Goal: Task Accomplishment & Management: Manage account settings

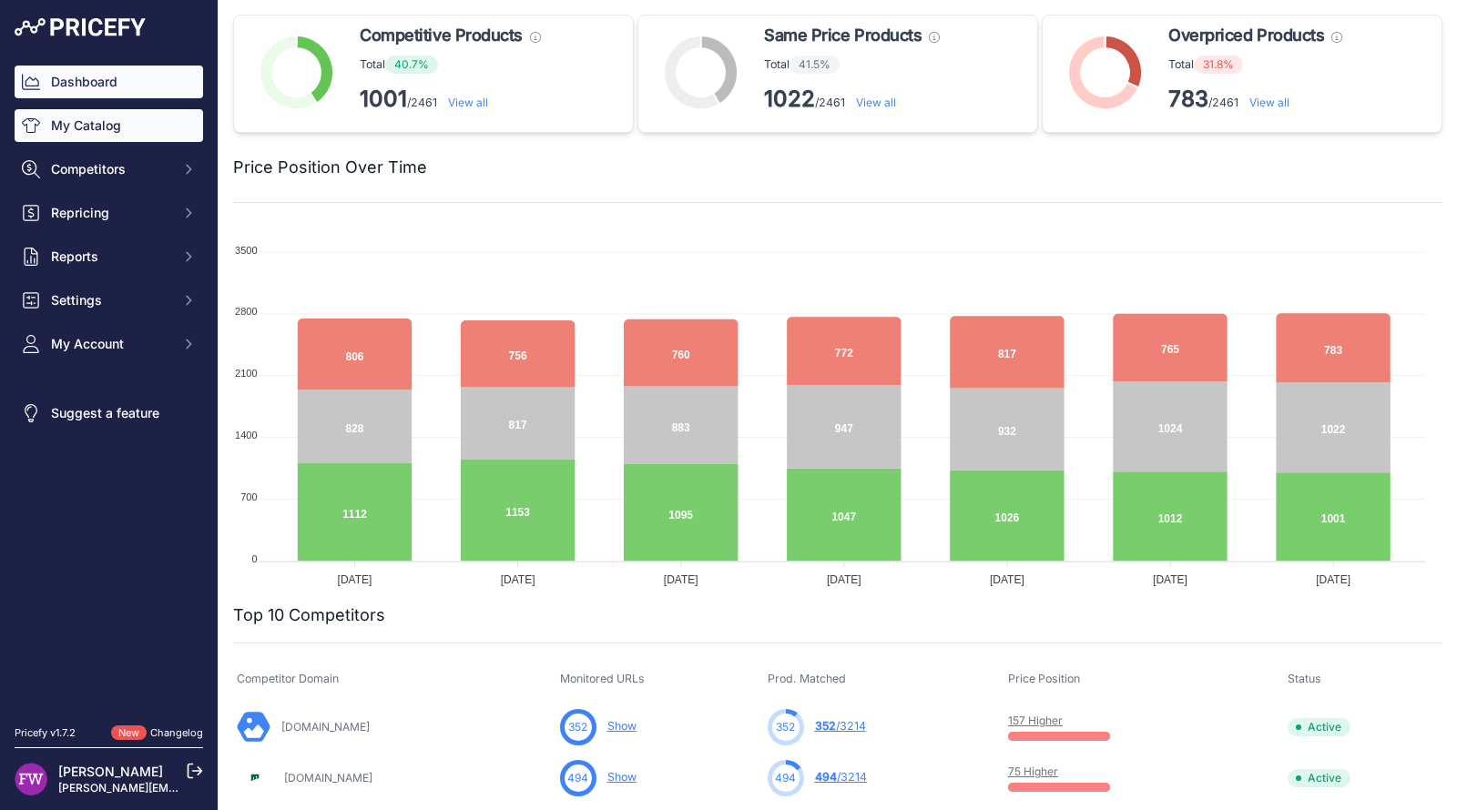
click at [178, 110] on link "My Catalog" at bounding box center [109, 125] width 188 height 33
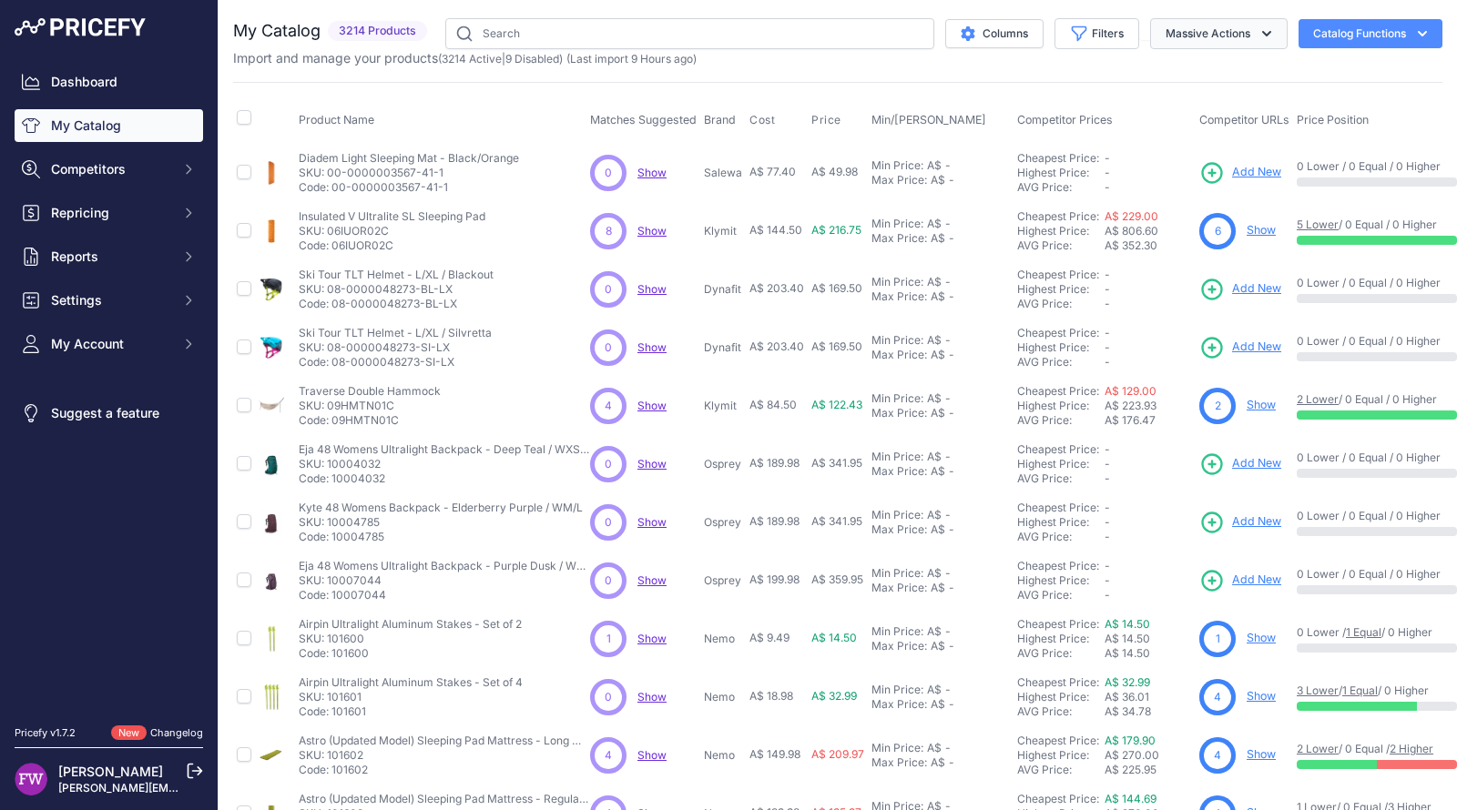
click at [1194, 25] on button "Massive Actions" at bounding box center [1218, 33] width 137 height 31
click at [1073, 29] on icon "button" at bounding box center [1080, 34] width 14 height 14
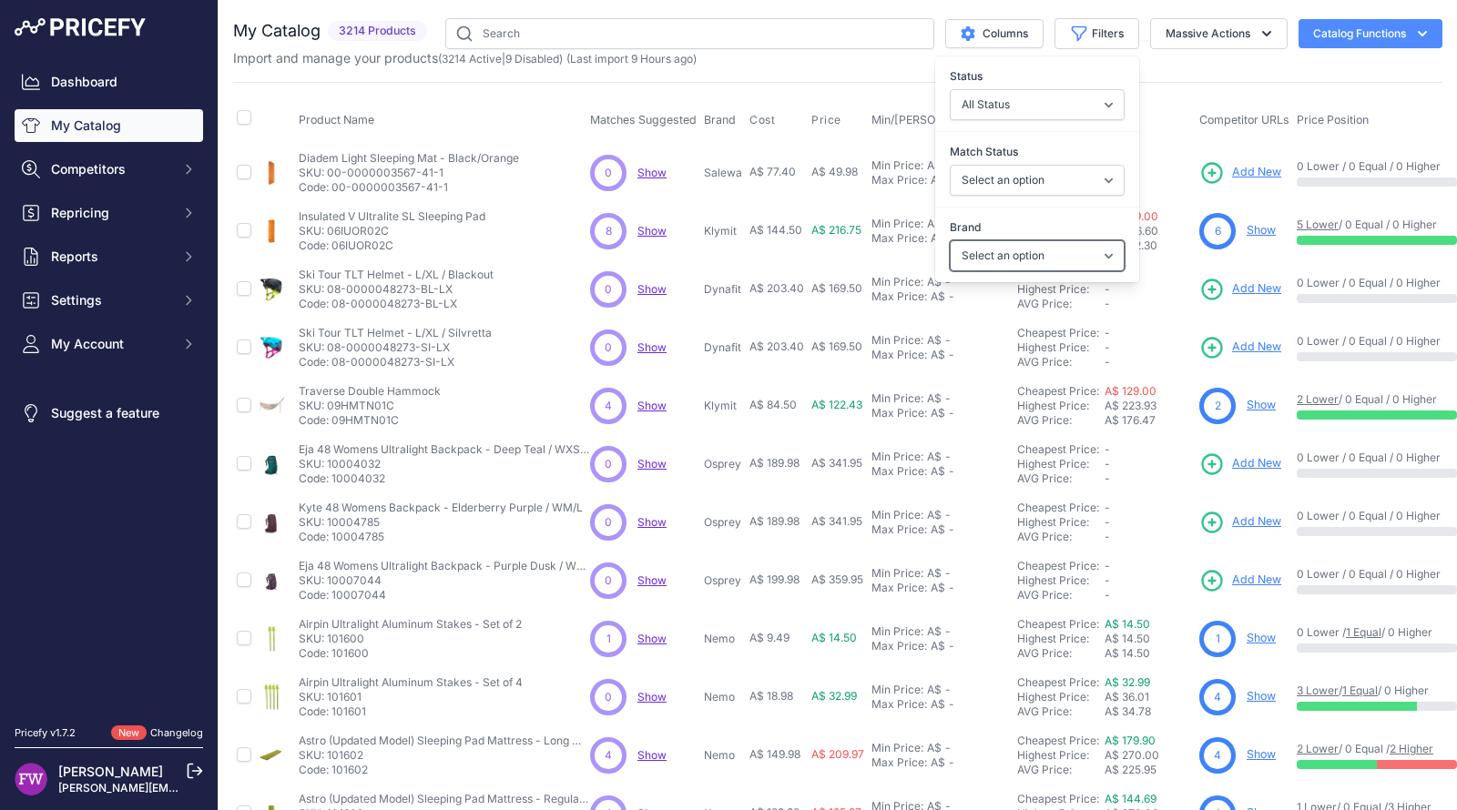
click at [1039, 254] on select "Select an option 100% 226ERS Abus Albek Arva Basil BBB Cycling Biolite Black Di…" at bounding box center [1037, 255] width 175 height 31
select select "Helinox"
click at [950, 240] on select "Select an option 100% 226ERS Abus Albek Arva Basil BBB Cycling Biolite Black Di…" at bounding box center [1037, 255] width 175 height 31
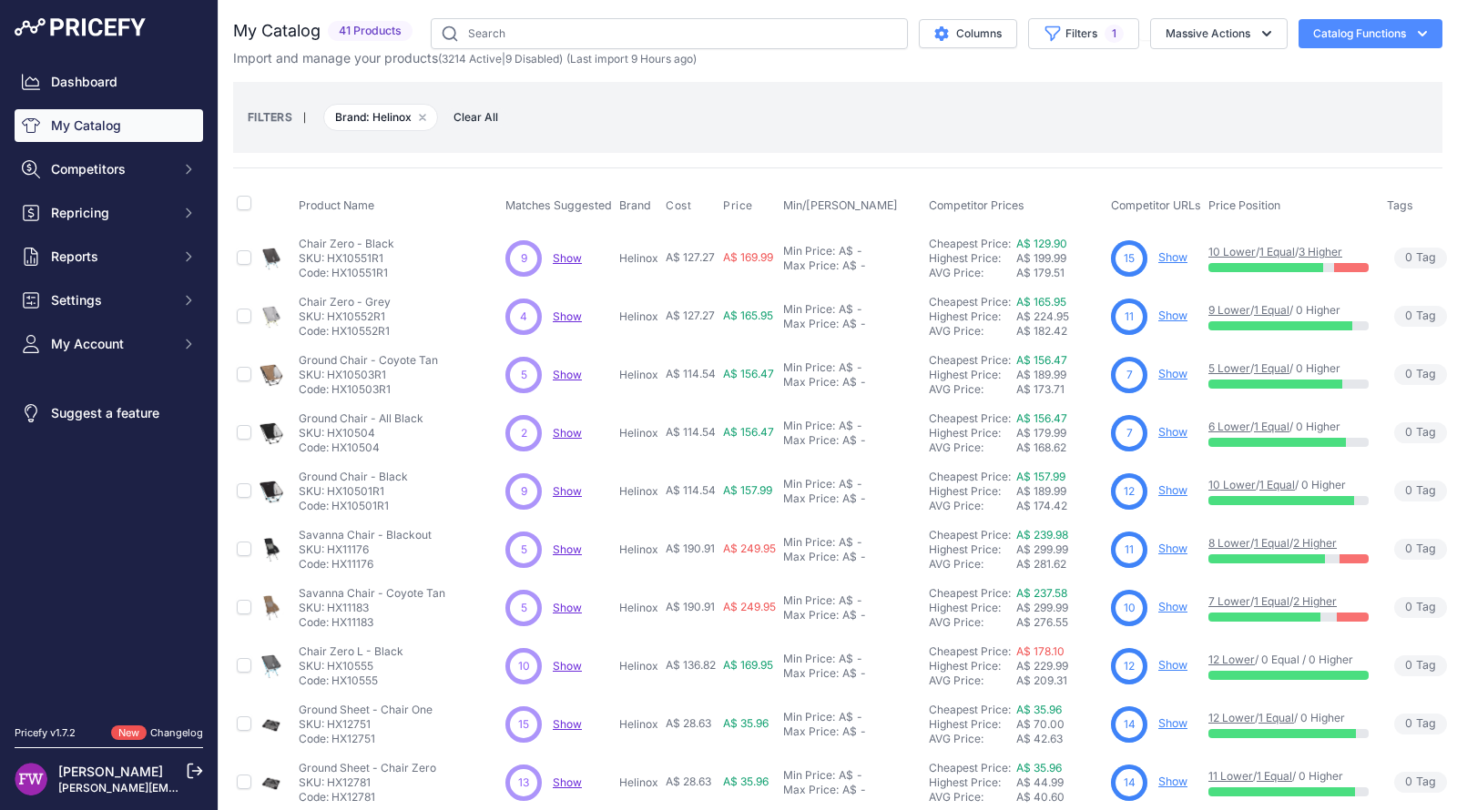
click at [1318, 183] on th "Price Position" at bounding box center [1294, 206] width 178 height 46
click at [1175, 259] on link "Show" at bounding box center [1172, 257] width 29 height 14
click at [1173, 309] on link "Show" at bounding box center [1172, 316] width 29 height 14
click at [1175, 371] on link "Show" at bounding box center [1172, 374] width 29 height 14
click at [1174, 428] on link "Show" at bounding box center [1172, 432] width 29 height 14
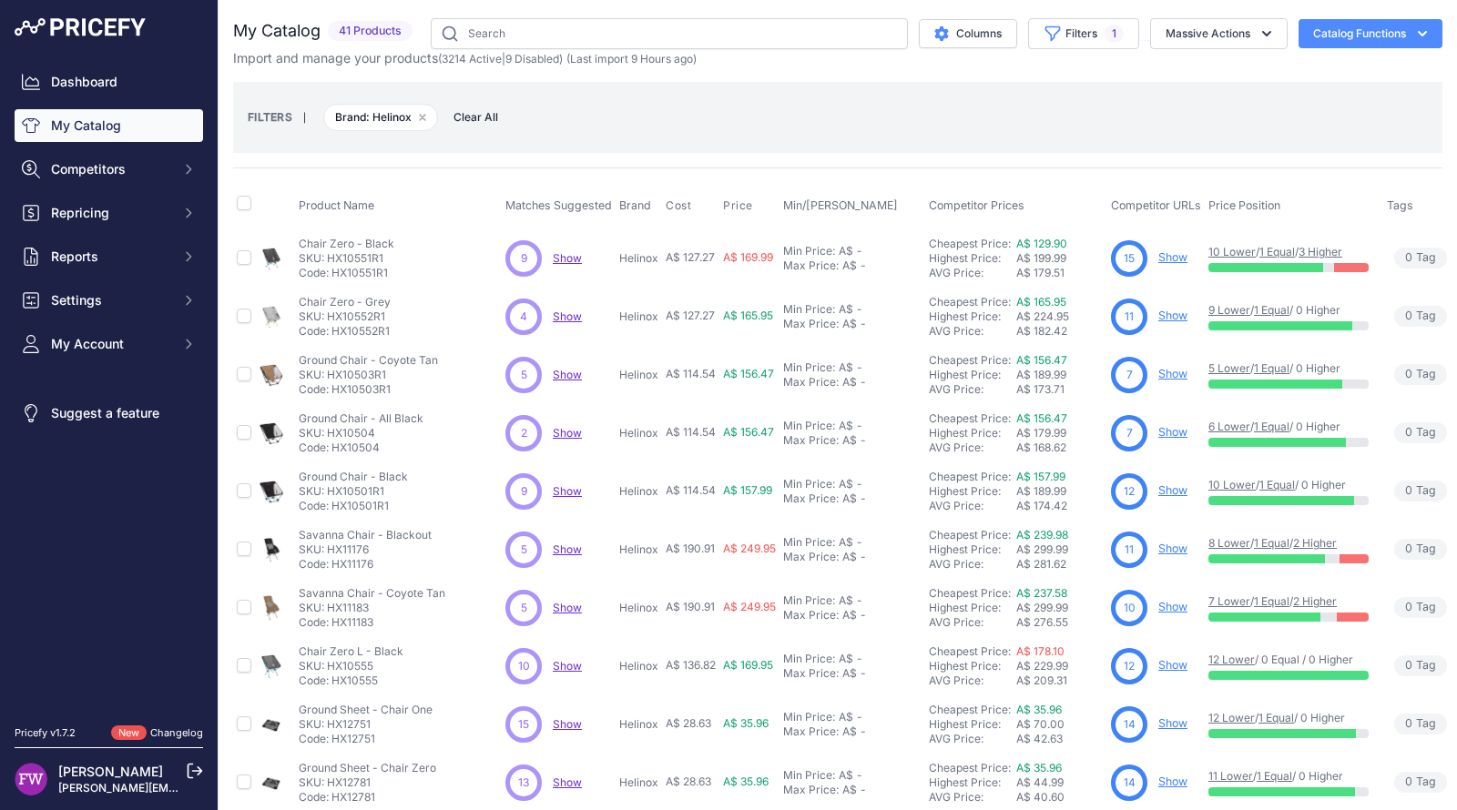
click at [1173, 486] on link "Show" at bounding box center [1172, 490] width 29 height 14
click at [1173, 546] on link "Show" at bounding box center [1172, 549] width 29 height 14
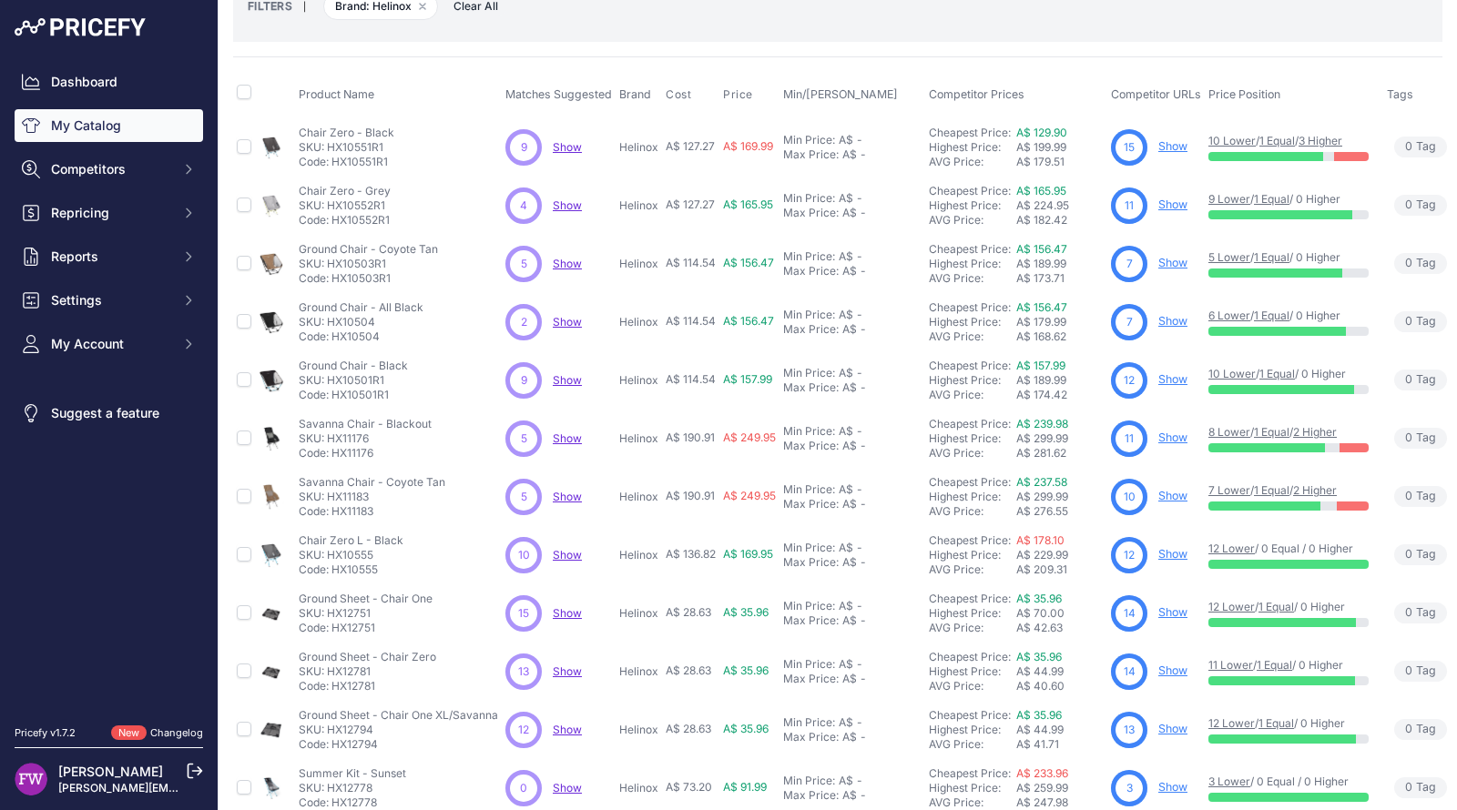
scroll to position [112, 0]
click at [1177, 492] on link "Show" at bounding box center [1172, 495] width 29 height 14
click at [1166, 547] on link "Show" at bounding box center [1172, 553] width 29 height 14
click at [1165, 605] on link "Show" at bounding box center [1172, 612] width 29 height 14
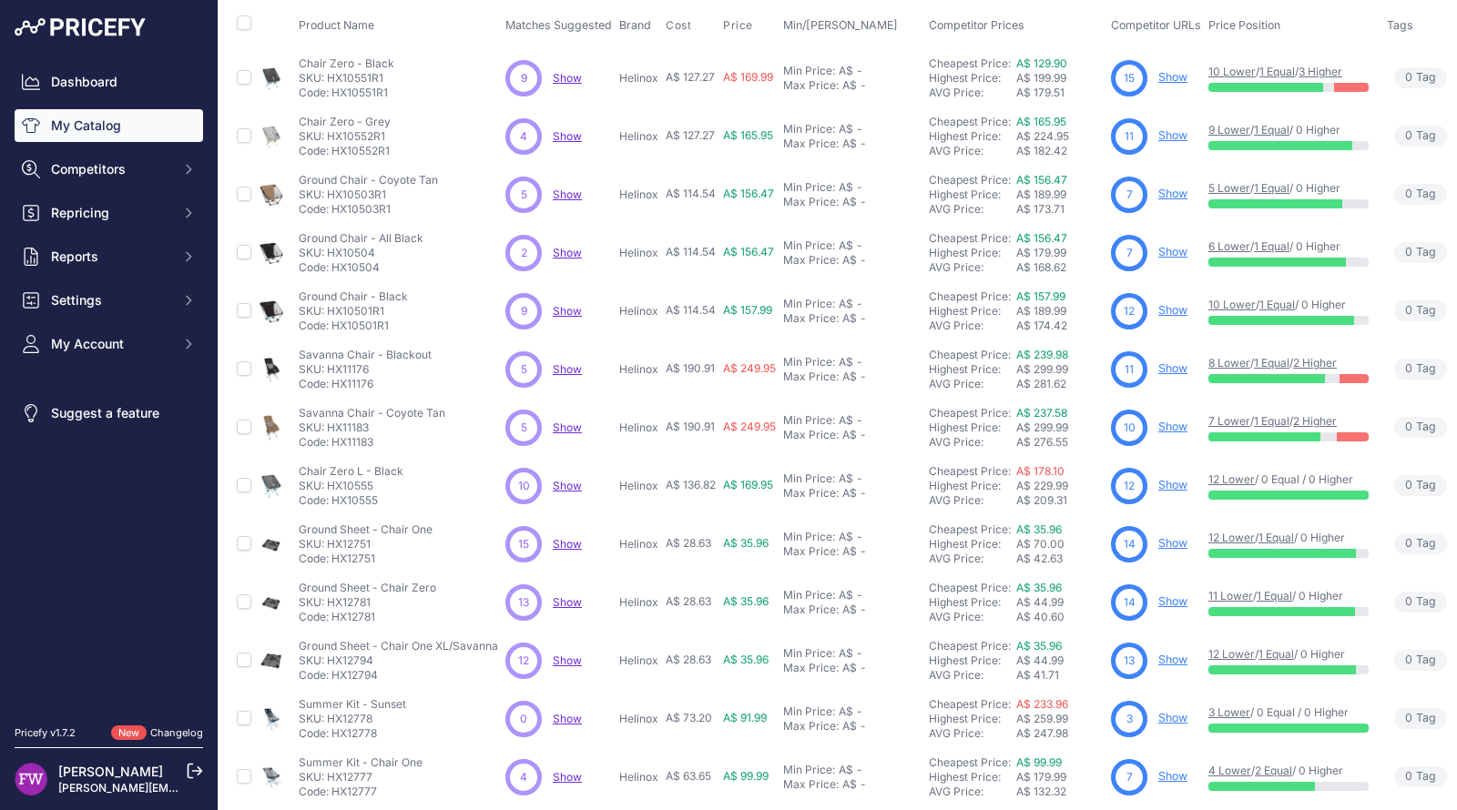
scroll to position [184, 0]
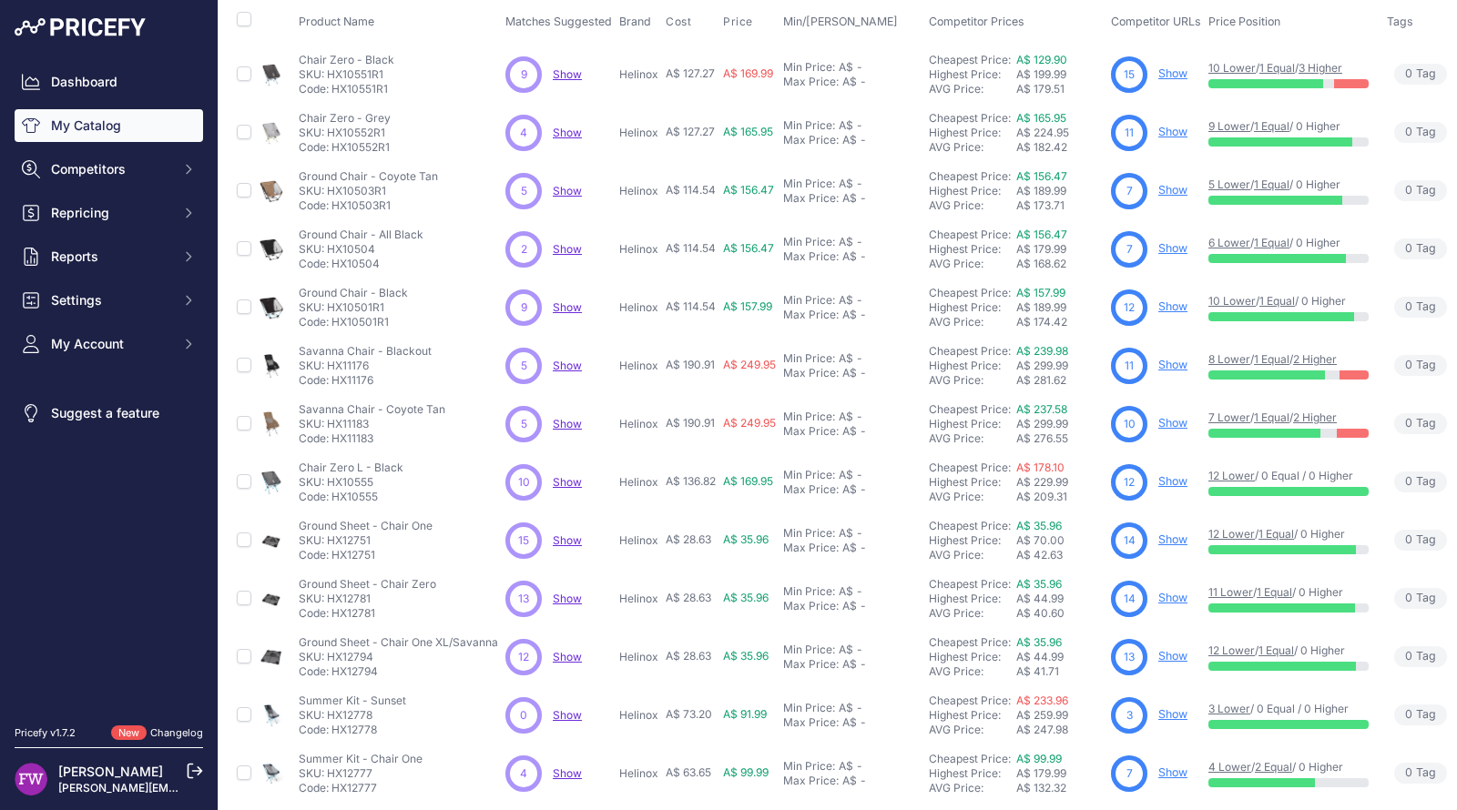
click at [1174, 591] on link "Show" at bounding box center [1172, 598] width 29 height 14
click at [1174, 651] on link "Show" at bounding box center [1172, 656] width 29 height 14
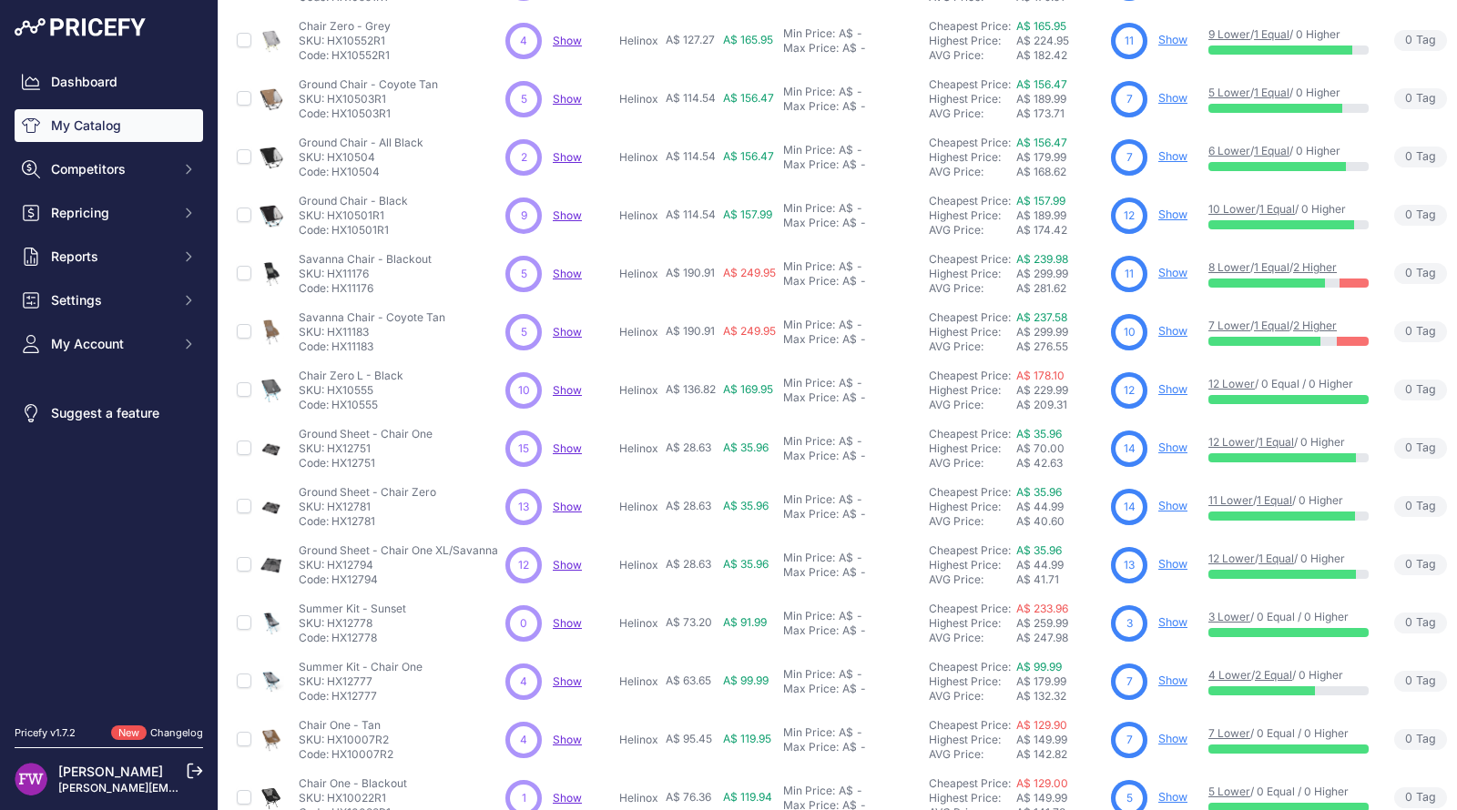
scroll to position [294, 0]
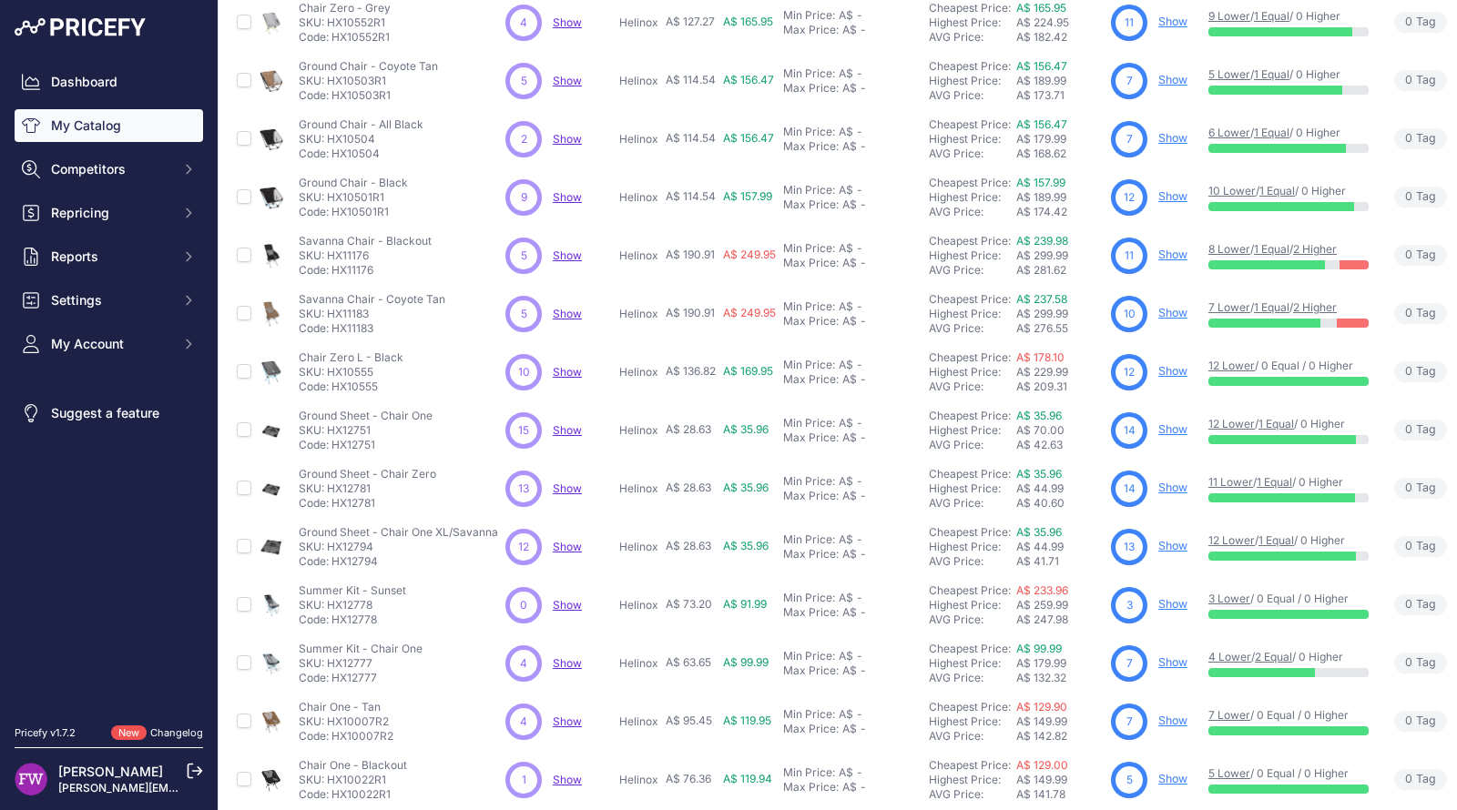
click at [1178, 604] on link "Show" at bounding box center [1172, 604] width 29 height 14
click at [1174, 657] on link "Show" at bounding box center [1172, 663] width 29 height 14
click at [1171, 720] on link "Show" at bounding box center [1172, 721] width 29 height 14
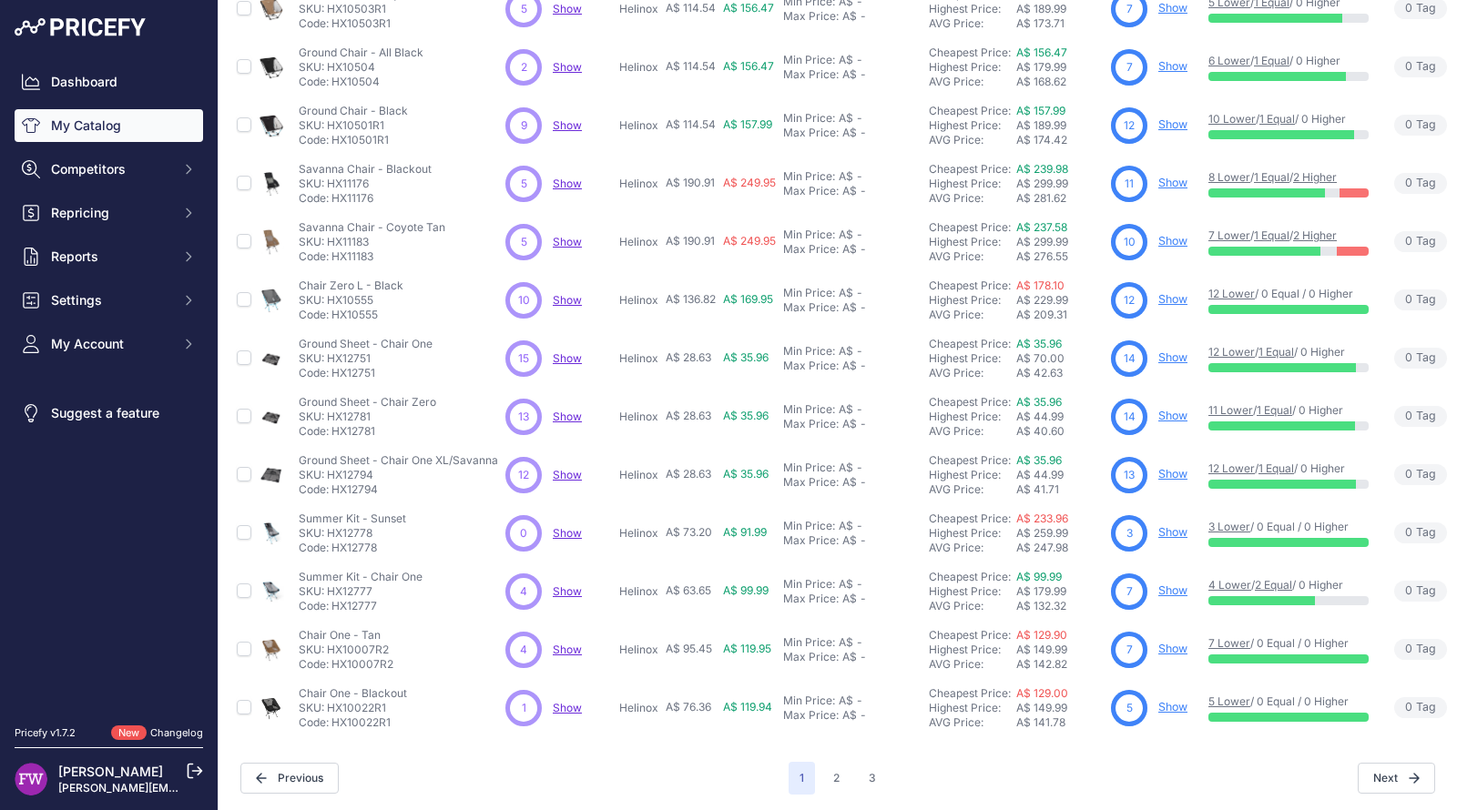
scroll to position [367, 0]
click at [1174, 699] on link "Show" at bounding box center [1172, 706] width 29 height 14
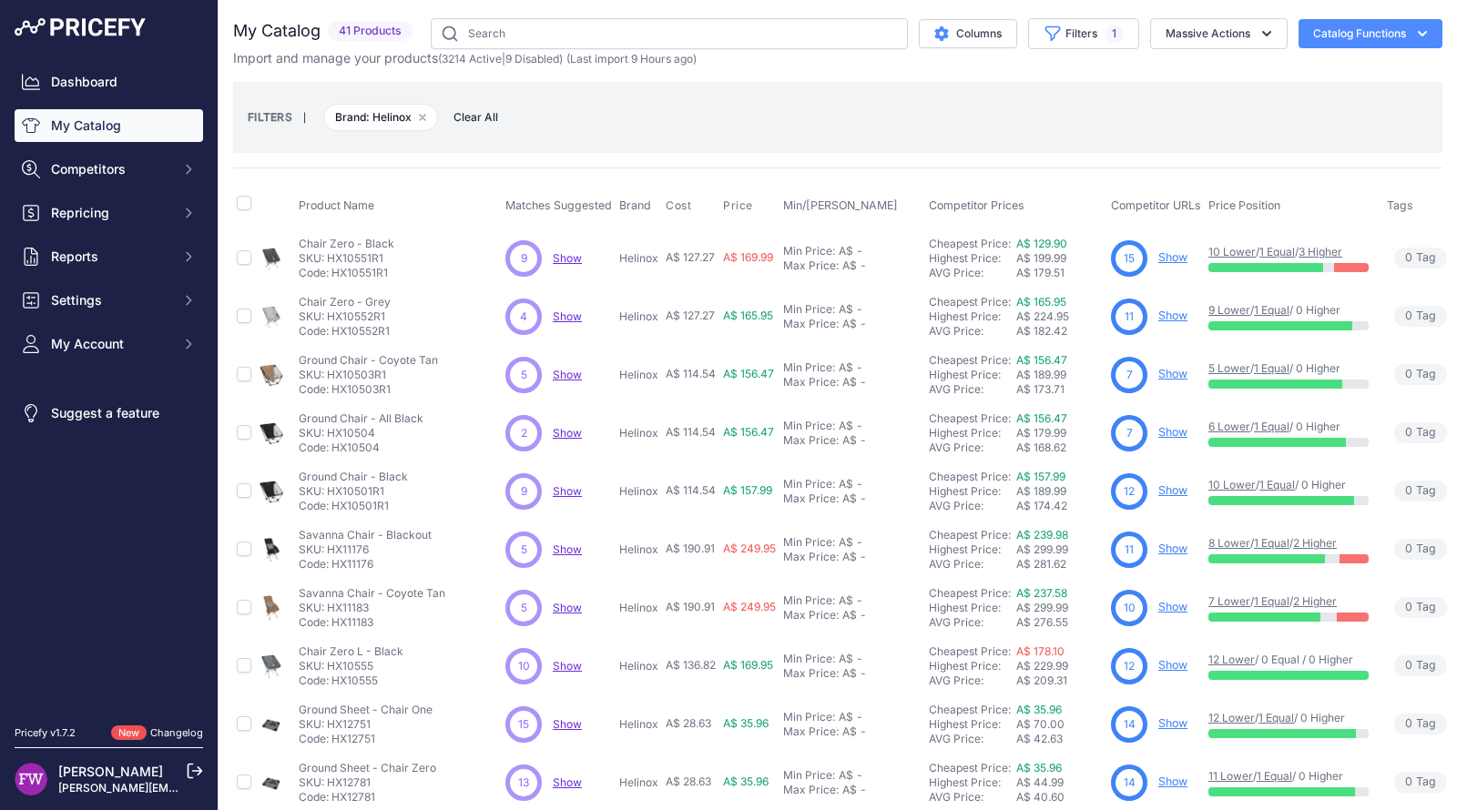
click at [1174, 259] on link "Show" at bounding box center [1172, 257] width 29 height 14
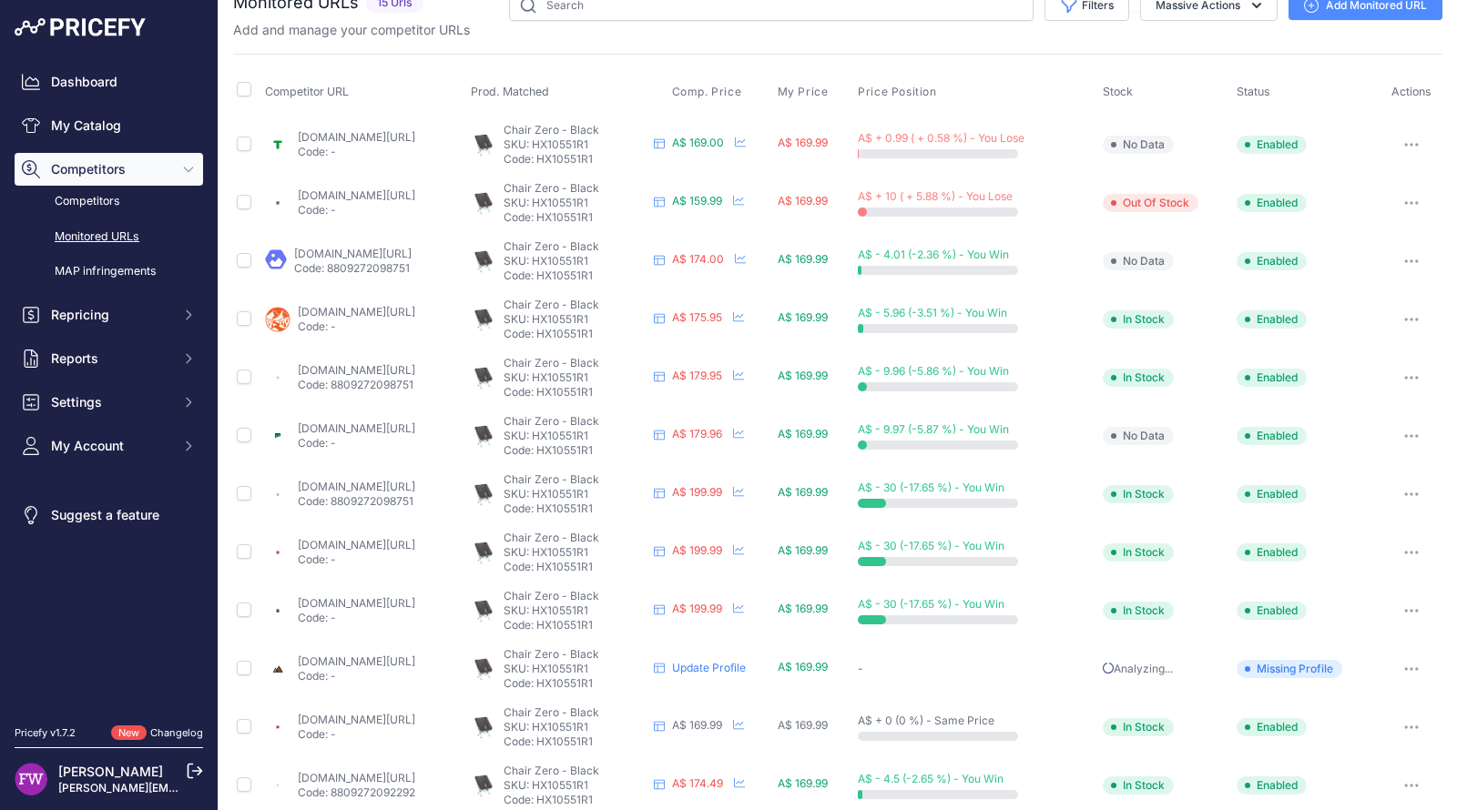
scroll to position [34, 0]
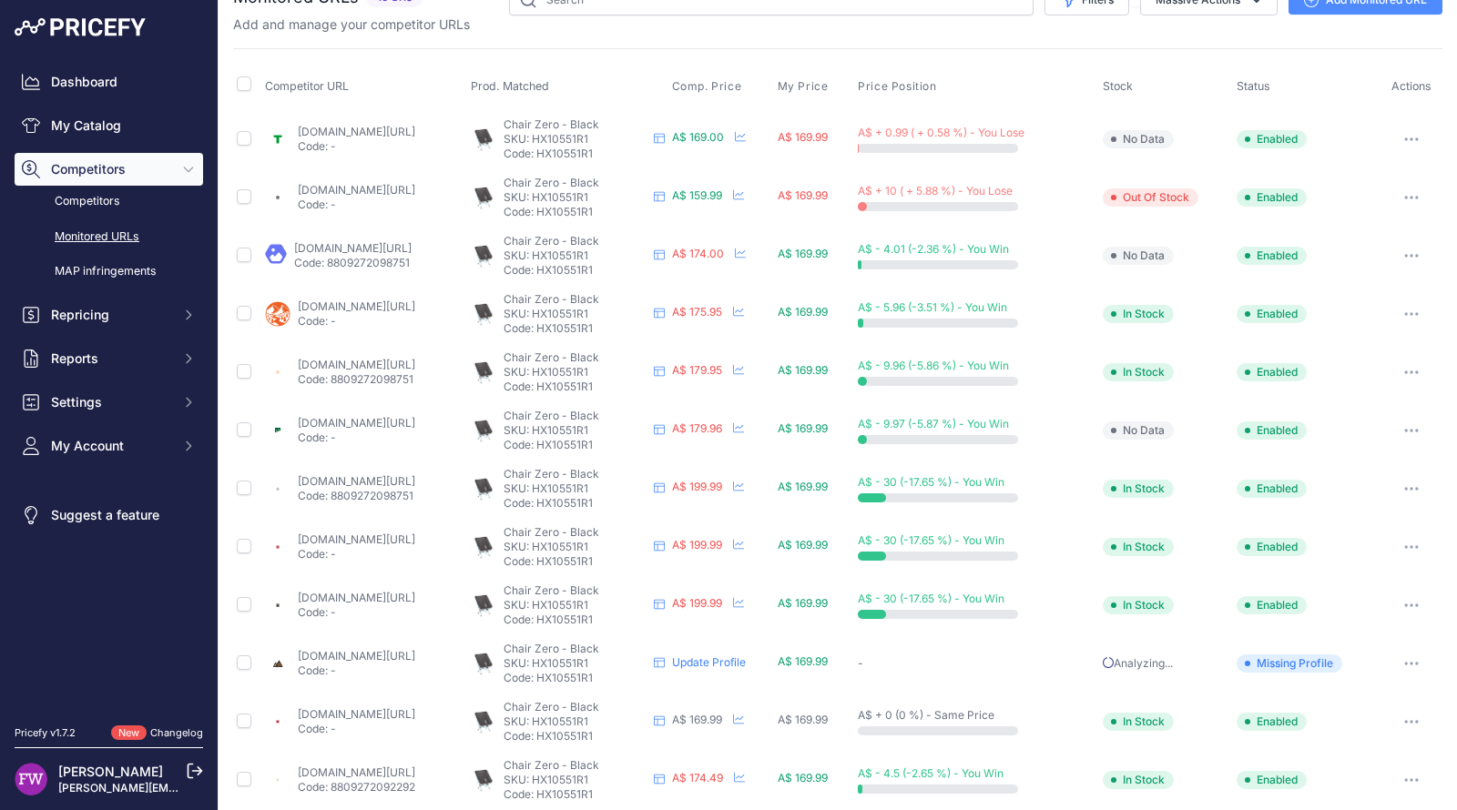
click at [403, 592] on link "mountainequipment.com/products/chair-zero?prirule_jdsnikfkfjsd=7008" at bounding box center [356, 598] width 117 height 14
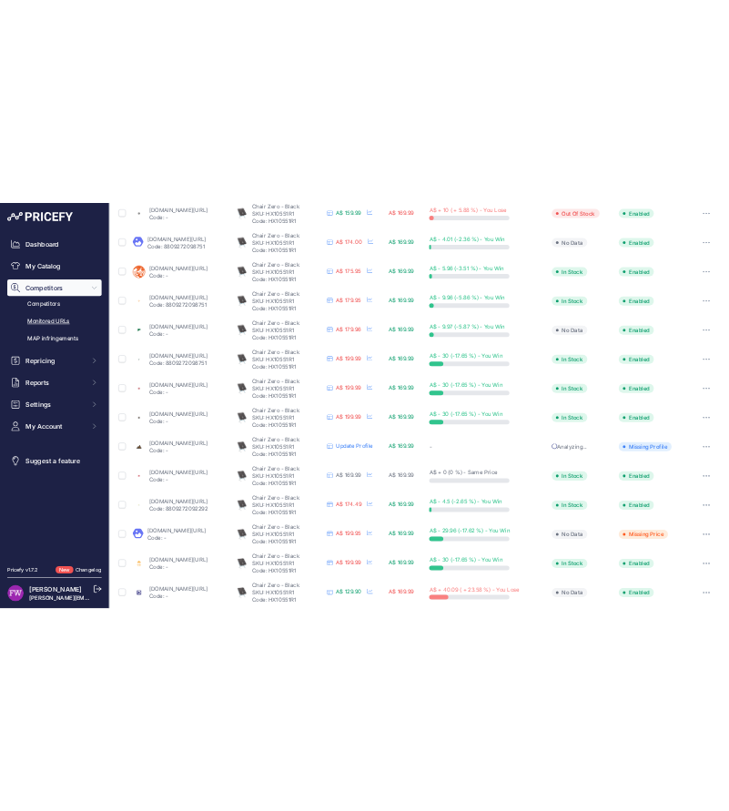
scroll to position [223, 0]
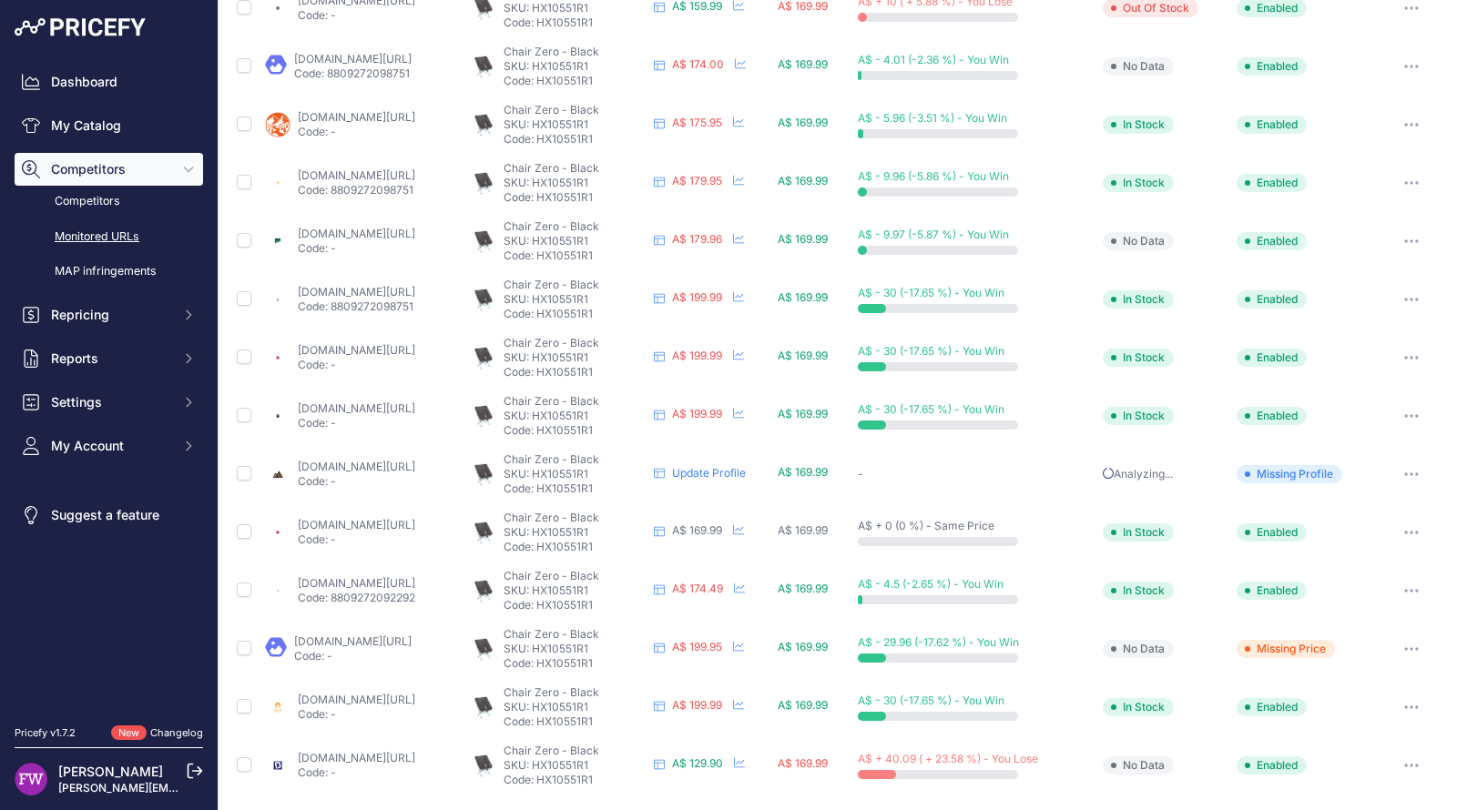
click at [410, 639] on link "bogong.com.au/helinox-chair-zero.html?prirule_jdsnikfkfjsd=7008" at bounding box center [352, 642] width 117 height 14
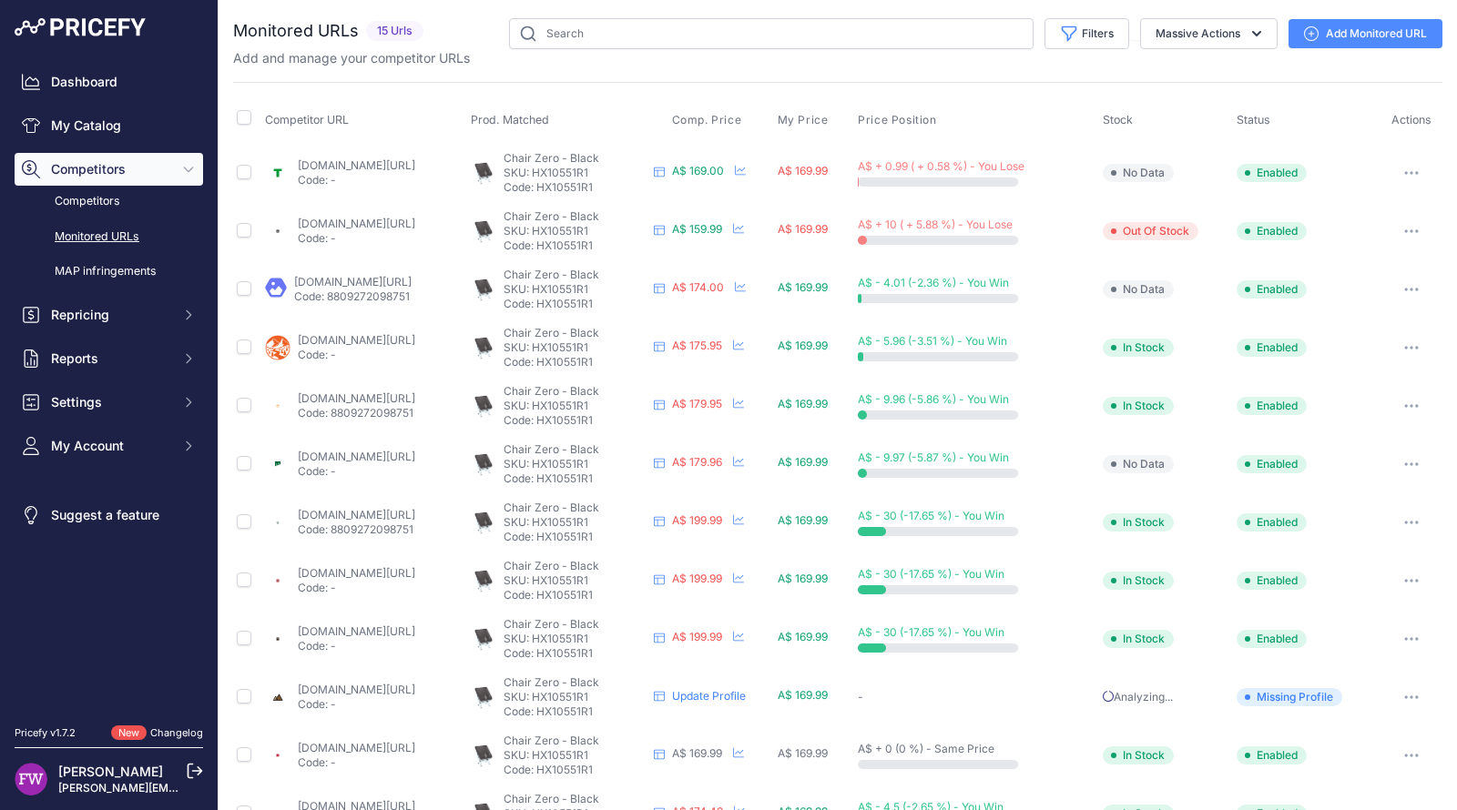
click at [405, 161] on link "[DOMAIN_NAME][URL]" at bounding box center [356, 165] width 117 height 14
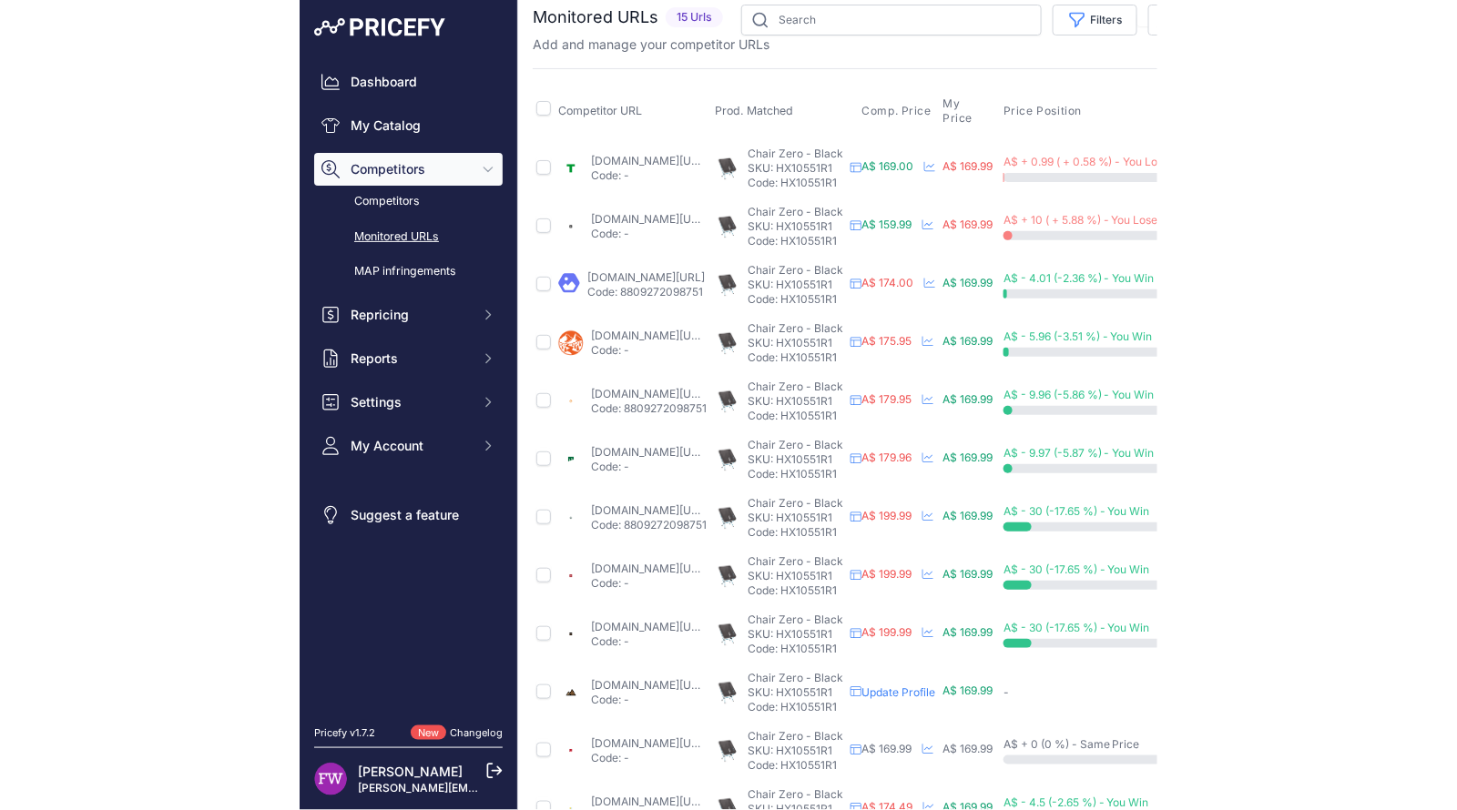
scroll to position [14, 0]
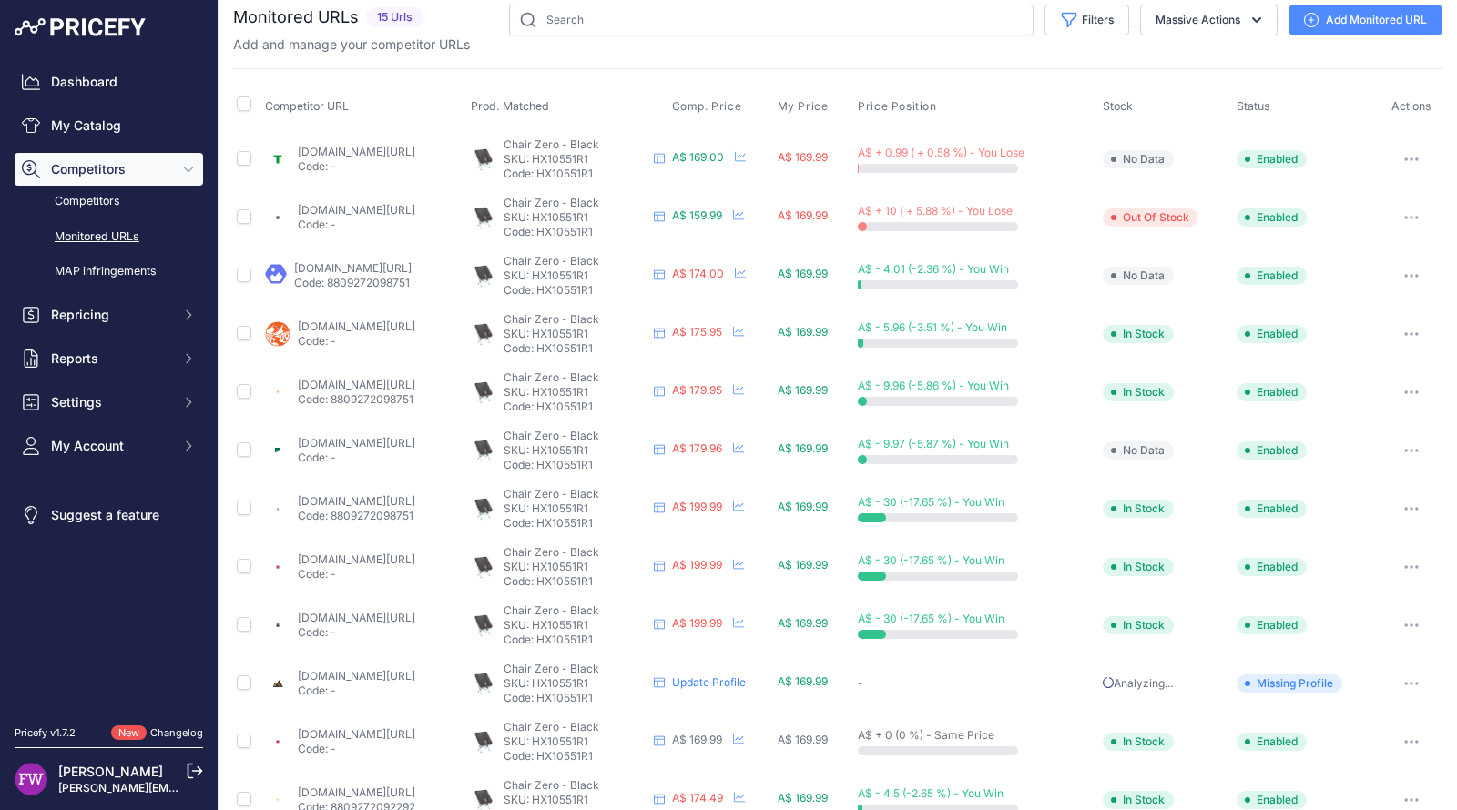
drag, startPoint x: 290, startPoint y: 147, endPoint x: 426, endPoint y: 143, distance: 136.6
click at [426, 145] on div "tentworld.com.au/buy-sale/helinox-chair-zero?prirule_jdsnikfkfjsd=7008 Code: -" at bounding box center [364, 159] width 198 height 29
click at [1164, 156] on span "No Data" at bounding box center [1138, 159] width 71 height 18
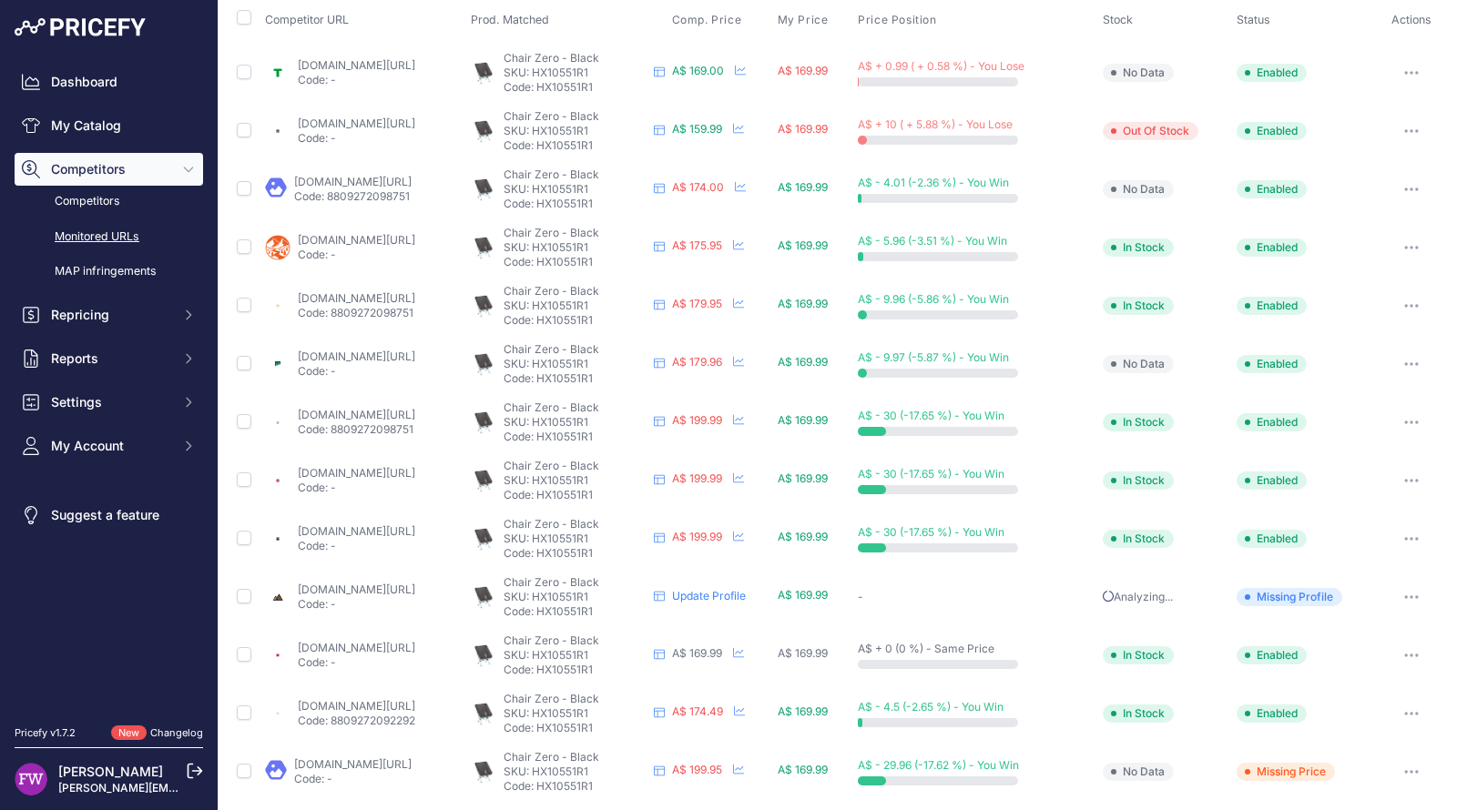
scroll to position [189, 0]
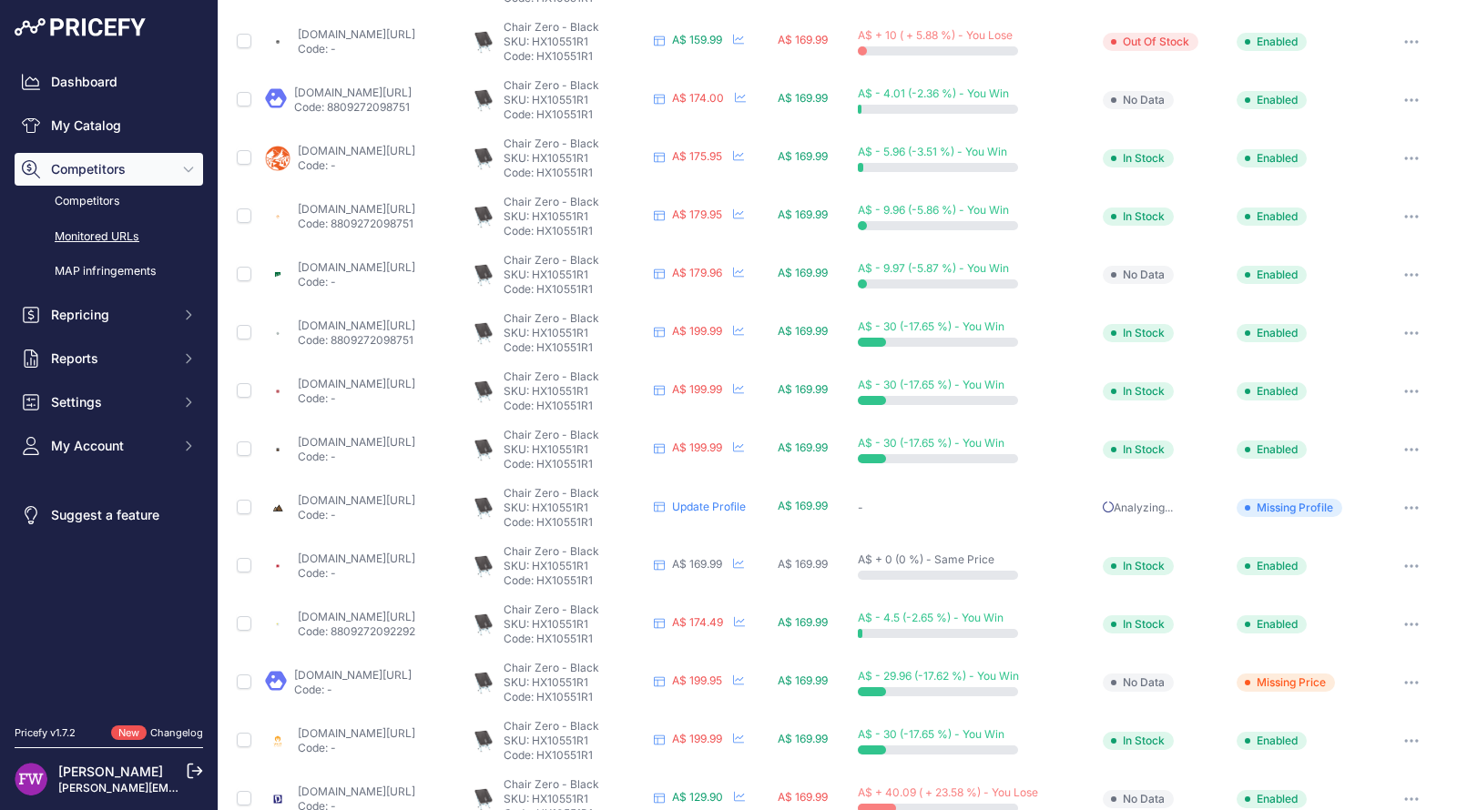
click at [407, 494] on link "[DOMAIN_NAME][URL]" at bounding box center [356, 500] width 117 height 14
click at [727, 503] on link "Update Profile" at bounding box center [709, 507] width 74 height 14
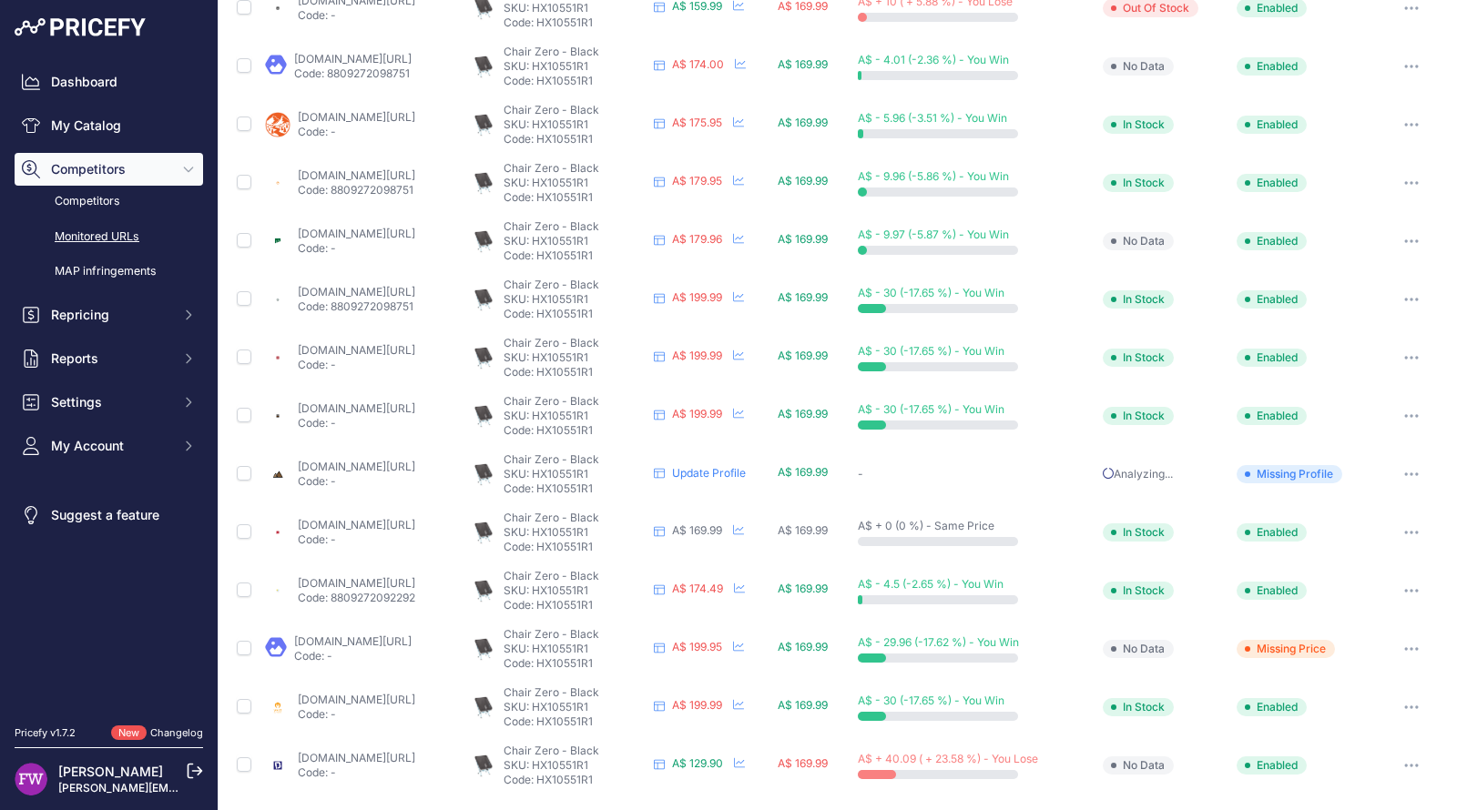
click at [380, 751] on link "downundercamping.com.au/helinox-chair-one-black?prirule_jdsnikfkfjsd=7008" at bounding box center [356, 758] width 117 height 14
click at [1393, 758] on button "button" at bounding box center [1411, 765] width 36 height 25
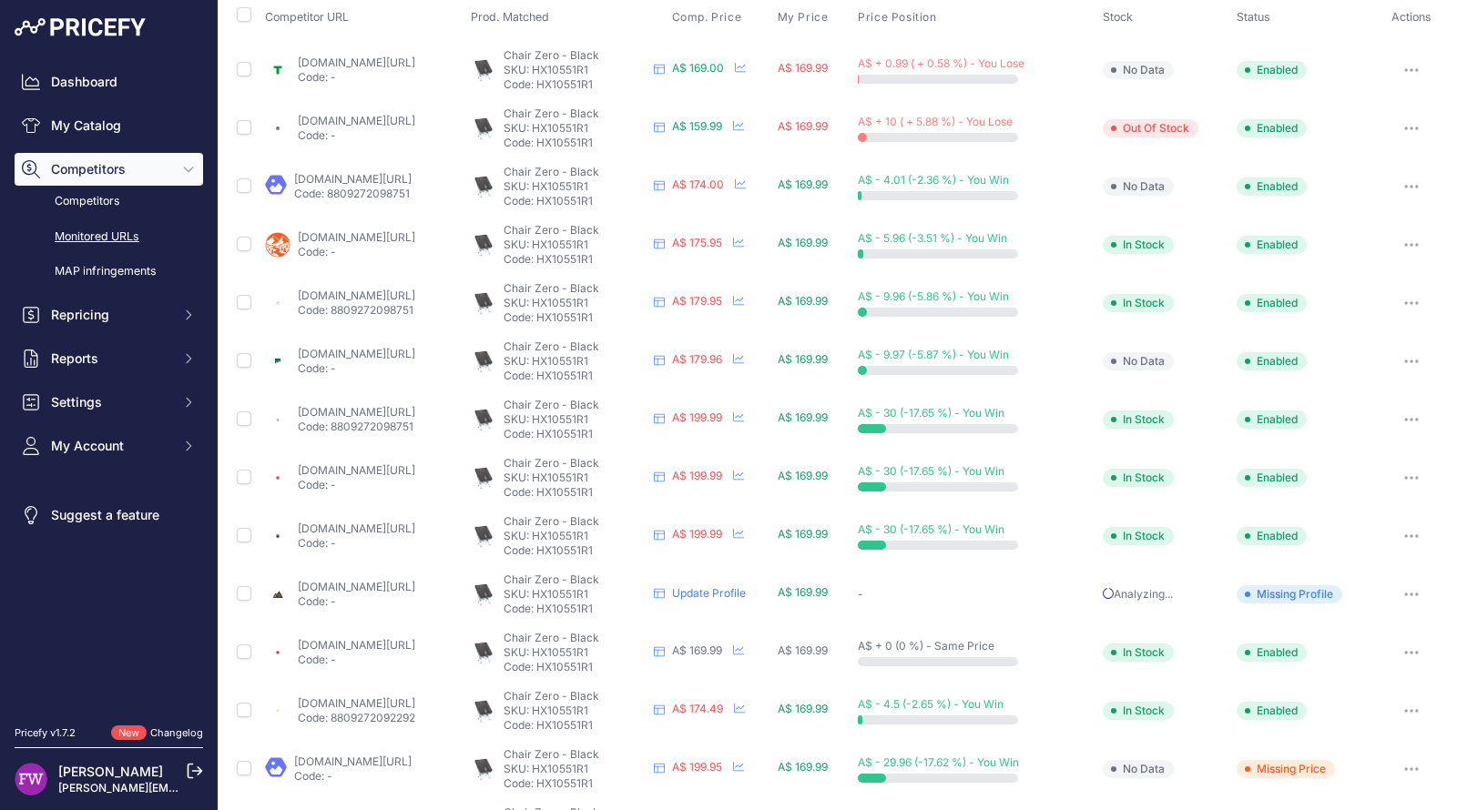
scroll to position [0, 0]
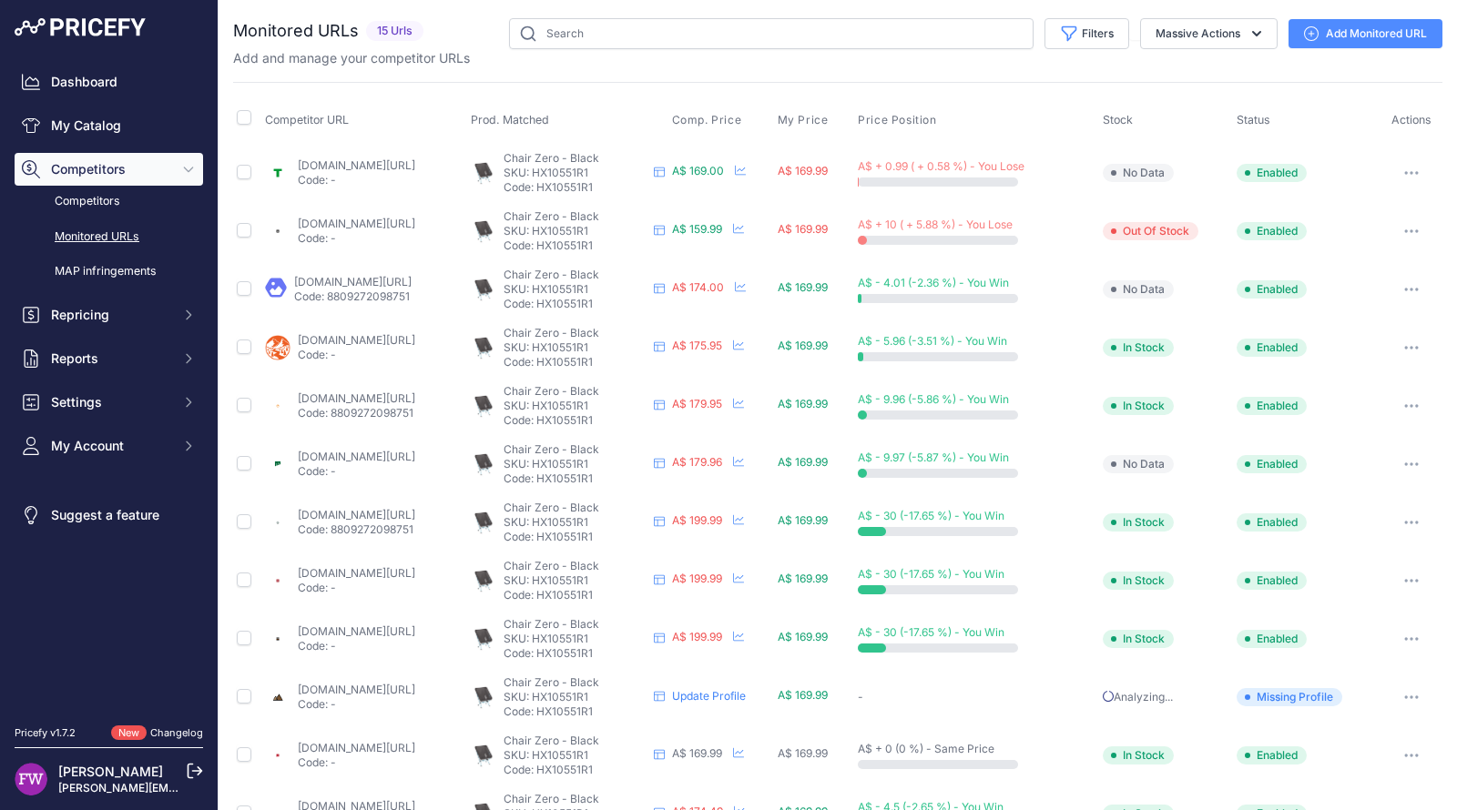
click at [415, 163] on link "tentworld.com.au/buy-sale/helinox-chair-zero?prirule_jdsnikfkfjsd=7008" at bounding box center [356, 165] width 117 height 14
click at [415, 220] on link "a247.com.au/products/helinox-chair-zero-black?prirule_jdsnikfkfjsd=7008" at bounding box center [356, 224] width 117 height 14
click at [405, 283] on link "[DOMAIN_NAME][URL]" at bounding box center [352, 282] width 117 height 14
click at [412, 334] on link "[DOMAIN_NAME][URL]" at bounding box center [356, 340] width 117 height 14
click at [411, 406] on p "Code: 8809272098751" at bounding box center [356, 413] width 117 height 15
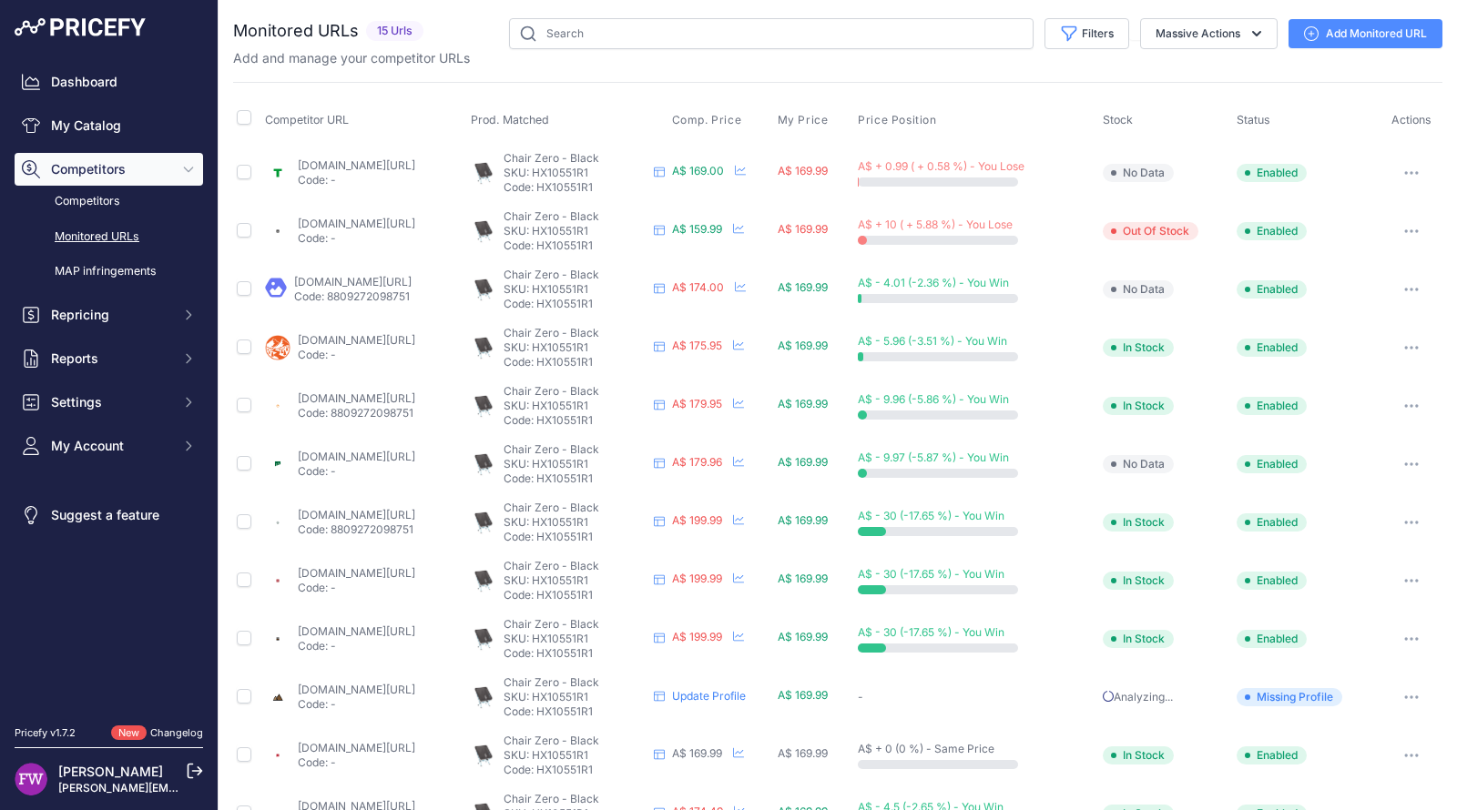
click at [399, 399] on link "backpackinglight.com.au/products/helinox-chair-zero-500-grams?prirule_jdsnikfkf…" at bounding box center [356, 398] width 117 height 14
click at [394, 454] on link "paddypallin.com.au/helinox-chair-zero.html?prirule_jdsnikfkfjsd=7008" at bounding box center [356, 457] width 117 height 14
click at [1171, 174] on span "No Data" at bounding box center [1138, 173] width 71 height 18
click at [415, 224] on link "a247.com.au/products/helinox-chair-zero-black?prirule_jdsnikfkfjsd=7008" at bounding box center [356, 224] width 117 height 14
click at [415, 220] on link "a247.com.au/products/helinox-chair-zero-black?prirule_jdsnikfkfjsd=7008" at bounding box center [356, 224] width 117 height 14
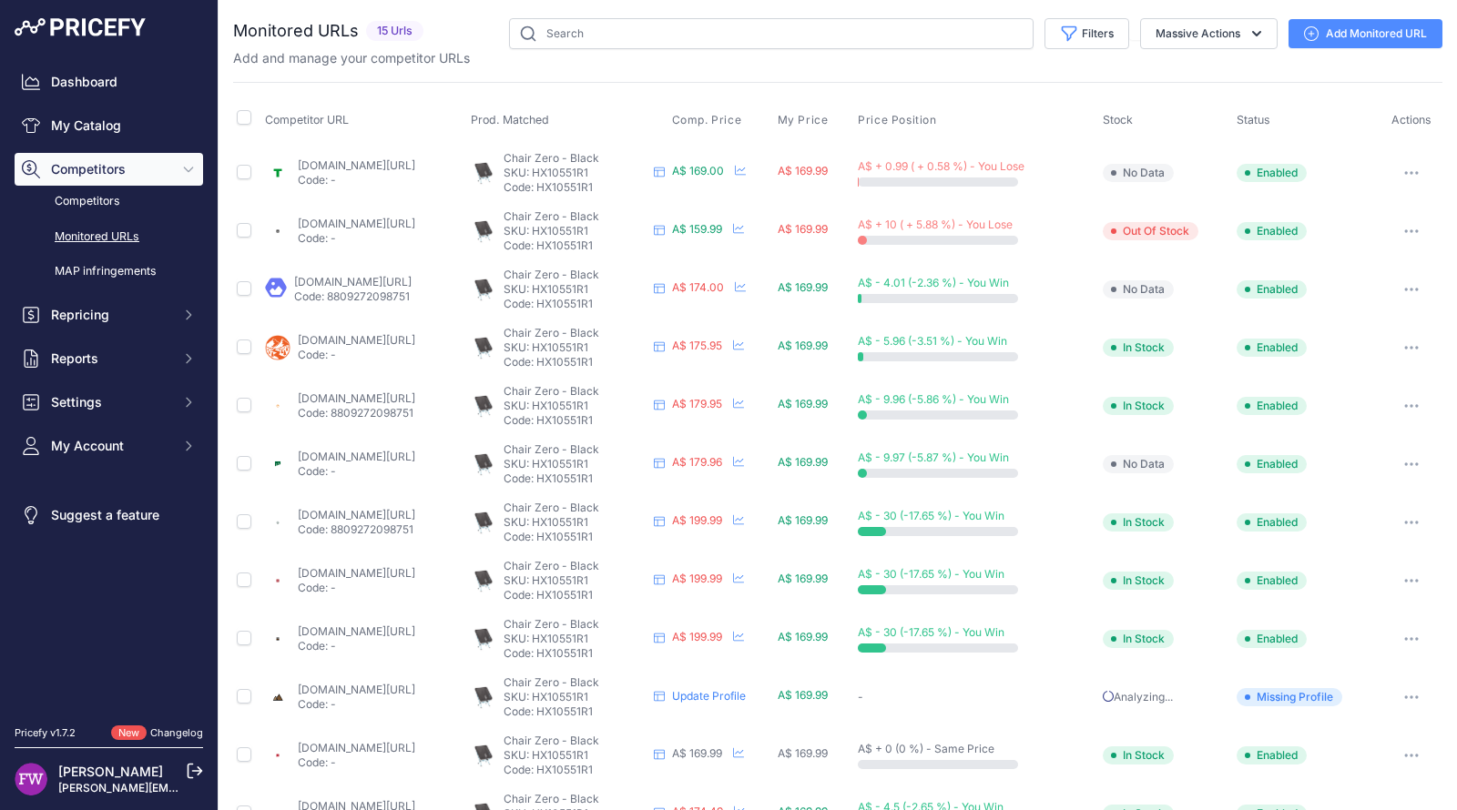
click at [1393, 223] on button "button" at bounding box center [1411, 231] width 36 height 25
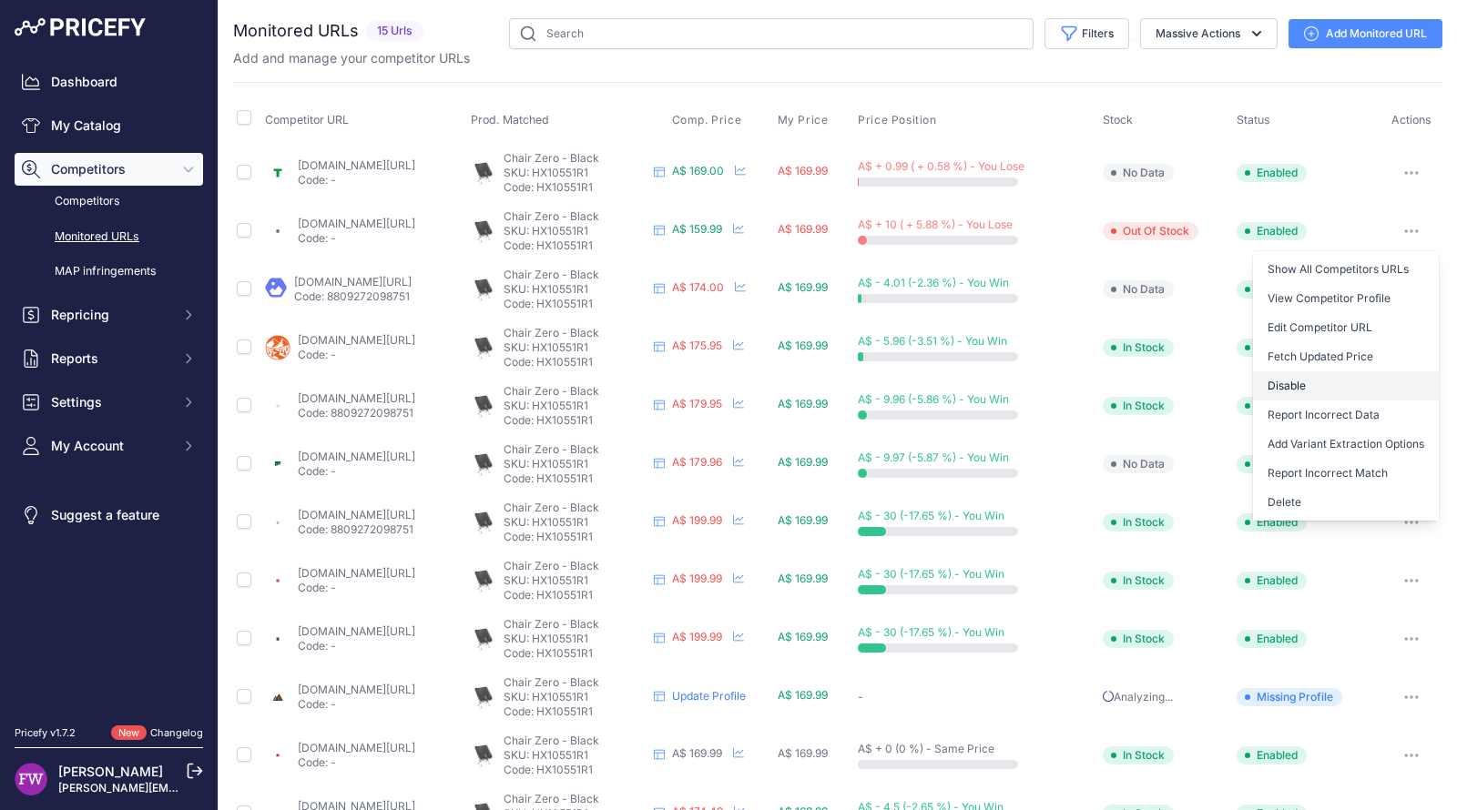
click at [1309, 377] on button "Disable" at bounding box center [1346, 385] width 186 height 29
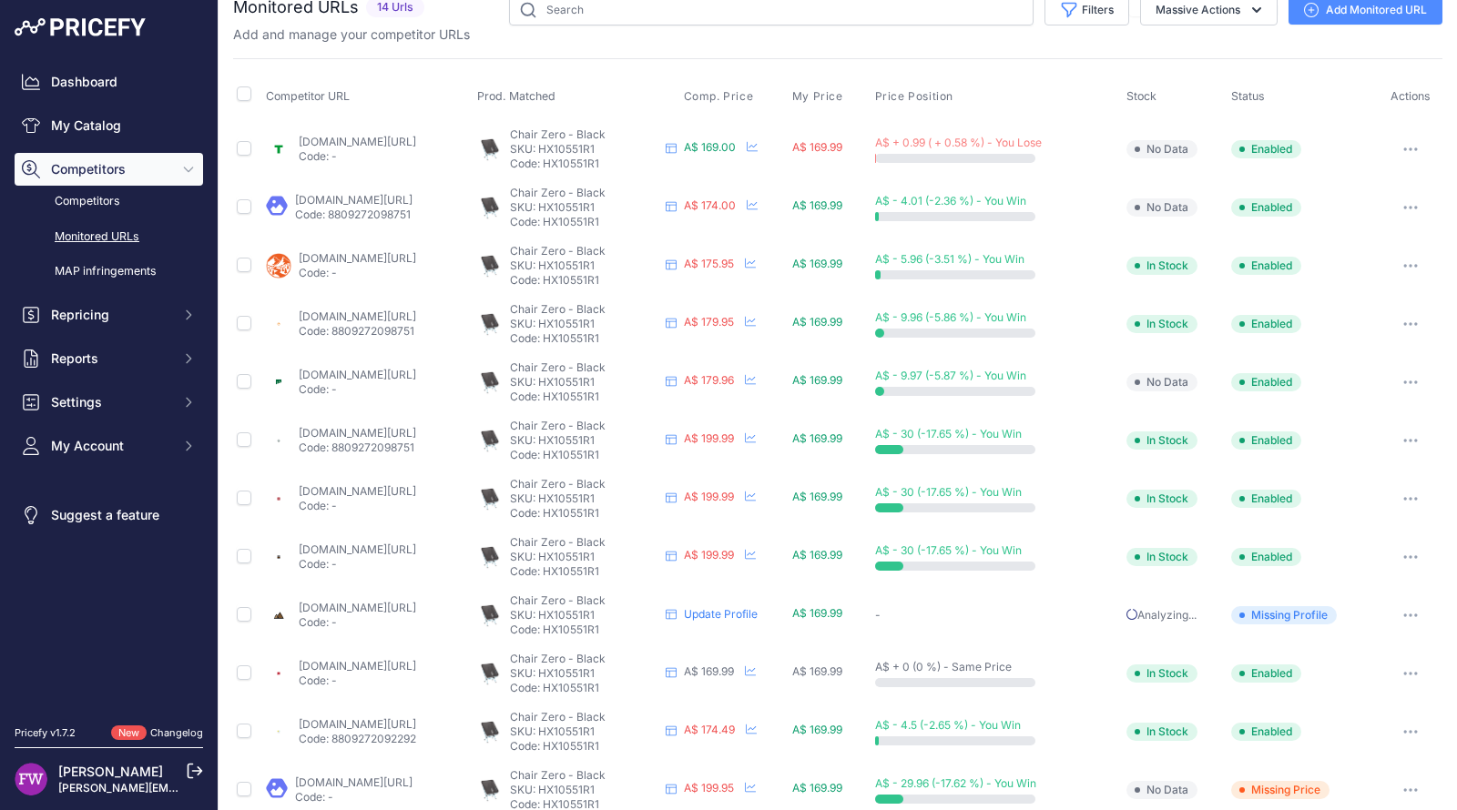
scroll to position [25, 0]
click at [412, 192] on link "snowys.com.au/chair-zero?prirule_jdsnikfkfjsd=7008" at bounding box center [353, 199] width 117 height 14
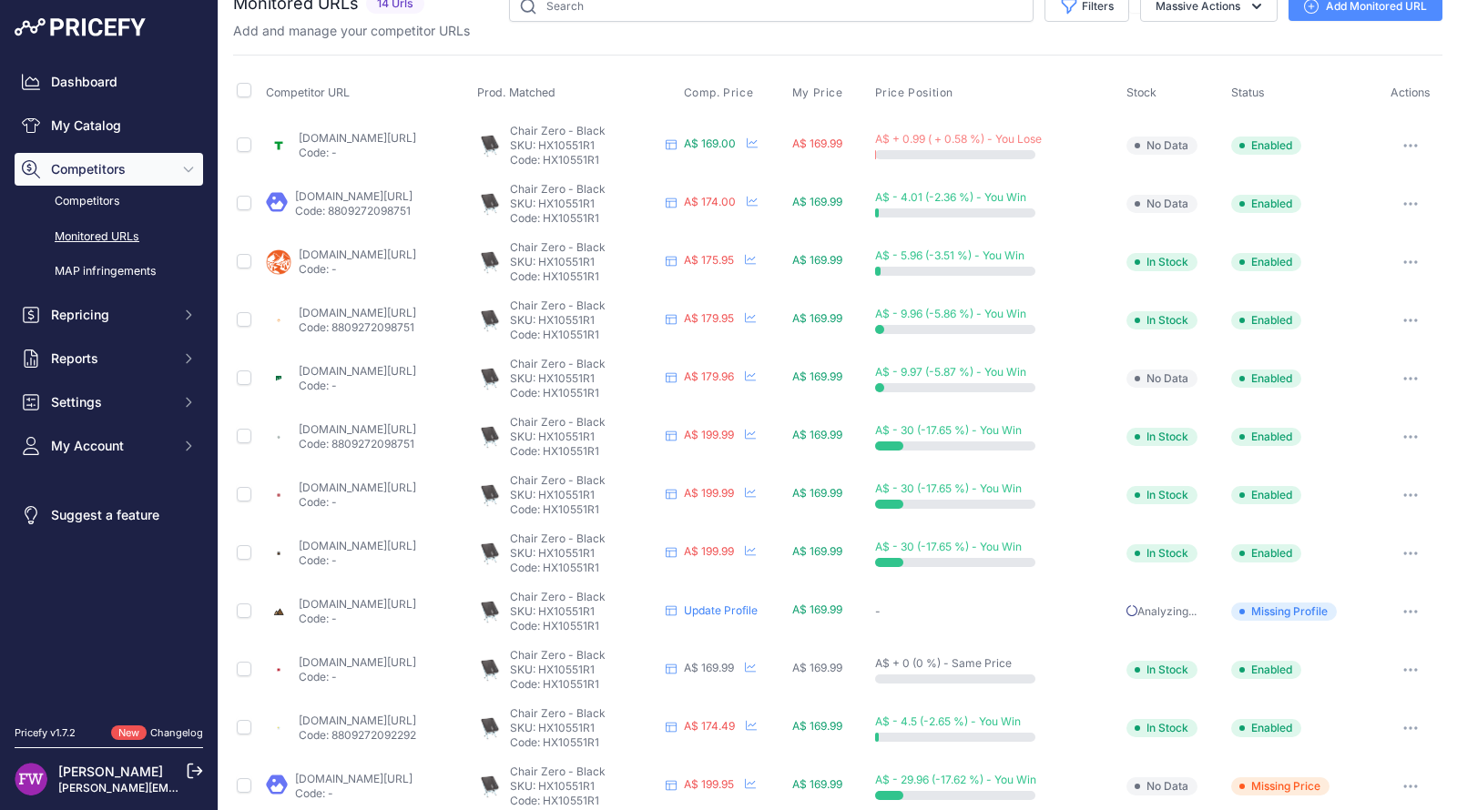
click at [416, 426] on link "tomsoutdoors.com.au/products/helinox-chair-zero-lightest-camp-chair-ever?prirul…" at bounding box center [357, 429] width 117 height 14
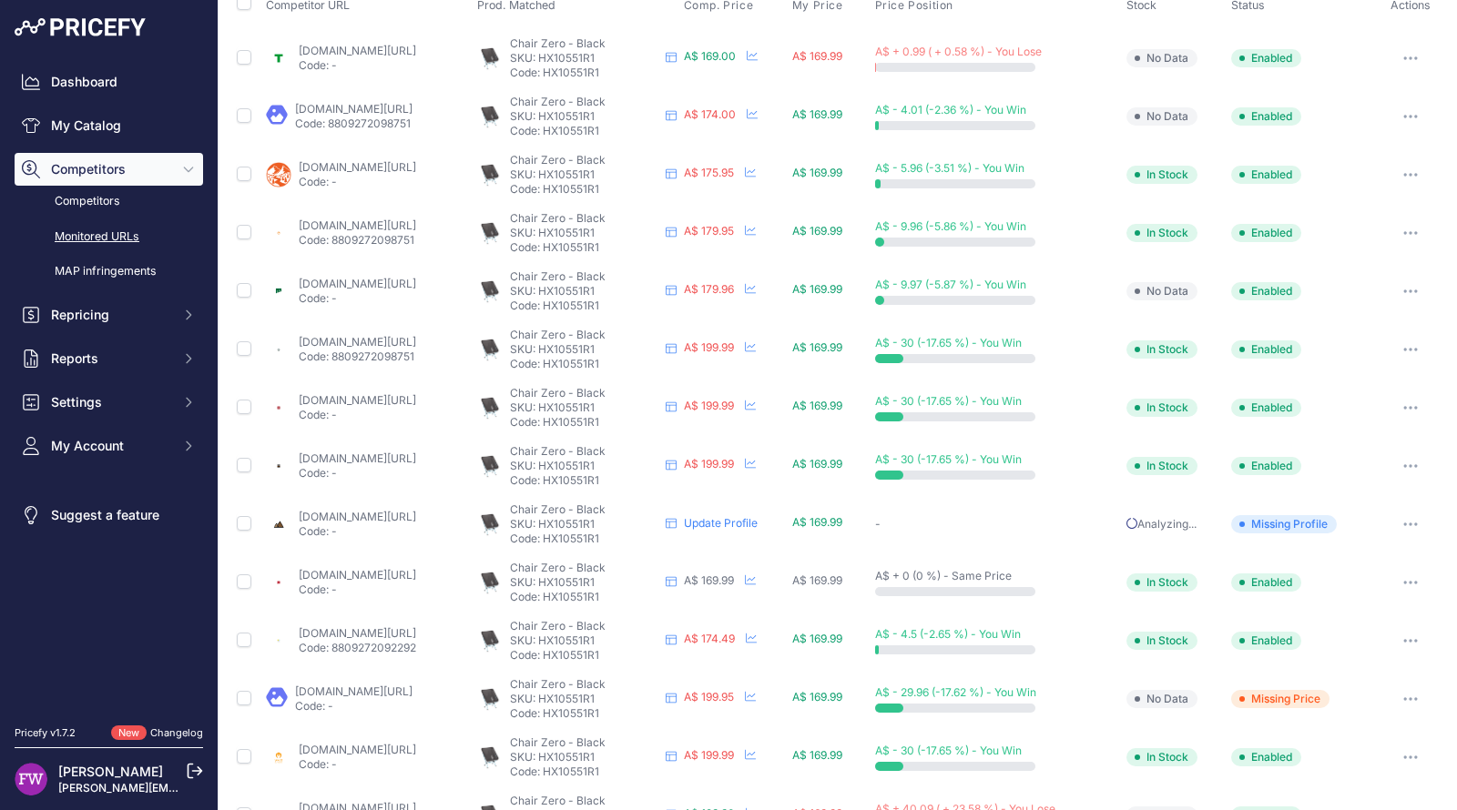
scroll to position [165, 0]
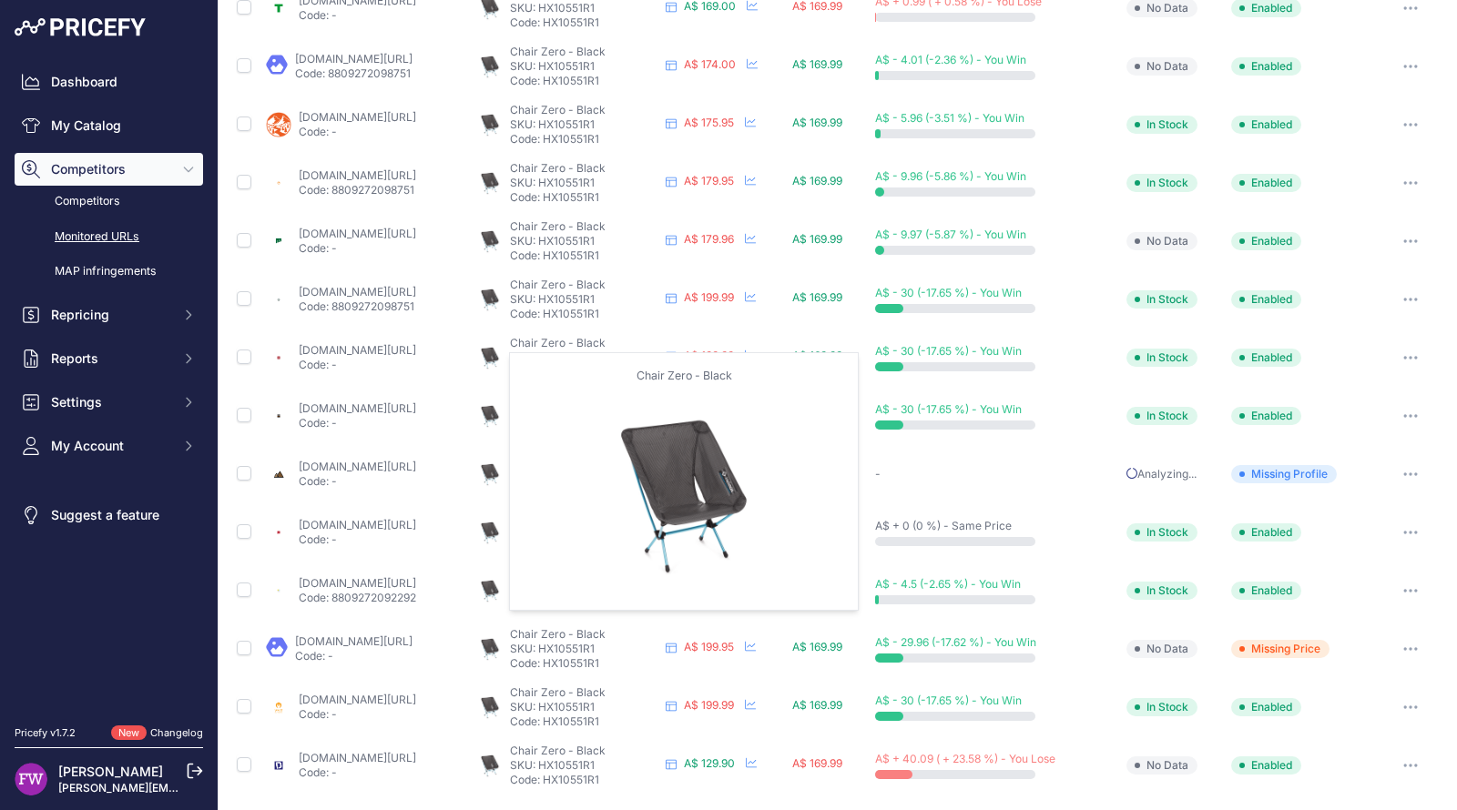
click at [503, 473] on img at bounding box center [489, 474] width 25 height 25
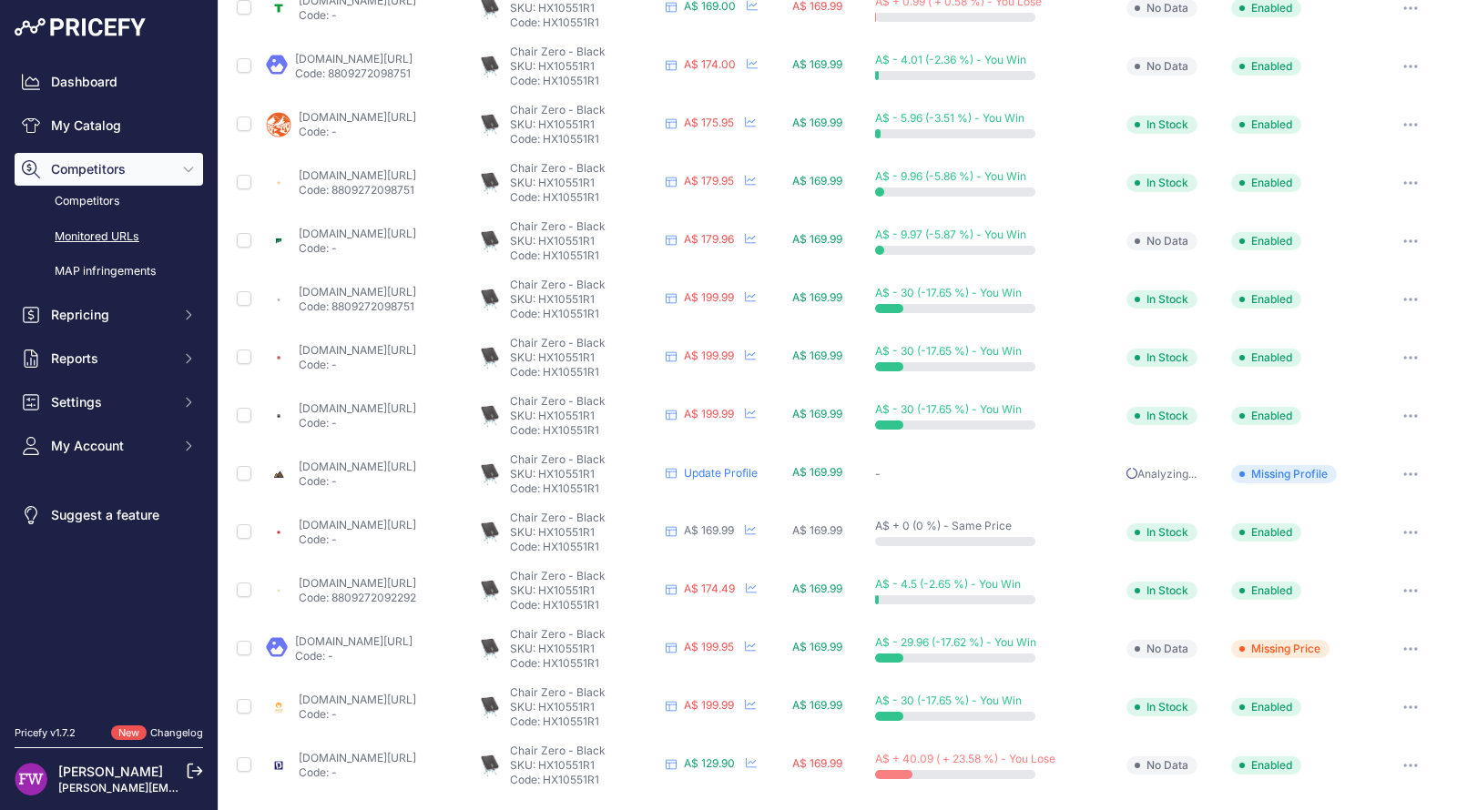
click at [407, 460] on link "offtrack.com.au/product/chair-zero-black/?prirule_jdsnikfkfjsd=7008" at bounding box center [357, 467] width 117 height 14
click at [1408, 467] on button "button" at bounding box center [1410, 474] width 36 height 25
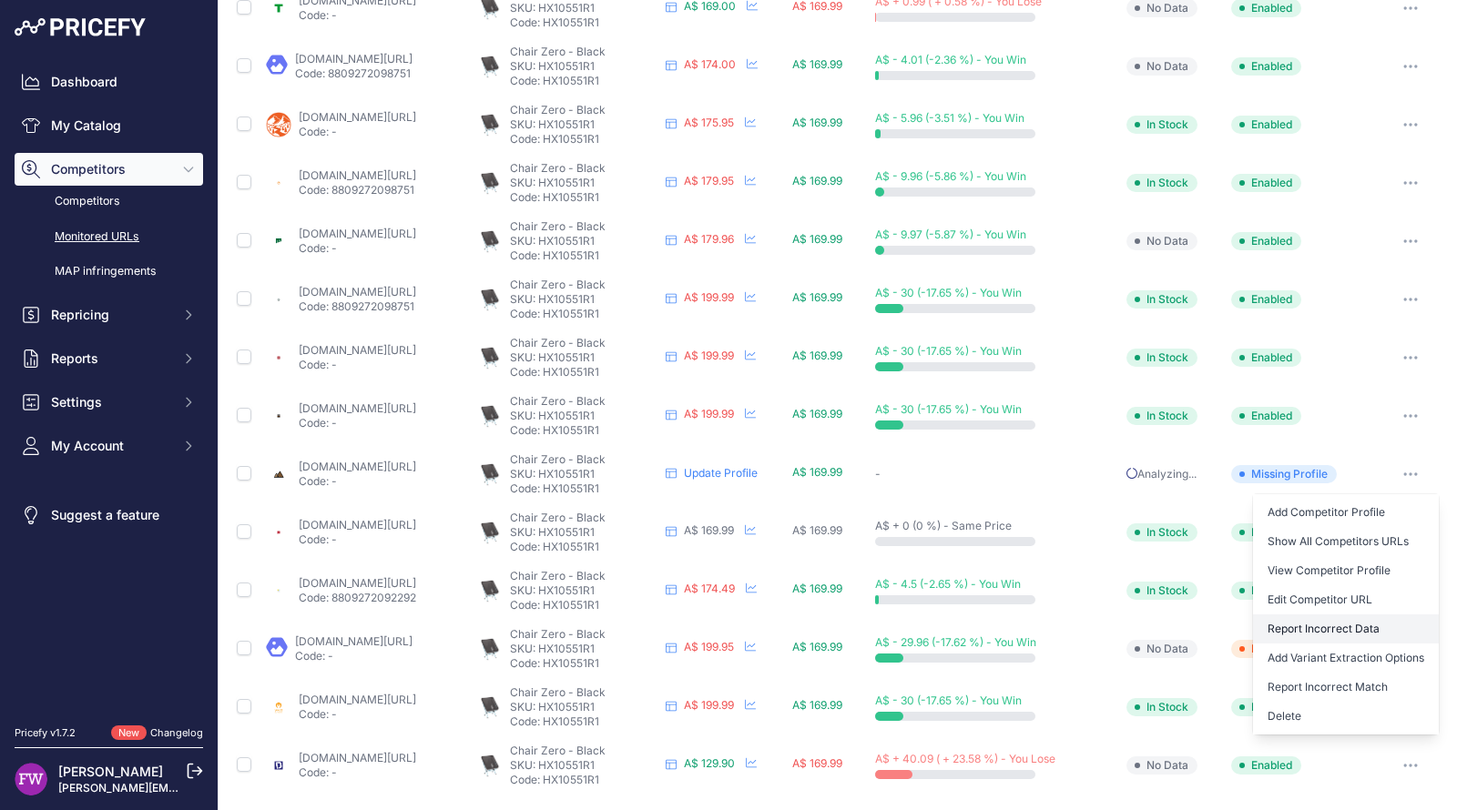
click at [1359, 625] on button "Report Incorrect Data" at bounding box center [1346, 629] width 186 height 29
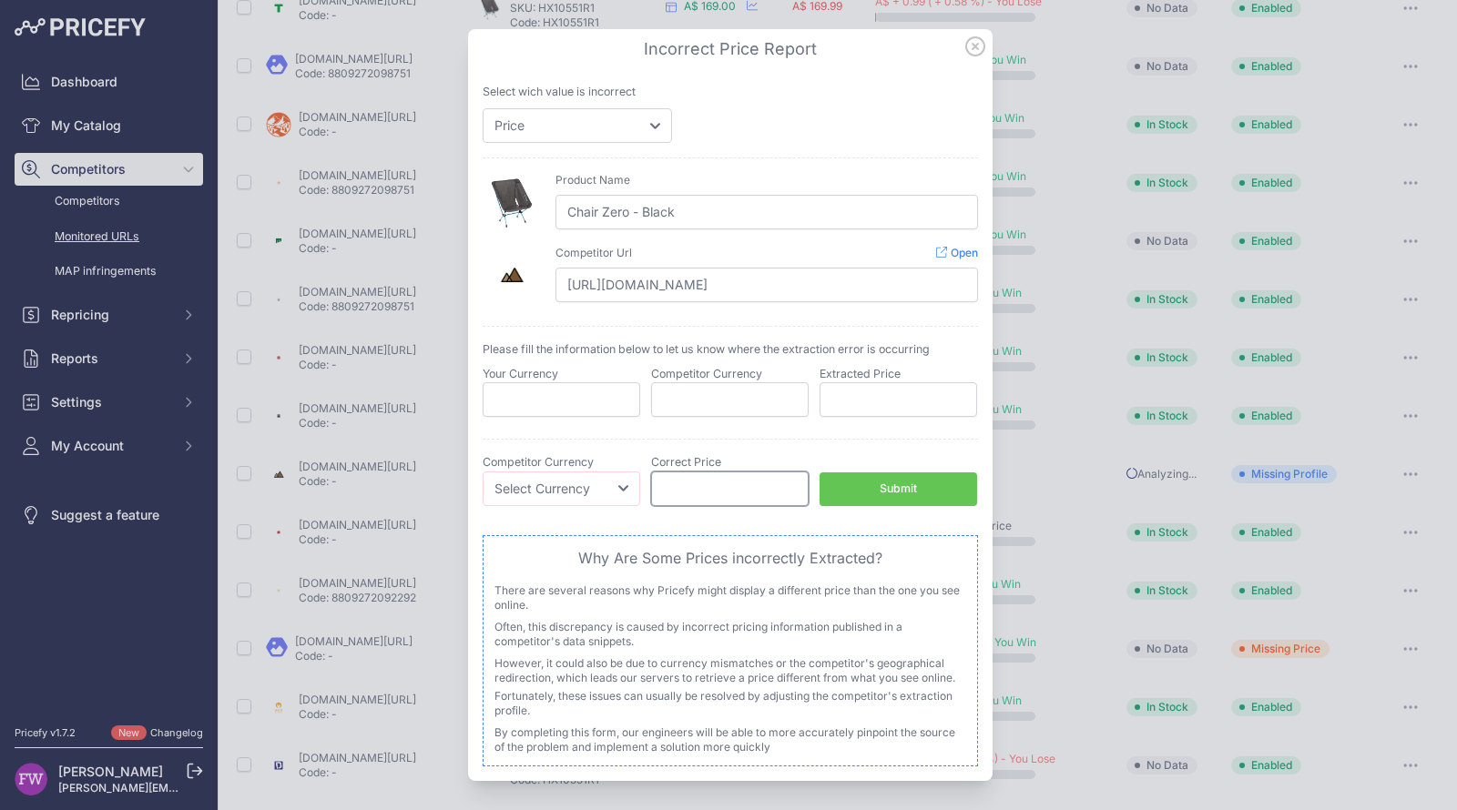
click at [753, 503] on input "number" at bounding box center [730, 489] width 158 height 35
click at [555, 470] on div "Competitor Currency Select Currency EUR CAD CNY JPY" at bounding box center [562, 480] width 158 height 52
click at [563, 476] on select "Select Currency EUR CAD CNY JPY PLN" at bounding box center [562, 489] width 158 height 35
select select "AUD"
click at [483, 472] on select "Select Currency EUR CAD CNY JPY PLN" at bounding box center [562, 489] width 158 height 35
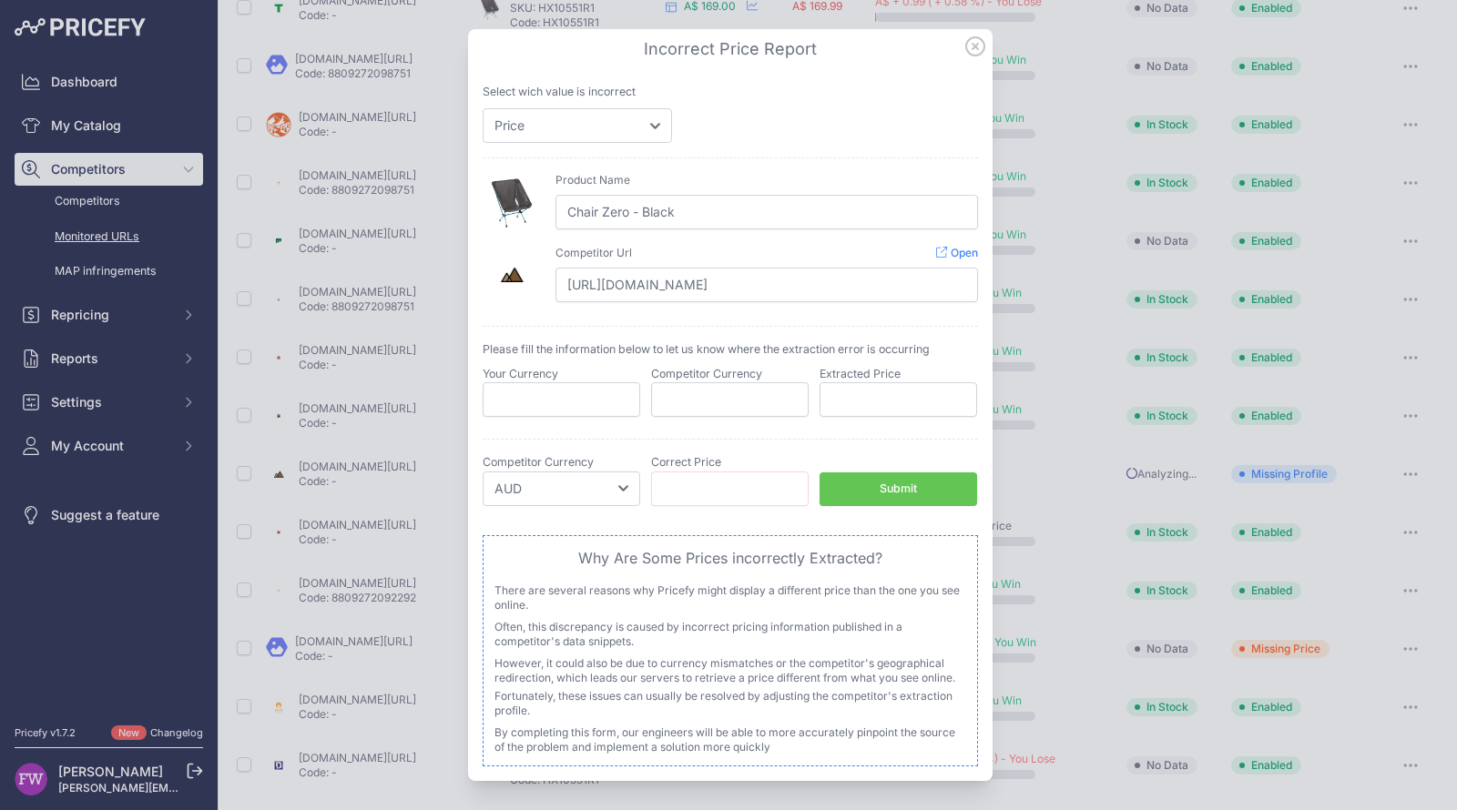
click at [681, 467] on label "Correct Price" at bounding box center [686, 462] width 70 height 14
click at [954, 255] on link "Open" at bounding box center [957, 253] width 42 height 14
click at [732, 492] on input "number" at bounding box center [730, 489] width 158 height 35
paste input "199.99"
type input "199.99"
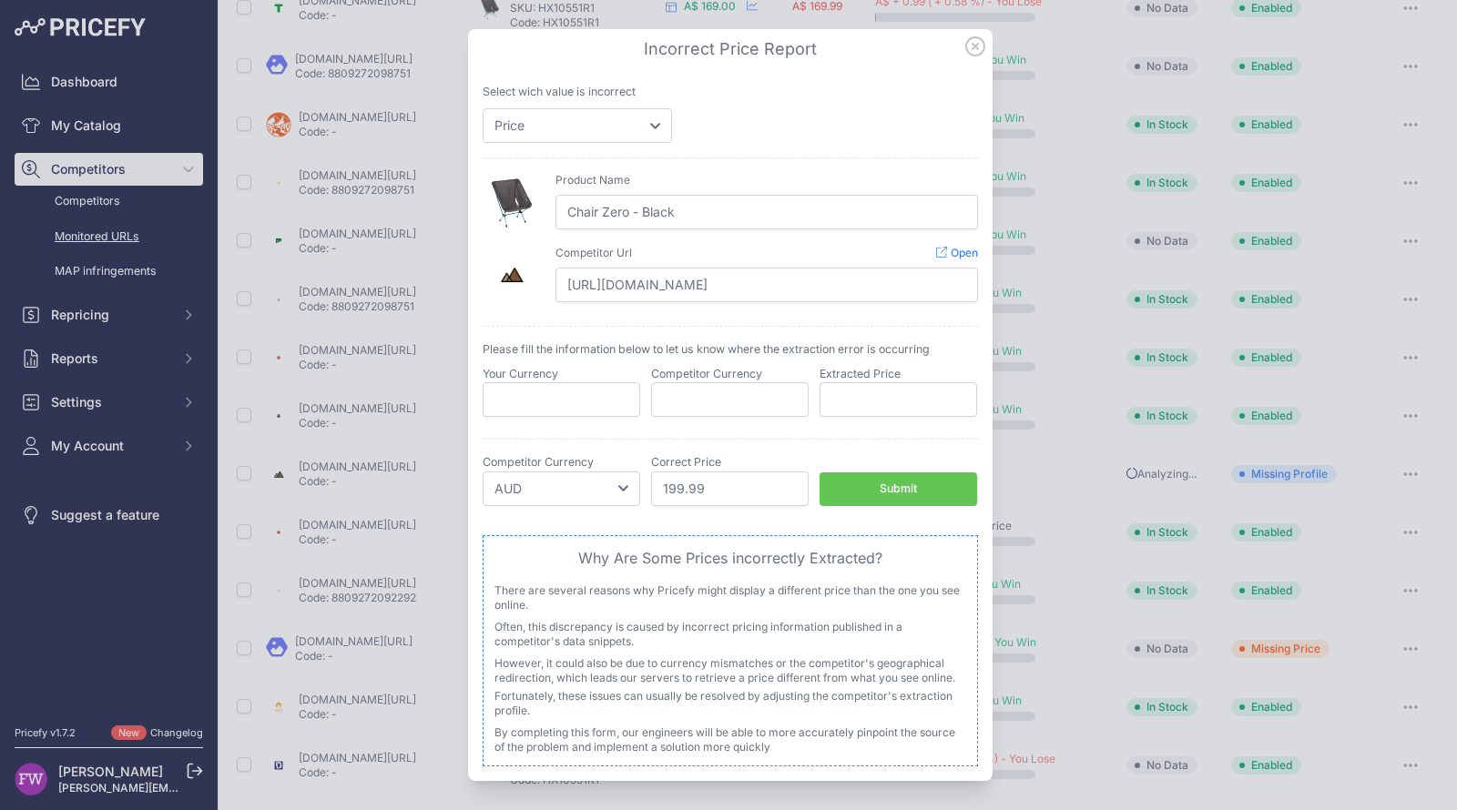
click at [910, 495] on div "Submit" at bounding box center [897, 489] width 37 height 17
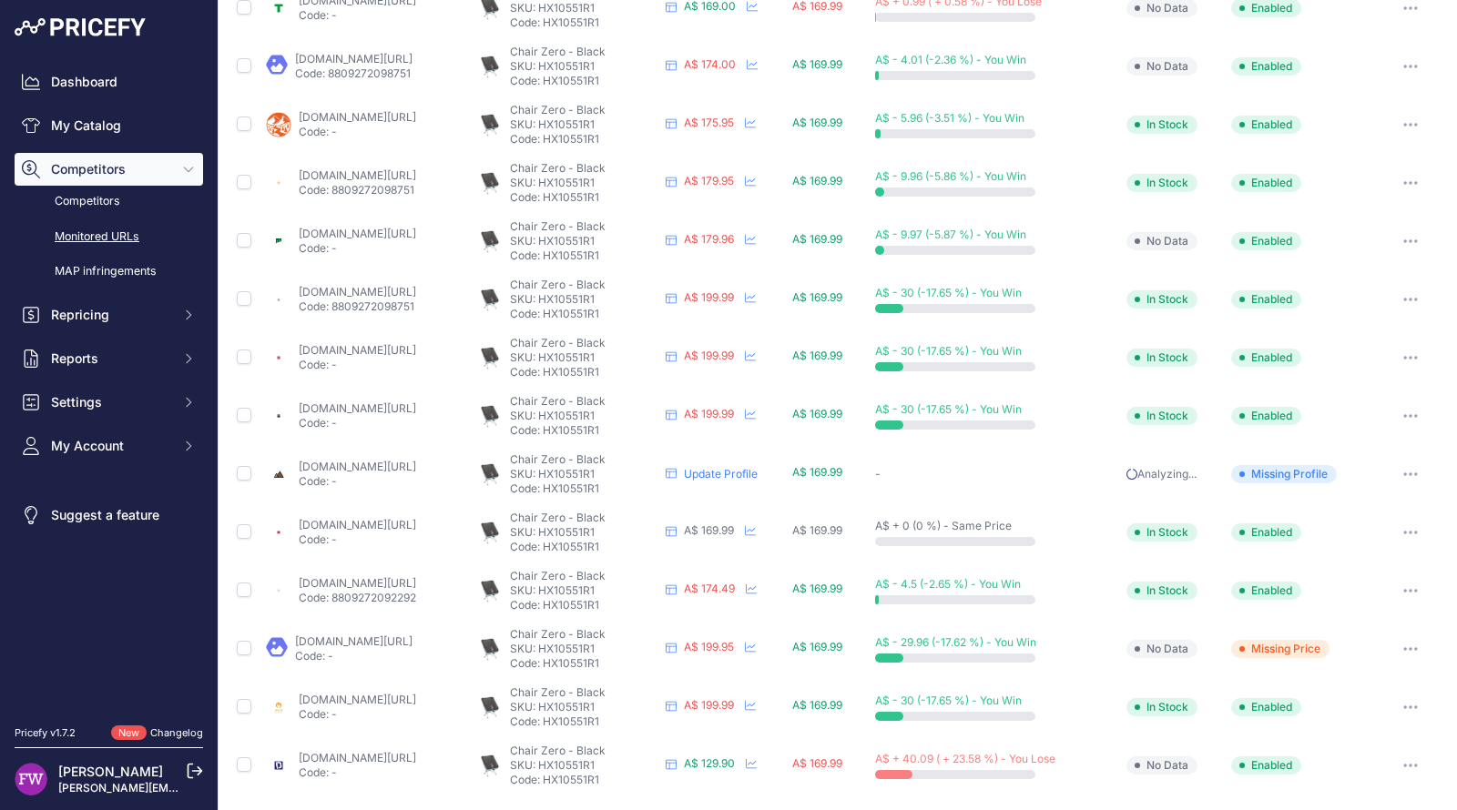
scroll to position [207, 0]
click at [416, 519] on link "getawayoutdoorskelmscott.com.au/products/helinox-chair-zero?prirule_jdsnikfkfjs…" at bounding box center [357, 524] width 117 height 14
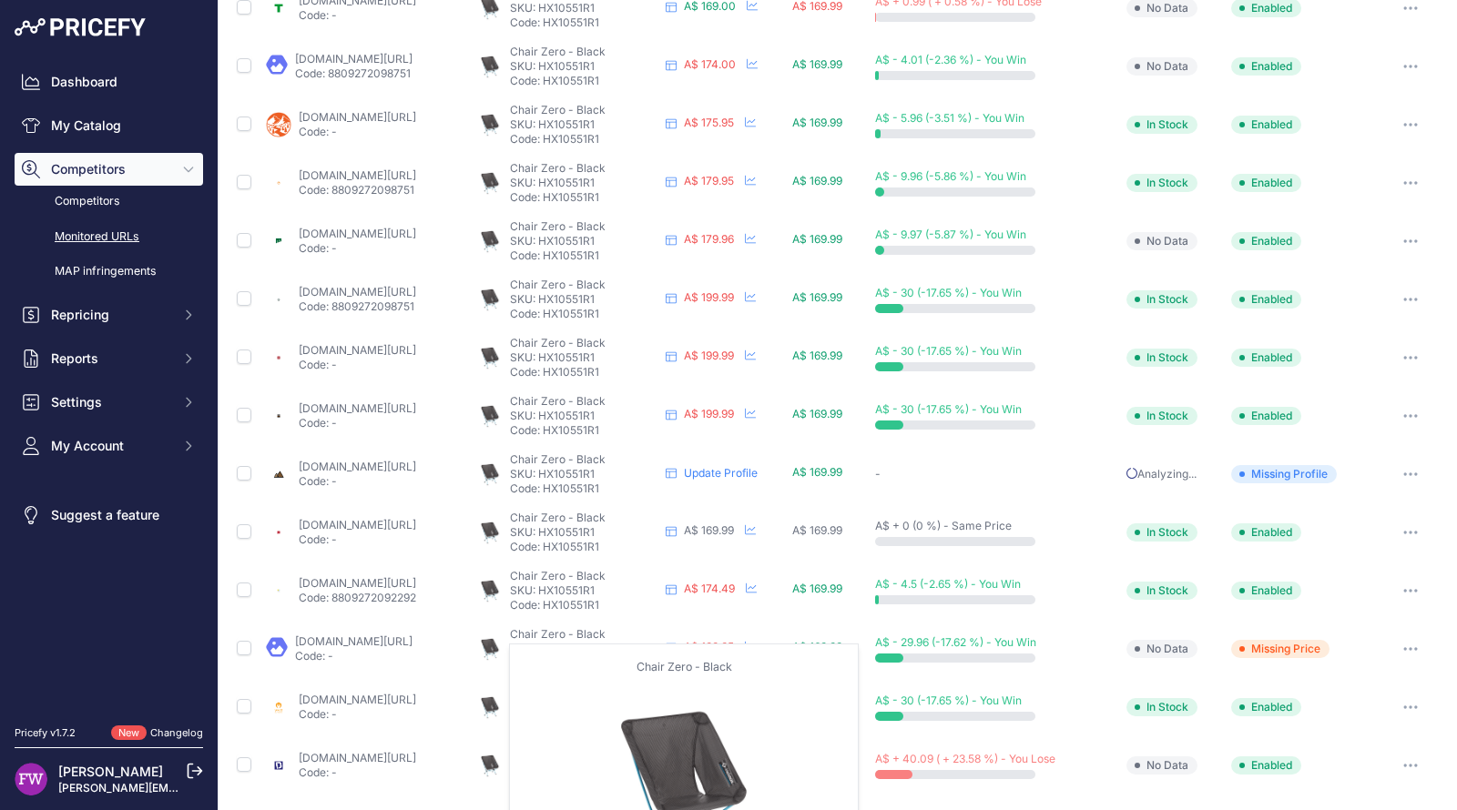
scroll to position [165, 0]
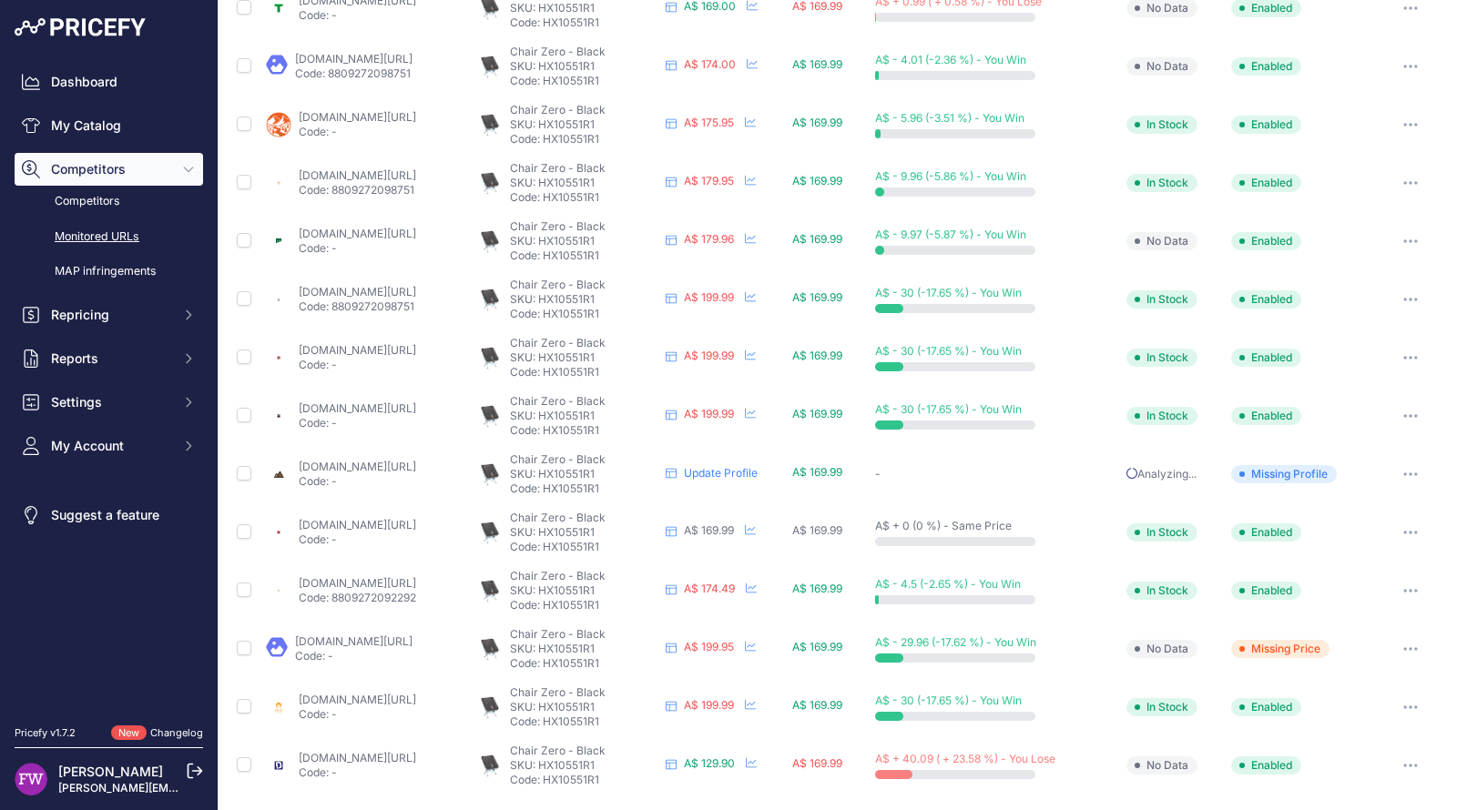
click at [416, 752] on link "downundercamping.com.au/helinox-chair-one-black?prirule_jdsnikfkfjsd=7008" at bounding box center [357, 758] width 117 height 14
click at [1392, 769] on button "button" at bounding box center [1410, 765] width 36 height 25
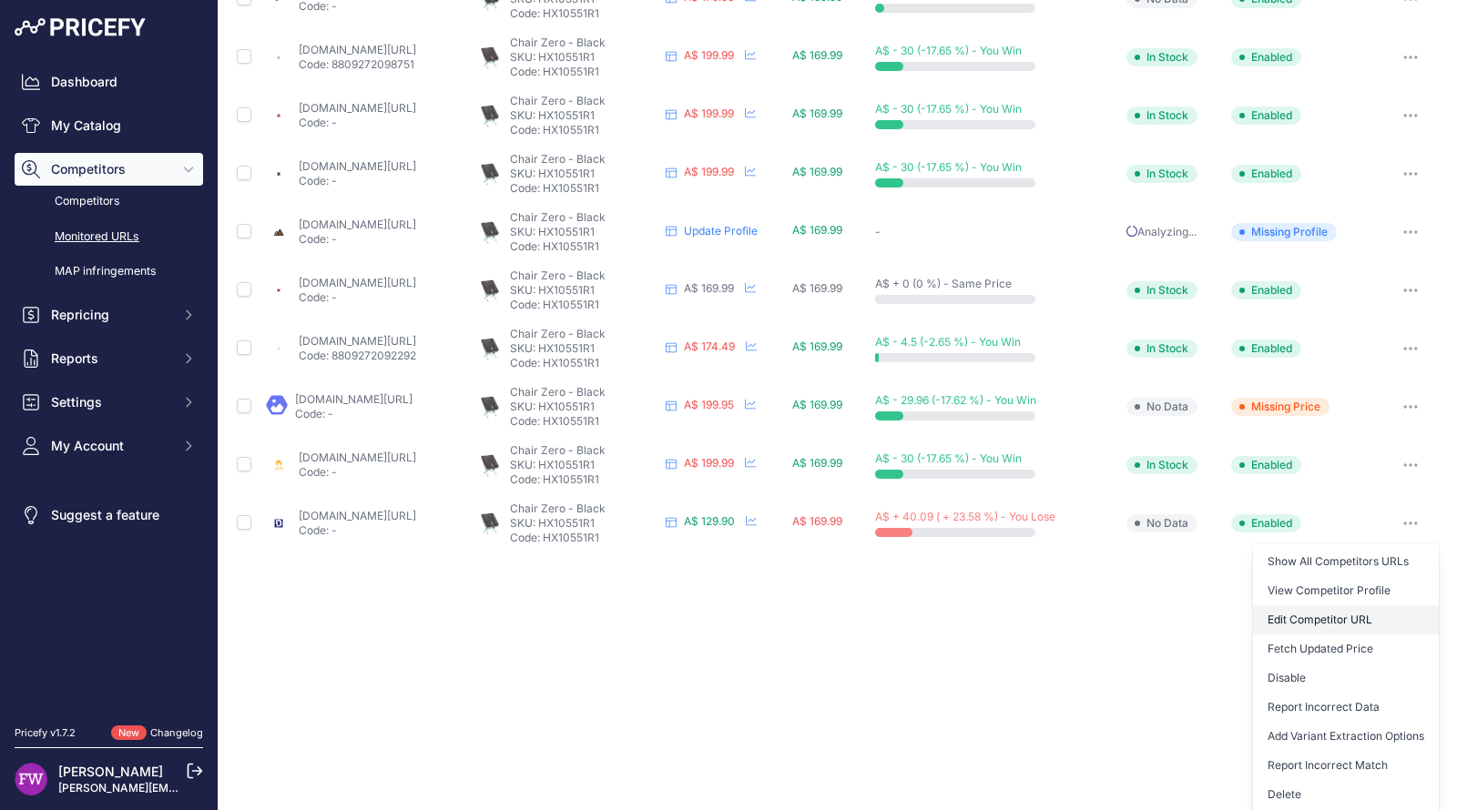
click at [1370, 611] on link "Edit Competitor URL" at bounding box center [1346, 619] width 186 height 29
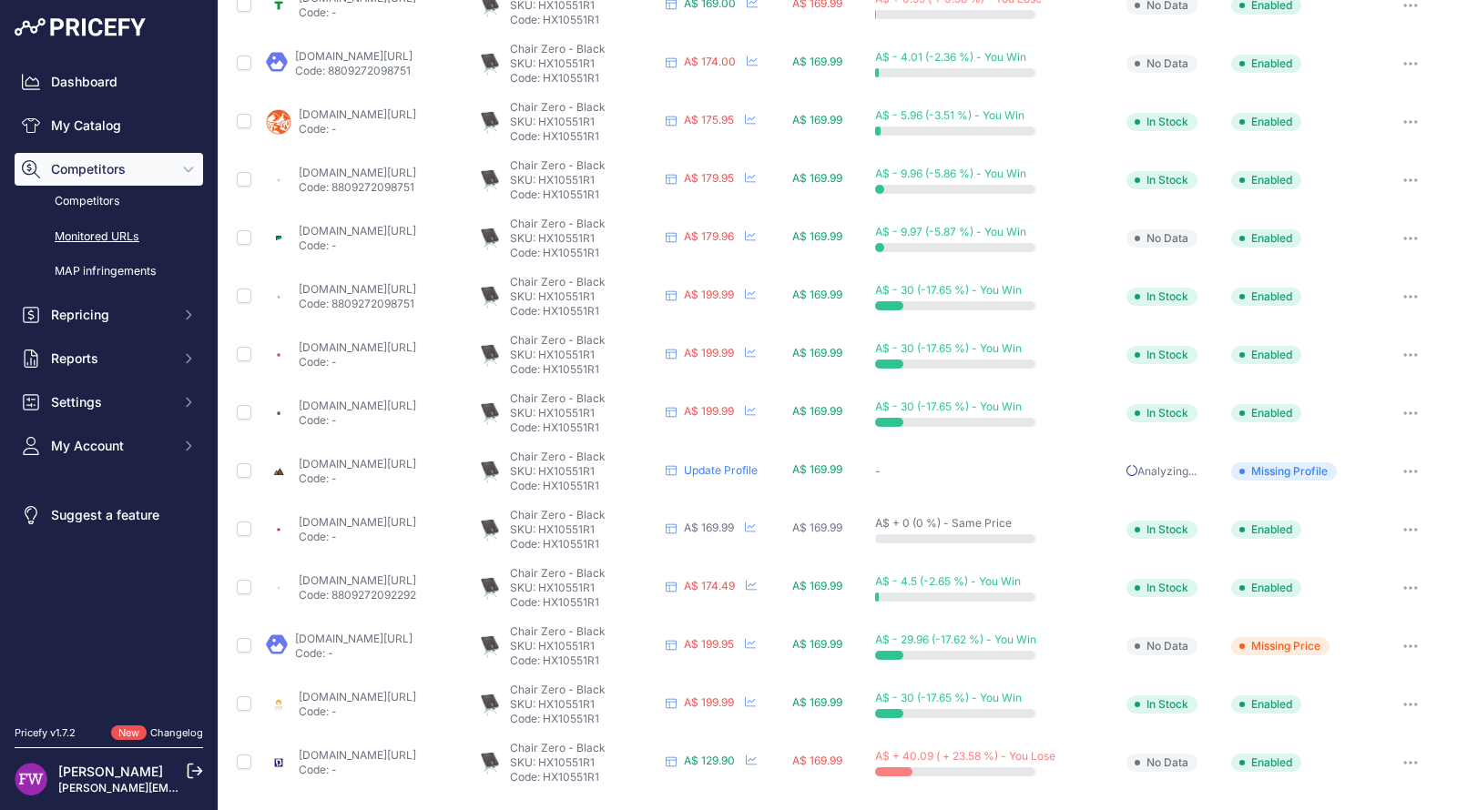
scroll to position [165, 0]
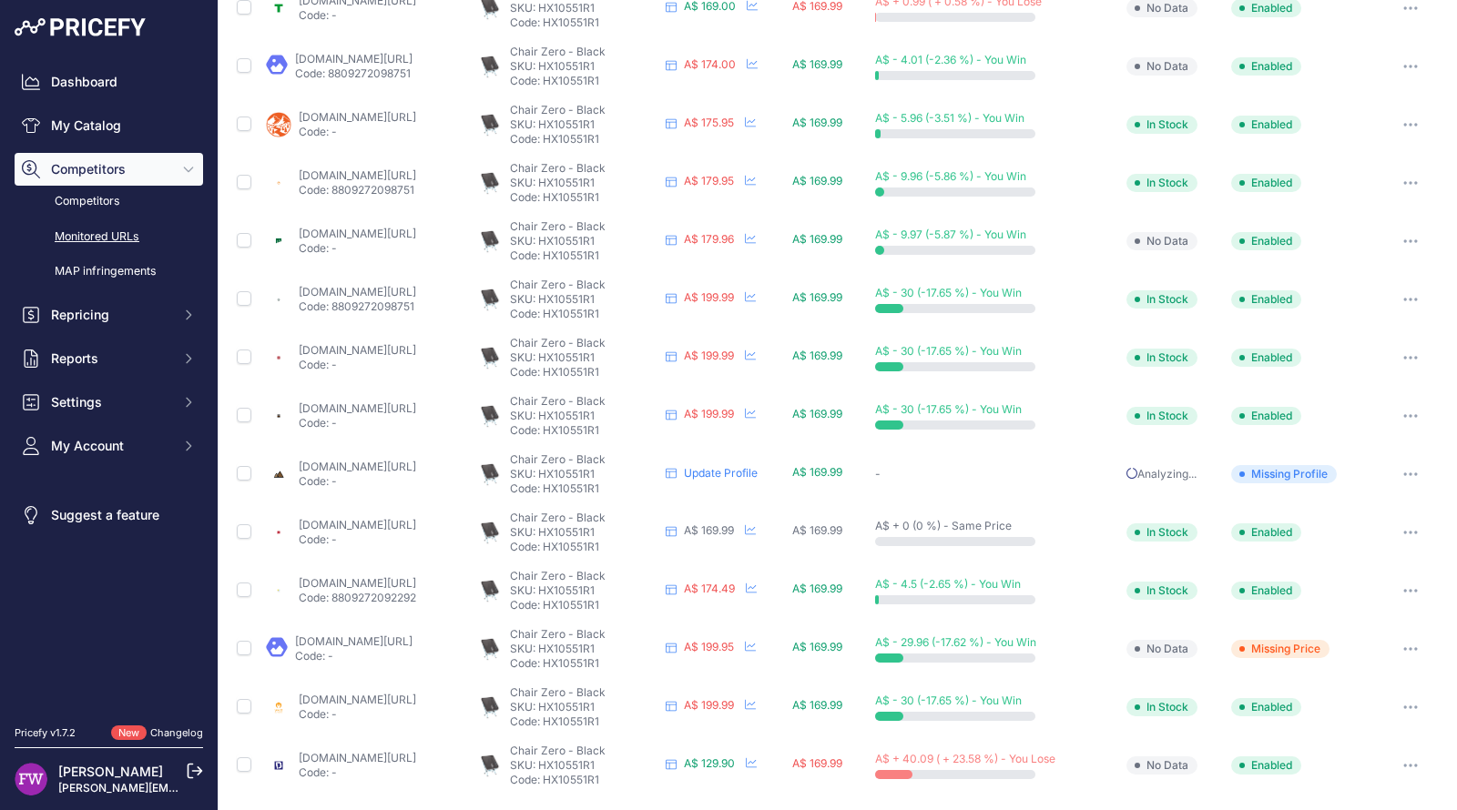
click at [1392, 757] on button "button" at bounding box center [1410, 765] width 36 height 25
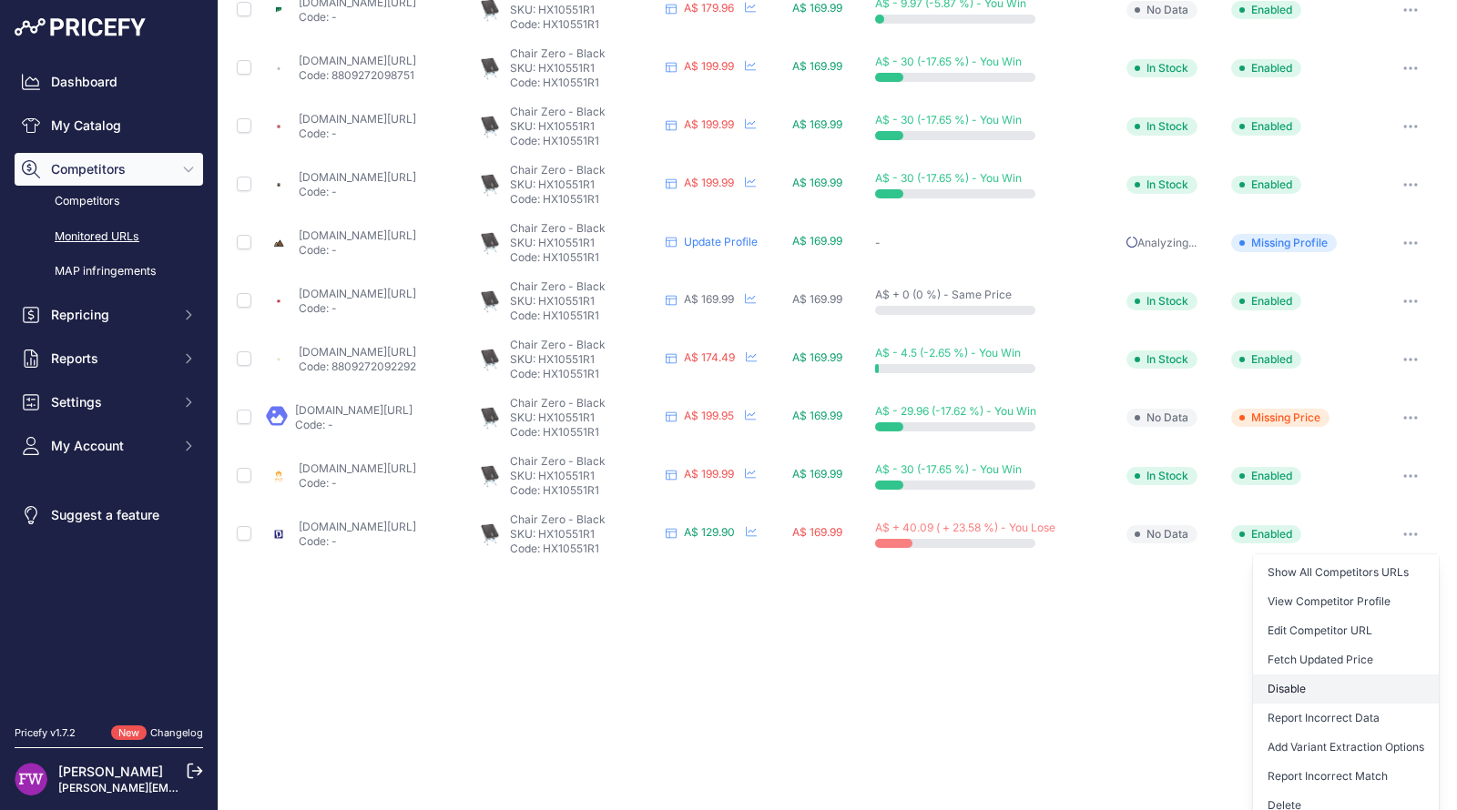
scroll to position [407, 0]
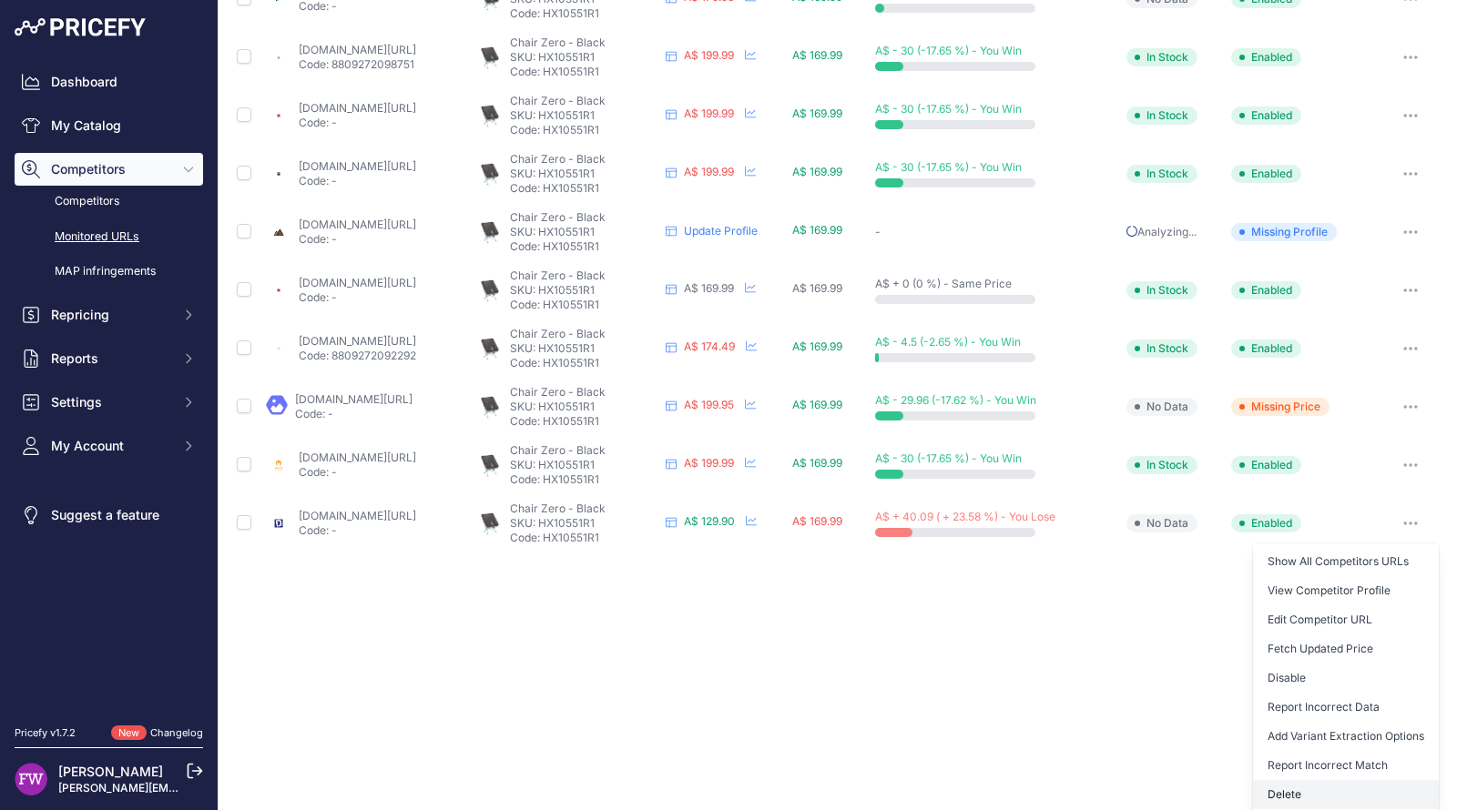
click at [1303, 796] on button "Delete" at bounding box center [1346, 794] width 186 height 29
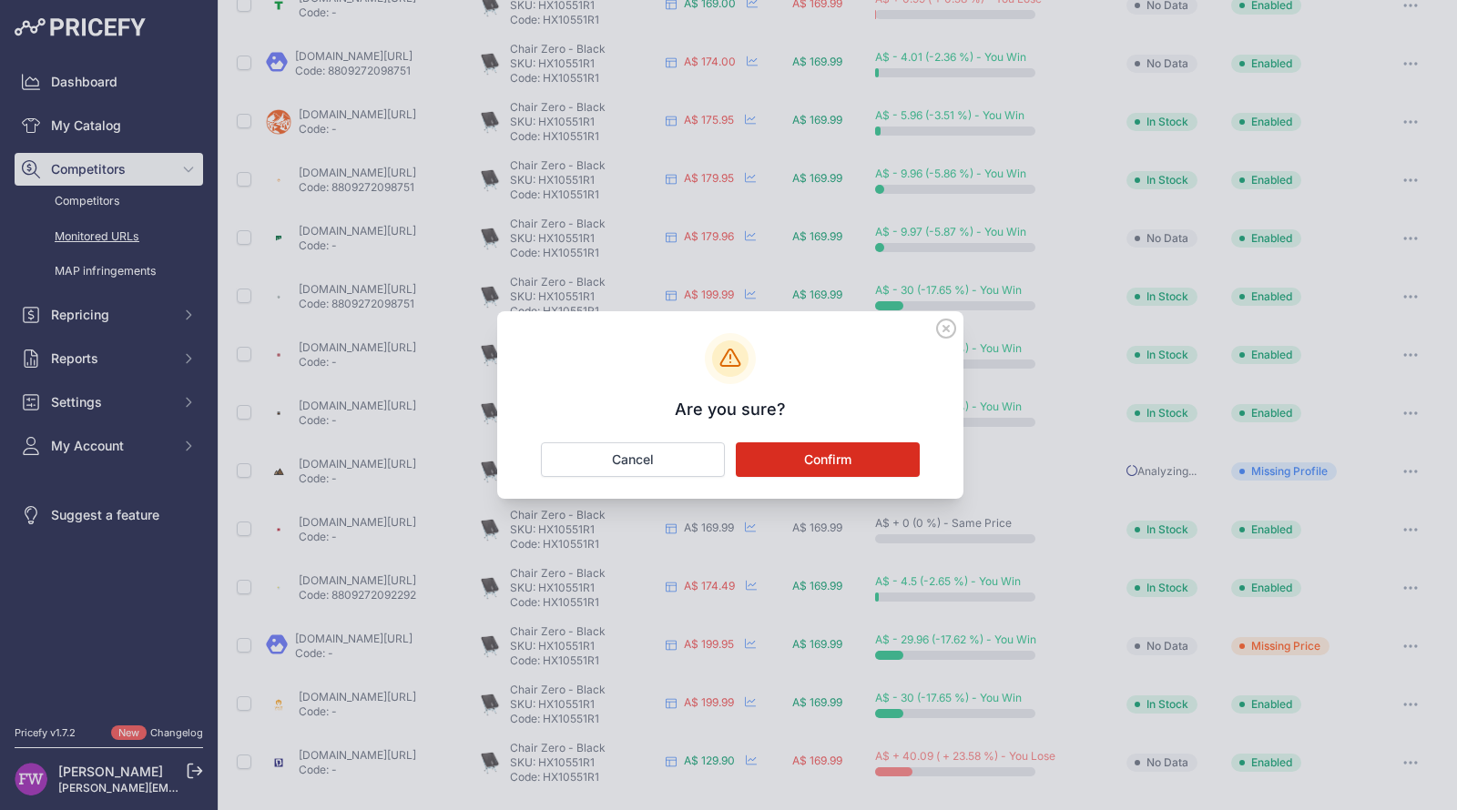
scroll to position [165, 0]
click at [888, 458] on button "Confirm" at bounding box center [828, 459] width 184 height 35
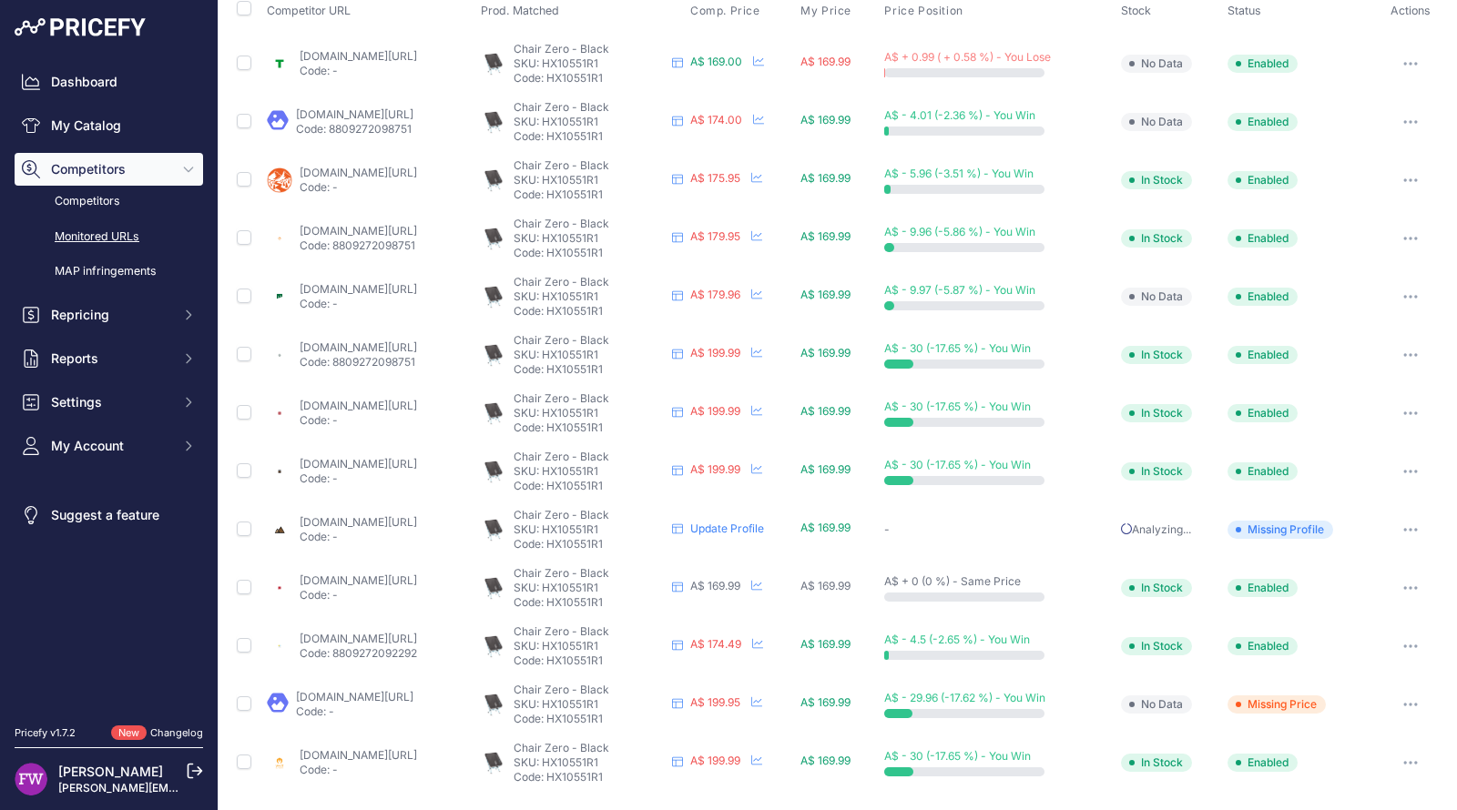
scroll to position [0, 0]
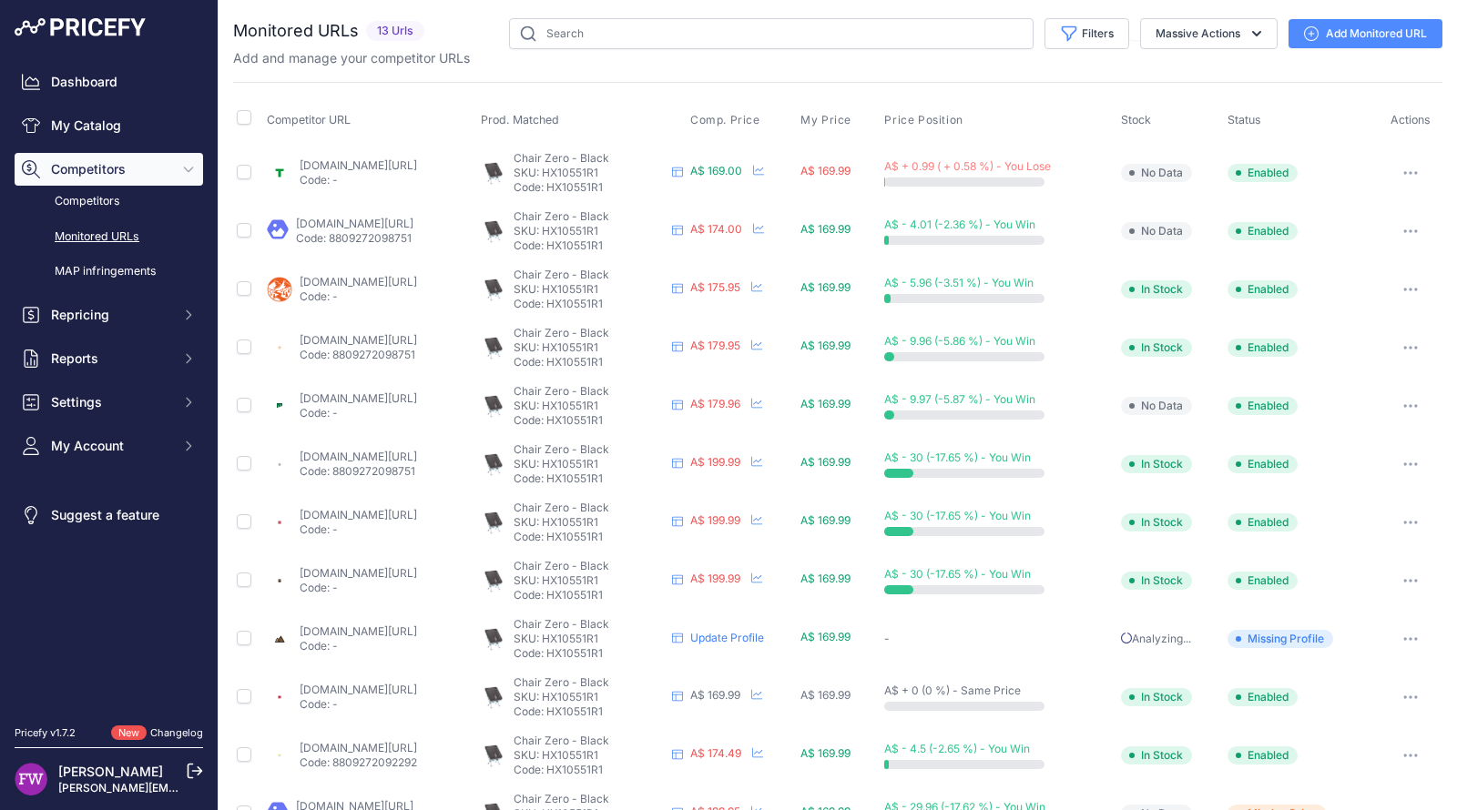
click at [1313, 43] on link "Add Monitored URL" at bounding box center [1365, 33] width 154 height 29
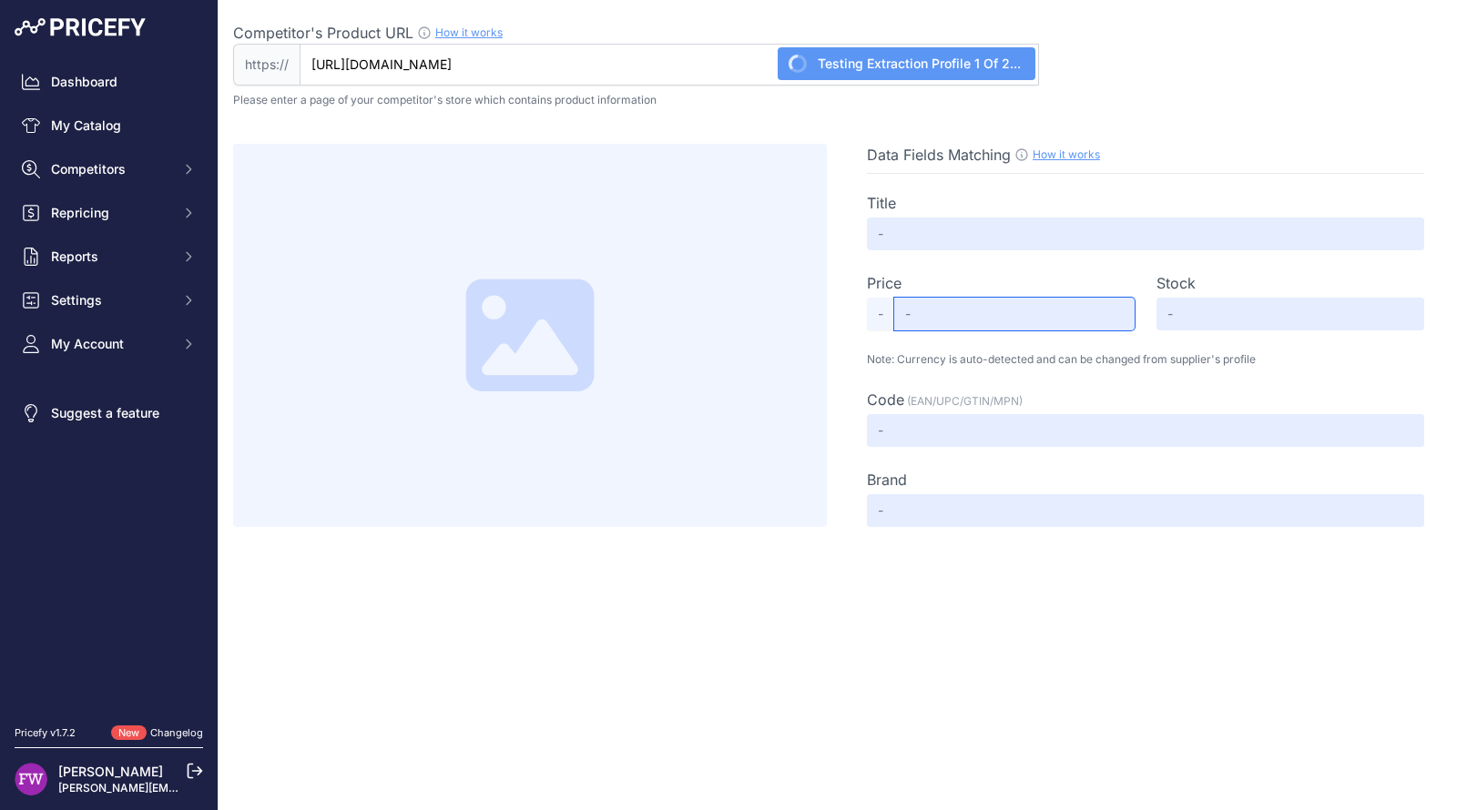
click at [1082, 328] on input "text" at bounding box center [1014, 314] width 240 height 33
click at [1041, 311] on input "text" at bounding box center [1014, 314] width 240 height 33
drag, startPoint x: 314, startPoint y: 60, endPoint x: 1017, endPoint y: 81, distance: 703.2
click at [1017, 81] on input "www.offtrack.com.au/product/chair-zero-black/?prirule_jdsnikfkfjsd=7008" at bounding box center [669, 65] width 739 height 42
paste input "https://"
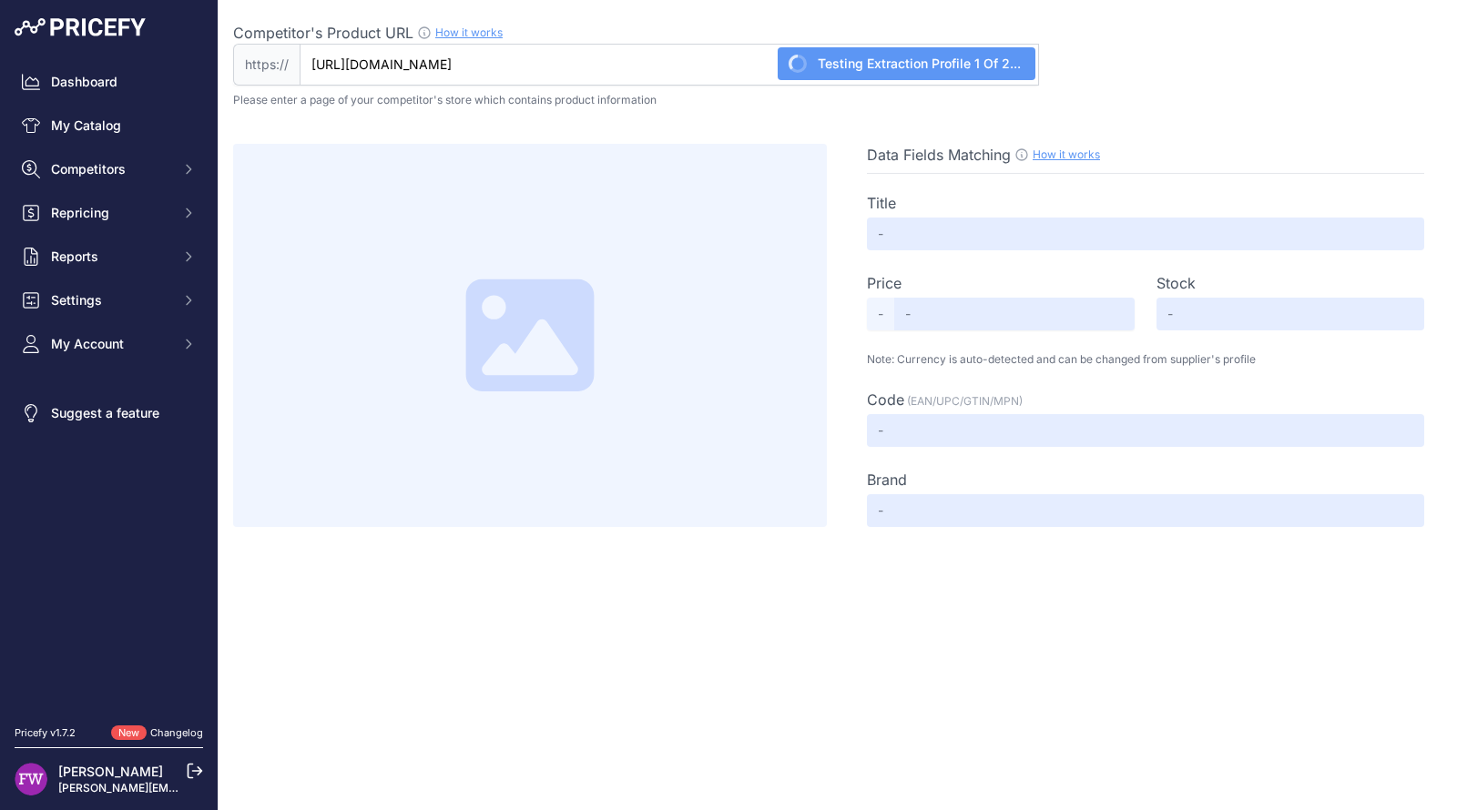
type input "www.offtrack.com.au/product/chair-zero-black/?prirule_jdsnikfkfjsd=7008"
click at [1192, 127] on div "Data Fields Matching How it works Use our Chrome APP to create a personalized s…" at bounding box center [837, 317] width 1209 height 420
type input "Not Found"
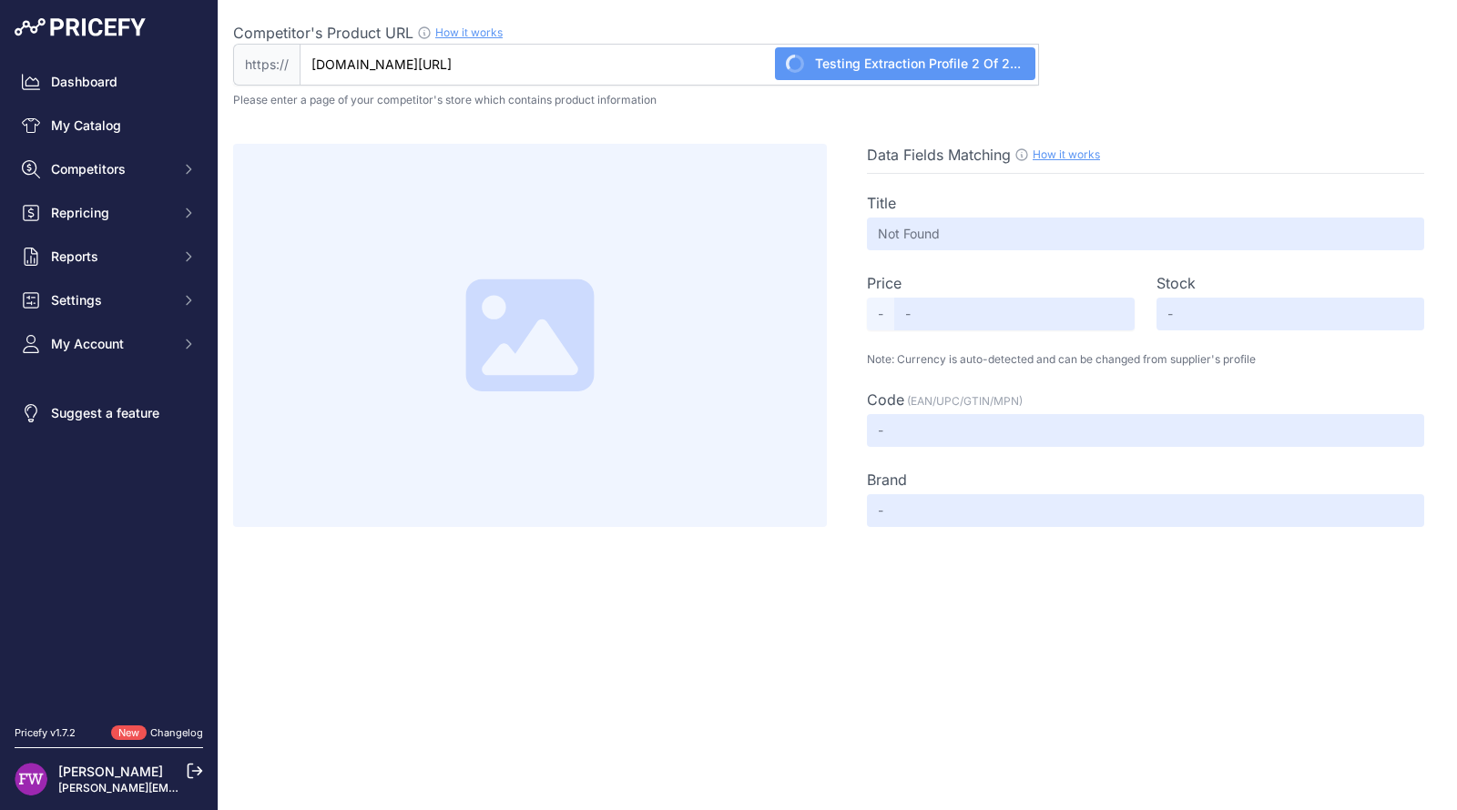
type input "Not Found"
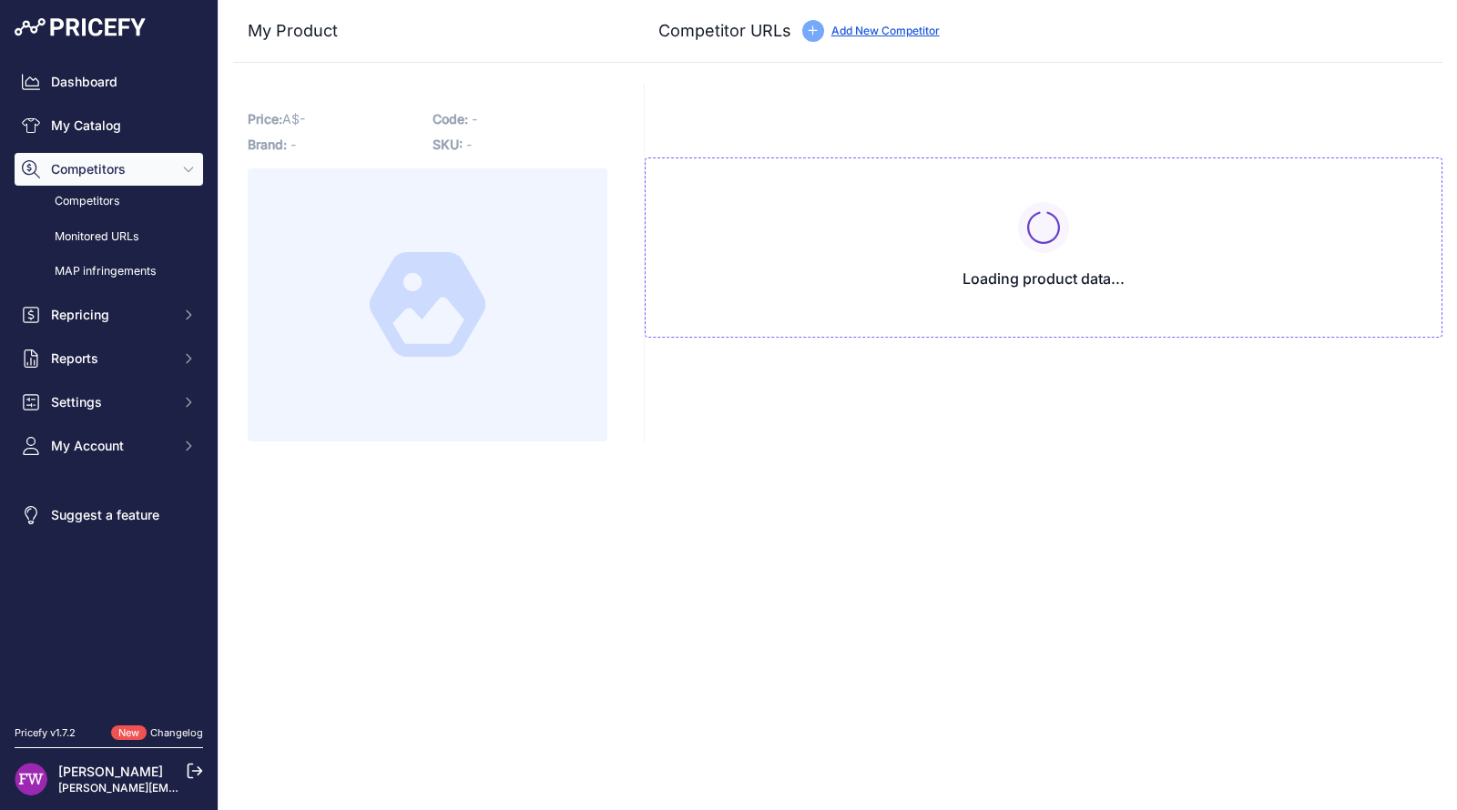
type input "[DOMAIN_NAME][URL]"
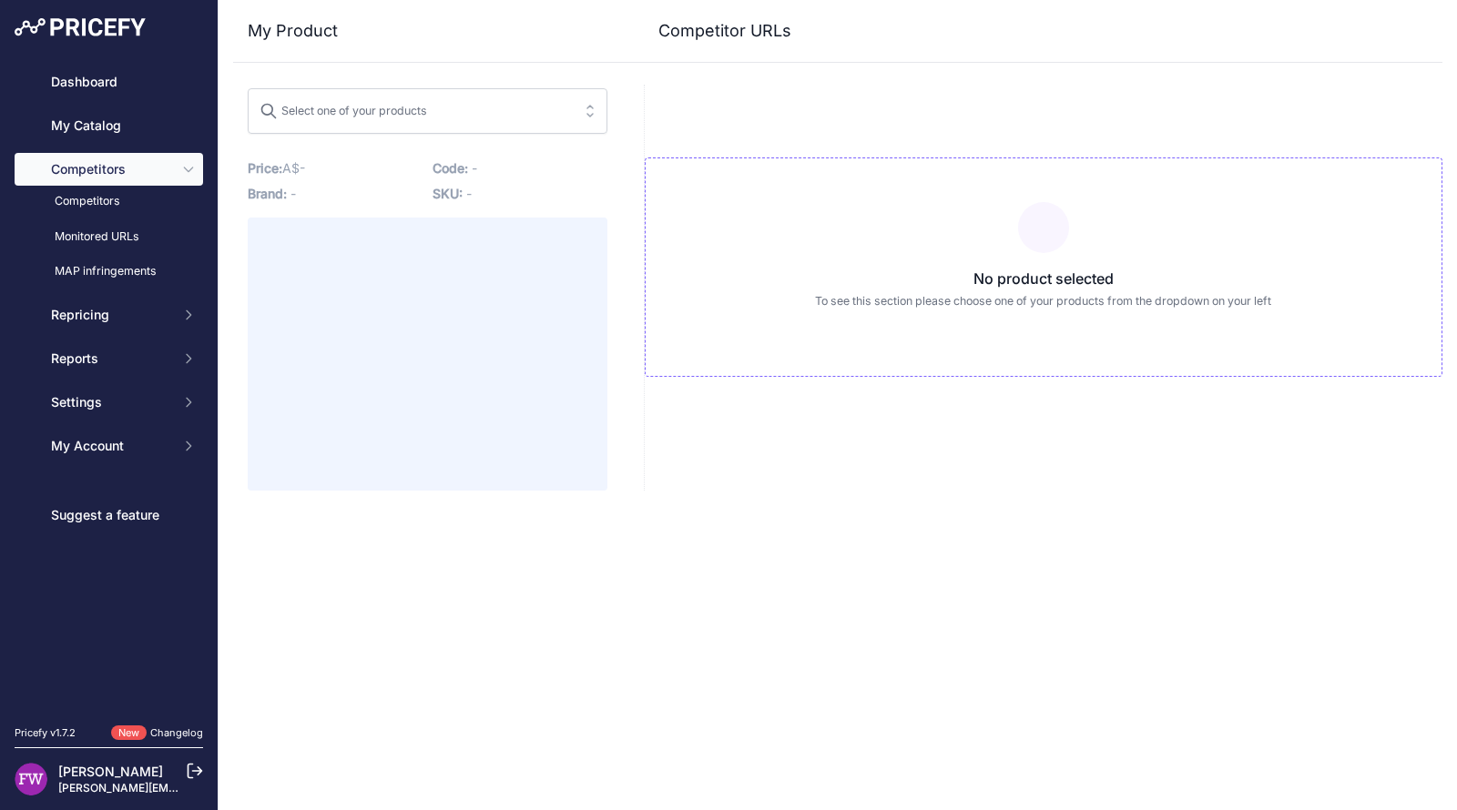
click at [581, 109] on button "Select one of your products" at bounding box center [428, 111] width 360 height 46
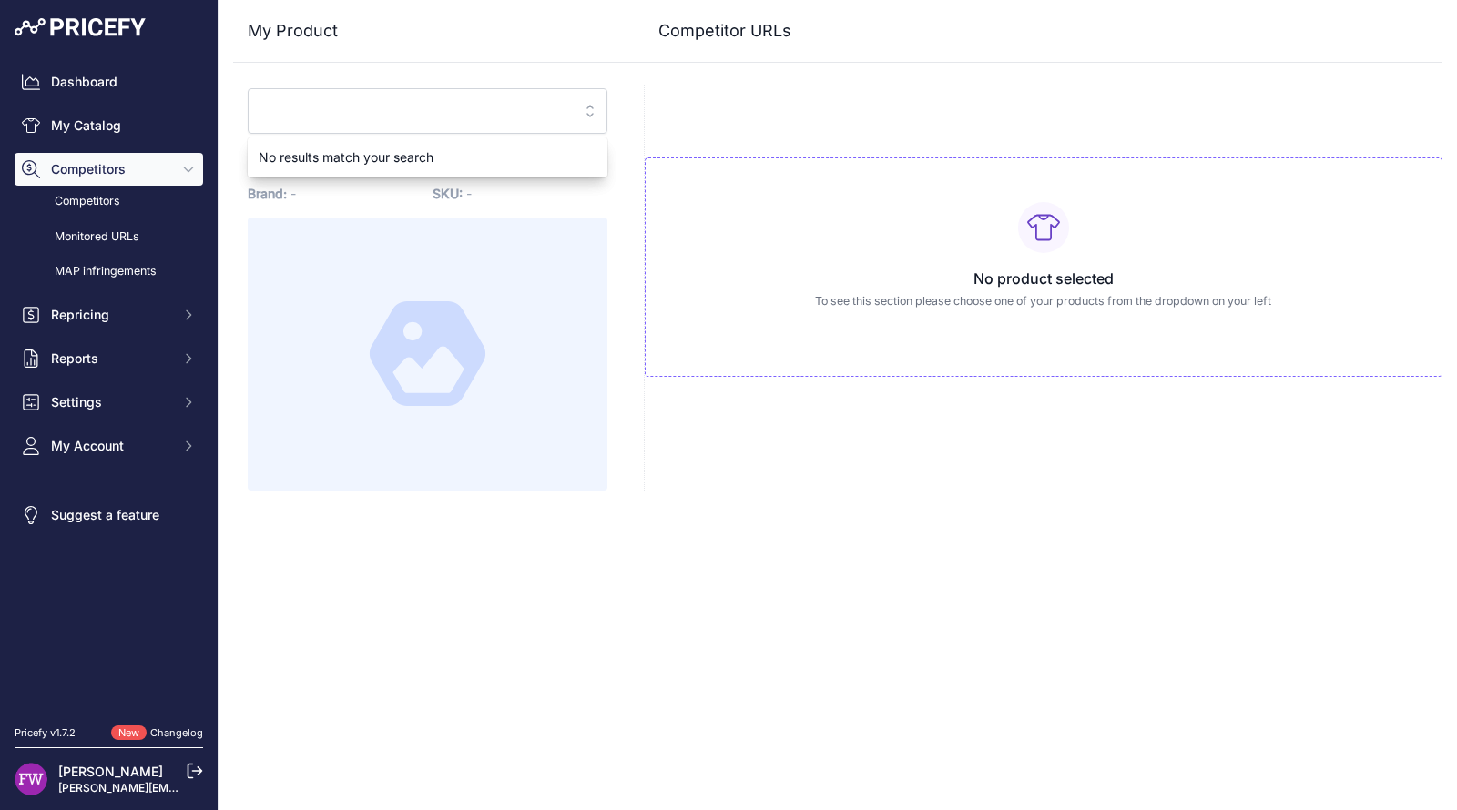
click at [727, 94] on div "No product selected To see this section please choose one of your products from…" at bounding box center [1043, 288] width 798 height 406
click at [790, 233] on div "No product selected To see this section please choose one of your products from…" at bounding box center [1044, 267] width 798 height 219
click at [419, 280] on div at bounding box center [428, 354] width 360 height 273
click at [572, 115] on button "Select one of your products" at bounding box center [428, 111] width 360 height 46
type input "h"
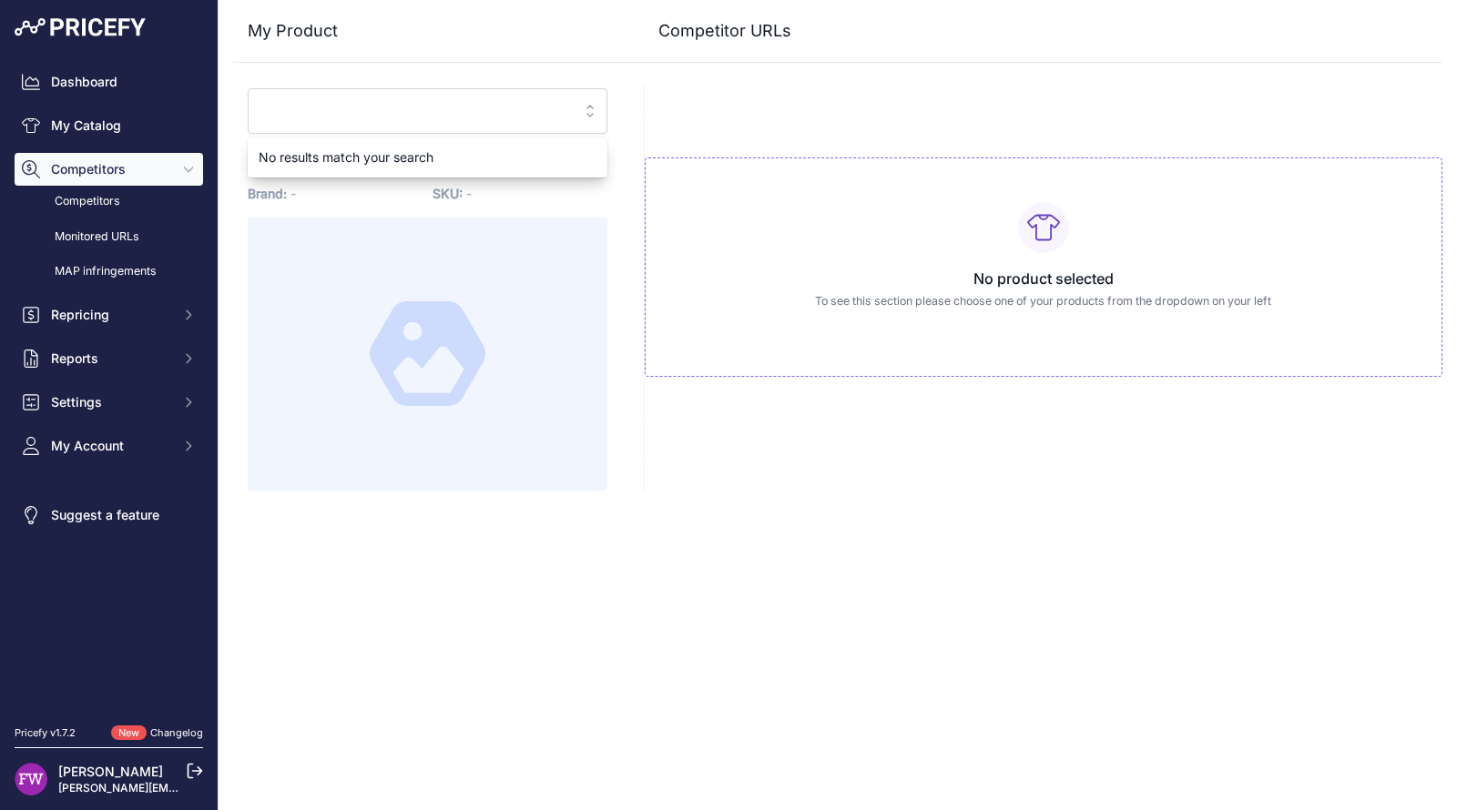
click at [989, 244] on div "No product selected To see this section please choose one of your products from…" at bounding box center [1044, 267] width 798 height 219
click at [483, 112] on span "Select one of your products" at bounding box center [414, 111] width 310 height 29
paste input "https://www.downundercamping.com.au/helinox-chair-zero-ultralight-camp-chair-bl…"
type input "https://www.downundercamping.com.au/helinox-chair-zero-ultralight-camp-chair-bl…"
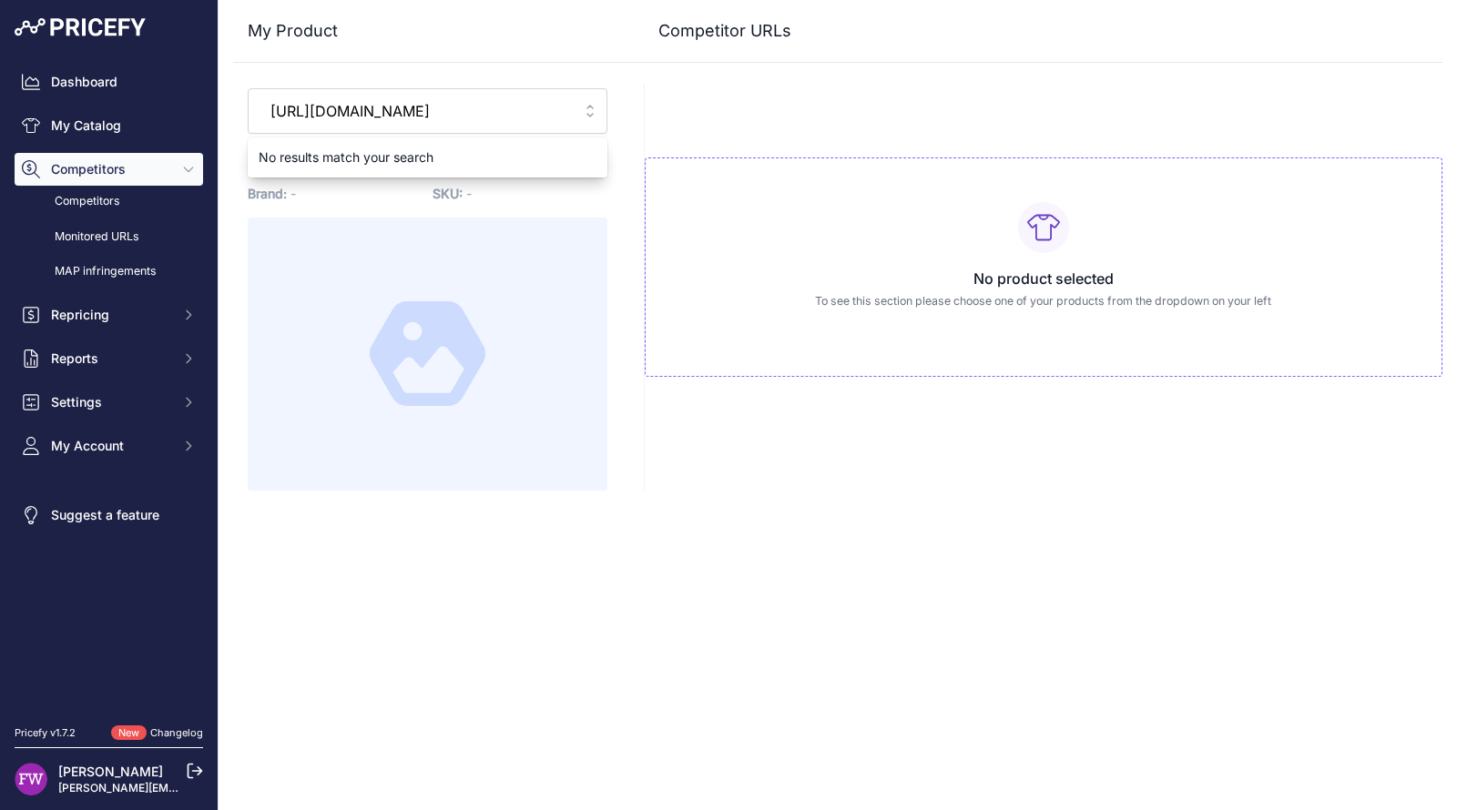
click at [554, 108] on input "https://www.downundercamping.com.au/helinox-chair-zero-ultralight-camp-chair-bl…" at bounding box center [414, 111] width 310 height 29
click at [248, 88] on button "Select one of your products helinox c" at bounding box center [428, 111] width 360 height 46
click at [248, 88] on button "Select one of your products helinox chair z" at bounding box center [428, 111] width 360 height 46
type input "helinox chair zero"
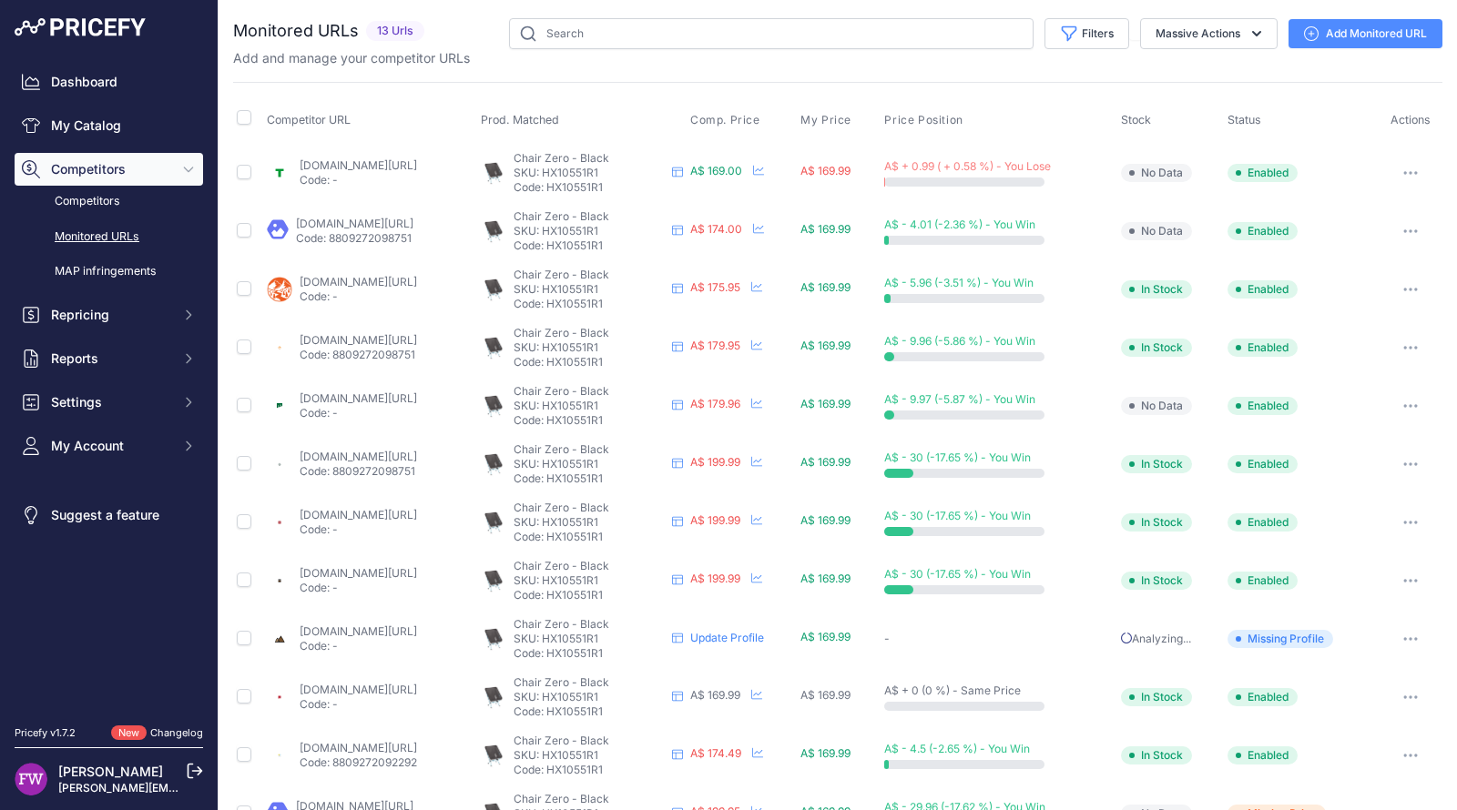
click at [1370, 27] on link "Add Monitored URL" at bounding box center [1365, 33] width 154 height 29
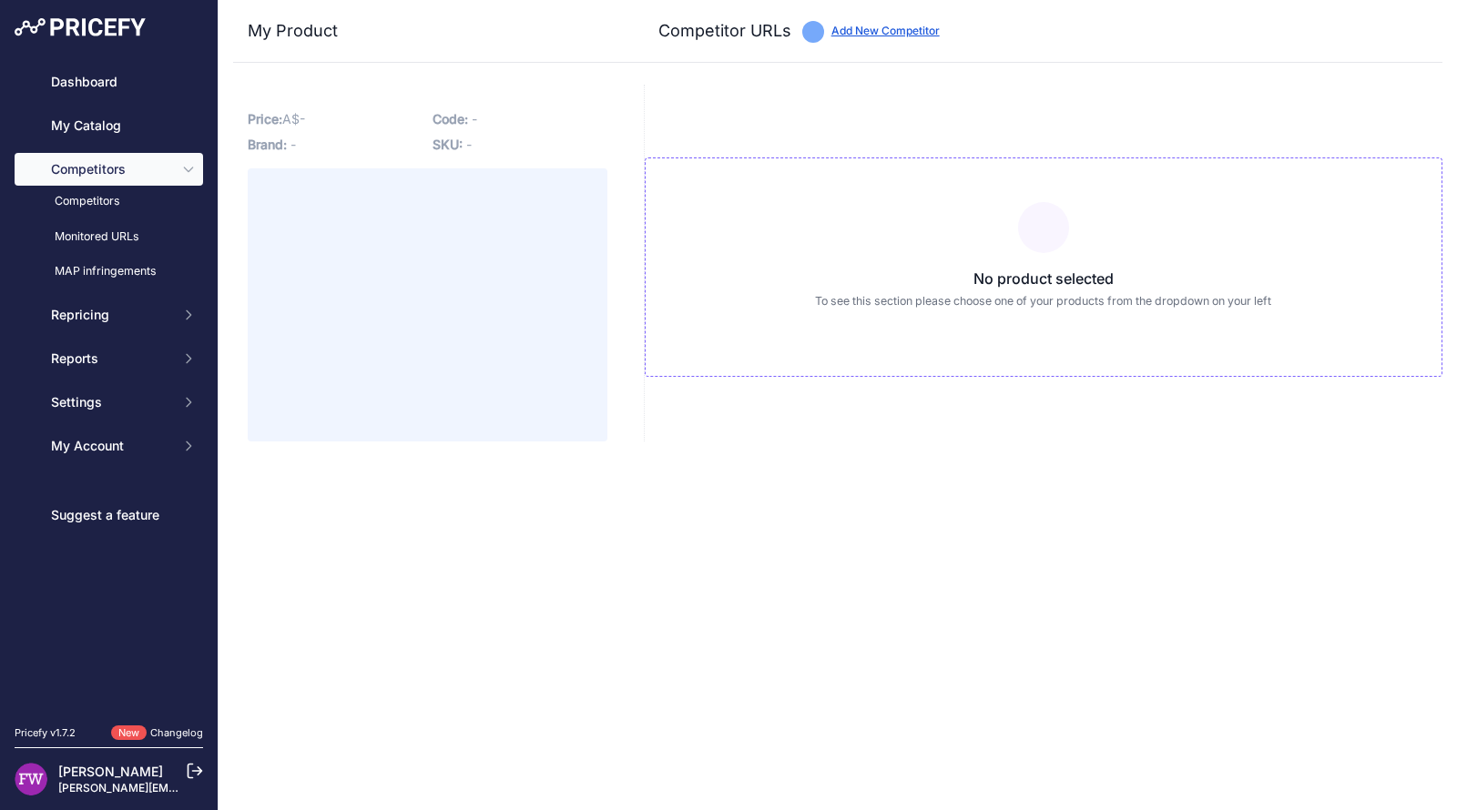
type input "a247.com.au/products/helinox-chair-zero-black?prirule_jdsnikfkfjsd=7008"
type input "www.backpackinglight.com.au/products/helinox-chair-zero-500-grams?prirule_jdsni…"
type input "www.baysports.com.au/products/helinox-chair-zero?variant=40232268070979&country…"
type input "www.bogong.com.au/helinox-chair-zero.html?prirule_jdsnikfkfjsd=7008"
type input "[DOMAIN_NAME][URL]"
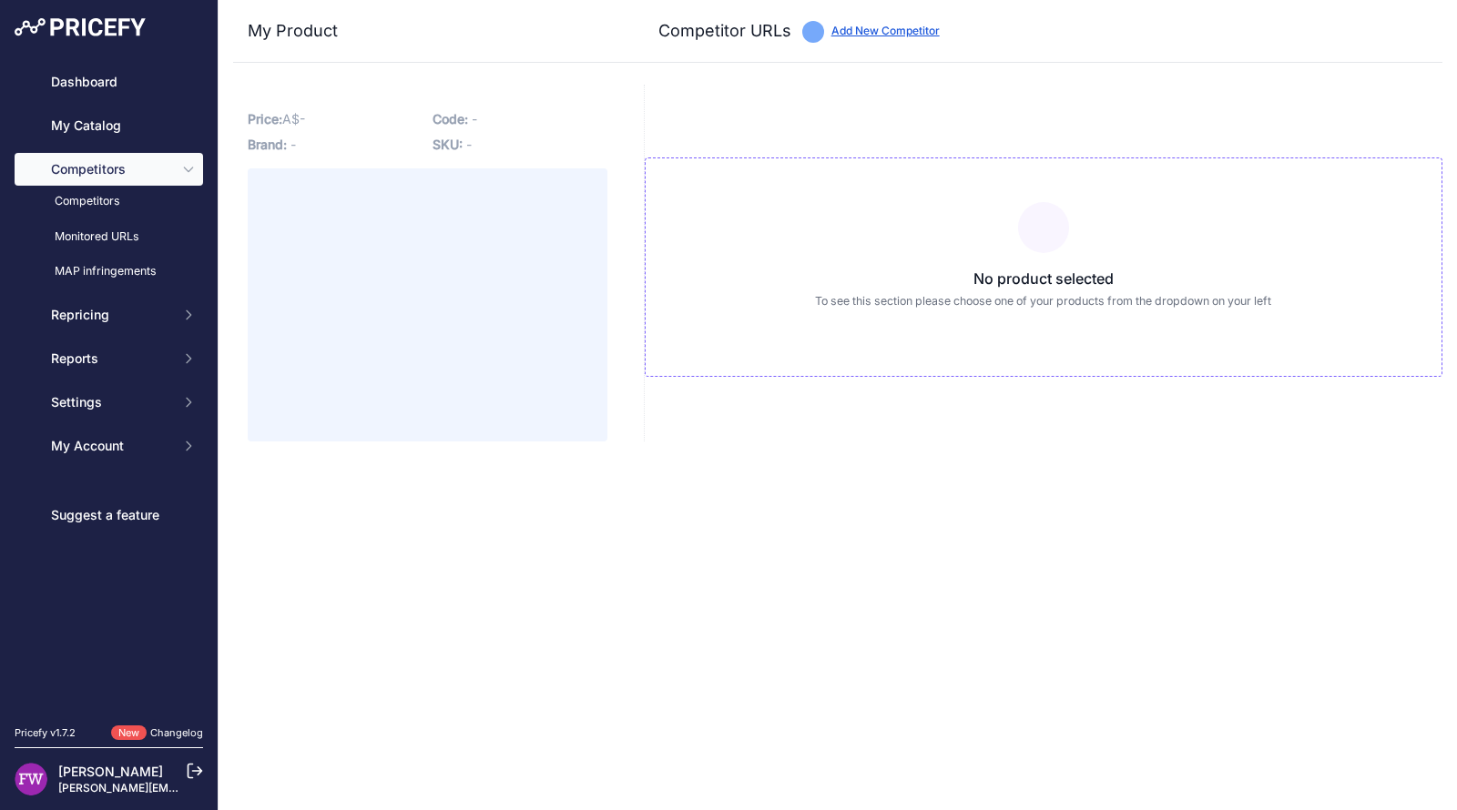
type input "[DOMAIN_NAME][URL]"
type input "lonedingo.com.au/product/helinox-chair-zero/?prirule_jdsnikfkfjsd=7008"
type input "[DOMAIN_NAME][URL]"
type input "www.paddypallin.com.au/helinox-chair-zero.html?prirule_jdsnikfkfjsd=7008"
type input "www.snowys.com.au/chair-zero?prirule_jdsnikfkfjsd=7008"
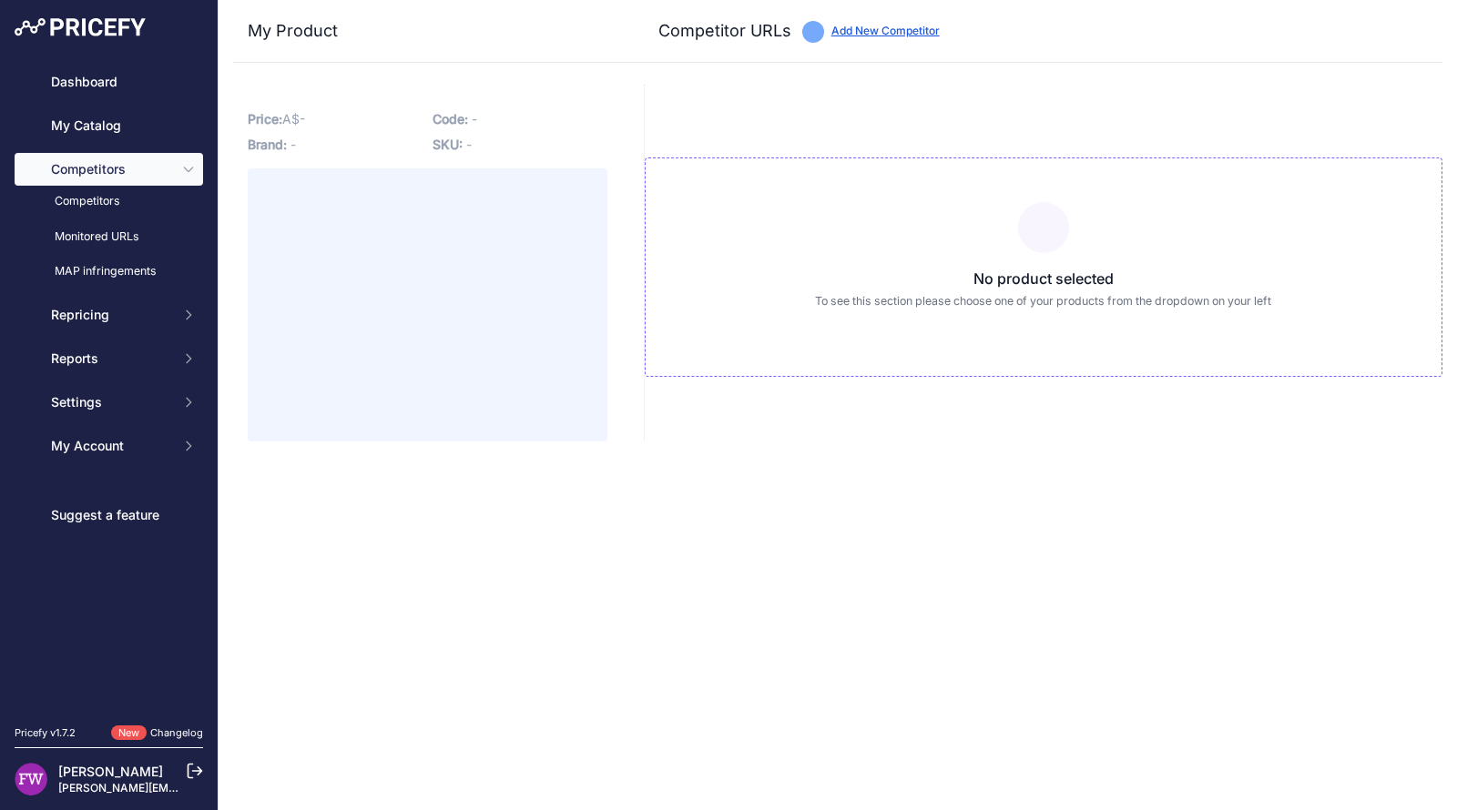
type input "www.tentworld.com.au/buy-sale/helinox-chair-zero?prirule_jdsnikfkfjsd=7008"
type input "www.tomsoutdoors.com.au/products/helinox-chair-zero-lightest-camp-chair-ever?pr…"
type input "[DOMAIN_NAME][URL]"
type input "www.wildearth.com.au/buy/helinox-chair-zero-black-o.-blue/HX10551R1?prirule_jds…"
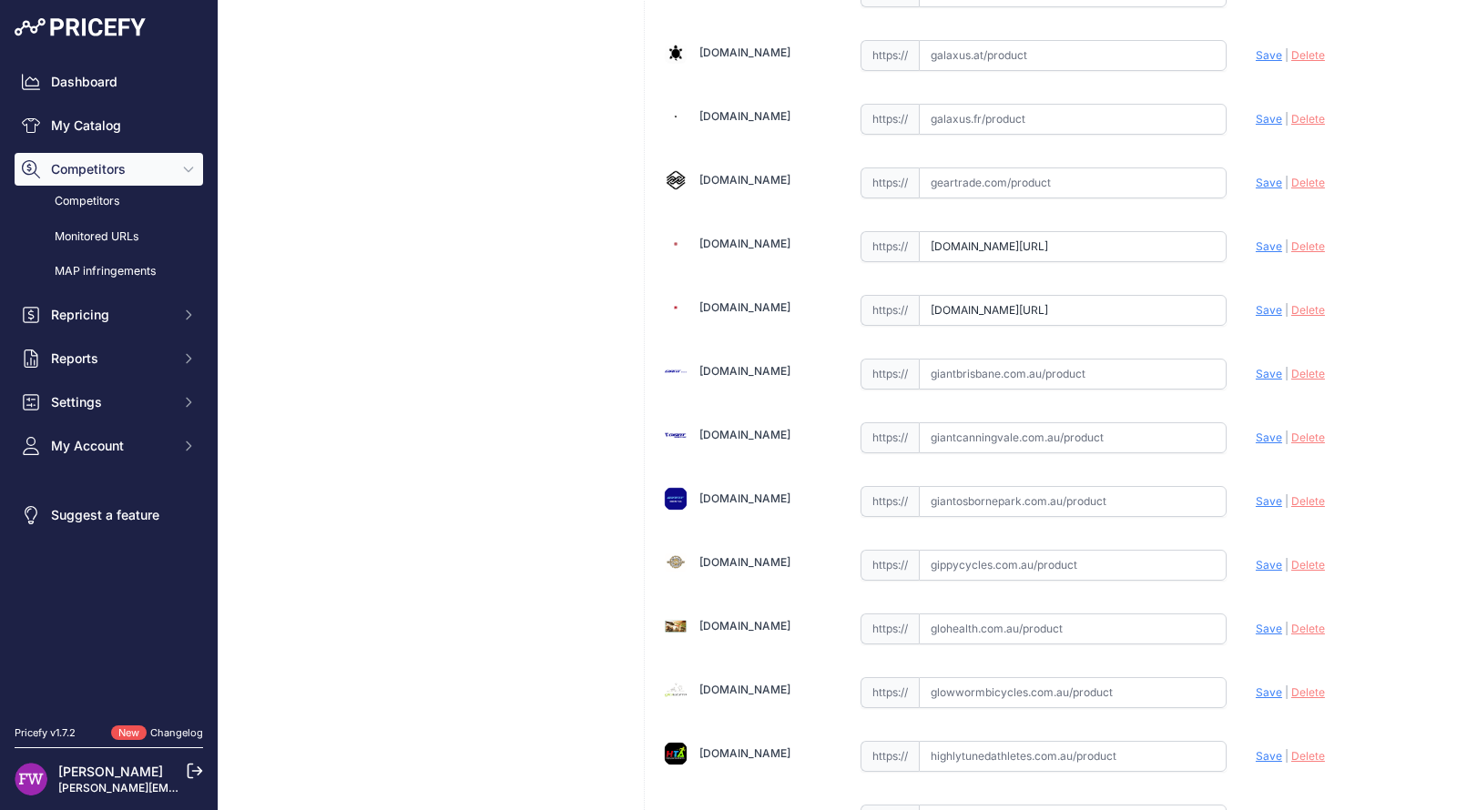
scroll to position [7941, 0]
click at [1113, 296] on input "getawayoutdoorskelmscott.com.au/products/helinox-chair-zero?prirule_jdsnikfkfjs…" at bounding box center [1073, 311] width 308 height 31
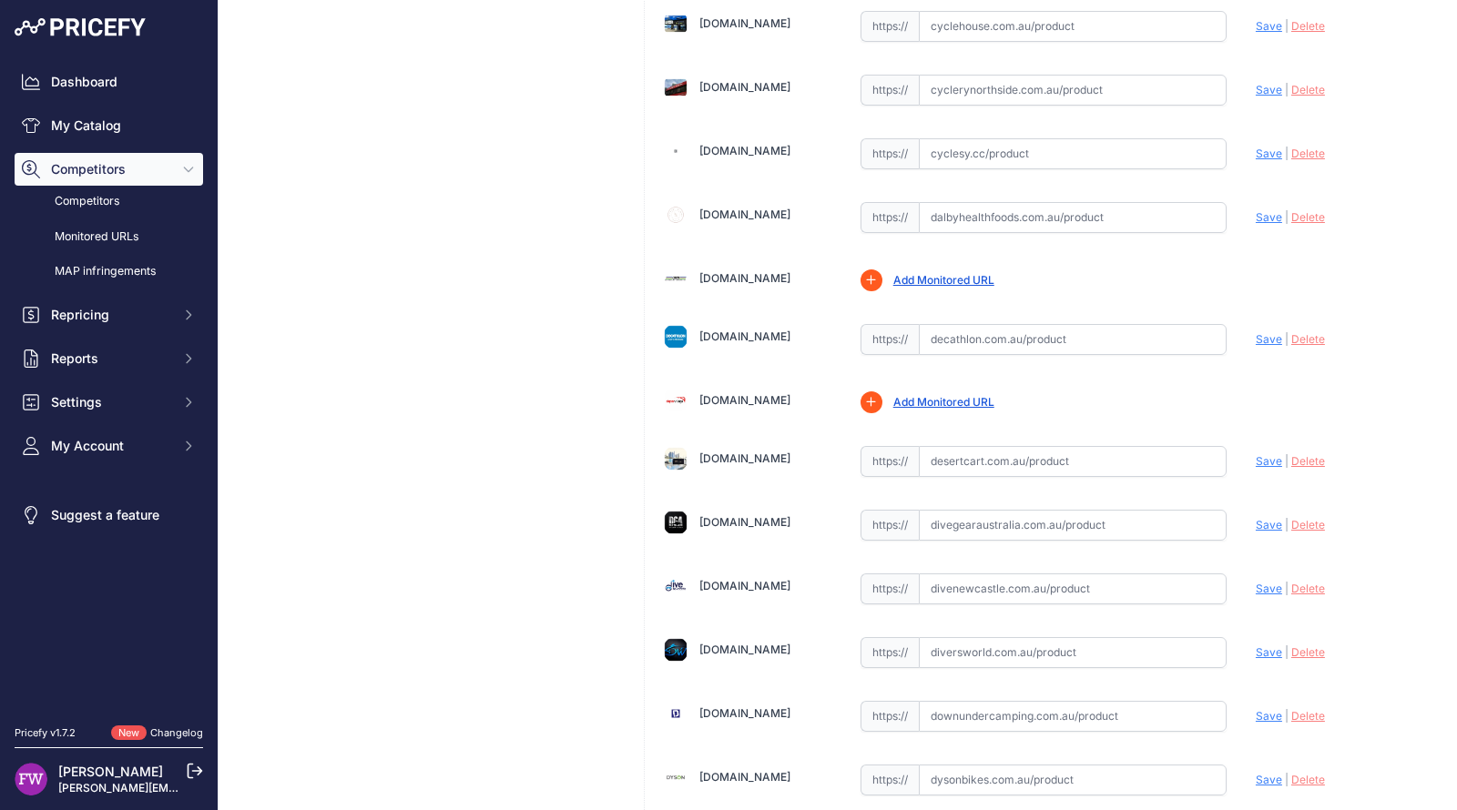
scroll to position [5760, 0]
drag, startPoint x: 1128, startPoint y: 640, endPoint x: 929, endPoint y: 635, distance: 199.4
click at [929, 698] on input "text" at bounding box center [1073, 713] width 308 height 31
paste input "https://www.downundercamping.com.au/helinox-chair-zero-ultralight-camp-chair-bl…"
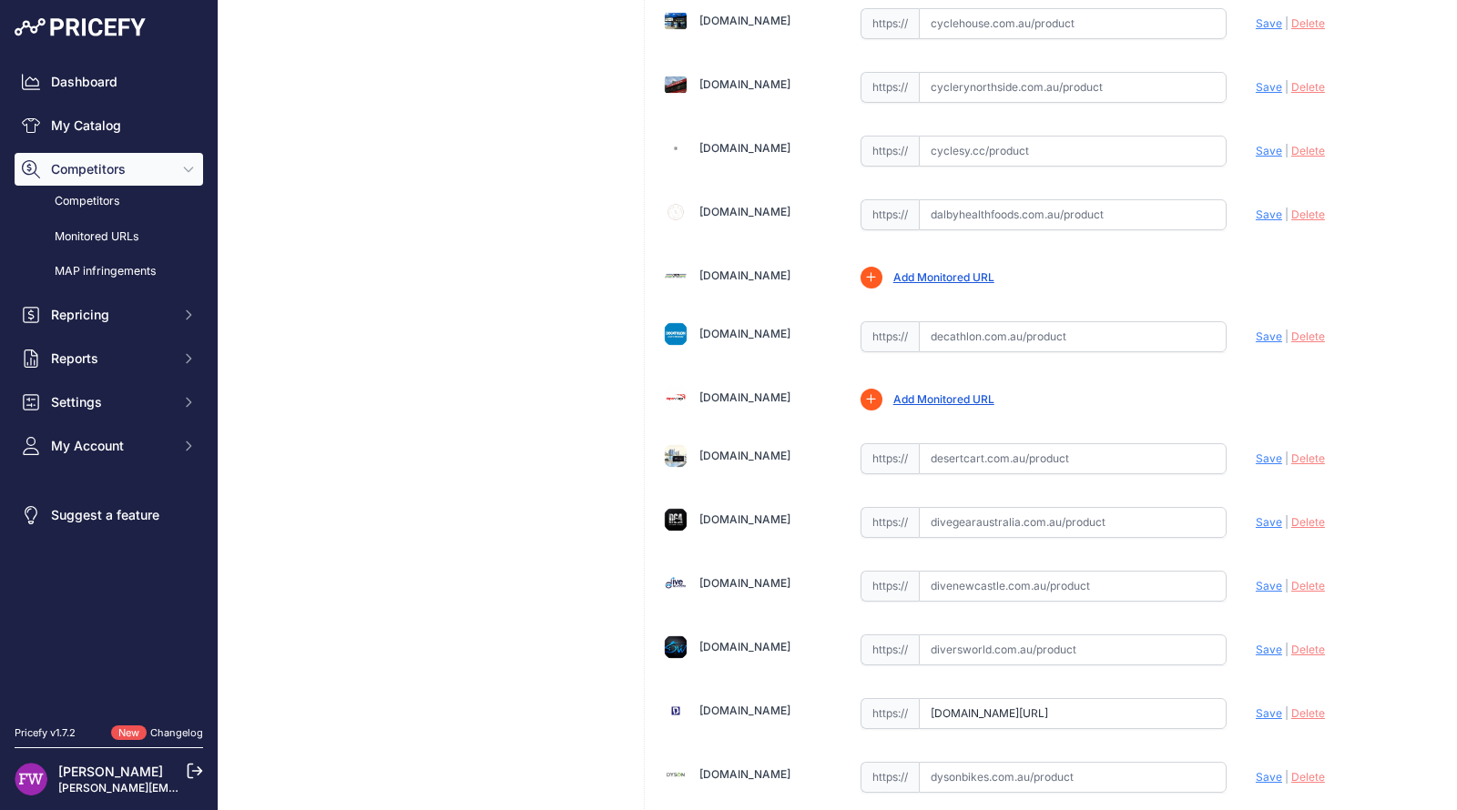
click at [1256, 707] on span "Save" at bounding box center [1269, 714] width 26 height 14
type input "https://www.downundercamping.com.au/helinox-chair-zero-ultralight-camp-chair-bl…"
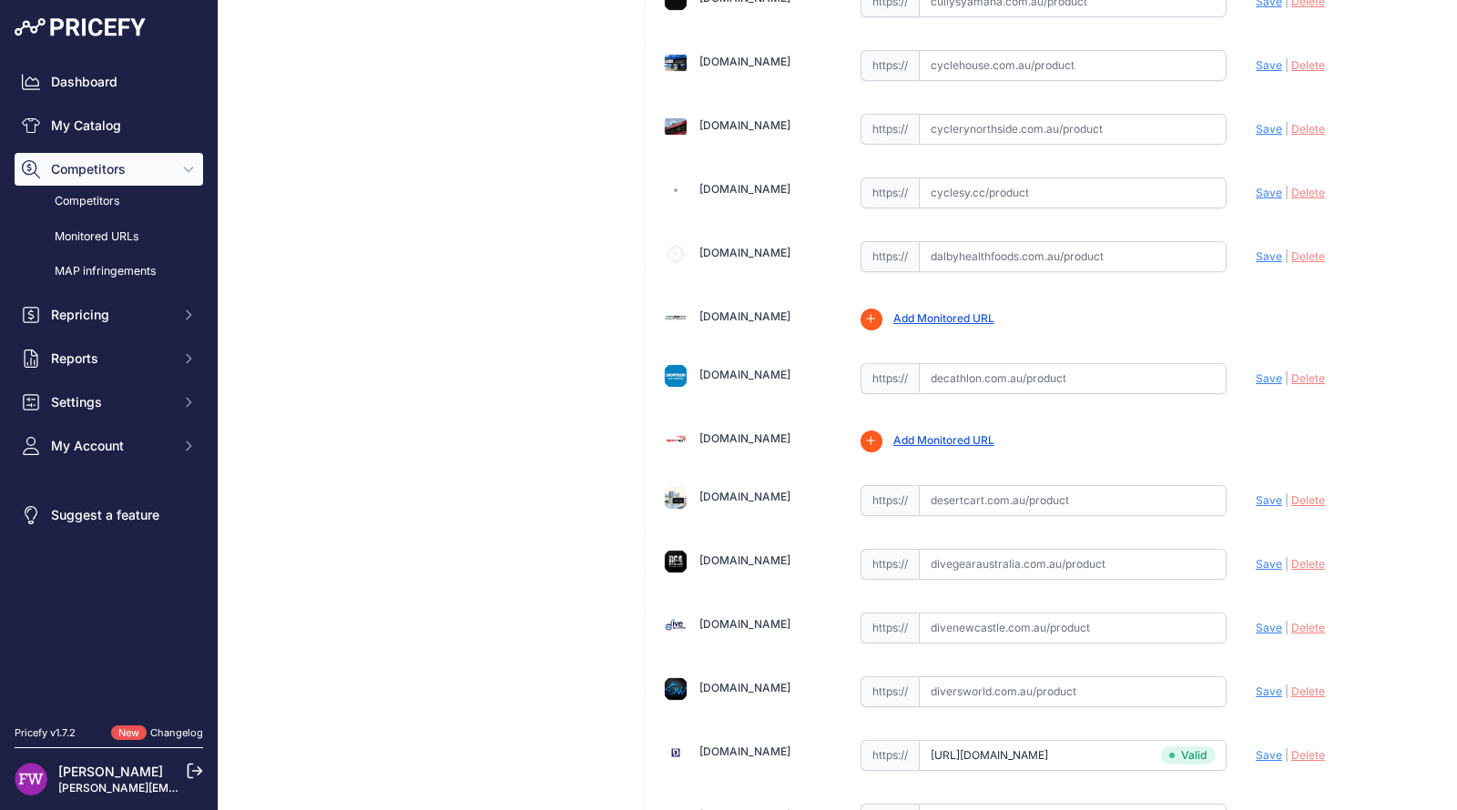
scroll to position [5801, 0]
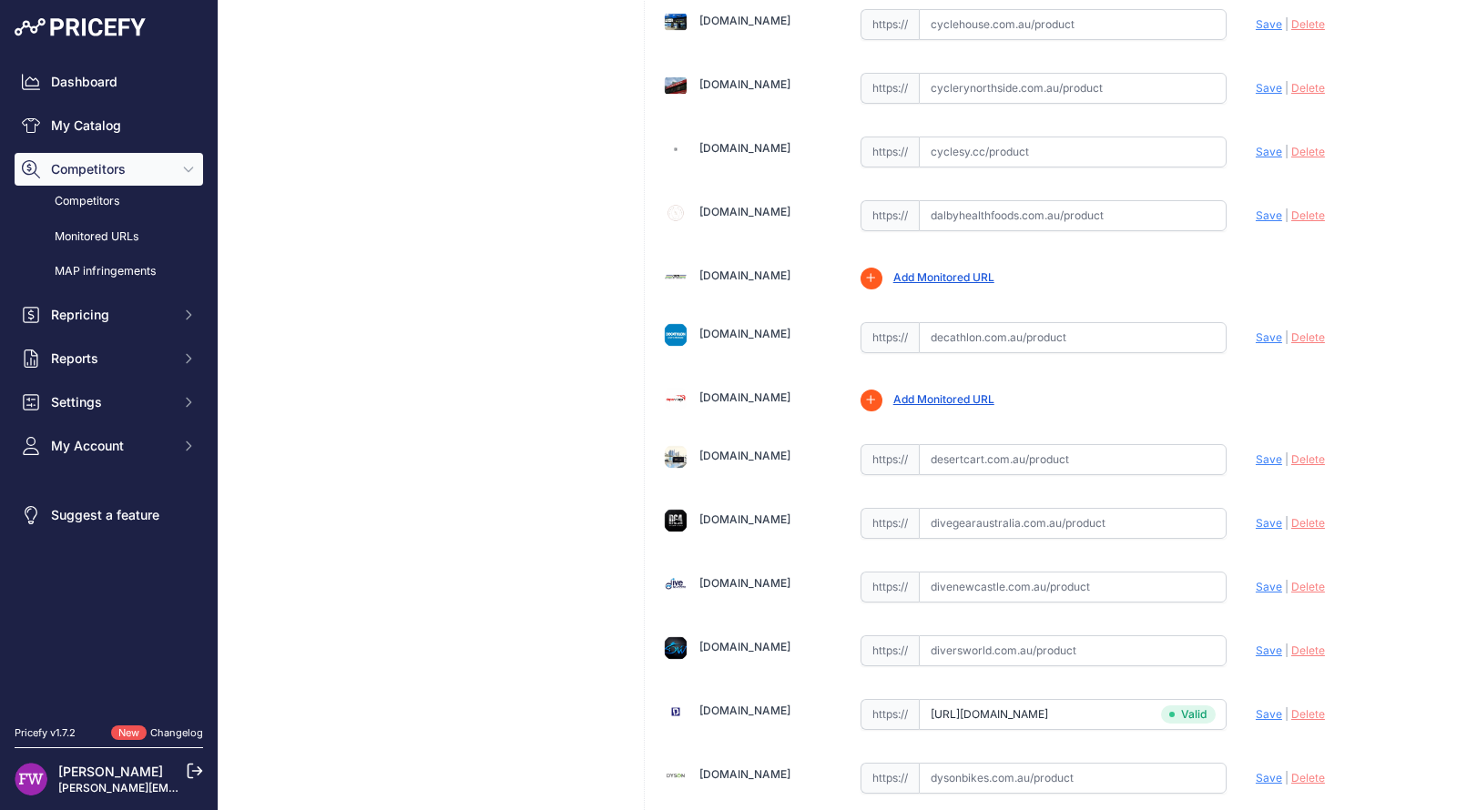
click at [1256, 707] on span "Save" at bounding box center [1269, 714] width 26 height 14
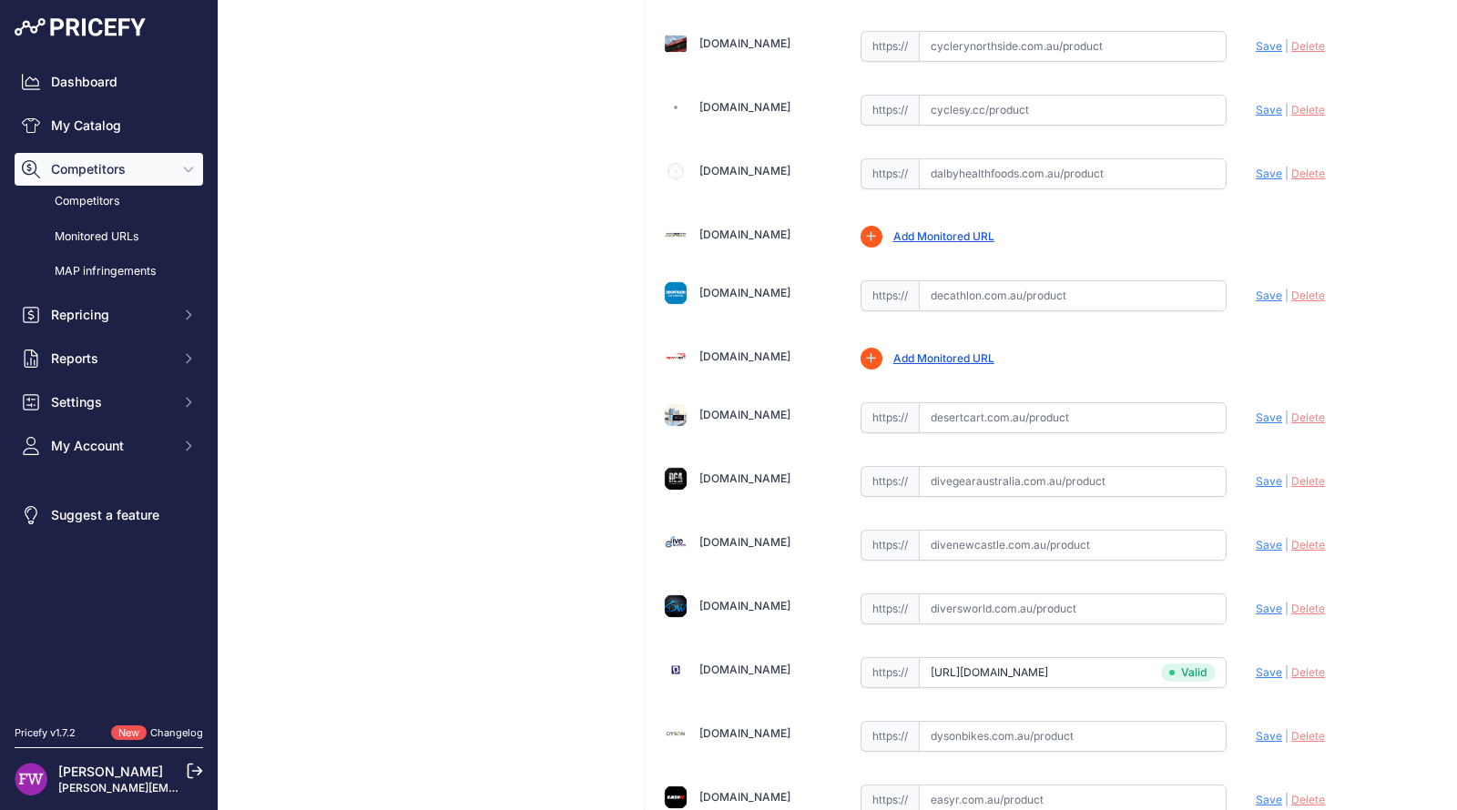
scroll to position [5760, 0]
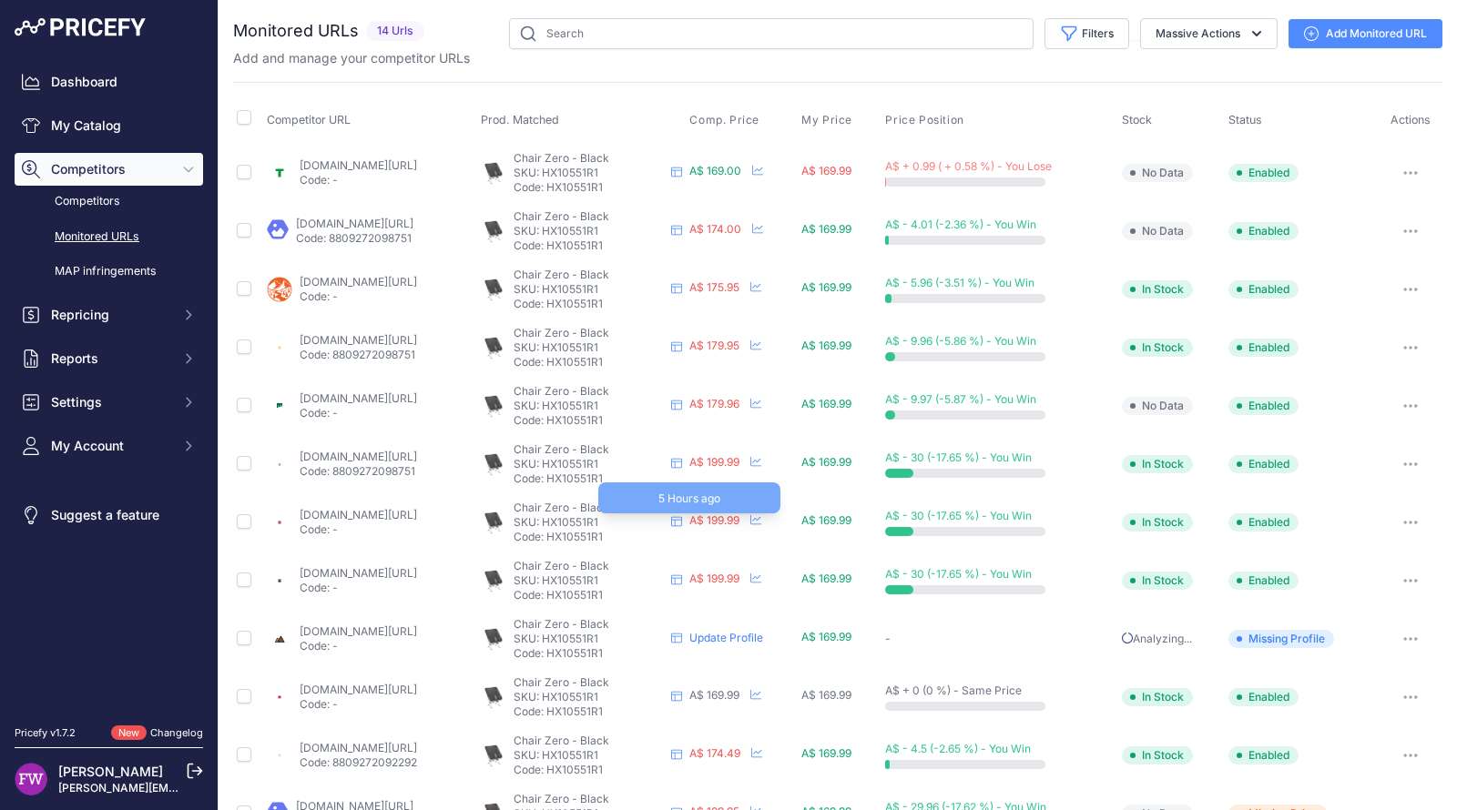
scroll to position [165, 0]
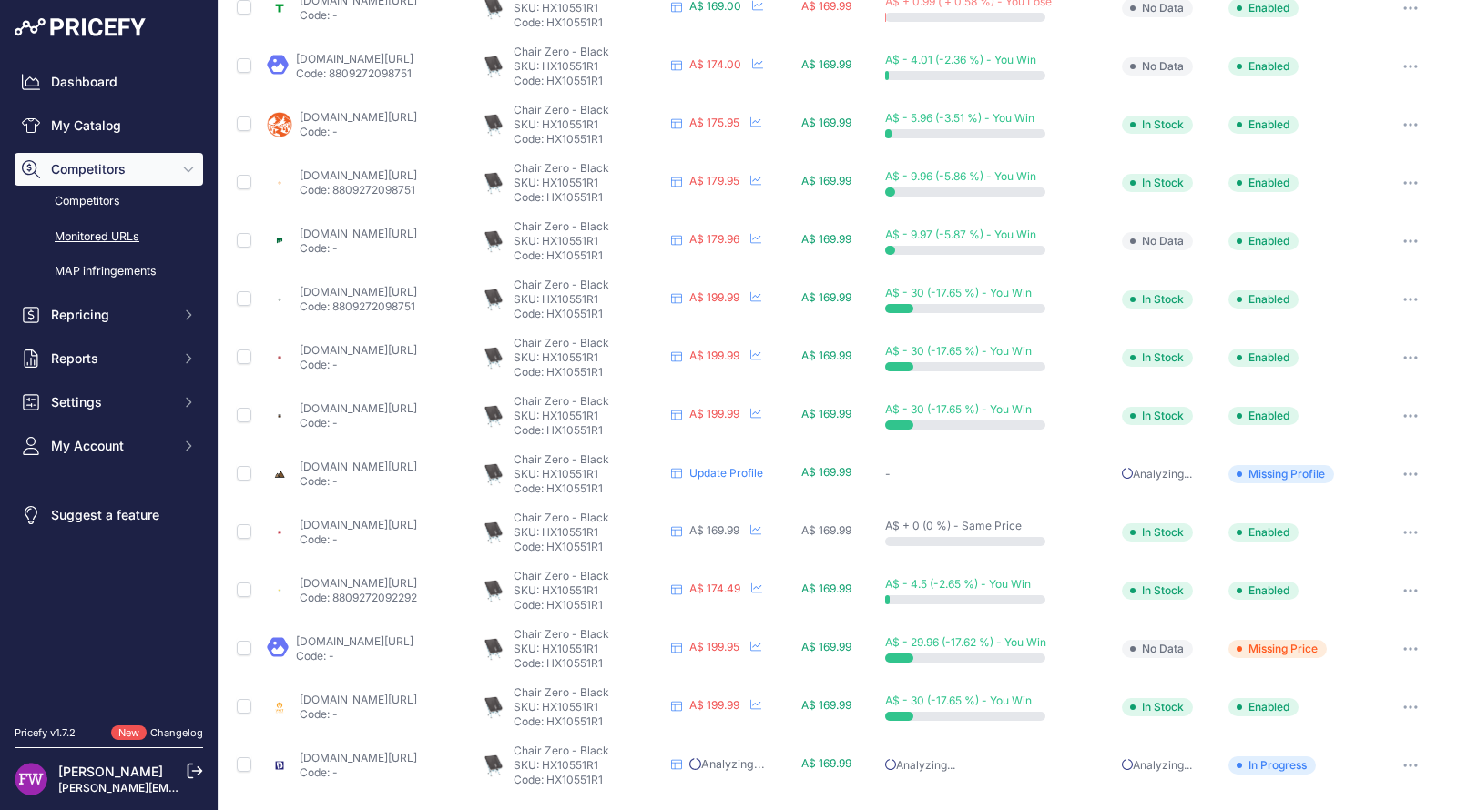
click at [405, 636] on link "[DOMAIN_NAME][URL]" at bounding box center [354, 642] width 117 height 14
click at [1307, 646] on span "Missing Price" at bounding box center [1277, 649] width 98 height 18
click at [1393, 624] on td "Show All Competitors URLs View Competitor Profile Edit Competitor URL Fetch Upd…" at bounding box center [1410, 649] width 65 height 58
click at [1396, 633] on td "Show All Competitors URLs View Competitor Profile Edit Competitor URL Fetch Upd…" at bounding box center [1410, 649] width 65 height 58
click at [1398, 641] on button "button" at bounding box center [1410, 648] width 36 height 25
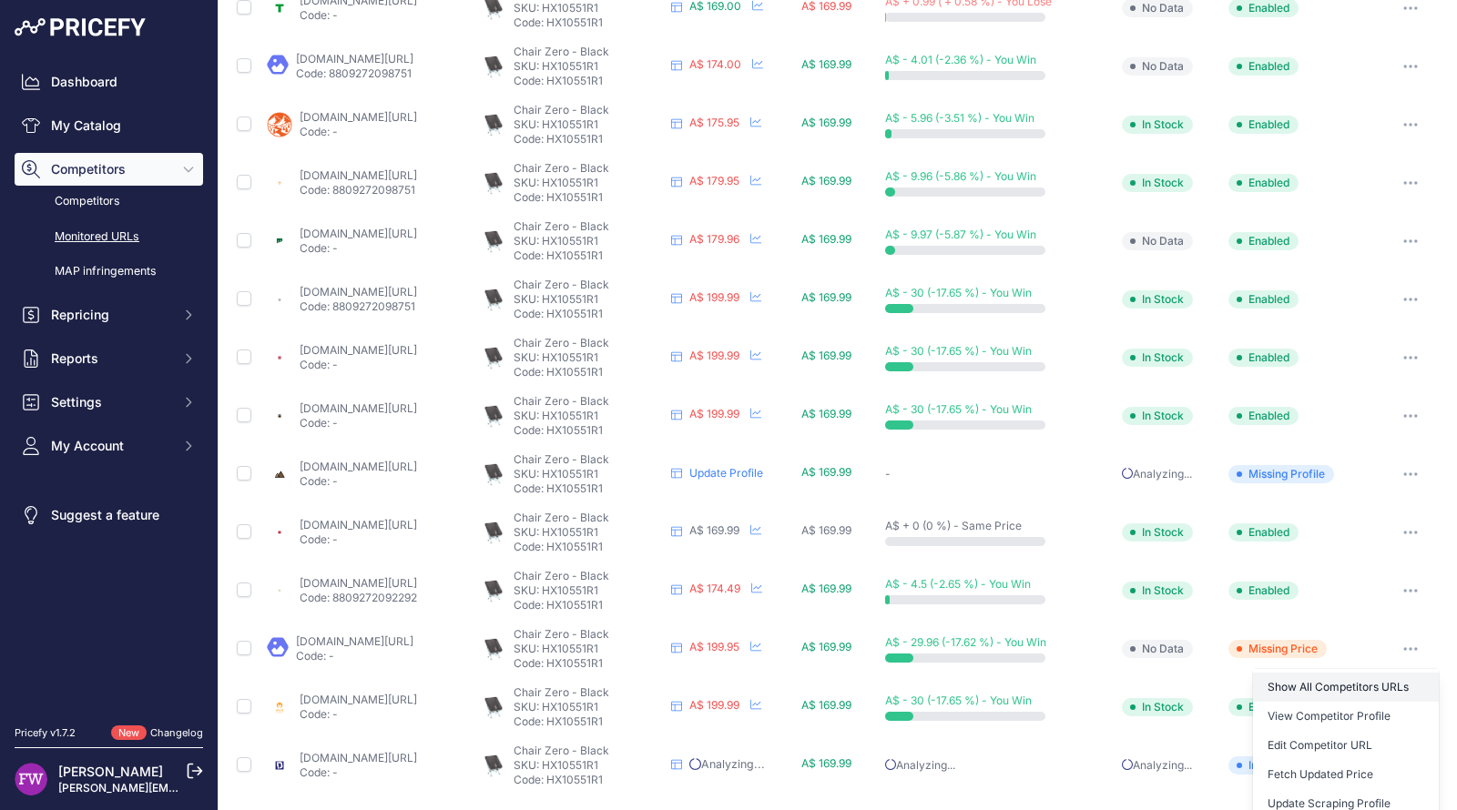
scroll to position [261, 0]
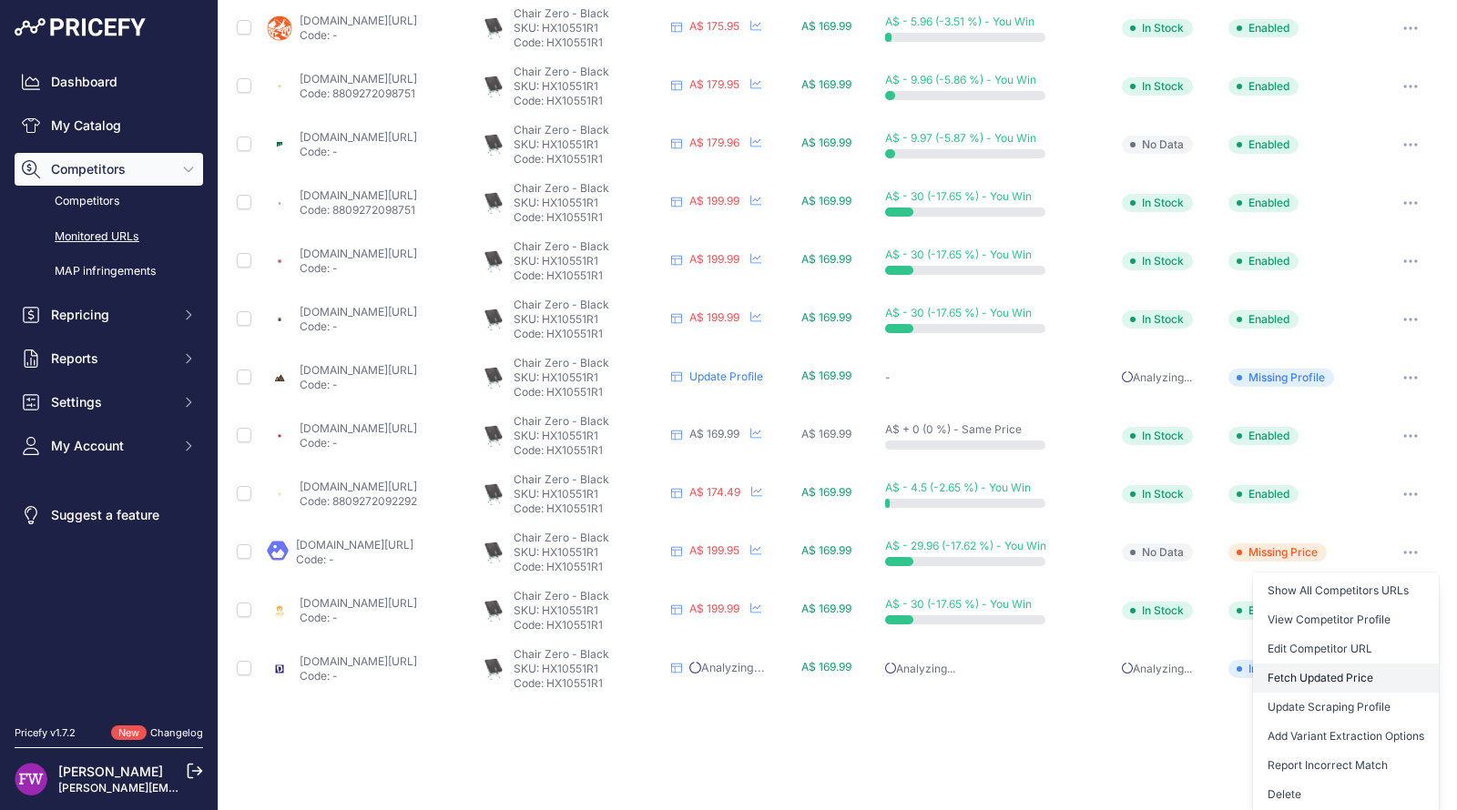
click at [1382, 687] on button "Fetch Updated Price" at bounding box center [1346, 678] width 186 height 29
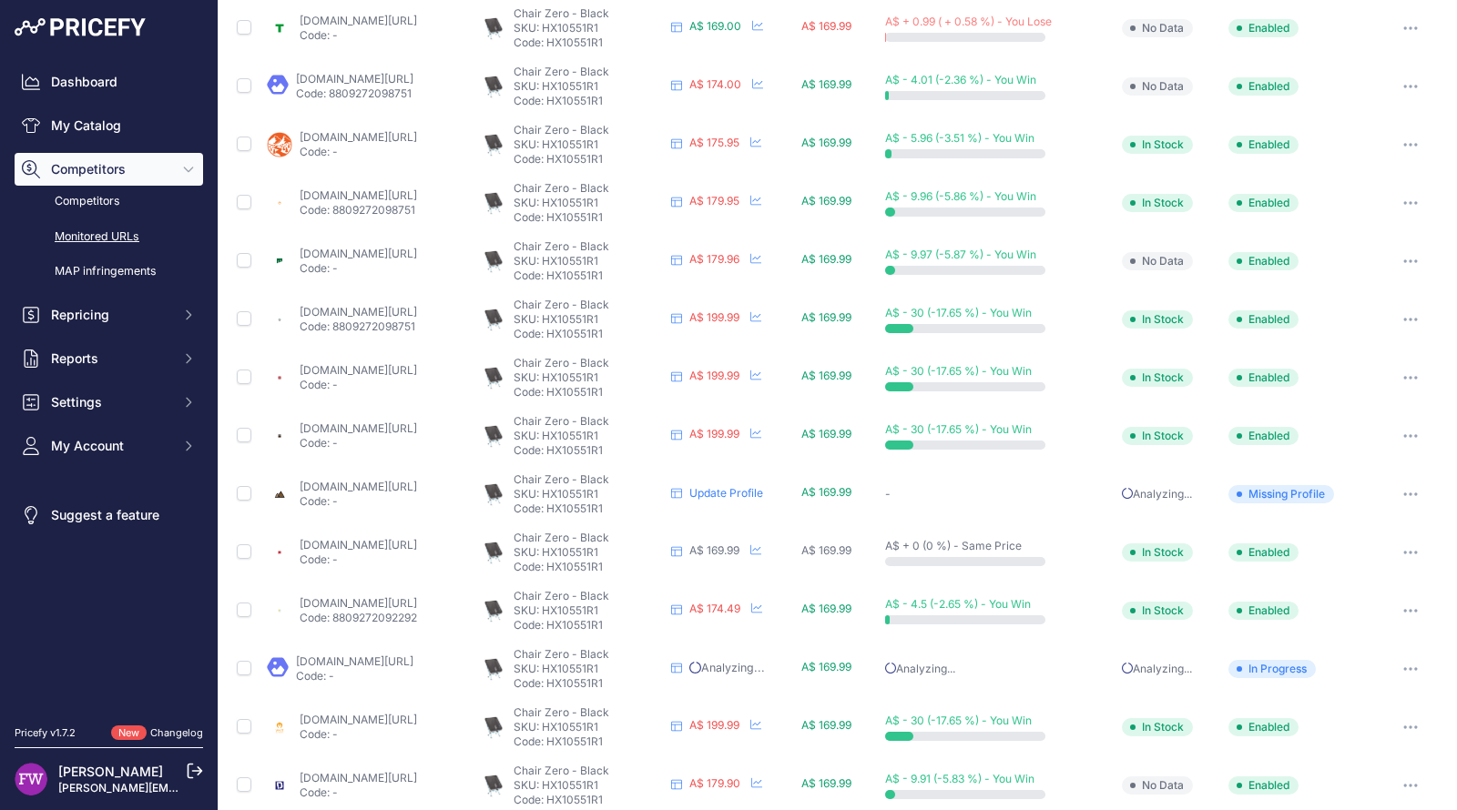
scroll to position [145, 0]
click at [1401, 483] on button "button" at bounding box center [1410, 494] width 36 height 25
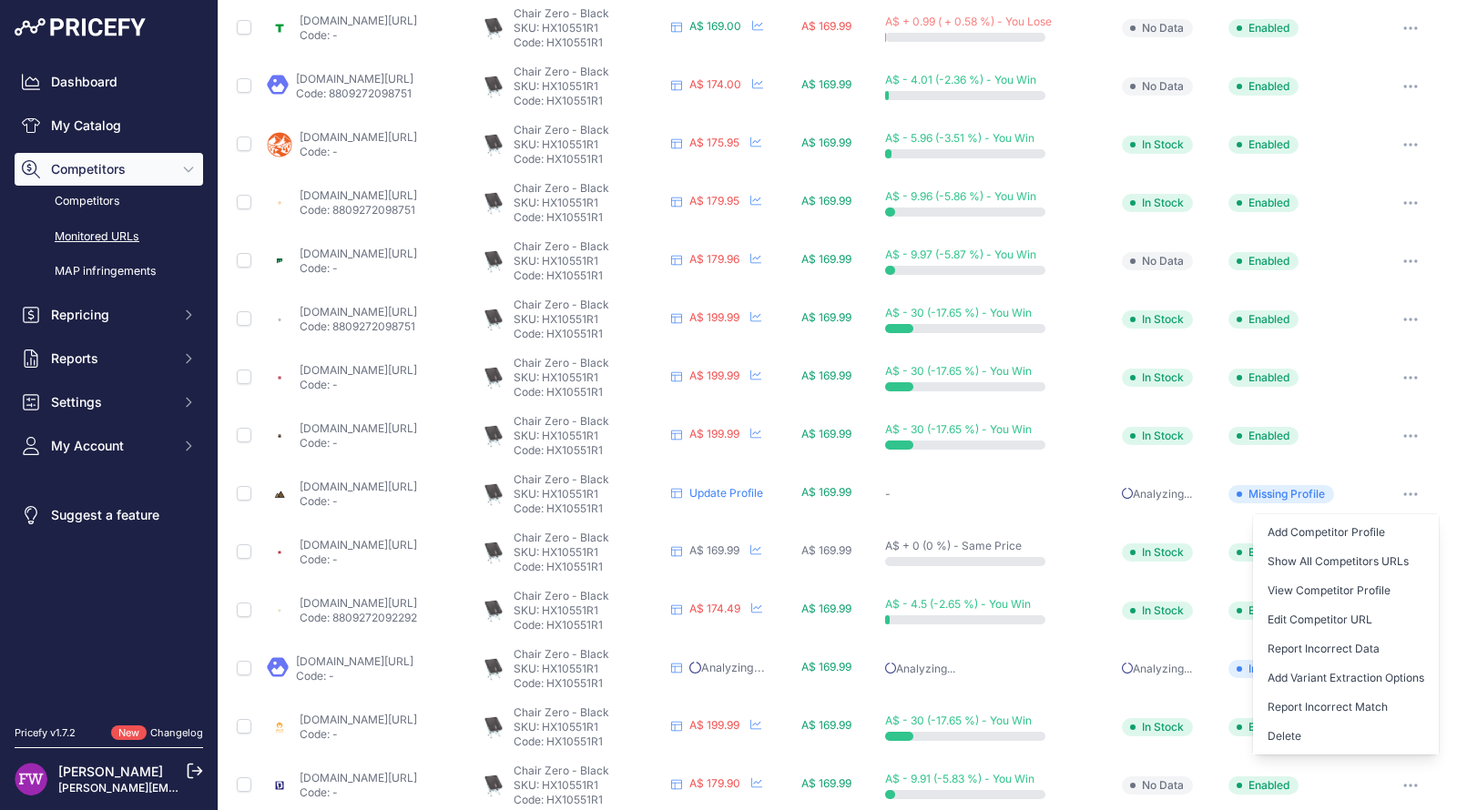
click at [763, 493] on link "Update Profile" at bounding box center [726, 493] width 74 height 14
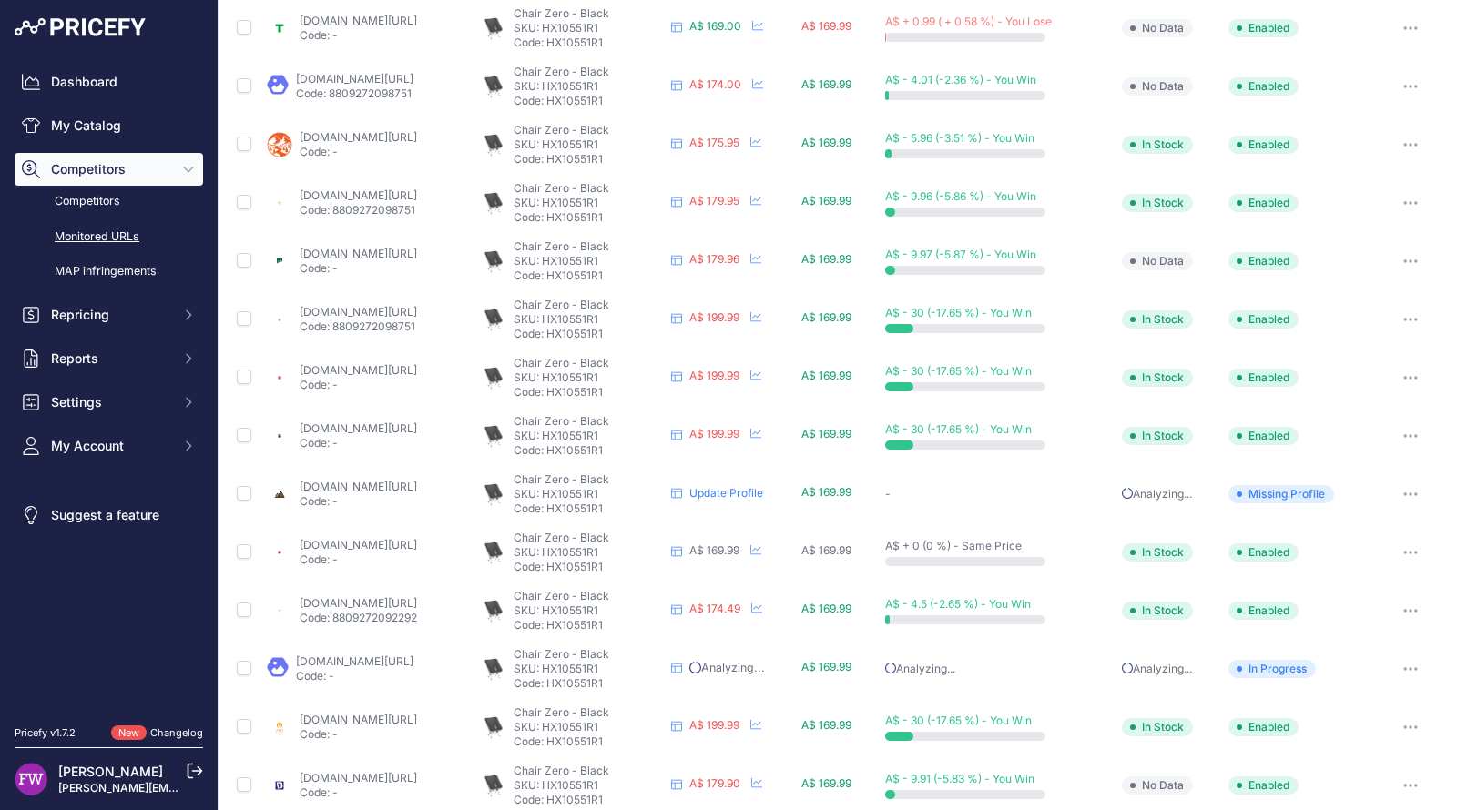
click at [417, 480] on link "[DOMAIN_NAME][URL]" at bounding box center [358, 487] width 117 height 14
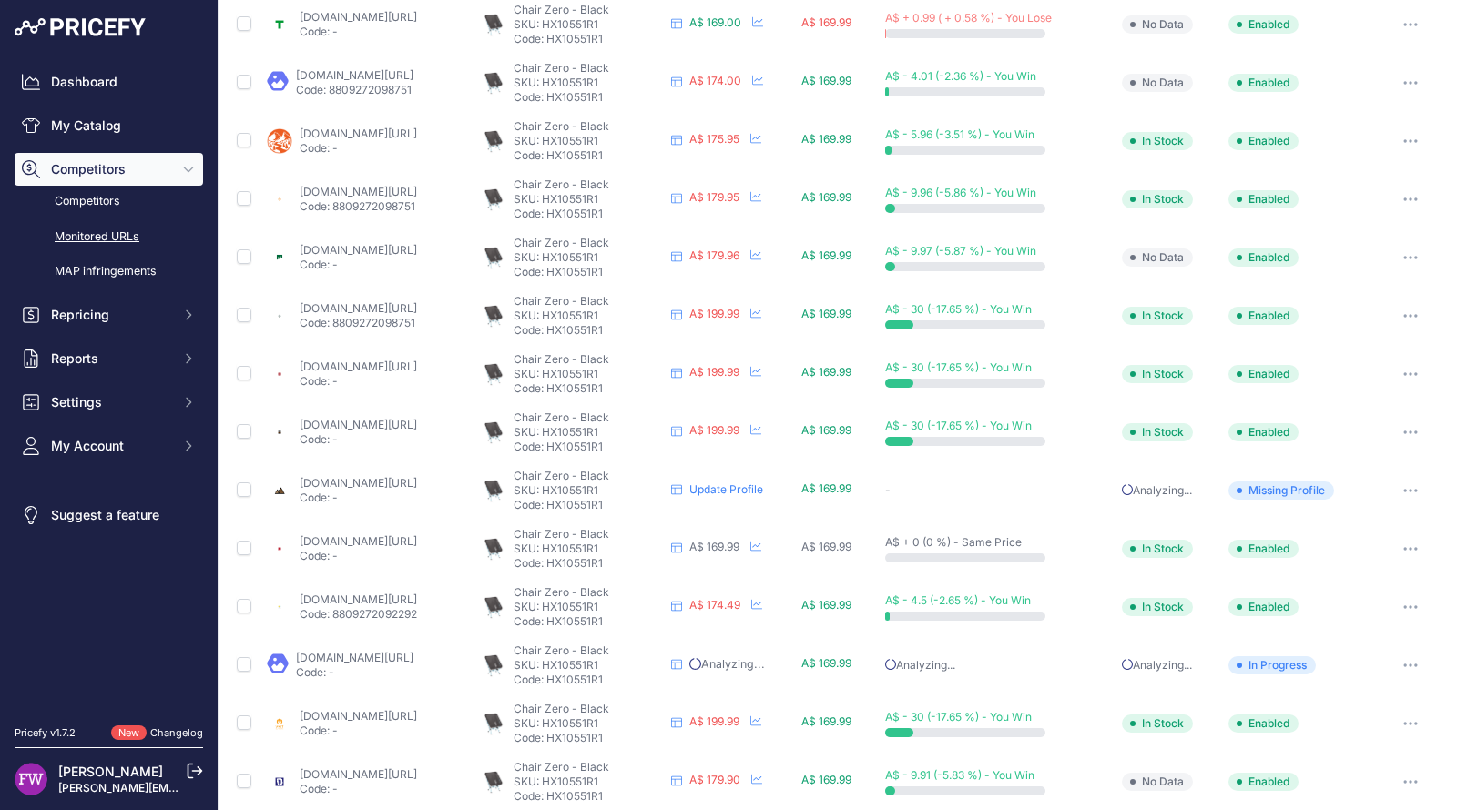
scroll to position [0, 0]
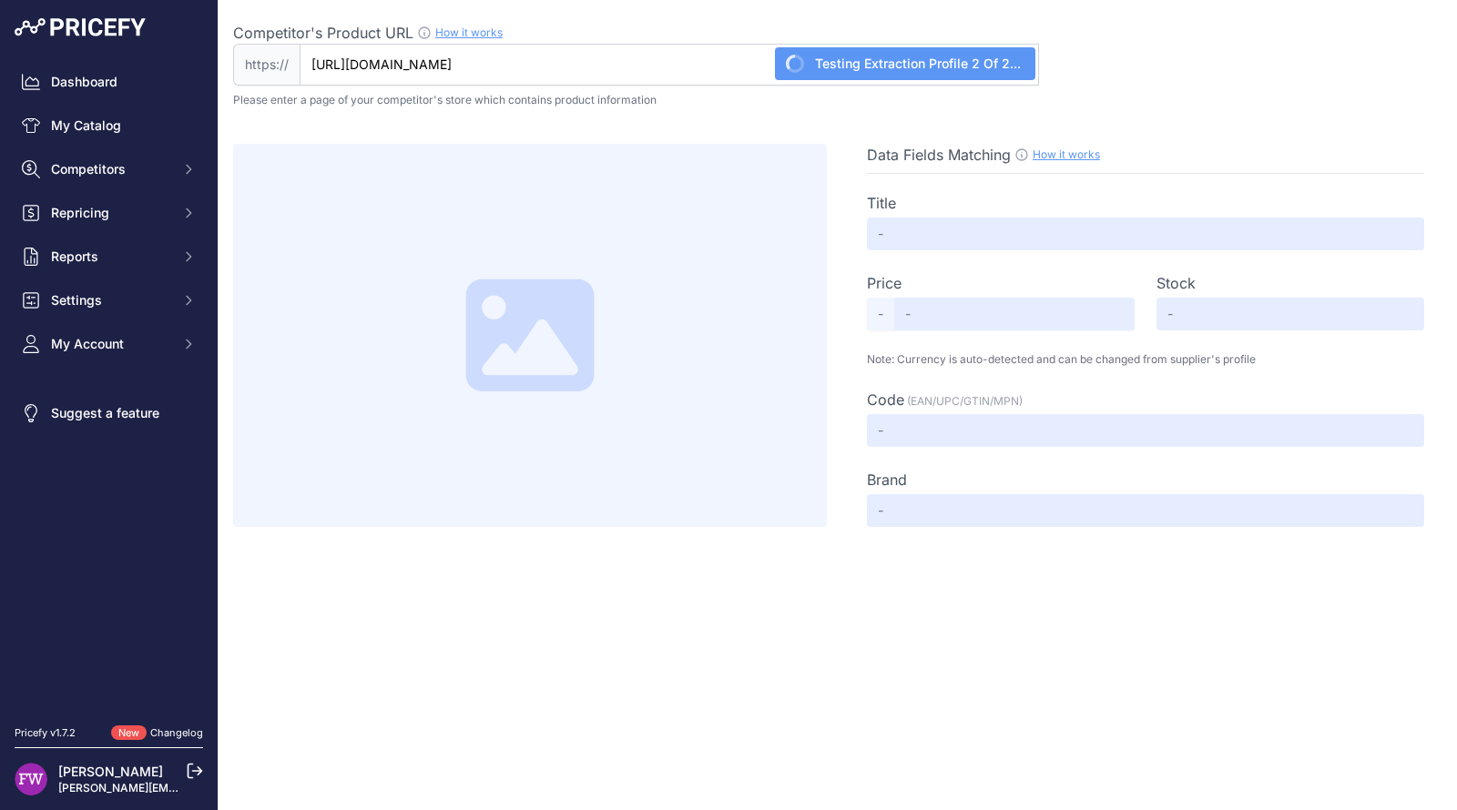
type input "Not Found"
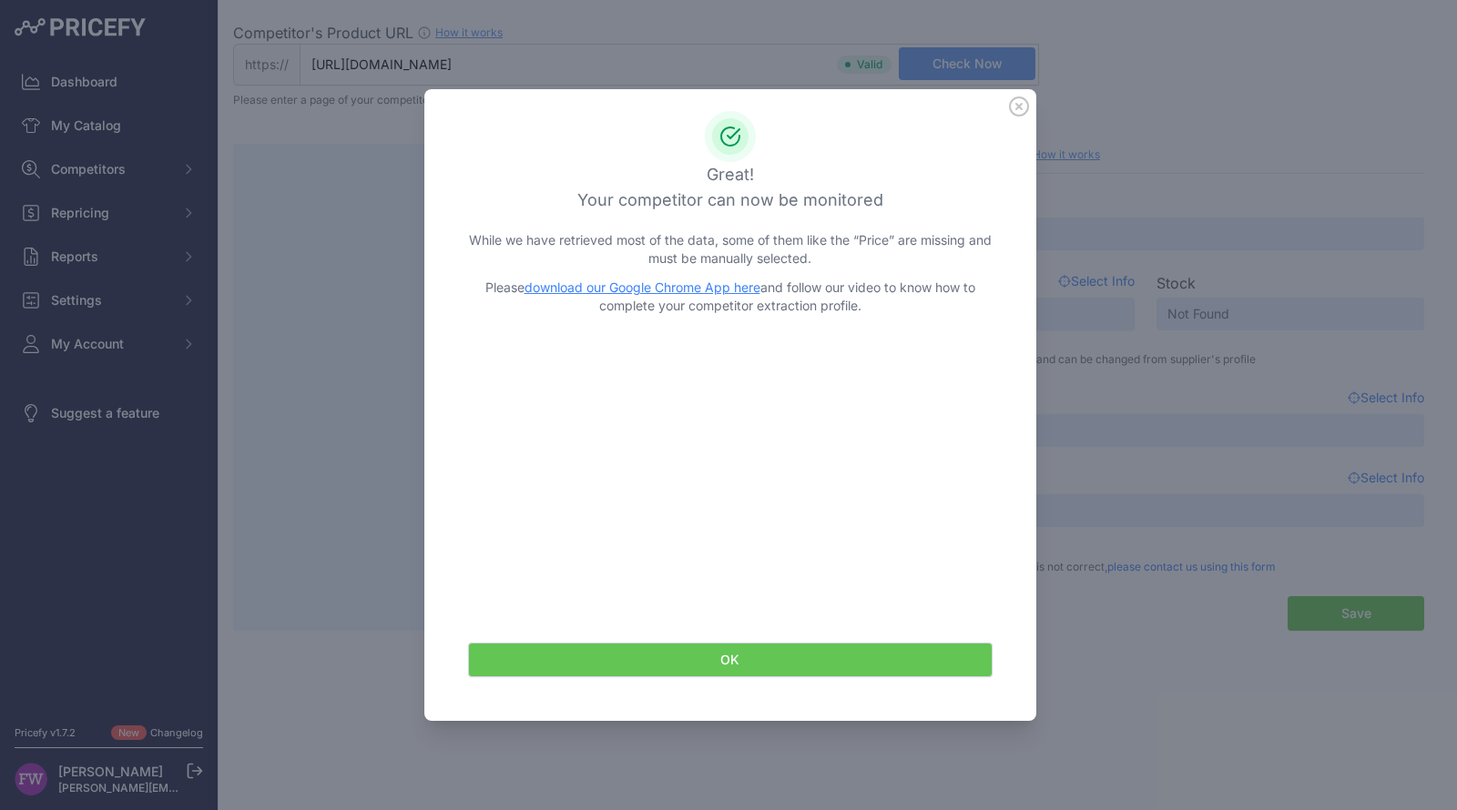
click at [1019, 101] on icon at bounding box center [1019, 107] width 20 height 20
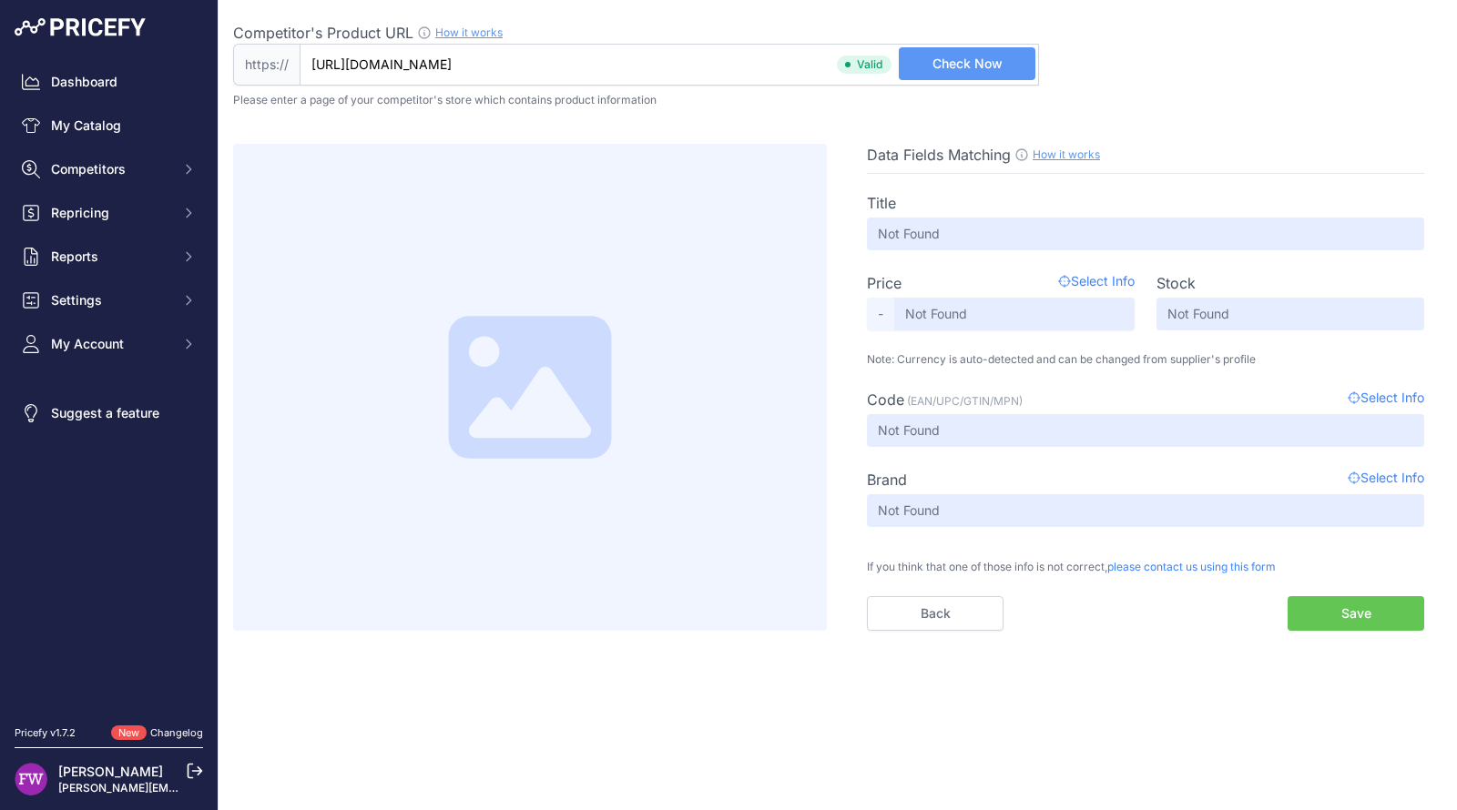
click at [997, 77] on button "Check Now" at bounding box center [967, 63] width 137 height 33
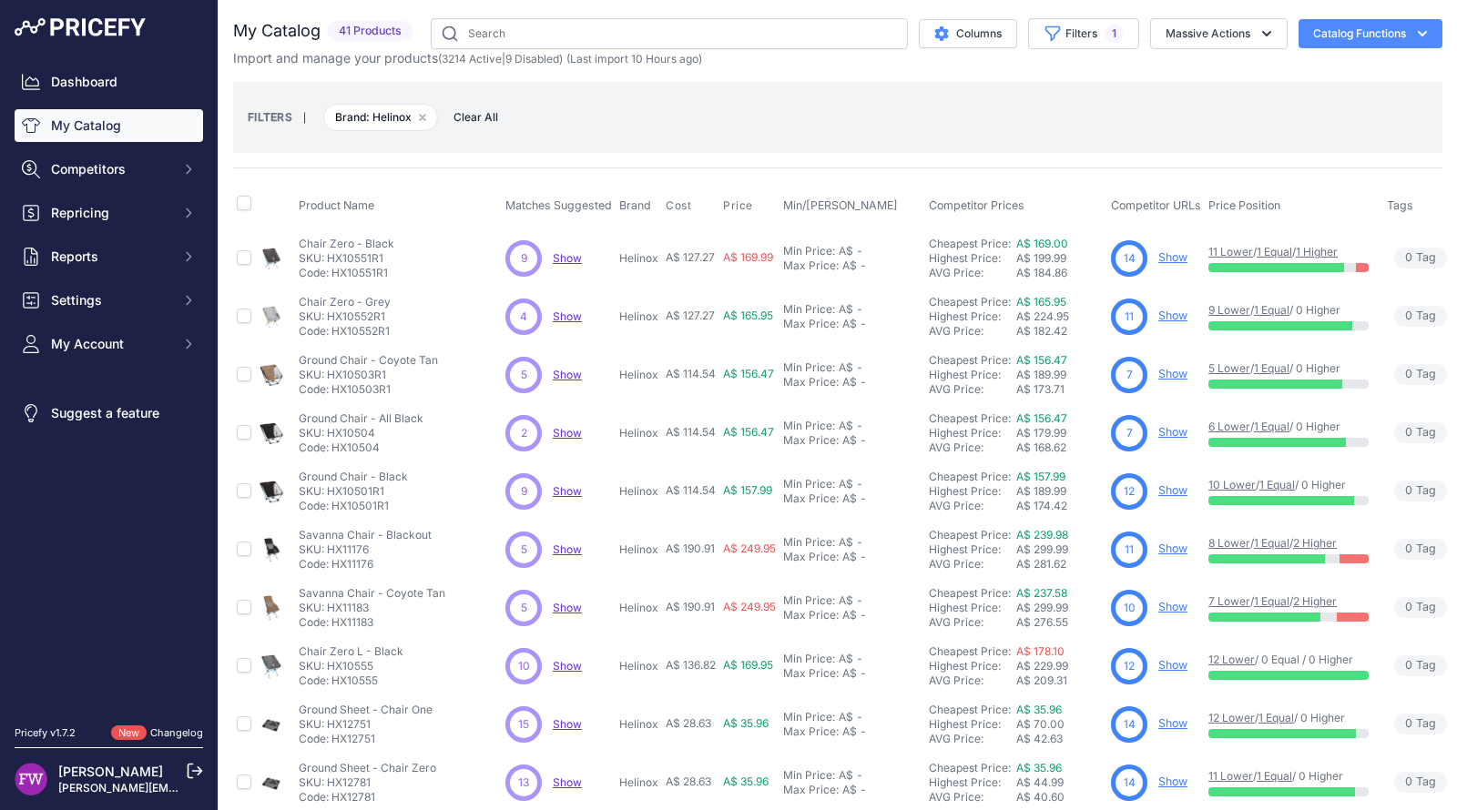
click at [1180, 250] on link "Show" at bounding box center [1172, 257] width 29 height 14
click at [1174, 311] on link "Show" at bounding box center [1172, 316] width 29 height 14
click at [1172, 369] on link "Show" at bounding box center [1172, 374] width 29 height 14
click at [1174, 432] on link "Show" at bounding box center [1172, 432] width 29 height 14
click at [1173, 483] on link "Show" at bounding box center [1172, 490] width 29 height 14
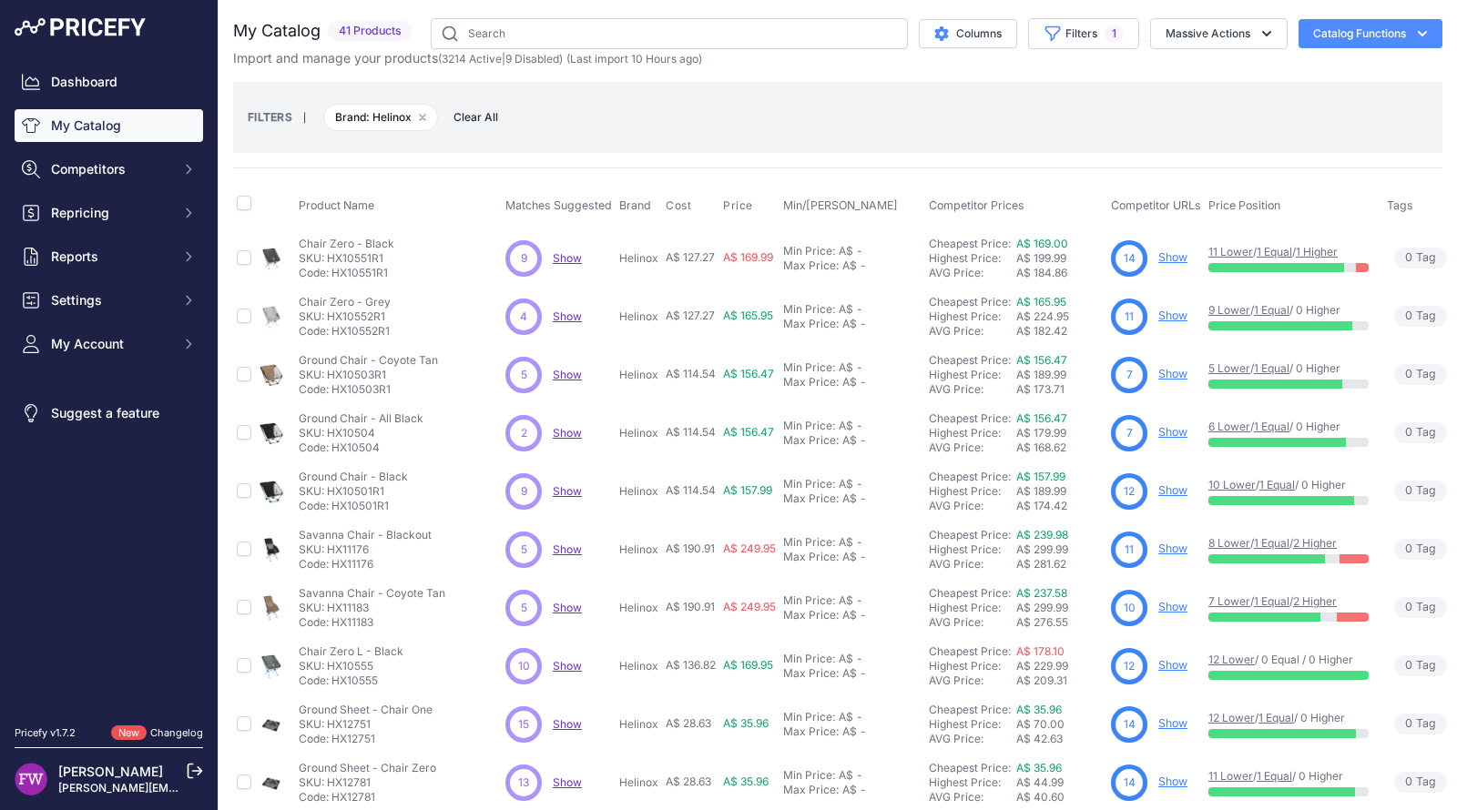
click at [1168, 373] on link "Show" at bounding box center [1172, 374] width 29 height 14
click at [1181, 433] on link "Show" at bounding box center [1172, 432] width 29 height 14
click at [1173, 371] on link "Show" at bounding box center [1172, 374] width 29 height 14
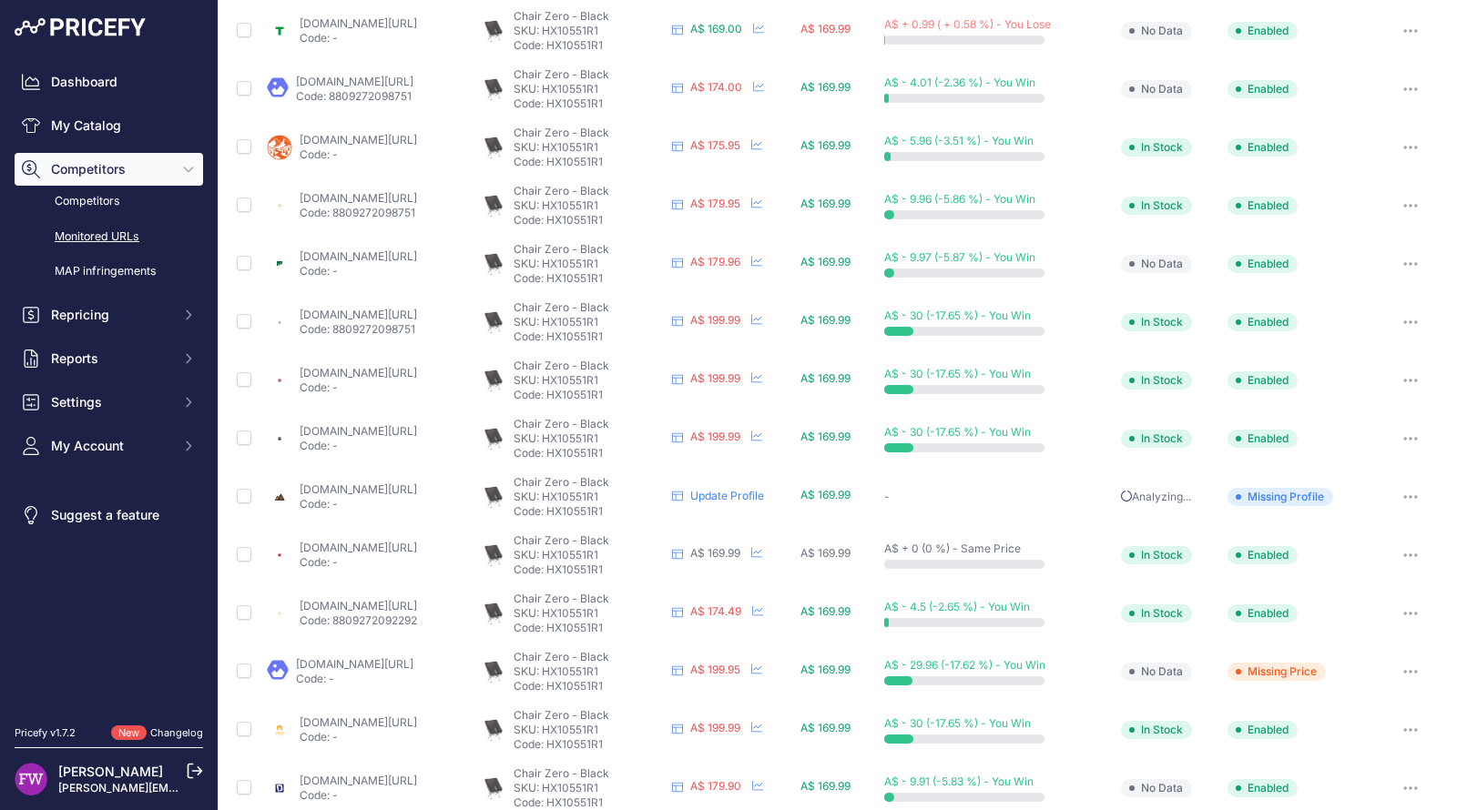
scroll to position [165, 0]
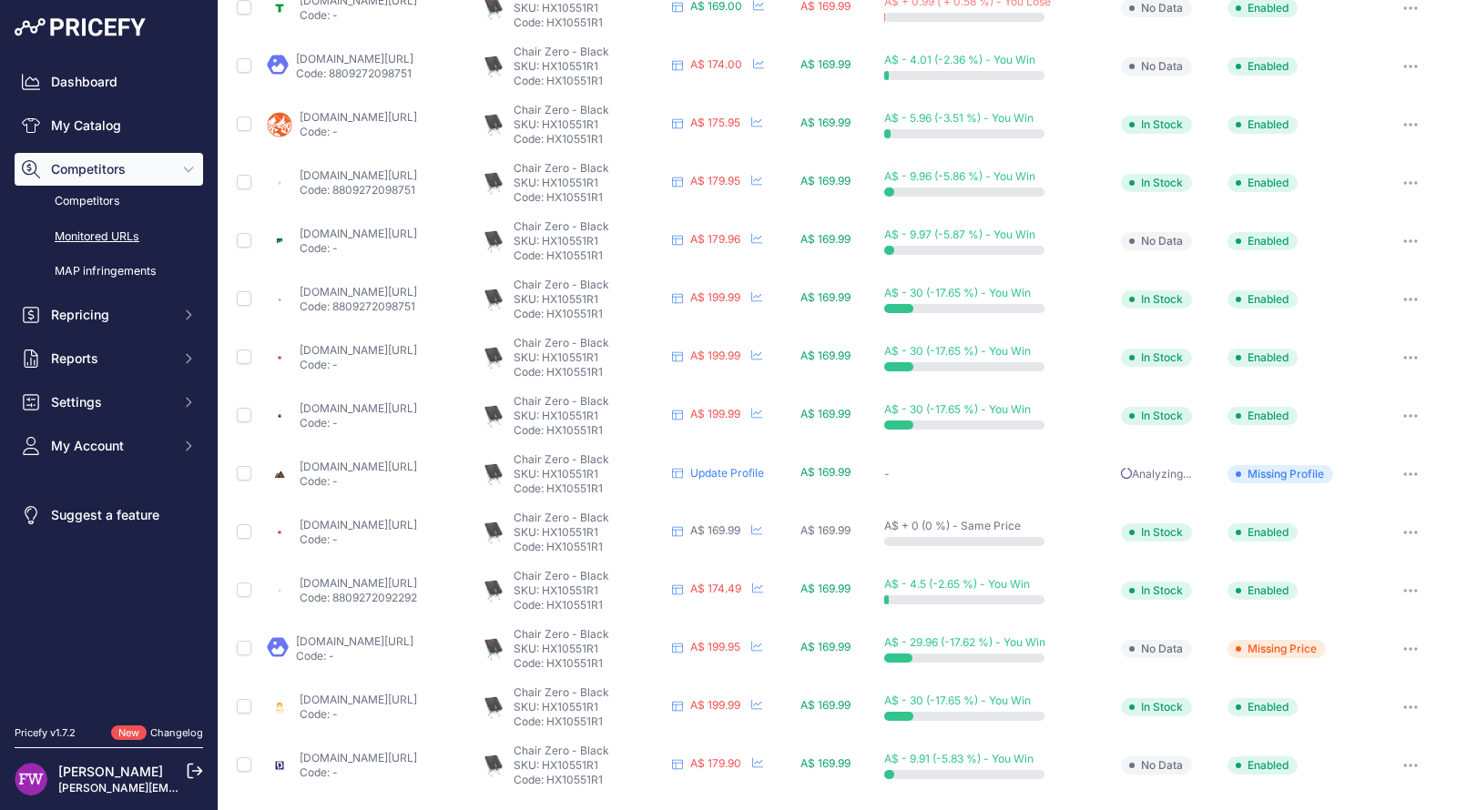
click at [1409, 648] on icon "button" at bounding box center [1410, 649] width 2 height 2
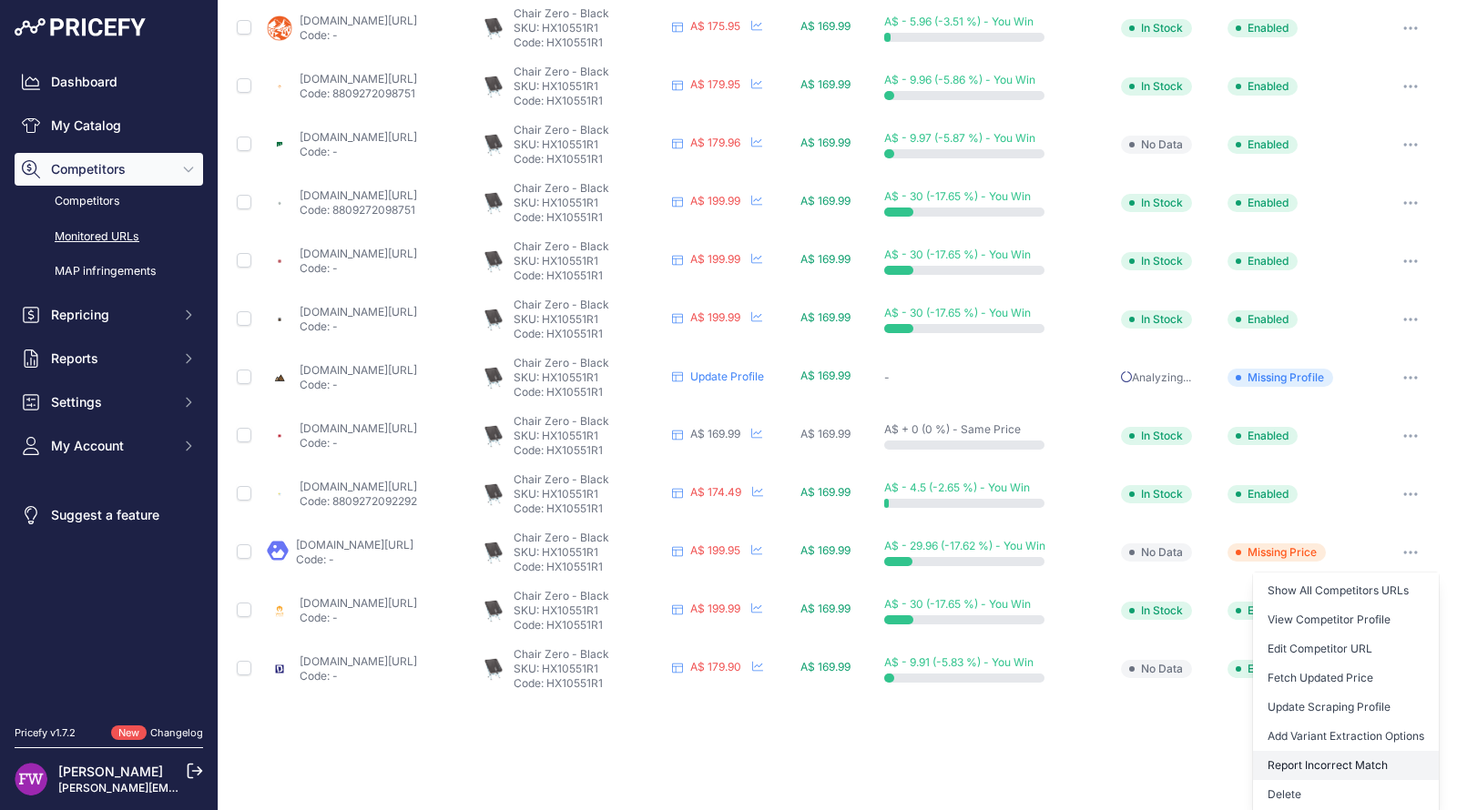
click at [1360, 759] on button "Report Incorrect Match" at bounding box center [1346, 765] width 186 height 29
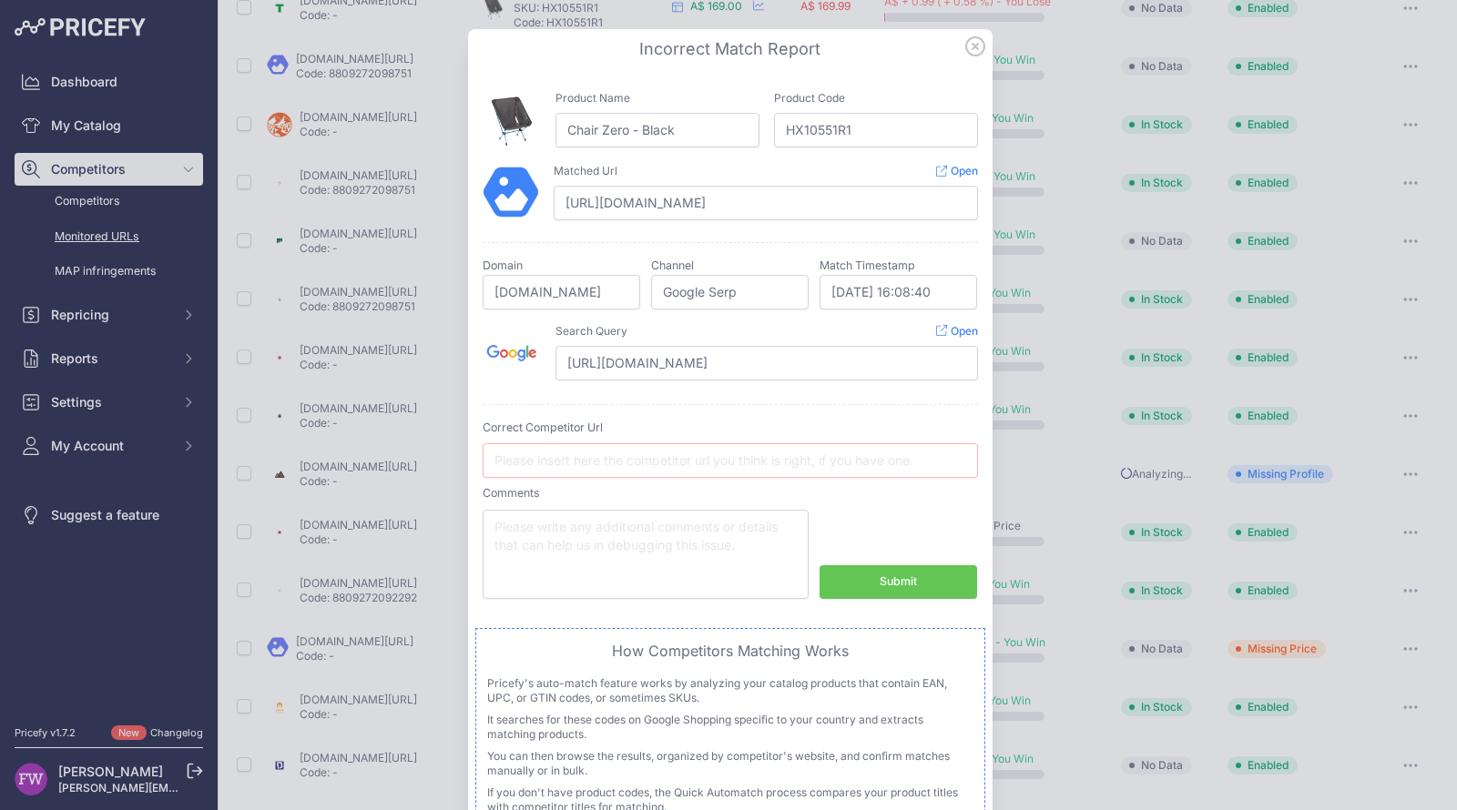
click at [965, 54] on icon at bounding box center [975, 46] width 20 height 20
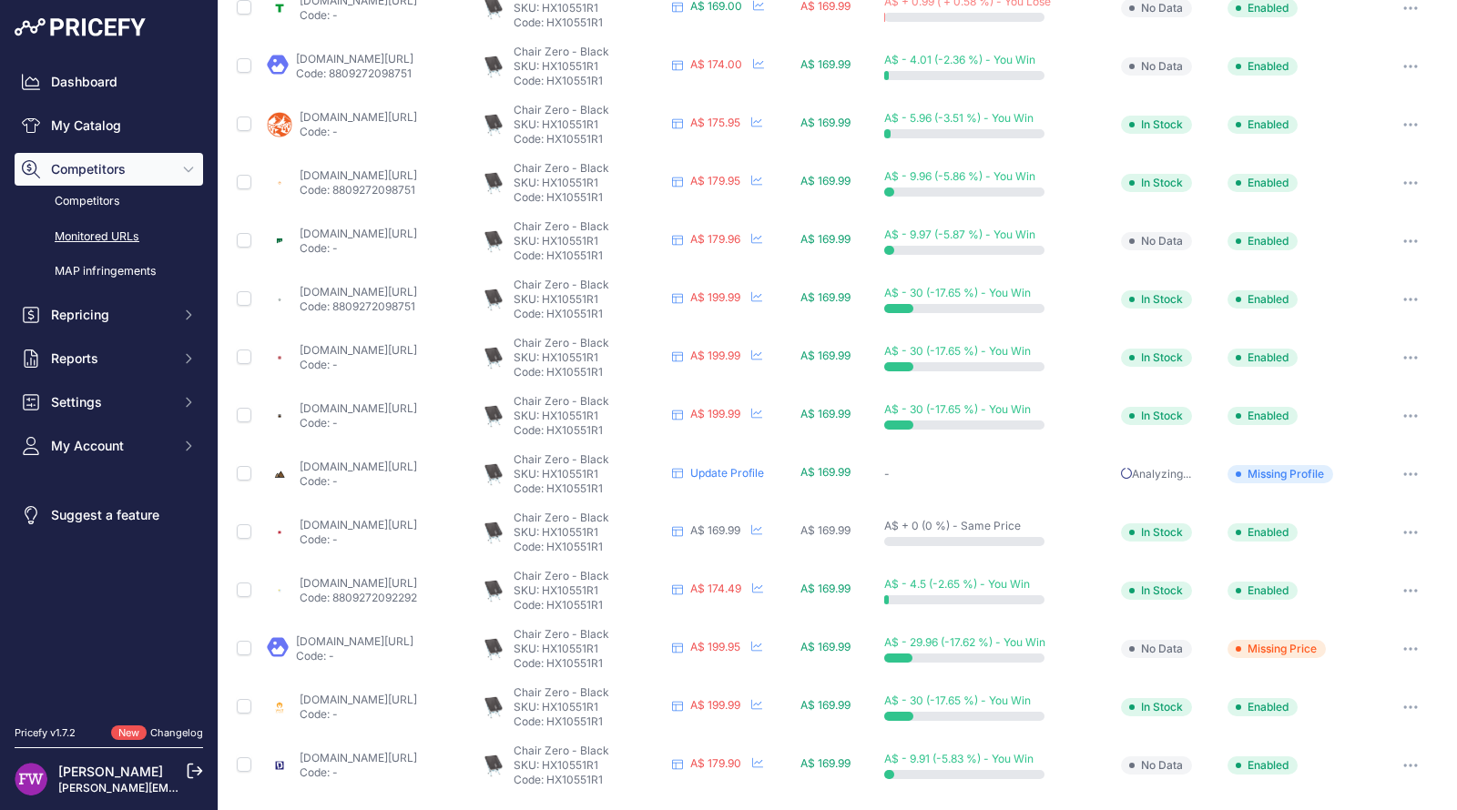
click at [1292, 641] on span "Missing Price" at bounding box center [1276, 649] width 98 height 18
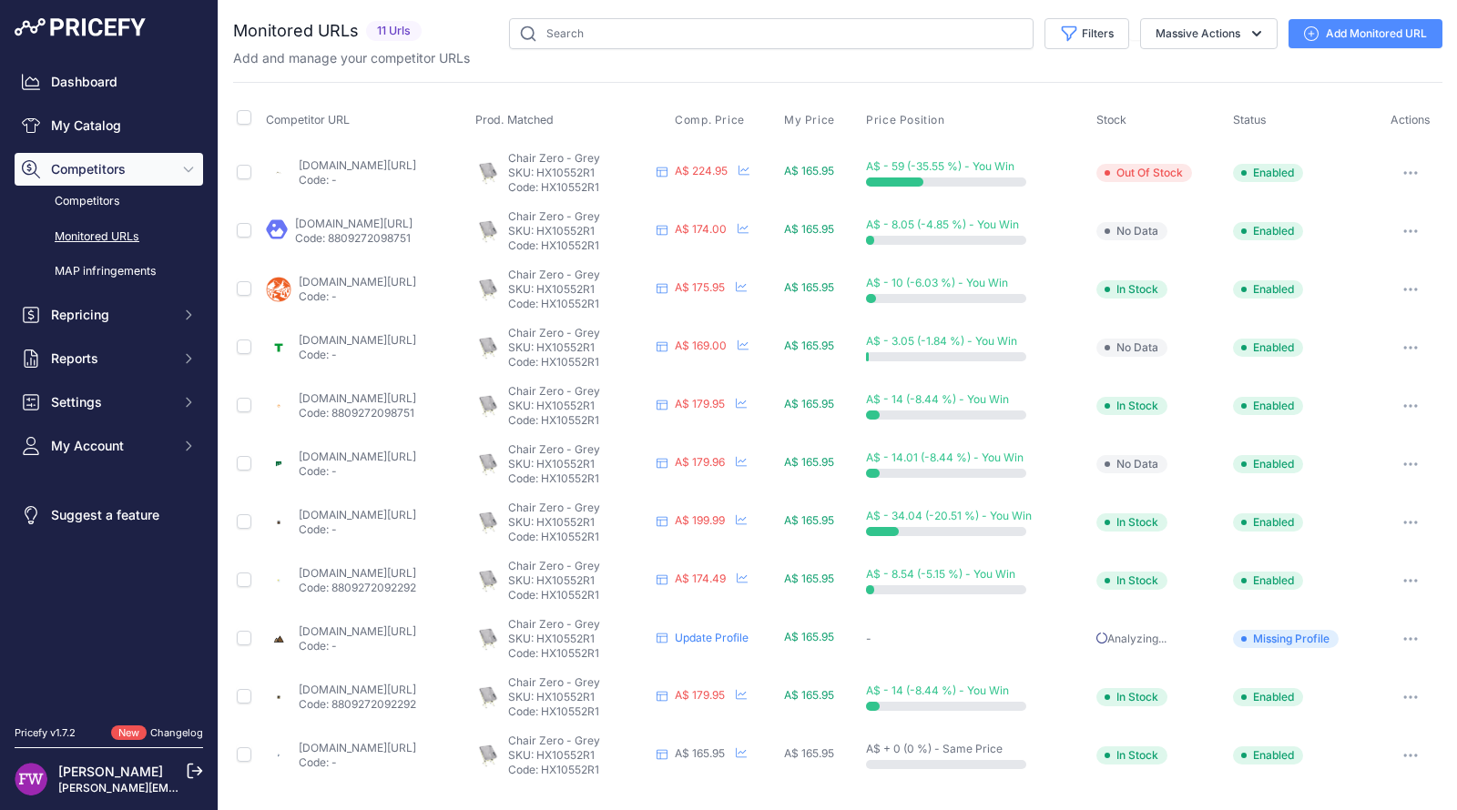
click at [416, 162] on link "sherpa.com.au/helinox-chair-zero-high-back-grey?prirule_jdsnikfkfjsd=7008" at bounding box center [357, 165] width 117 height 14
click at [387, 394] on link "backpackinglight.com.au/products/helinox-chair-zero-500-grams?prirule_jdsnikfkf…" at bounding box center [357, 398] width 117 height 14
click at [416, 513] on link "[DOMAIN_NAME][URL]" at bounding box center [357, 515] width 117 height 14
click at [646, 168] on p "SKU: HX10552R1" at bounding box center [578, 173] width 141 height 15
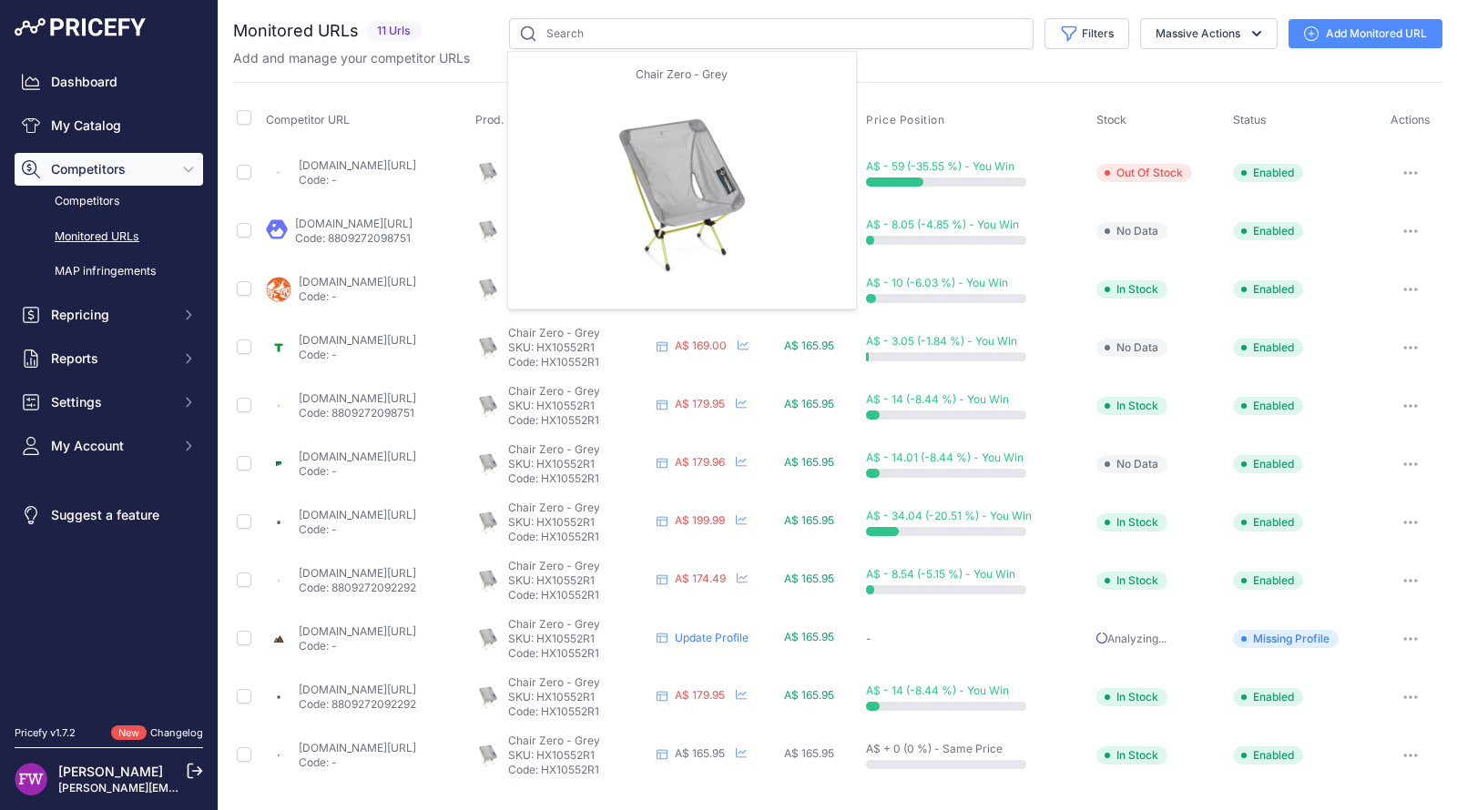
click at [501, 169] on img at bounding box center [487, 172] width 25 height 25
click at [501, 173] on img at bounding box center [487, 172] width 25 height 25
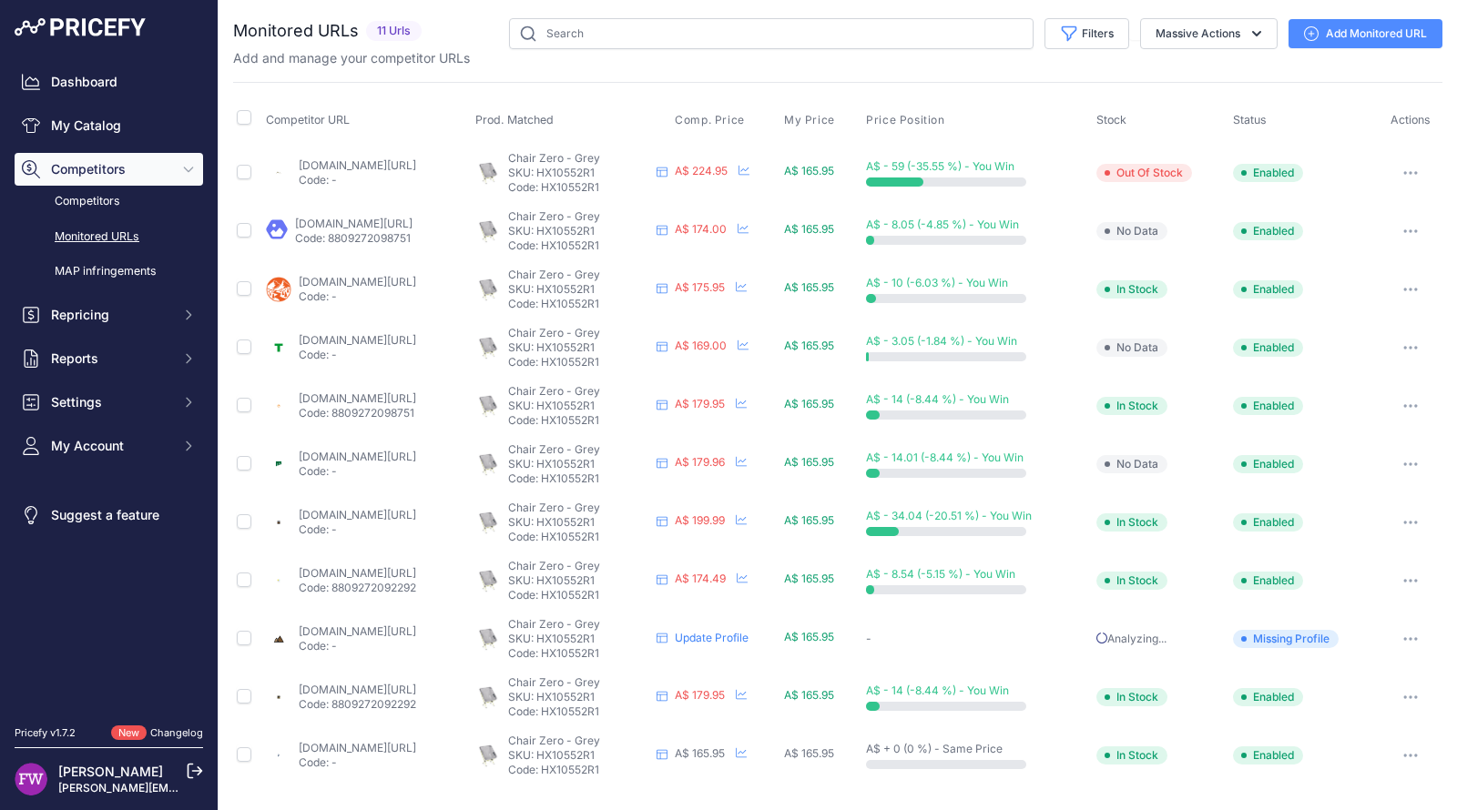
click at [1417, 175] on button "button" at bounding box center [1410, 172] width 36 height 25
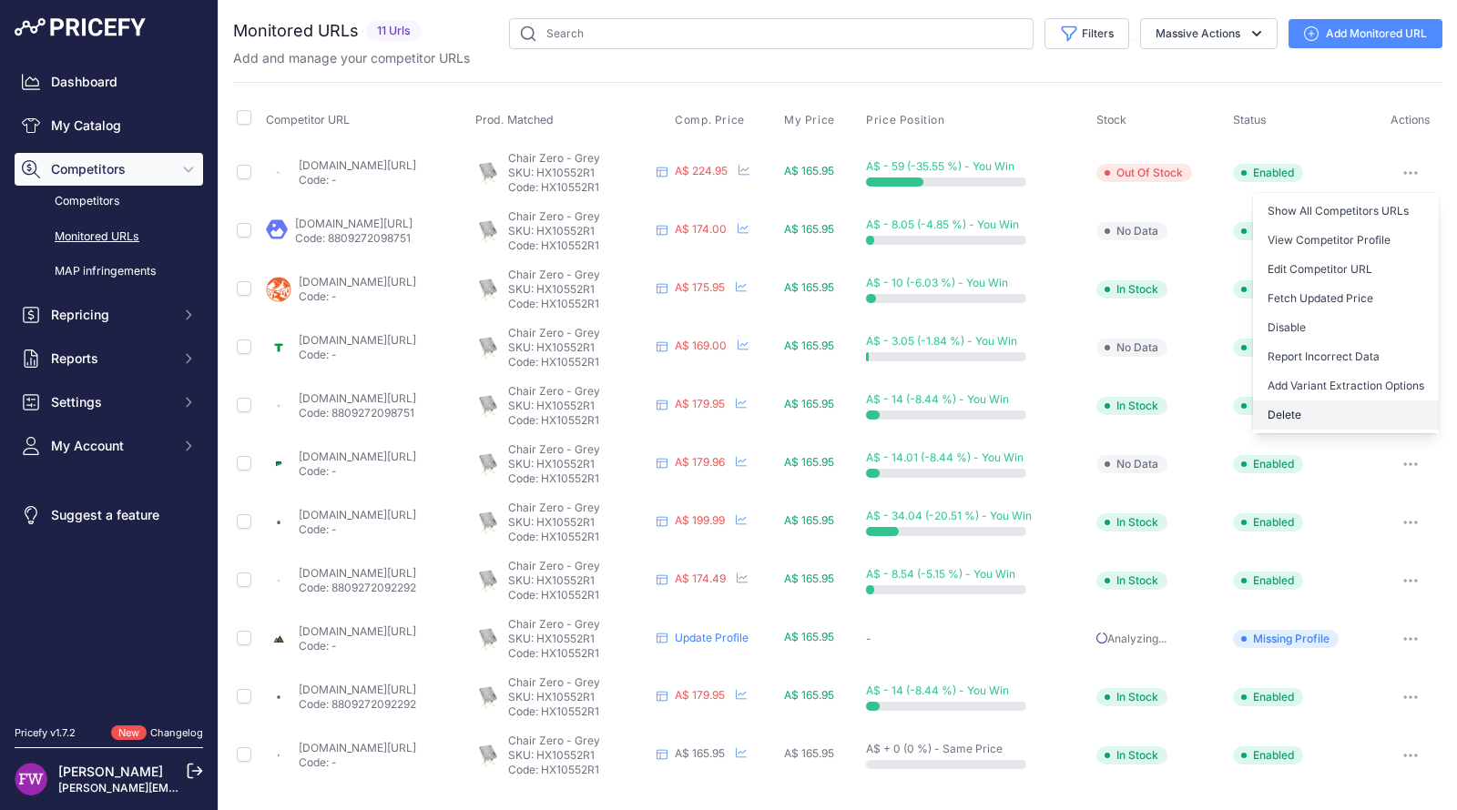
click at [1359, 410] on button "Delete" at bounding box center [1346, 415] width 186 height 29
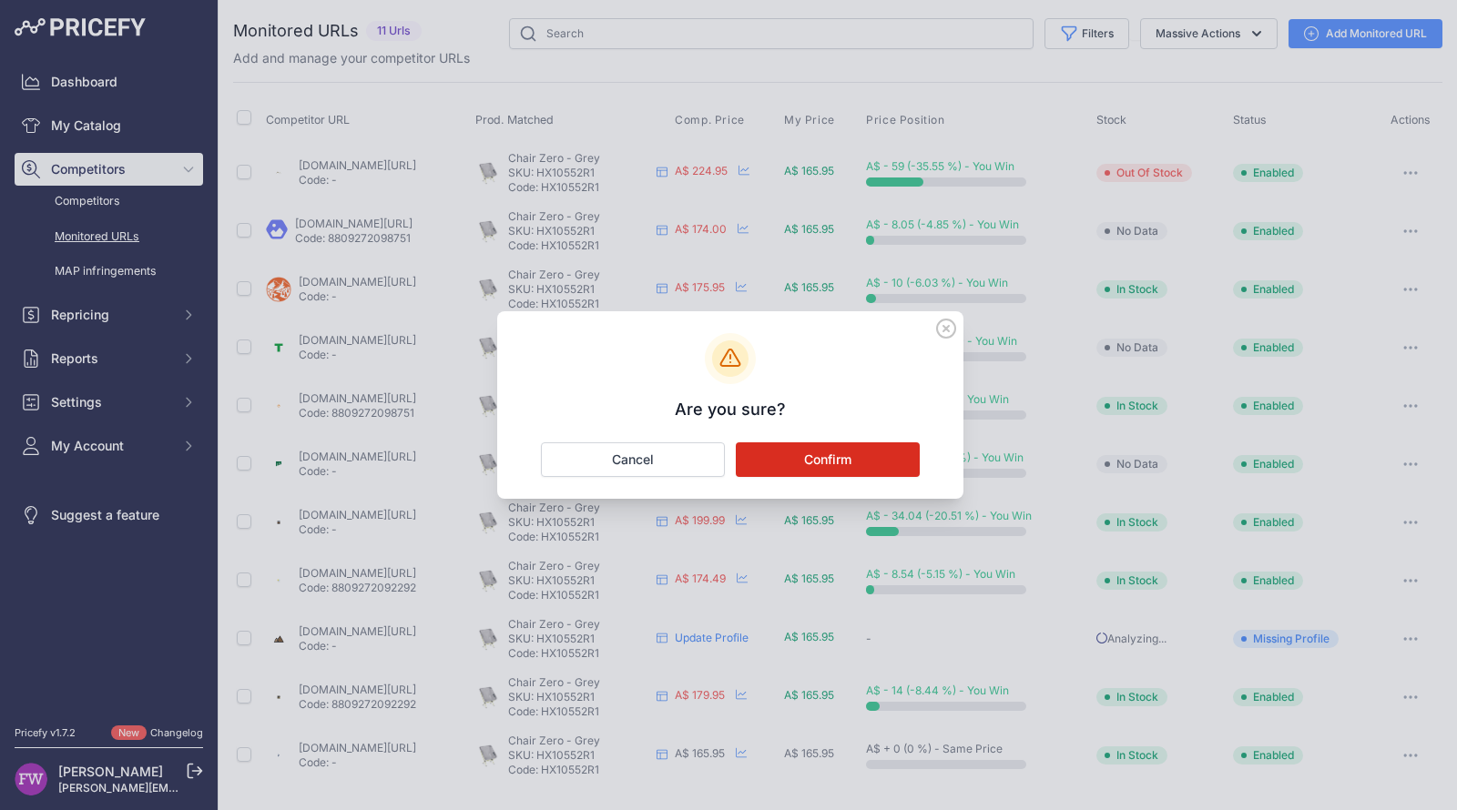
click at [831, 447] on button "Confirm" at bounding box center [828, 459] width 184 height 35
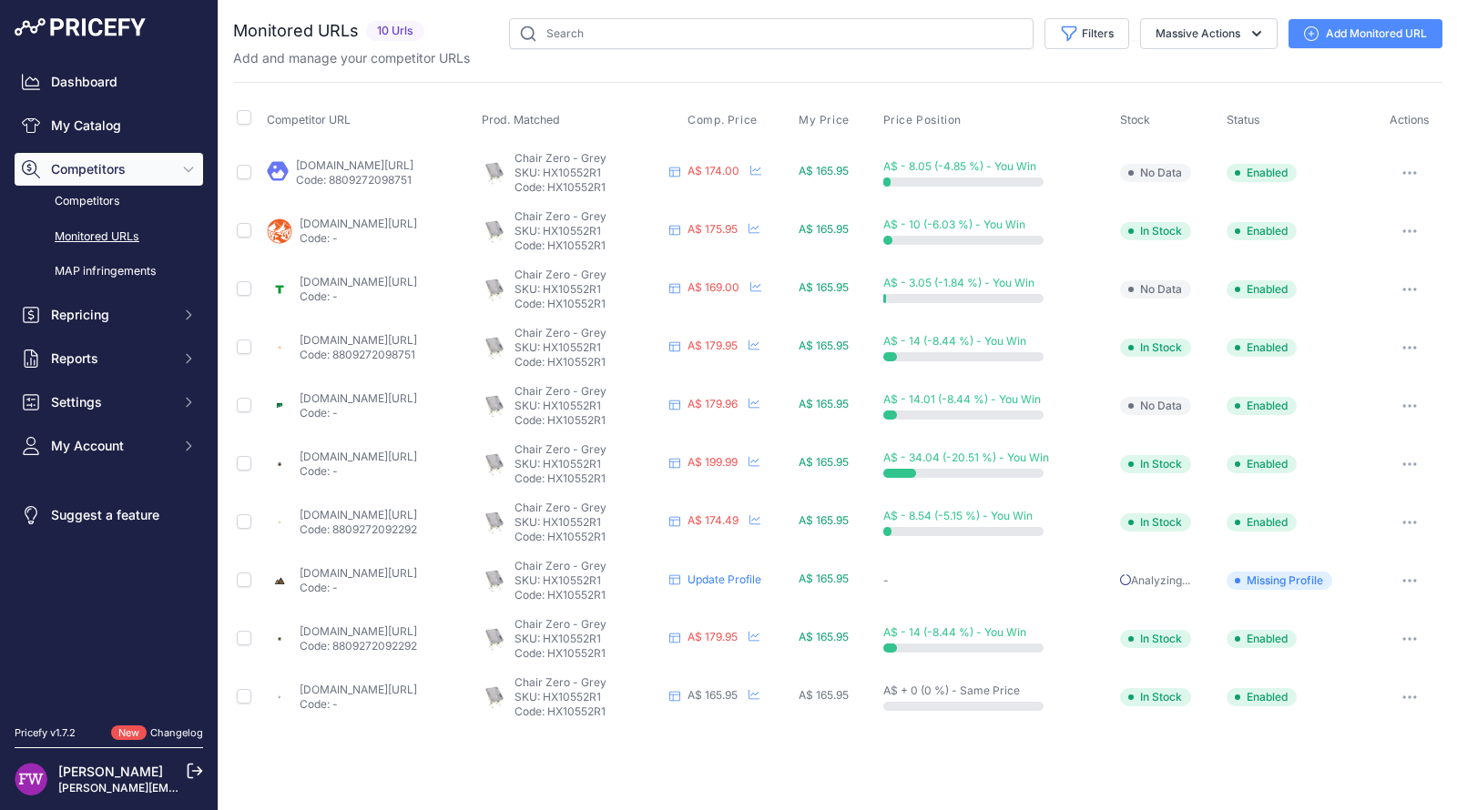
click at [1380, 25] on link "Add Monitored URL" at bounding box center [1365, 33] width 154 height 29
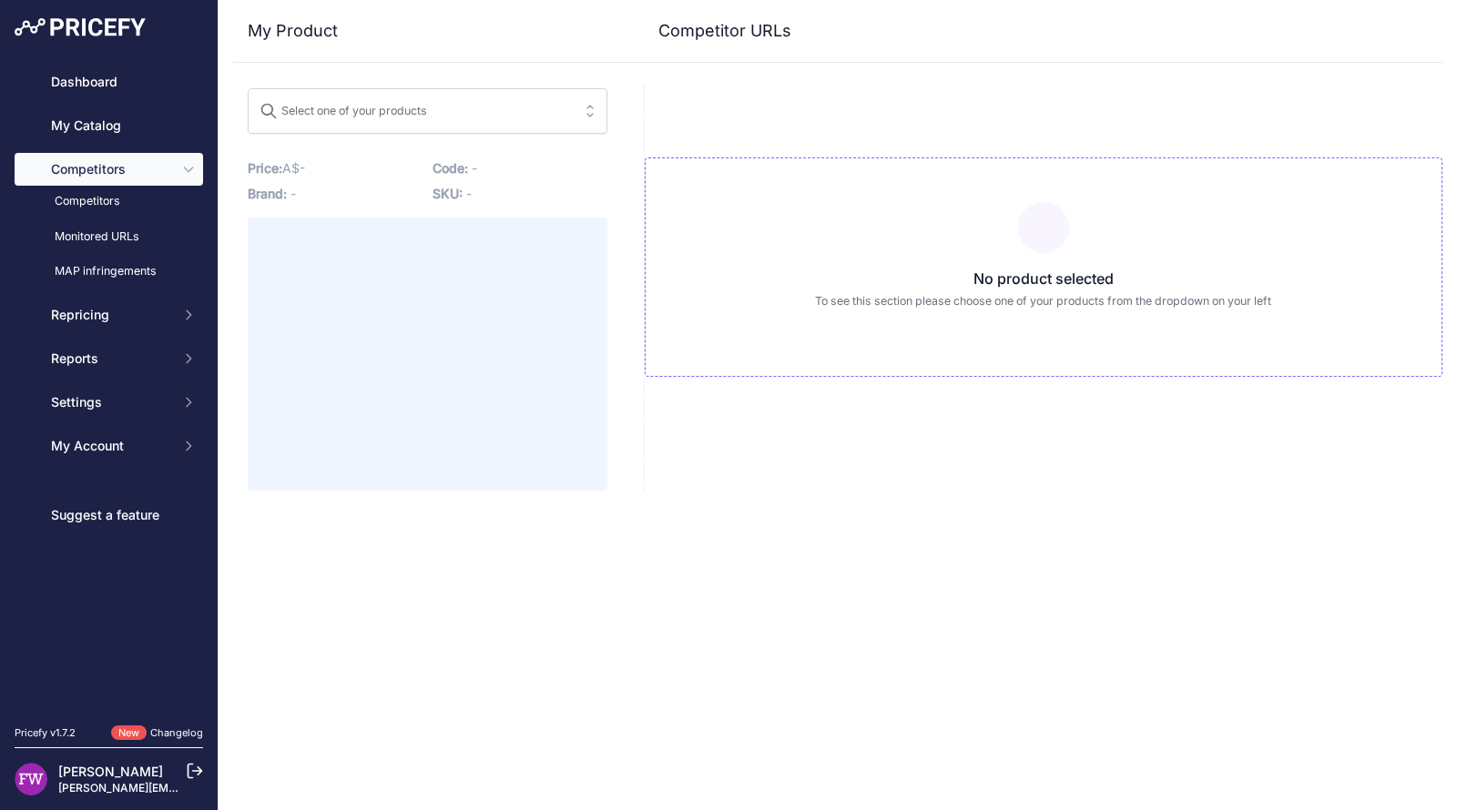
click at [414, 110] on div "Select one of your products" at bounding box center [343, 109] width 168 height 24
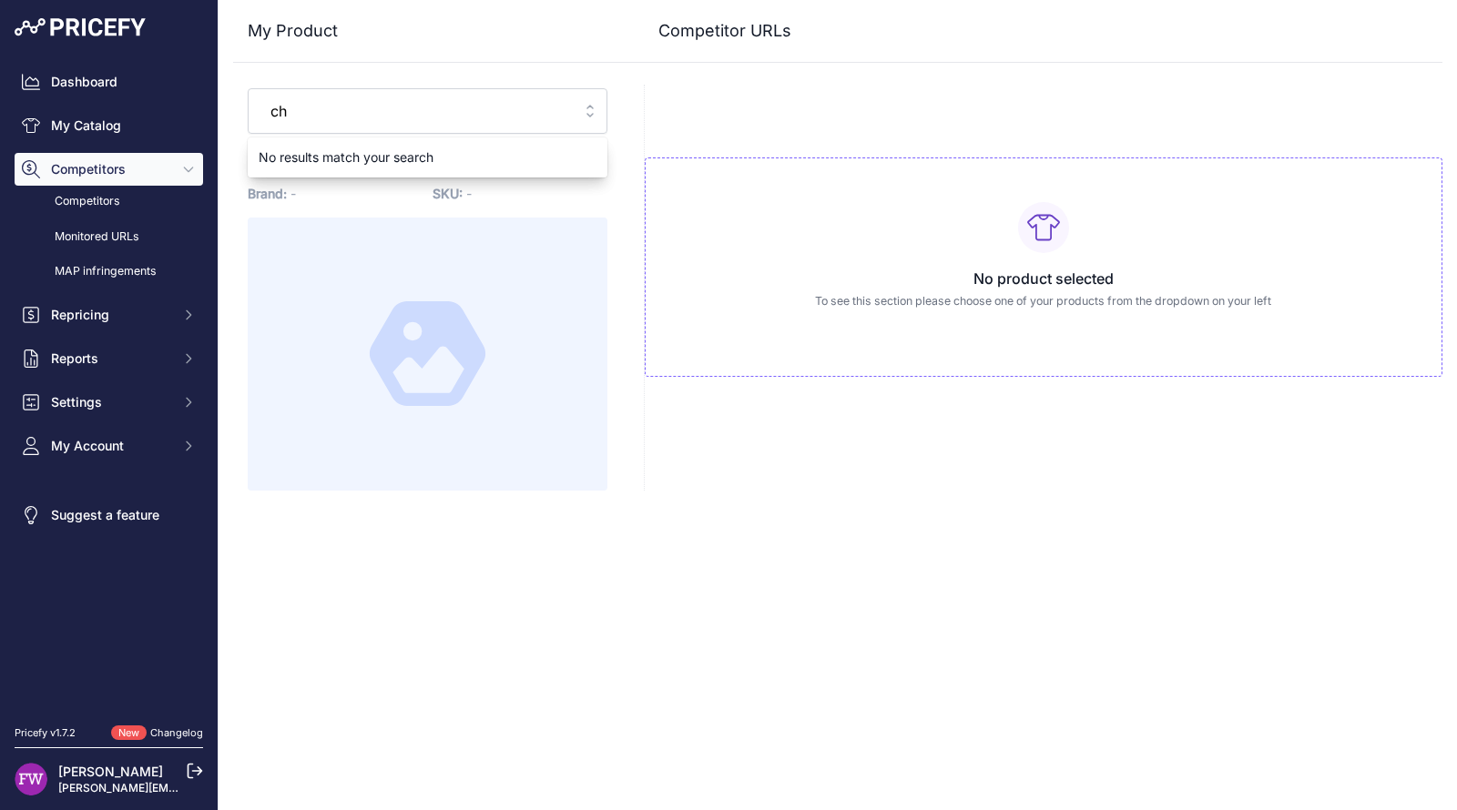
type input "c"
click at [248, 88] on button "Select one of your products helinox" at bounding box center [428, 111] width 360 height 46
type input "h"
click at [248, 88] on button "Select one of your products chair" at bounding box center [428, 111] width 360 height 46
type input "chair zer"
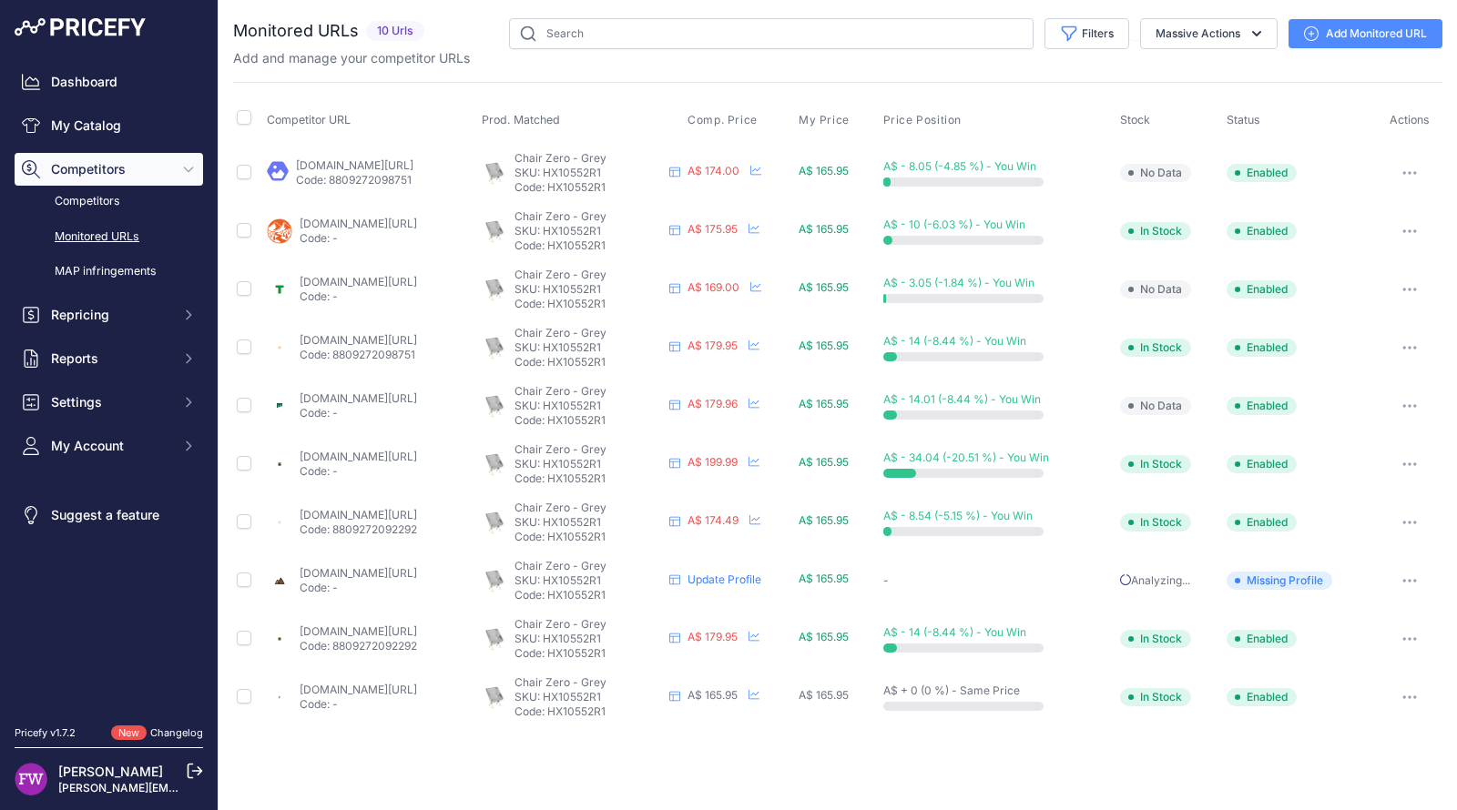
click at [1330, 27] on link "Add Monitored URL" at bounding box center [1365, 33] width 154 height 29
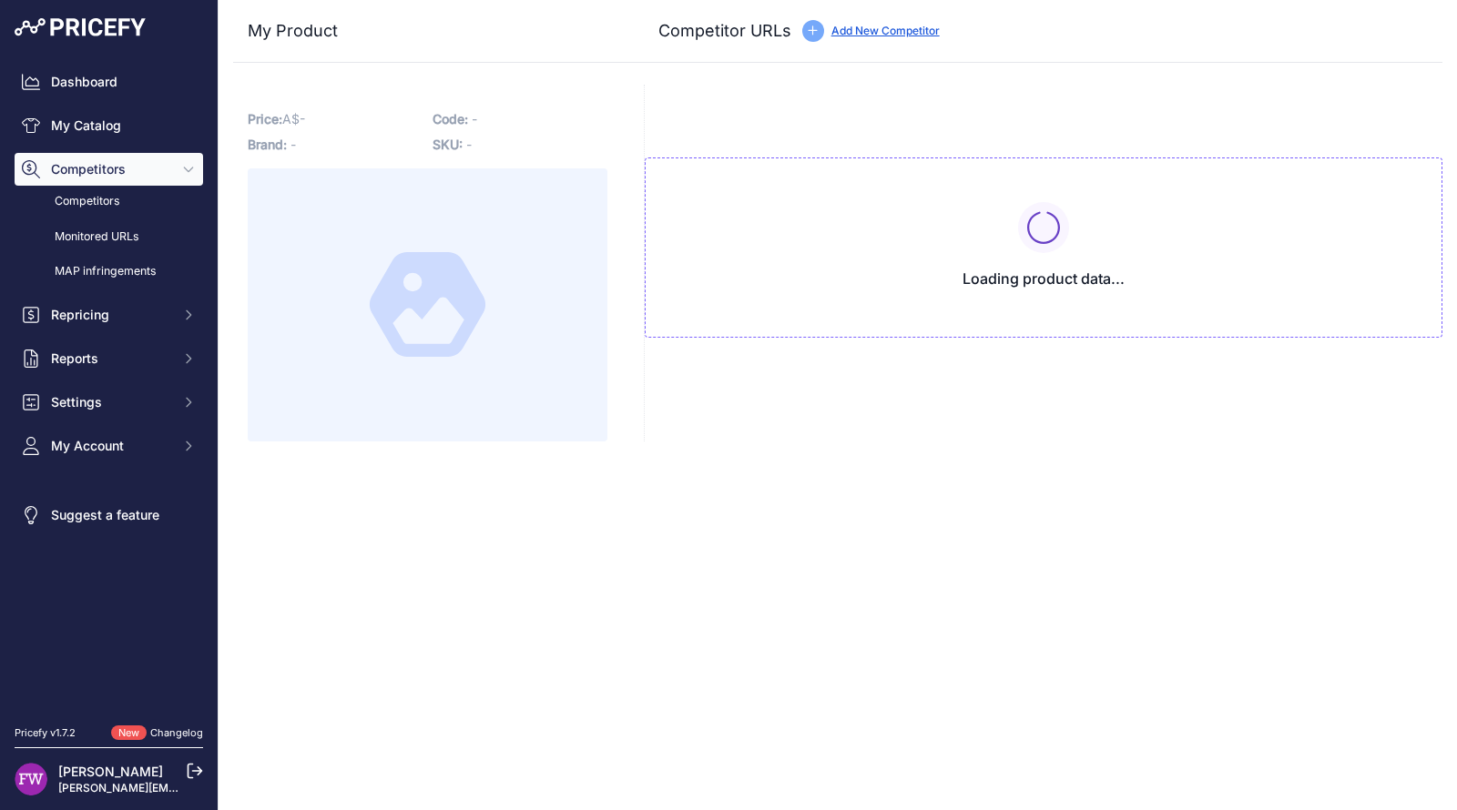
type input "www.backpackinglight.com.au/products/helinox-chair-zero-500-grams?prirule_jdsni…"
type input "www.baysports.com.au/products/helinox-chair-zero?variant=40232268136515&country…"
type input "www.blackhawkoutdoor.com.au/products/helinox-chair-zero?prirule_jdsnikfkfjsd=70…"
type input "www.freddys.com.au/products/helinox-chair-zero-lightweight-folding-chairs?varia…"
type input "[DOMAIN_NAME][URL]"
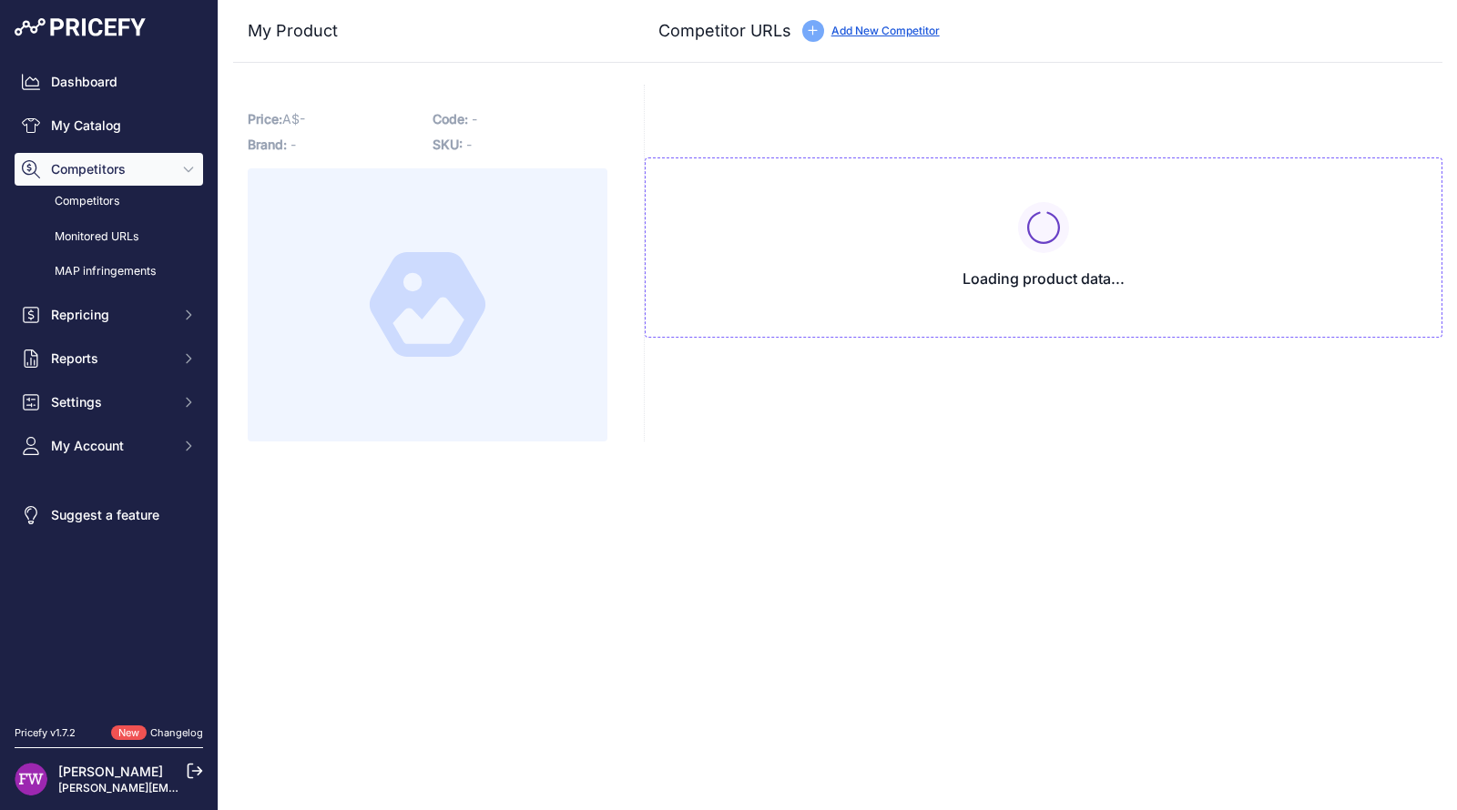
type input "www.paddypallin.com.au/helinox-chair-zero.html?prirule_jdsnikfkfjsd=7008"
type input "www.snowys.com.au/chair-zero?c=Grey&prirule_jdsnikfkfjsd=7008"
type input "www.tentworld.com.au/buy-sale/helinox-chair-zero?sku=HX10552R1&prirule_jdsnikfk…"
type input "www.wildearth.com.au/buy/helinox-chair-zero-grey-melon/HX10552R1?prirule_jdsnik…"
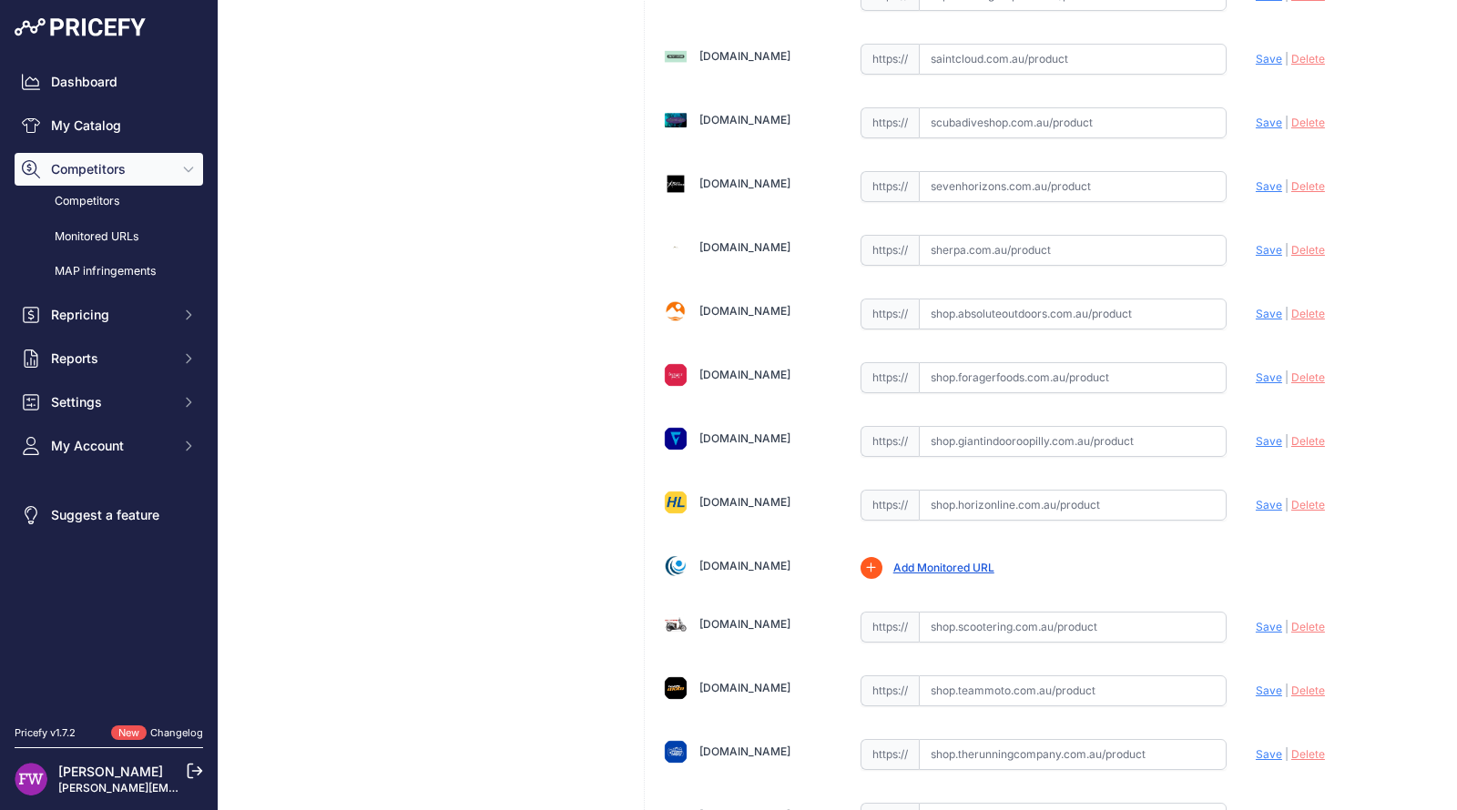
scroll to position [15297, 0]
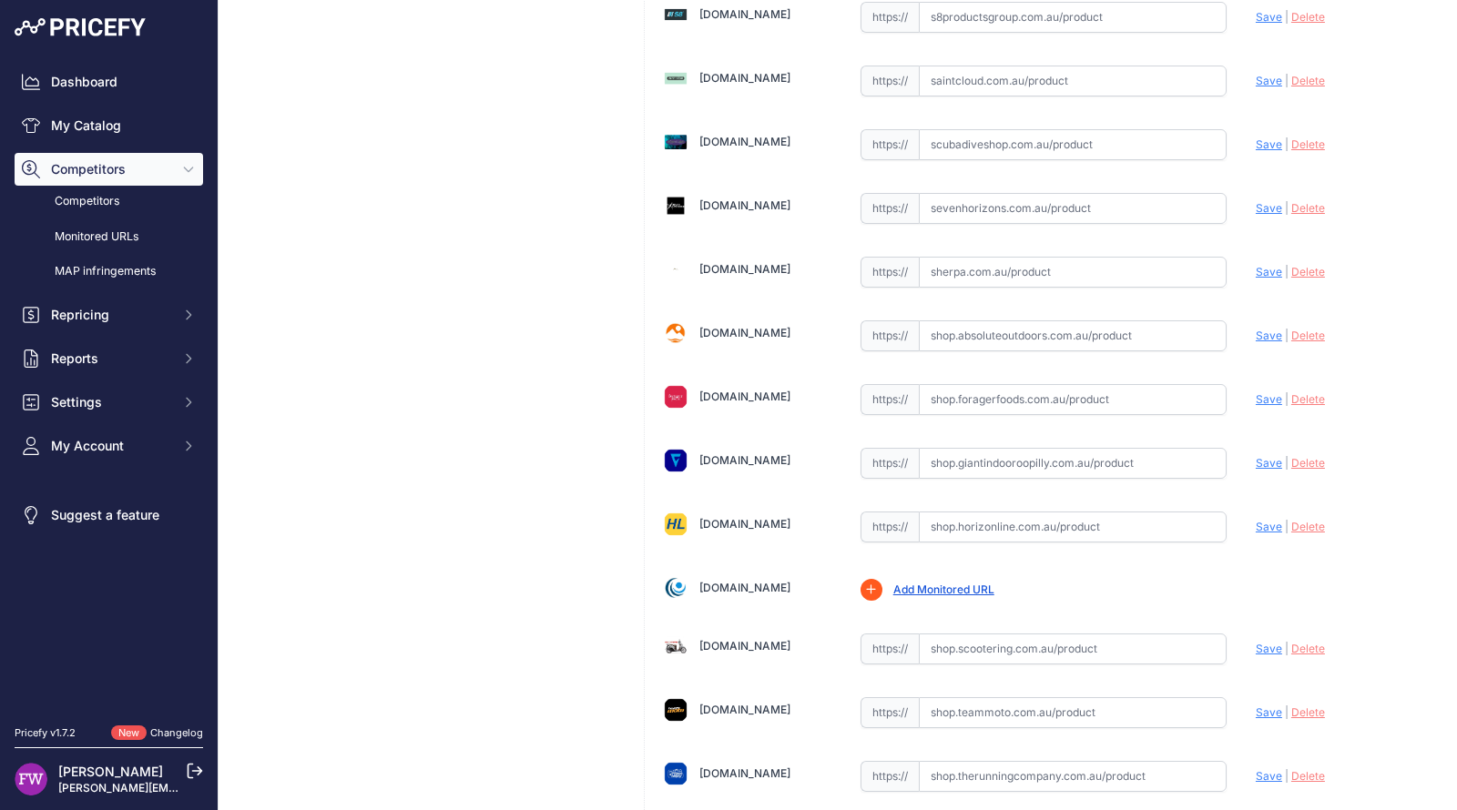
click at [1009, 257] on input "text" at bounding box center [1073, 272] width 308 height 31
paste input "https://www.sherpa.com.au/helinox-chair-zero-grey-w-melon-frame"
click at [1256, 265] on span "Save" at bounding box center [1269, 272] width 26 height 14
type input "[URL][DOMAIN_NAME]"
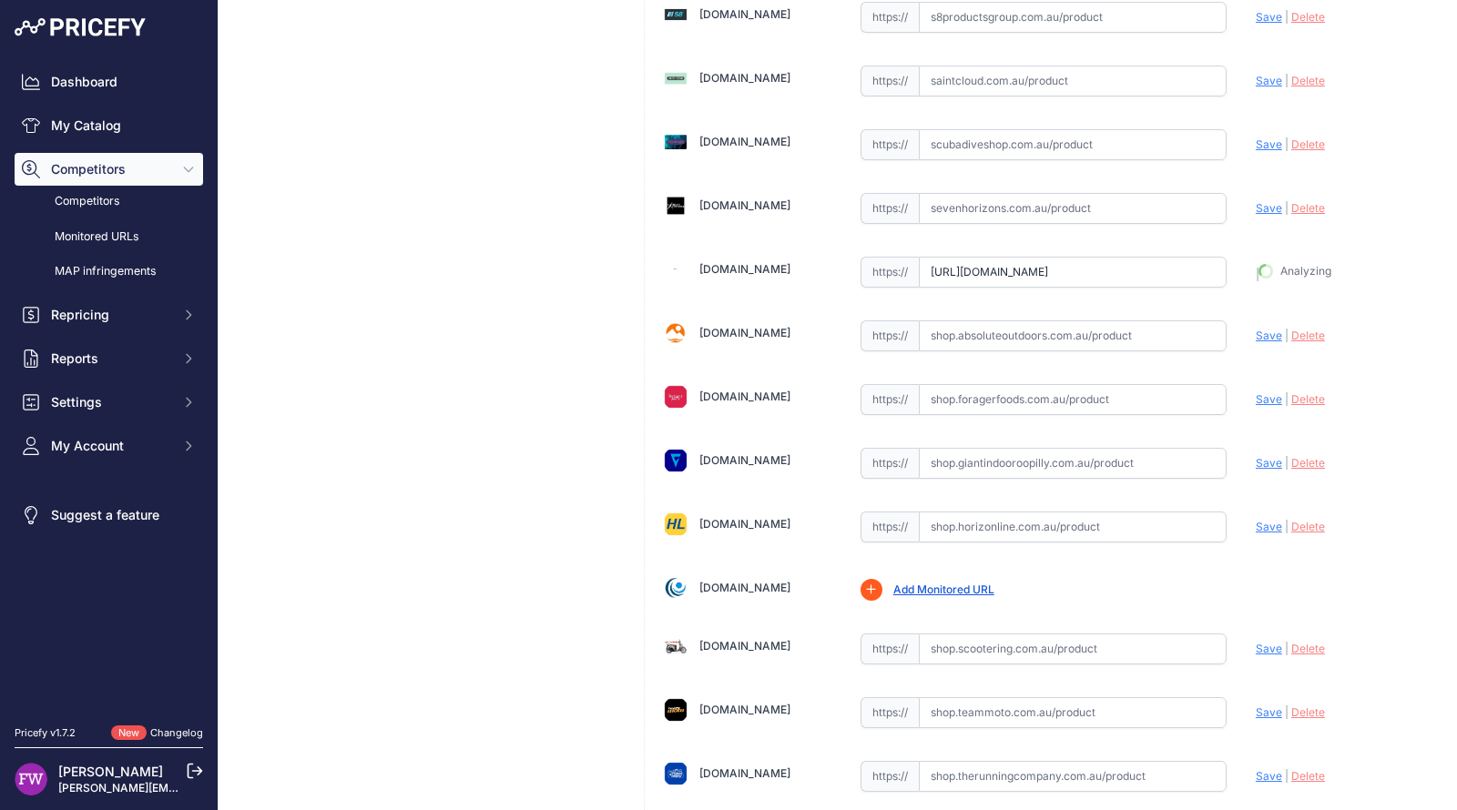
scroll to position [15338, 0]
click at [1256, 266] on span "Save" at bounding box center [1269, 273] width 26 height 14
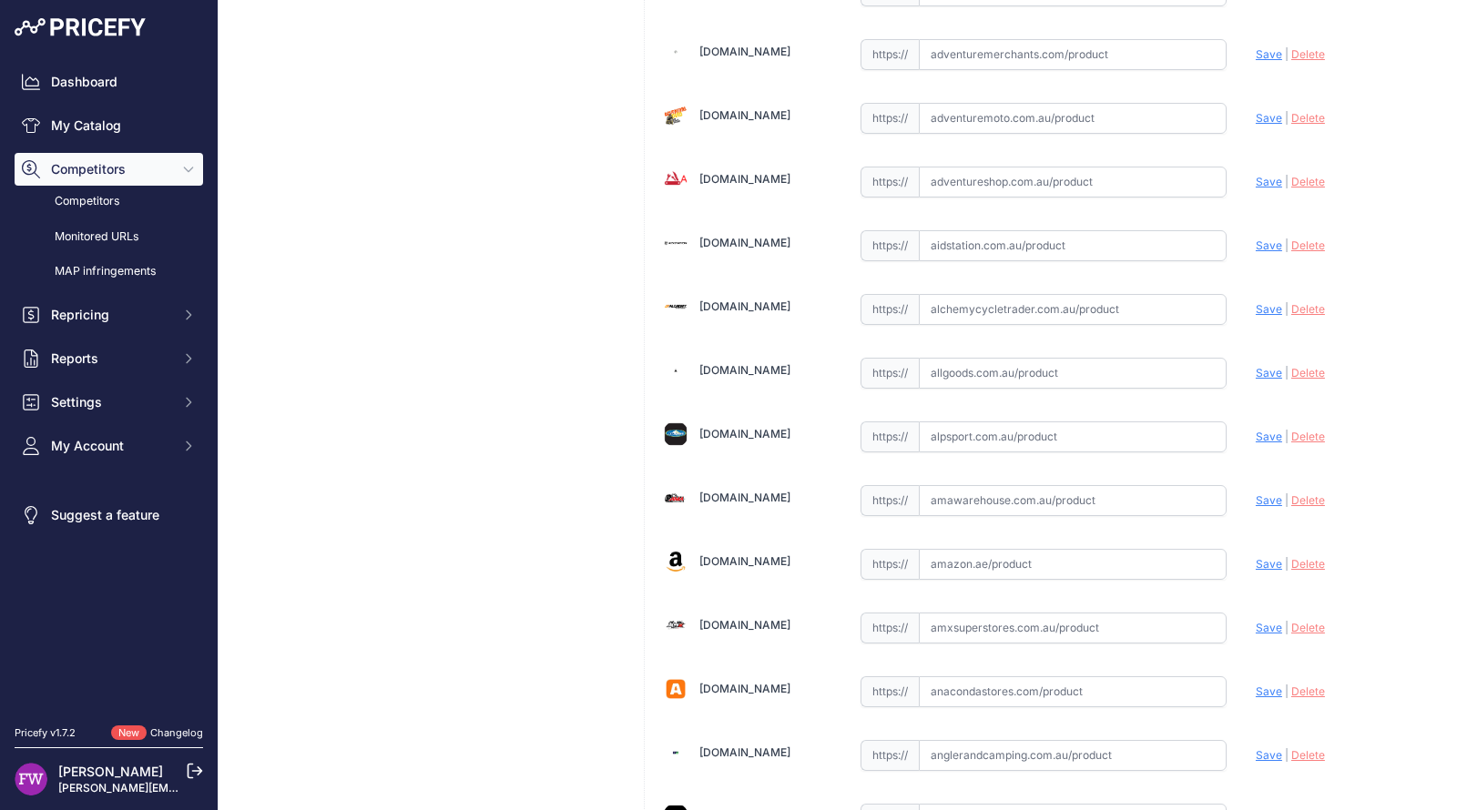
scroll to position [985, 0]
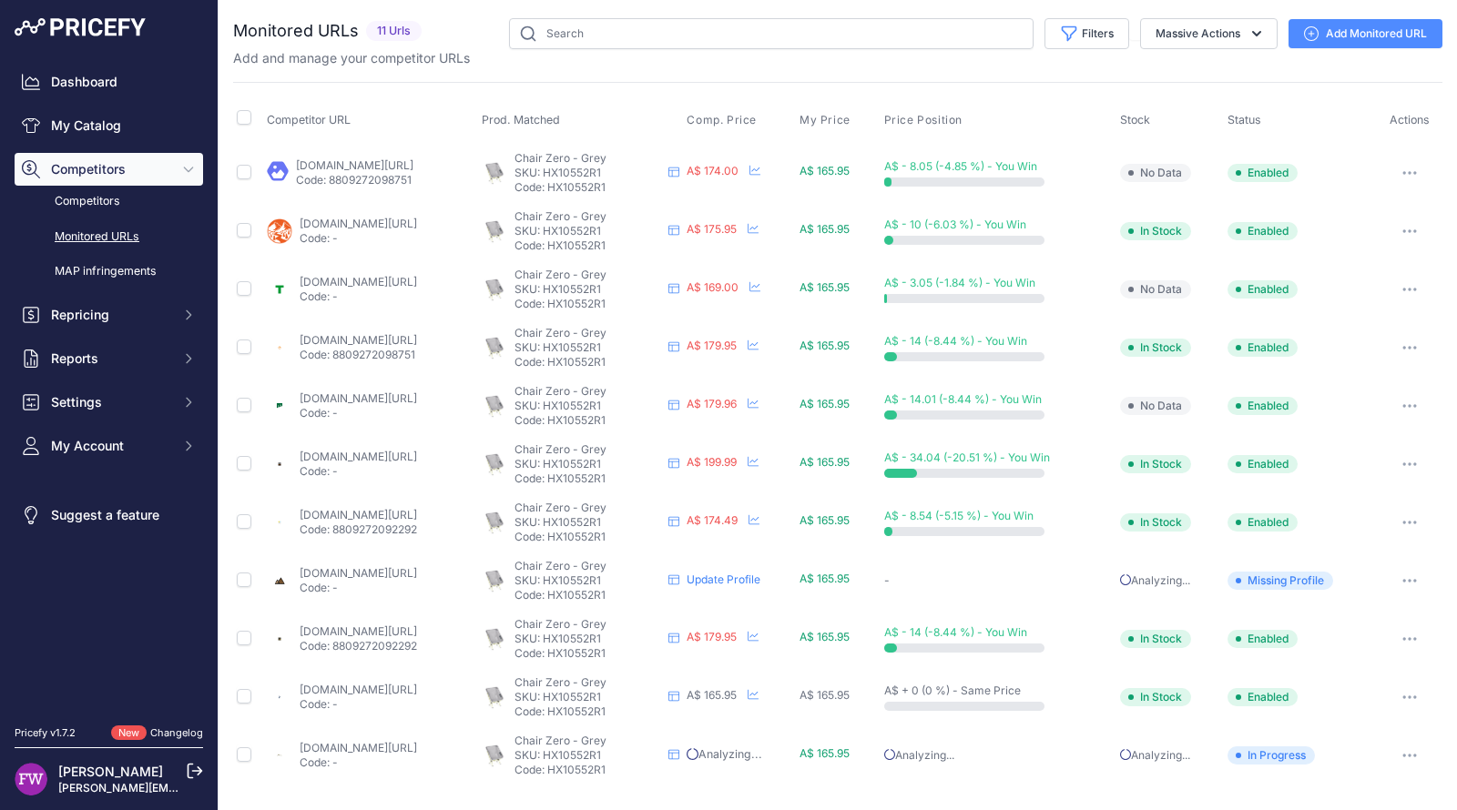
click at [417, 450] on link "[DOMAIN_NAME][URL]" at bounding box center [358, 457] width 117 height 14
click at [417, 629] on link "[DOMAIN_NAME][URL]" at bounding box center [358, 632] width 117 height 14
click at [417, 684] on link "[DOMAIN_NAME][URL]" at bounding box center [358, 690] width 117 height 14
click at [417, 566] on link "[DOMAIN_NAME][URL]" at bounding box center [358, 573] width 117 height 14
click at [759, 584] on link "Update Profile" at bounding box center [723, 580] width 74 height 14
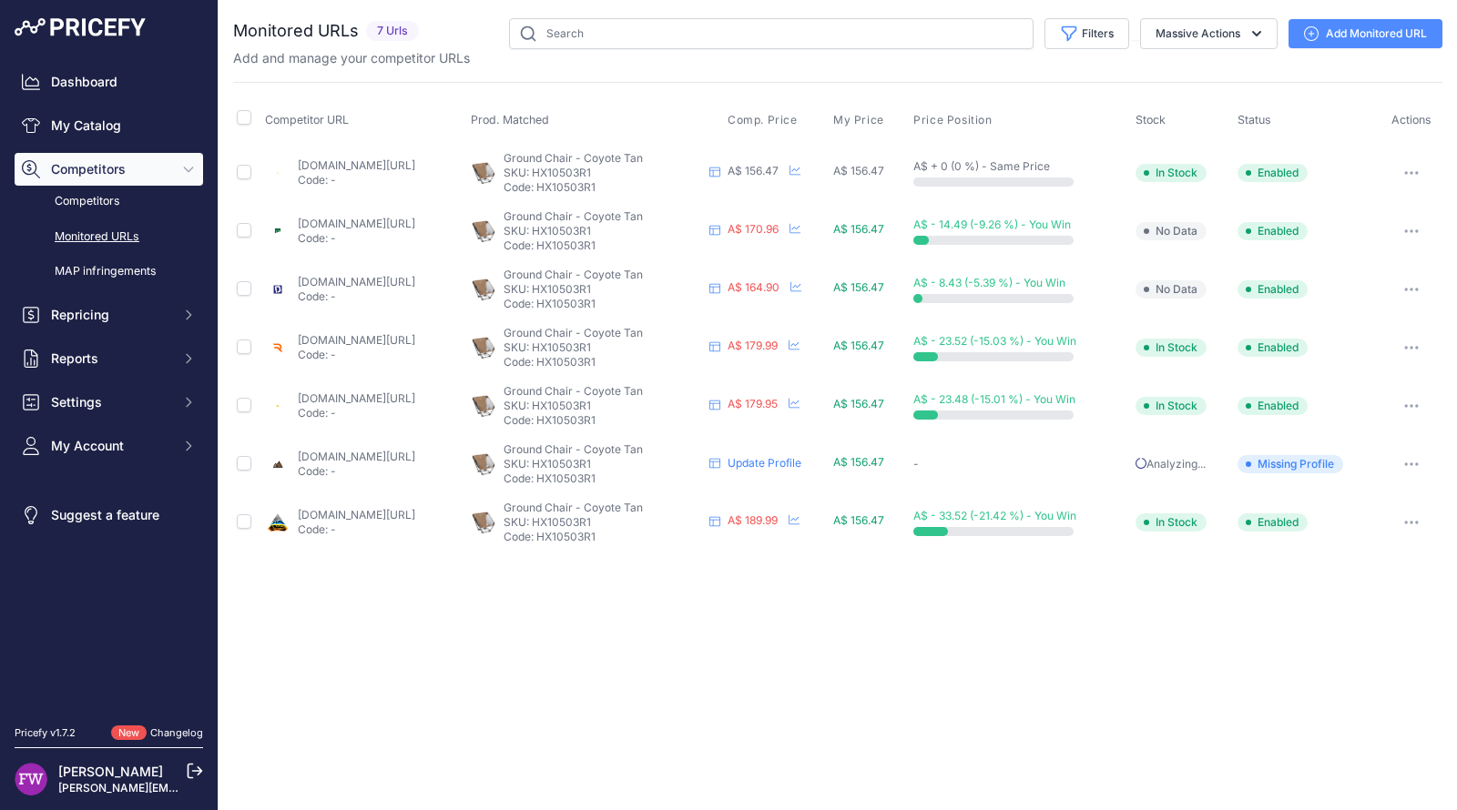
click at [415, 517] on link "[DOMAIN_NAME][URL]" at bounding box center [356, 515] width 117 height 14
click at [415, 223] on link "paddypallin.com.au/helinox-ground-chair-21601518.html?prirule_jdsnikfkfjsd=7008" at bounding box center [356, 224] width 117 height 14
click at [415, 160] on link "[DOMAIN_NAME][URL]" at bounding box center [356, 165] width 117 height 14
click at [415, 338] on link "[DOMAIN_NAME][URL]" at bounding box center [356, 340] width 117 height 14
click at [415, 391] on link "[DOMAIN_NAME][URL]" at bounding box center [356, 398] width 117 height 14
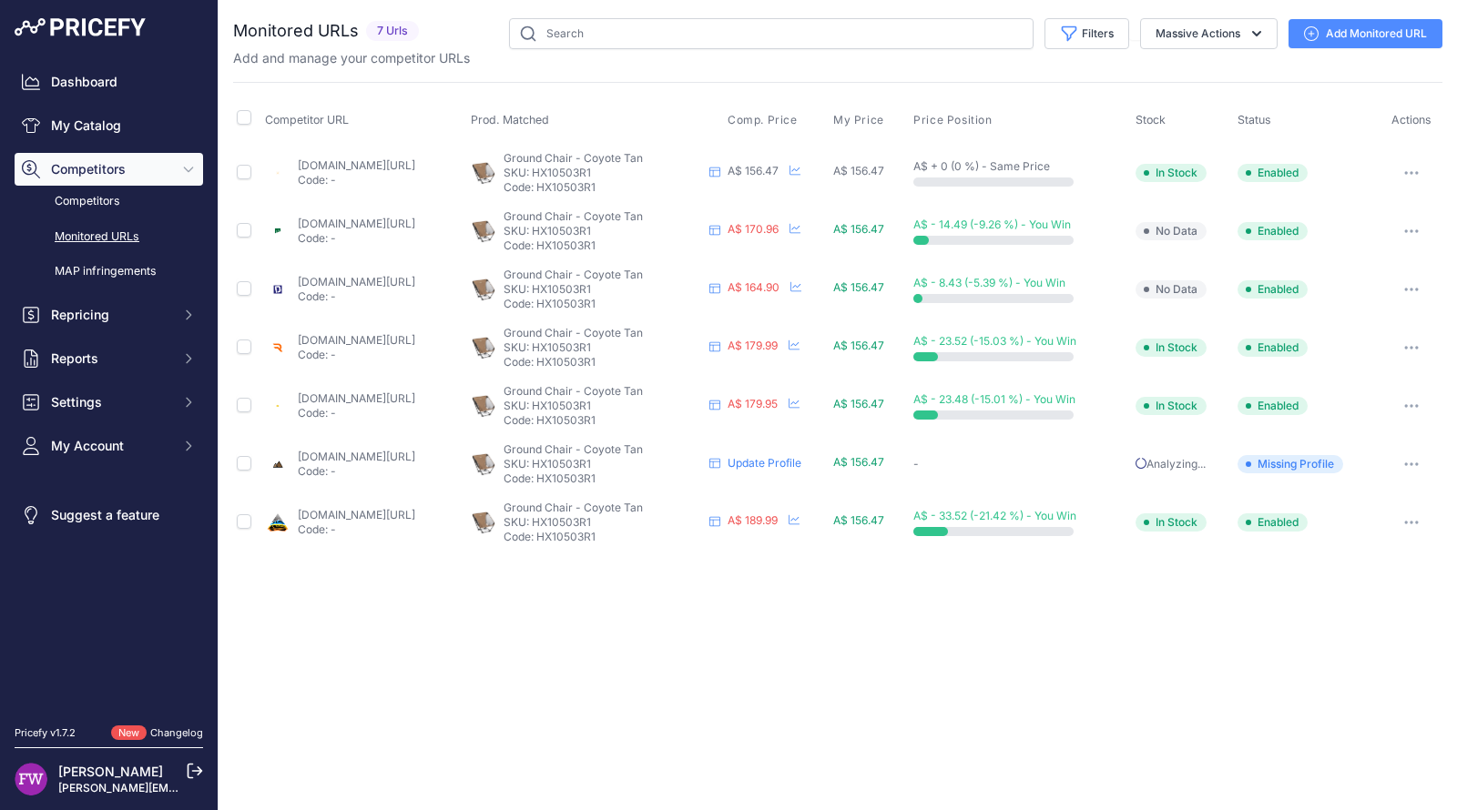
click at [1408, 221] on button "button" at bounding box center [1411, 231] width 36 height 25
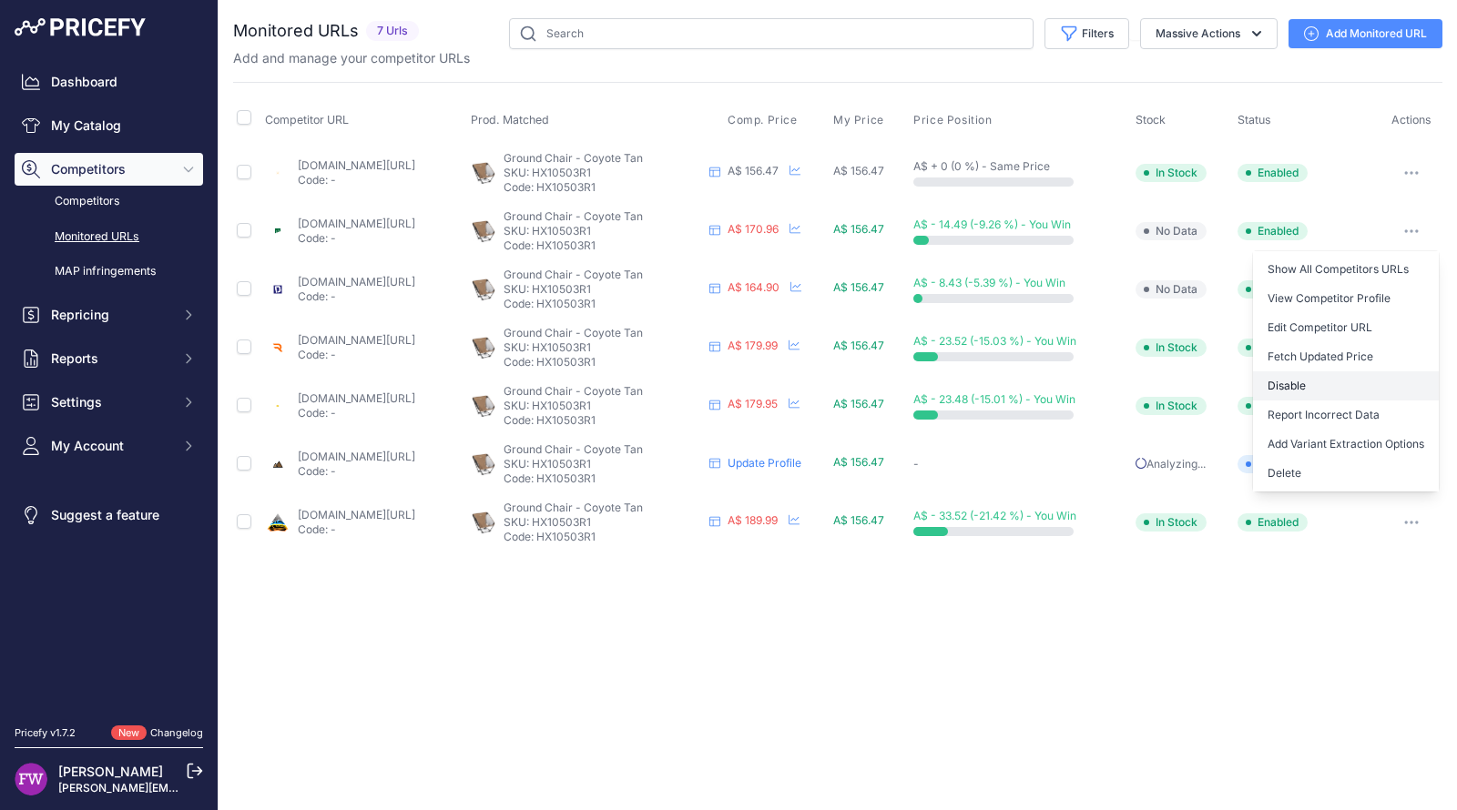
click at [1278, 390] on button "Disable" at bounding box center [1346, 385] width 186 height 29
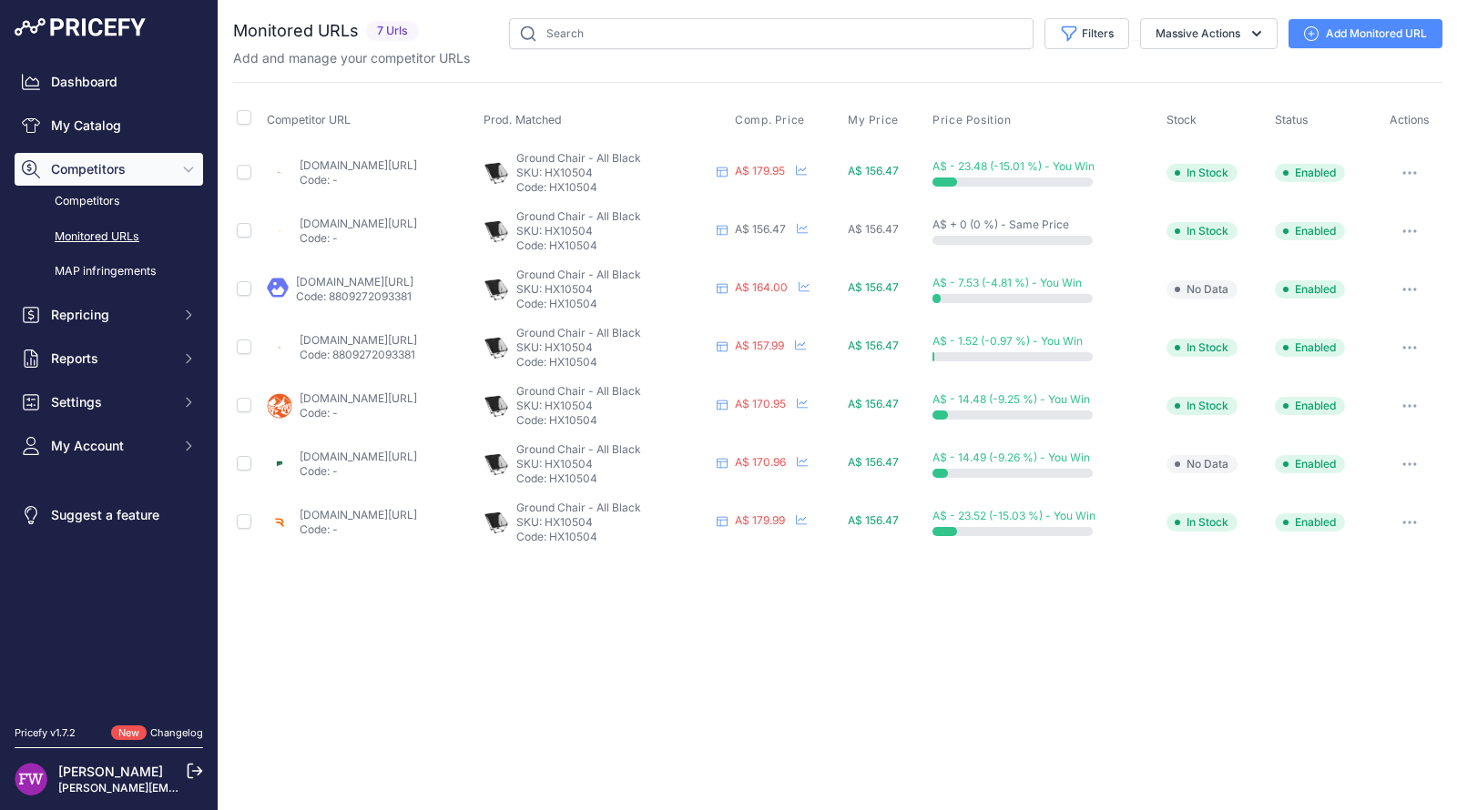
click at [417, 167] on link "sherpa.com.au/helinox-ground-chair?prirule_jdsnikfkfjsd=7008" at bounding box center [358, 165] width 117 height 14
click at [417, 462] on div "paddypallin.com.au/helinox-ground-chair-21601518.html?prirule_jdsnikfkfjsd=7008…" at bounding box center [358, 464] width 117 height 29
click at [417, 452] on link "paddypallin.com.au/helinox-ground-chair-21601518.html?prirule_jdsnikfkfjsd=7008" at bounding box center [358, 457] width 117 height 14
click at [398, 229] on div "wallarooadventurestore.com.au/products/sea-to-summit-helinox-ground-chair?priru…" at bounding box center [358, 231] width 117 height 29
click at [397, 219] on link "wallarooadventurestore.com.au/products/sea-to-summit-helinox-ground-chair?priru…" at bounding box center [358, 224] width 117 height 14
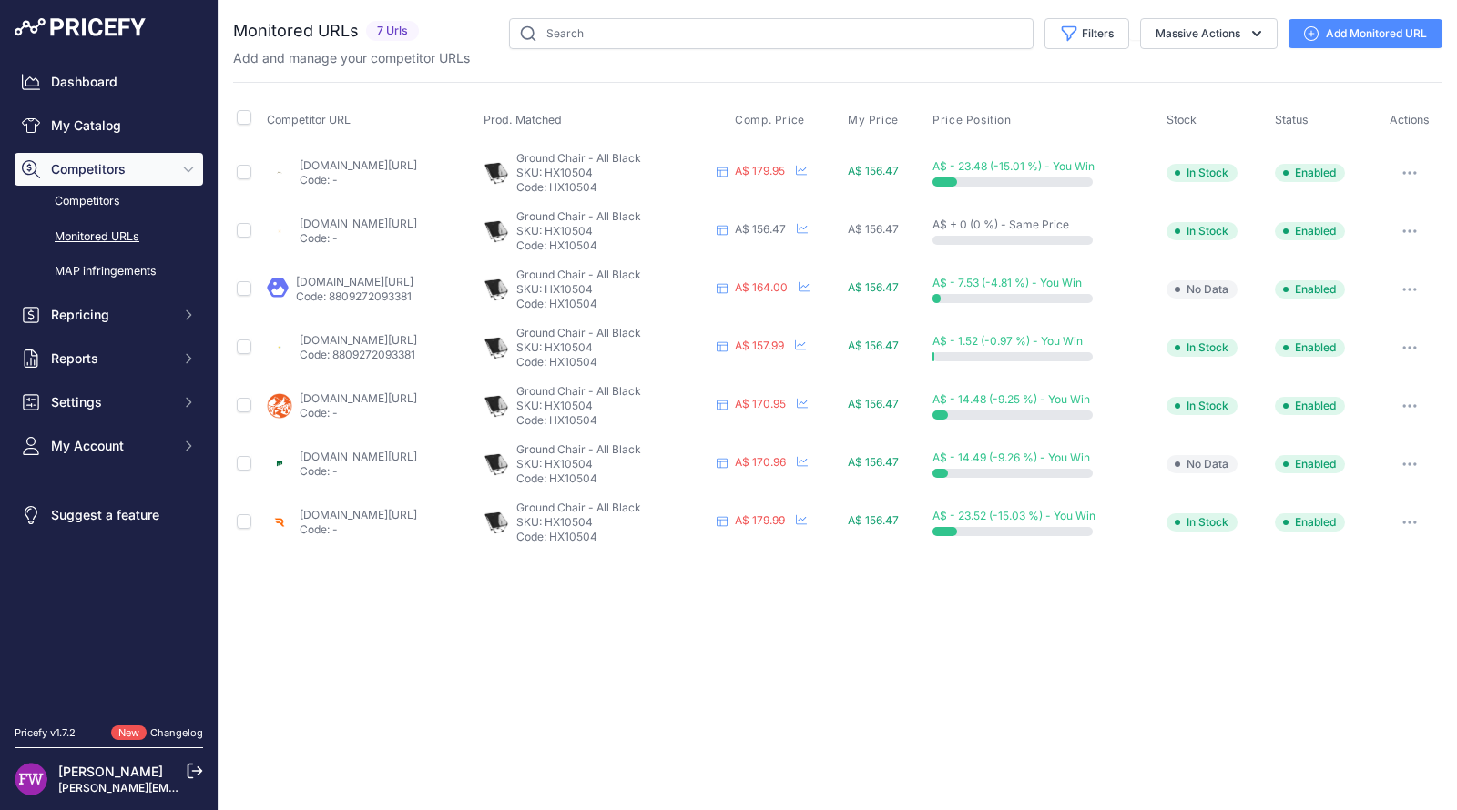
drag, startPoint x: 382, startPoint y: 290, endPoint x: 381, endPoint y: 279, distance: 11.0
click at [381, 279] on div "snowys.com.au/ground-chair?prirule_jdsnikfkfjsd=7008 Code: 8809272093381" at bounding box center [354, 289] width 117 height 29
click at [381, 279] on link "snowys.com.au/ground-chair?prirule_jdsnikfkfjsd=7008" at bounding box center [354, 282] width 117 height 14
click at [407, 336] on link "baysports.com.au/products/helinox-ground-chair?prirule_jdsnikfkfjsd=7008" at bounding box center [358, 340] width 117 height 14
click at [417, 511] on link "rampedup4x4.com.au/products/ground-chair-all-black-with-black-frame?prirule_jds…" at bounding box center [358, 515] width 117 height 14
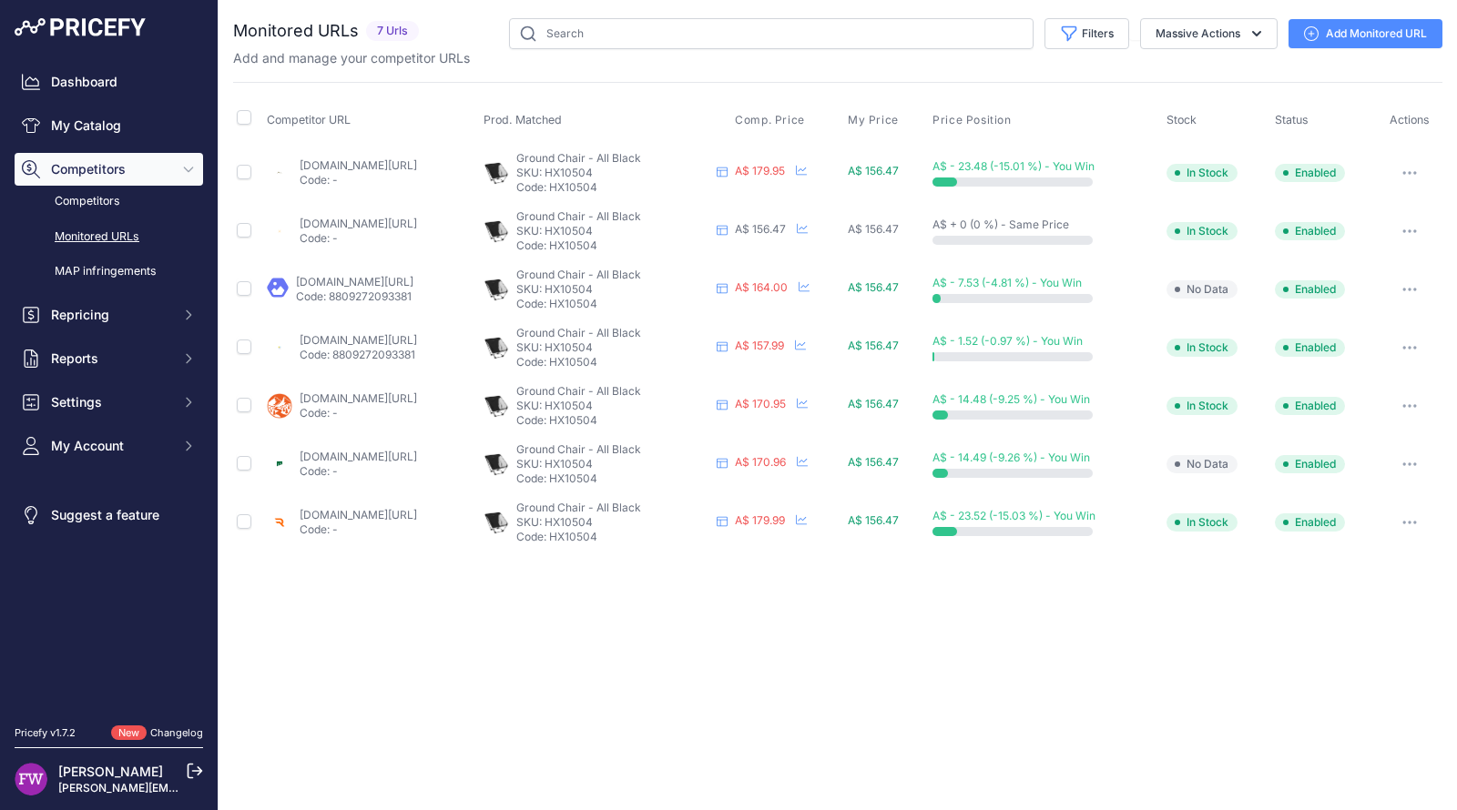
click at [1406, 172] on icon "button" at bounding box center [1405, 173] width 2 height 2
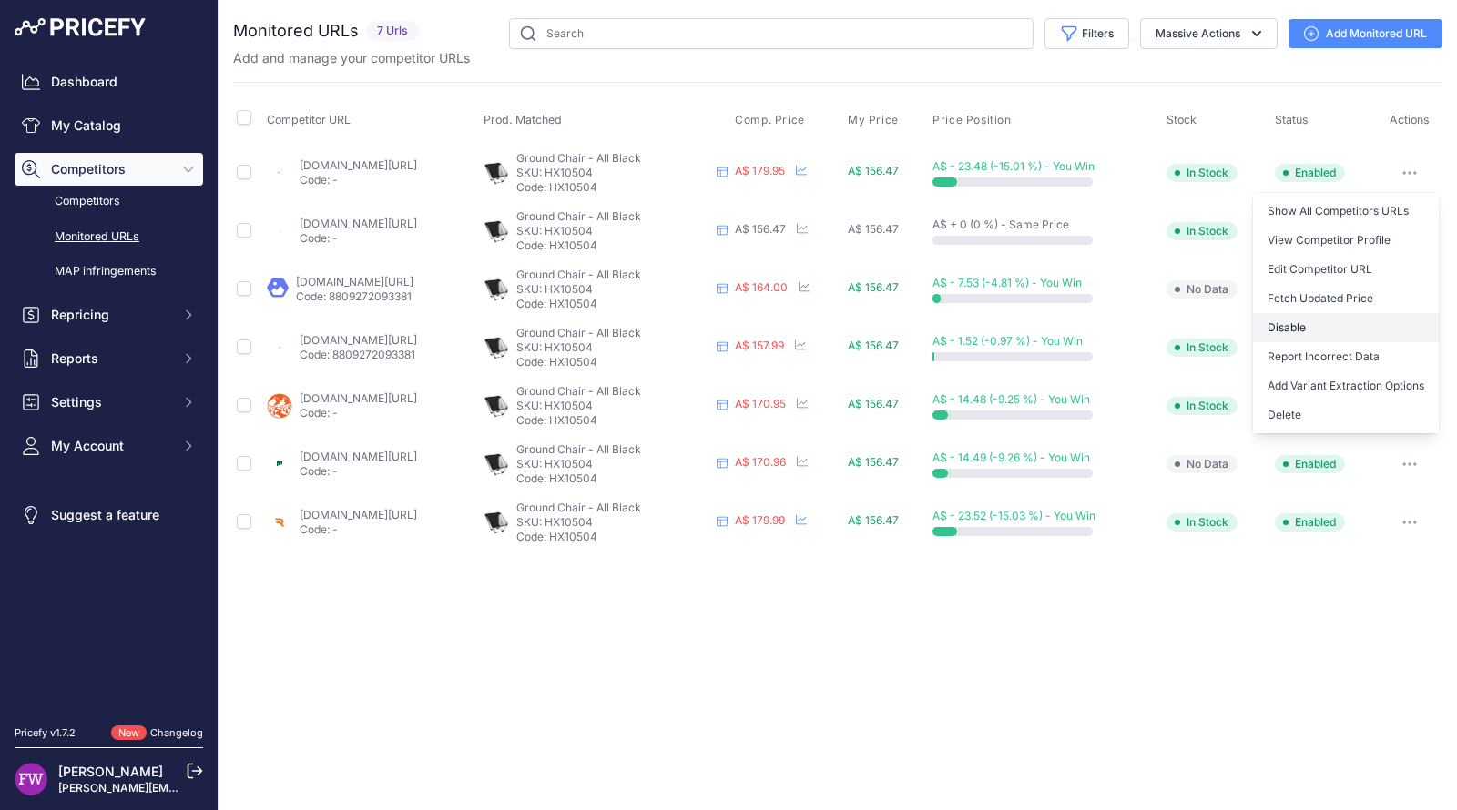
click at [1327, 337] on button "Disable" at bounding box center [1346, 327] width 186 height 29
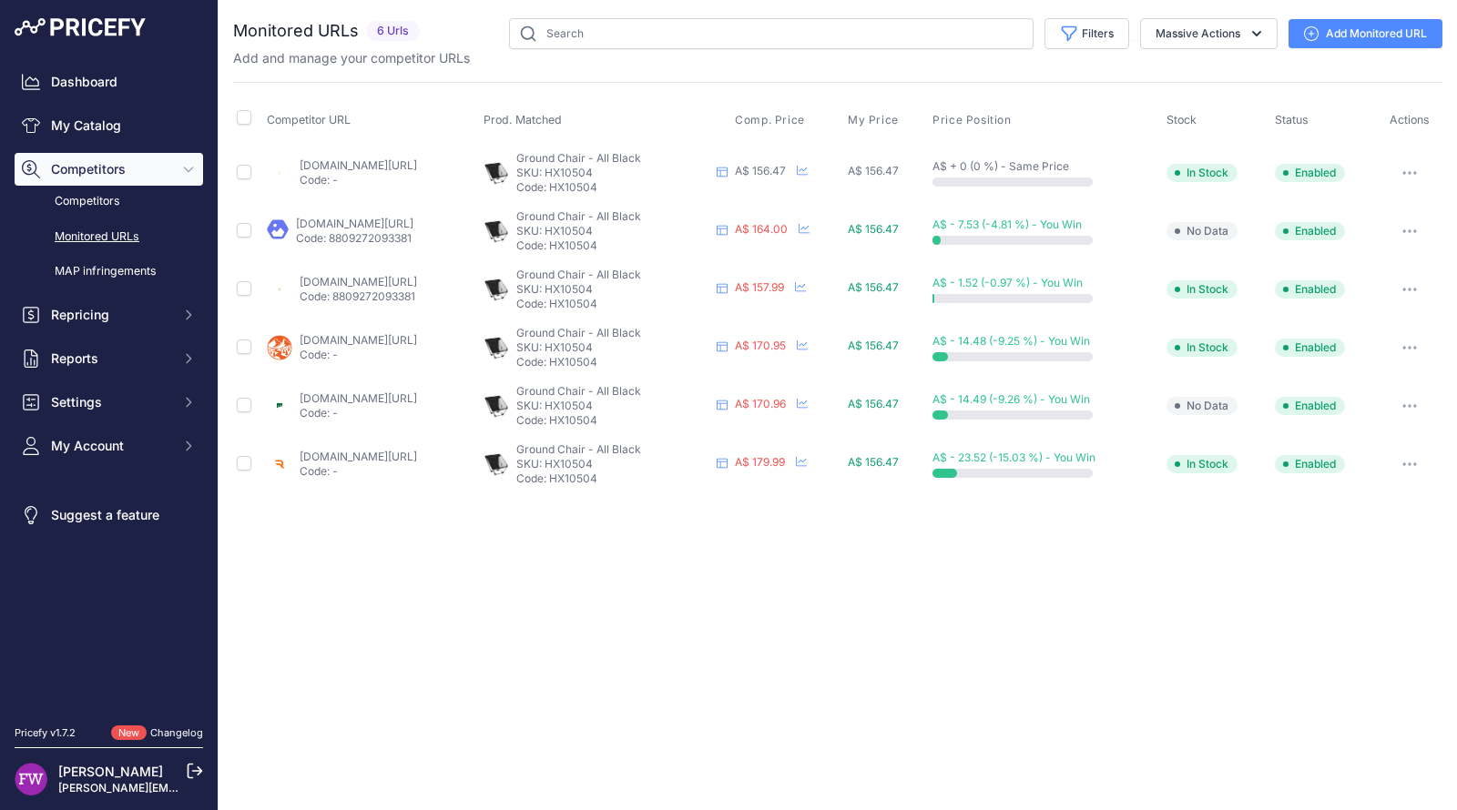
click at [1397, 406] on button "button" at bounding box center [1409, 405] width 36 height 25
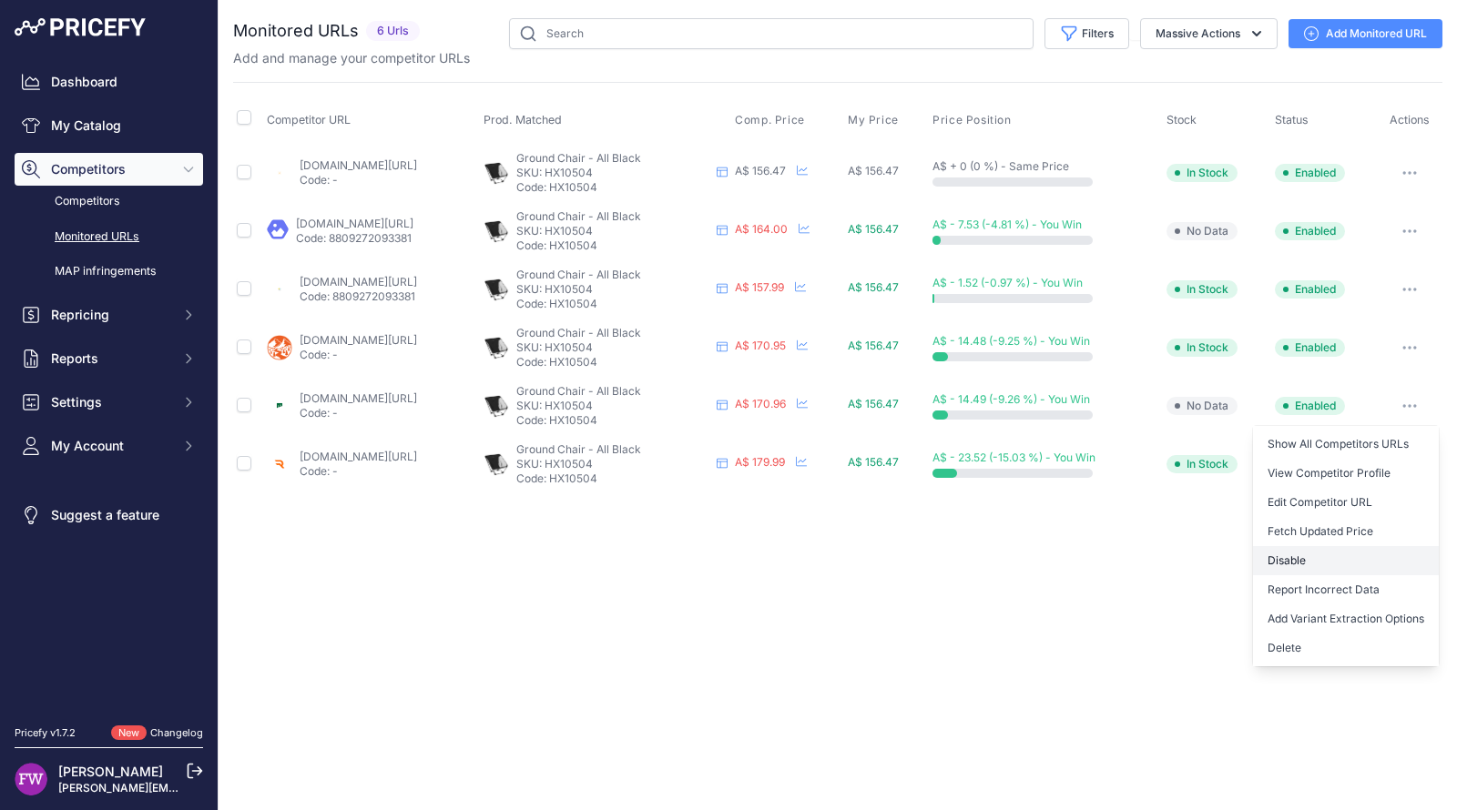
click at [1318, 564] on button "Disable" at bounding box center [1346, 560] width 186 height 29
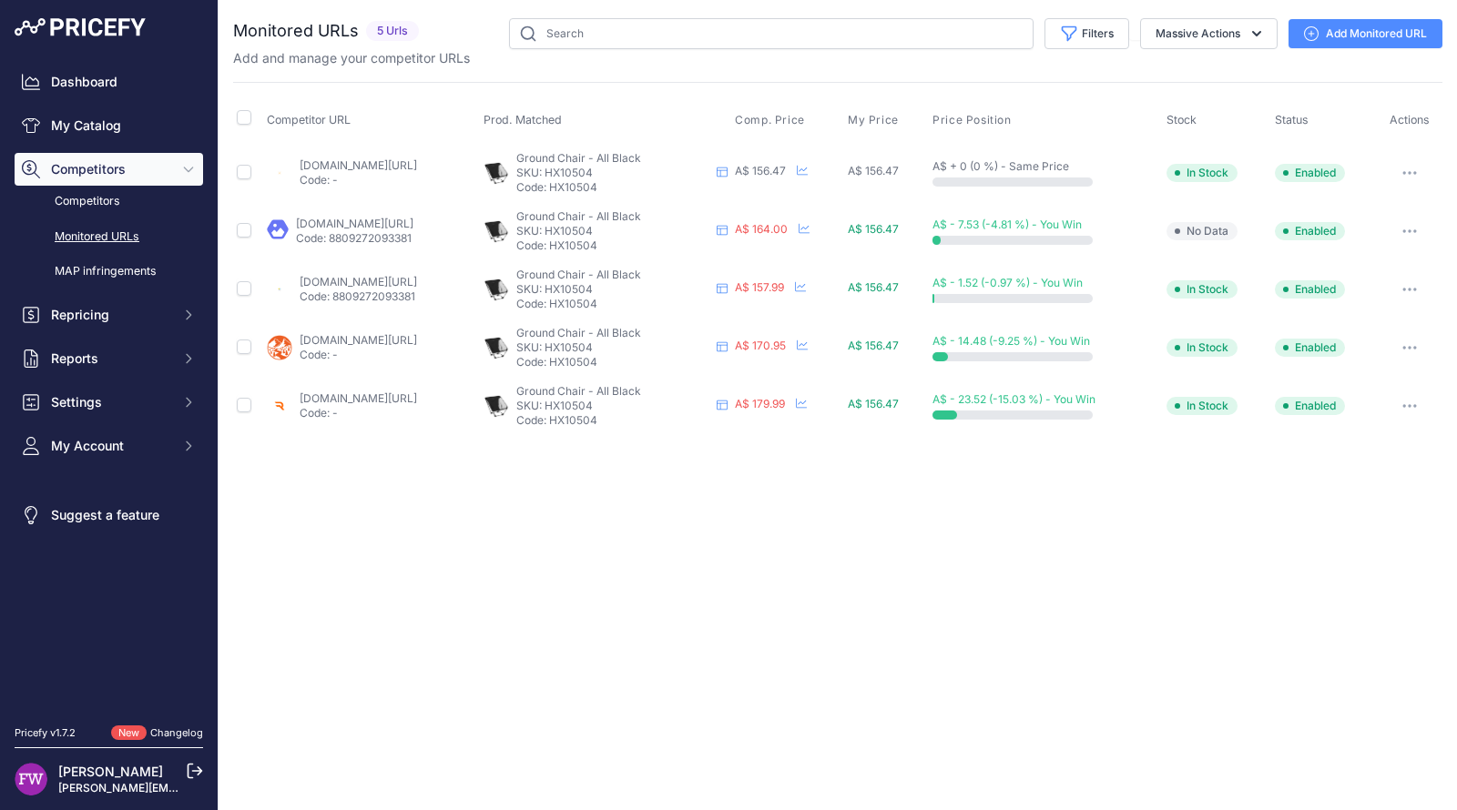
click at [1428, 224] on button "button" at bounding box center [1409, 231] width 36 height 25
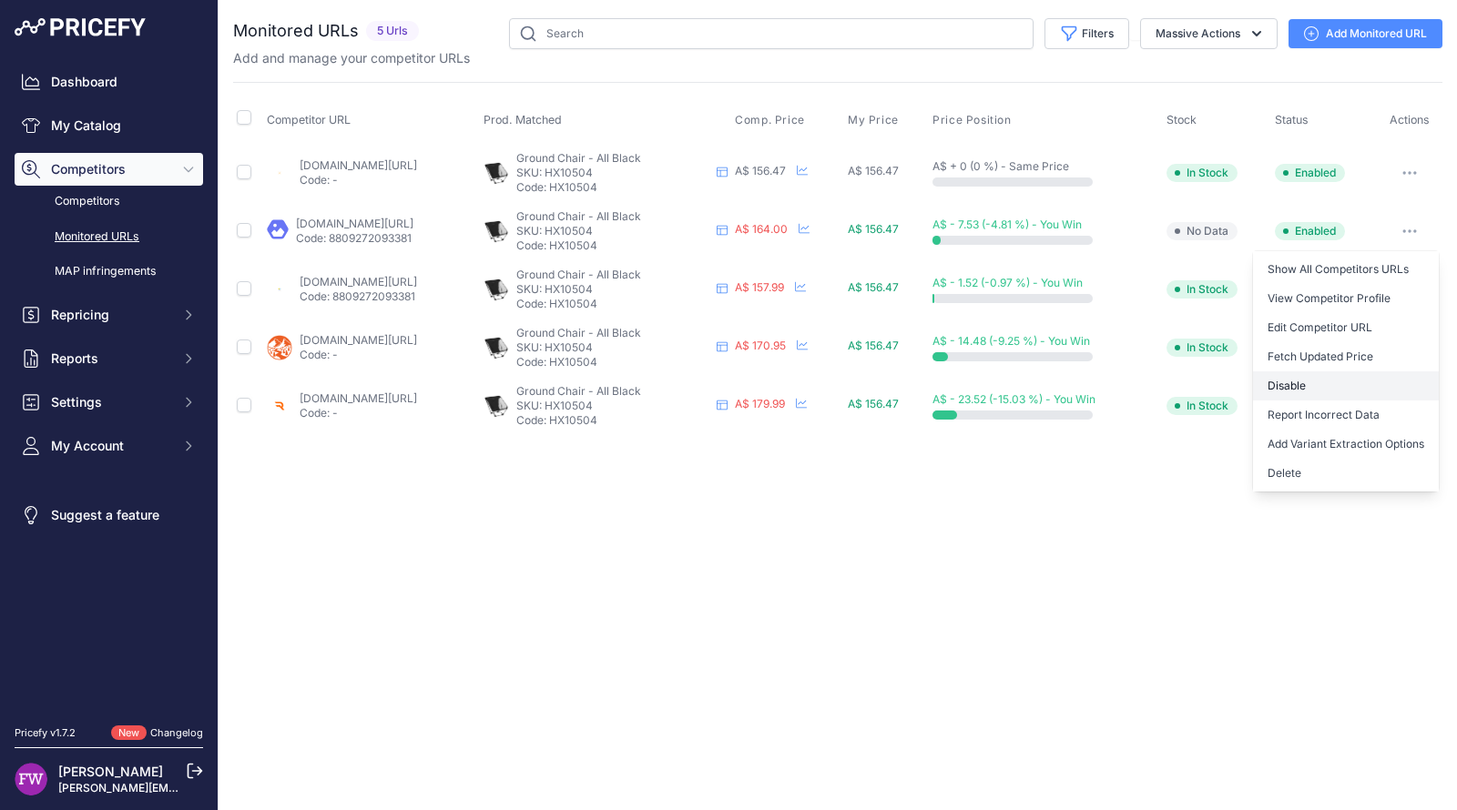
click at [1347, 382] on button "Disable" at bounding box center [1346, 385] width 186 height 29
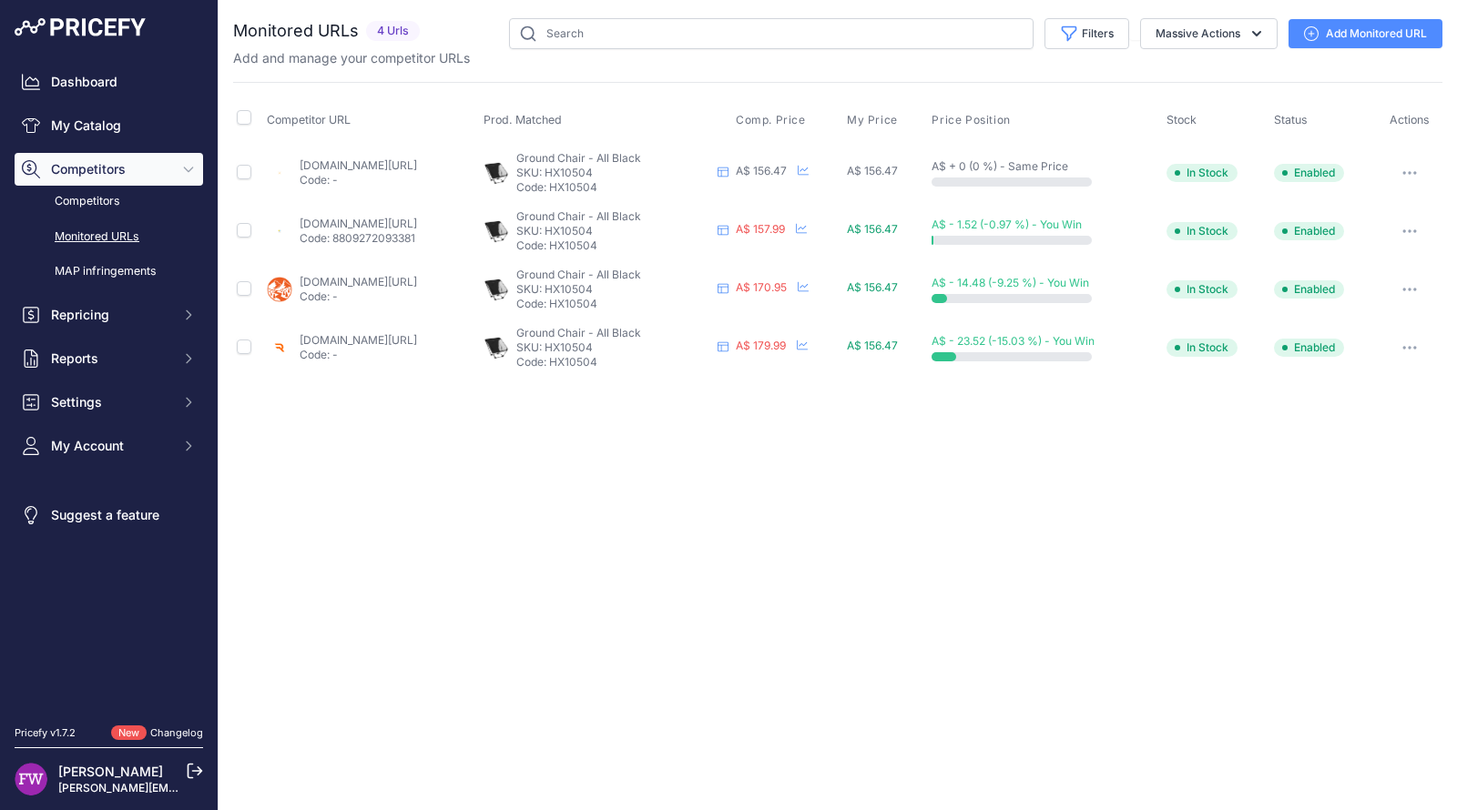
click at [1396, 228] on button "button" at bounding box center [1409, 231] width 36 height 25
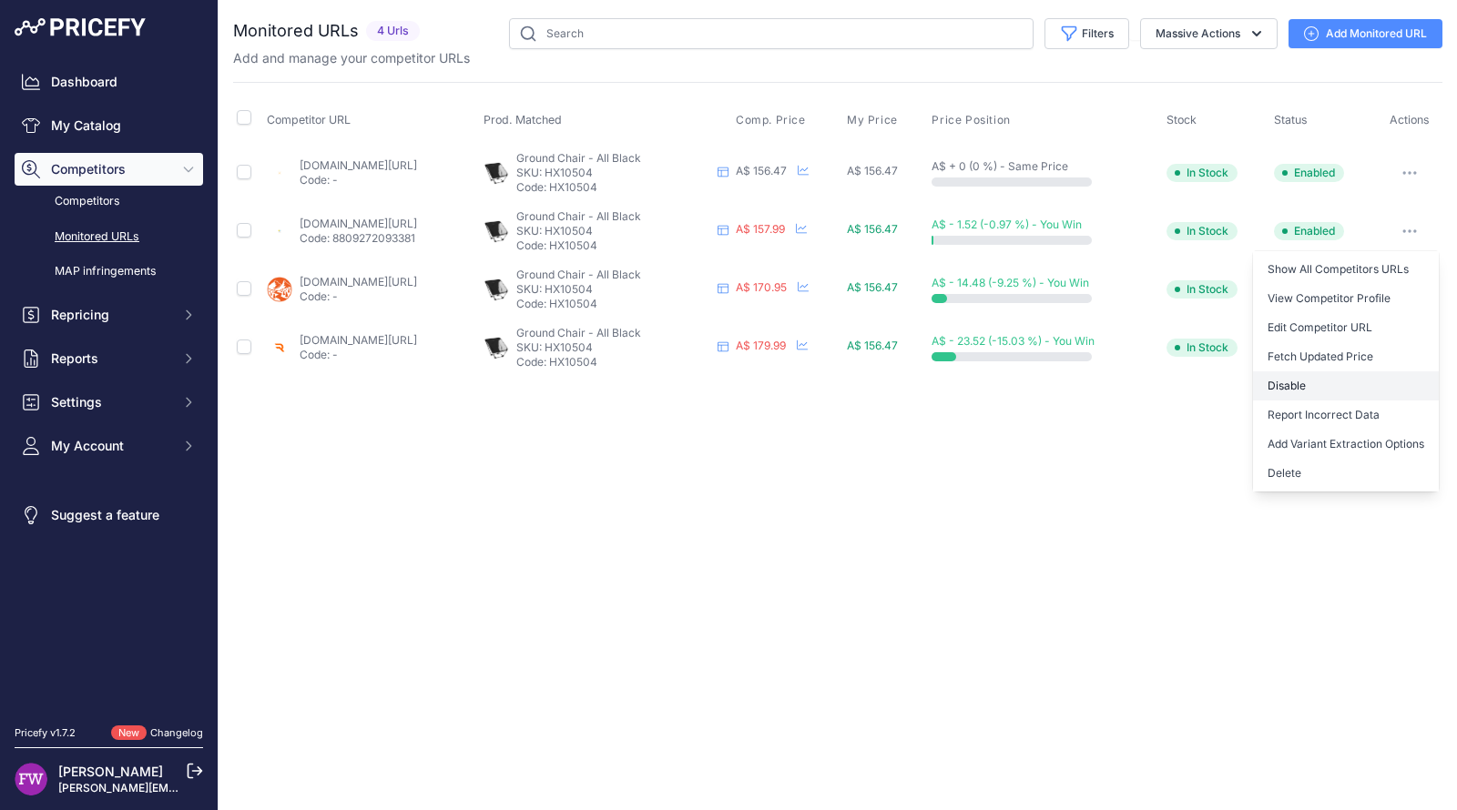
click at [1302, 379] on button "Disable" at bounding box center [1346, 385] width 186 height 29
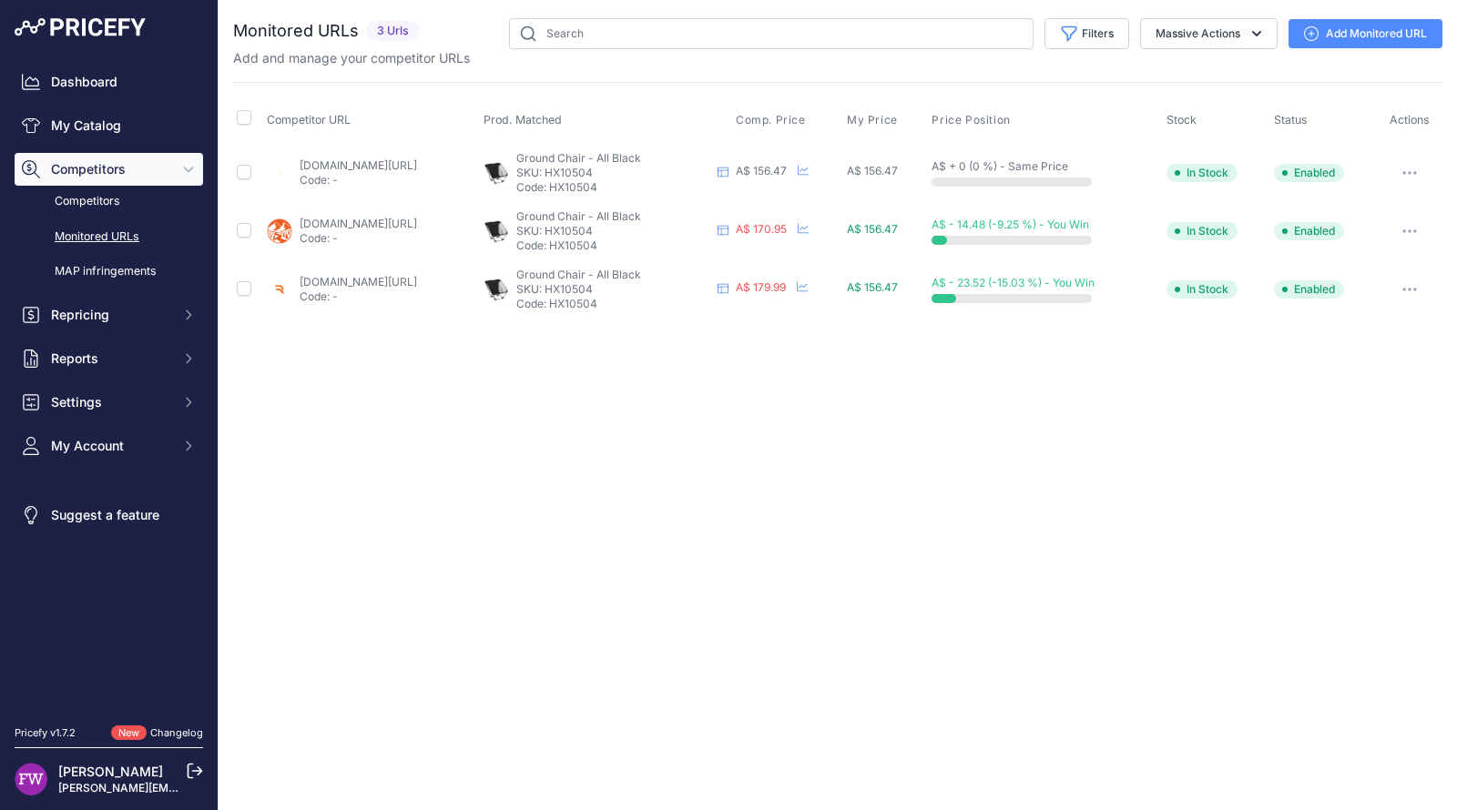
click at [417, 223] on link "wildearth.com.au/buy/helinox-ground-chair-black-o.-blue/hx10501r1?prirule_jdsni…" at bounding box center [358, 224] width 117 height 14
click at [450, 150] on td "wallarooadventurestore.com.au/products/sea-to-summit-helinox-ground-chair?priru…" at bounding box center [371, 172] width 217 height 59
click at [417, 158] on link "wallarooadventurestore.com.au/products/sea-to-summit-helinox-ground-chair?priru…" at bounding box center [358, 165] width 117 height 14
click at [1406, 220] on button "button" at bounding box center [1409, 231] width 36 height 25
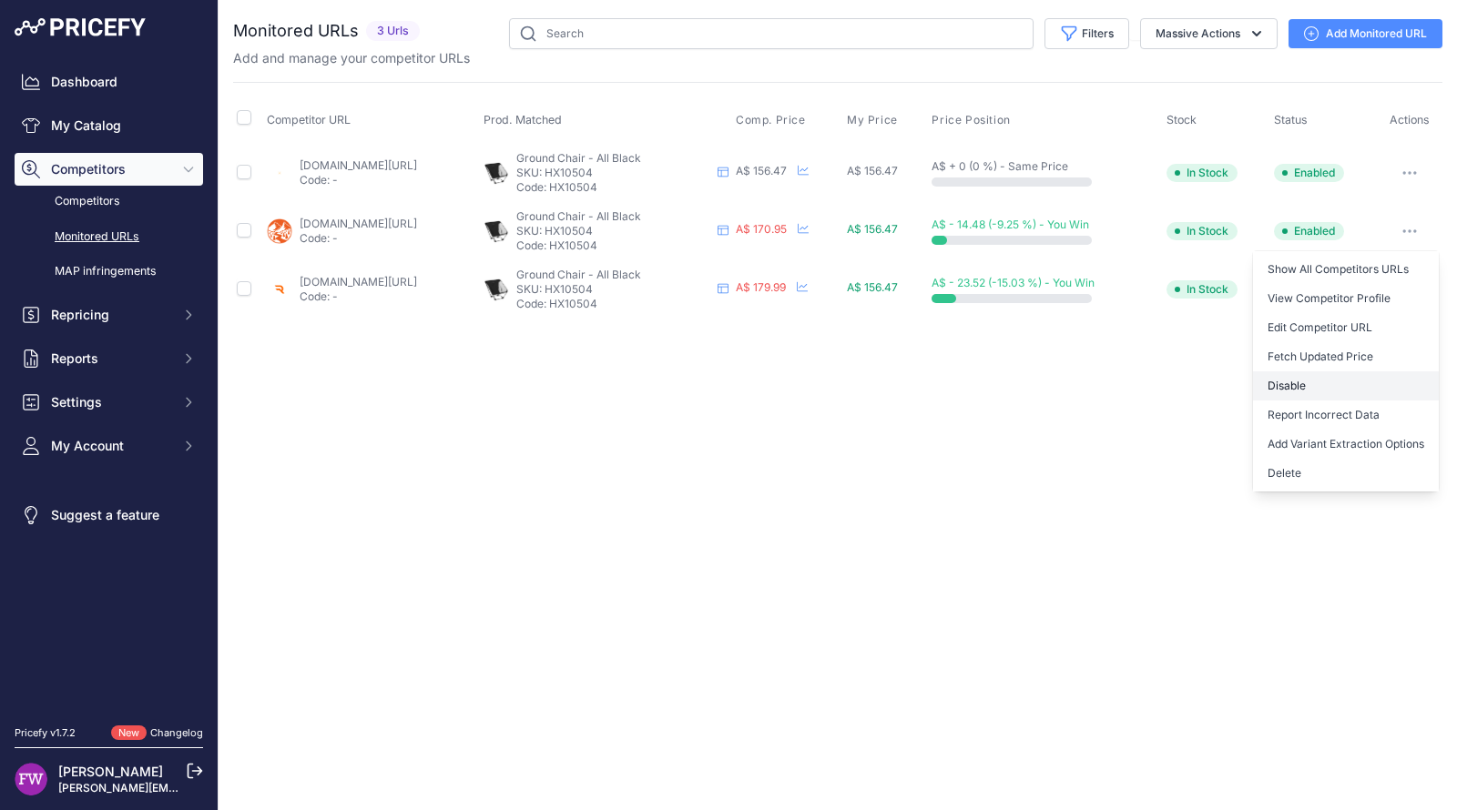
click at [1338, 381] on button "Disable" at bounding box center [1346, 385] width 186 height 29
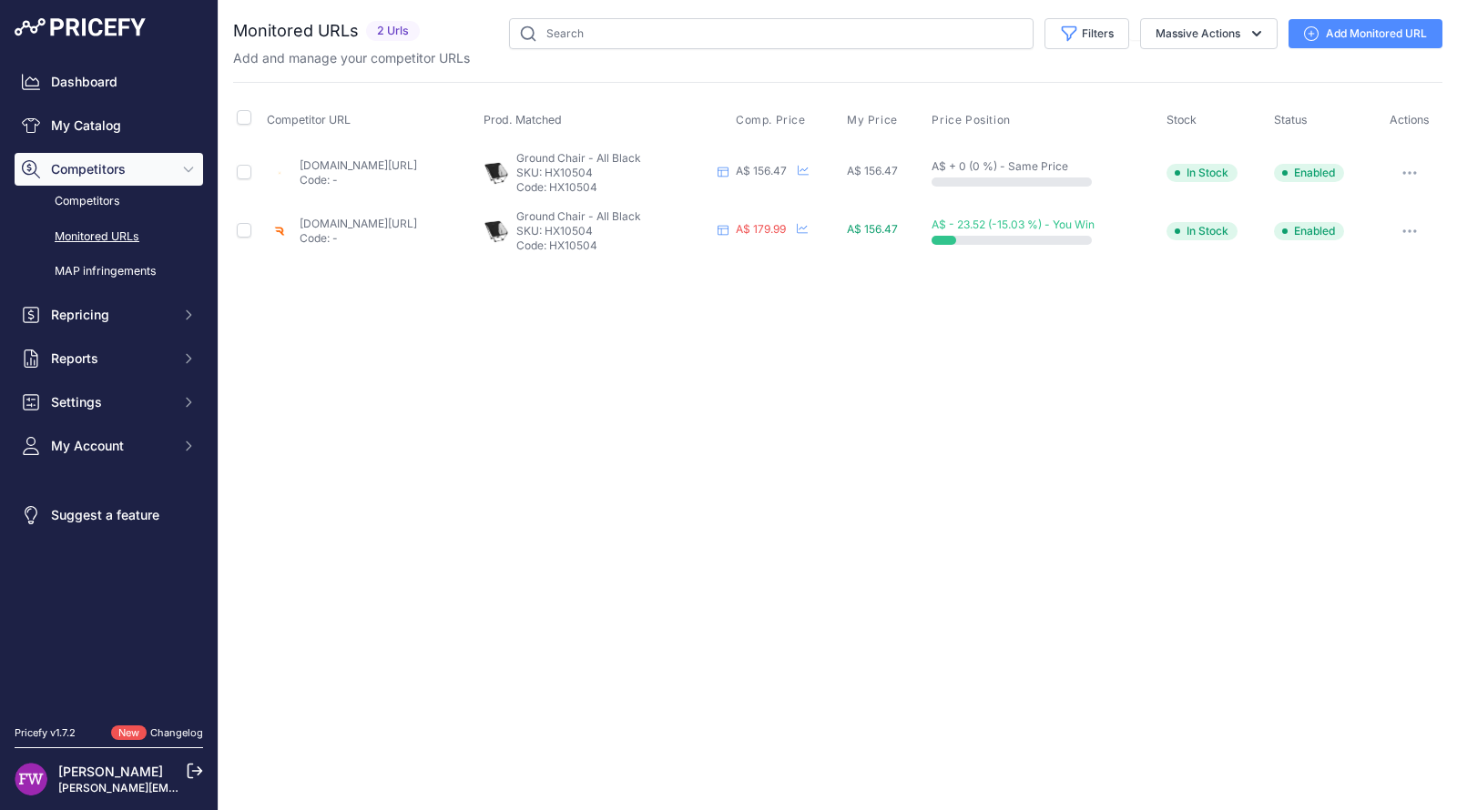
click at [417, 161] on link "wallarooadventurestore.com.au/products/sea-to-summit-helinox-ground-chair?priru…" at bounding box center [358, 165] width 117 height 14
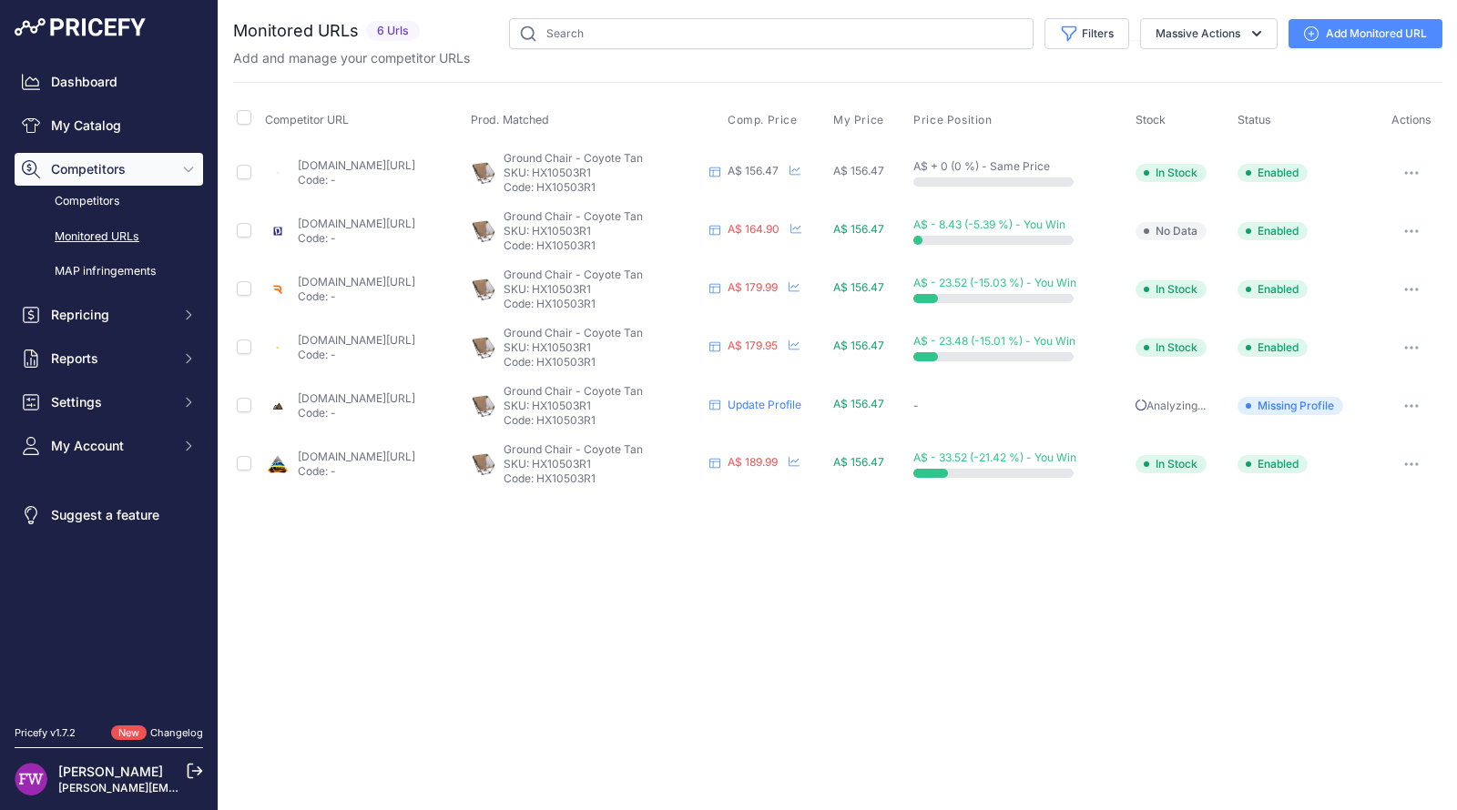
click at [415, 162] on link "[DOMAIN_NAME][URL]" at bounding box center [356, 165] width 117 height 14
click at [415, 225] on link "[DOMAIN_NAME][URL]" at bounding box center [356, 224] width 117 height 14
click at [415, 279] on link "[DOMAIN_NAME][URL]" at bounding box center [356, 282] width 117 height 14
click at [415, 338] on link "[DOMAIN_NAME][URL]" at bounding box center [356, 340] width 117 height 14
click at [415, 391] on link "[DOMAIN_NAME][URL]" at bounding box center [356, 398] width 117 height 14
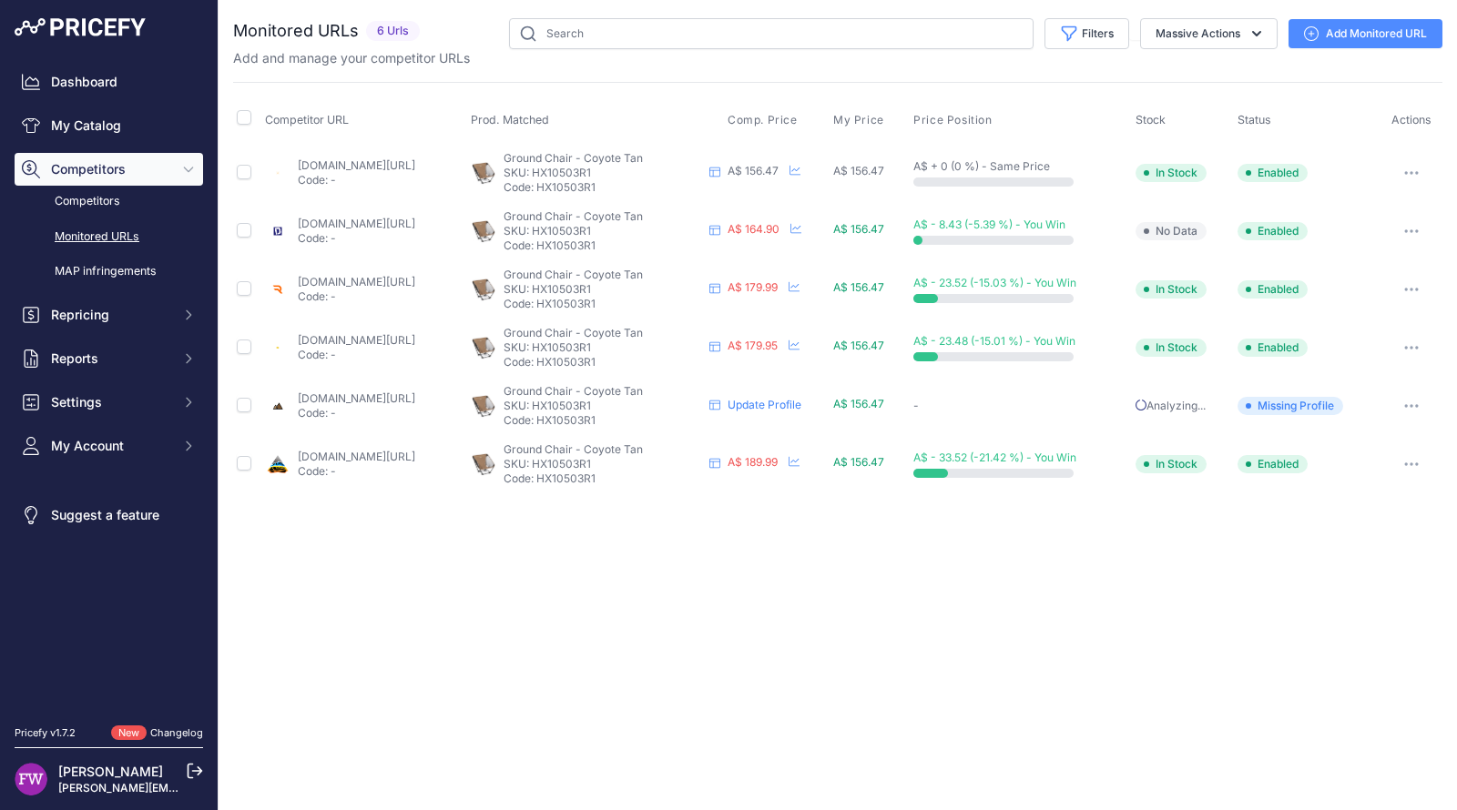
click at [415, 452] on link "[DOMAIN_NAME][URL]" at bounding box center [356, 457] width 117 height 14
click at [1407, 172] on icon "button" at bounding box center [1406, 173] width 2 height 2
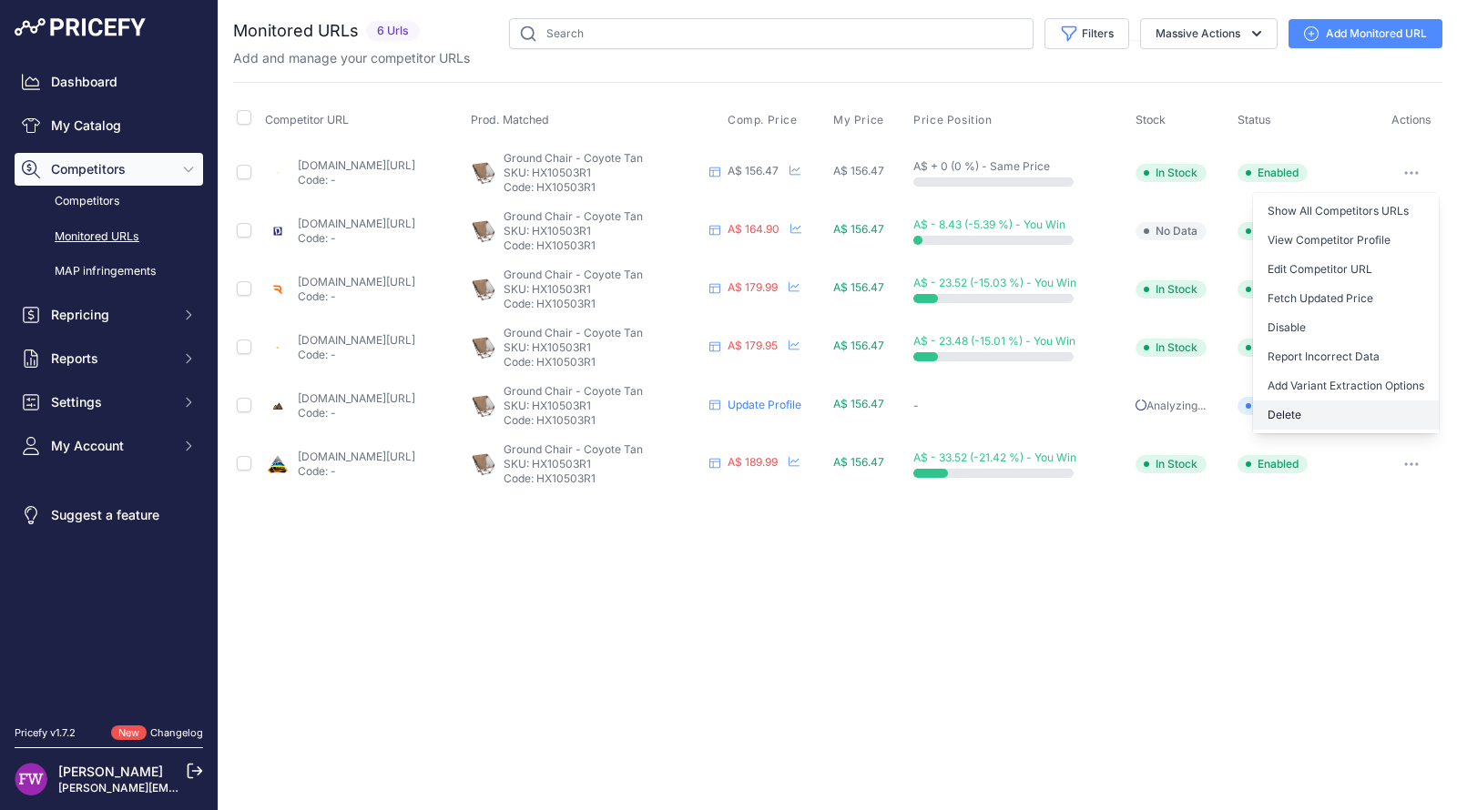
click at [1371, 412] on button "Delete" at bounding box center [1346, 415] width 186 height 29
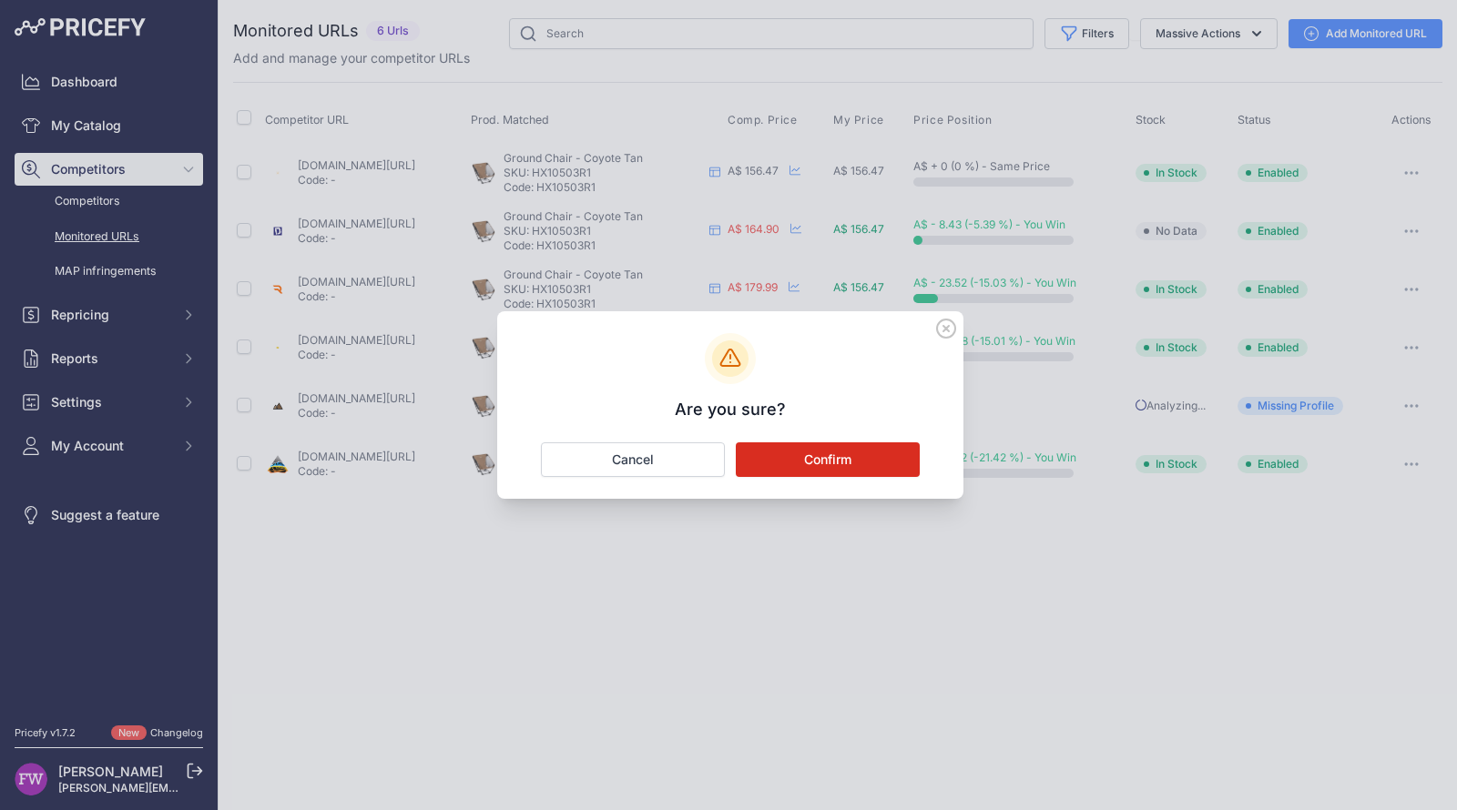
click at [847, 452] on button "Confirm" at bounding box center [828, 459] width 184 height 35
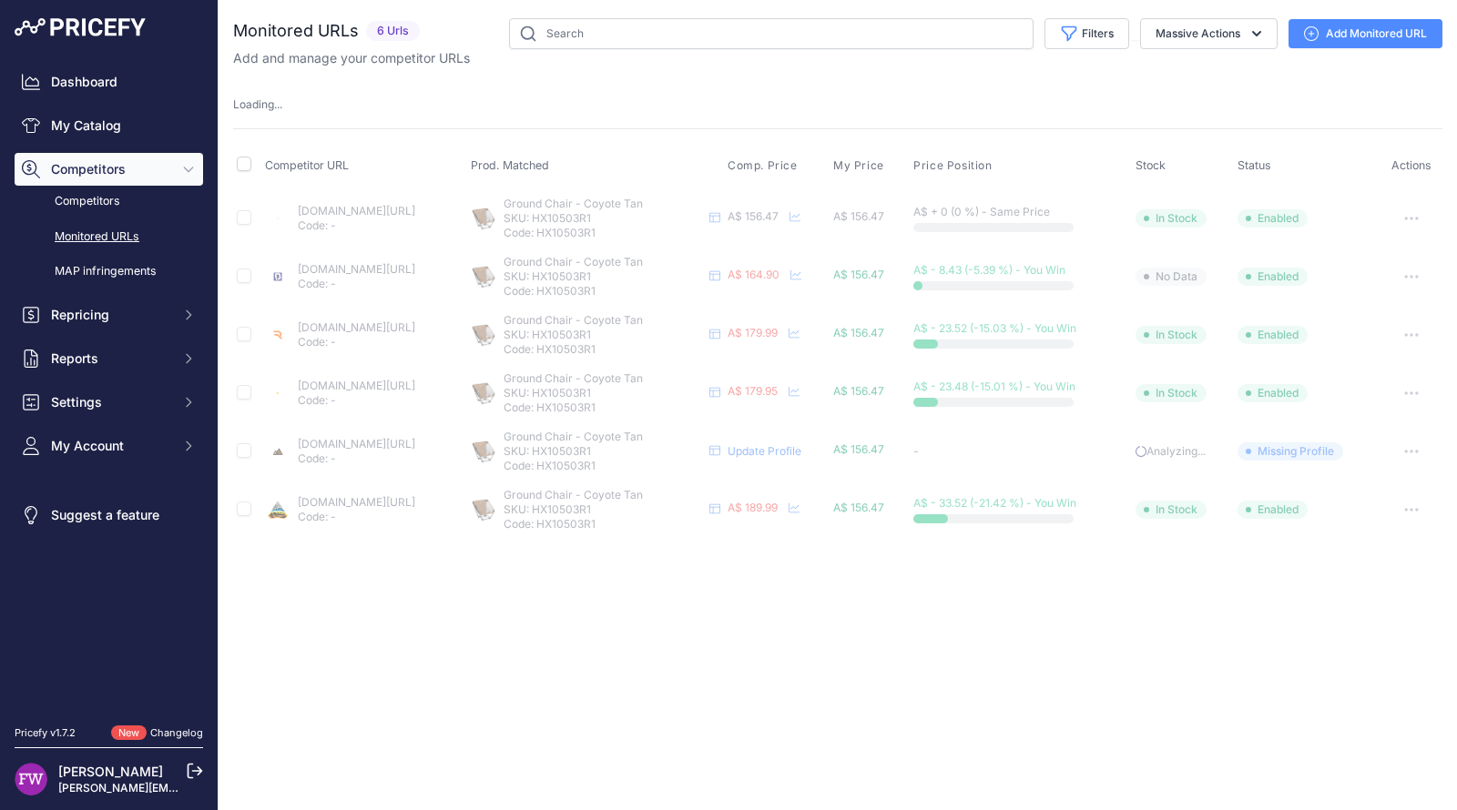
click at [1334, 27] on link "Add Monitored URL" at bounding box center [1365, 33] width 154 height 29
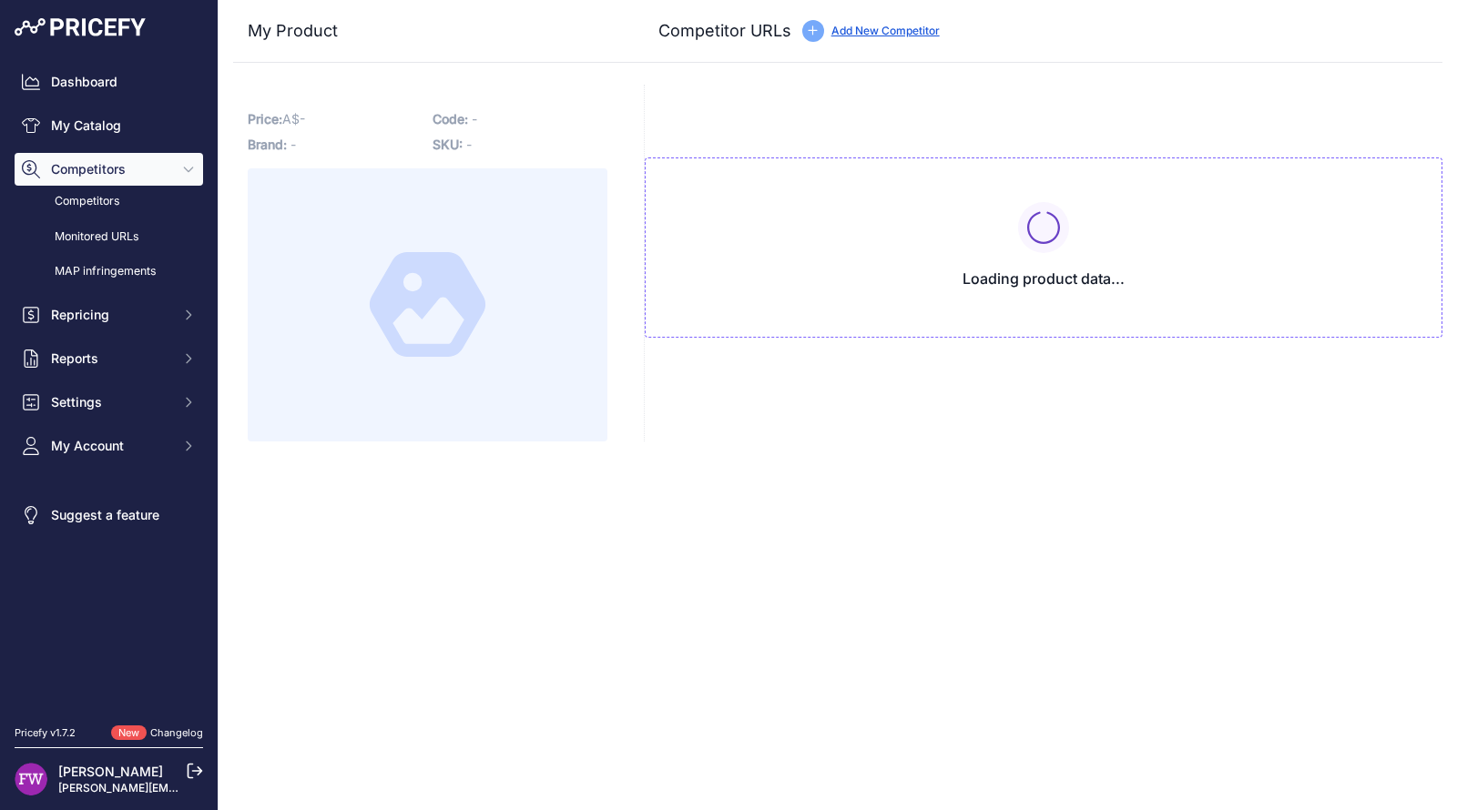
type input "[DOMAIN_NAME][URL]"
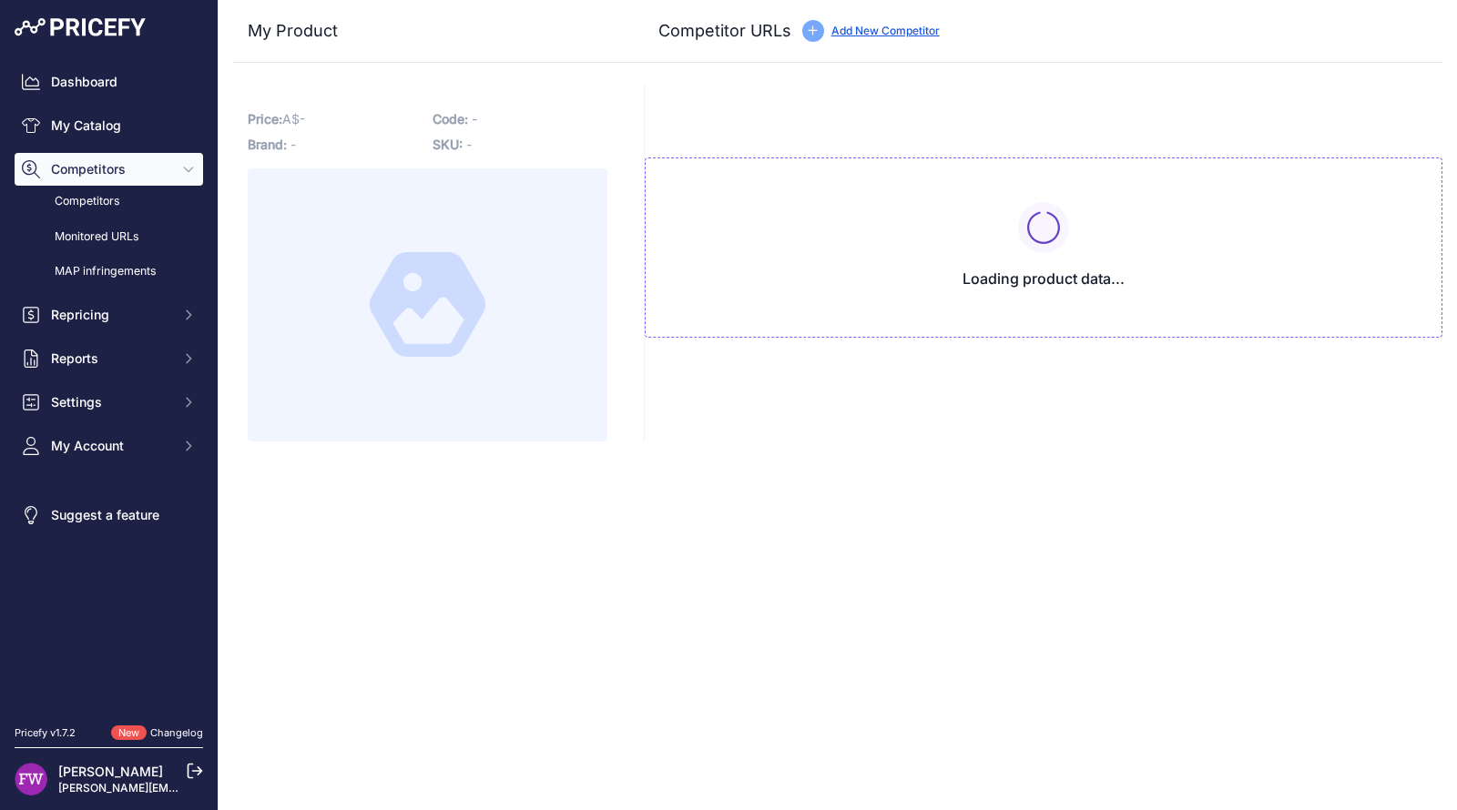
type input "[DOMAIN_NAME][URL]"
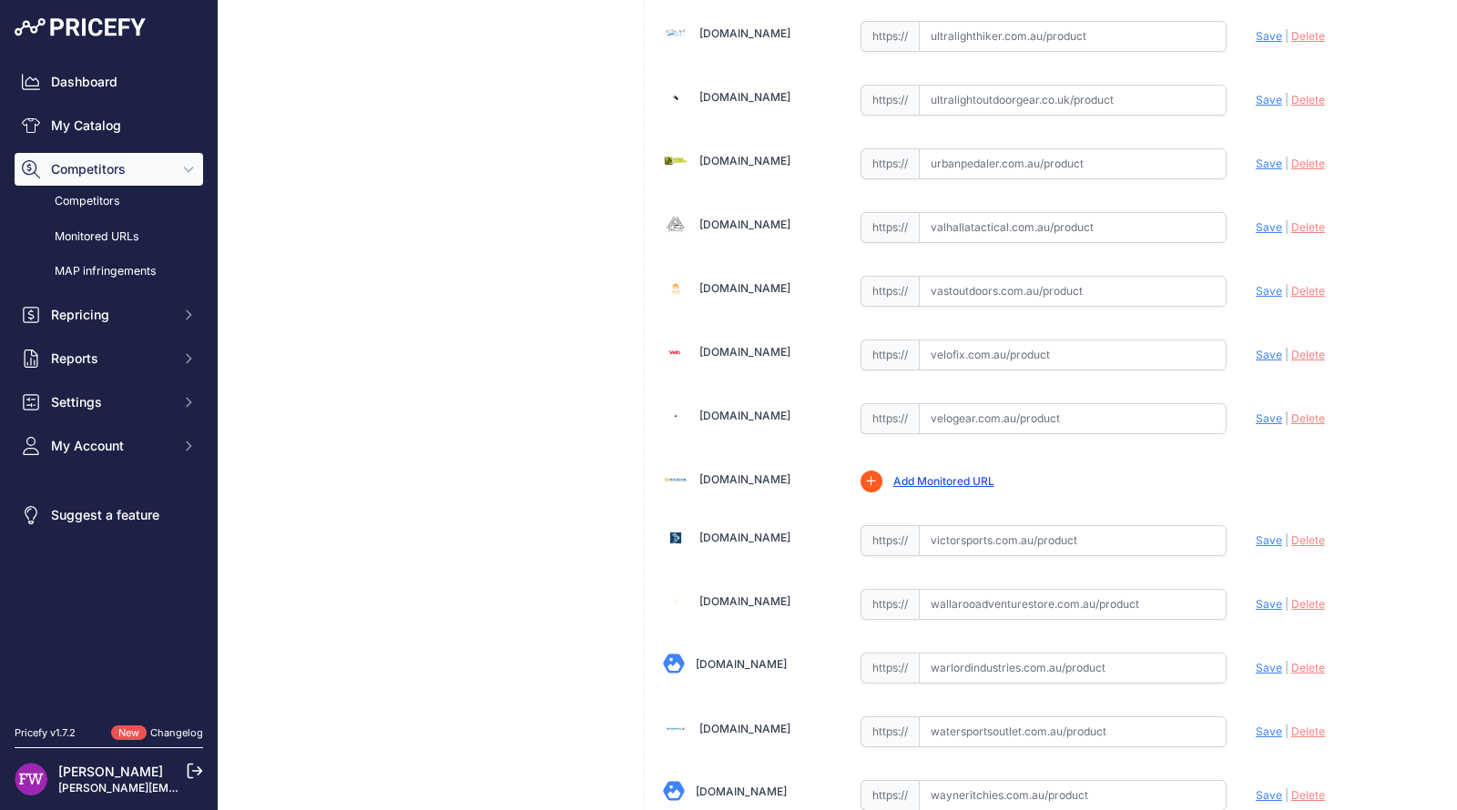
scroll to position [19900, 0]
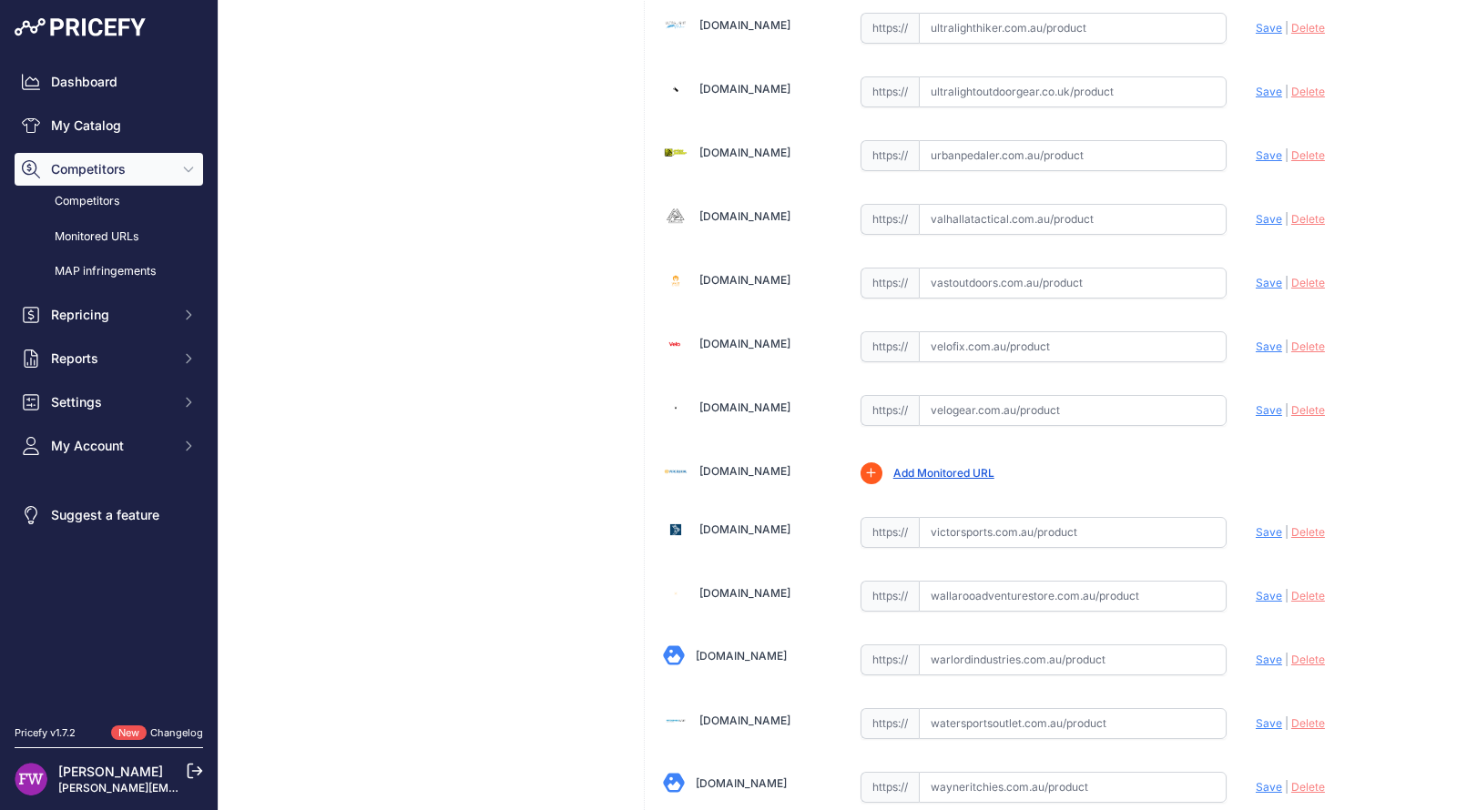
click at [1040, 581] on input "text" at bounding box center [1073, 596] width 308 height 31
paste input "https://www.wallarooadventurestore.com.au/products/sea-to-summit-helinox-ground…"
click at [1256, 589] on span "Save" at bounding box center [1269, 596] width 26 height 14
type input "https://www.wallarooadventurestore.com.au/products/sea-to-summit-helinox-ground…"
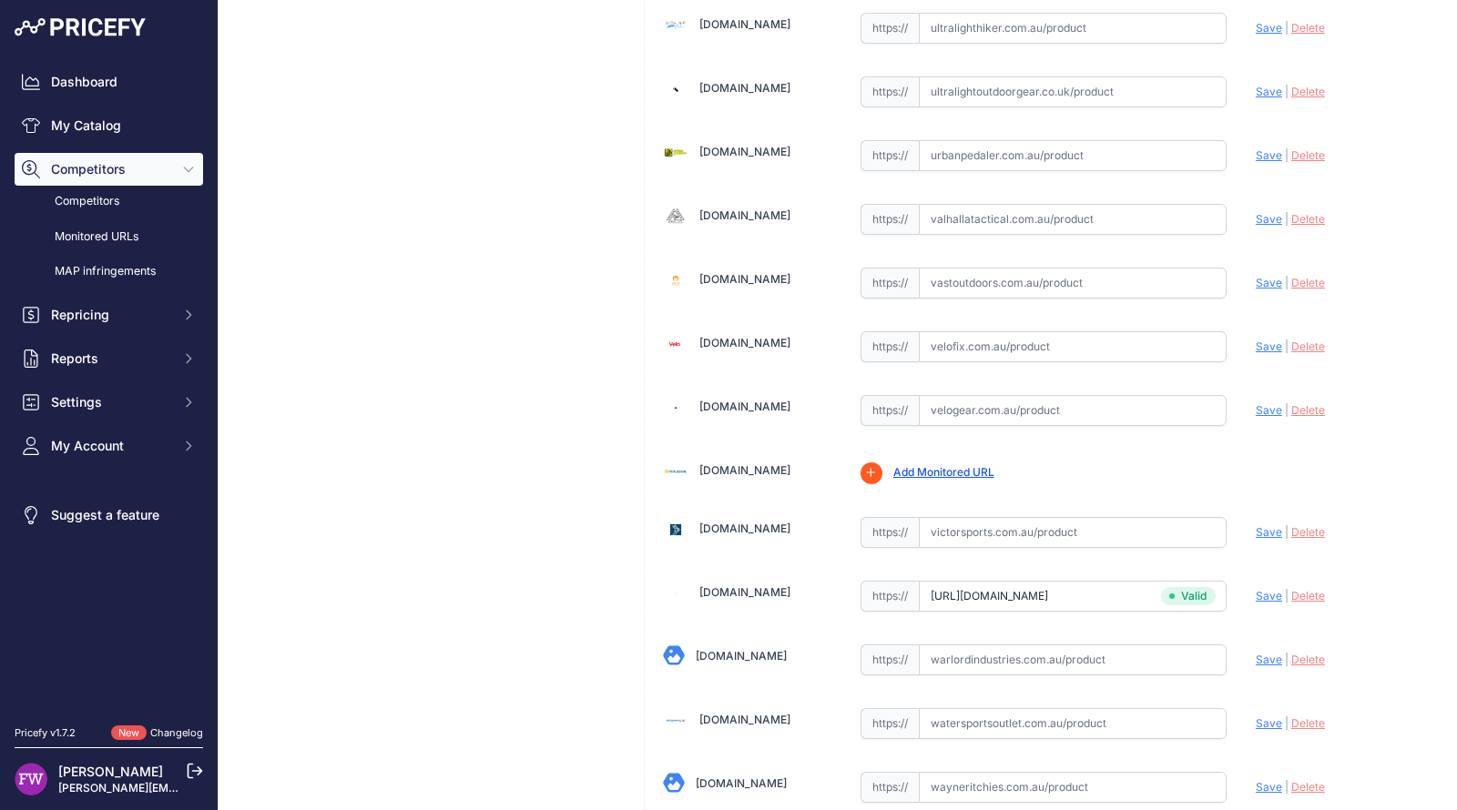
scroll to position [19900, 0]
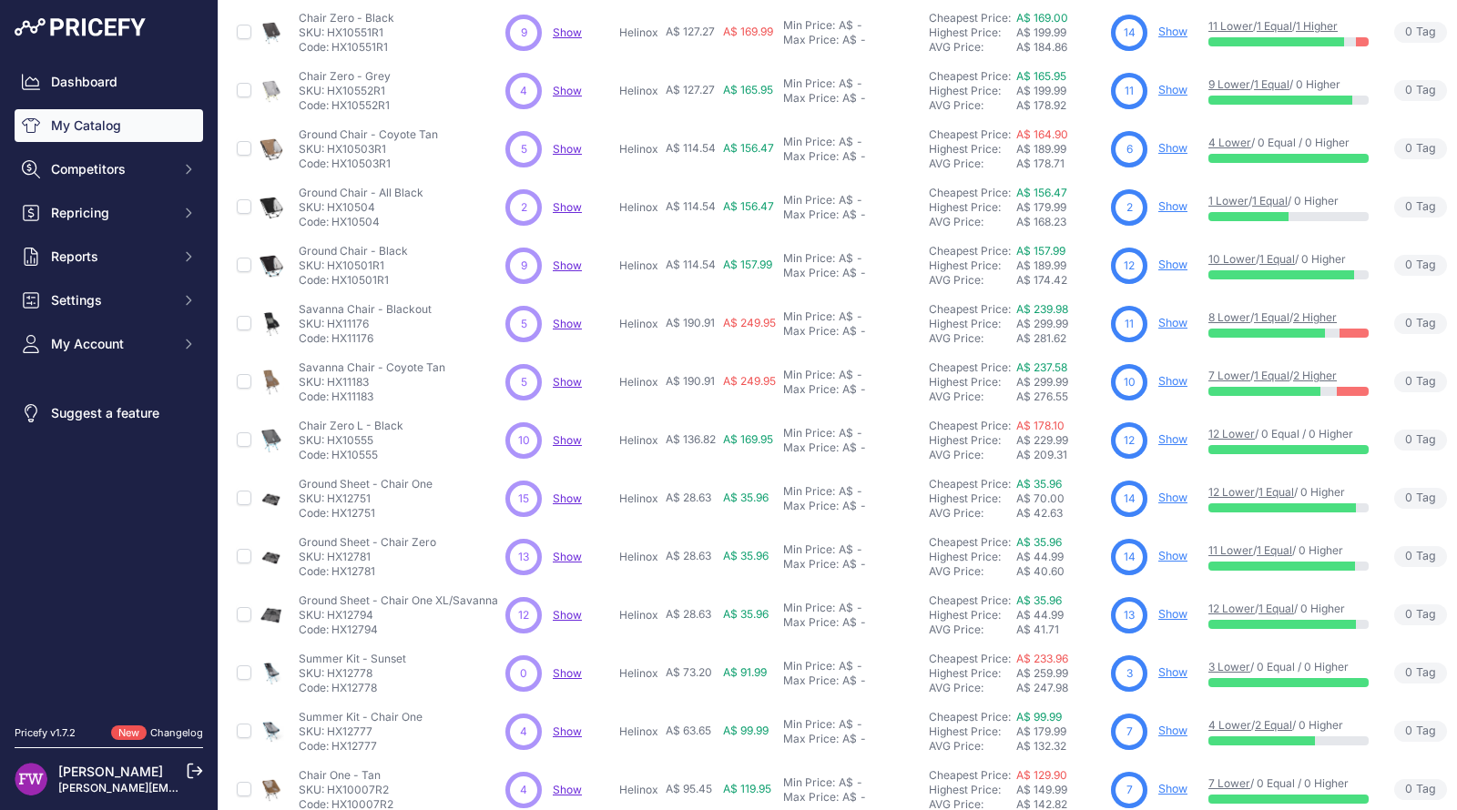
scroll to position [237, 0]
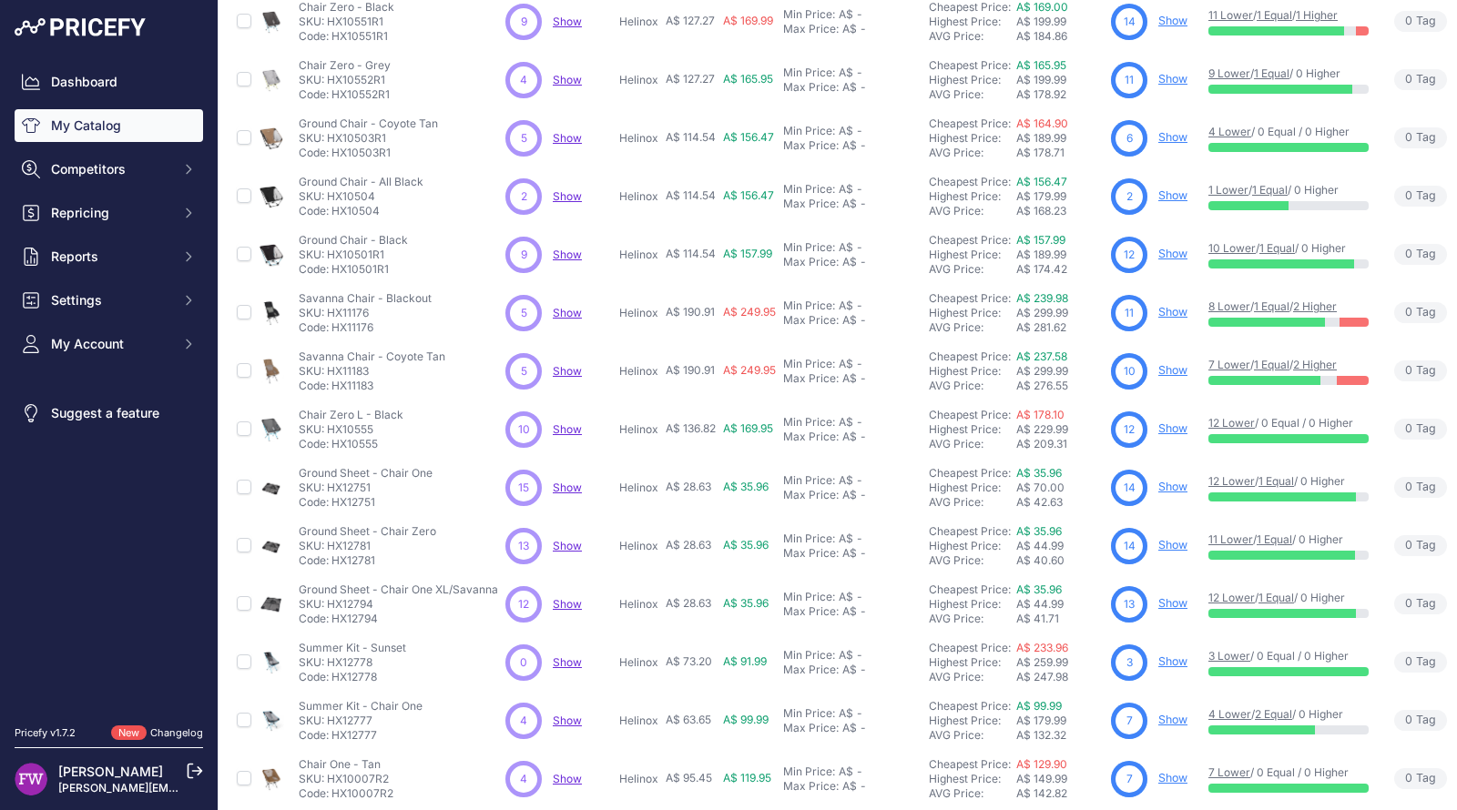
click at [1177, 249] on link "Show" at bounding box center [1172, 254] width 29 height 14
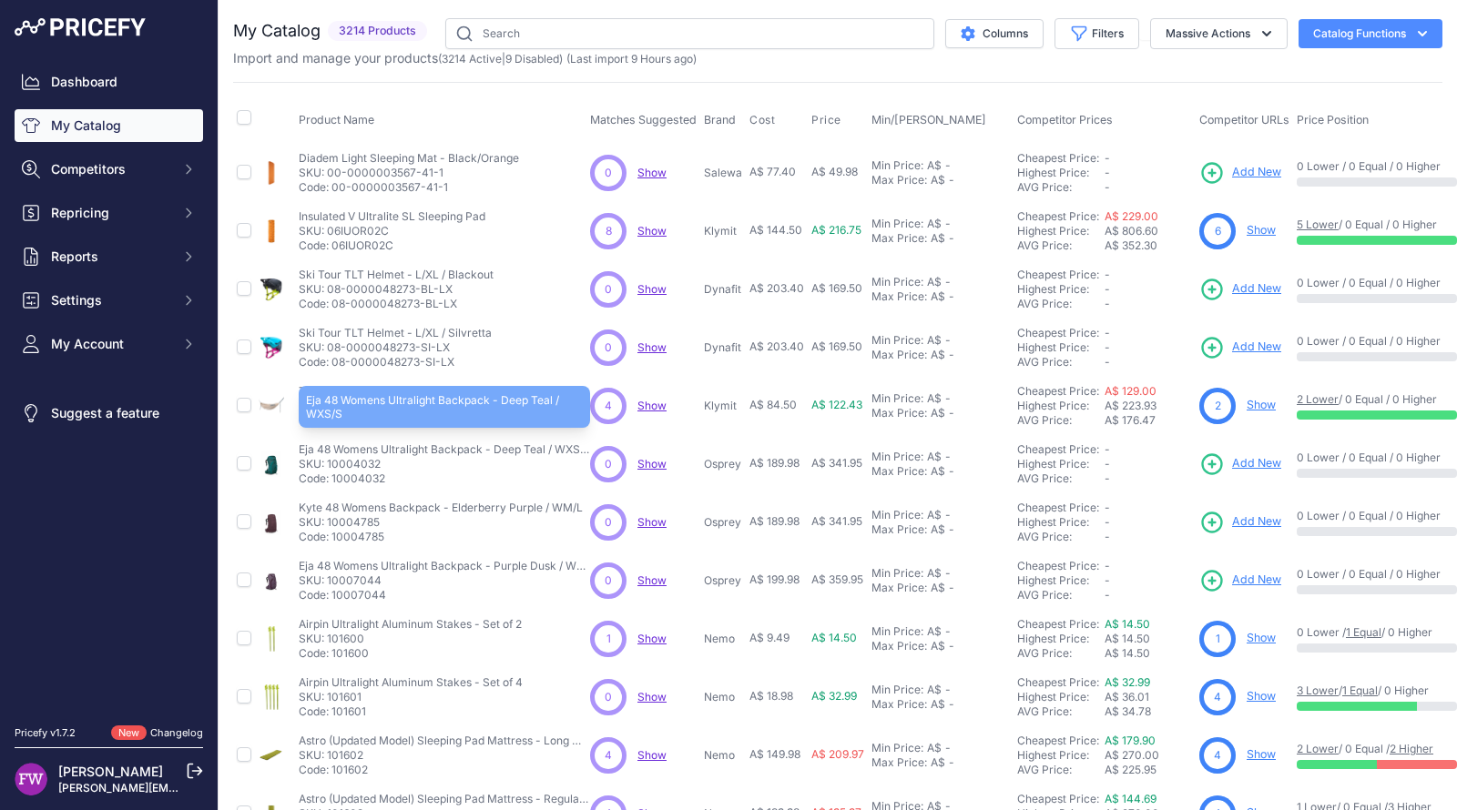
scroll to position [3, 0]
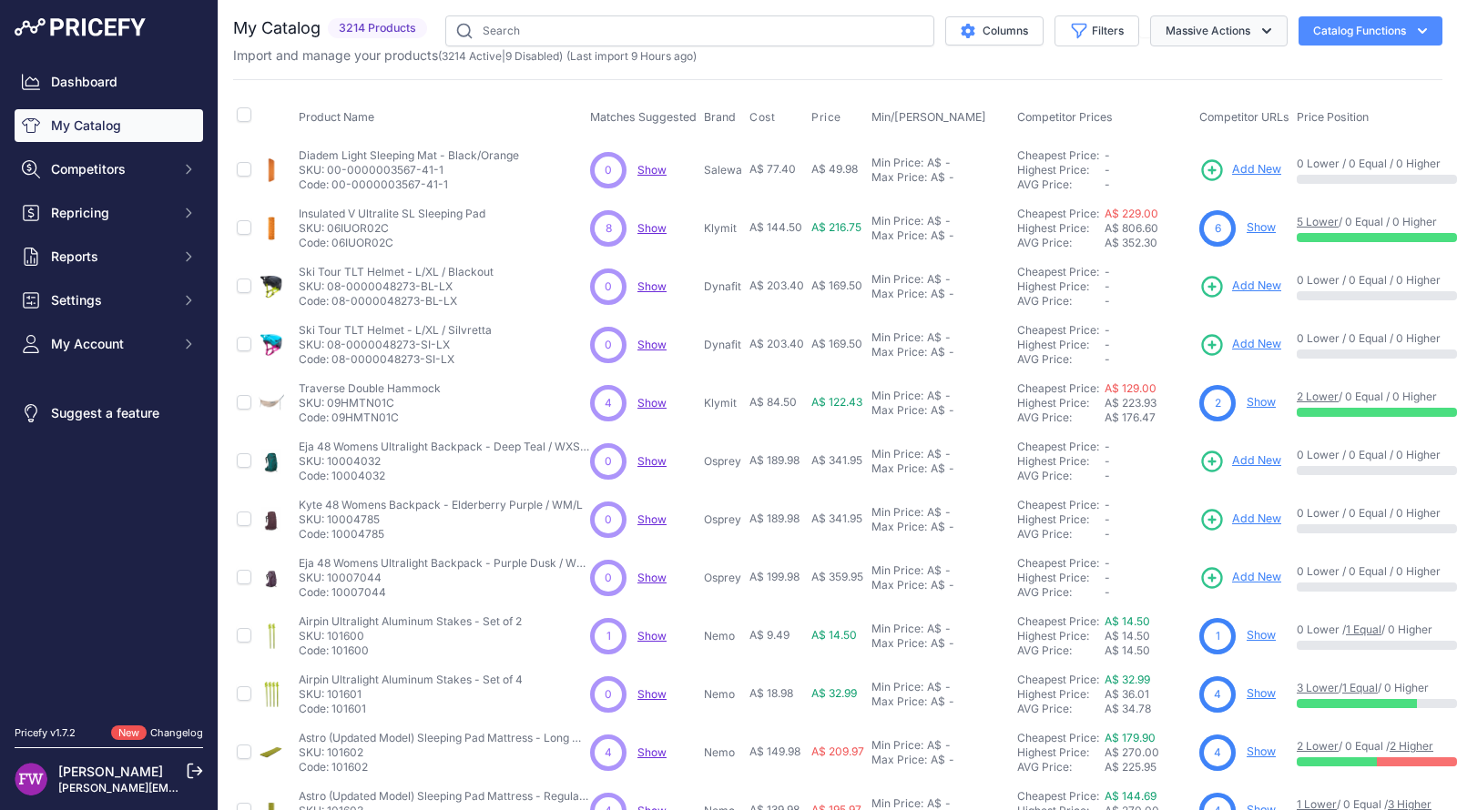
click at [1200, 45] on button "Massive Actions" at bounding box center [1218, 30] width 137 height 31
click at [1070, 36] on icon "button" at bounding box center [1079, 31] width 18 height 18
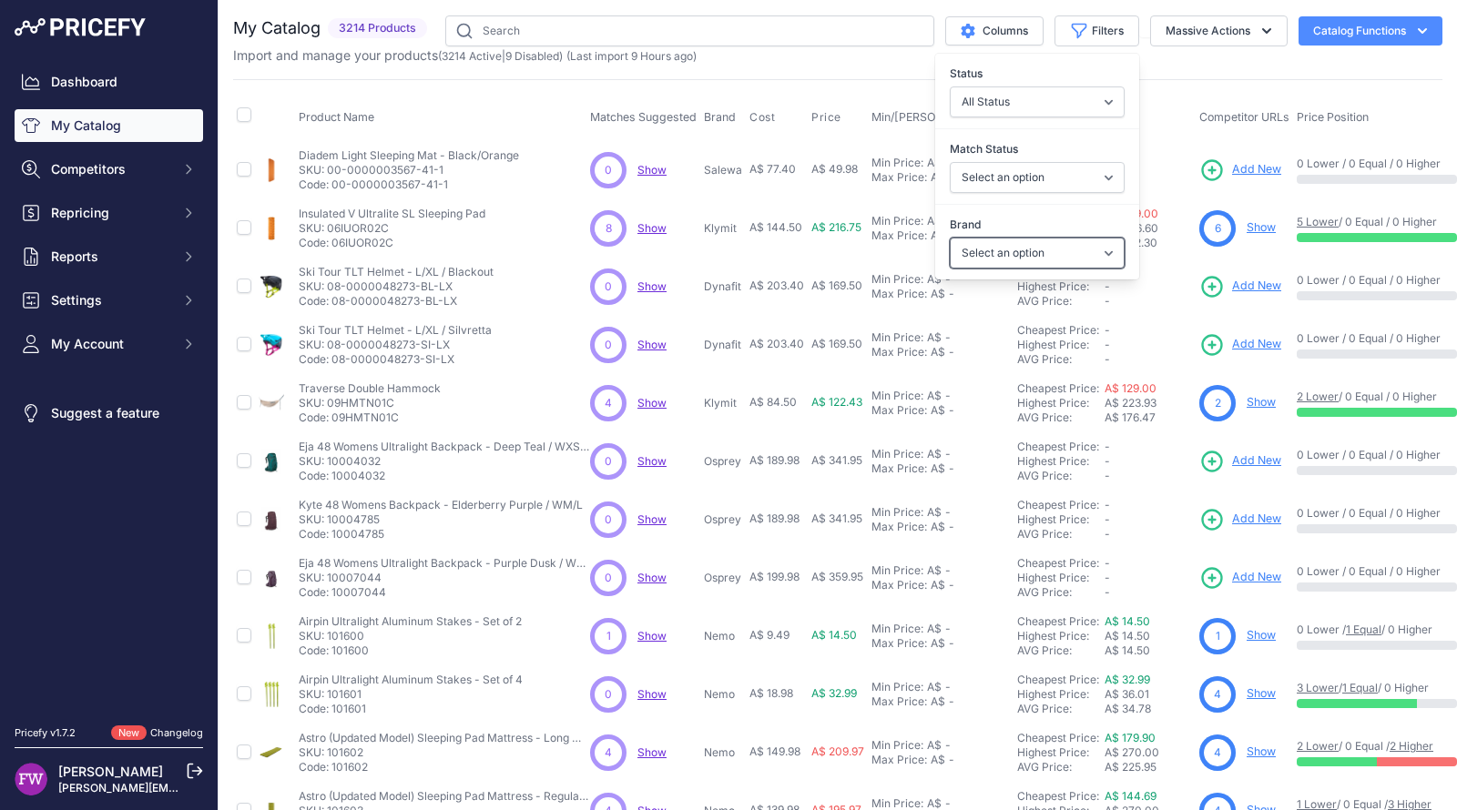
click at [1062, 247] on select "Select an option 100% 226ERS Abus Albek [PERSON_NAME] BBB Cycling Biolite Black…" at bounding box center [1037, 253] width 175 height 31
select select "Helinox"
click at [950, 238] on select "Select an option 100% 226ERS Abus Albek [PERSON_NAME] BBB Cycling Biolite Black…" at bounding box center [1037, 253] width 175 height 31
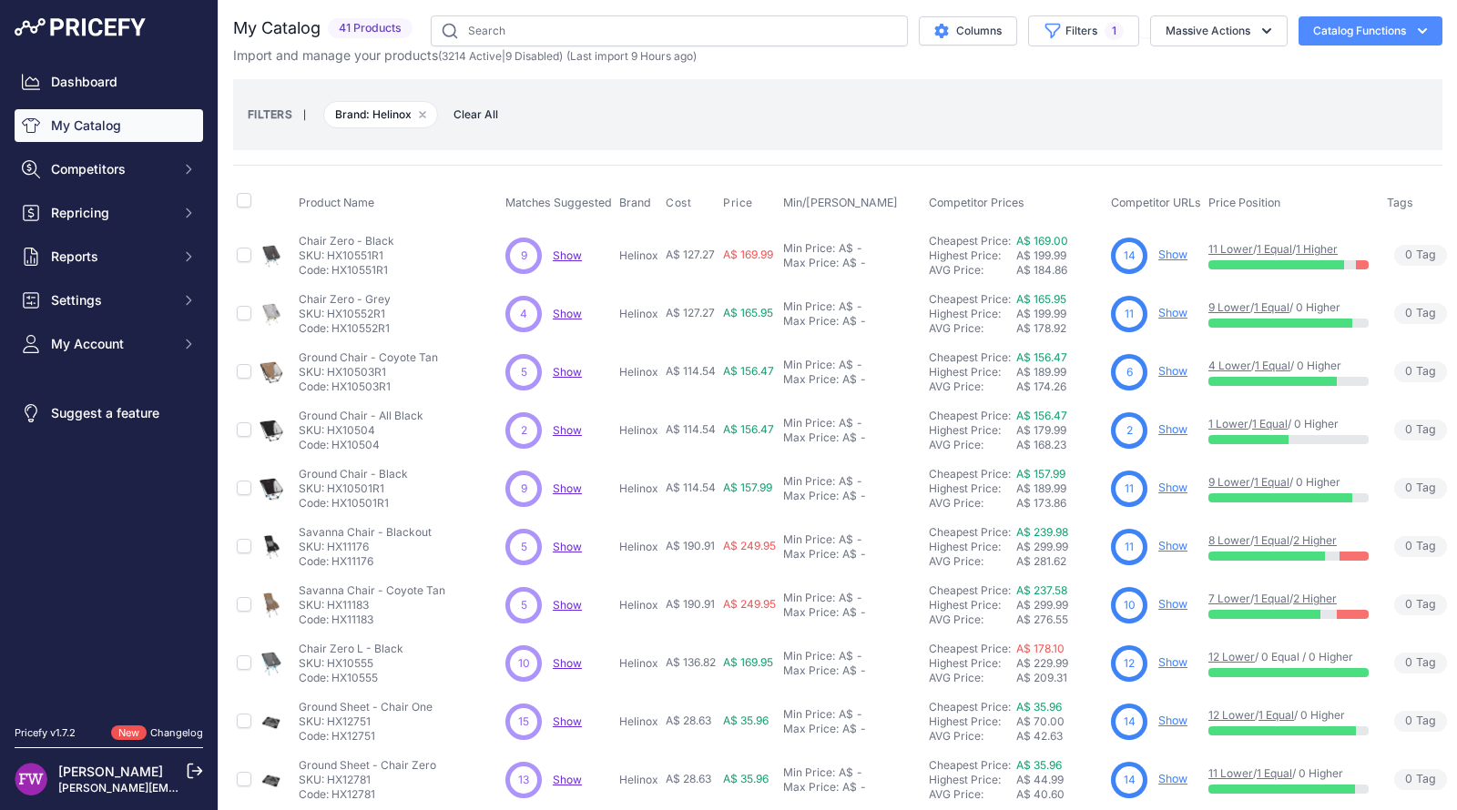
click at [1175, 86] on div "FILTERS | Brand: Helinox Remove filter option Clear All" at bounding box center [837, 114] width 1209 height 71
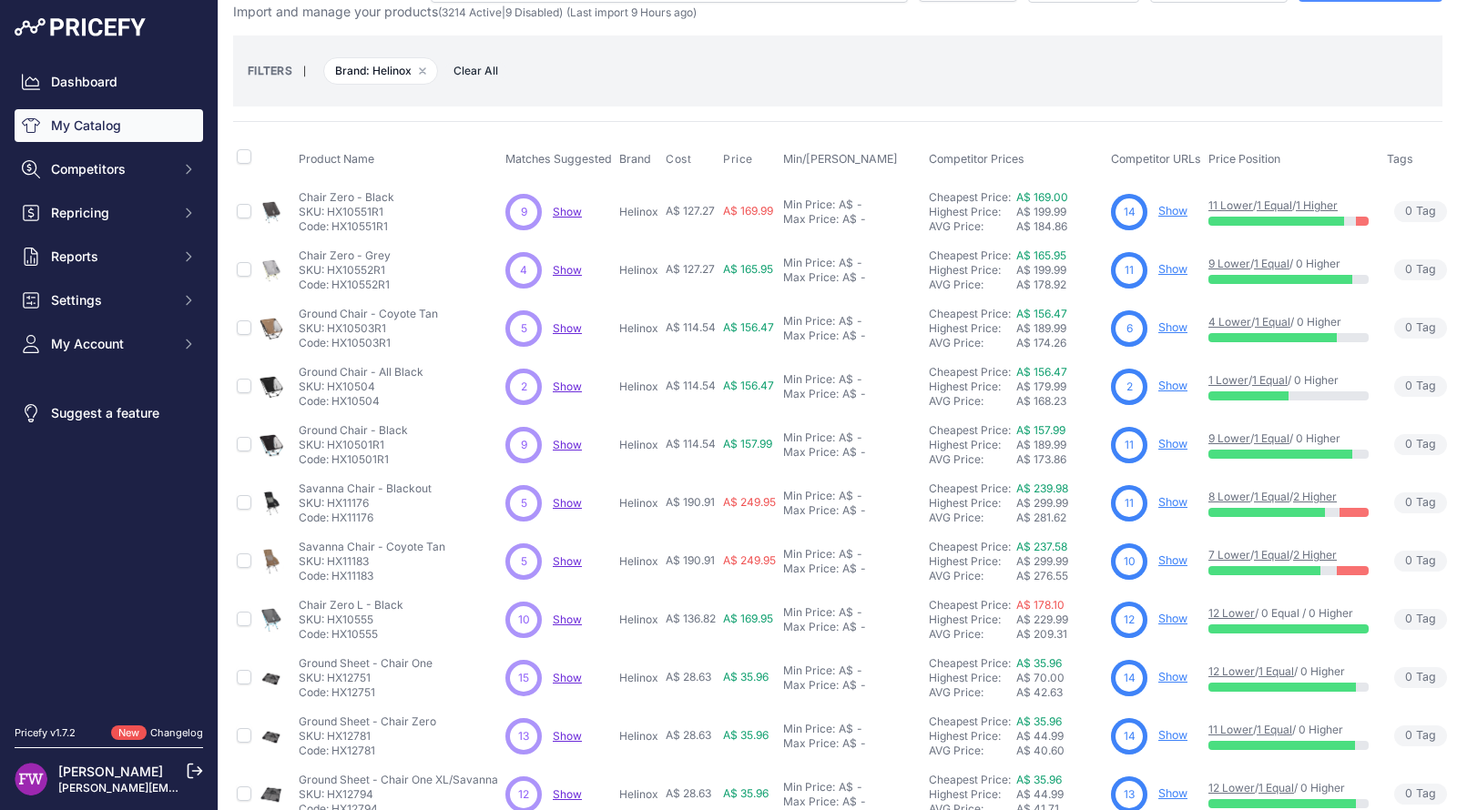
scroll to position [86, 0]
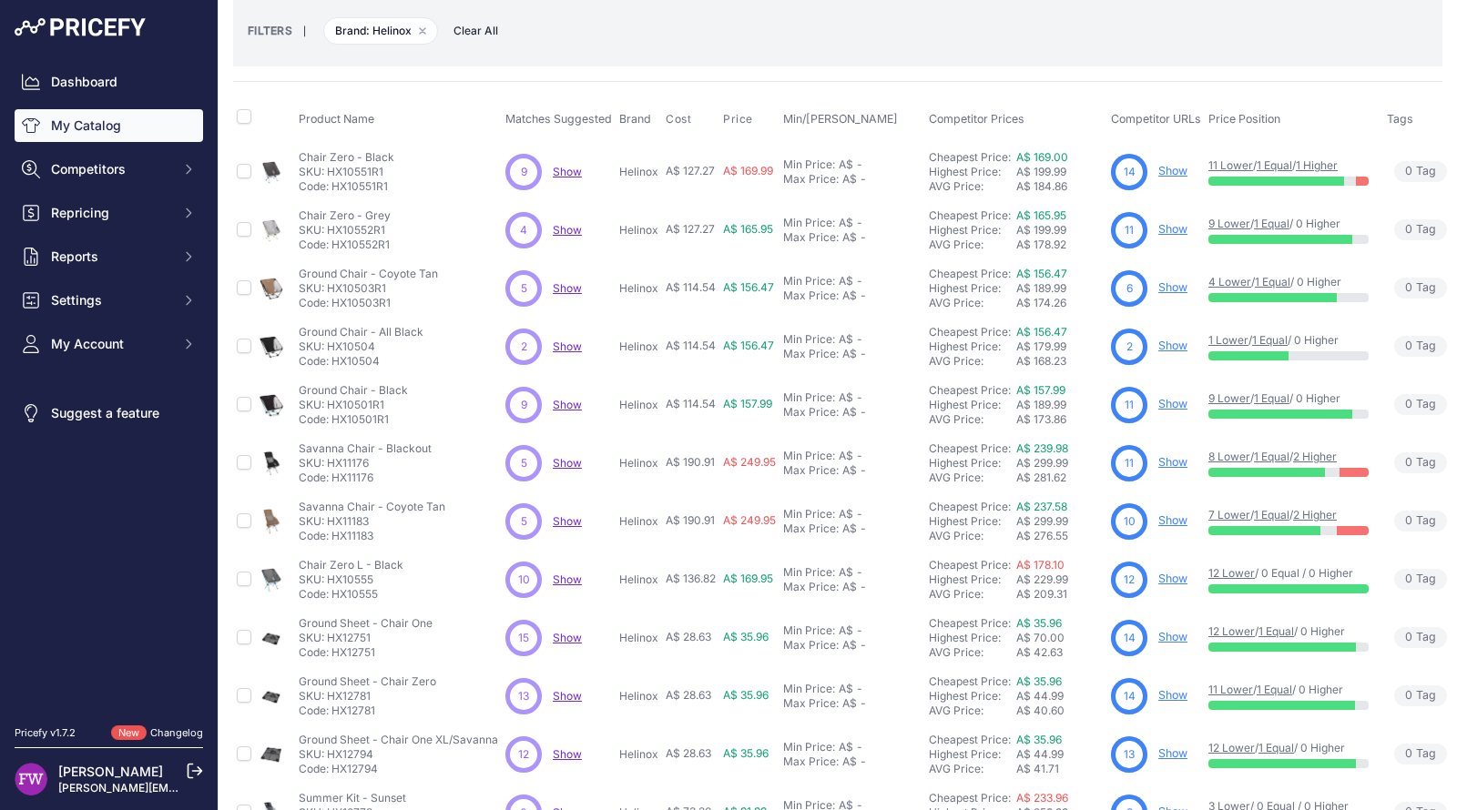
click at [1175, 461] on link "Show" at bounding box center [1172, 462] width 29 height 14
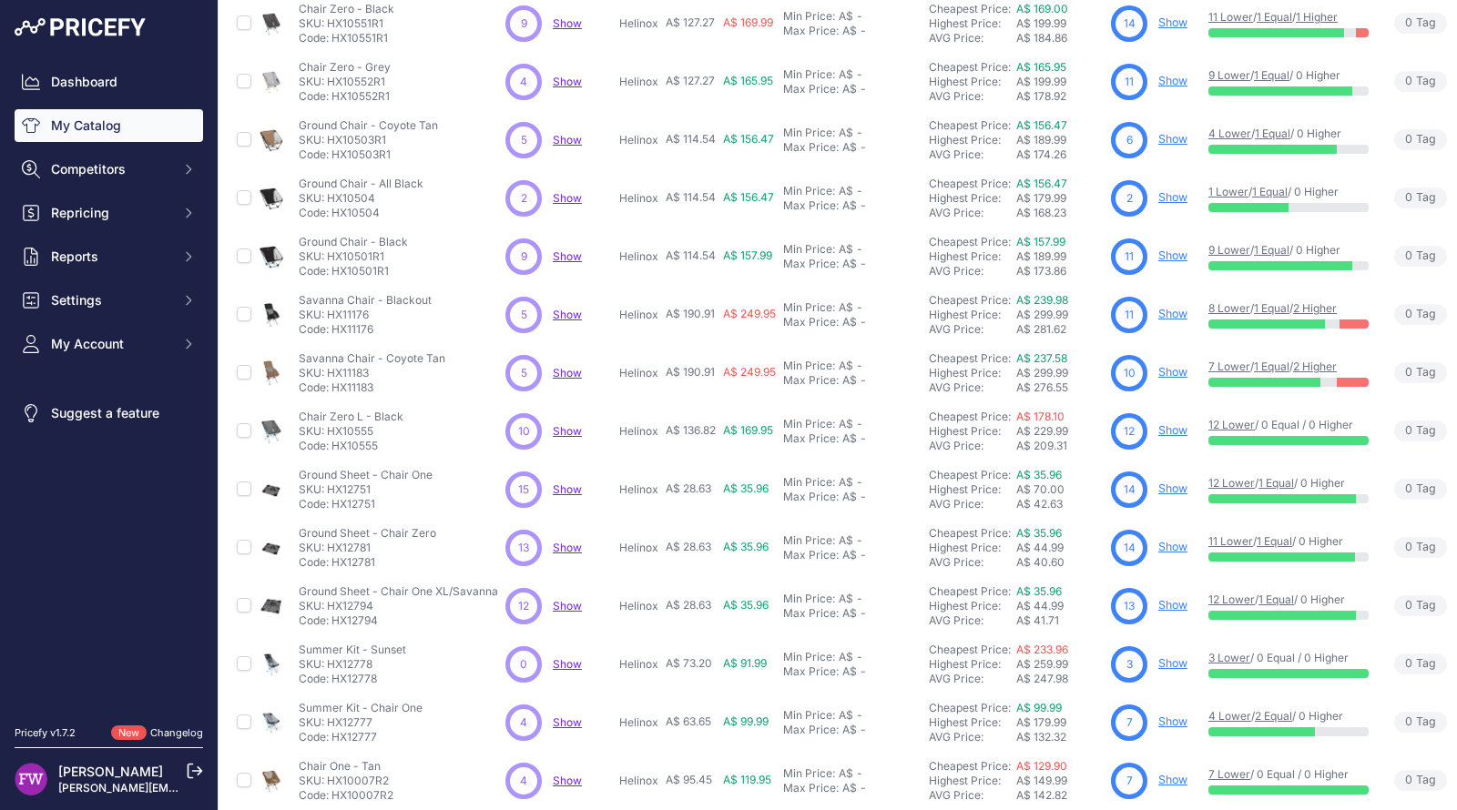
scroll to position [237, 0]
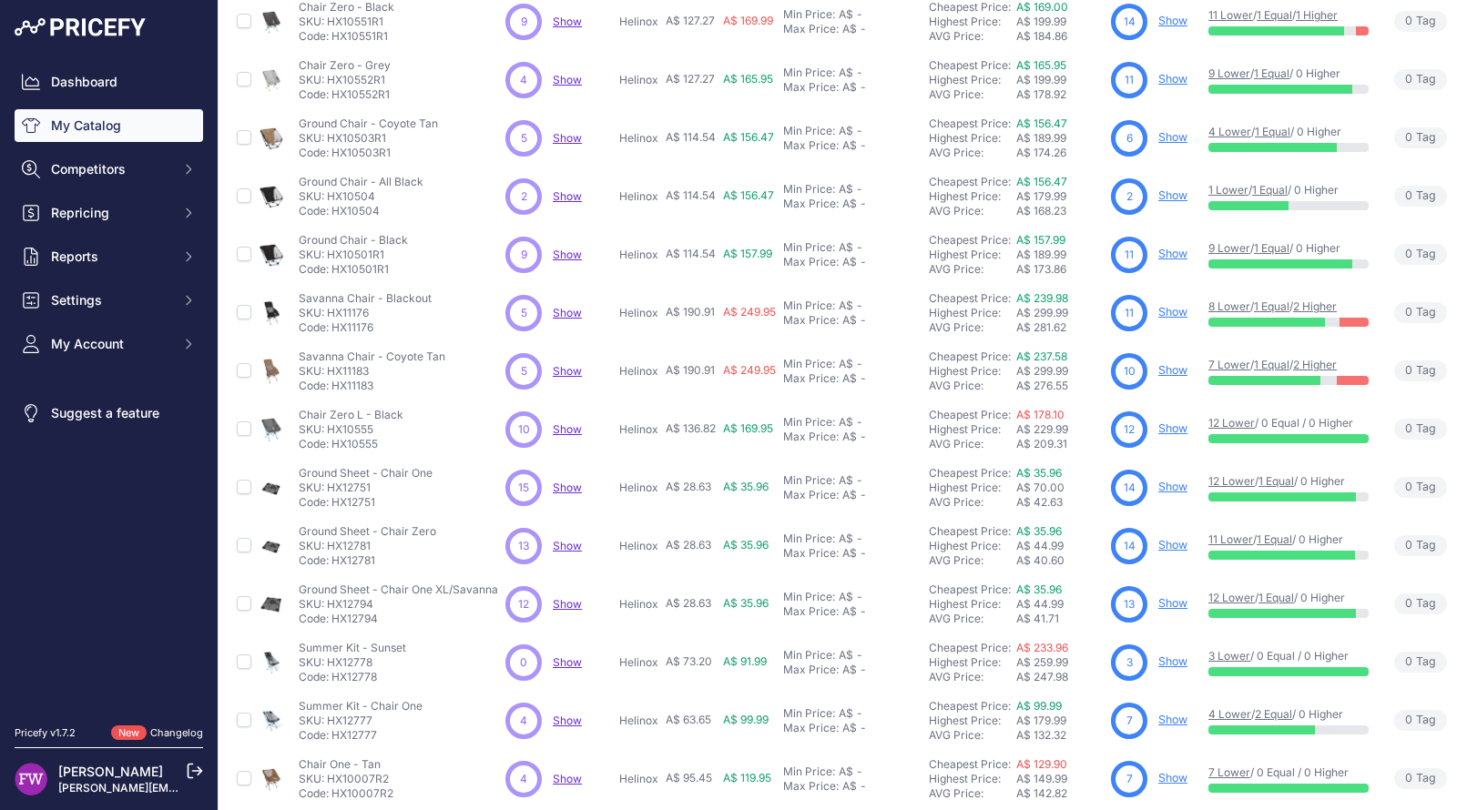
click at [558, 367] on span "Show" at bounding box center [567, 371] width 29 height 14
click at [1179, 366] on link "Show" at bounding box center [1172, 370] width 29 height 14
click at [1161, 364] on link "Show" at bounding box center [1172, 370] width 29 height 14
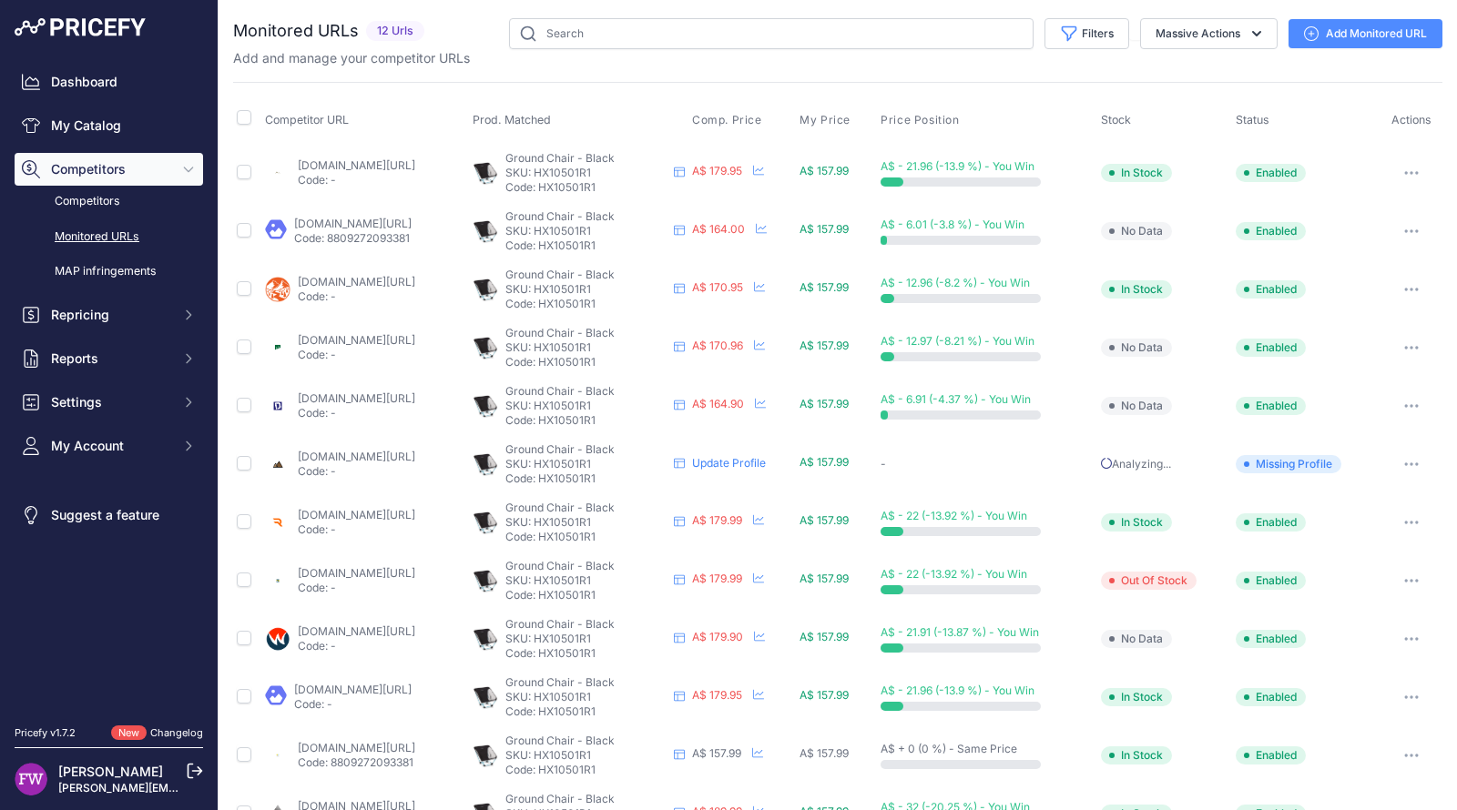
scroll to position [48, 0]
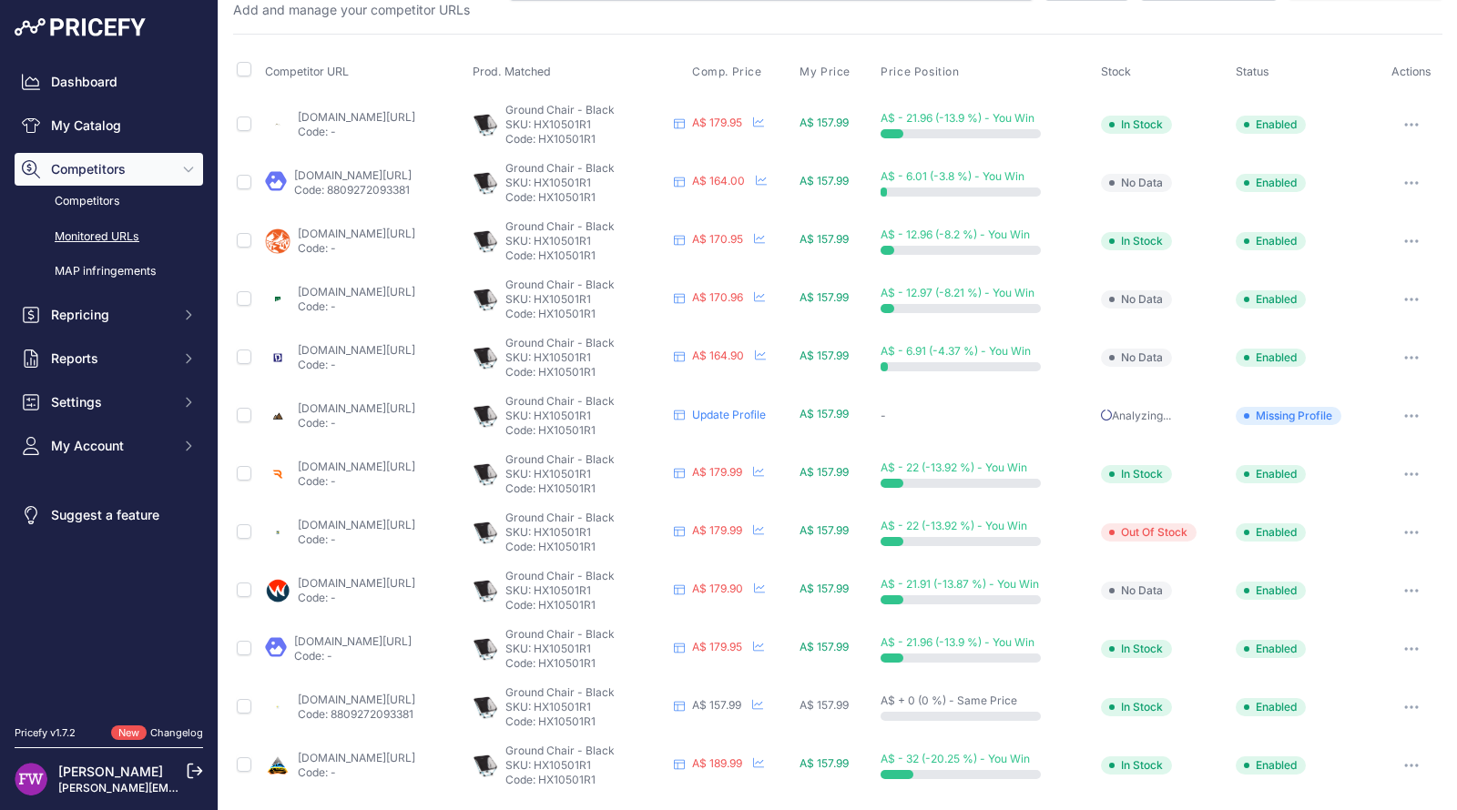
click at [401, 751] on link "outbackequipment.com.au/helinox-ground-chair-black-with-blue-frame?prirule_jdsn…" at bounding box center [356, 758] width 117 height 14
click at [415, 697] on link "baysports.com.au/products/helinox-ground-chair?variant=40232298840131&country=a…" at bounding box center [356, 700] width 117 height 14
click at [412, 635] on link "bogong.com.au/helinox-ground-chair.html?prirule_jdsnikfkfjsd=7008" at bounding box center [352, 642] width 117 height 14
click at [415, 580] on link "wildfiresports.com.au/helinox-ground-chair?prirule_jdsnikfkfjsd=7008" at bounding box center [356, 583] width 117 height 14
click at [415, 526] on link "k2.com.au/products/helinox-ground-chair?prirule_jdsnikfkfjsd=7008" at bounding box center [356, 525] width 117 height 14
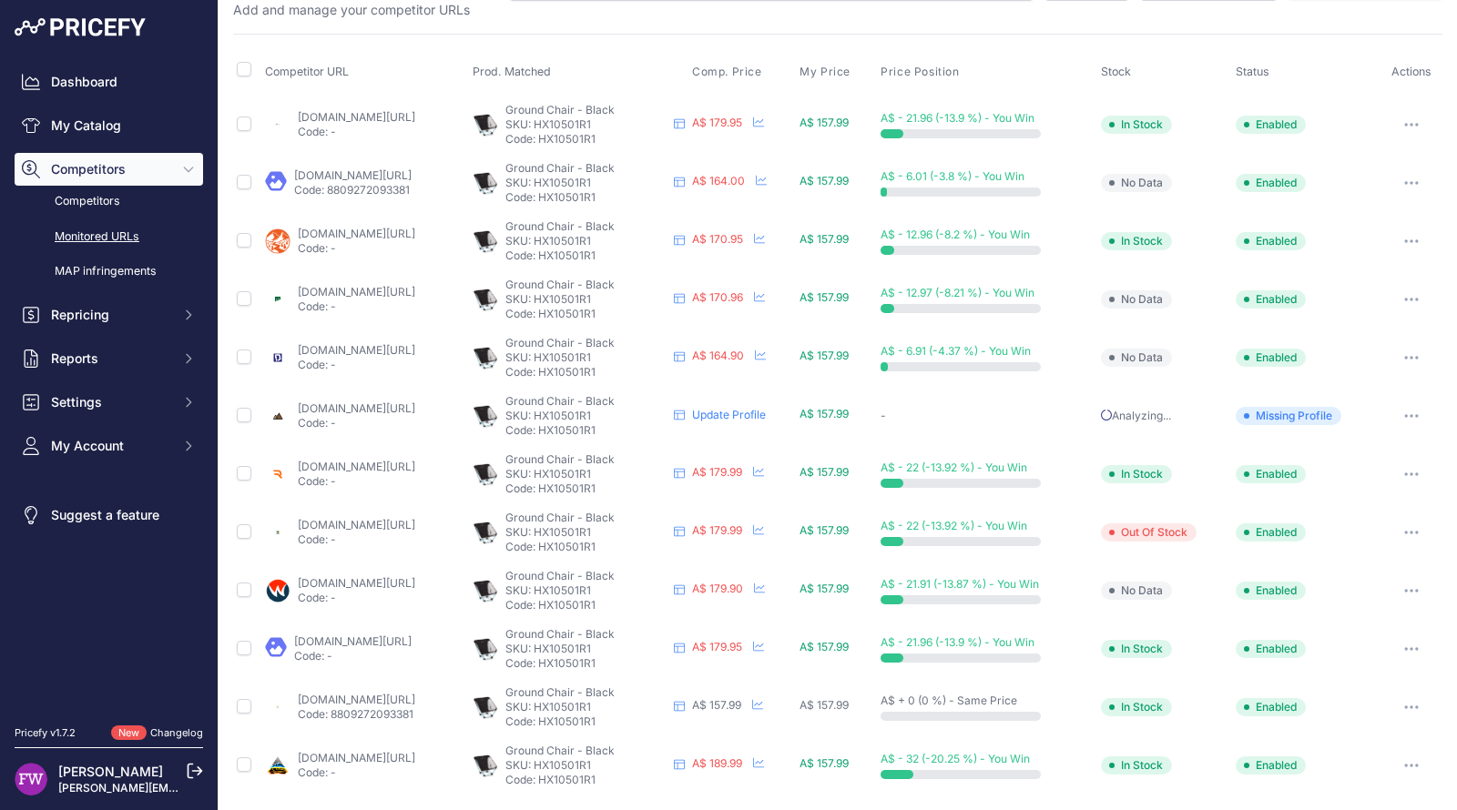
click at [415, 470] on link "rampedup4x4.com.au/products/ground-chair-all-black-with-black-frame?prirule_jds…" at bounding box center [356, 467] width 117 height 14
click at [415, 405] on link "offtrack.com.au/product/ground-chair/?prirule_jdsnikfkfjsd=7008" at bounding box center [356, 409] width 117 height 14
click at [415, 350] on link "downundercamping.com.au/helinox-ground-chair-black?prirule_jdsnikfkfjsd=7008" at bounding box center [356, 350] width 117 height 14
click at [415, 285] on link "paddypallin.com.au/helinox-ground-chair-21601518.html?prirule_jdsnikfkfjsd=7008" at bounding box center [356, 292] width 117 height 14
click at [415, 229] on link "wildearth.com.au/buy/helinox-ground-chair-black-o.-blue/hx10501r1?prirule_jdsni…" at bounding box center [356, 234] width 117 height 14
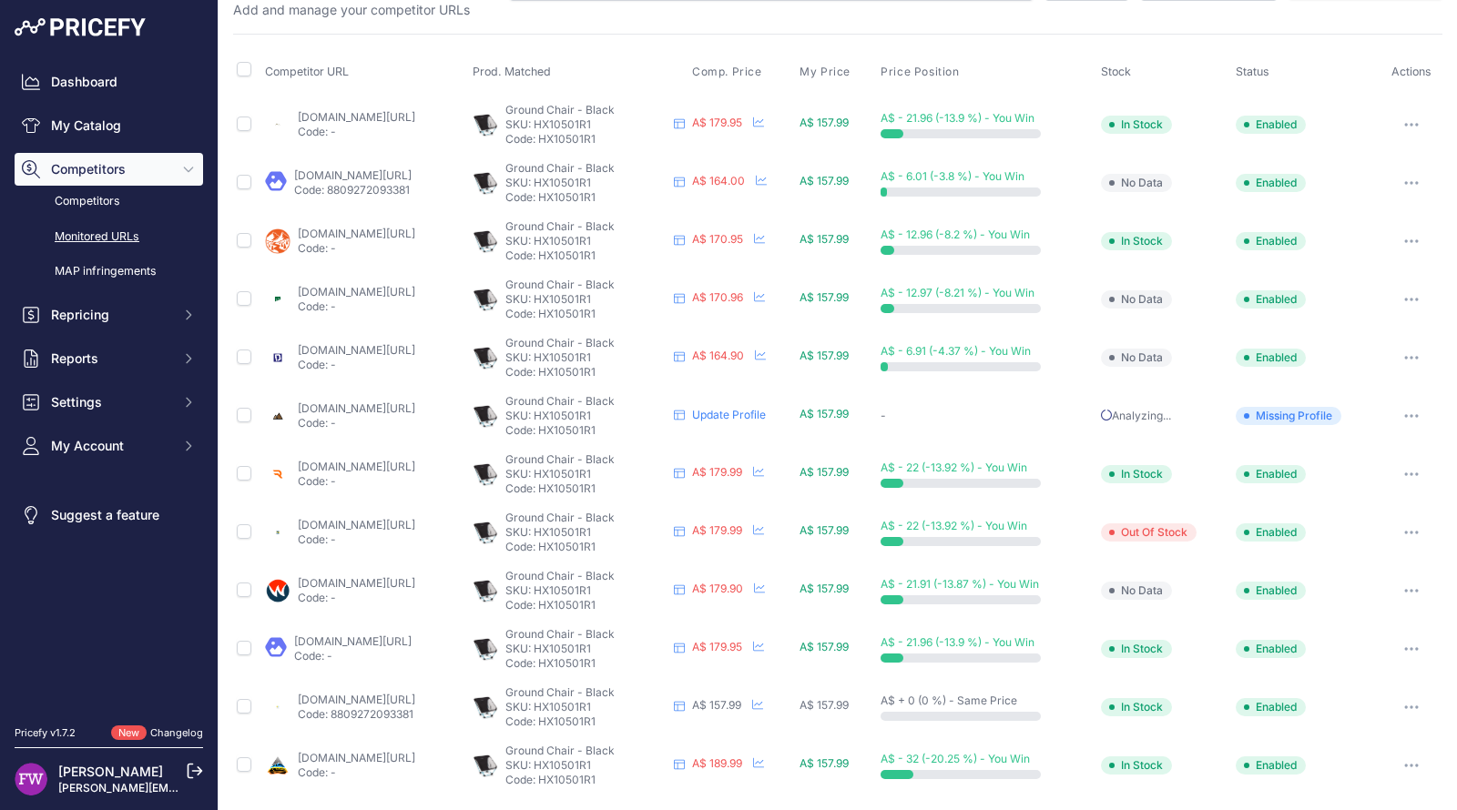
click at [412, 177] on link "snowys.com.au/ground-chair?prirule_jdsnikfkfjsd=7008" at bounding box center [352, 175] width 117 height 14
click at [415, 119] on link "sherpa.com.au/helinox-ground-chair-black-w-blue-frame?prirule_jdsnikfkfjsd=7008" at bounding box center [356, 117] width 117 height 14
click at [1404, 473] on icon "button" at bounding box center [1411, 475] width 15 height 4
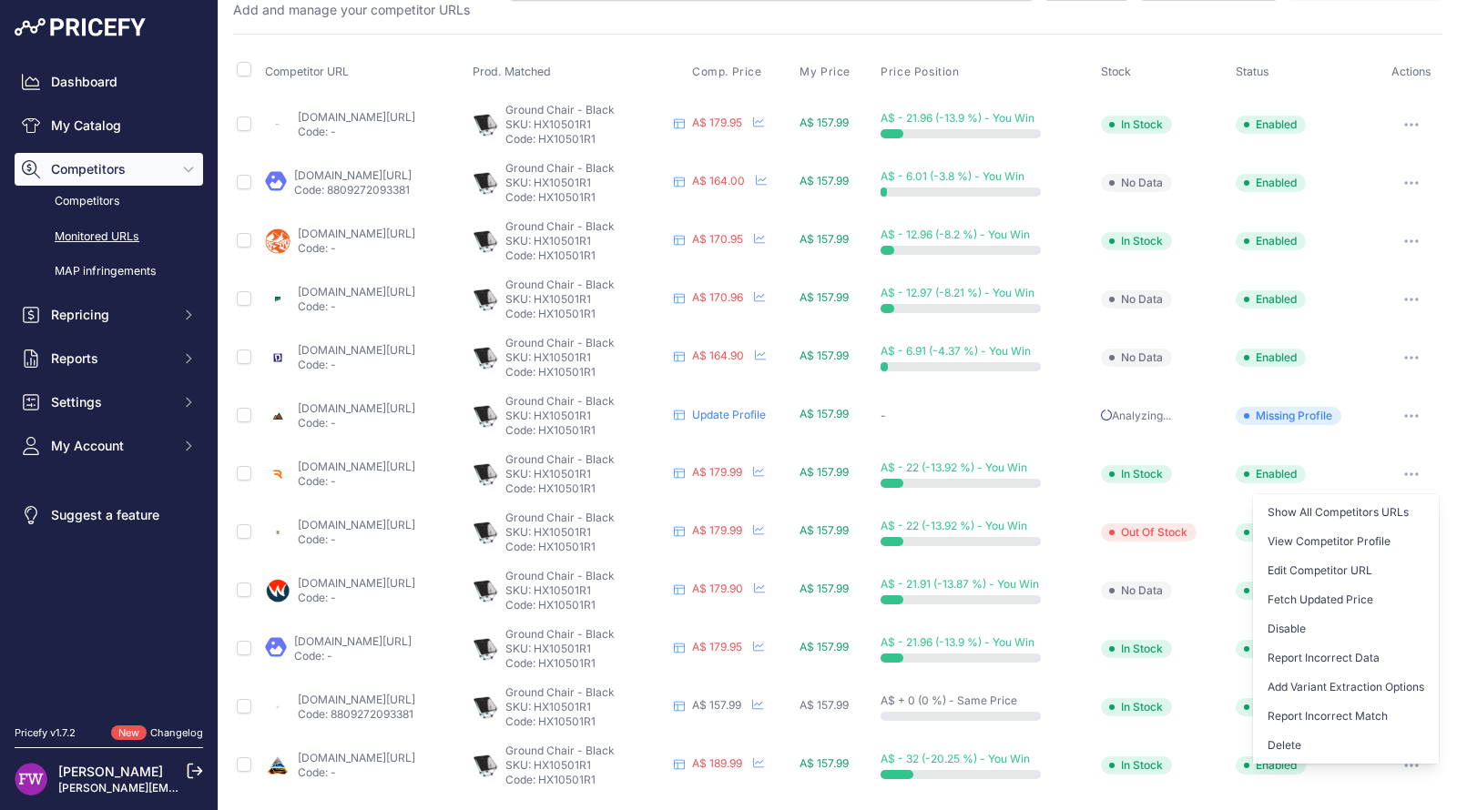
drag, startPoint x: 1324, startPoint y: 740, endPoint x: 1328, endPoint y: 611, distance: 129.4
click at [1328, 611] on div "Show All Competitors URLs View Competitor Profile Edit Competitor URL Fetch Upd…" at bounding box center [1346, 628] width 186 height 269
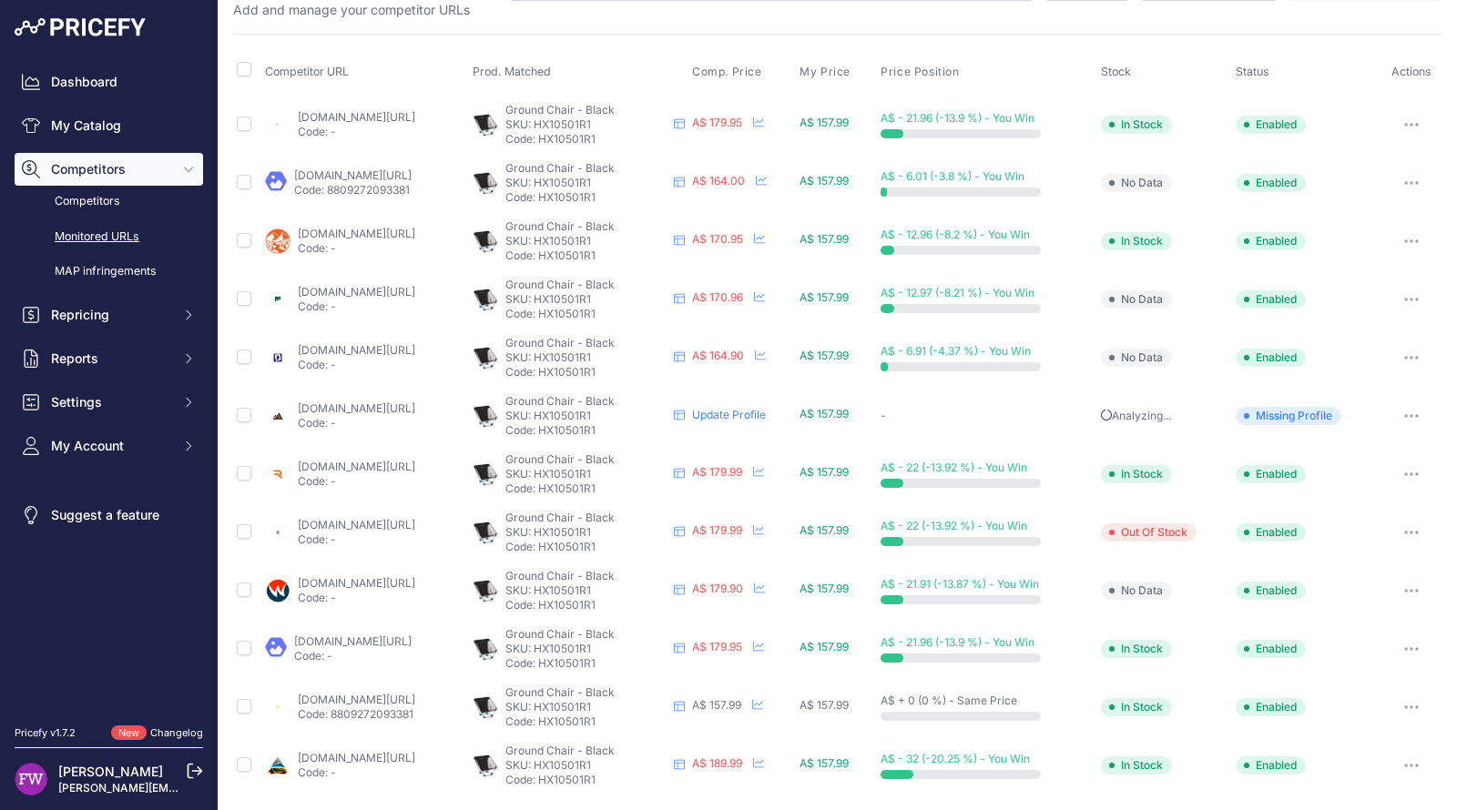
click at [1393, 473] on button "button" at bounding box center [1411, 474] width 36 height 25
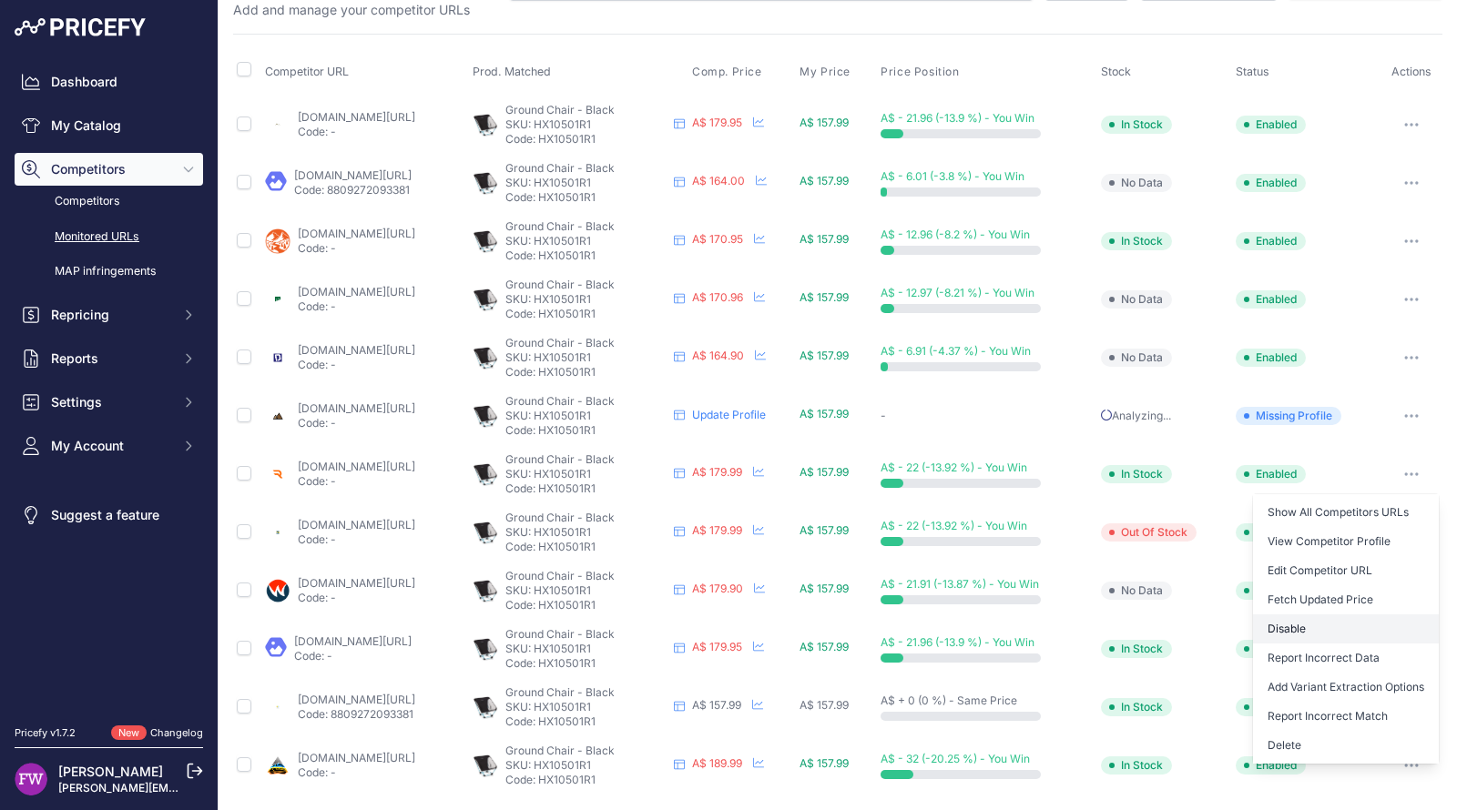
click at [1334, 637] on button "Disable" at bounding box center [1346, 629] width 186 height 29
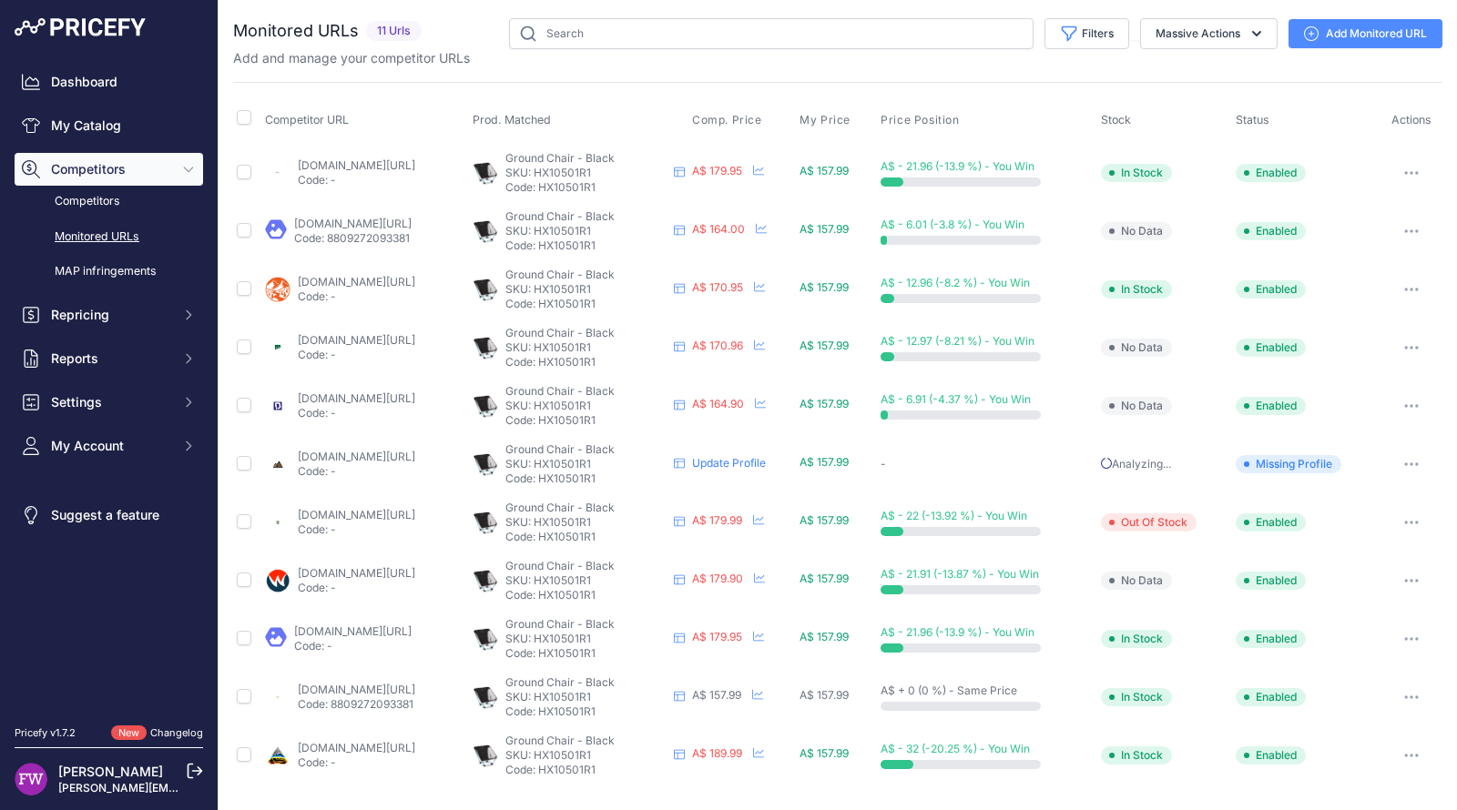
scroll to position [0, 0]
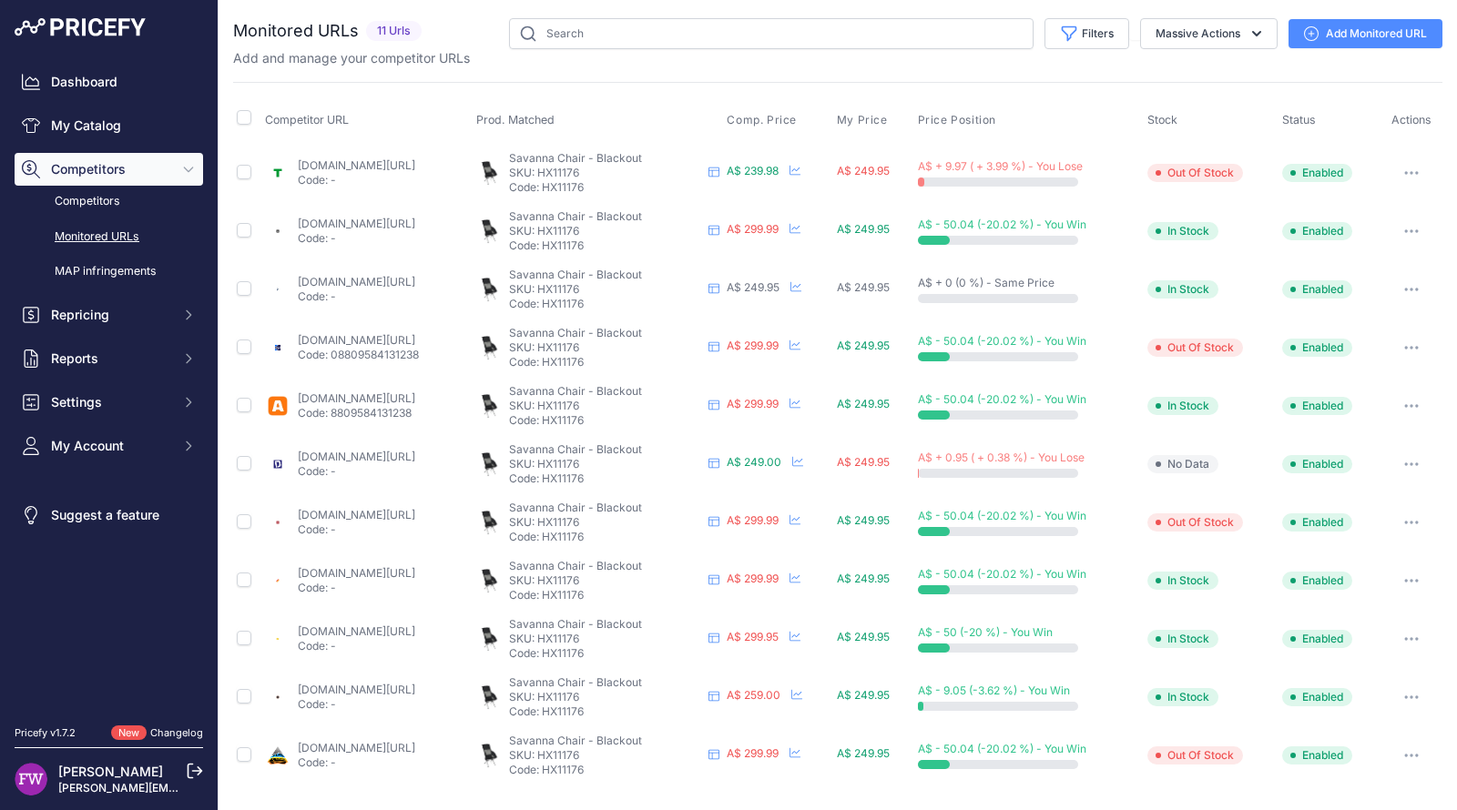
click at [415, 223] on link "[DOMAIN_NAME][URL]" at bounding box center [356, 224] width 117 height 14
click at [415, 167] on link "tentworld.com.au/buy-sale/helinox-savanna-chair-black-with-blue-frame?prirule_j…" at bounding box center [356, 165] width 117 height 14
click at [415, 217] on link "a247.com.au/products/helinox-savanna-chair?prirule_jdsnikfkfjsd=7008" at bounding box center [356, 224] width 117 height 14
click at [415, 278] on link "[DOMAIN_NAME][URL]" at bounding box center [356, 282] width 117 height 14
click at [415, 335] on link "traveluniverse.com.au/products/helinox-savanna-chair-lightweight-camping-chair-…" at bounding box center [356, 340] width 117 height 14
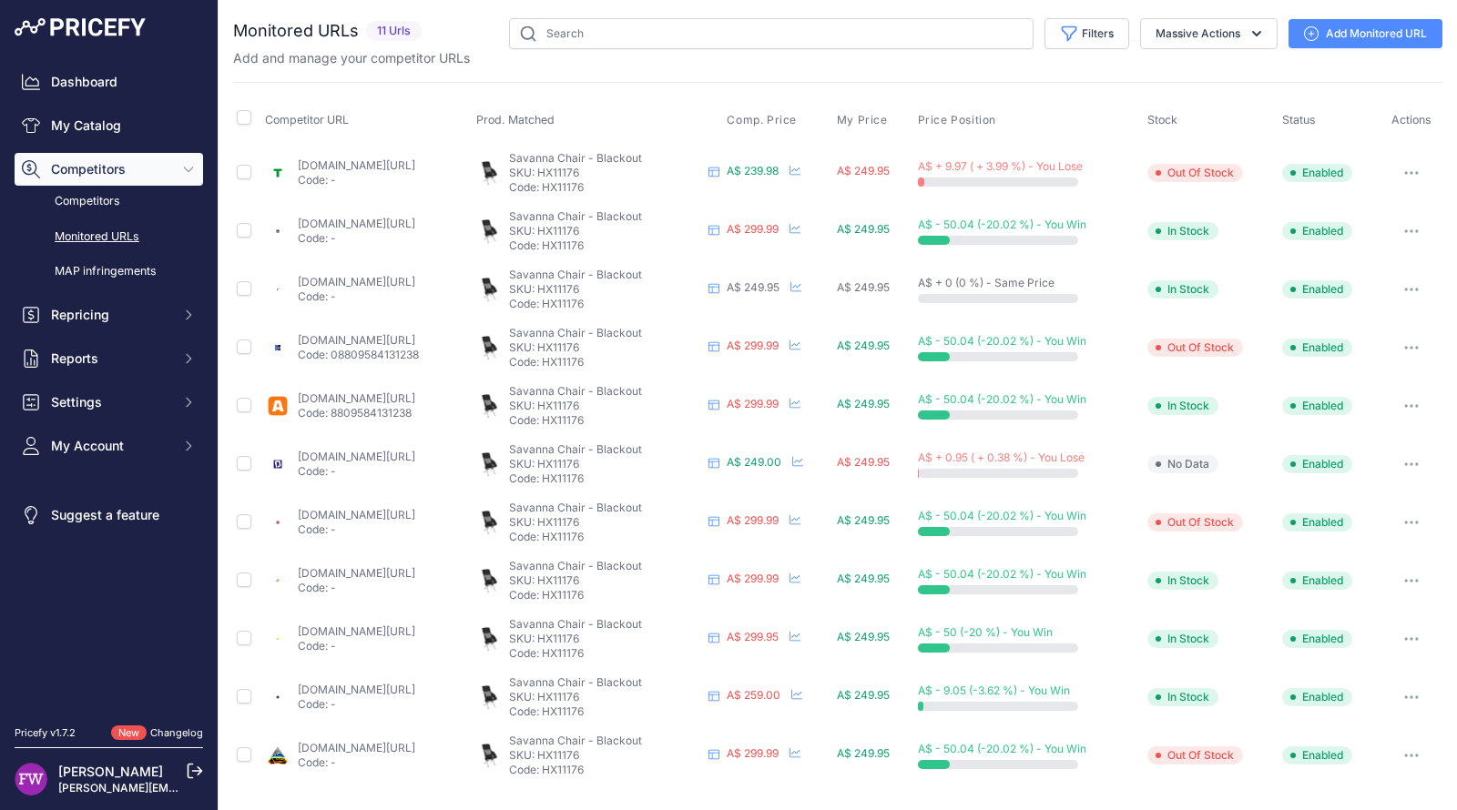
click at [415, 400] on link "anacondastores.com/camping-hiking/camp-furniture/camping-chairs/helinox-savanna…" at bounding box center [356, 398] width 117 height 14
click at [415, 452] on link "downundercamping.com.au/helinox-savanna-chair-black?prirule_jdsnikfkfjsd=7008" at bounding box center [356, 457] width 117 height 14
click at [415, 512] on link "getawayoutdoorsbalcatta.com.au/products/chair-savanna-blackout-helinox?prirule_…" at bounding box center [356, 515] width 117 height 14
click at [415, 574] on link "autopartsco.com.au/savanna-chair-black?prirule_jdsnikfkfjsd=7008" at bounding box center [356, 573] width 117 height 14
click at [415, 625] on link "botanex.com.au/products/helinox-savanna-chair-blackout-with-black-frame?prirule…" at bounding box center [356, 632] width 117 height 14
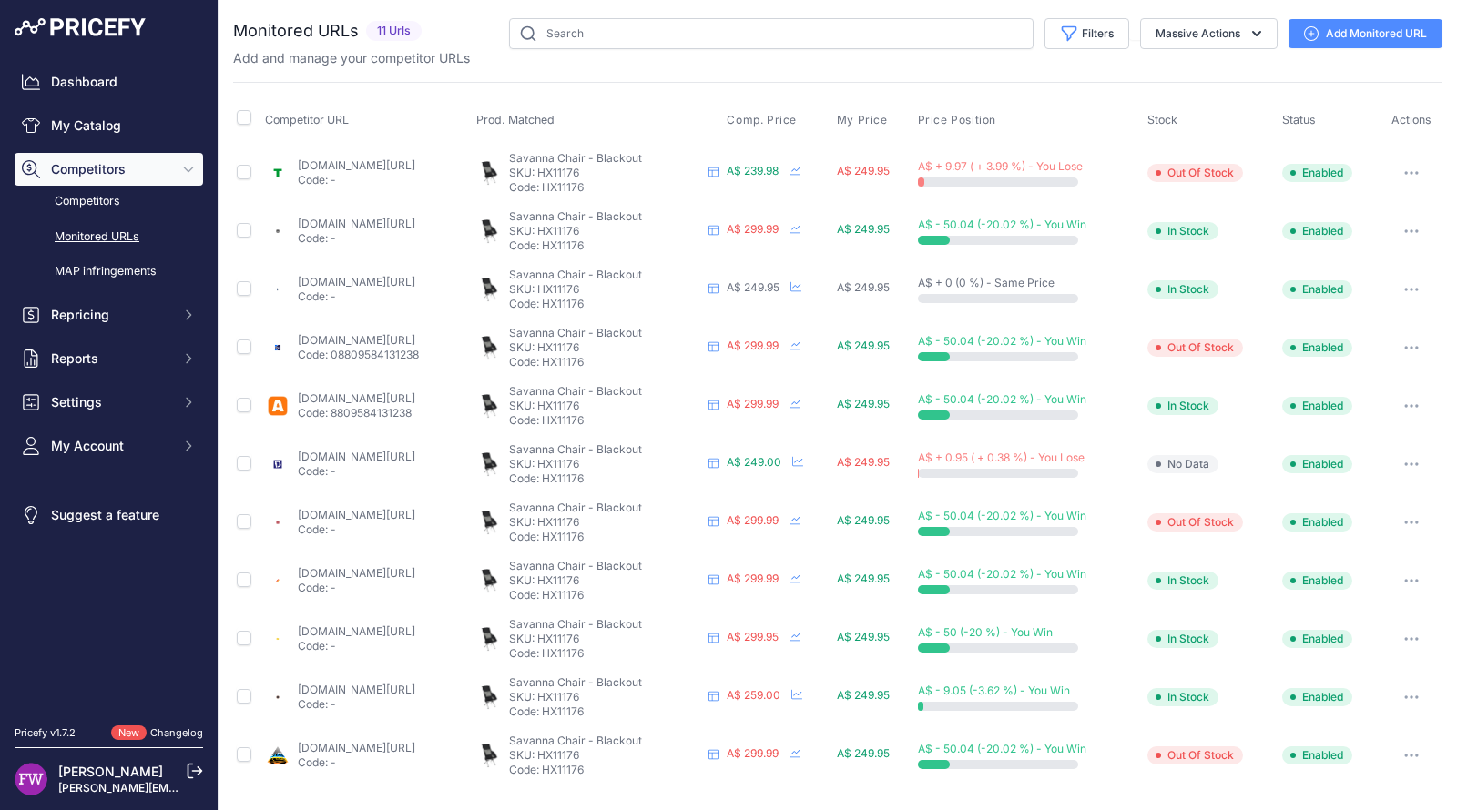
click at [415, 686] on link "campingoverlanding.com.au/products/helinox-savannah-chair?variant=4495269363734…" at bounding box center [356, 690] width 117 height 14
click at [415, 747] on link "outbackequipment.com.au/helinox-savanna-chair-blackout-with-black-frame-s2?prir…" at bounding box center [356, 748] width 117 height 14
click at [1409, 166] on button "button" at bounding box center [1411, 172] width 36 height 25
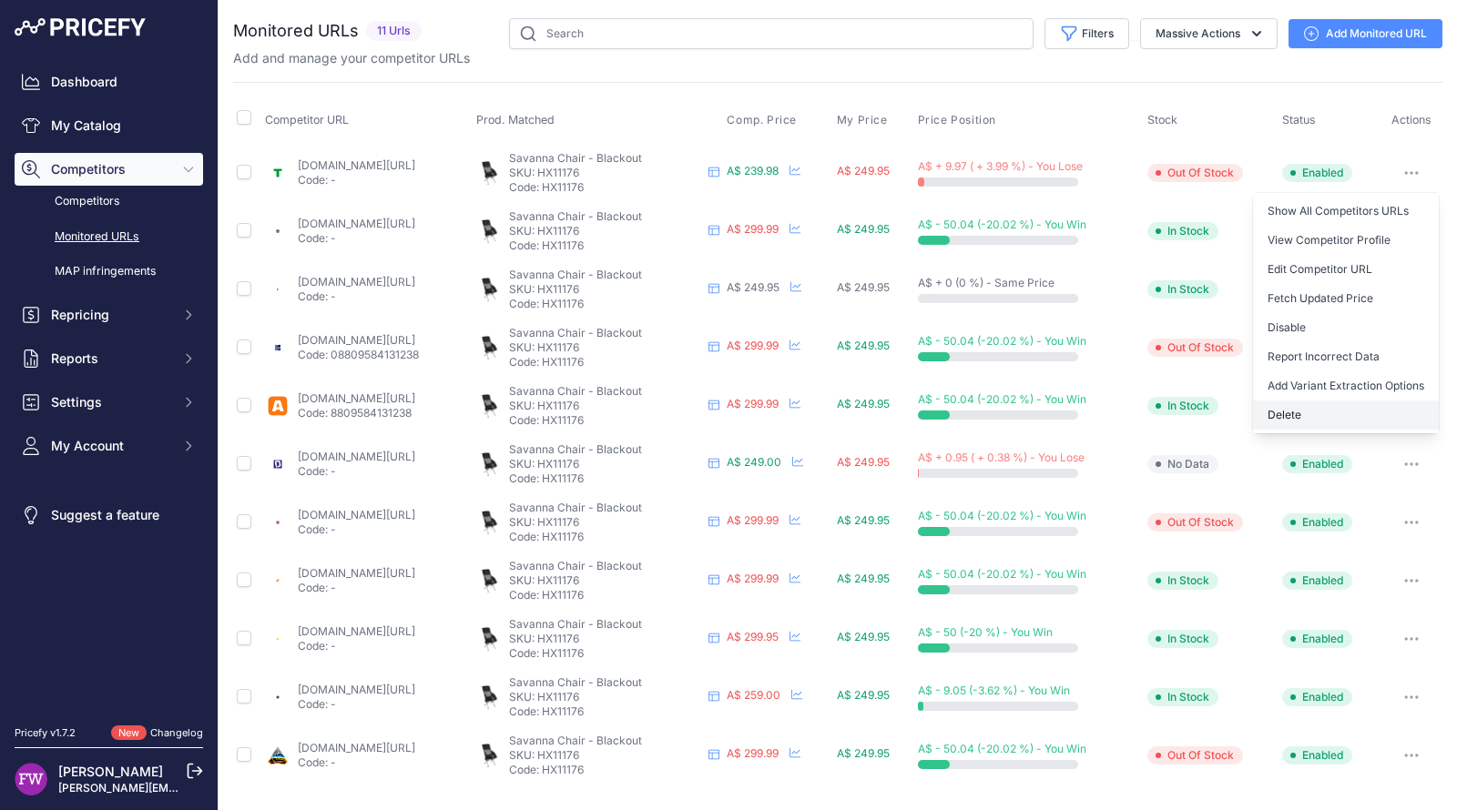
click at [1318, 411] on button "Delete" at bounding box center [1346, 415] width 186 height 29
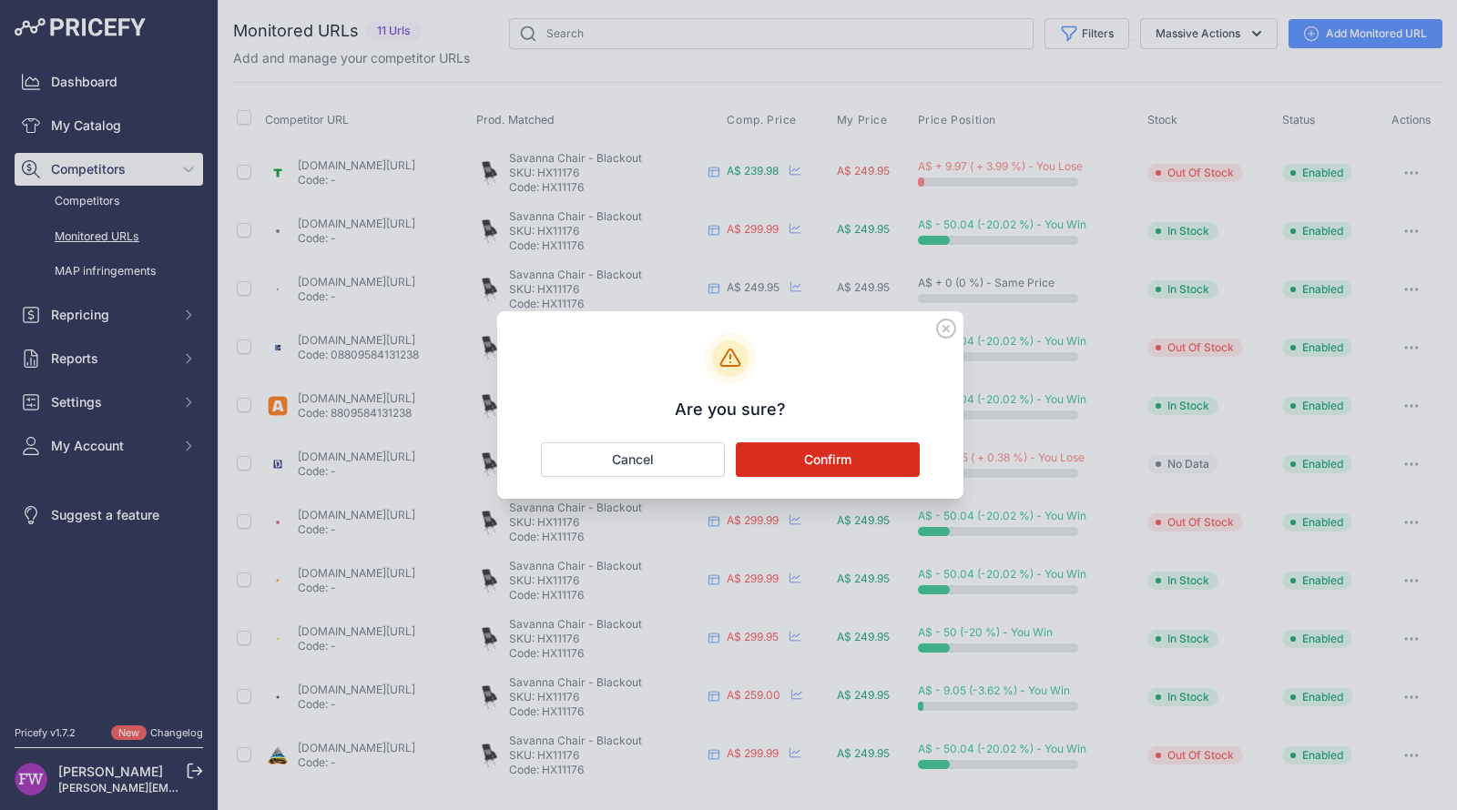
click at [856, 460] on button "Confirm" at bounding box center [828, 459] width 184 height 35
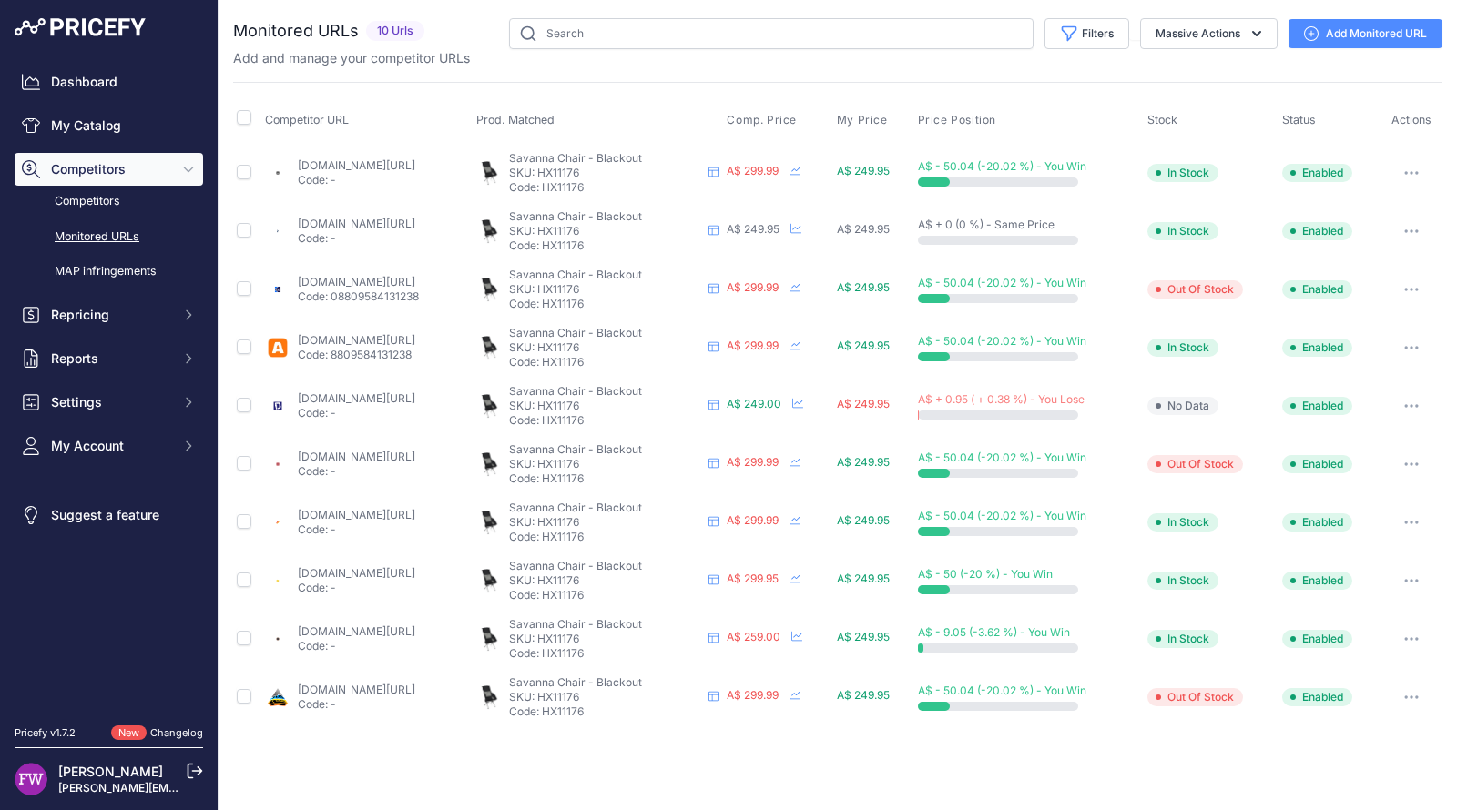
click at [1422, 173] on button "button" at bounding box center [1411, 172] width 36 height 25
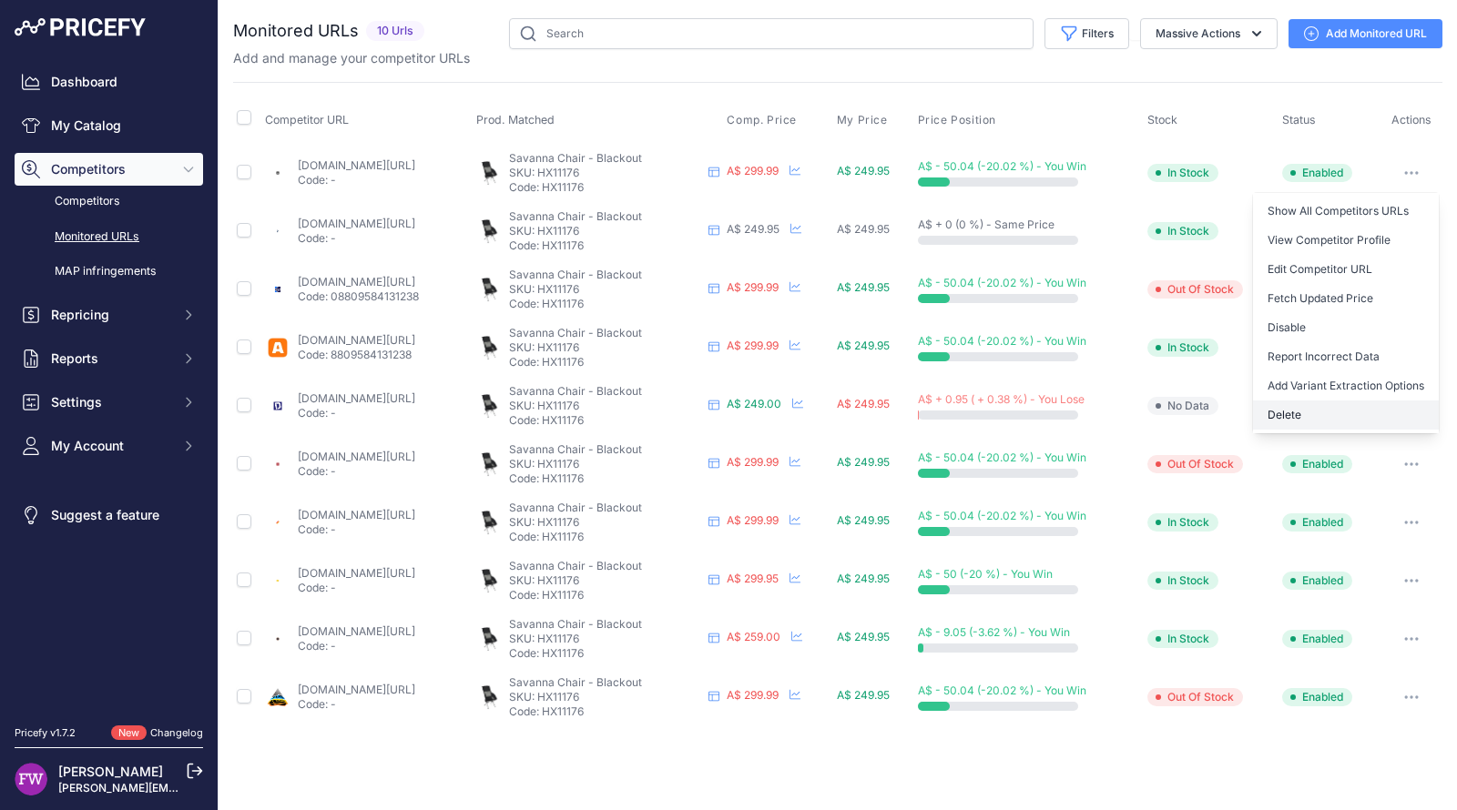
click at [1346, 403] on button "Delete" at bounding box center [1346, 415] width 186 height 29
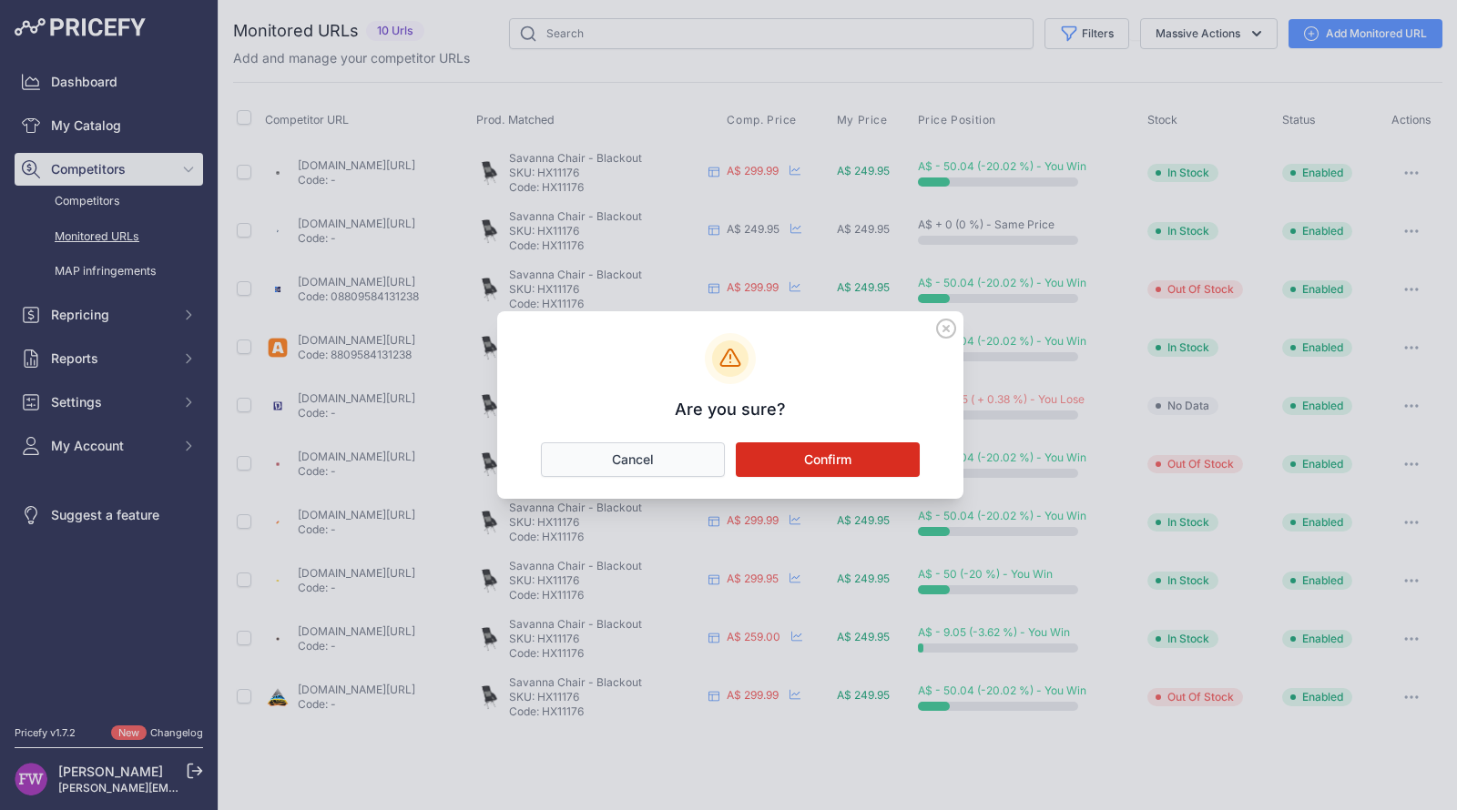
click at [663, 456] on button "Cancel" at bounding box center [633, 459] width 184 height 35
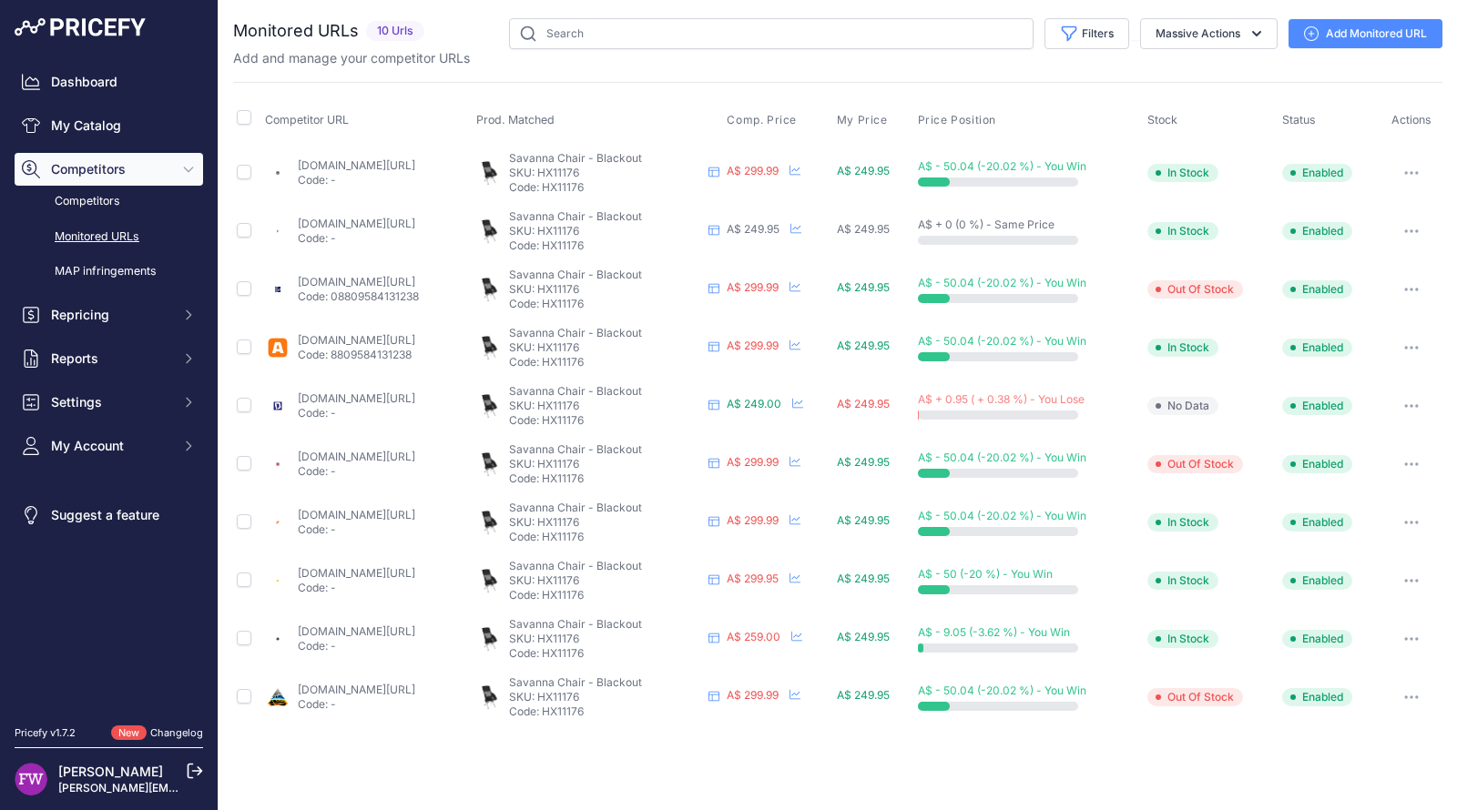
click at [415, 164] on link "a247.com.au/products/helinox-savanna-chair?prirule_jdsnikfkfjsd=7008" at bounding box center [356, 165] width 117 height 14
click at [415, 219] on link "blackhawkoutdoor.com.au/products/helinox-savanna-chair?variant=43005189488795&p…" at bounding box center [356, 224] width 117 height 14
drag, startPoint x: 411, startPoint y: 297, endPoint x: 389, endPoint y: 282, distance: 26.3
click at [389, 282] on div "traveluniverse.com.au/products/helinox-savanna-chair-lightweight-camping-chair-…" at bounding box center [358, 289] width 121 height 29
click at [389, 282] on link "traveluniverse.com.au/products/helinox-savanna-chair-lightweight-camping-chair-…" at bounding box center [356, 282] width 117 height 14
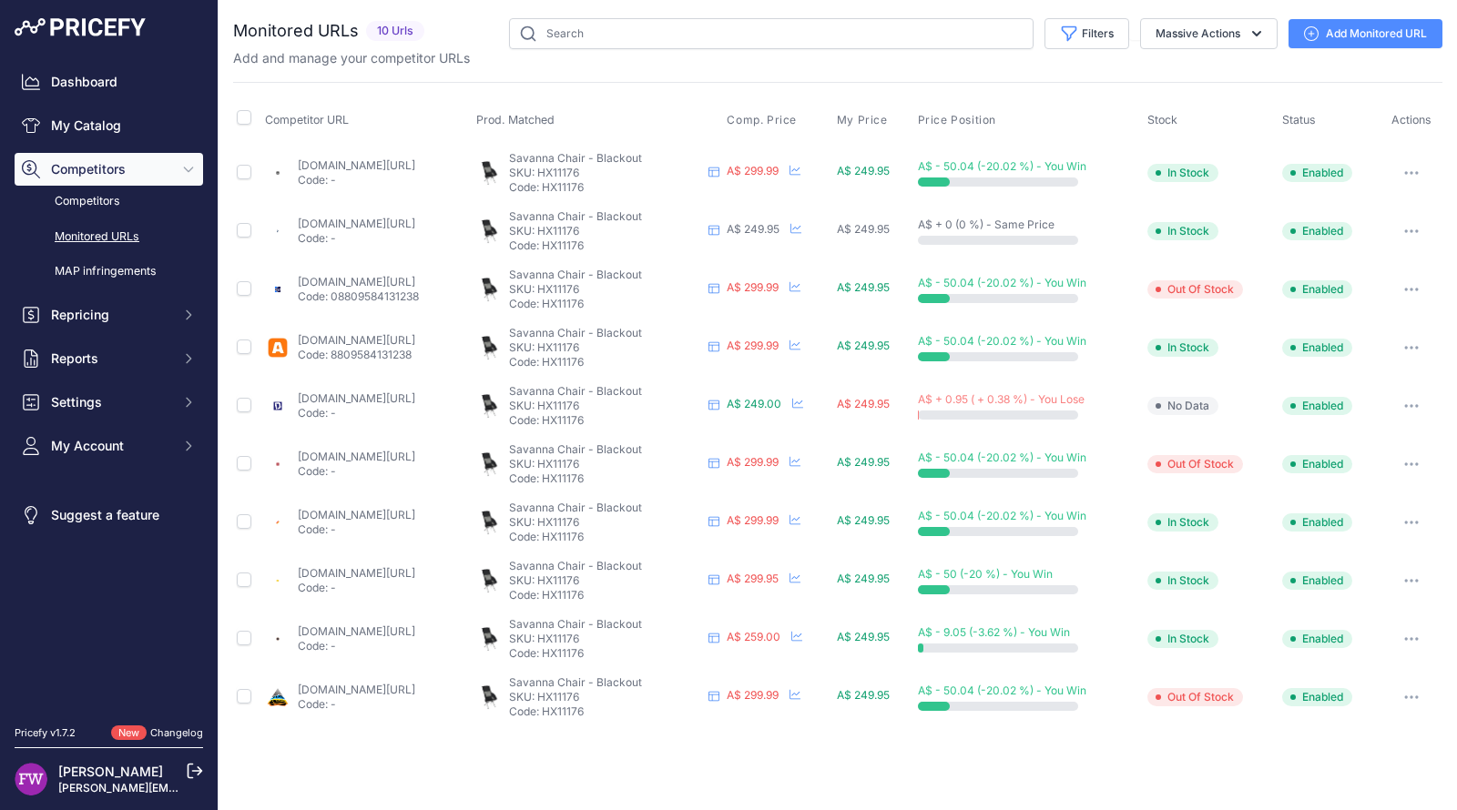
click at [389, 341] on link "anacondastores.com/camping-hiking/camp-furniture/camping-chairs/helinox-savanna…" at bounding box center [356, 340] width 117 height 14
click at [399, 402] on link "downundercamping.com.au/helinox-savanna-chair-black?prirule_jdsnikfkfjsd=7008" at bounding box center [356, 398] width 117 height 14
click at [409, 453] on link "getawayoutdoorsbalcatta.com.au/products/chair-savanna-blackout-helinox?prirule_…" at bounding box center [356, 457] width 117 height 14
click at [408, 513] on link "autopartsco.com.au/savanna-chair-black?prirule_jdsnikfkfjsd=7008" at bounding box center [356, 515] width 117 height 14
click at [392, 576] on link "botanex.com.au/products/helinox-savanna-chair-blackout-with-black-frame?prirule…" at bounding box center [356, 573] width 117 height 14
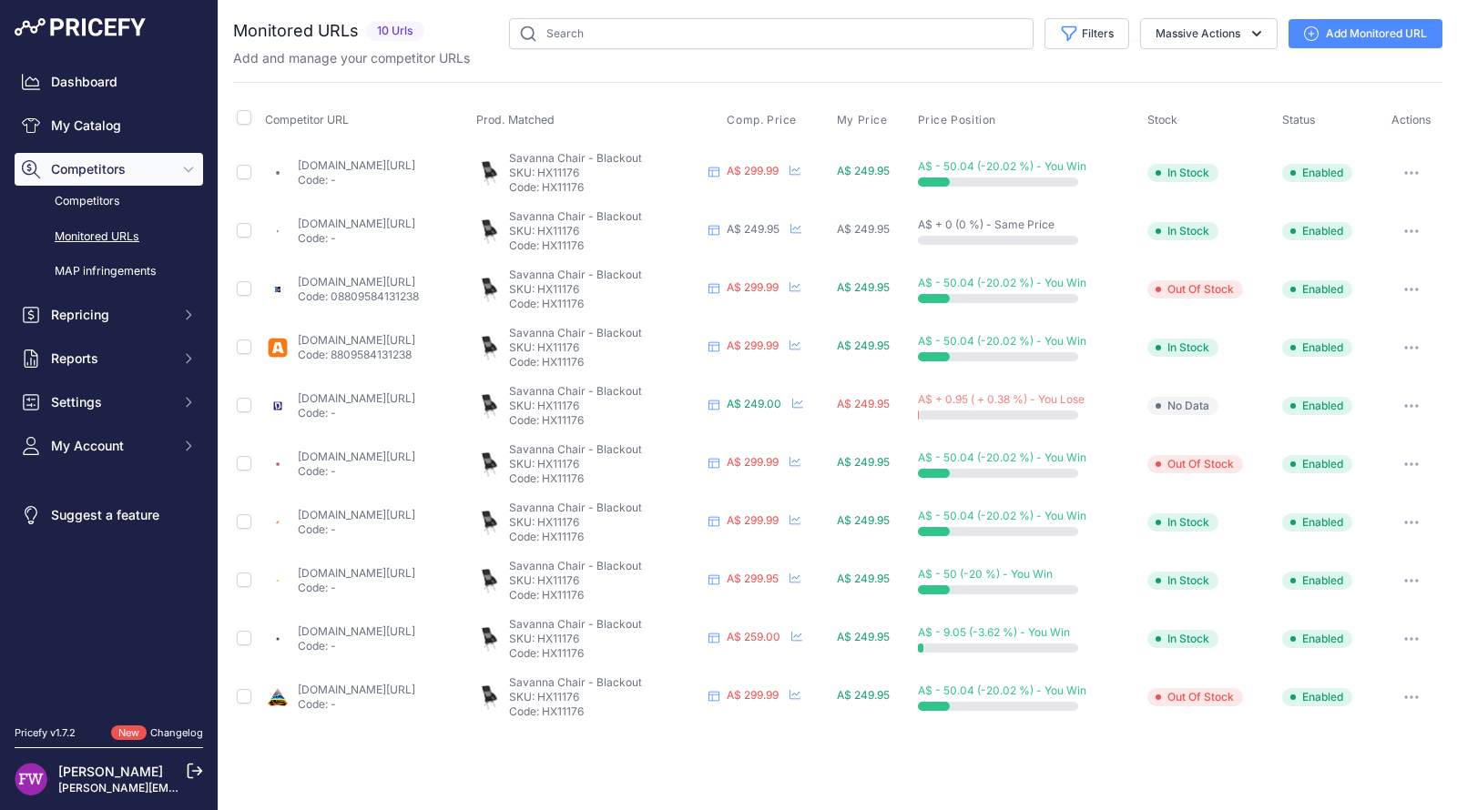
click at [396, 629] on link "campingoverlanding.com.au/products/helinox-savannah-chair?variant=4495269363734…" at bounding box center [356, 632] width 117 height 14
click at [392, 697] on p "Code: -" at bounding box center [356, 704] width 117 height 15
click at [392, 690] on link "outbackequipment.com.au/helinox-savanna-chair-blackout-with-black-frame-s2?prir…" at bounding box center [356, 690] width 117 height 14
click at [1398, 174] on button "button" at bounding box center [1411, 172] width 36 height 25
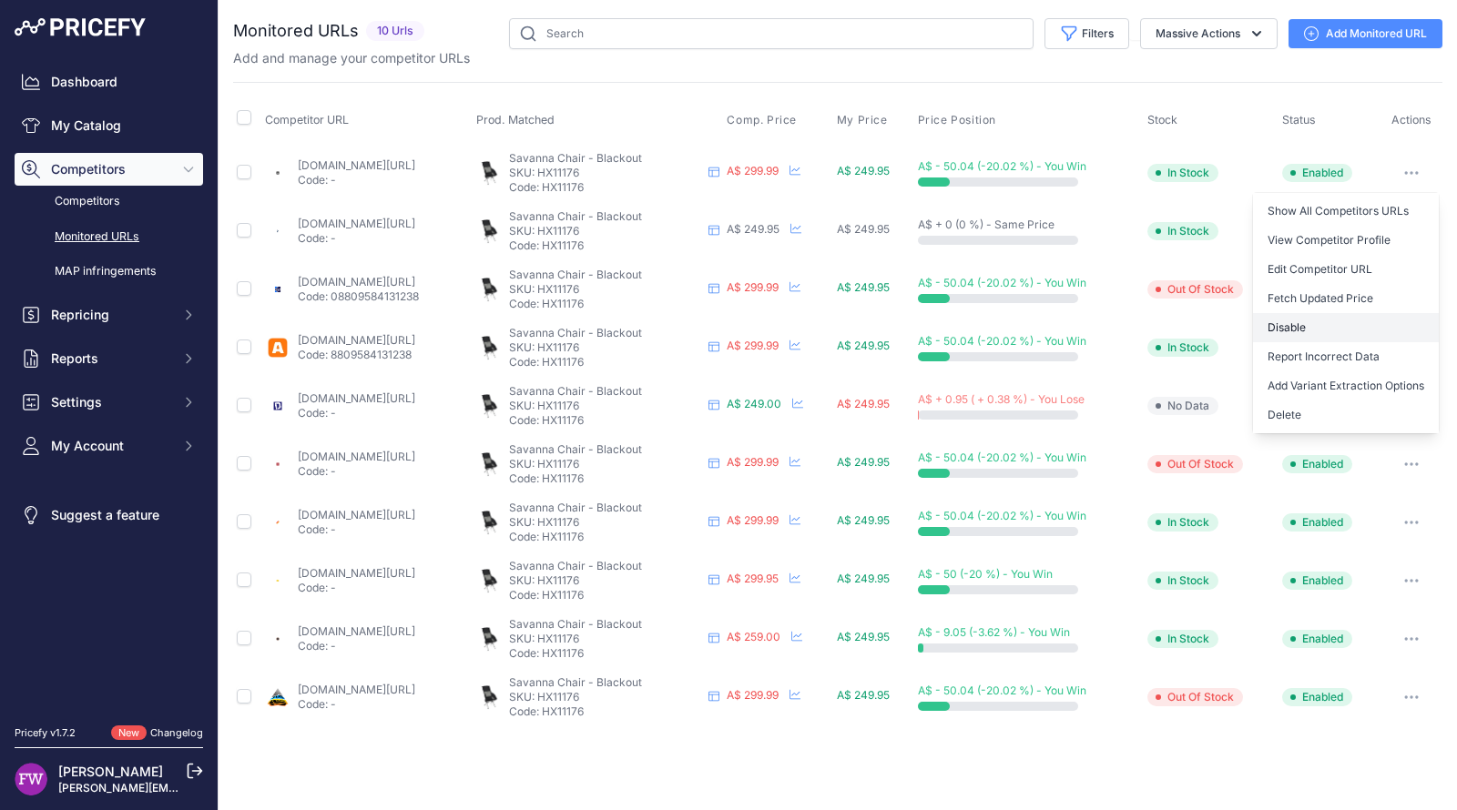
click at [1337, 332] on button "Disable" at bounding box center [1346, 327] width 186 height 29
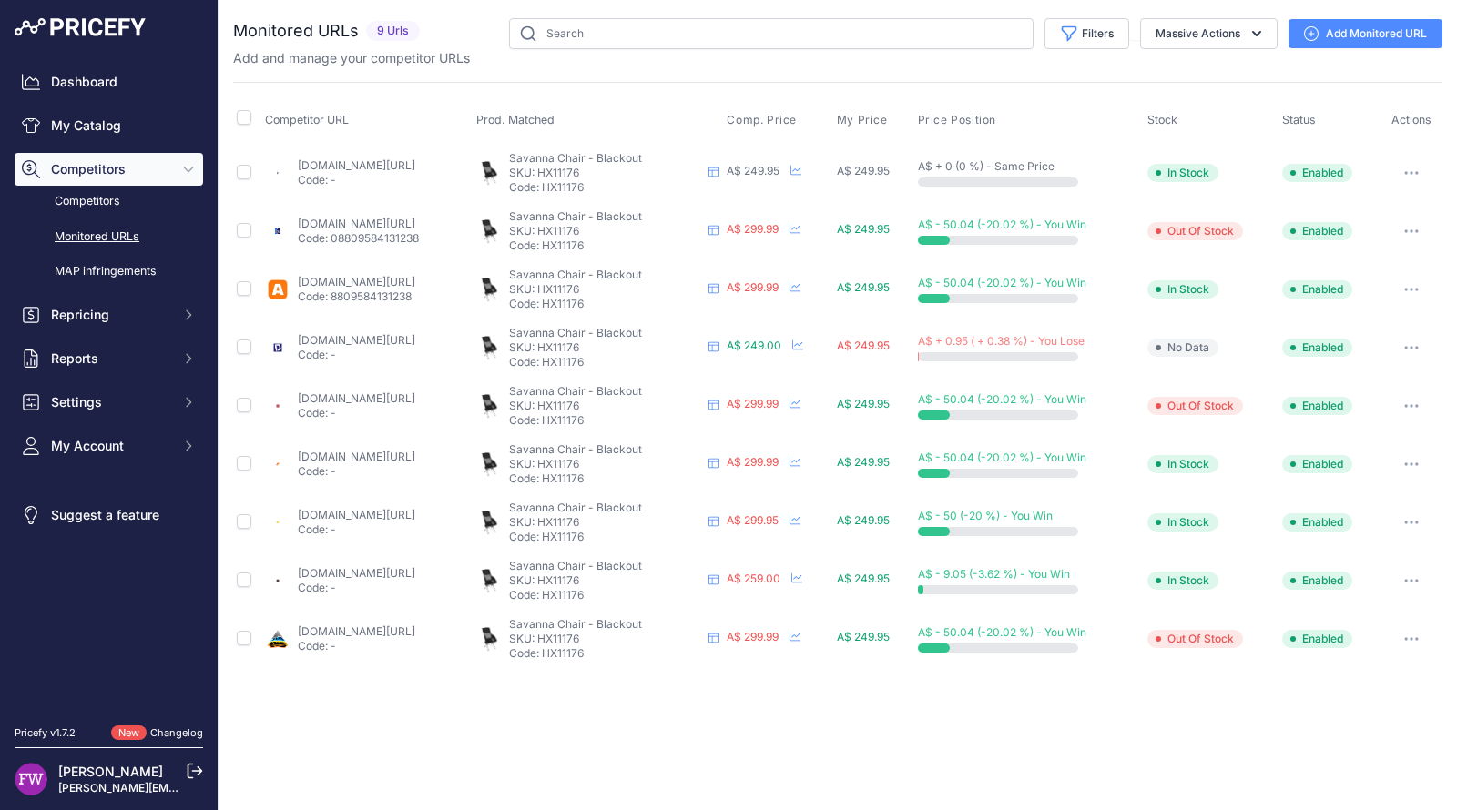
click at [1425, 171] on button "button" at bounding box center [1411, 172] width 36 height 25
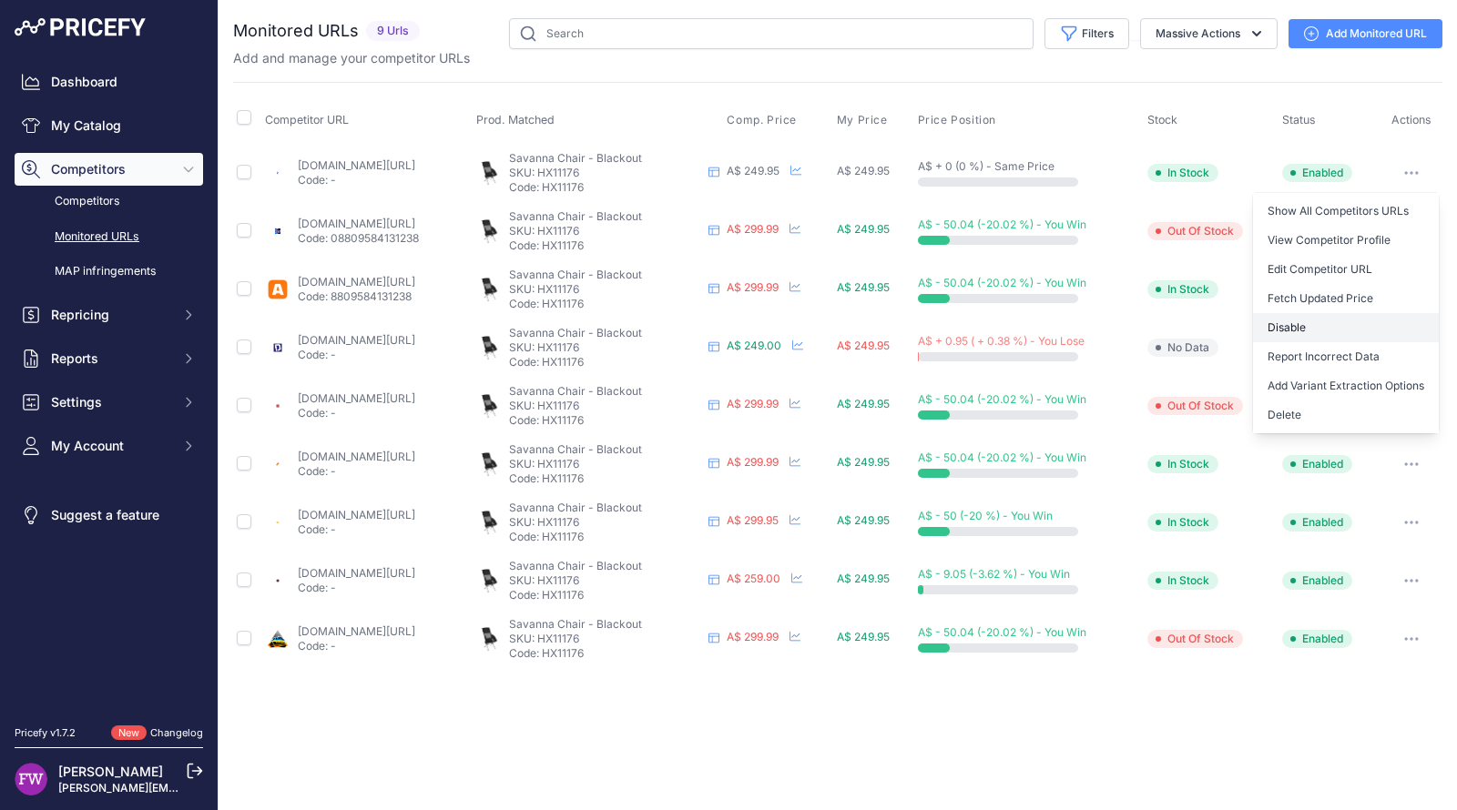
click at [1365, 338] on button "Disable" at bounding box center [1346, 327] width 186 height 29
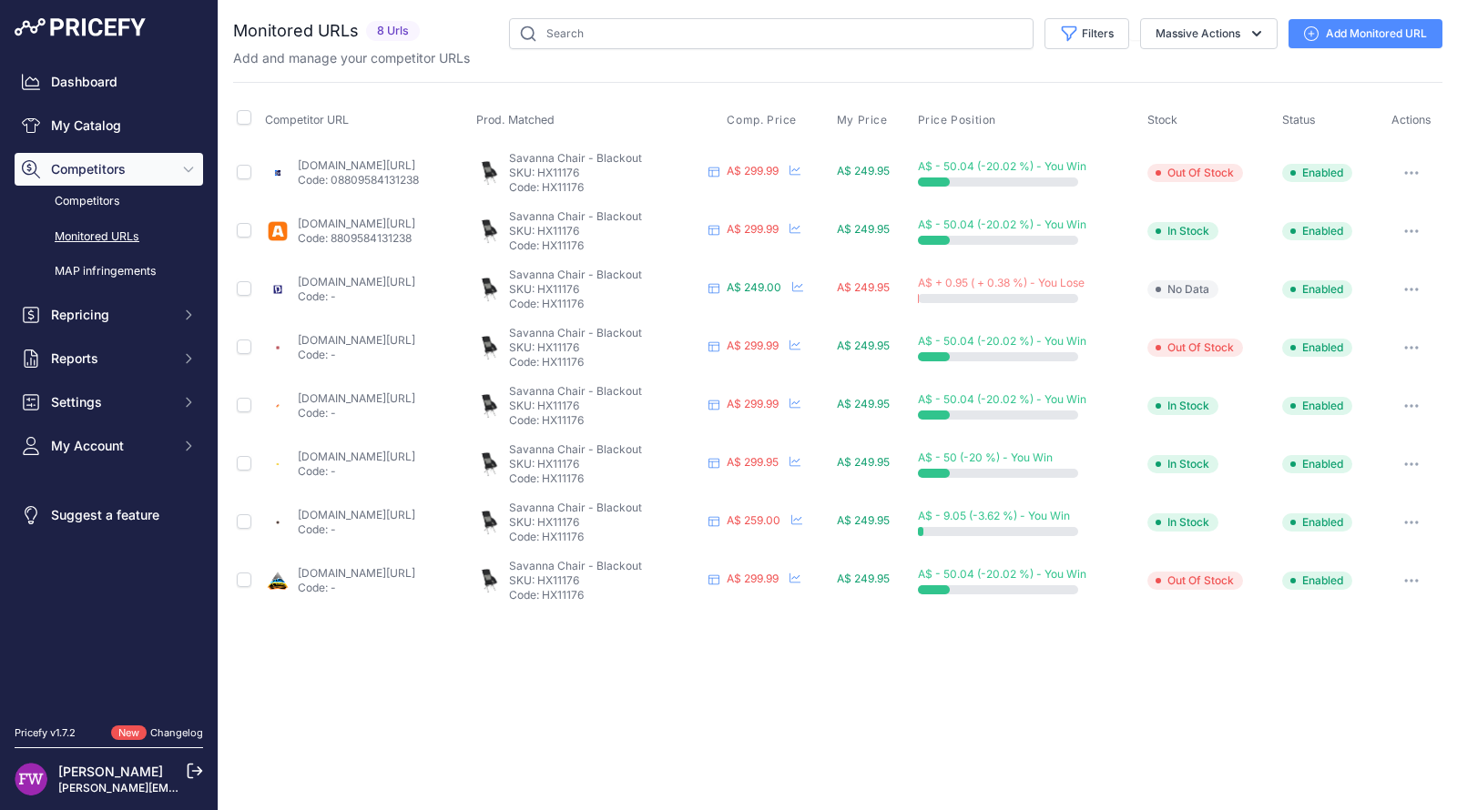
click at [1411, 173] on button "button" at bounding box center [1411, 172] width 36 height 25
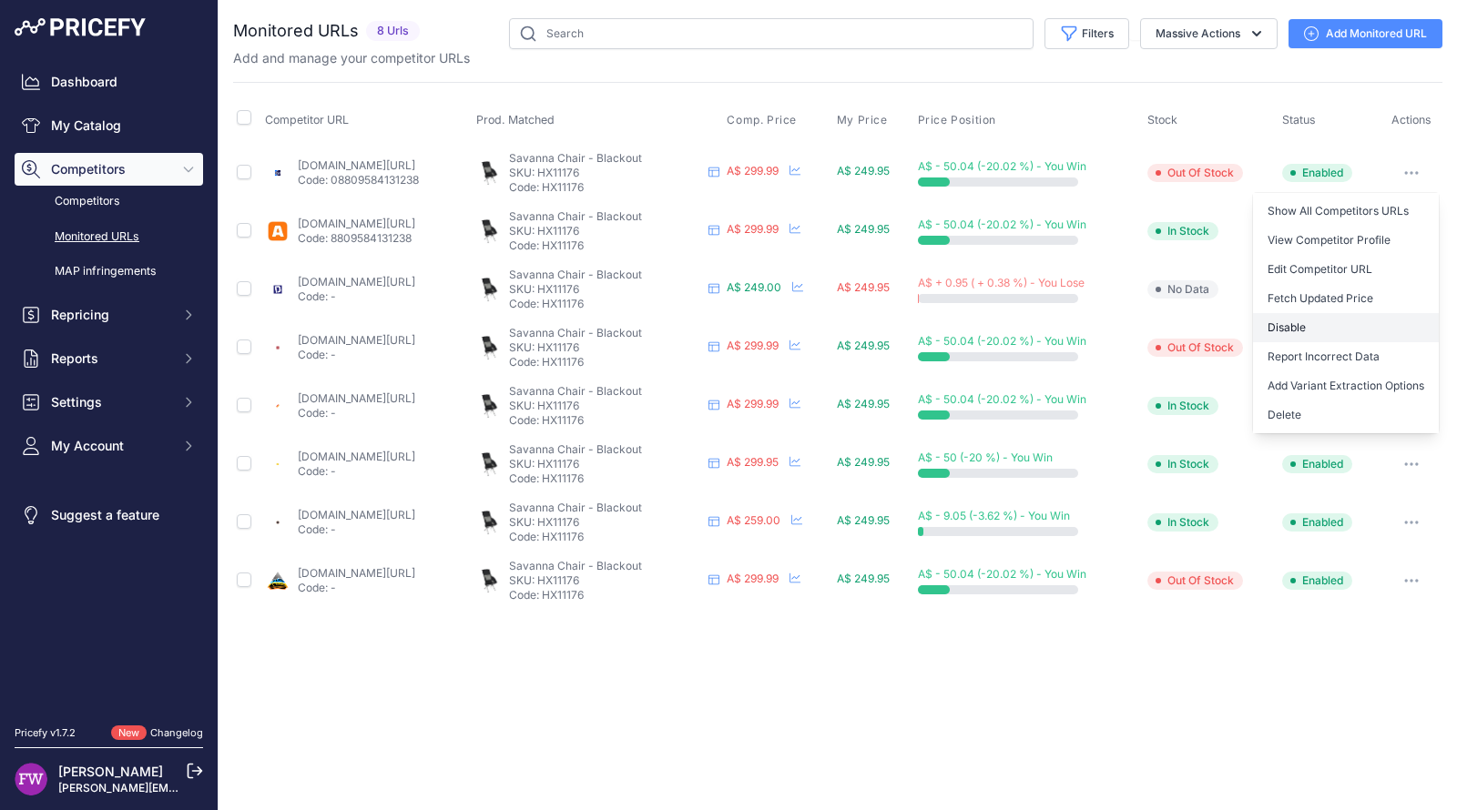
click at [1319, 339] on button "Disable" at bounding box center [1346, 327] width 186 height 29
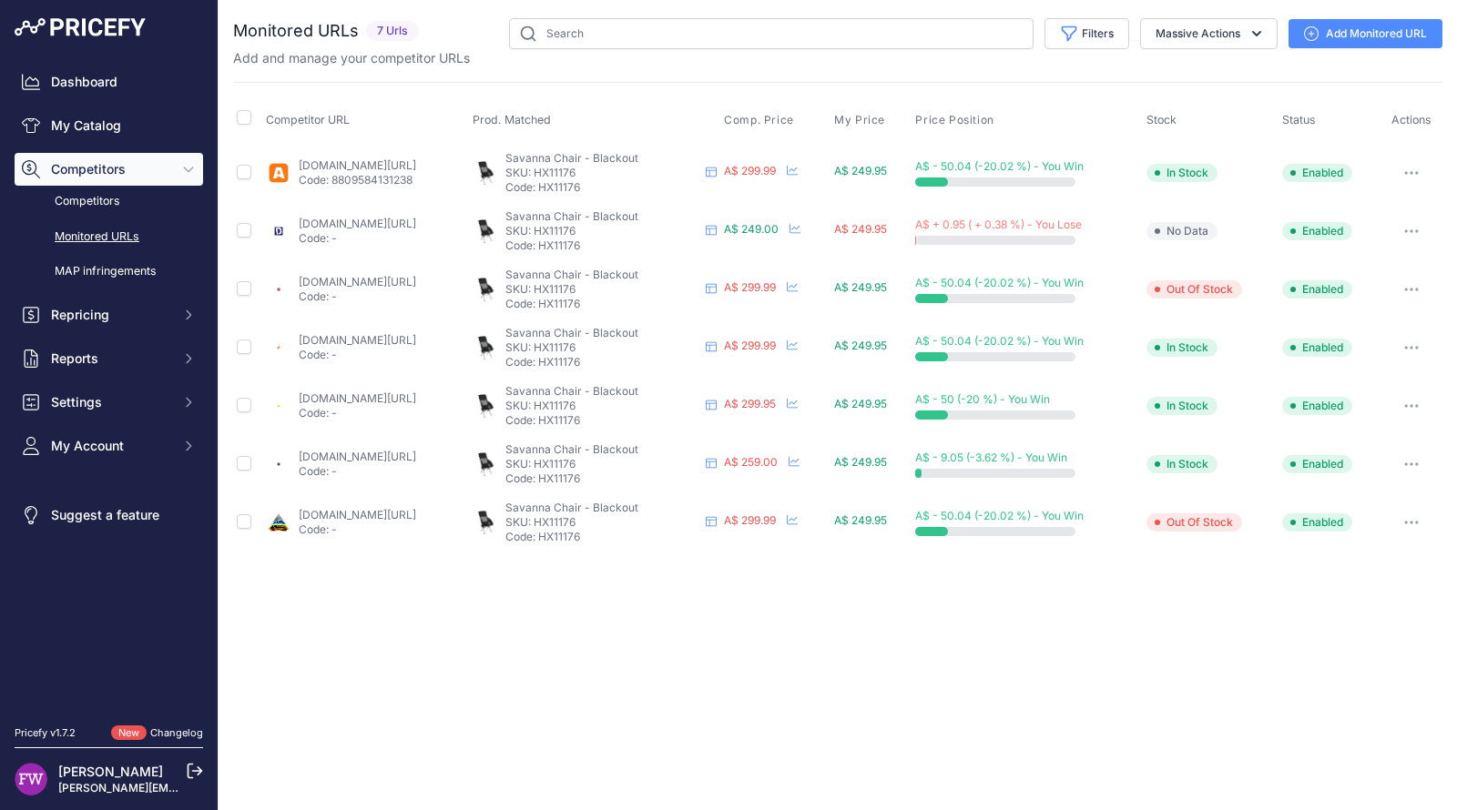
click at [1401, 164] on button "button" at bounding box center [1411, 172] width 36 height 25
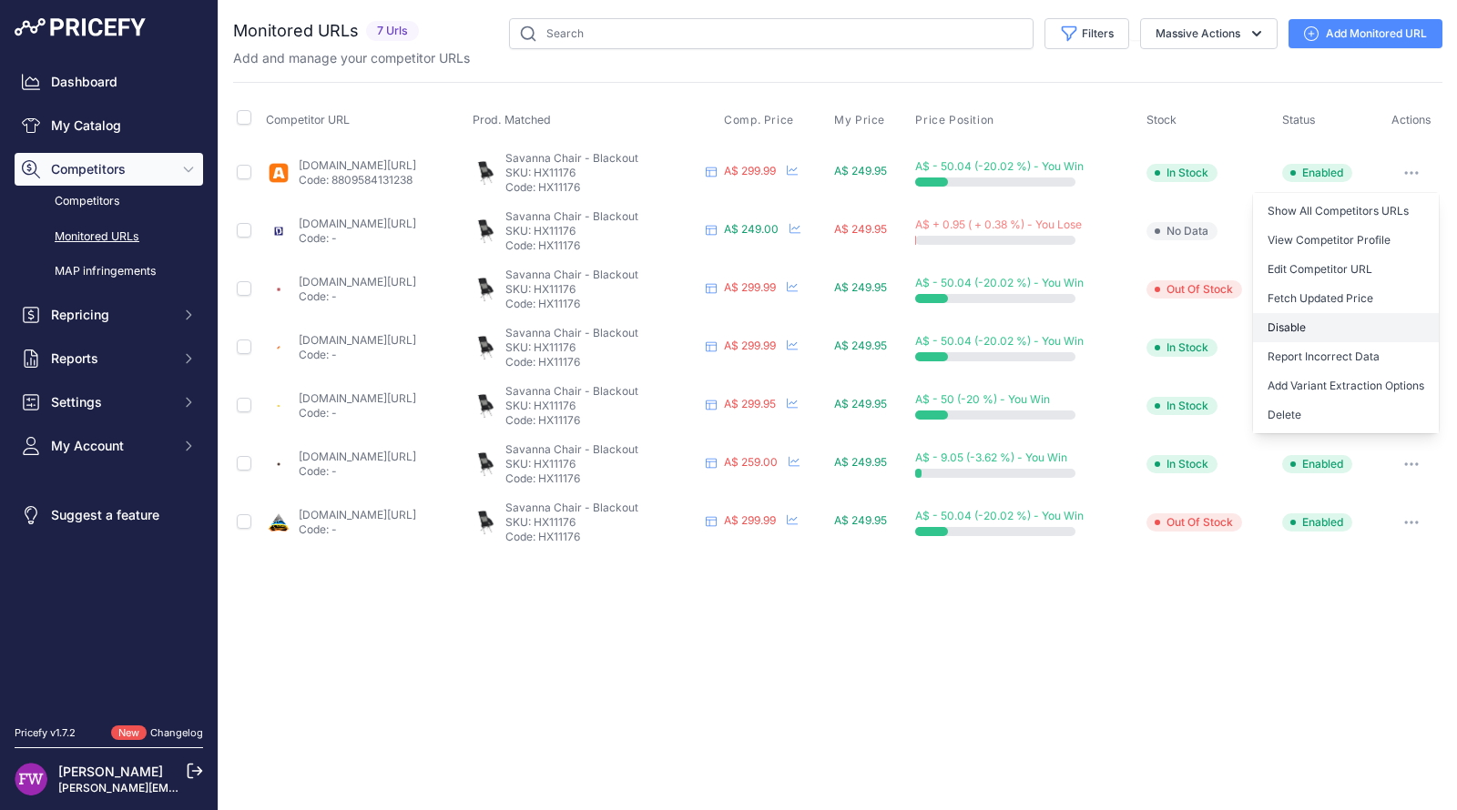
click at [1317, 336] on button "Disable" at bounding box center [1346, 327] width 186 height 29
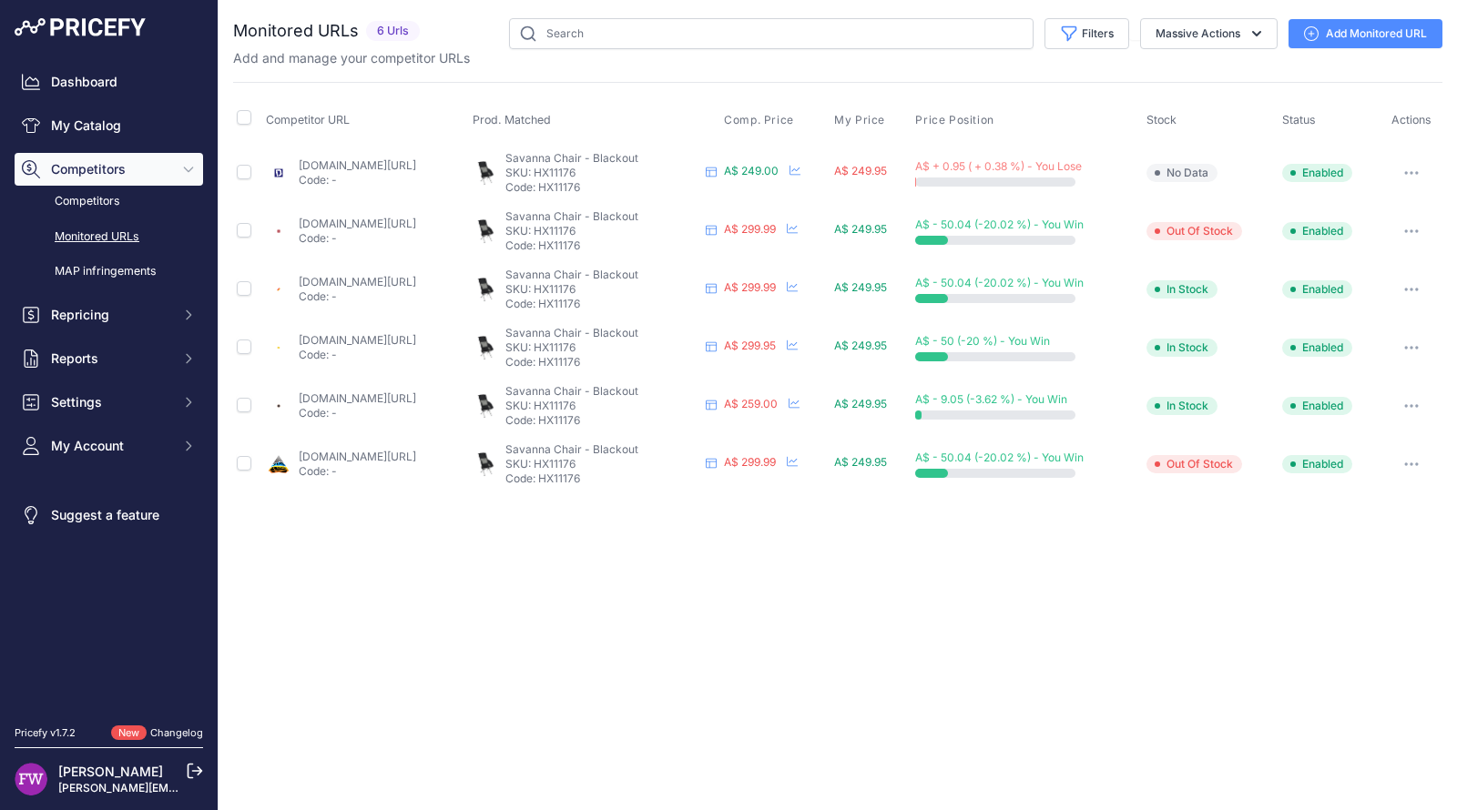
click at [1398, 162] on button "button" at bounding box center [1411, 172] width 36 height 25
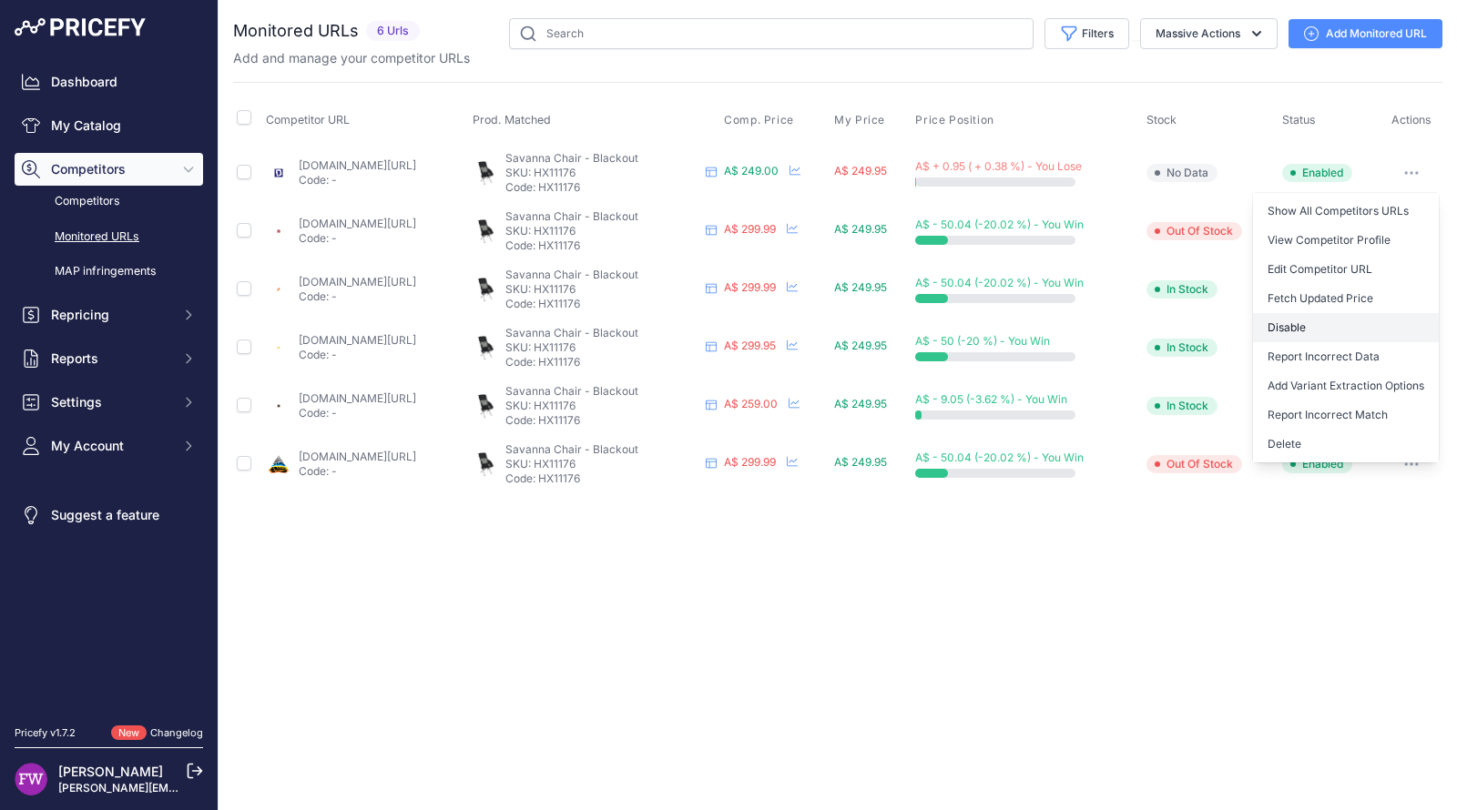
click at [1339, 334] on button "Disable" at bounding box center [1346, 327] width 186 height 29
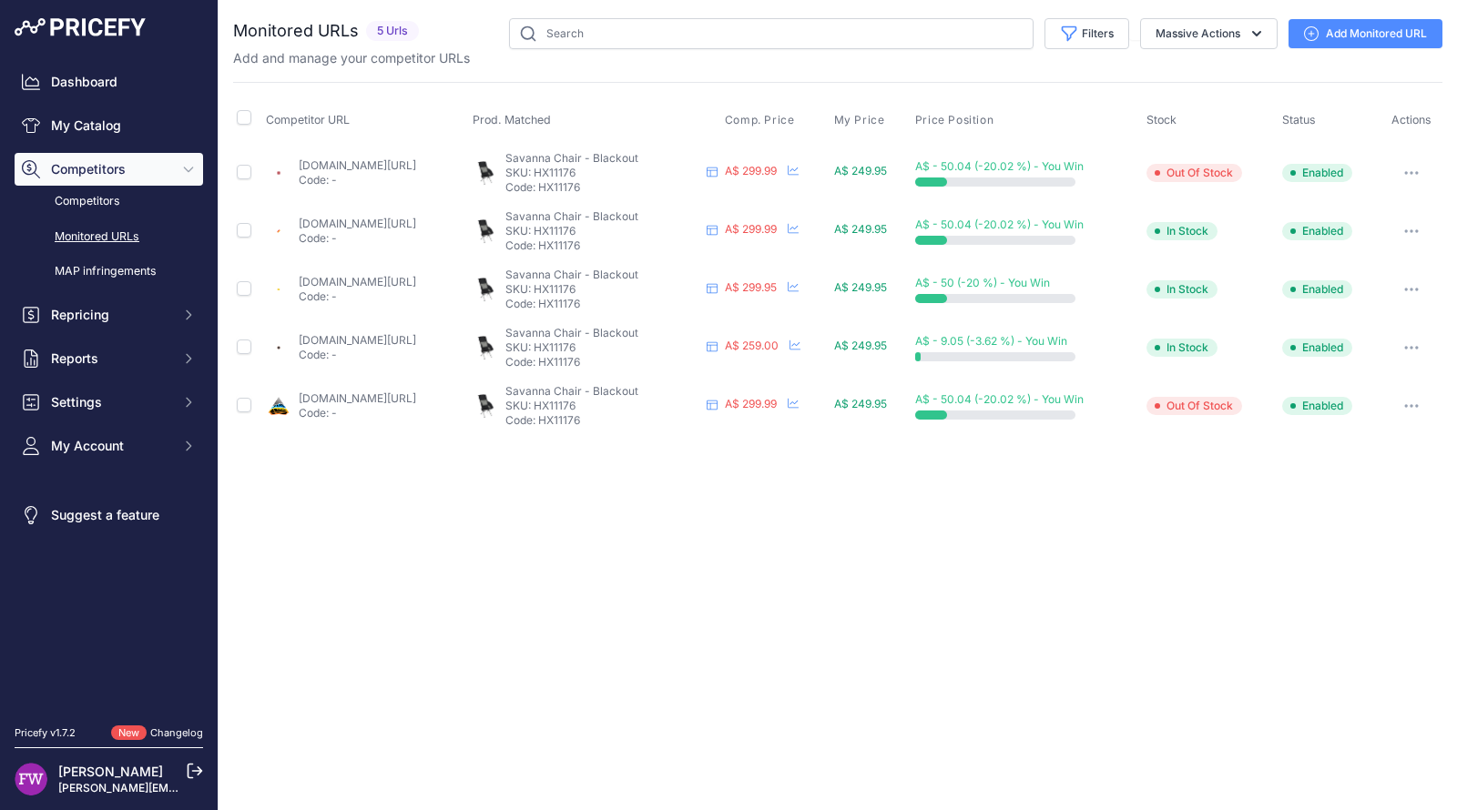
click at [378, 217] on link "autopartsco.com.au/savanna-chair-black?prirule_jdsnikfkfjsd=7008" at bounding box center [357, 224] width 117 height 14
click at [1414, 233] on button "button" at bounding box center [1411, 231] width 36 height 25
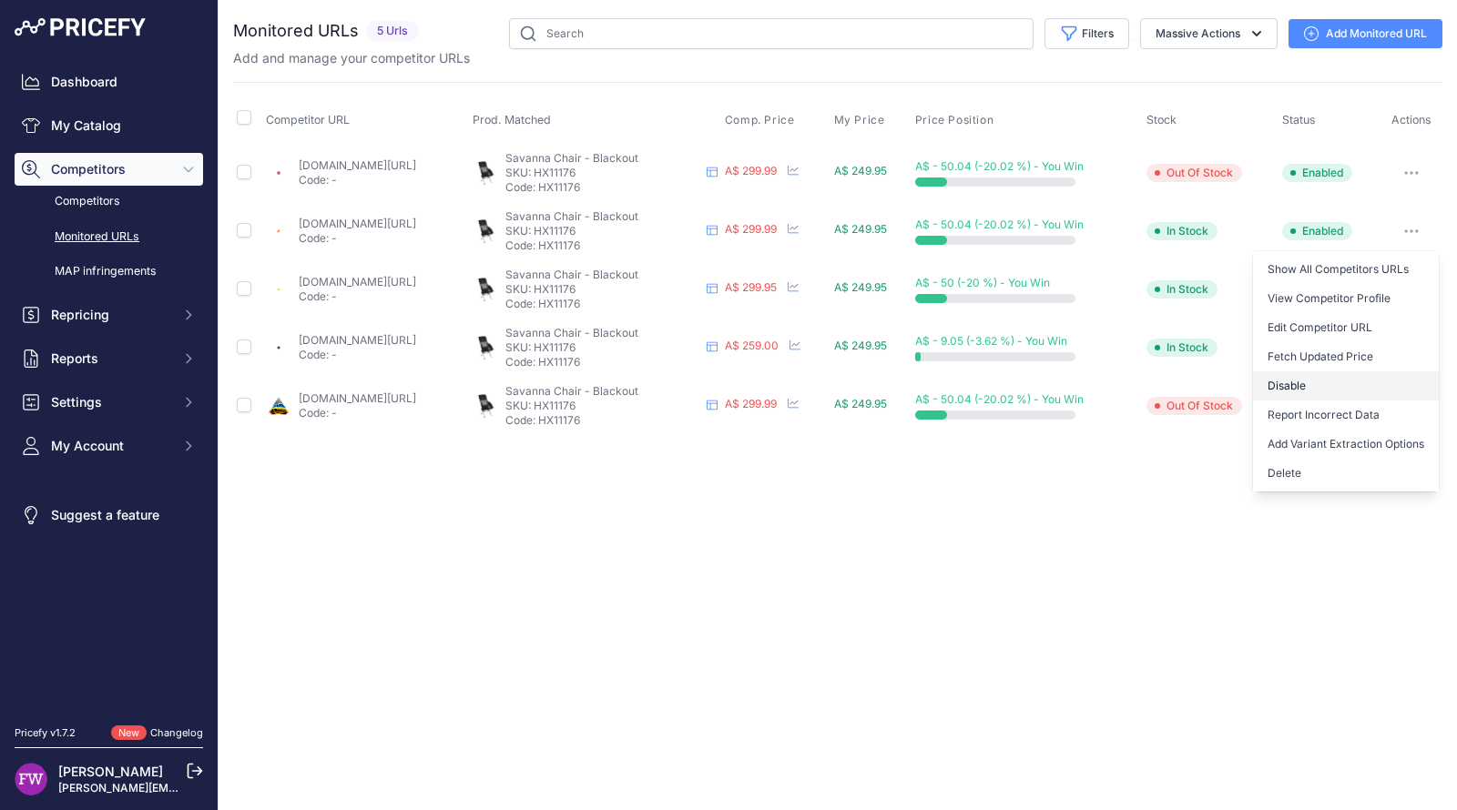
click at [1327, 376] on button "Disable" at bounding box center [1346, 385] width 186 height 29
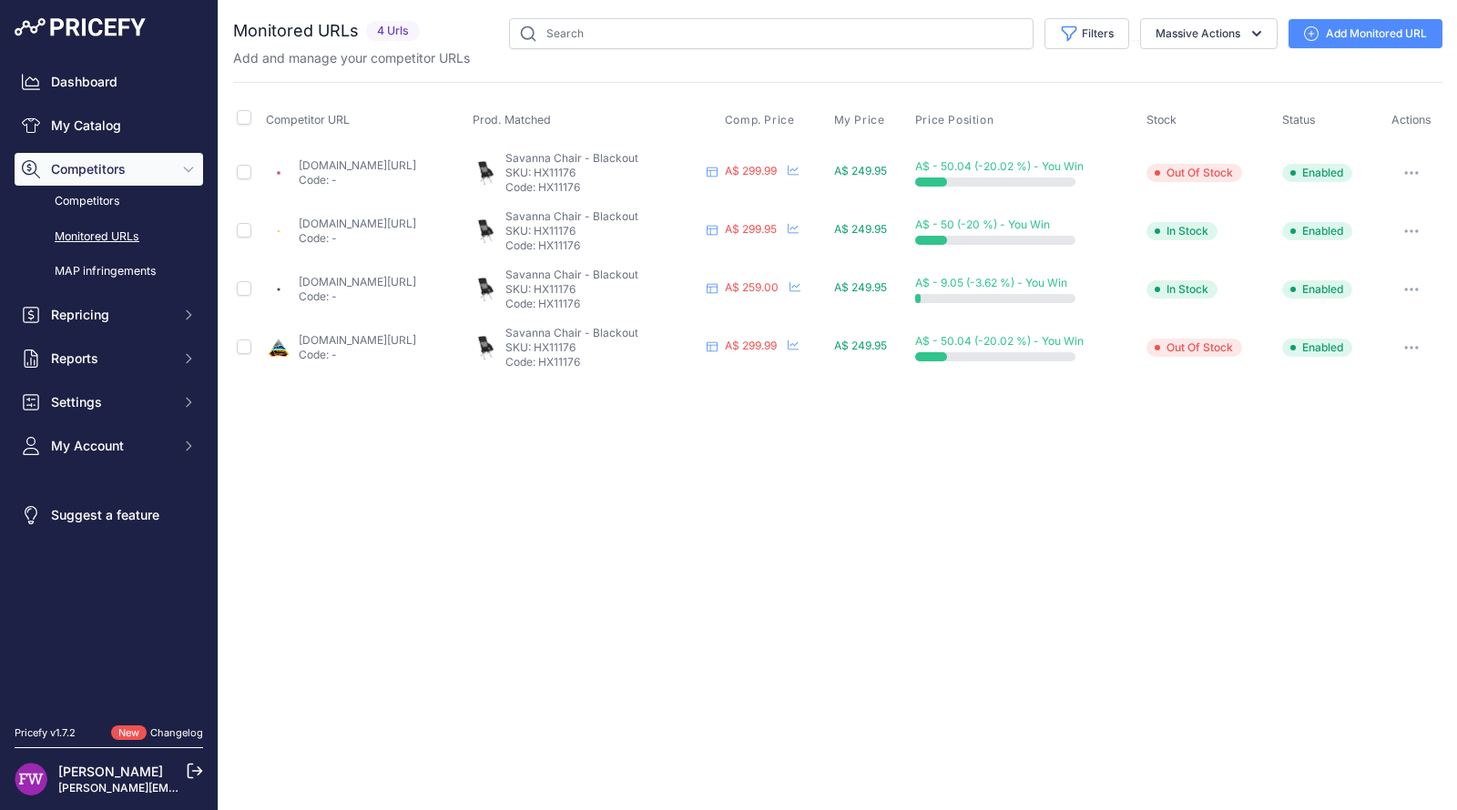
click at [416, 279] on link "campingoverlanding.com.au/products/helinox-savannah-chair?variant=4495269363734…" at bounding box center [357, 282] width 117 height 14
click at [416, 336] on link "outbackequipment.com.au/helinox-savanna-chair-blackout-with-black-frame-s2?prir…" at bounding box center [357, 340] width 117 height 14
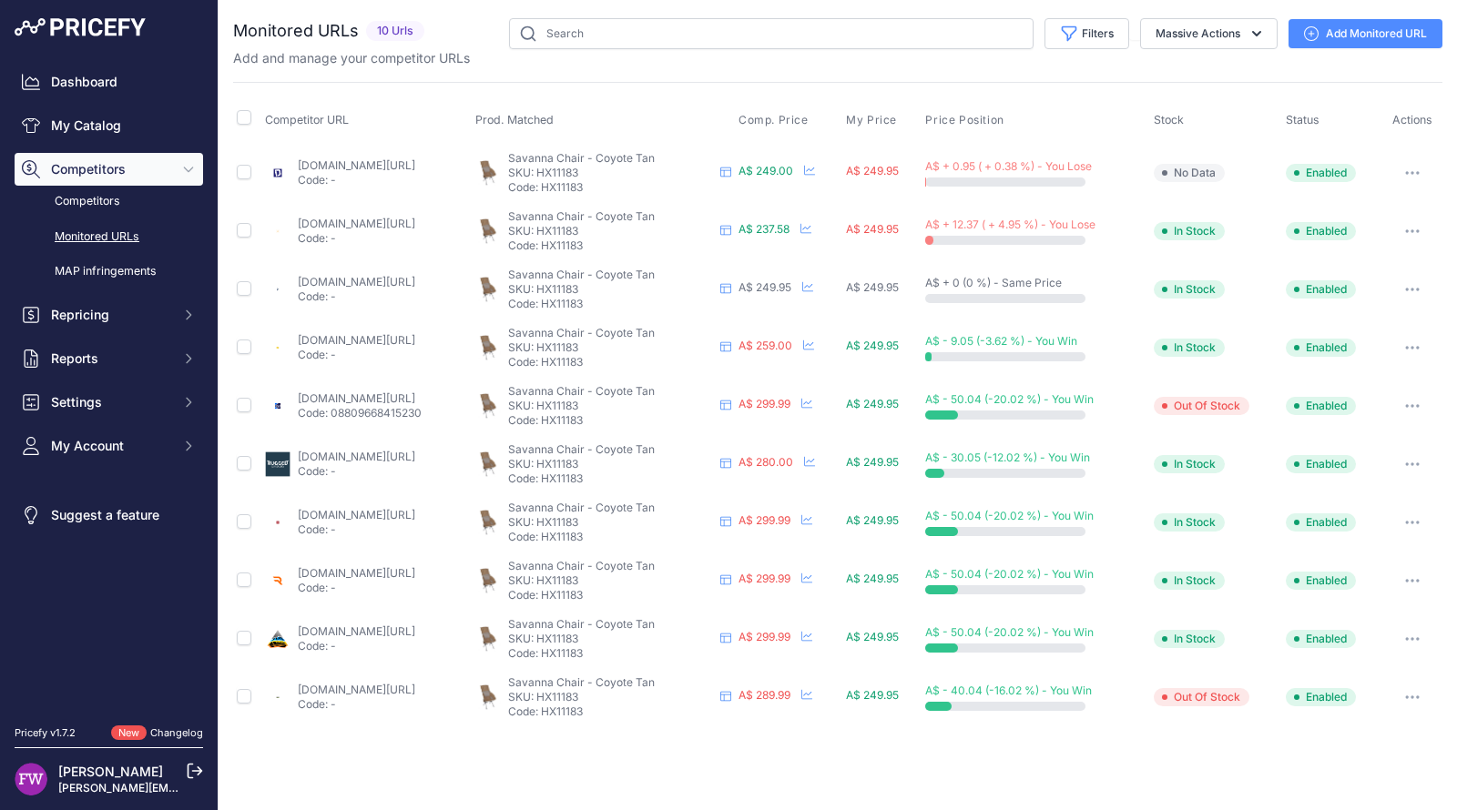
click at [415, 158] on link "[DOMAIN_NAME][URL]" at bounding box center [356, 165] width 117 height 14
click at [415, 224] on link "[DOMAIN_NAME][URL]" at bounding box center [356, 224] width 117 height 14
click at [415, 282] on link "[DOMAIN_NAME][URL]" at bounding box center [356, 282] width 117 height 14
click at [415, 333] on link "[DOMAIN_NAME][URL]" at bounding box center [356, 340] width 117 height 14
drag, startPoint x: 426, startPoint y: 410, endPoint x: 412, endPoint y: 407, distance: 13.9
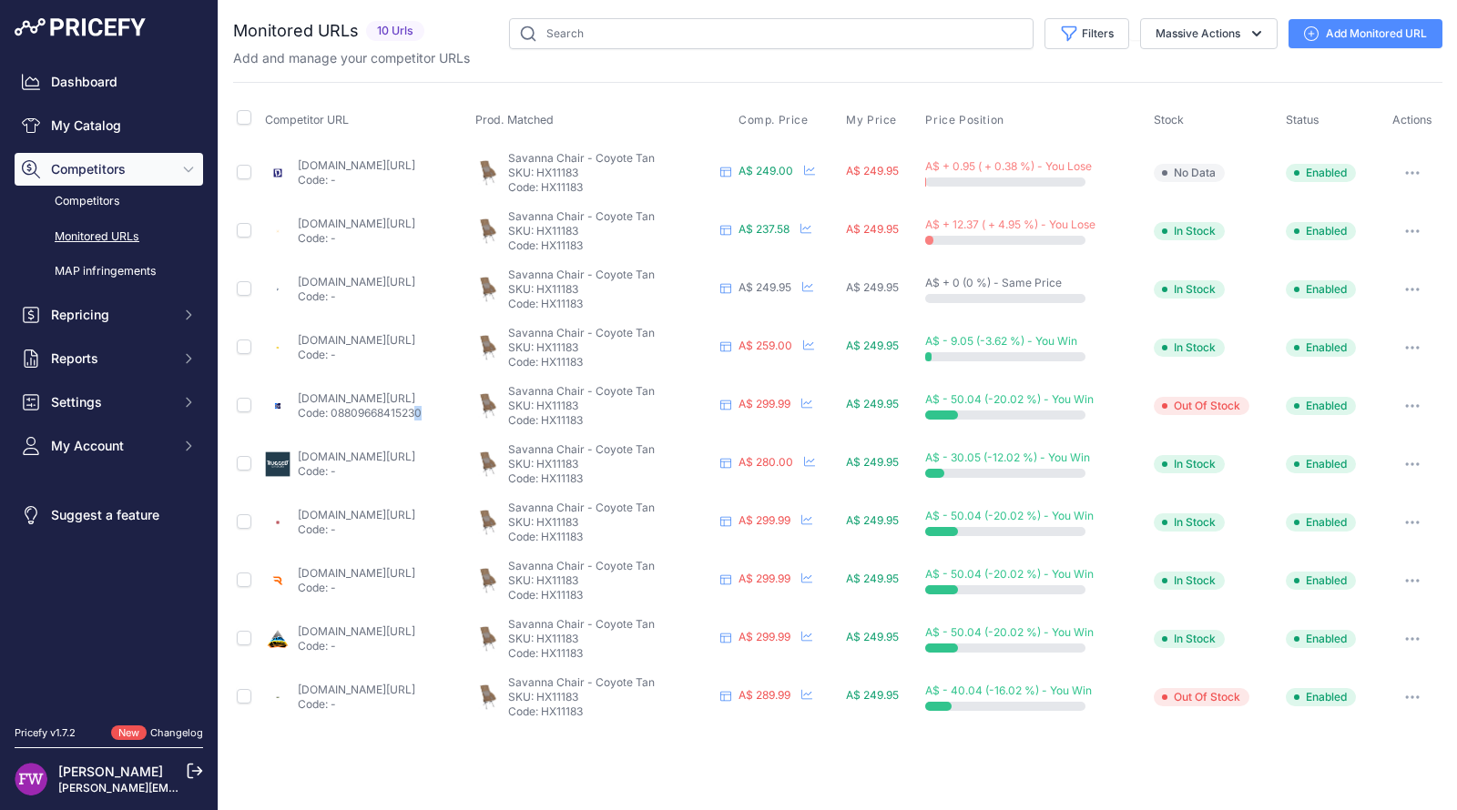
click at [412, 407] on p "Code: 08809668415230" at bounding box center [360, 413] width 124 height 15
click at [415, 391] on link "[DOMAIN_NAME][URL]" at bounding box center [356, 398] width 117 height 14
click at [415, 450] on link "[DOMAIN_NAME][URL]" at bounding box center [356, 457] width 117 height 14
click at [415, 519] on link "[DOMAIN_NAME][URL]" at bounding box center [356, 515] width 117 height 14
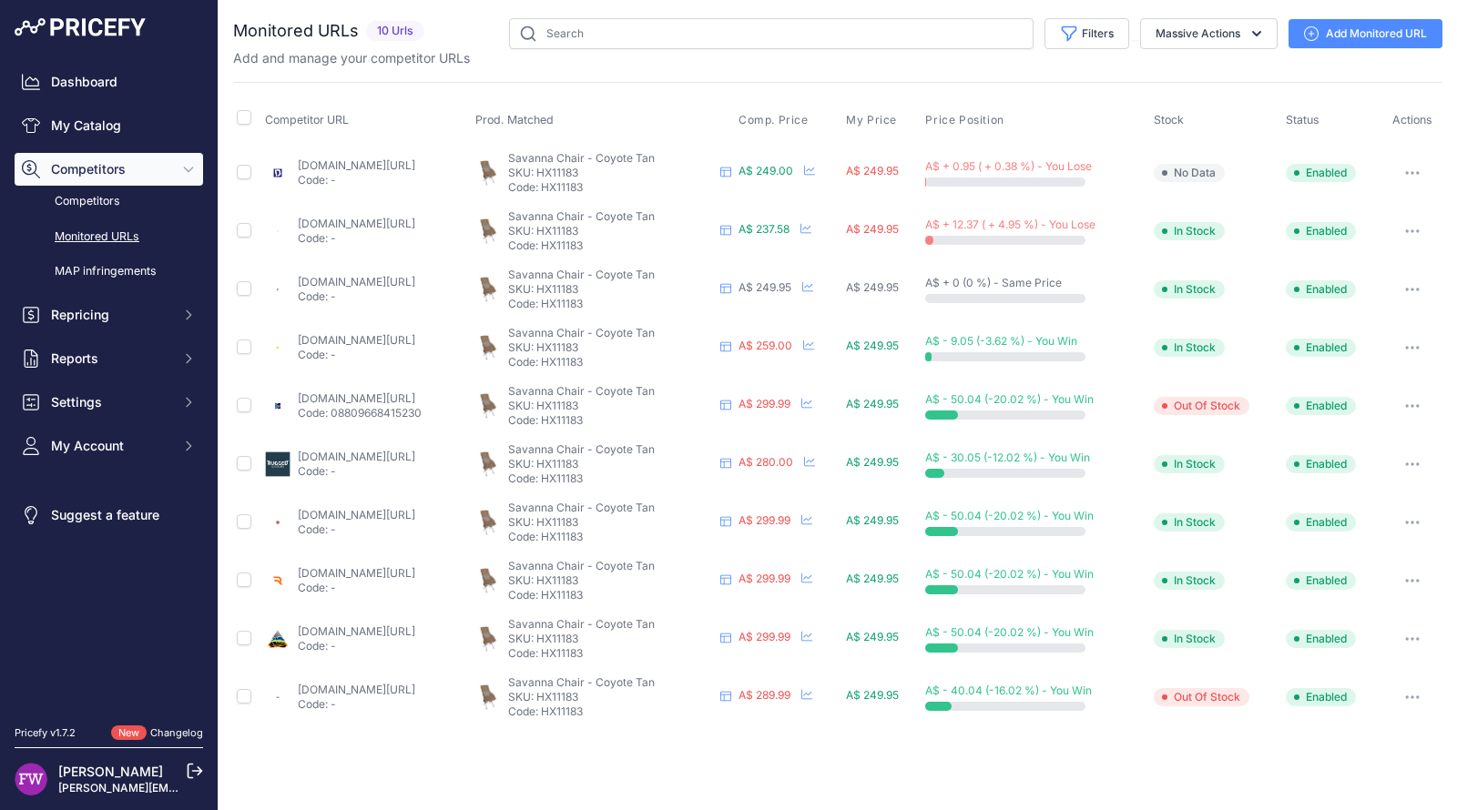
click at [415, 571] on link "[DOMAIN_NAME][URL]" at bounding box center [356, 573] width 117 height 14
click at [415, 625] on link "[DOMAIN_NAME][URL]" at bounding box center [356, 632] width 117 height 14
click at [415, 684] on link "[DOMAIN_NAME][URL]" at bounding box center [356, 690] width 117 height 14
click at [415, 219] on link "[DOMAIN_NAME][URL]" at bounding box center [356, 224] width 117 height 14
click at [1418, 223] on button "button" at bounding box center [1412, 231] width 36 height 25
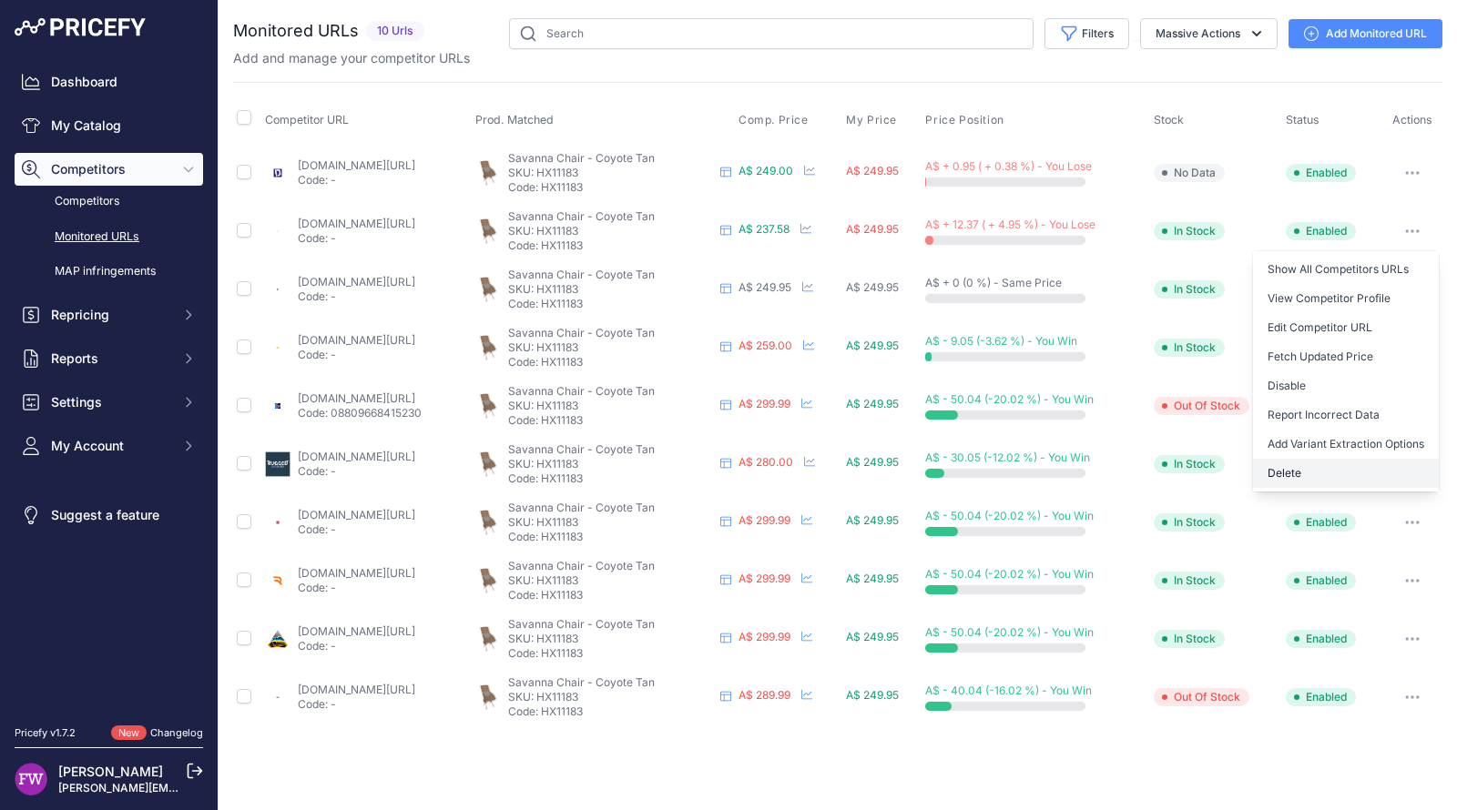
click at [1320, 479] on button "Delete" at bounding box center [1346, 473] width 186 height 29
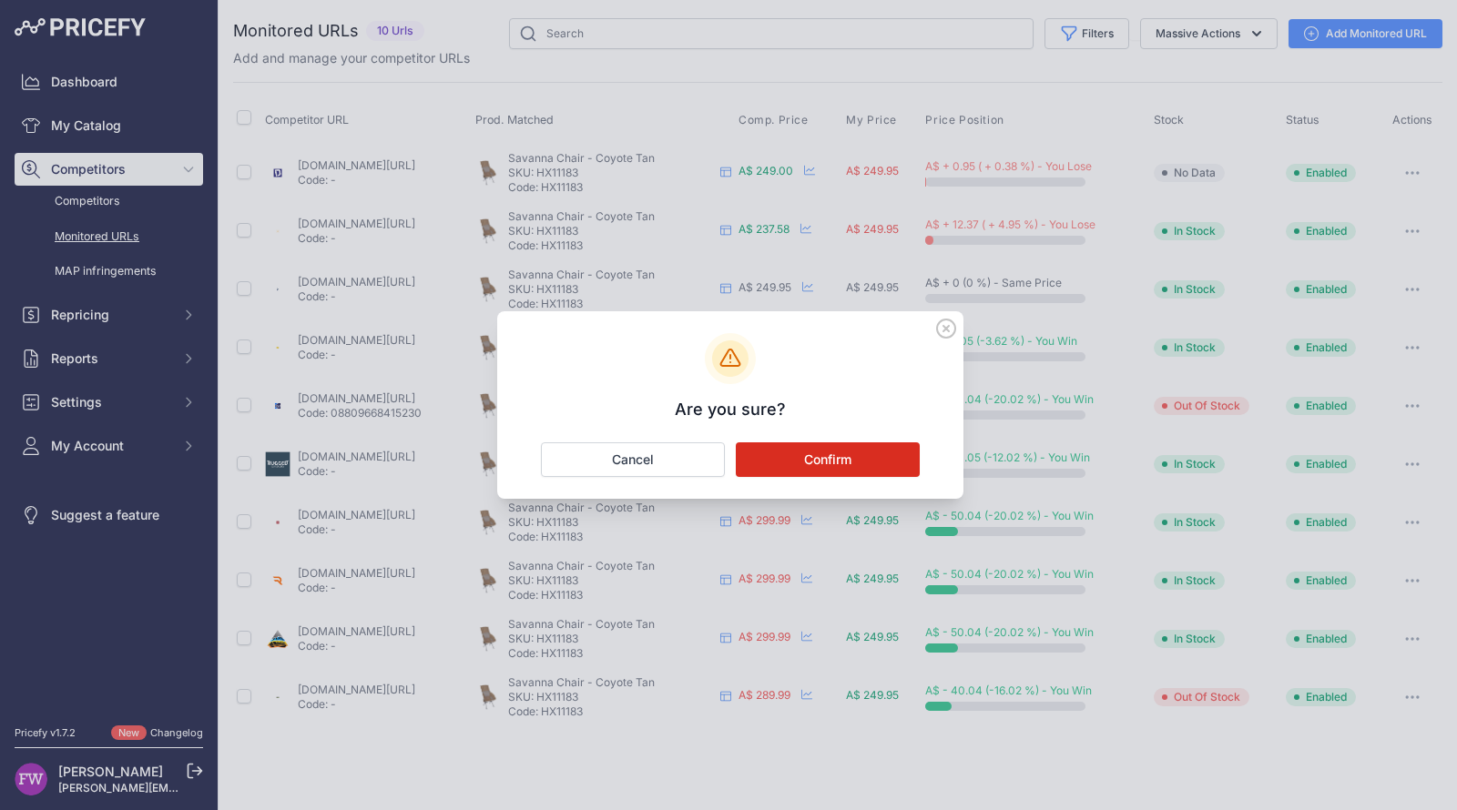
click at [859, 459] on button "Confirm" at bounding box center [828, 459] width 184 height 35
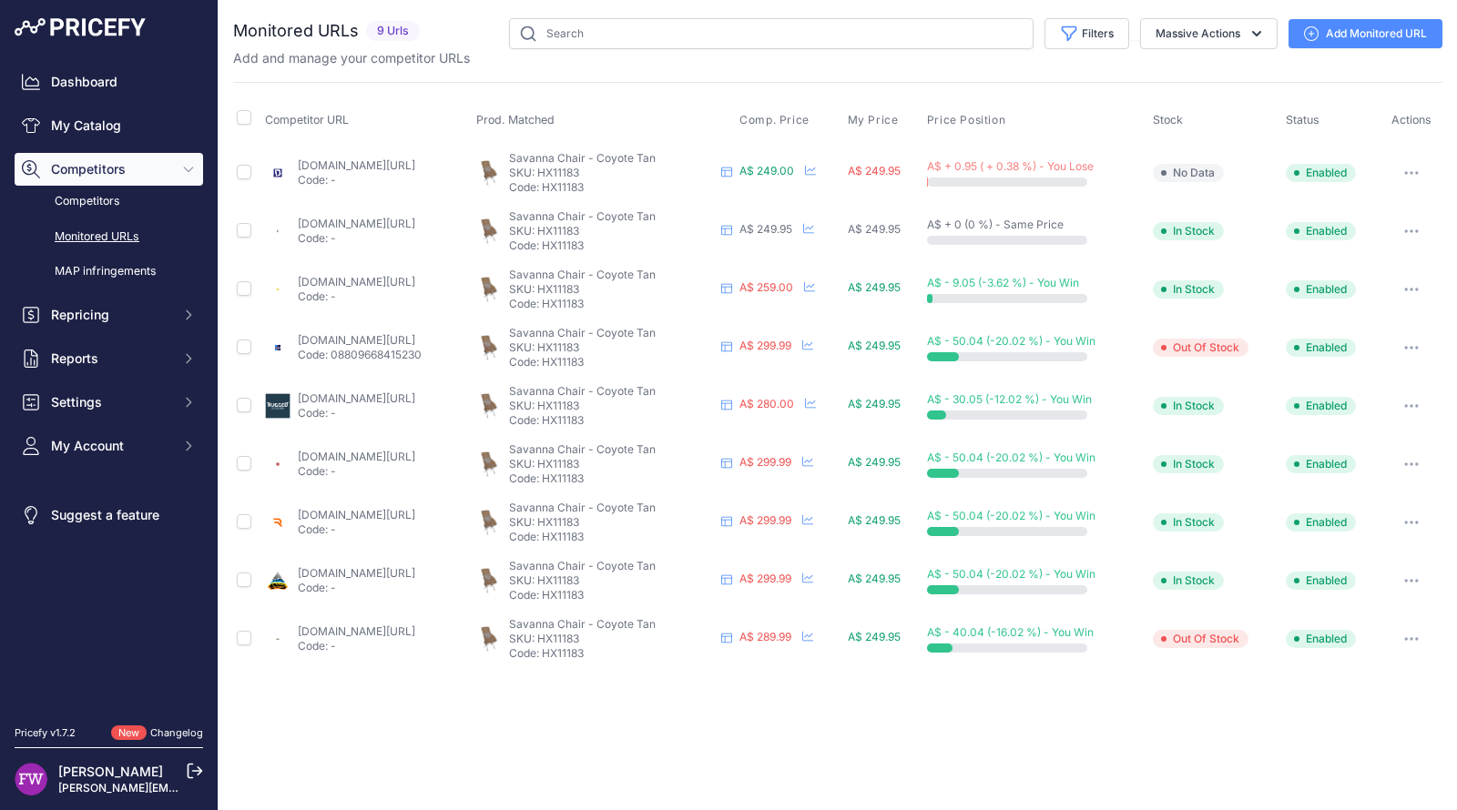
click at [1398, 33] on link "Add Monitored URL" at bounding box center [1365, 33] width 154 height 29
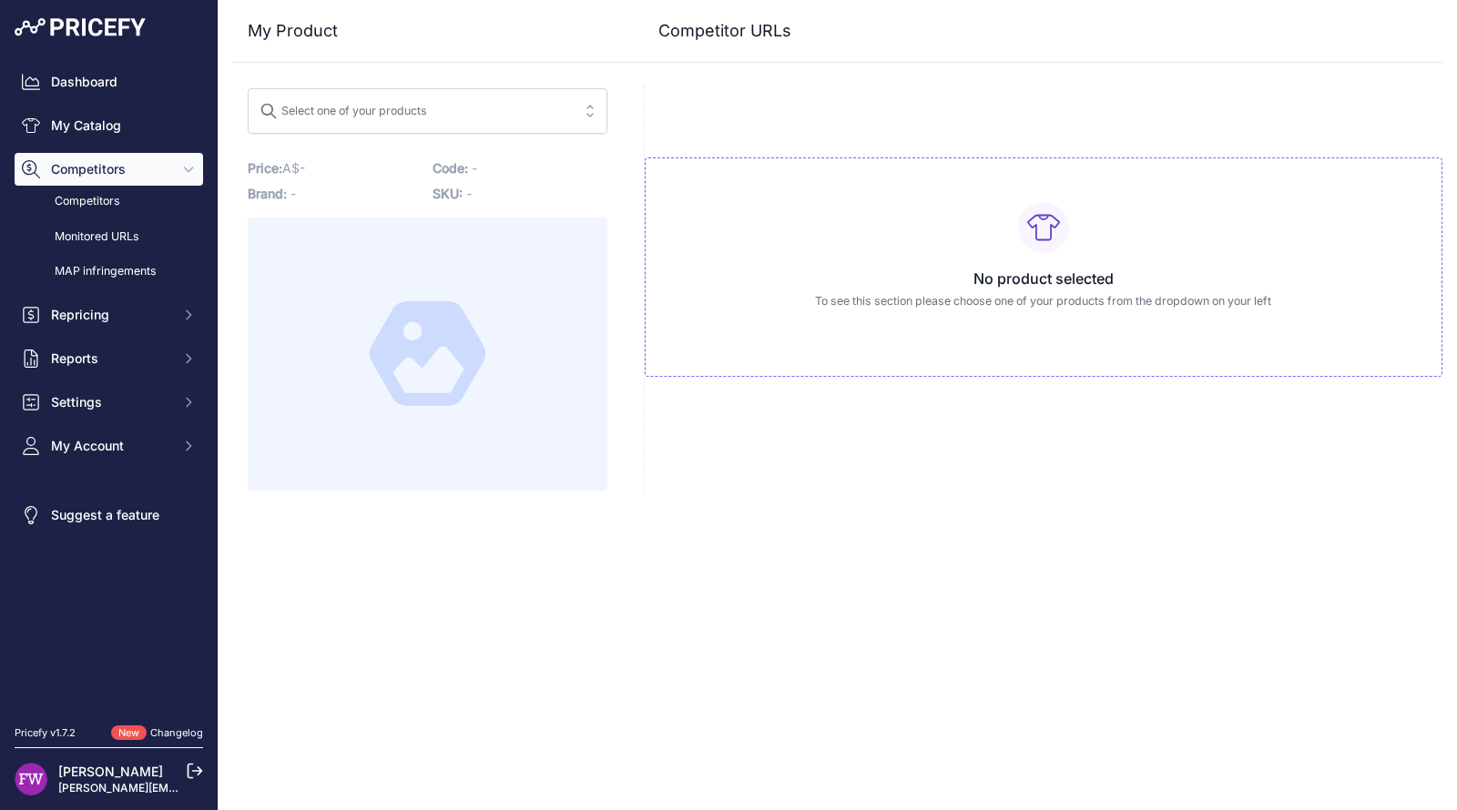
click at [1037, 253] on div "No product selected To see this section please choose one of your products from…" at bounding box center [1044, 267] width 798 height 219
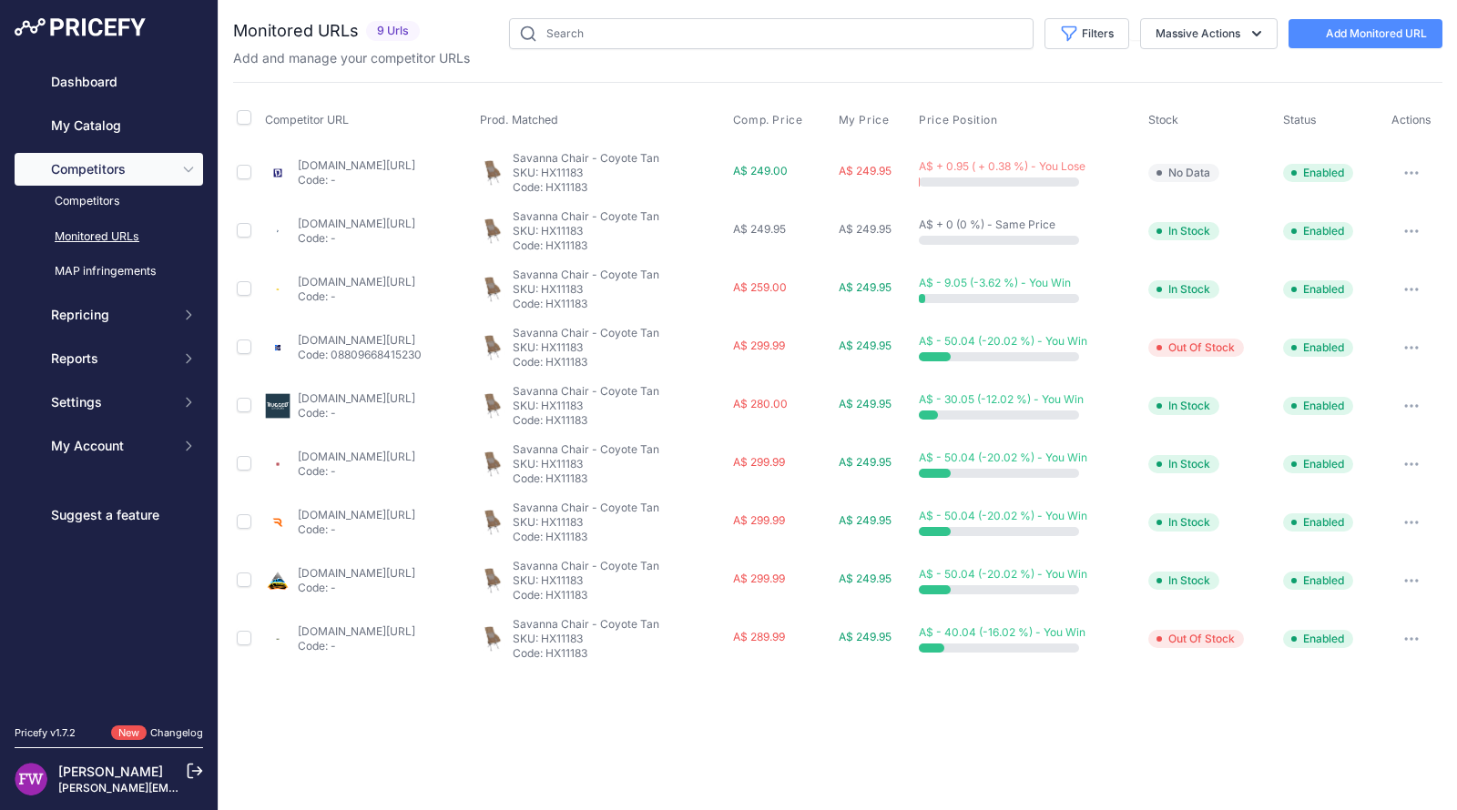
click at [1365, 22] on link "Add Monitored URL" at bounding box center [1365, 33] width 154 height 29
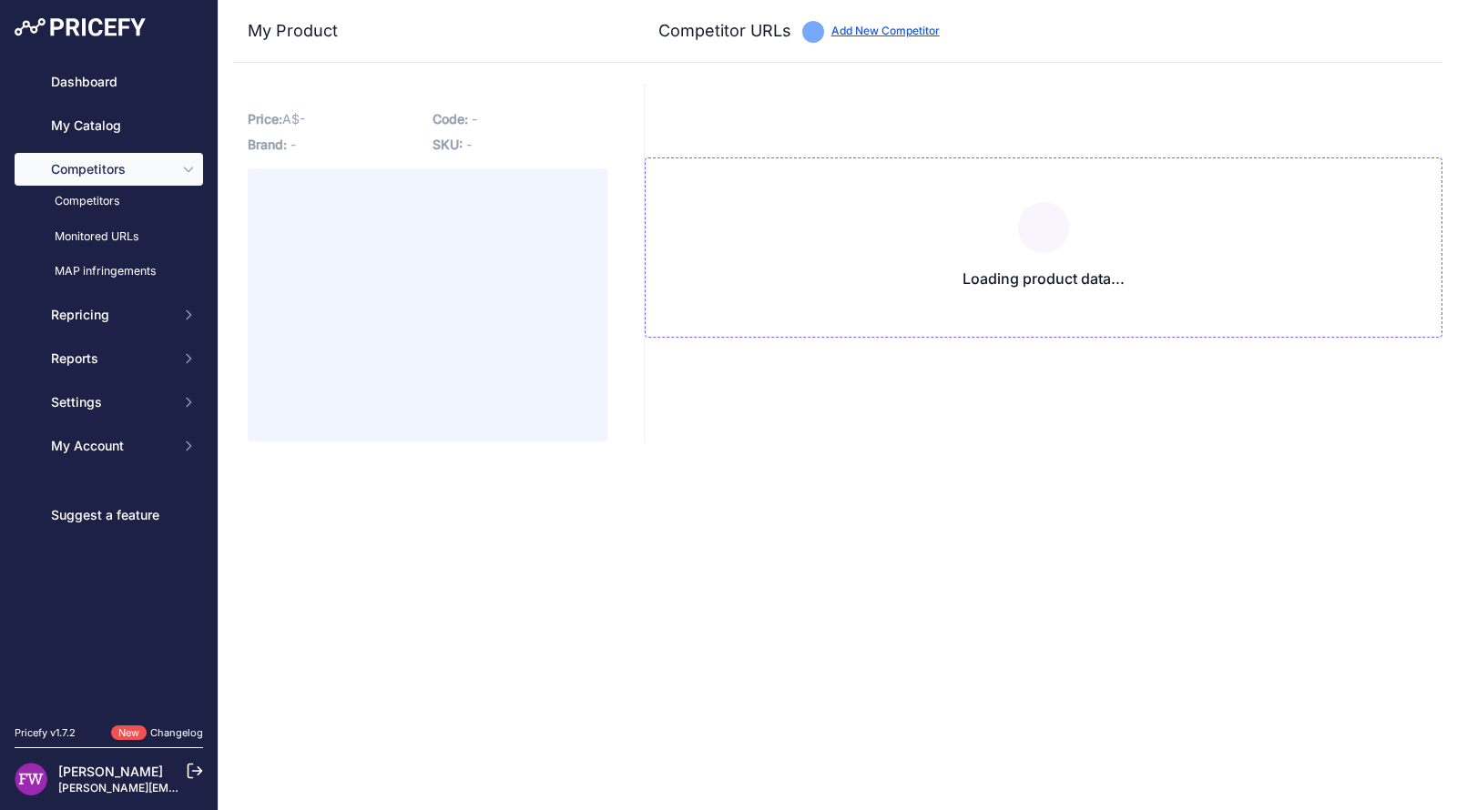
type input "[DOMAIN_NAME][URL]"
type input "www.blackhawkoutdoor.com.au/products/helinox-savanna-chair?variant=430051894887…"
type input "[DOMAIN_NAME][URL]"
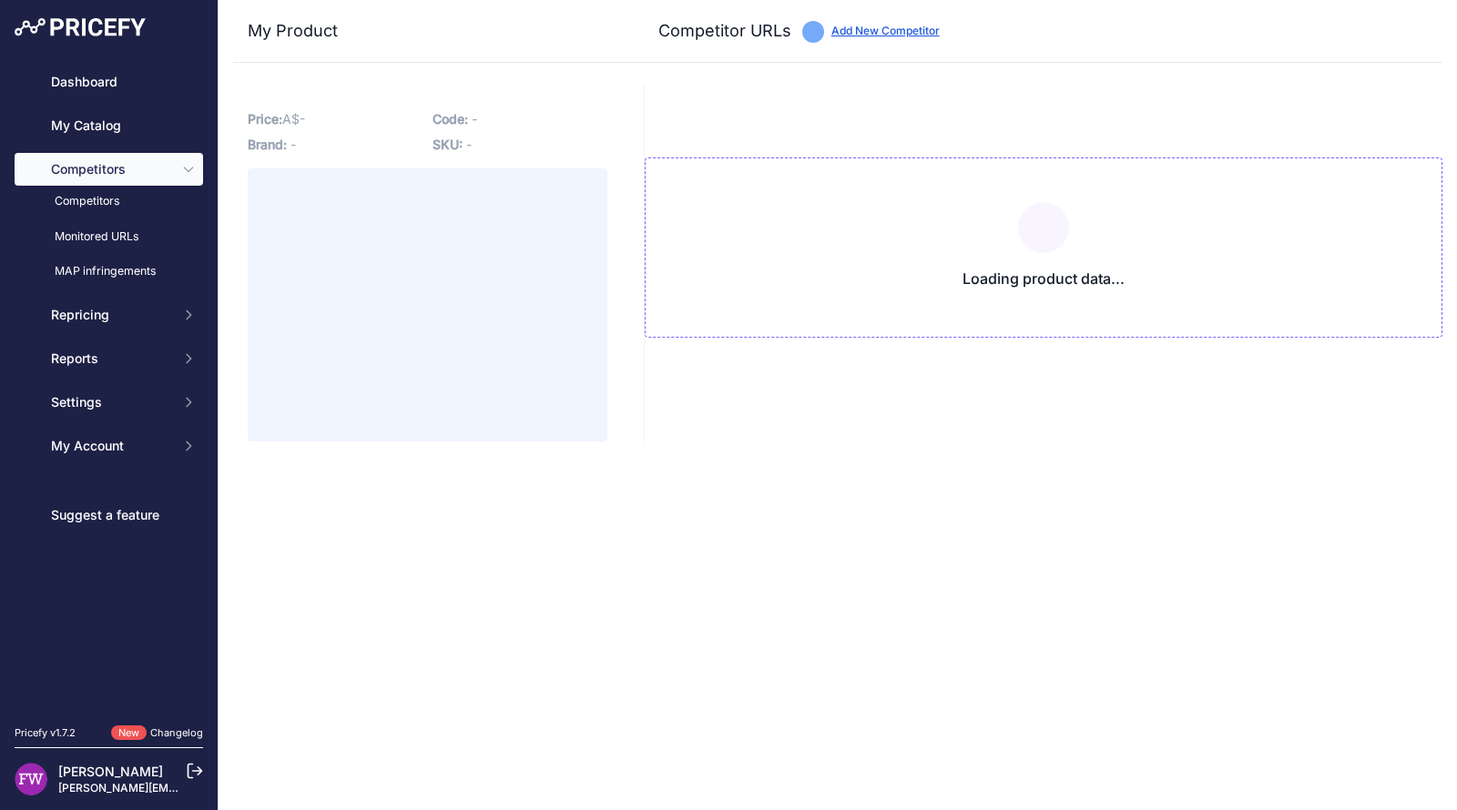
type input "[DOMAIN_NAME][URL]"
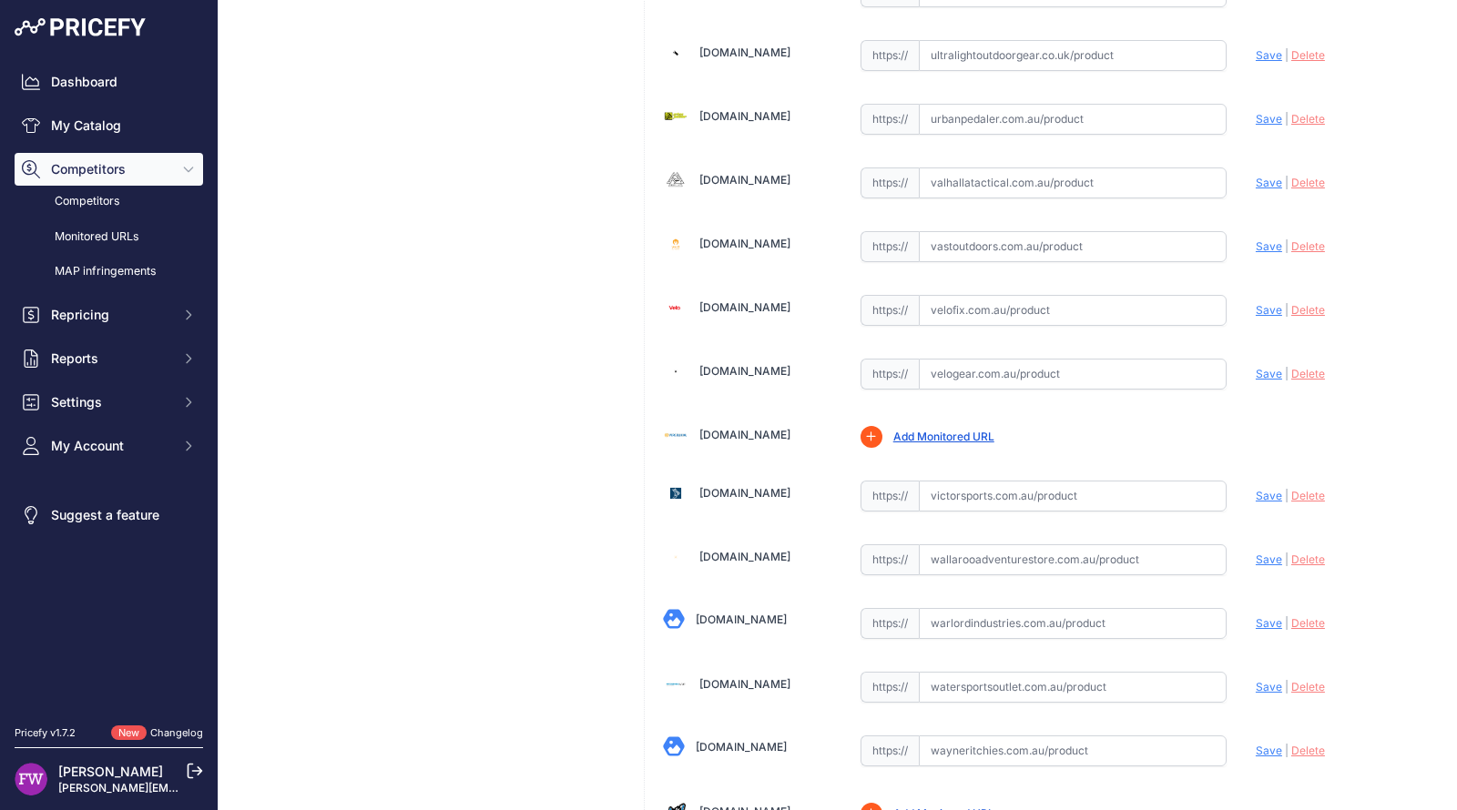
scroll to position [19935, 0]
drag, startPoint x: 1062, startPoint y: 339, endPoint x: 1066, endPoint y: 350, distance: 11.5
click at [1066, 542] on div "https:// Valid" at bounding box center [1043, 559] width 366 height 35
click at [1066, 545] on input "text" at bounding box center [1073, 560] width 308 height 31
paste input "https://www.wallarooadventurestore.com.au/products/helinox-savanna-chair?varian…"
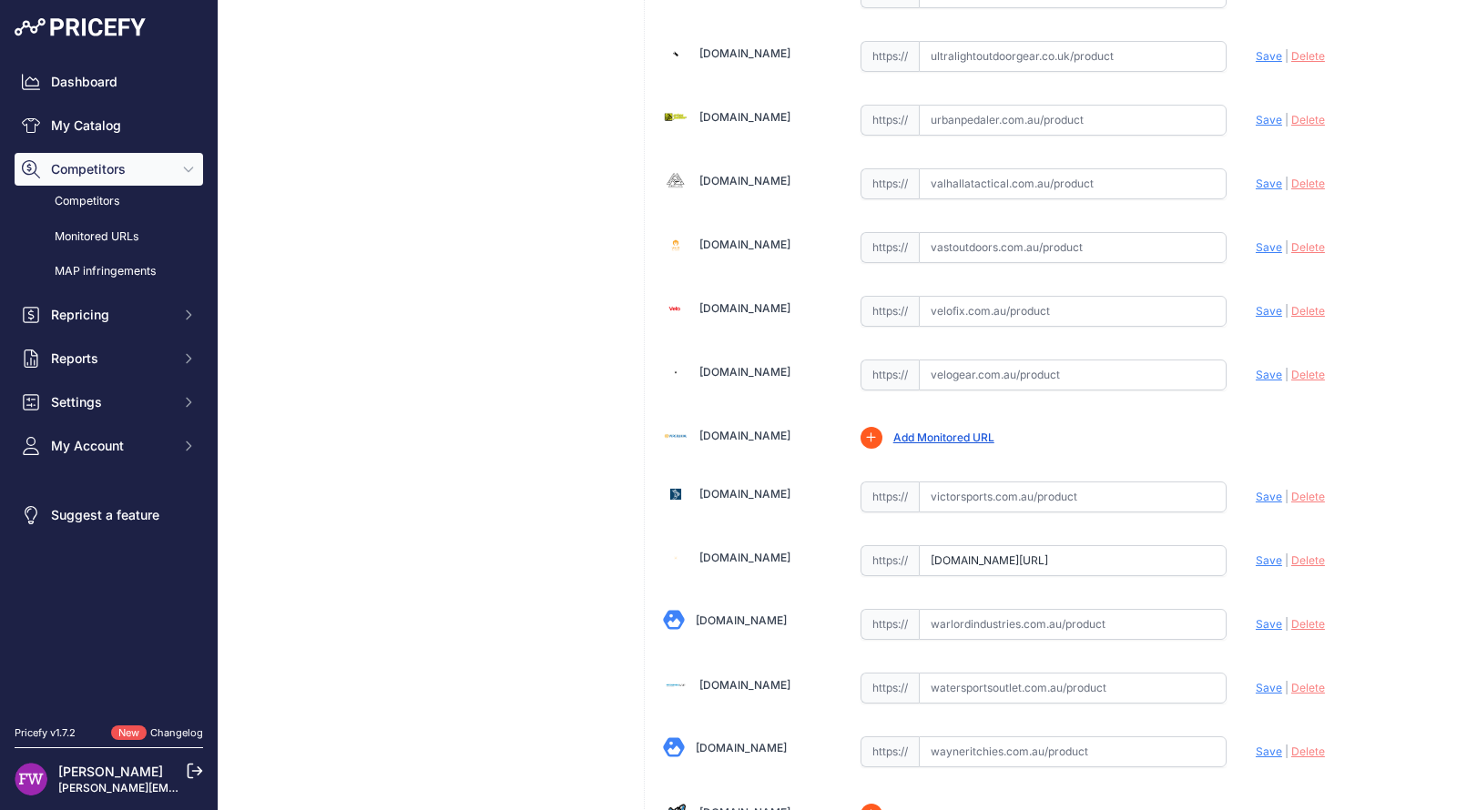
scroll to position [0, 0]
click at [1258, 554] on span "Save" at bounding box center [1269, 561] width 26 height 14
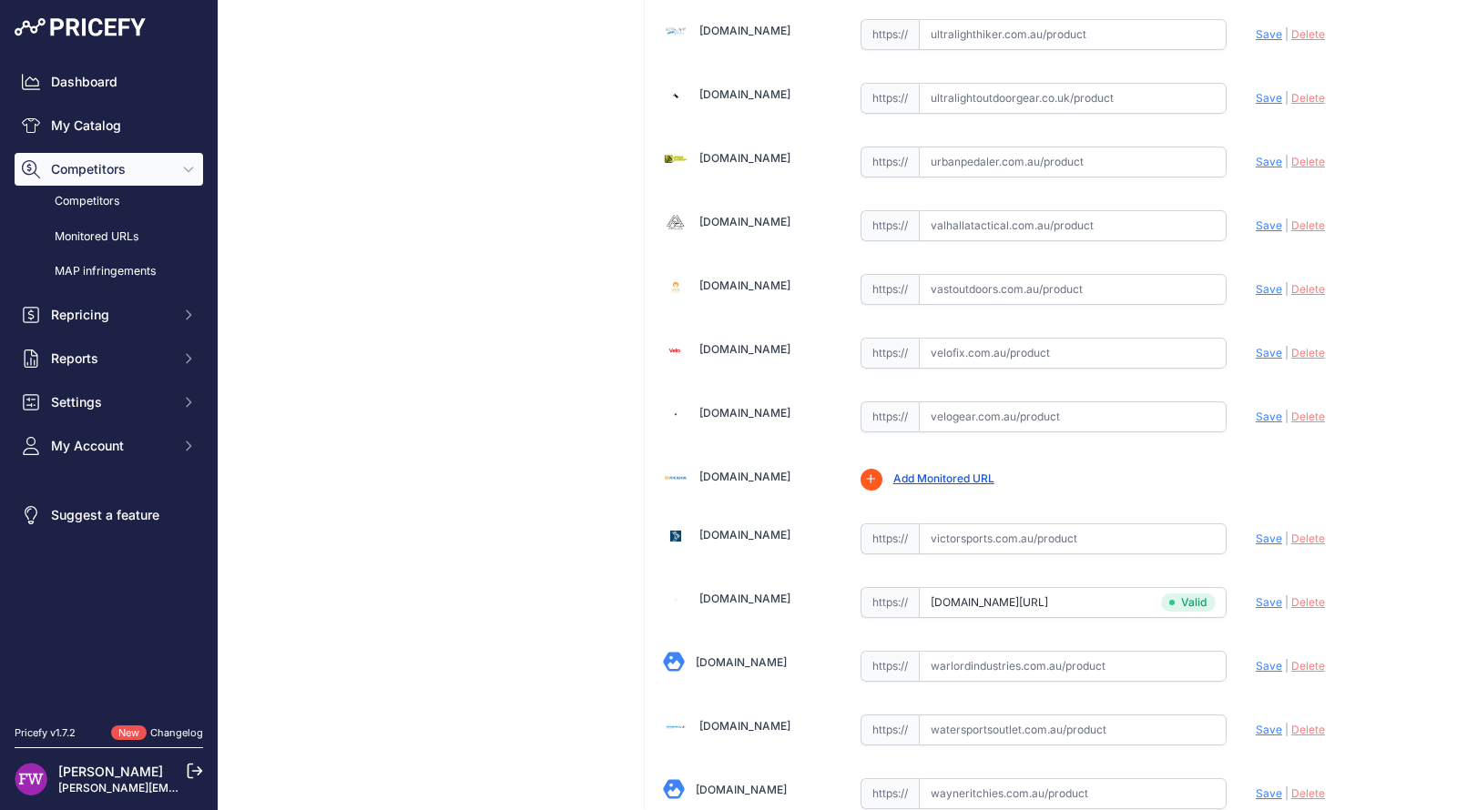
type input "https://www.wallarooadventurestore.com.au/products/helinox-savanna-chair?varian…"
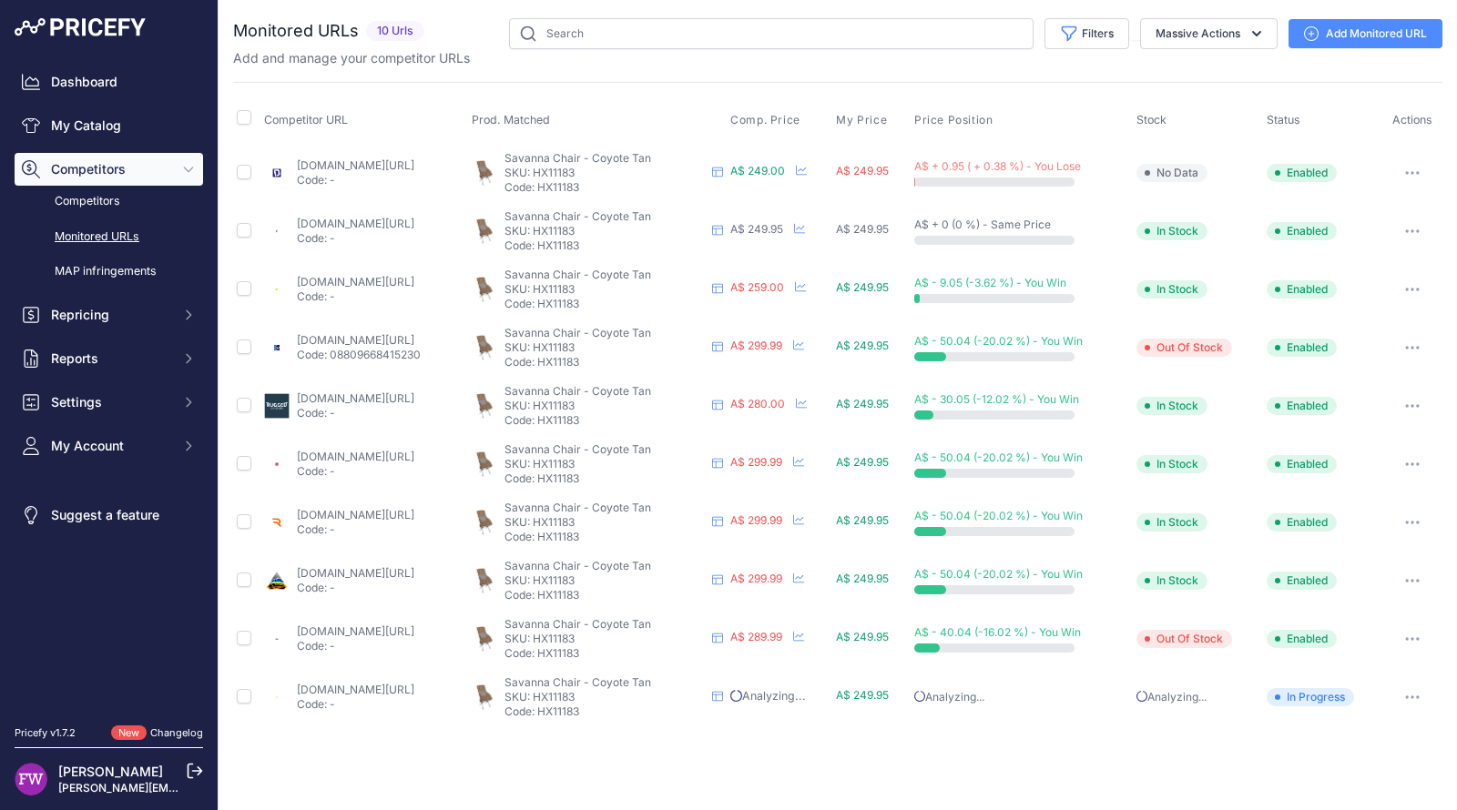
click at [1402, 238] on button "button" at bounding box center [1412, 231] width 36 height 25
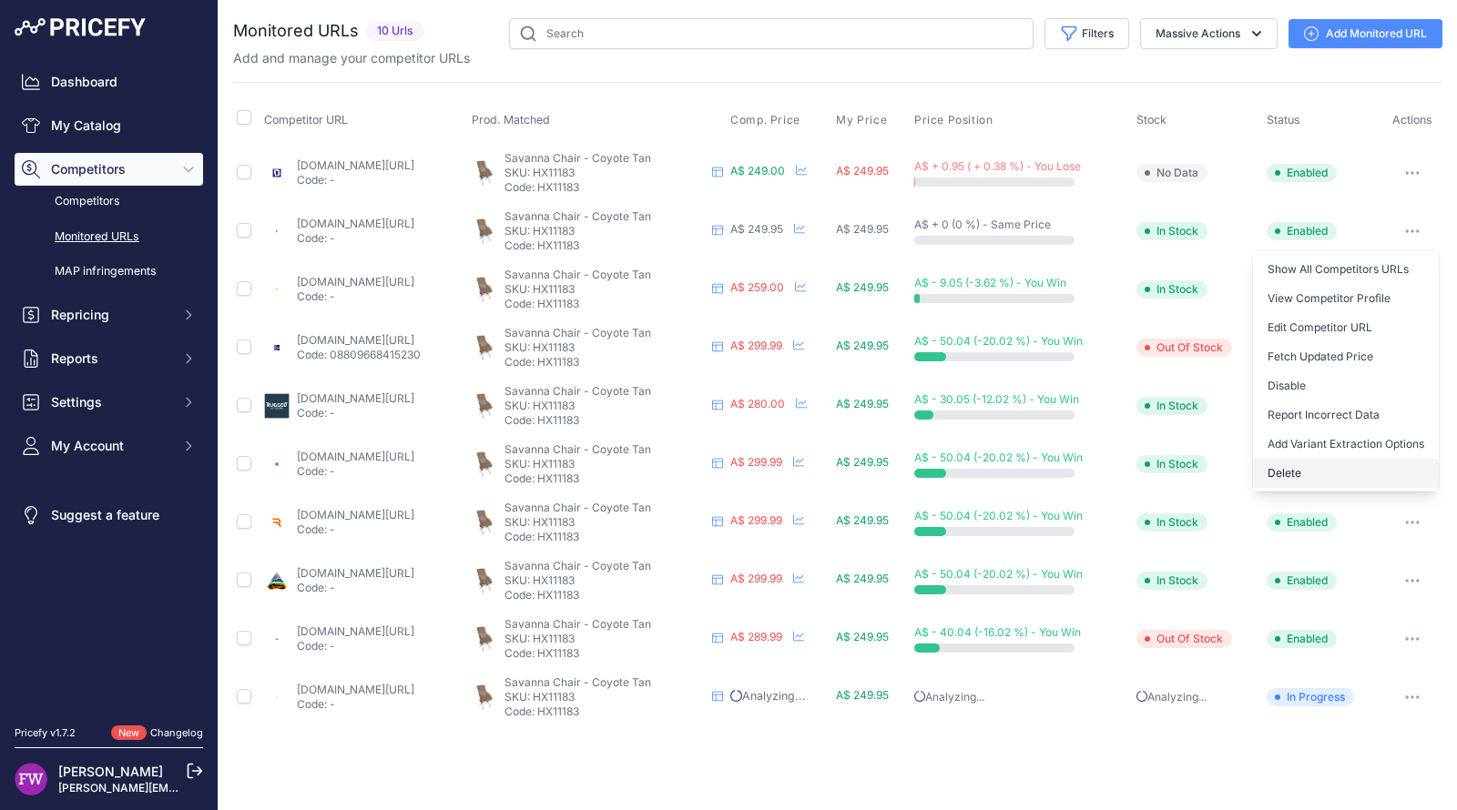
click at [1327, 465] on button "Delete" at bounding box center [1346, 473] width 186 height 29
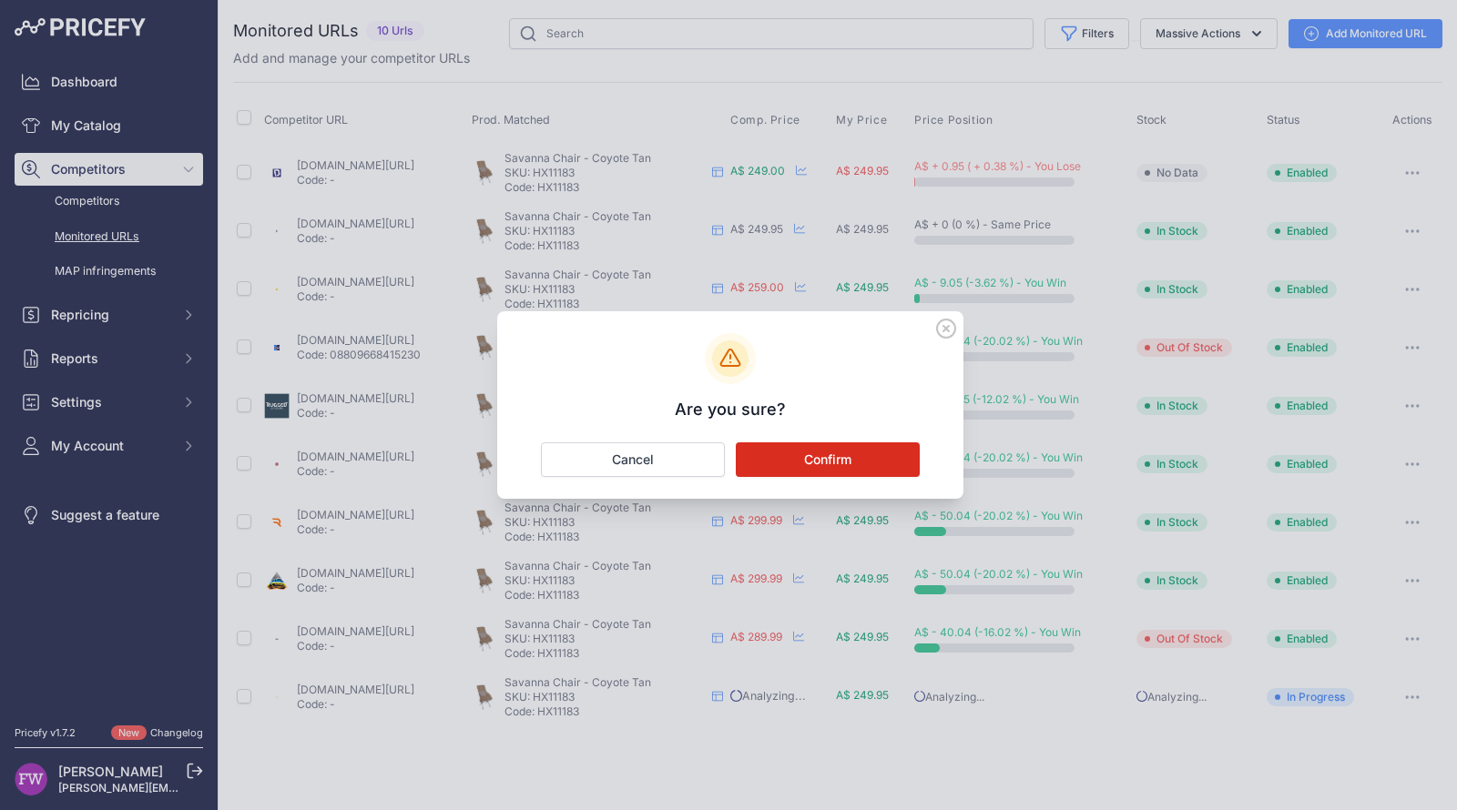
click at [900, 458] on button "Confirm" at bounding box center [828, 459] width 184 height 35
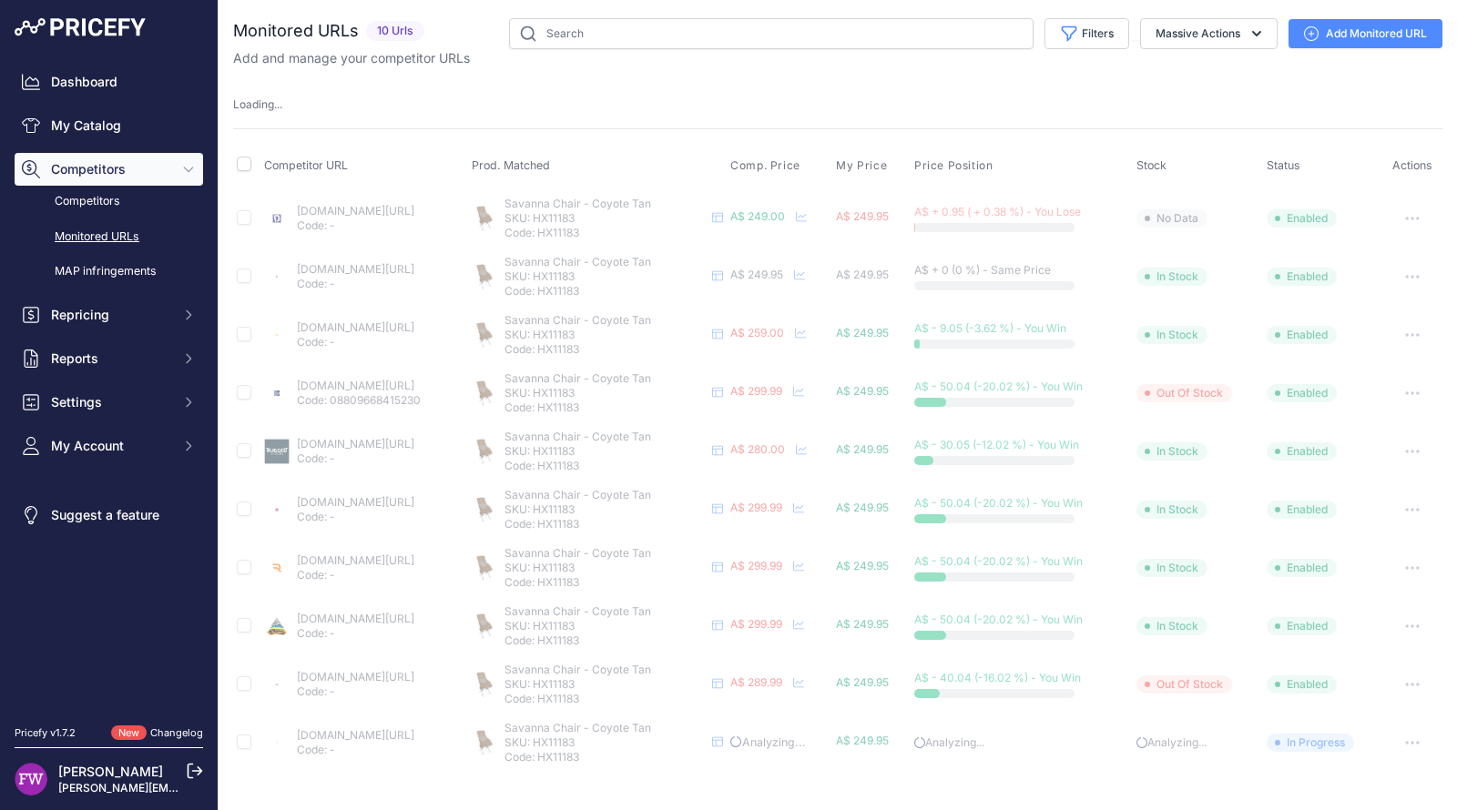
click at [1420, 26] on link "Add Monitored URL" at bounding box center [1365, 33] width 154 height 29
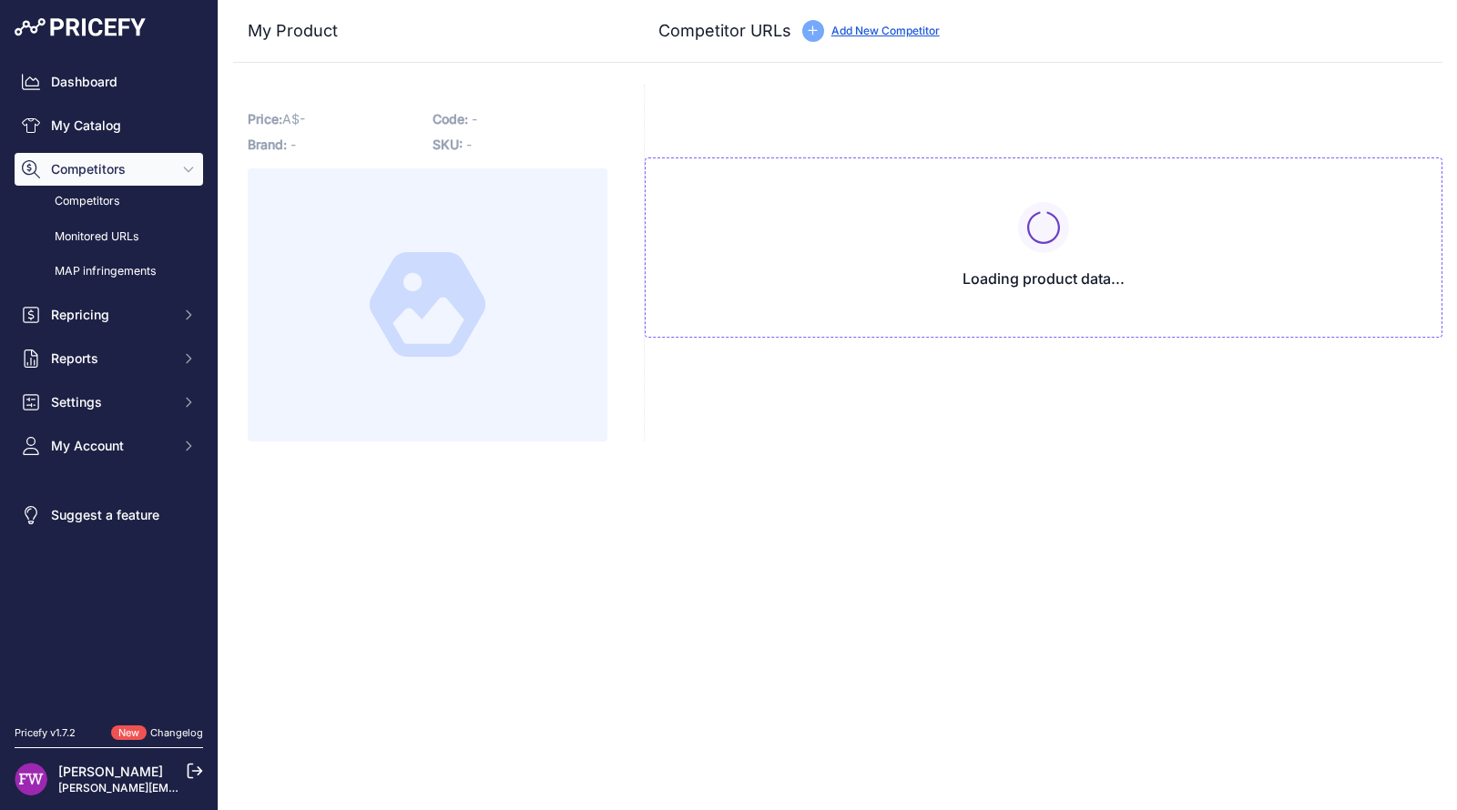
type input "[DOMAIN_NAME][URL]"
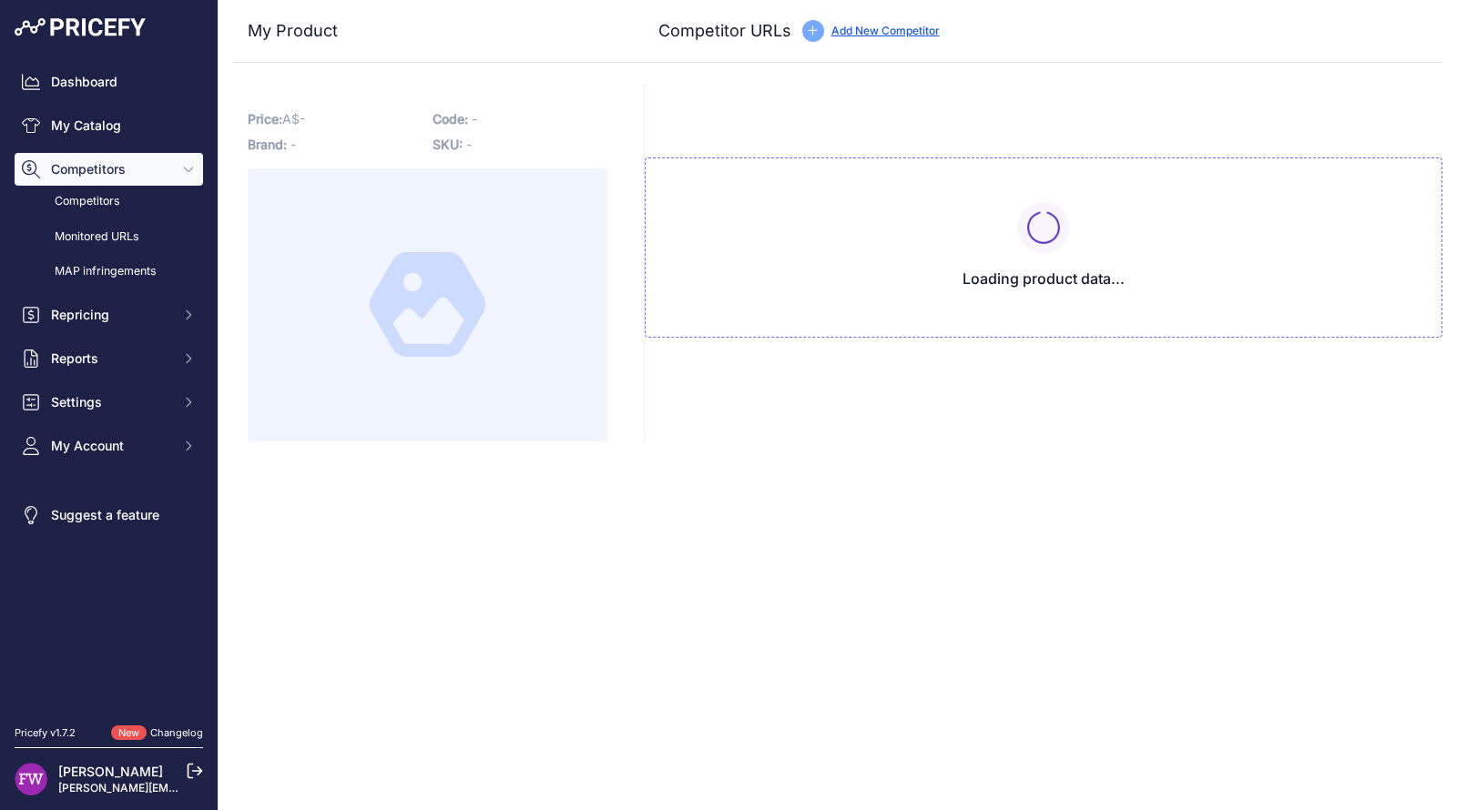
type input "[DOMAIN_NAME][URL]"
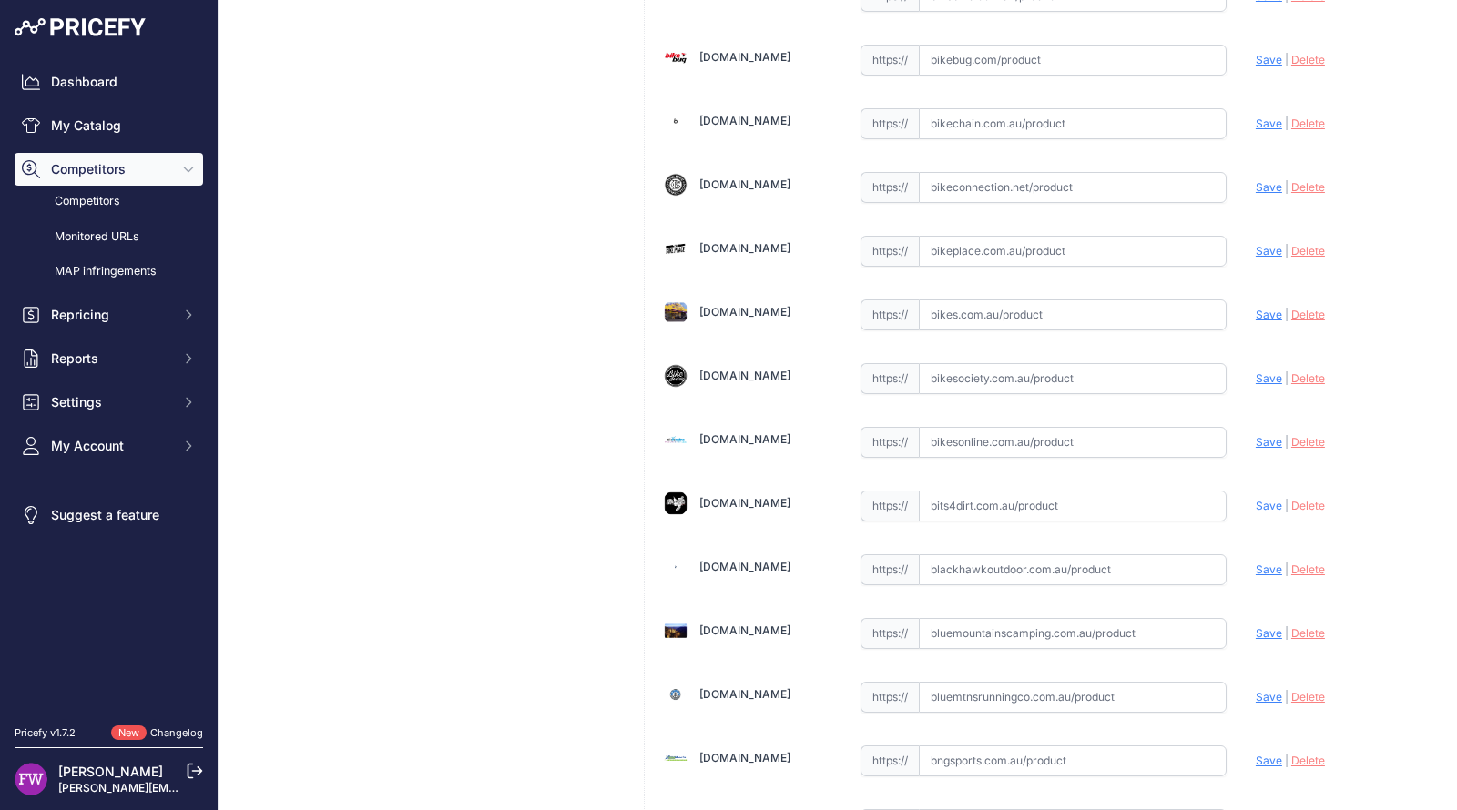
scroll to position [3442, 0]
click at [984, 553] on input "text" at bounding box center [1073, 568] width 308 height 31
paste input "https://www.blackhawkoutdoor.com.au/products/helinox-savanna-chair?prirule_jdsn…"
click at [1256, 561] on span "Save" at bounding box center [1269, 568] width 26 height 14
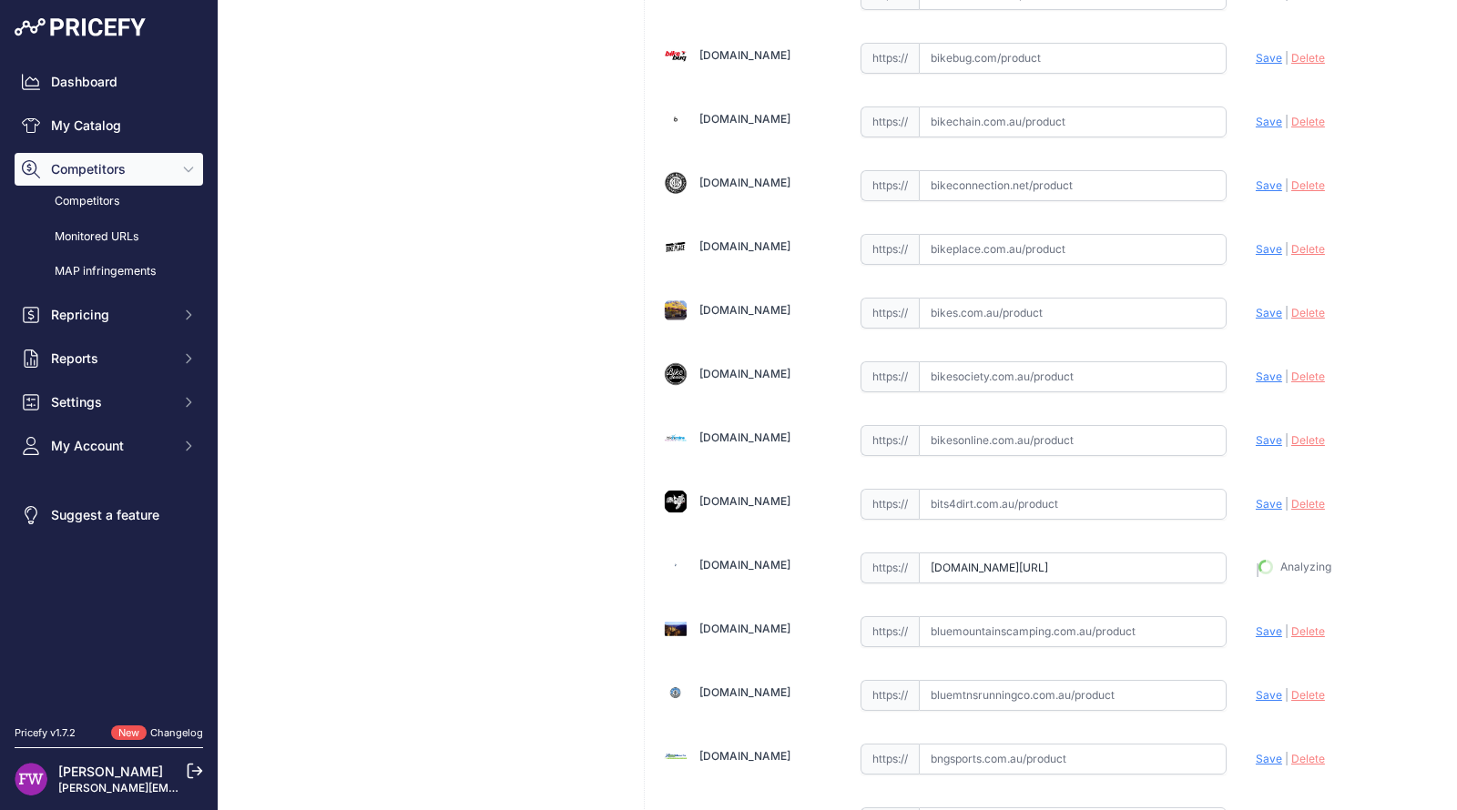
type input "https://www.blackhawkoutdoor.com.au/products/helinox-savanna-chair?&variant=468…"
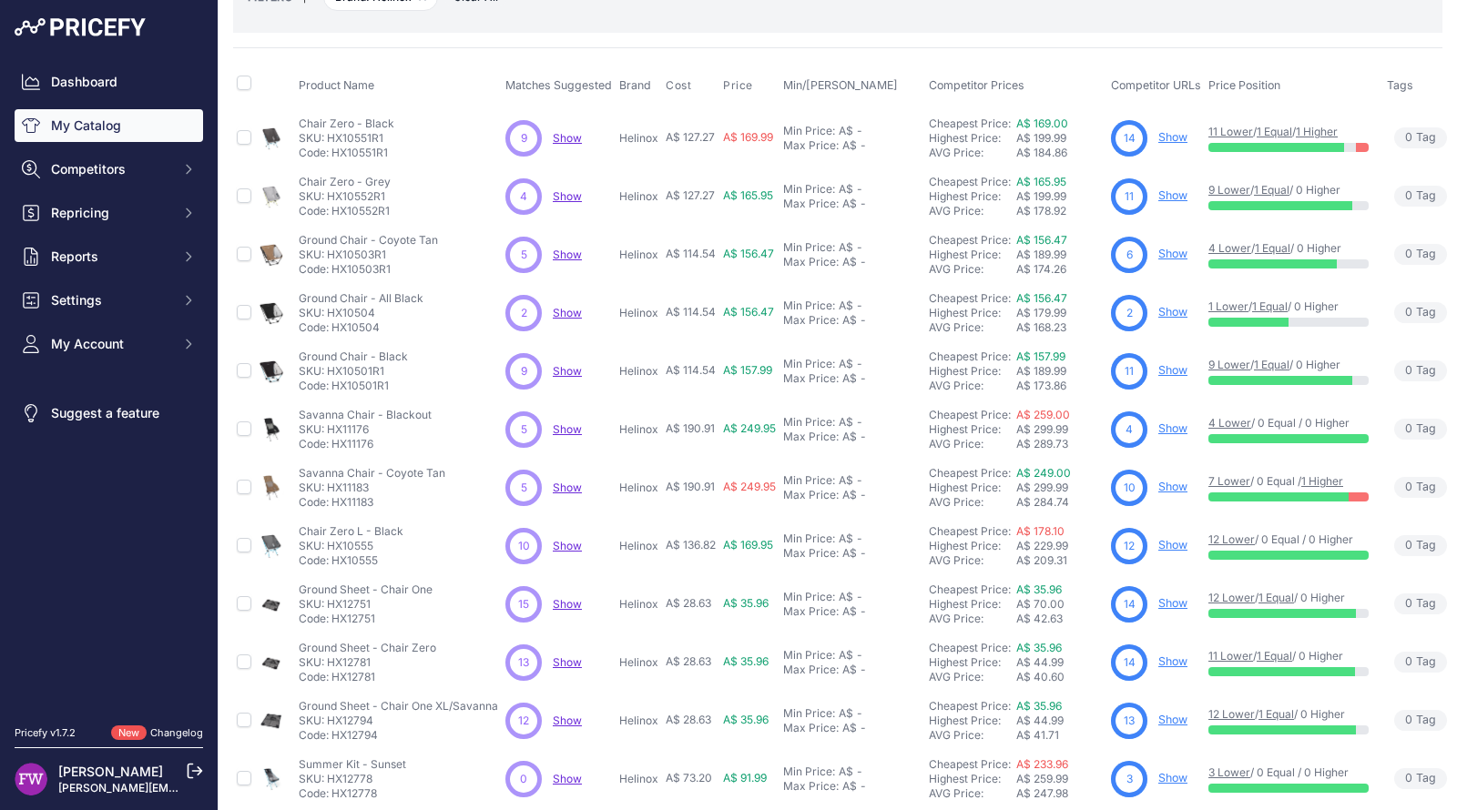
scroll to position [123, 0]
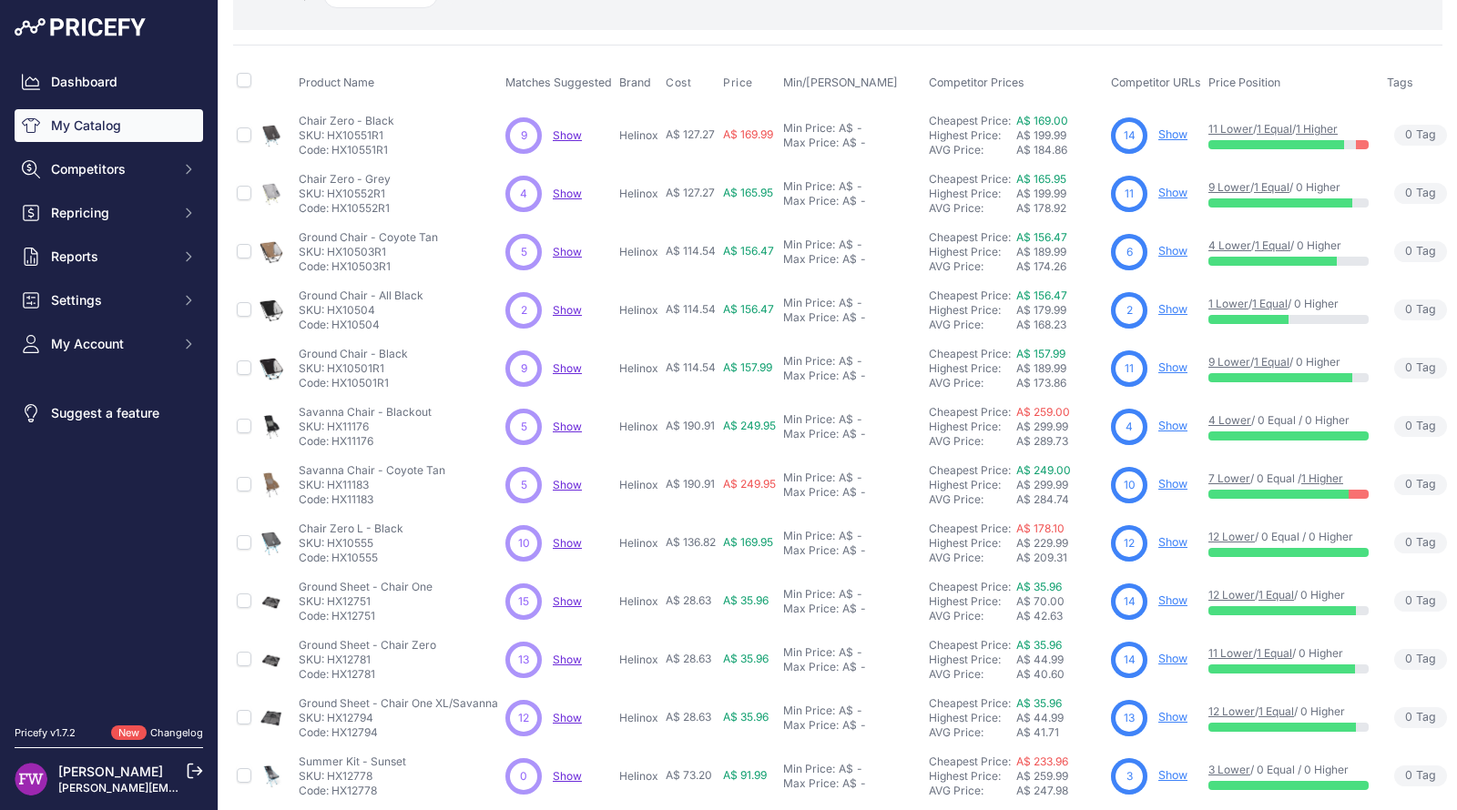
click at [1178, 543] on link "Show" at bounding box center [1172, 542] width 29 height 14
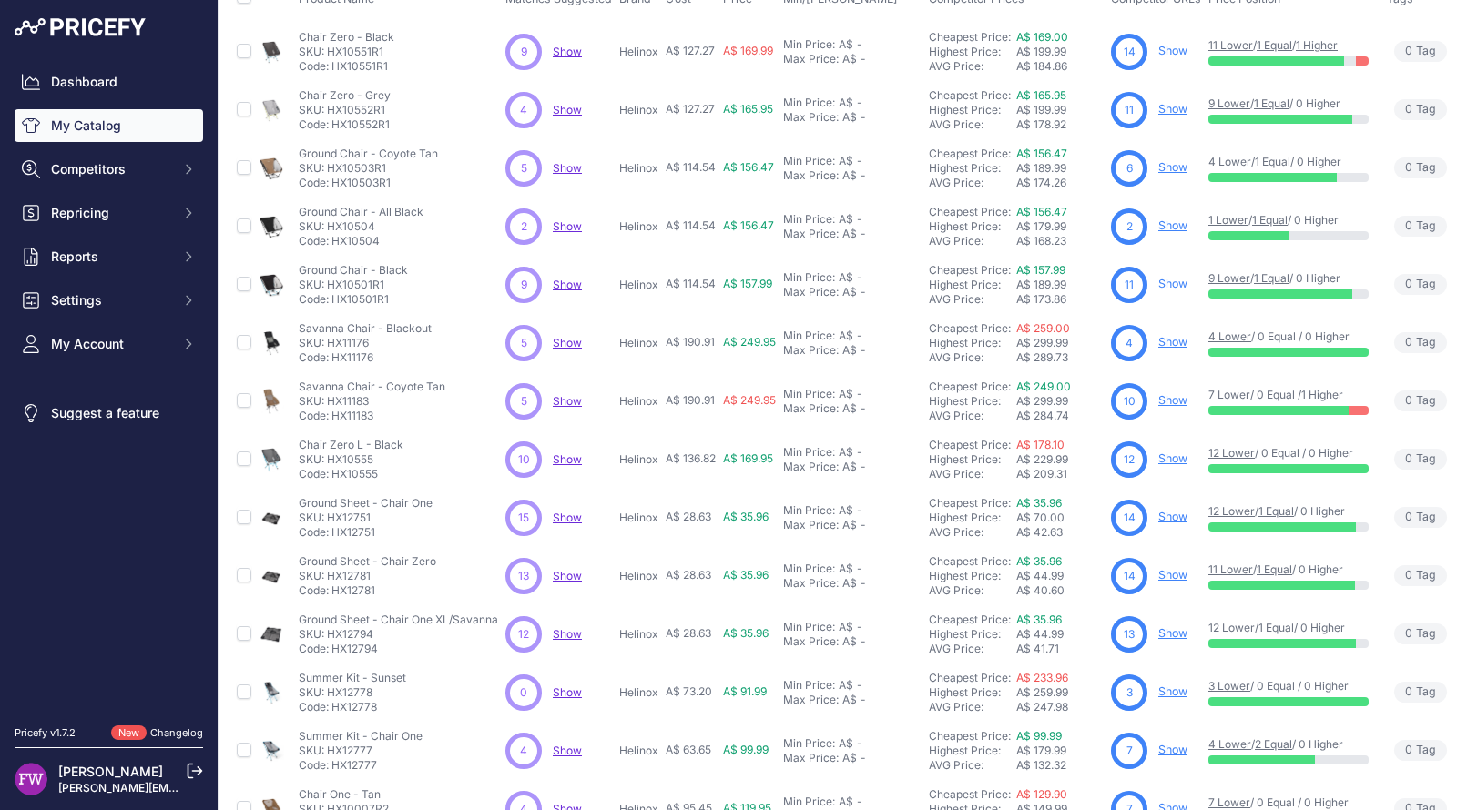
click at [1180, 510] on link "Show" at bounding box center [1172, 517] width 29 height 14
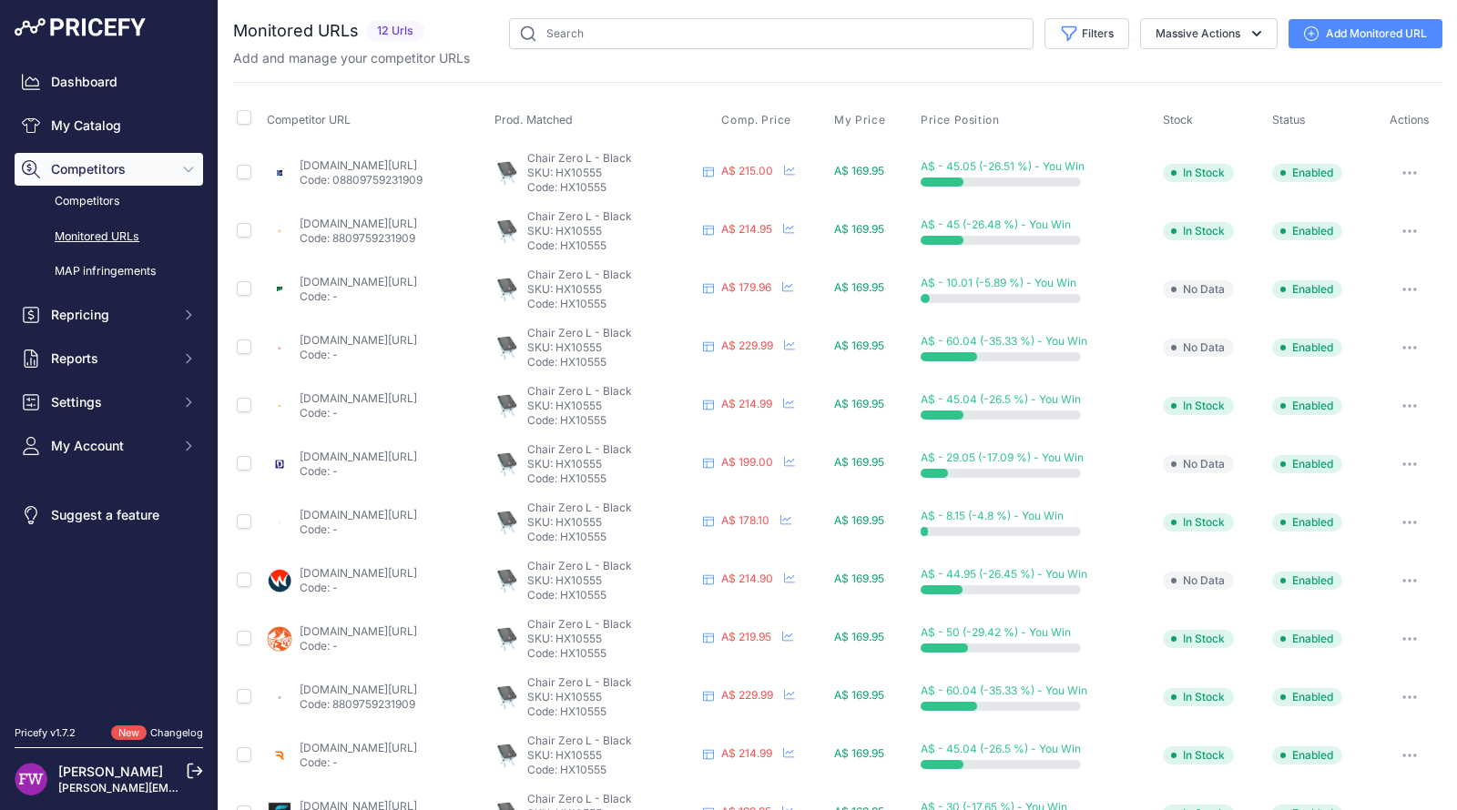
scroll to position [1, 0]
click at [417, 158] on link "traveluniverse.com.au/products/helinox-chair-zero-l-light-and-compact-camping-c…" at bounding box center [358, 165] width 117 height 14
click at [414, 216] on link "backpackinglight.com.au/products/helinox-chair-zero-l?prirule_jdsnikfkfjsd=7008" at bounding box center [358, 223] width 117 height 14
click at [402, 277] on link "paddypallin.com.au/helinox-chair-zero.html?prirule_jdsnikfkfjsd=7008#color=3373" at bounding box center [358, 281] width 117 height 14
click at [402, 335] on link "trekandtravel.com.au/products/chair-zero-l?prirule_jdsnikfkfjsd=7008" at bounding box center [358, 339] width 117 height 14
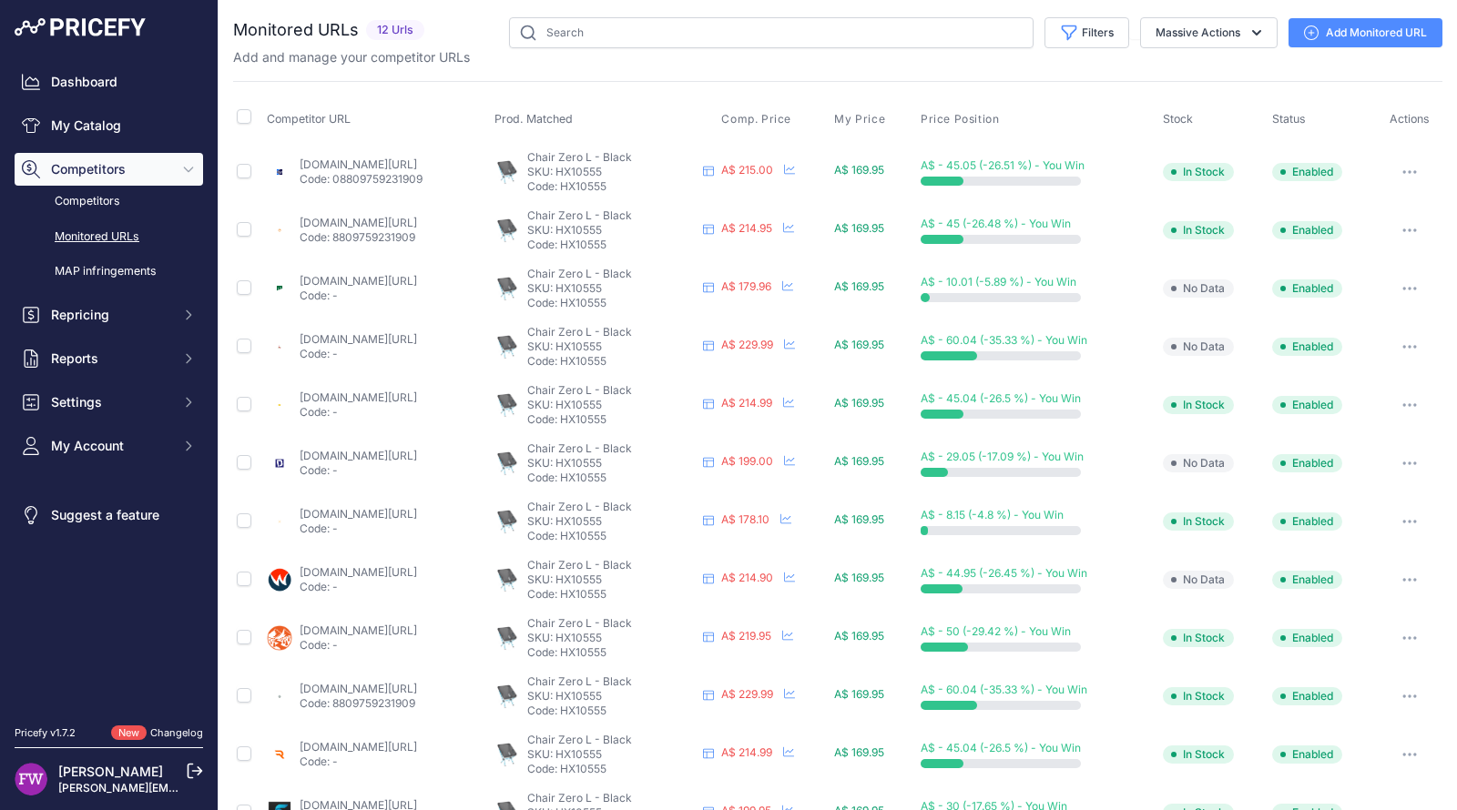
click at [402, 402] on div "botanex.com.au/products/helinox-chair-zero-l-black-with-blue-frame?prirule_jdsn…" at bounding box center [358, 405] width 117 height 29
click at [401, 402] on div "botanex.com.au/products/helinox-chair-zero-l-black-with-blue-frame?prirule_jdsn…" at bounding box center [358, 405] width 117 height 29
click at [364, 396] on link "botanex.com.au/products/helinox-chair-zero-l-black-with-blue-frame?prirule_jdsn…" at bounding box center [358, 398] width 117 height 14
click at [376, 456] on link "downundercamping.com.au/helinox-chair-zero-large-black-with-blue-frame?prirule_…" at bounding box center [358, 456] width 117 height 14
click at [373, 511] on link "wallarooadventurestore.com.au/products/sea-to-summit-helinox-chair-zero-l?priru…" at bounding box center [358, 514] width 117 height 14
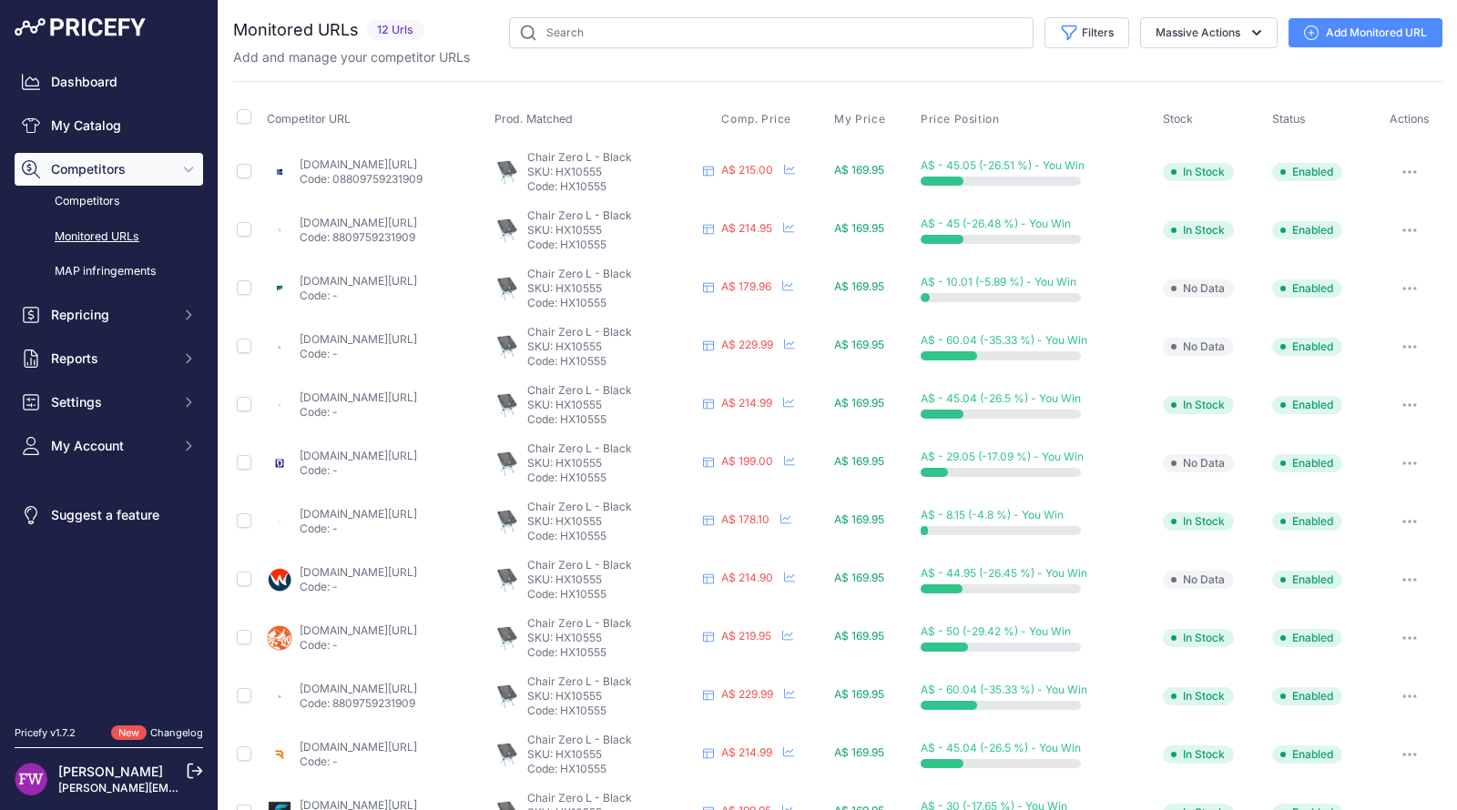
click at [373, 566] on link "wildfiresports.com.au/helinox-chair-zero-l?prirule_jdsnikfkfjsd=7008" at bounding box center [358, 572] width 117 height 14
click at [364, 624] on link "wildearth.com.au/buy/helinox-chair-zero-black/hx10555?prirule_jdsnikfkfjsd=7008" at bounding box center [358, 631] width 117 height 14
click at [362, 684] on link "tomsoutdoors.com.au/products/helinox-chair-zero-large?prirule_jdsnikfkfjsd=7008" at bounding box center [358, 689] width 117 height 14
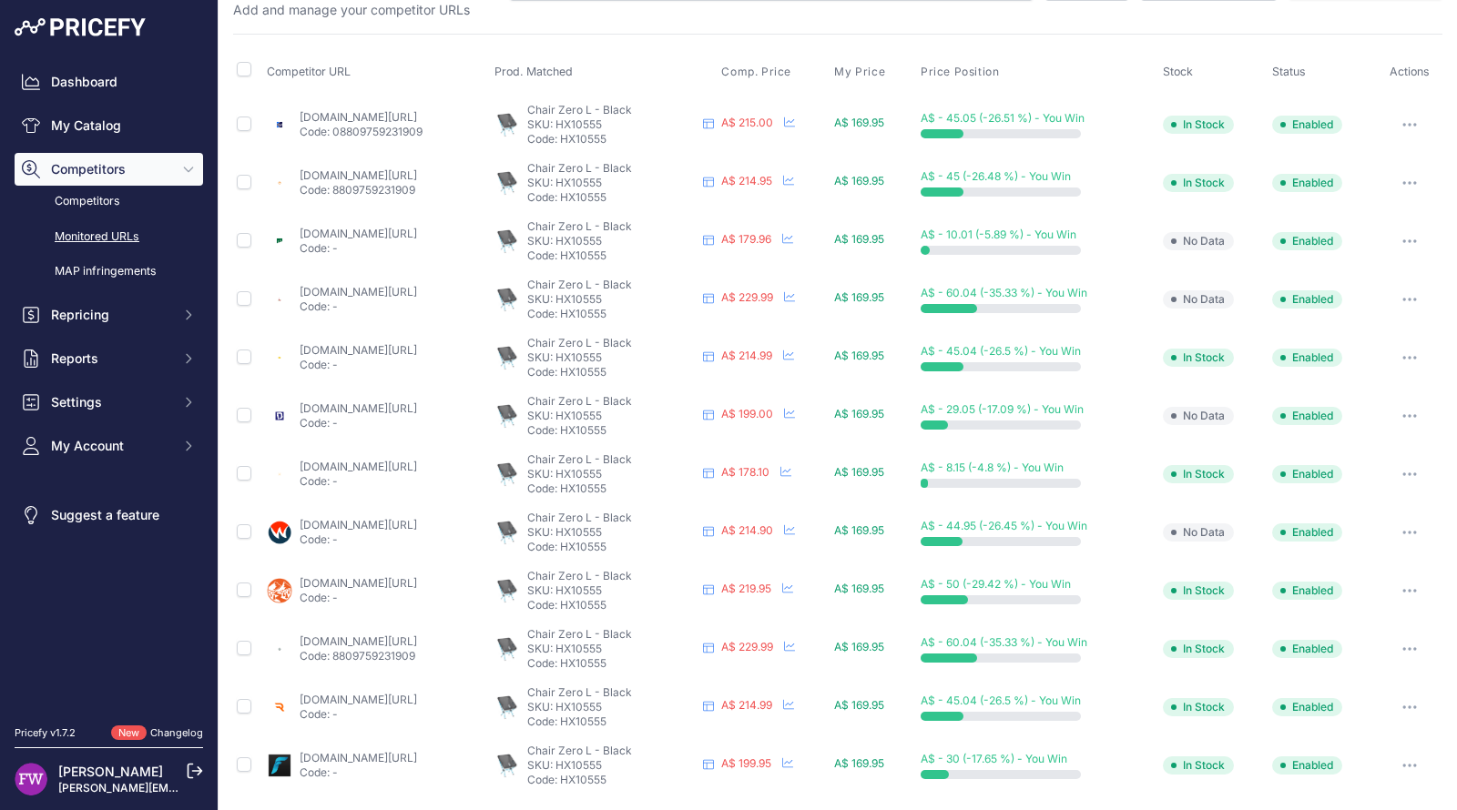
click at [366, 700] on link "rampedup4x4.com.au/products/chair-zero-l-black-with-cyan-blue-frame?prirule_jds…" at bounding box center [358, 700] width 117 height 14
click at [378, 757] on link "thefrontier.com.au/products/chair-zero-1?variant=45860800168182&country=au&curr…" at bounding box center [358, 758] width 117 height 14
click at [1403, 124] on icon "button" at bounding box center [1404, 125] width 2 height 2
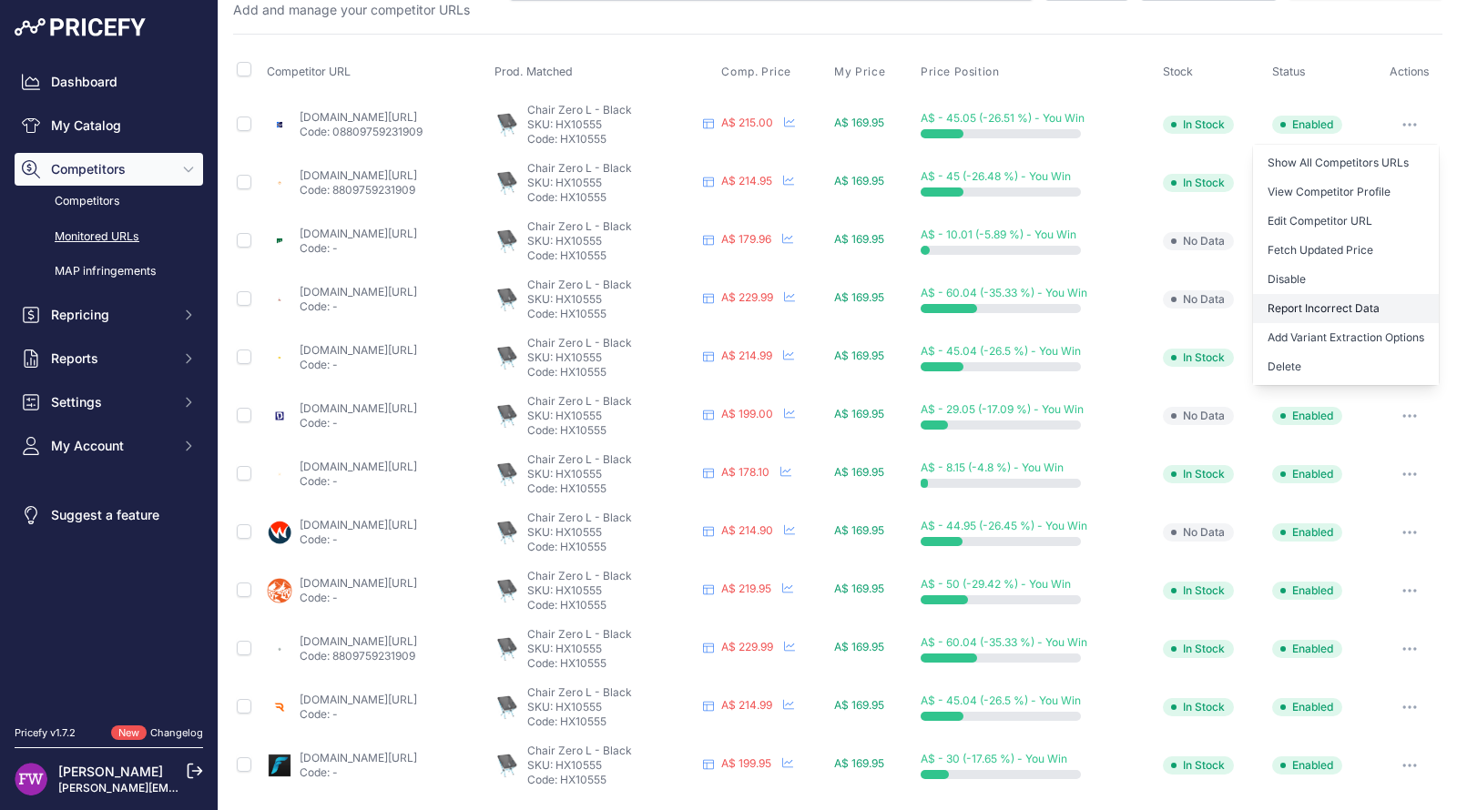
click at [1318, 308] on button "Report Incorrect Data" at bounding box center [1346, 308] width 186 height 29
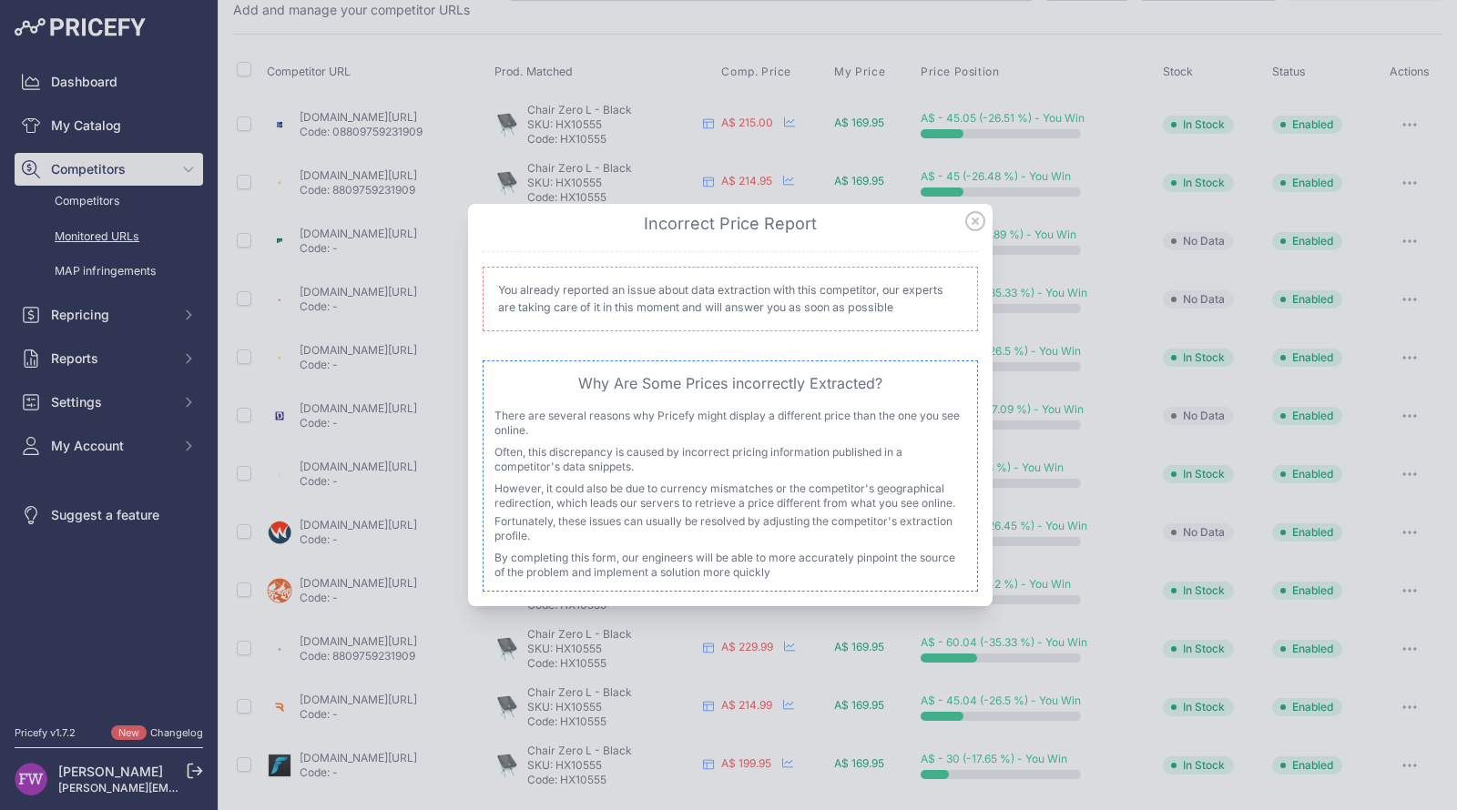
click at [970, 221] on icon at bounding box center [975, 221] width 20 height 20
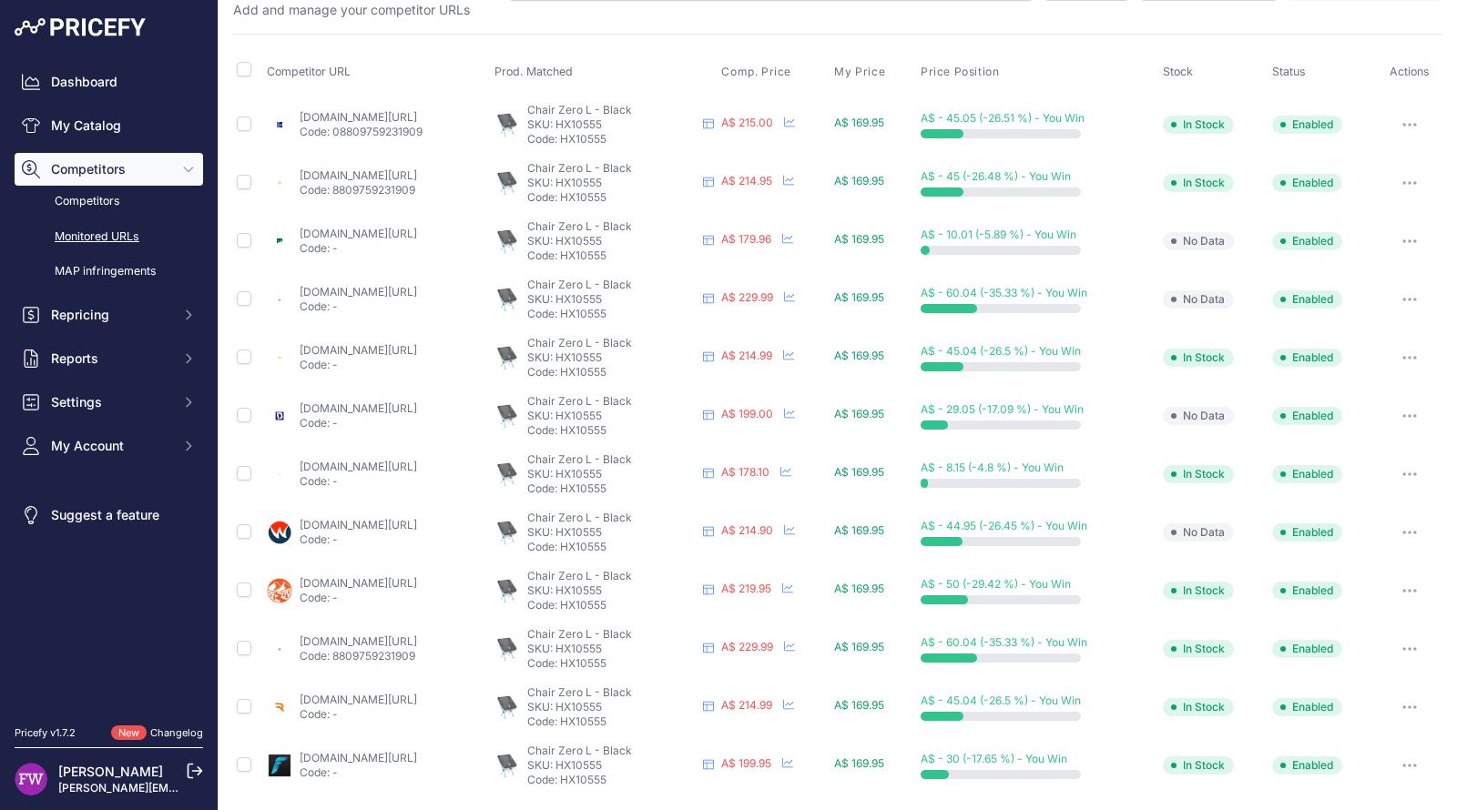
click at [1391, 124] on button "button" at bounding box center [1409, 124] width 36 height 25
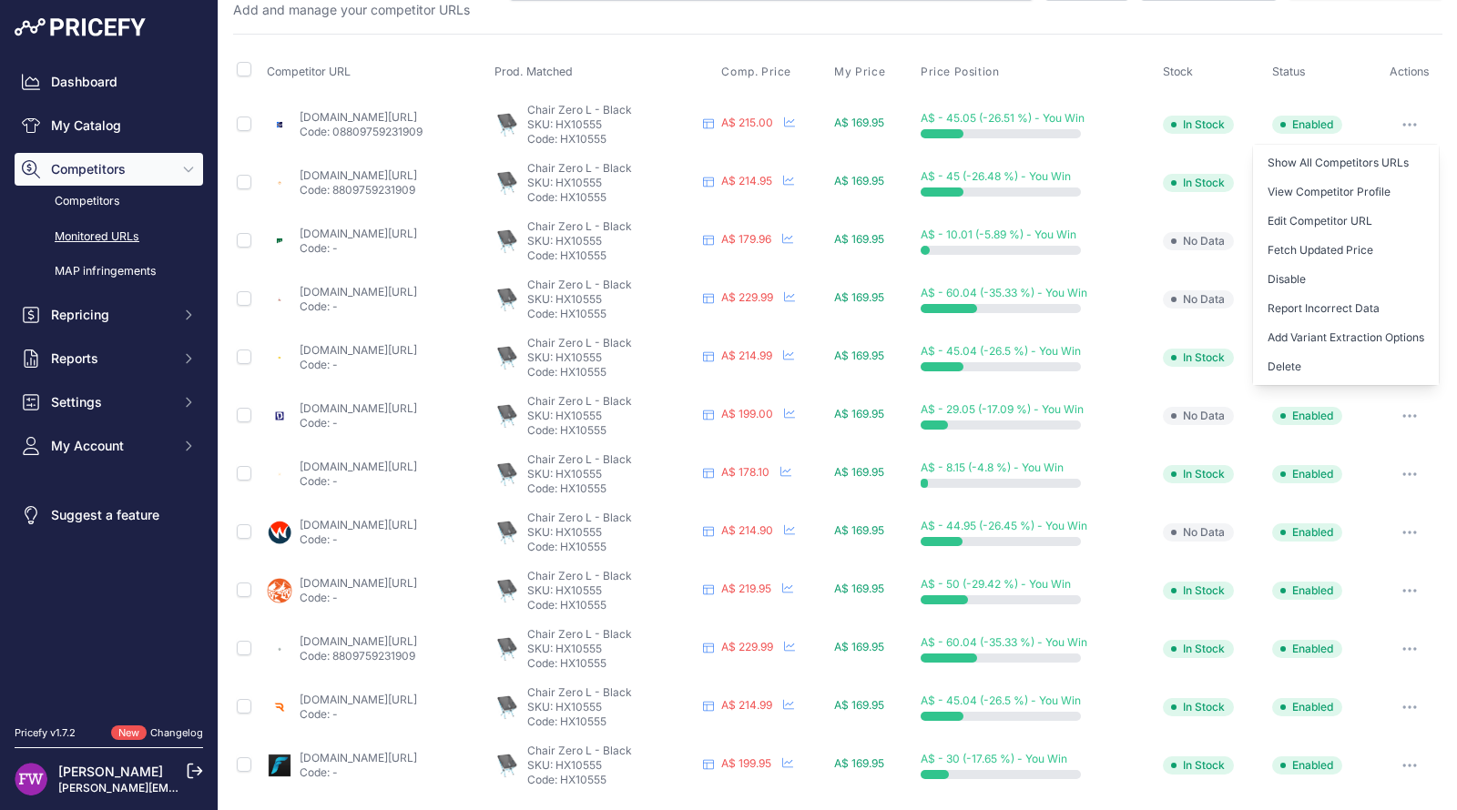
click at [1348, 517] on td "Enabled" at bounding box center [1321, 532] width 107 height 58
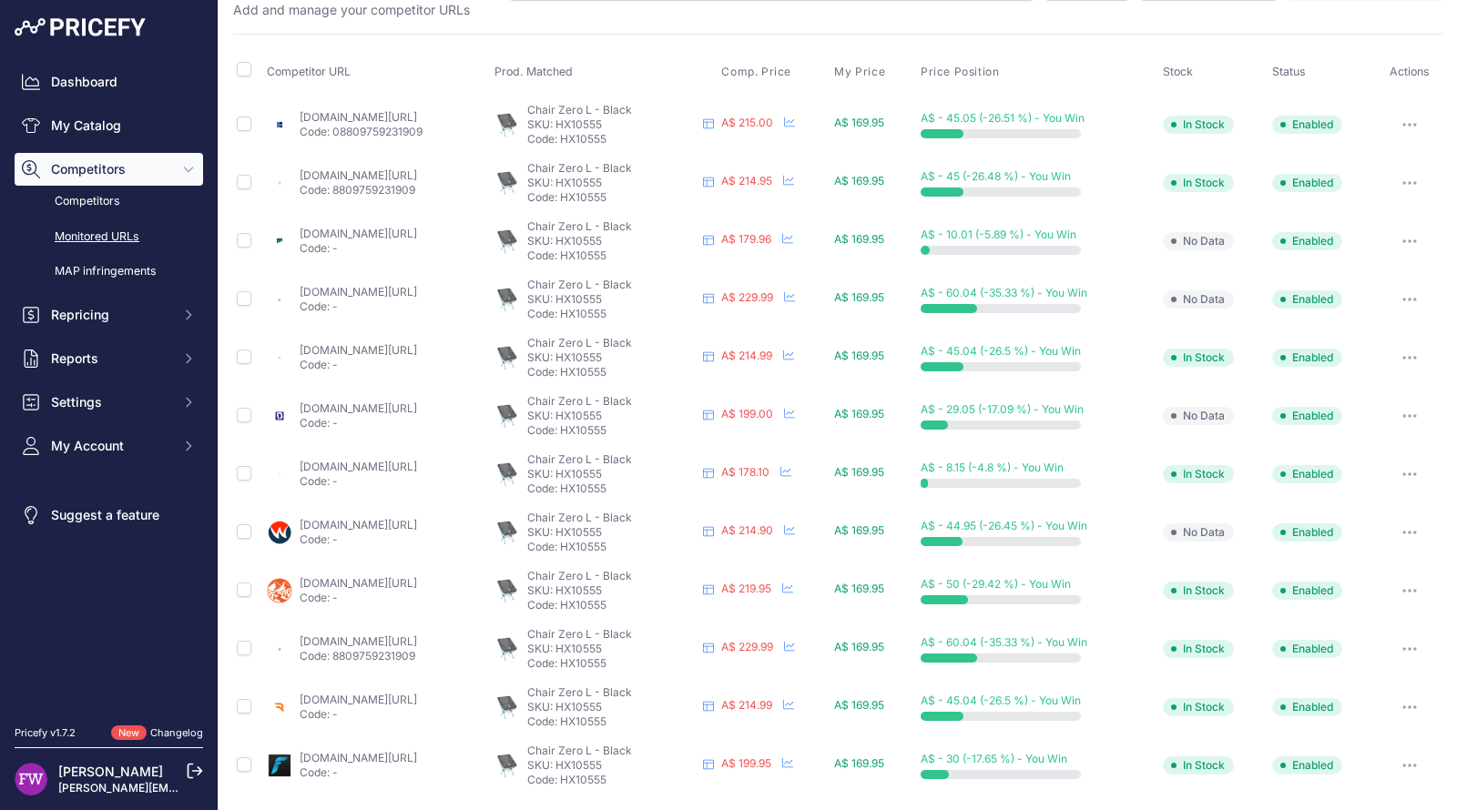
click at [1399, 243] on button "button" at bounding box center [1409, 241] width 36 height 25
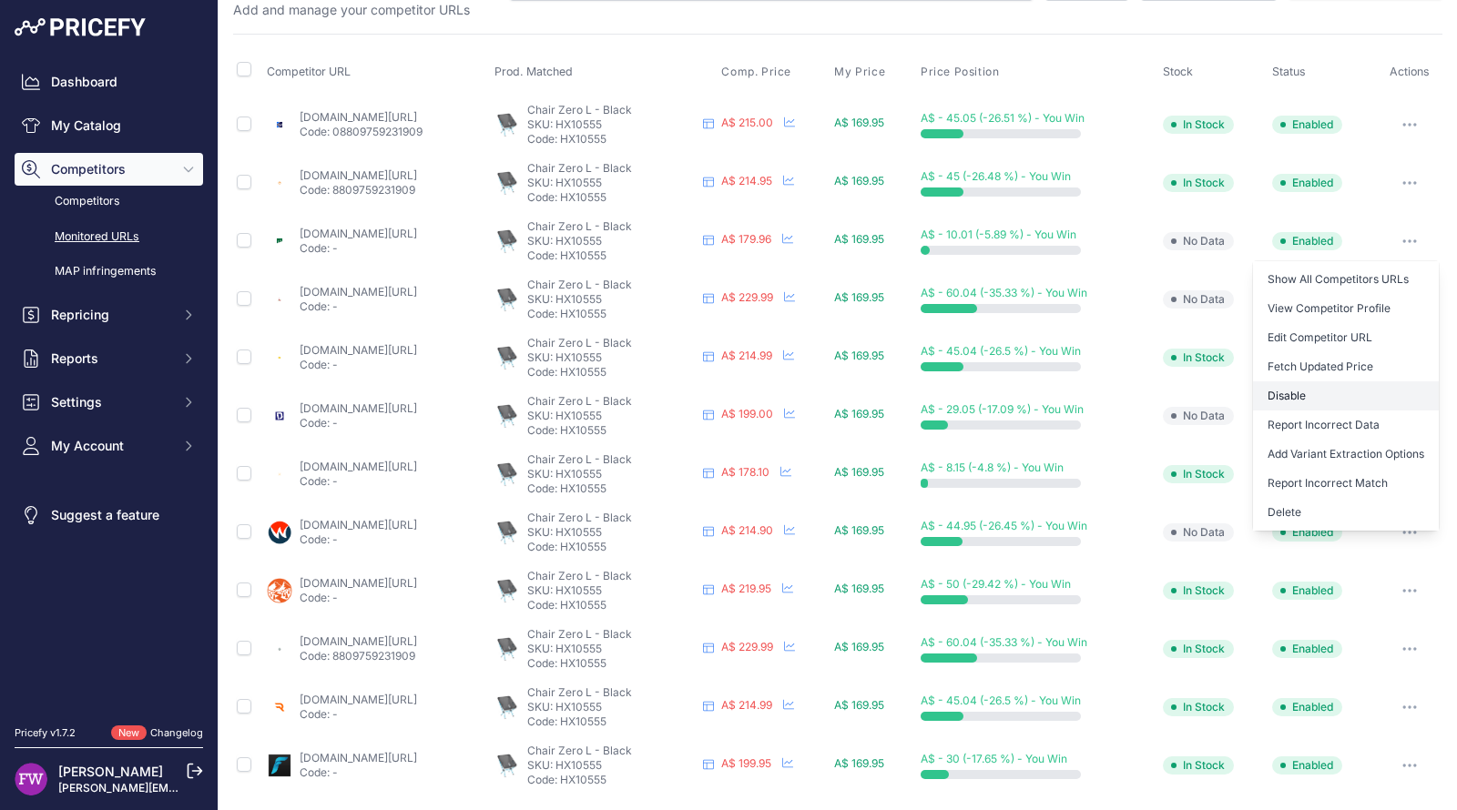
click at [1313, 402] on button "Disable" at bounding box center [1346, 395] width 186 height 29
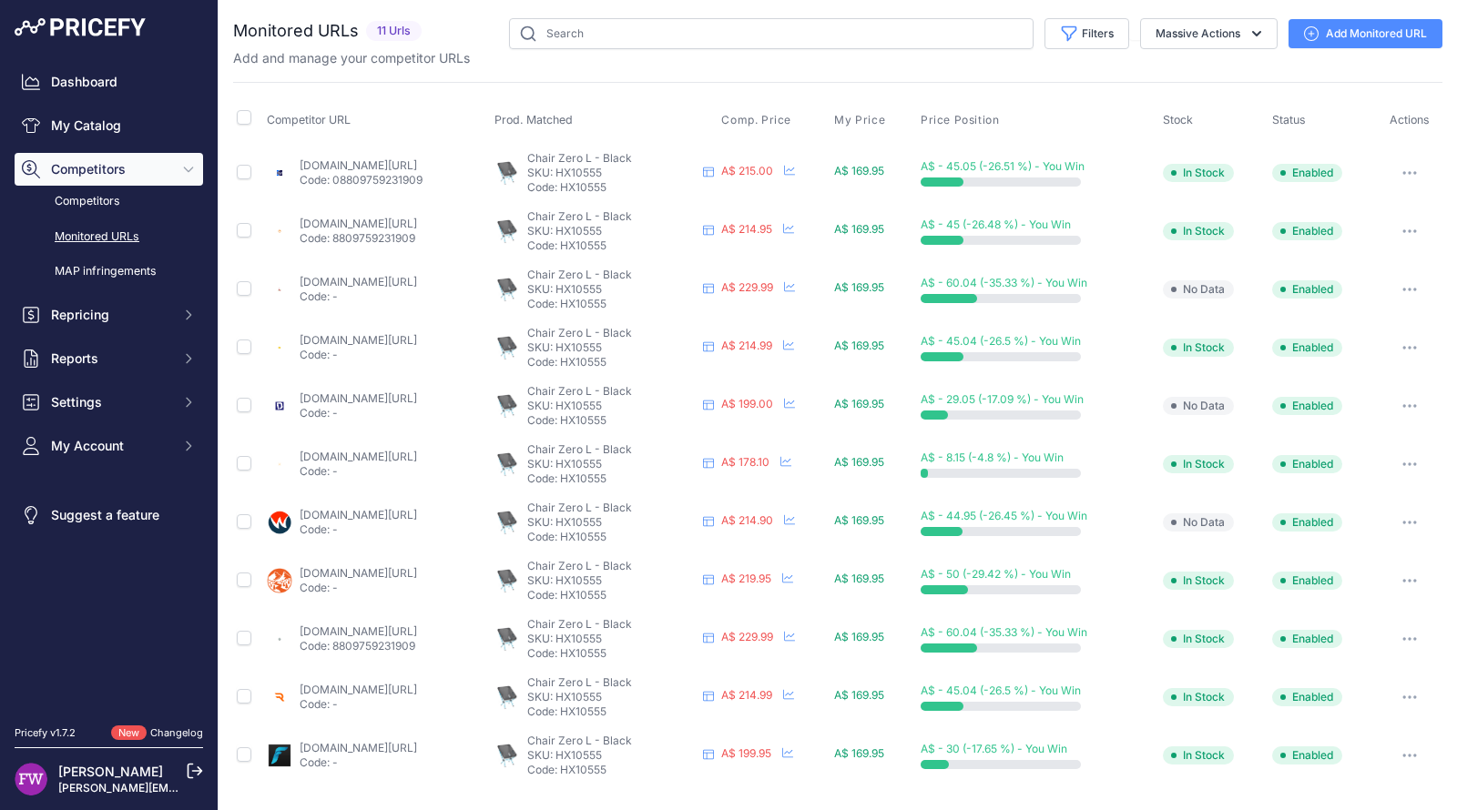
scroll to position [0, 0]
click at [361, 456] on link "wallarooadventurestore.com.au/products/sea-to-summit-helinox-chair-zero-l?priru…" at bounding box center [358, 457] width 117 height 14
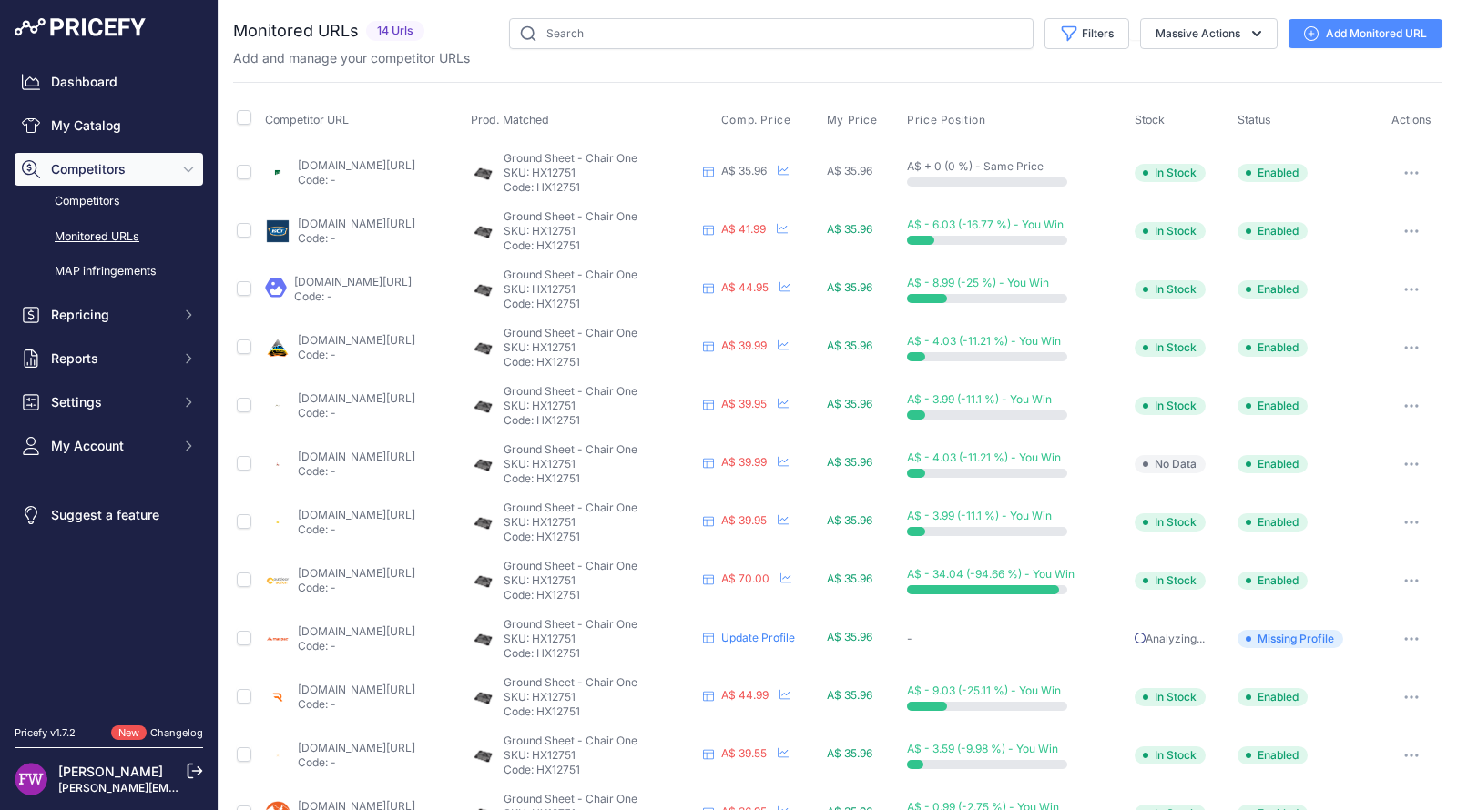
click at [561, 167] on div "Ground Sheet - Chair One Ground Sheet - Chair One Ground Sheet - Chair One" at bounding box center [592, 173] width 243 height 44
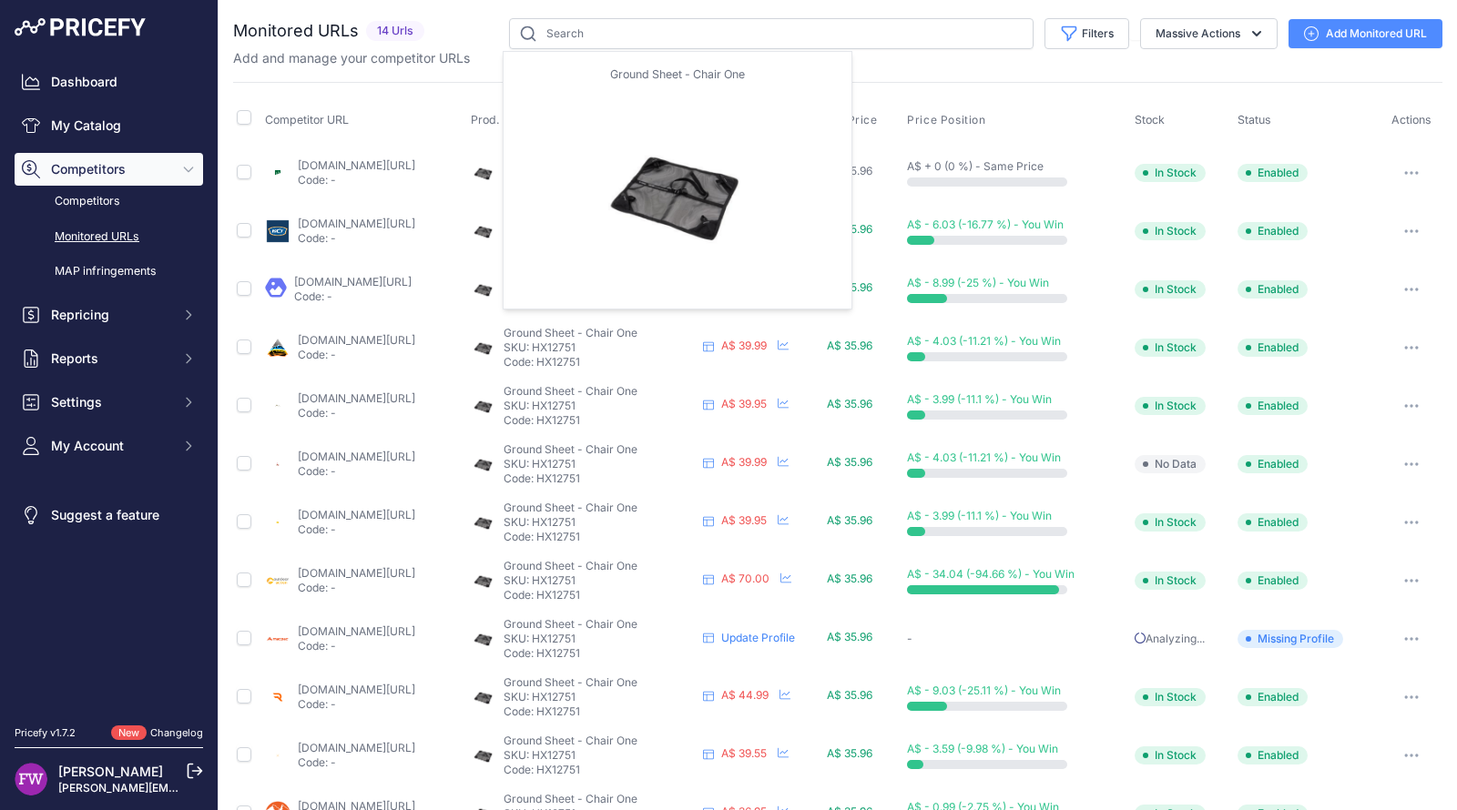
click at [496, 169] on img at bounding box center [483, 172] width 25 height 25
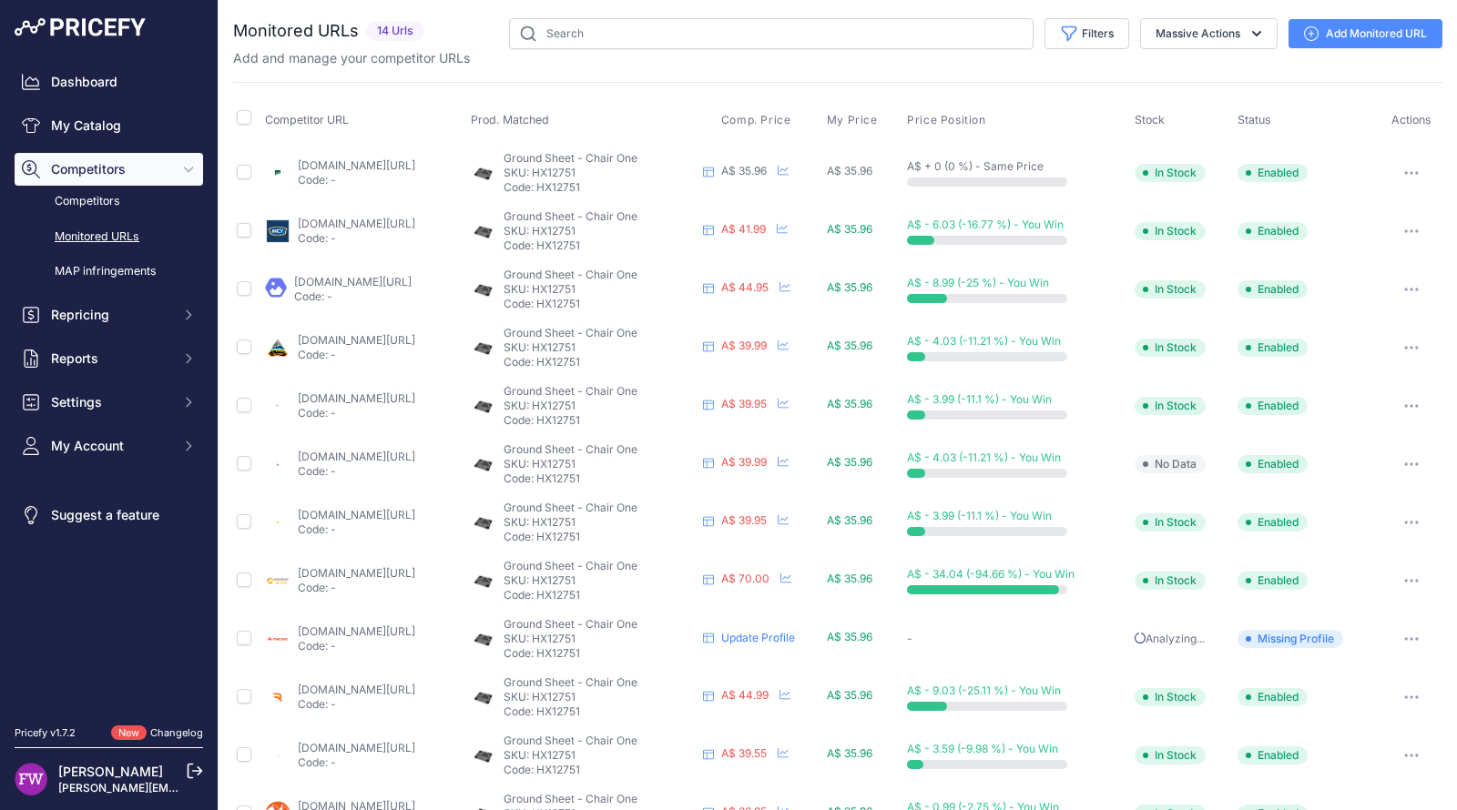
click at [415, 158] on link "paddypallin.com.au/helinox-chair-one-ground-sheet.html?prirule_jdsnikfkfjsd=7008" at bounding box center [356, 165] width 117 height 14
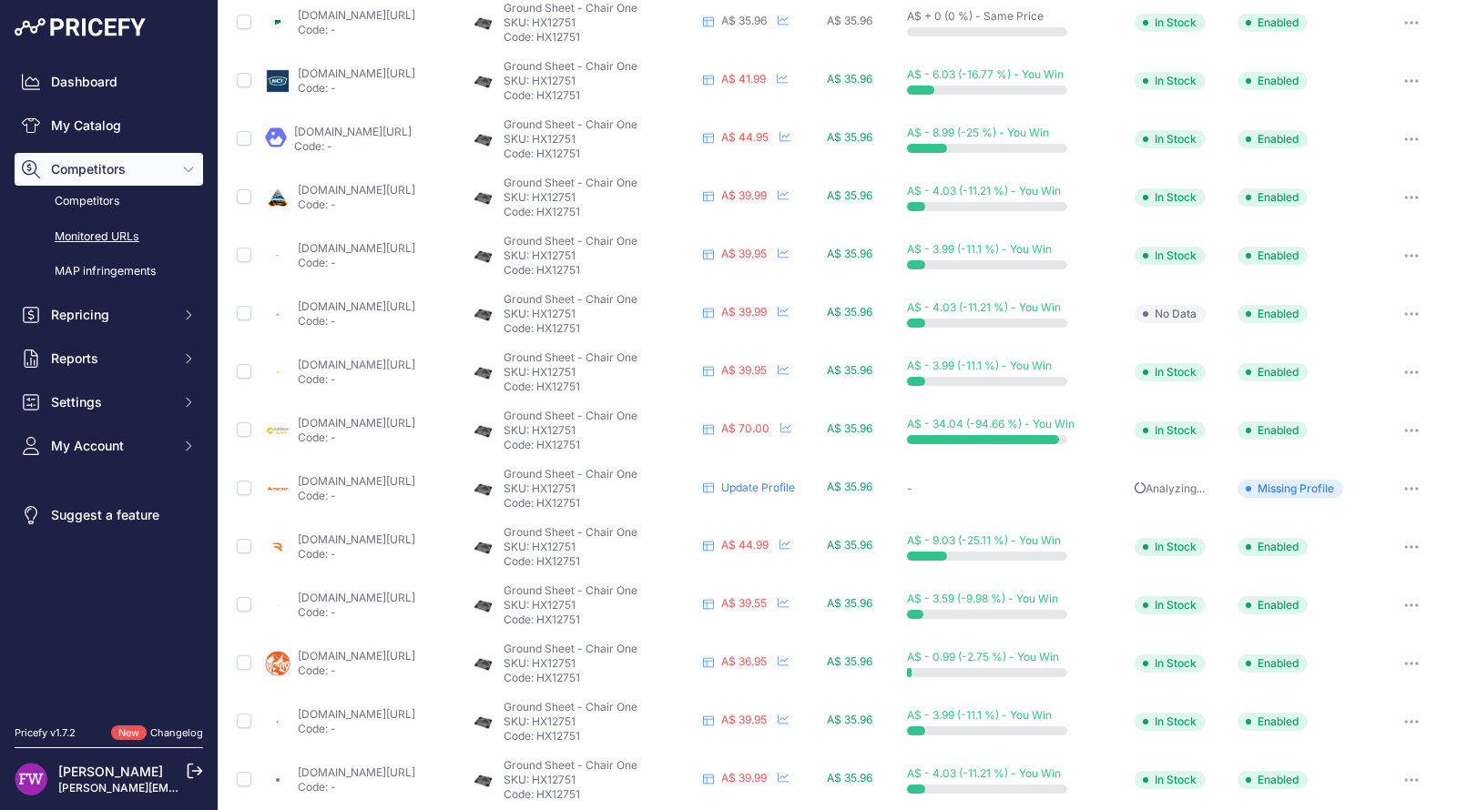
scroll to position [165, 0]
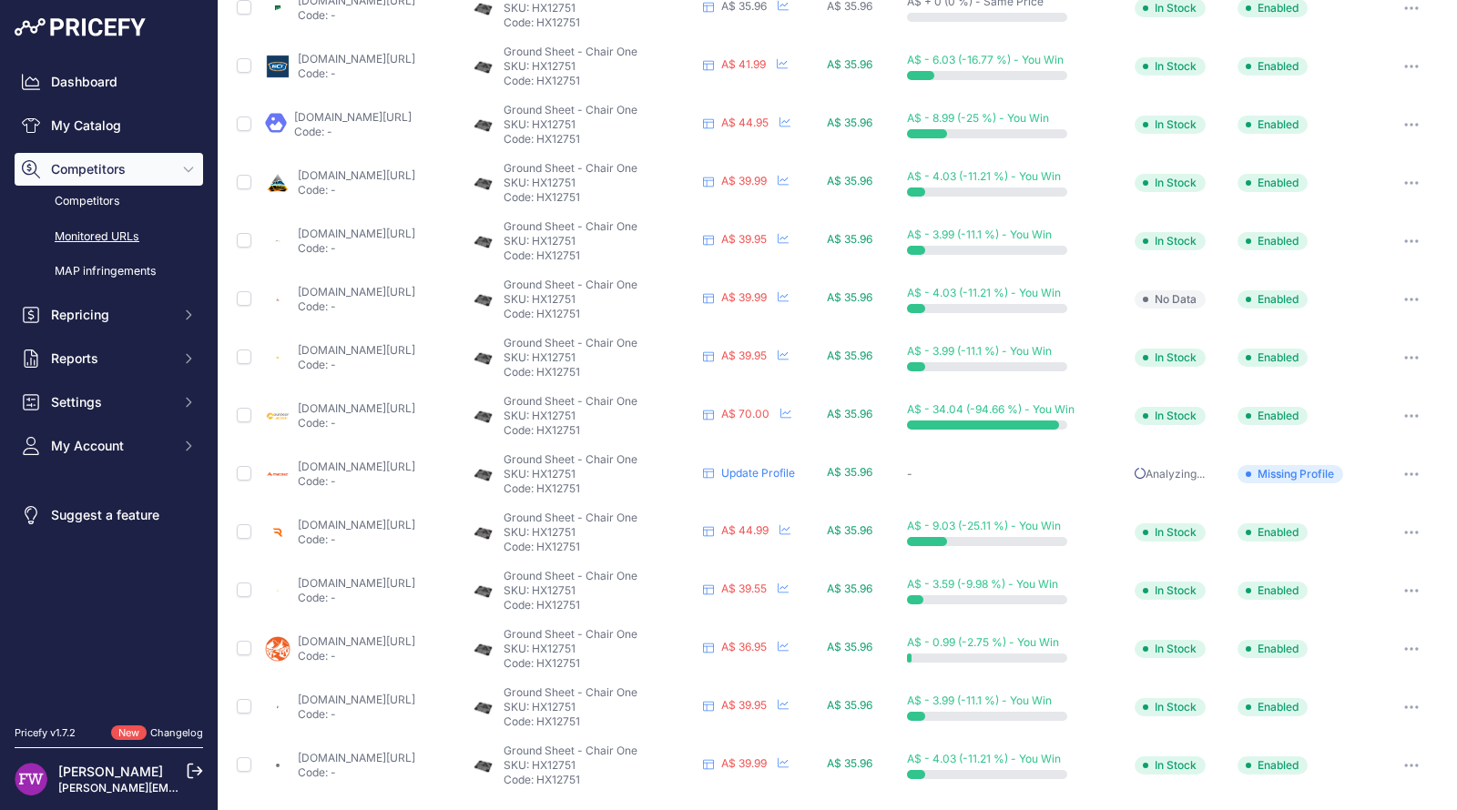
click at [415, 751] on link "[DOMAIN_NAME][URL]" at bounding box center [356, 758] width 117 height 14
click at [415, 701] on link "blackhawkoutdoor.com.au/products/helinox-chair-ground-sheet?prirule_jdsnikfkfjs…" at bounding box center [356, 700] width 117 height 14
click at [415, 635] on link "wildearth.com.au/buy/helinox-ground-sheet-for-chair-one-common-black/hx12751?pr…" at bounding box center [356, 642] width 117 height 14
click at [415, 585] on link "wallarooadventurestore.com.au/products/helinox-ground-sheet?variant=48662539206…" at bounding box center [356, 583] width 117 height 14
click at [415, 523] on link "rampedup4x4.com.au/products/ground-sheet-for-chair-one?prirule_jdsnikfkfjsd=7008" at bounding box center [356, 525] width 117 height 14
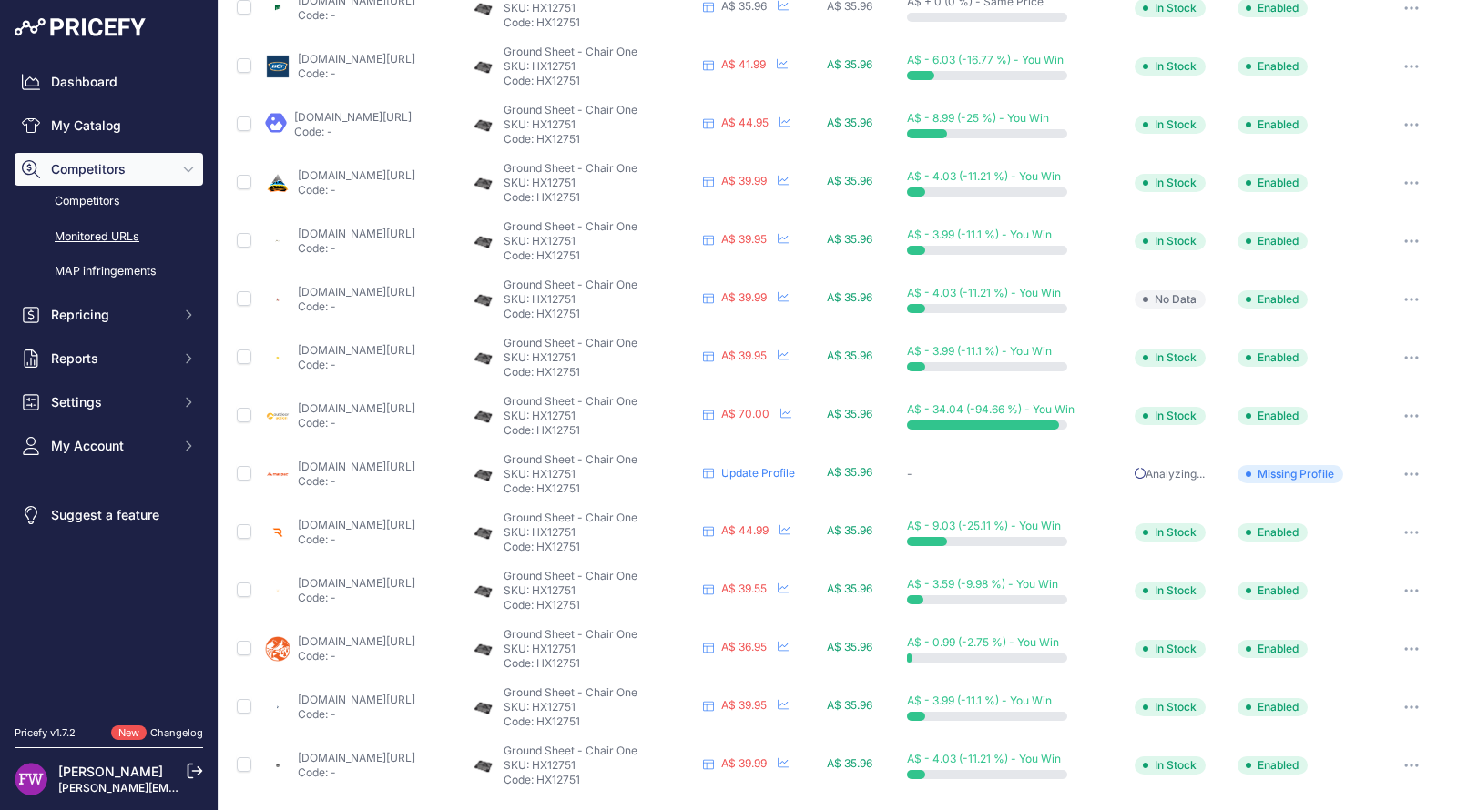
click at [415, 470] on link "macpac.com.au/helinox-chair-one-ground-sheet/120640-blk00-os.html?prirule_jdsni…" at bounding box center [356, 467] width 117 height 14
click at [415, 411] on link "outdooraction.com.au/products/helinox-ground-sheet-chair-one?prirule_jdsnikfkfj…" at bounding box center [356, 409] width 117 height 14
click at [415, 350] on link "botanex.com.au/products/helinox-chair-ground-sheet?prirule_jdsnikfkfjsd=7008" at bounding box center [356, 350] width 117 height 14
click at [415, 294] on link "trekandtravel.com.au/products/chair-zero-ground-sheet?prirule_jdsnikfkfjsd=7008" at bounding box center [356, 292] width 117 height 14
click at [415, 232] on link "sherpa.com.au/helinox-ground-sheet-for-chair-one?prirule_jdsnikfkfjsd=7008" at bounding box center [356, 234] width 117 height 14
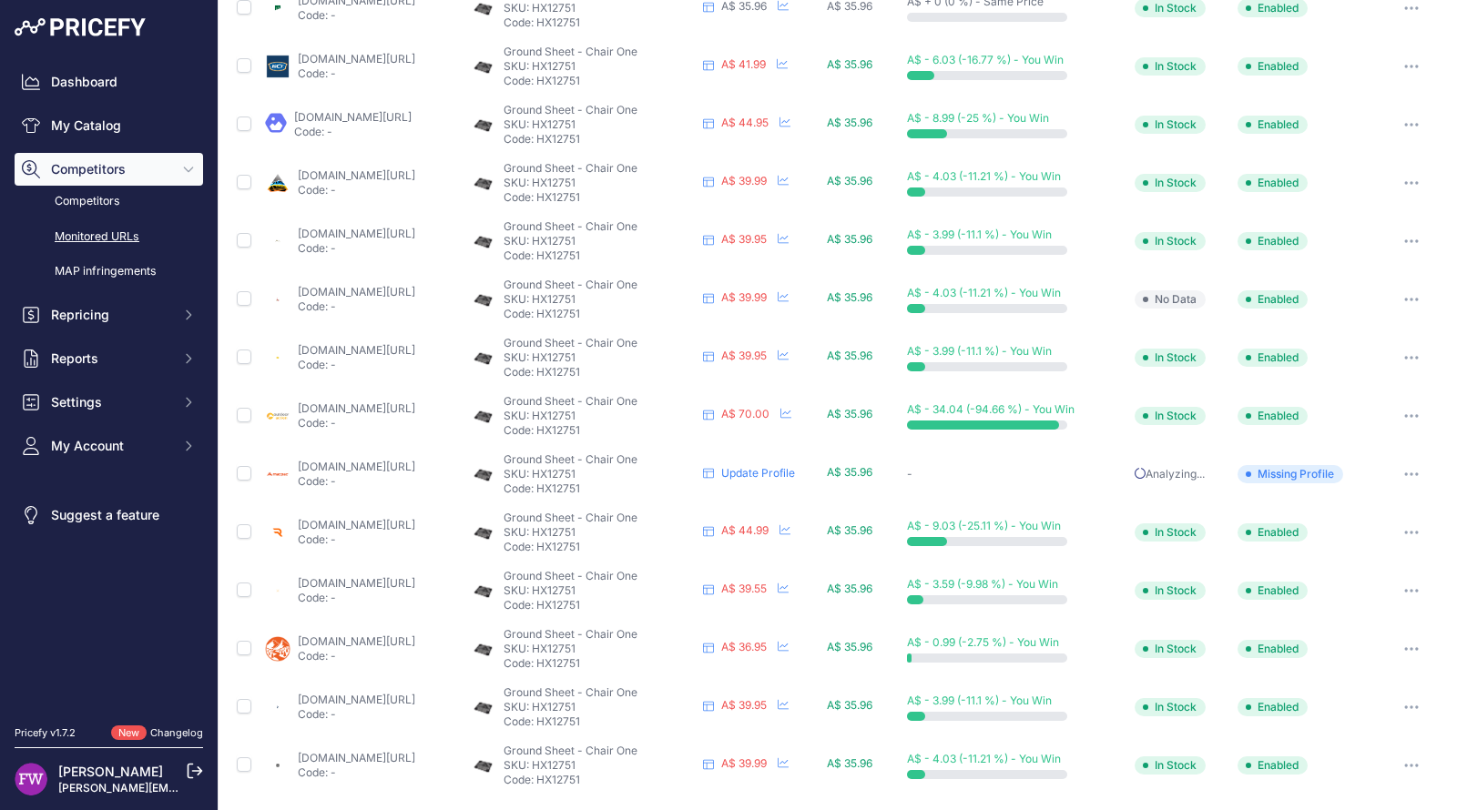
click at [415, 178] on link "outbackequipment.com.au/helinox-ground-sheet-for-chair-one?prirule_jdsnikfkfjsd…" at bounding box center [356, 175] width 117 height 14
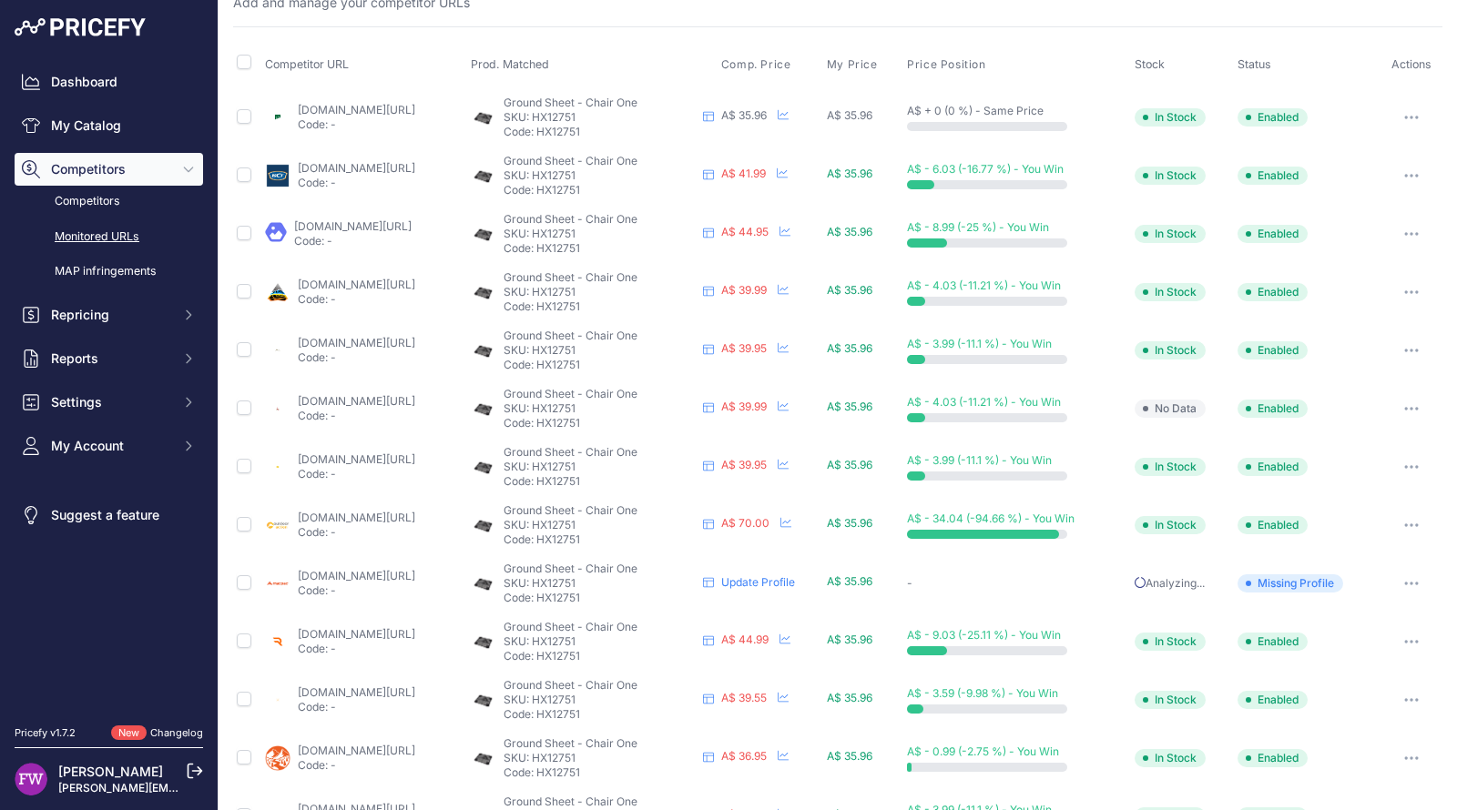
click at [415, 280] on link "outbackequipment.com.au/helinox-ground-sheet-for-chair-one?prirule_jdsnikfkfjsd…" at bounding box center [356, 285] width 117 height 14
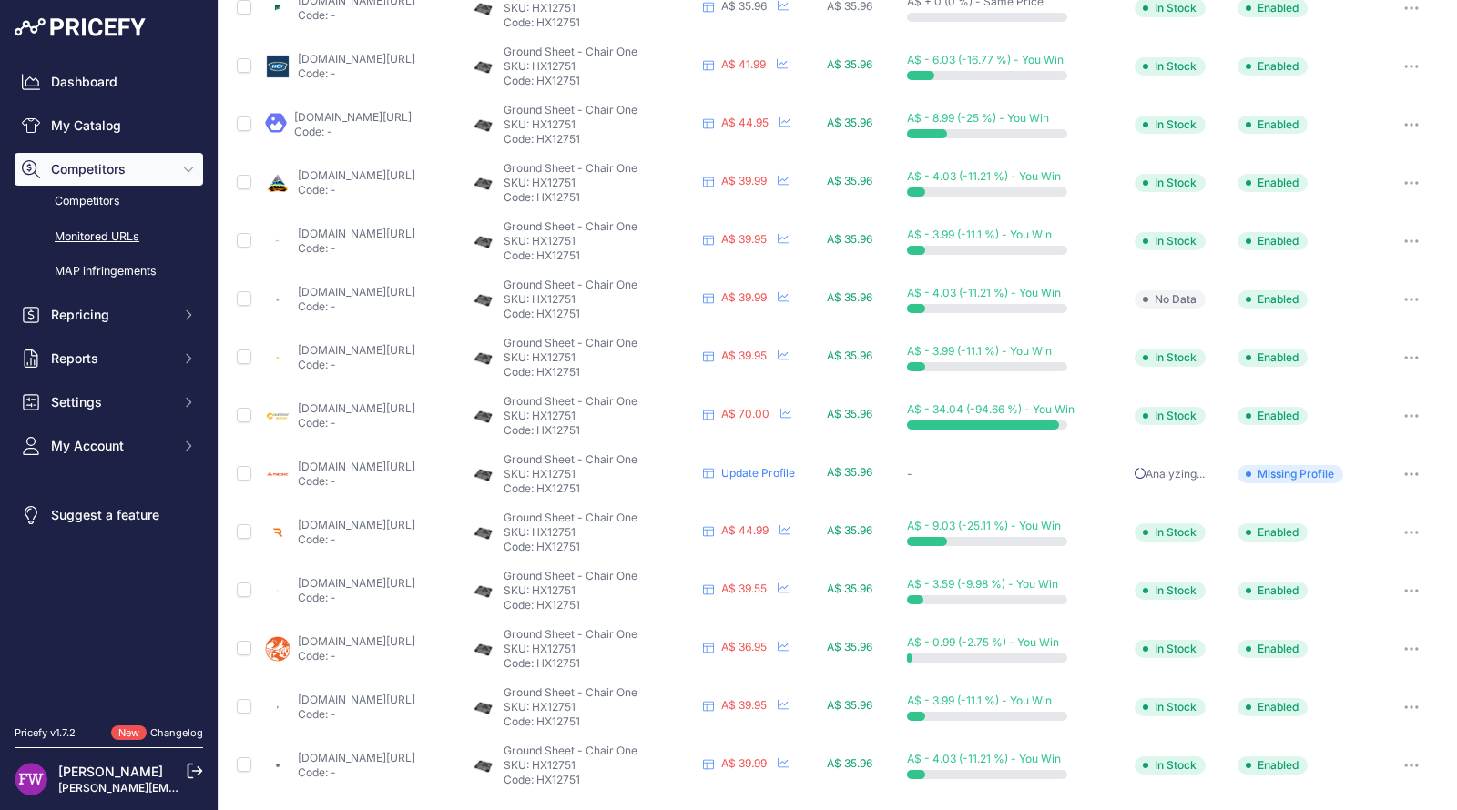
scroll to position [0, 0]
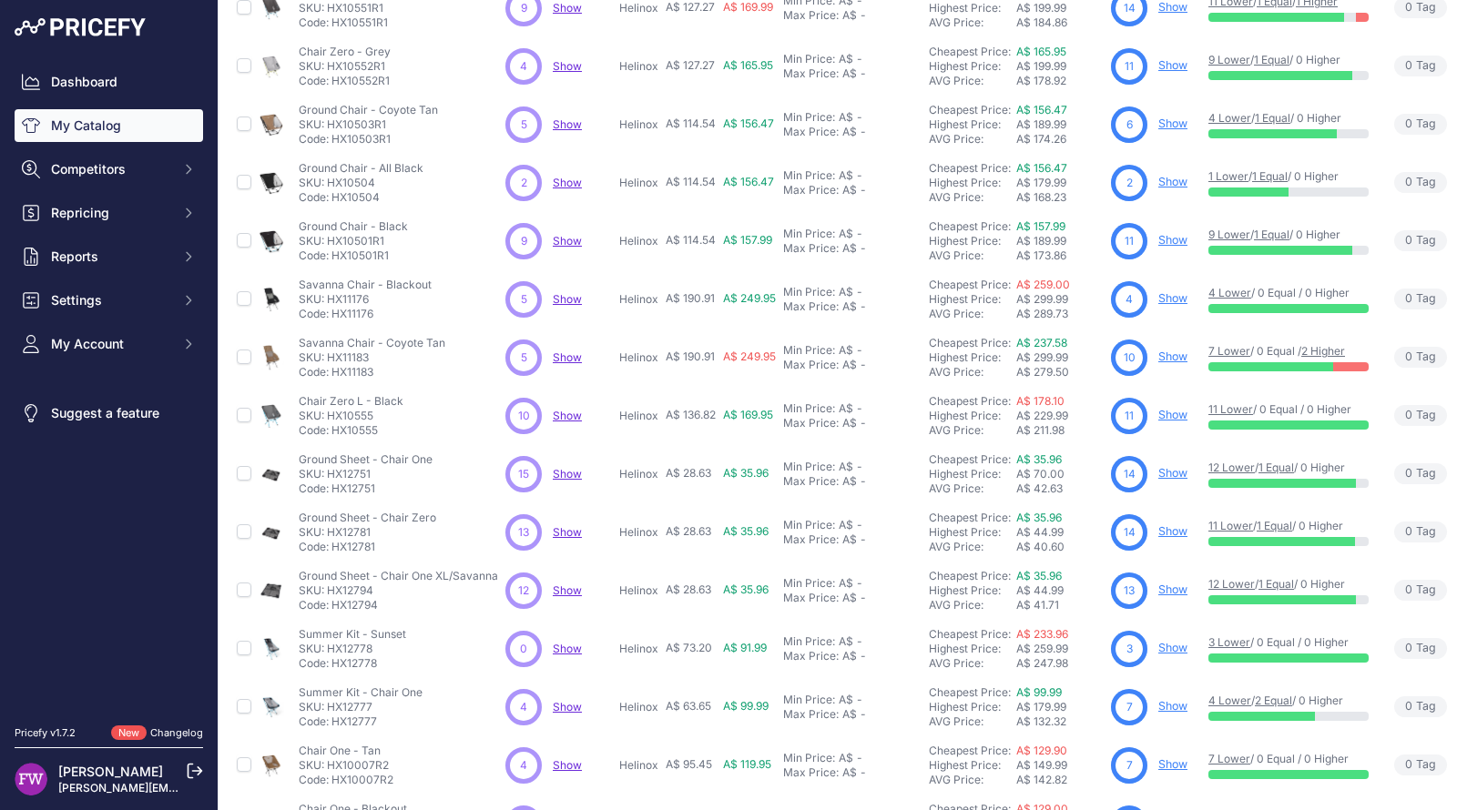
scroll to position [253, 0]
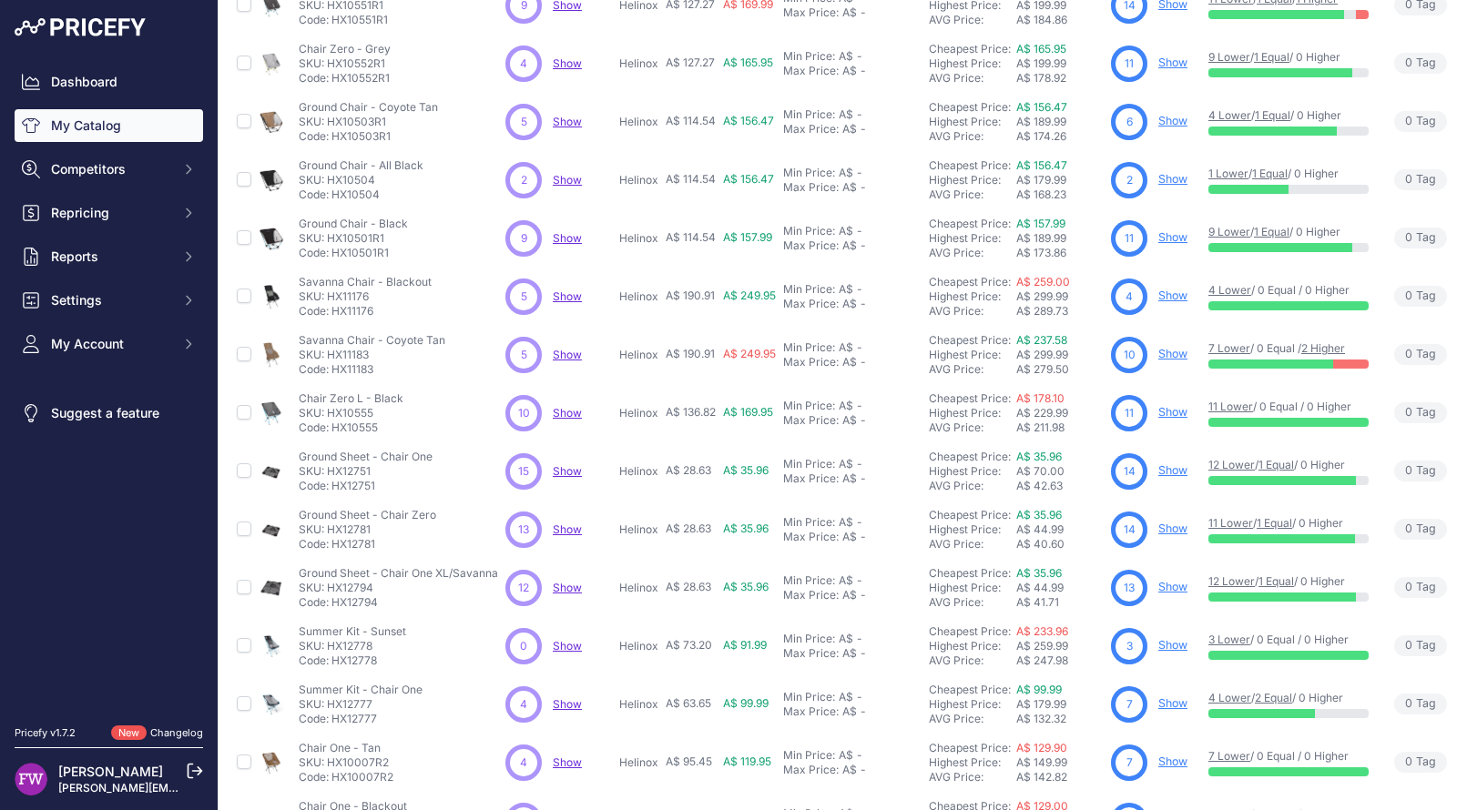
click at [1175, 585] on link "Show" at bounding box center [1172, 587] width 29 height 14
click at [1177, 646] on link "Show" at bounding box center [1172, 645] width 29 height 14
click at [1175, 699] on link "Show" at bounding box center [1172, 703] width 29 height 14
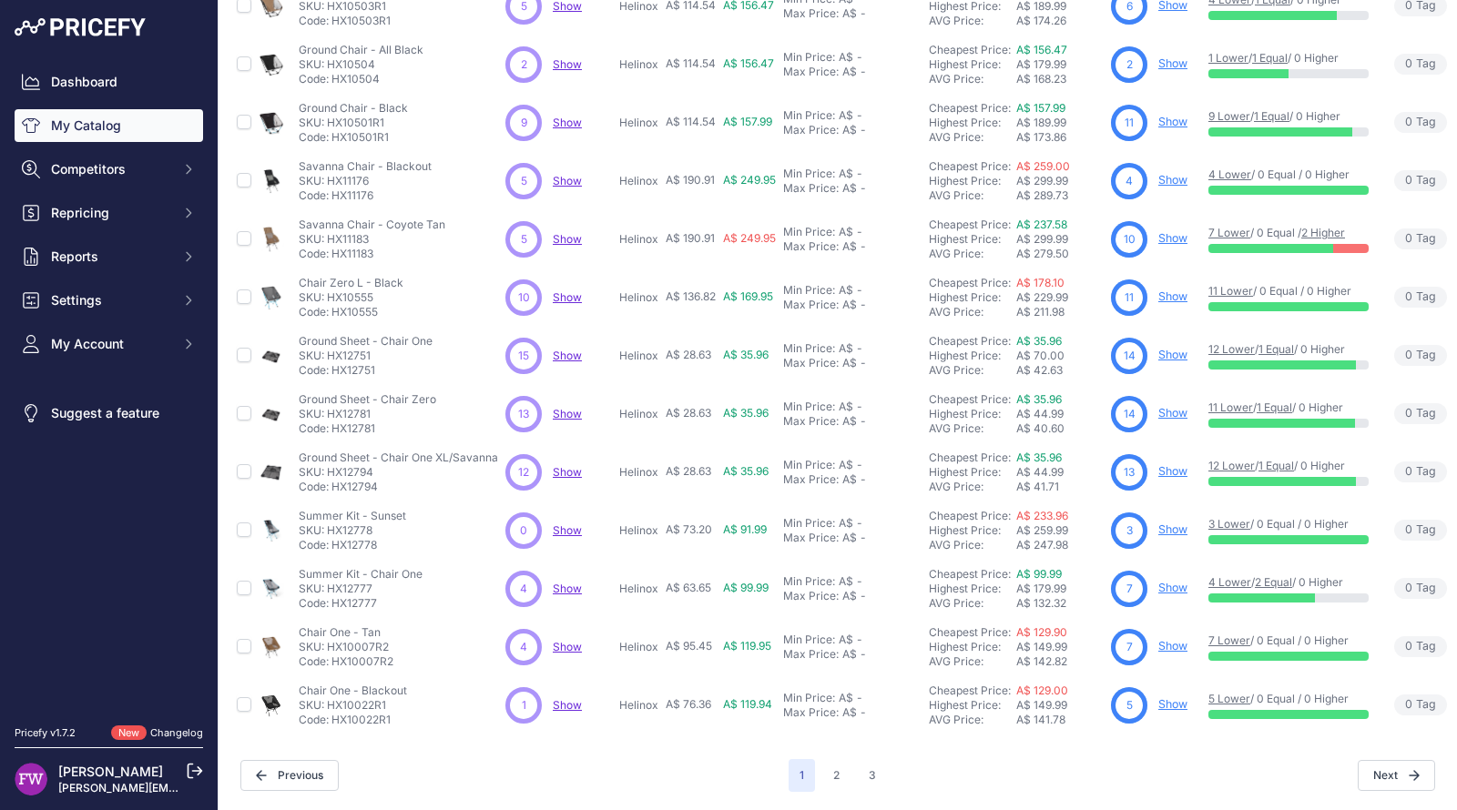
scroll to position [371, 0]
click at [1173, 583] on link "Show" at bounding box center [1172, 588] width 29 height 14
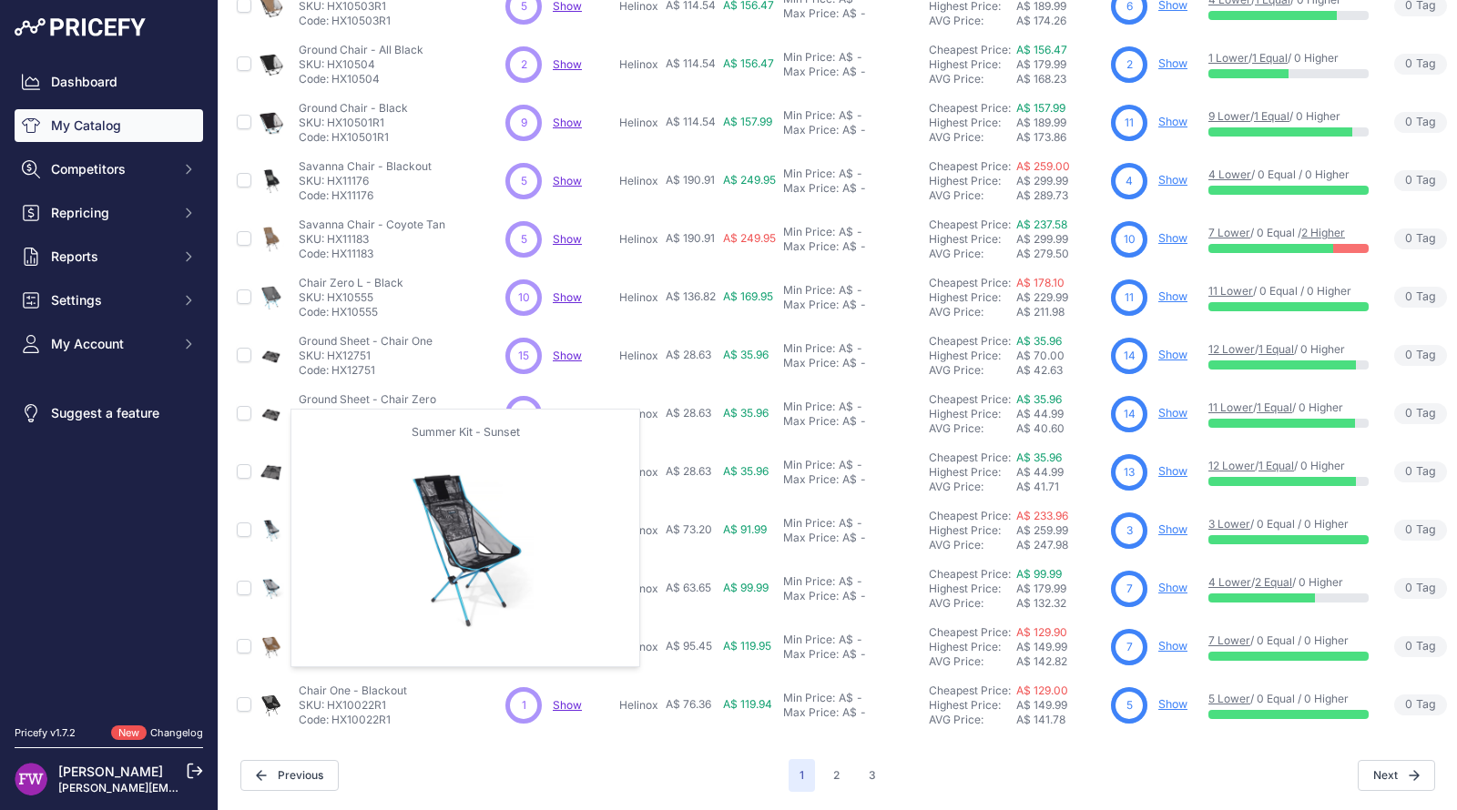
click at [274, 518] on img at bounding box center [271, 530] width 25 height 25
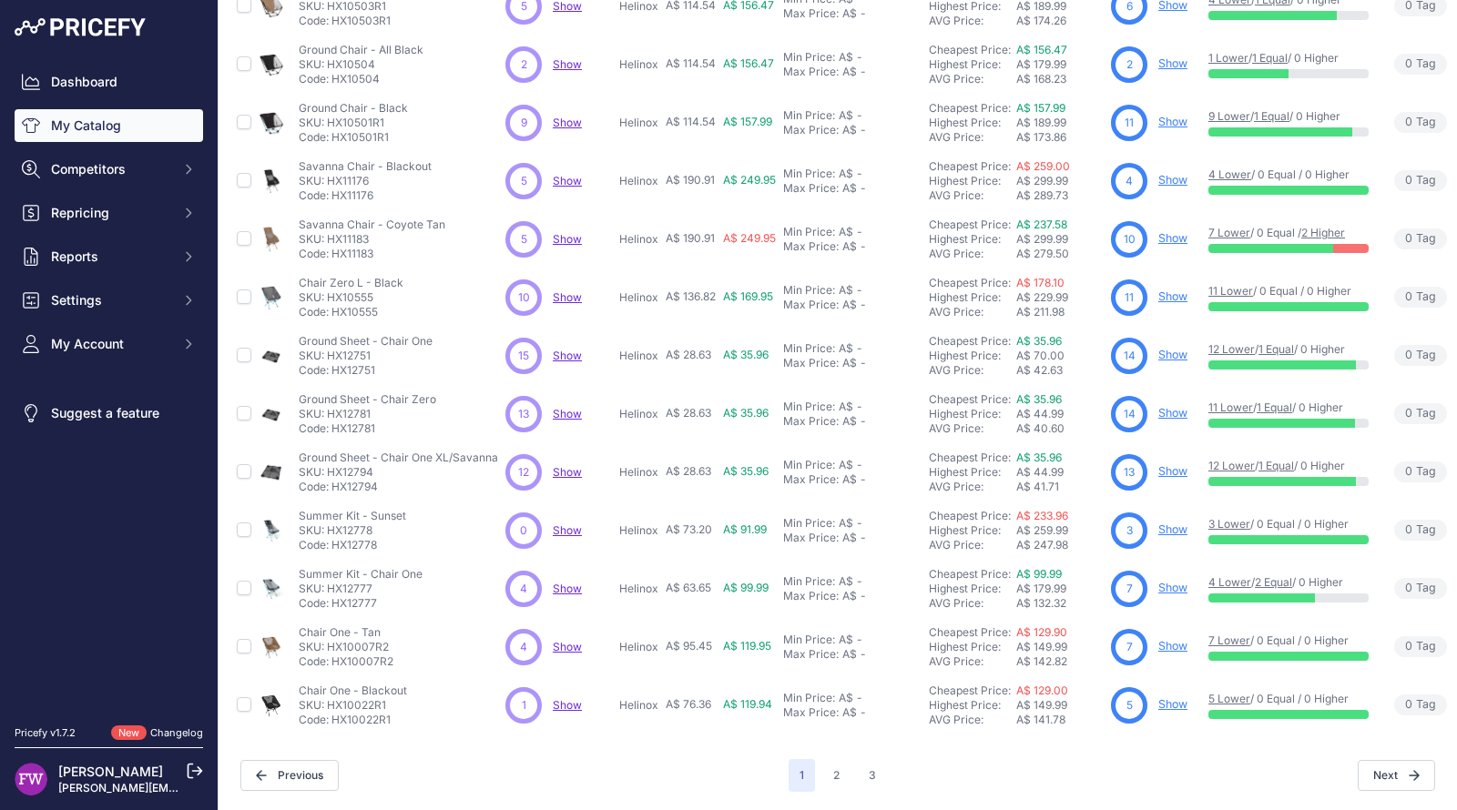
click at [572, 524] on span "Show" at bounding box center [567, 531] width 29 height 14
click at [1177, 523] on link "Show" at bounding box center [1172, 530] width 29 height 14
click at [1169, 524] on link "Show" at bounding box center [1172, 530] width 29 height 14
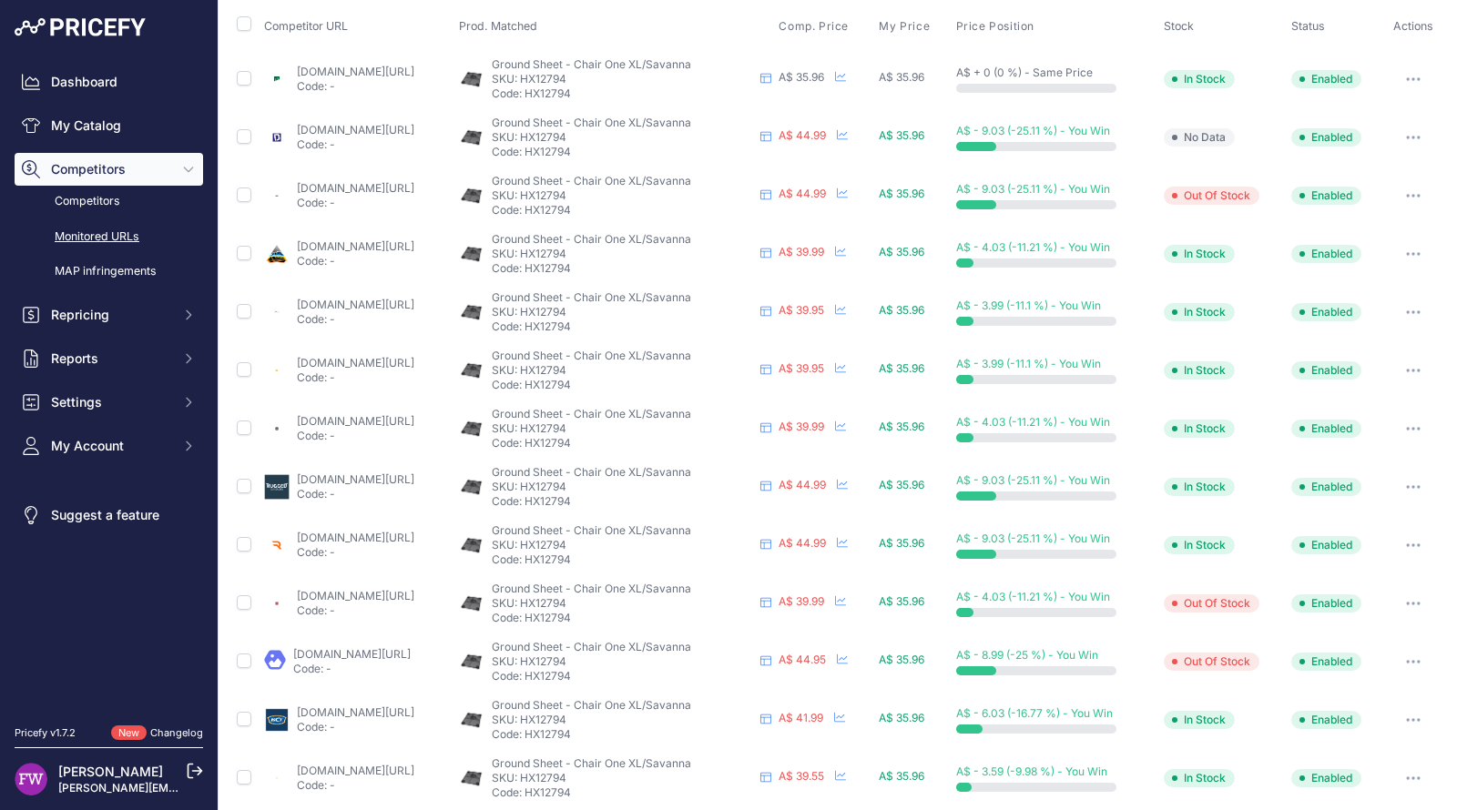
scroll to position [107, 0]
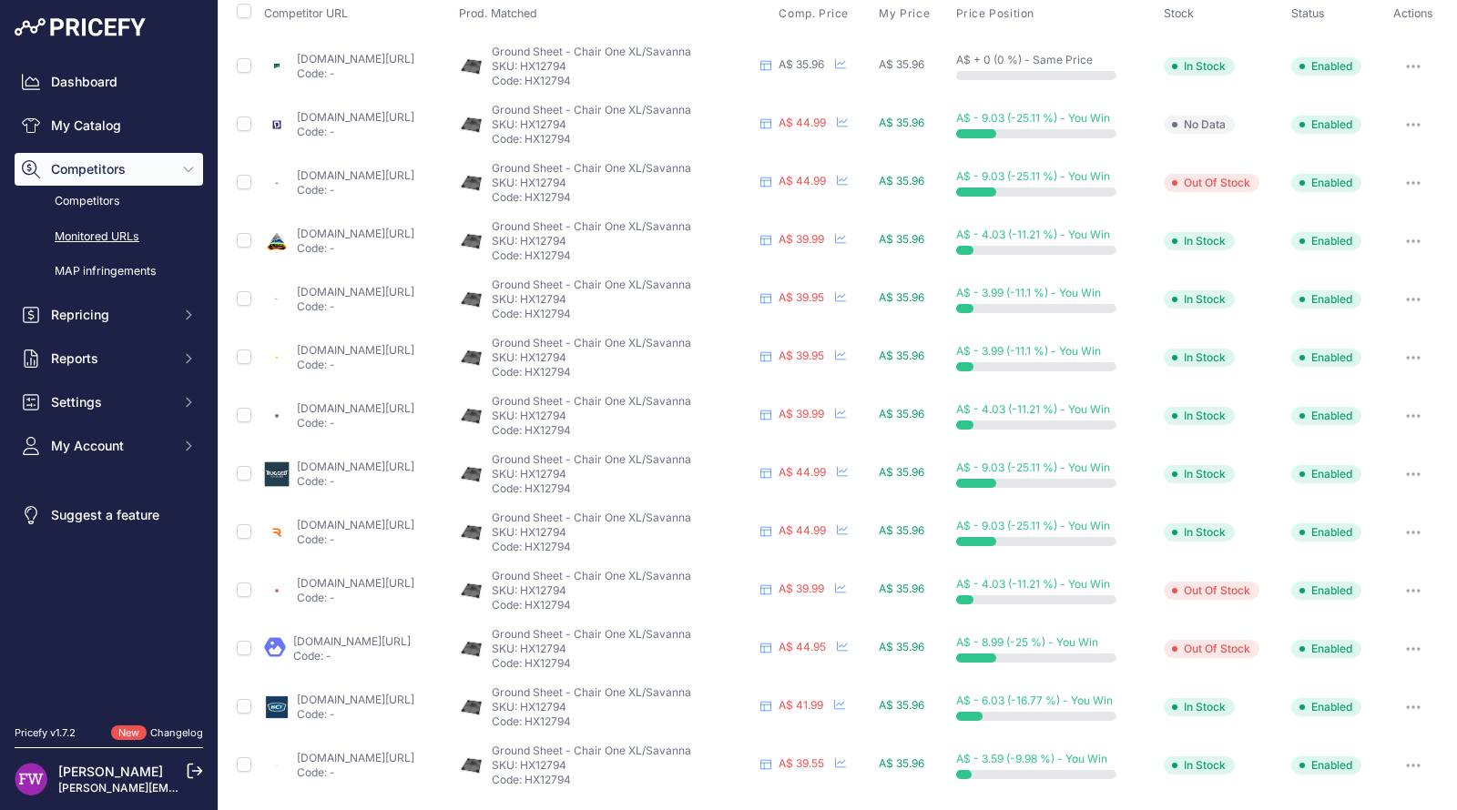
click at [414, 285] on link "[DOMAIN_NAME][URL]" at bounding box center [355, 292] width 117 height 14
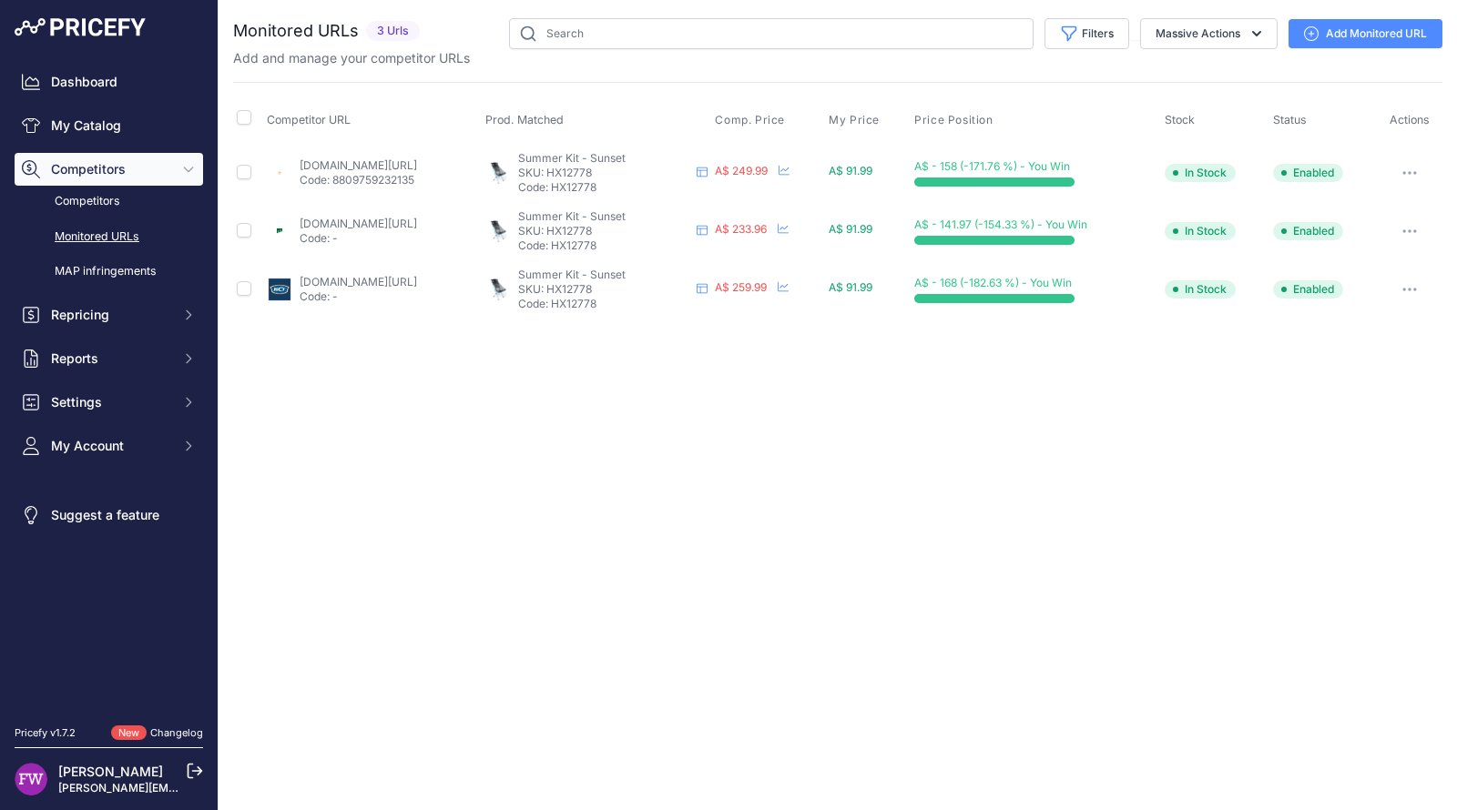
click at [417, 173] on p "Code: 8809759232135" at bounding box center [358, 180] width 117 height 15
click at [417, 167] on link "[DOMAIN_NAME][URL]" at bounding box center [358, 165] width 117 height 14
click at [417, 235] on p "Code: -" at bounding box center [358, 238] width 117 height 15
click at [417, 221] on link "[DOMAIN_NAME][URL]" at bounding box center [358, 224] width 117 height 14
click at [417, 279] on link "[DOMAIN_NAME][URL]" at bounding box center [358, 282] width 117 height 14
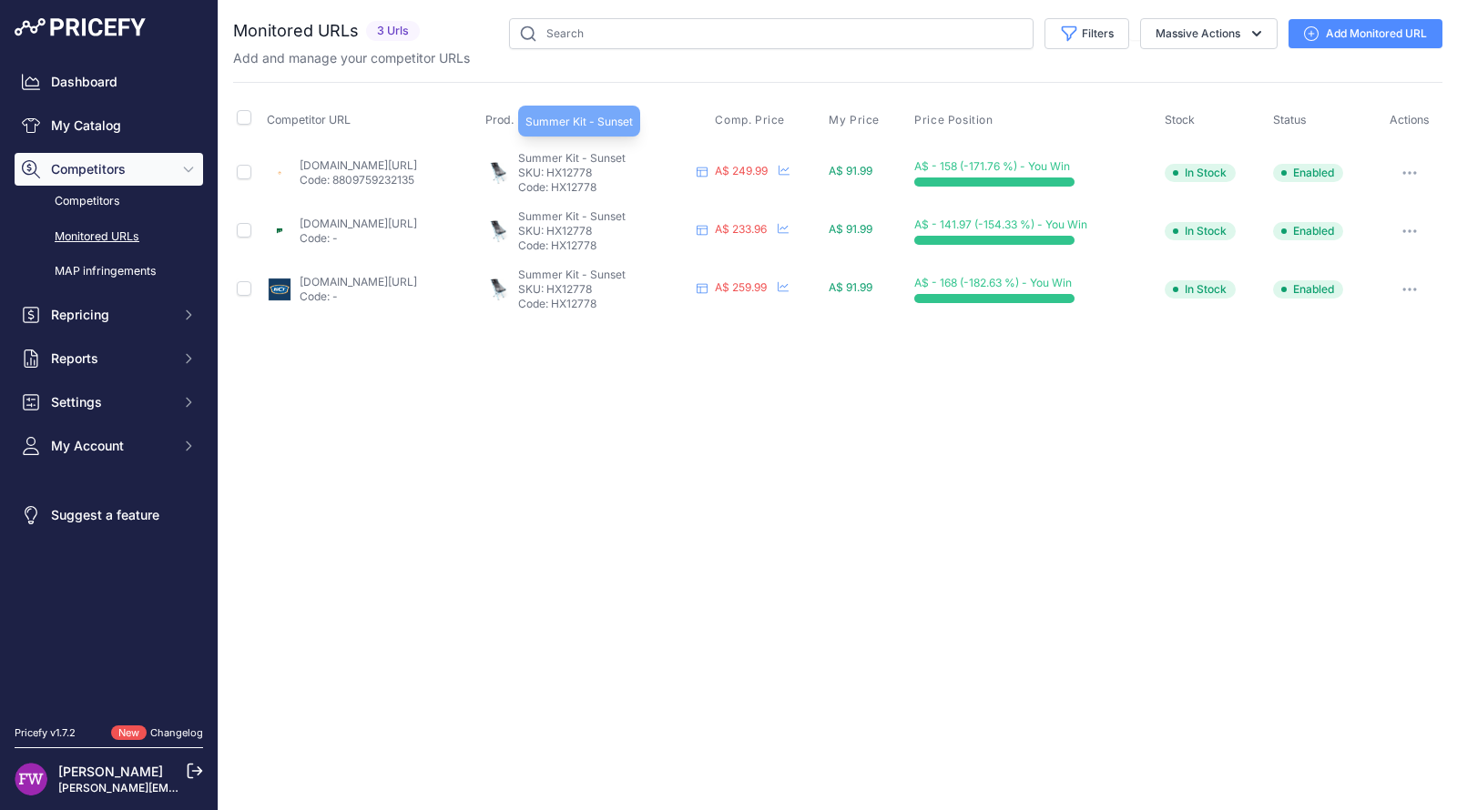
click at [602, 151] on span "Summer Kit - Sunset" at bounding box center [571, 158] width 107 height 14
drag, startPoint x: 591, startPoint y: 155, endPoint x: 699, endPoint y: 150, distance: 108.4
click at [689, 151] on p "Summer Kit - Sunset" at bounding box center [603, 158] width 171 height 15
copy span "Summer Kit - Sunset"
click at [651, 418] on div "Close You are not connected to the internet." at bounding box center [838, 405] width 1238 height 810
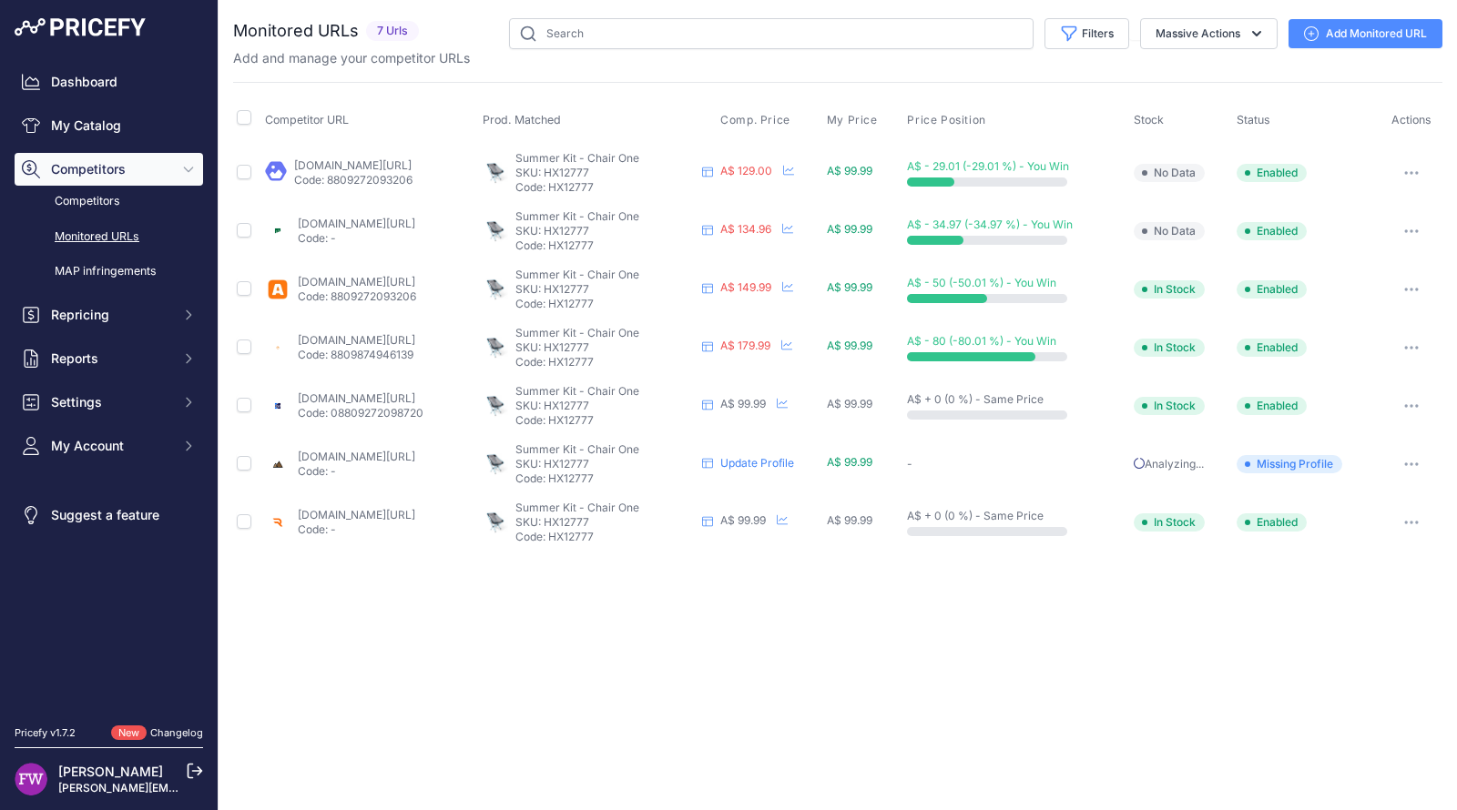
click at [415, 391] on link "[DOMAIN_NAME][URL]" at bounding box center [356, 398] width 117 height 14
click at [415, 450] on link "[DOMAIN_NAME][URL]" at bounding box center [356, 457] width 117 height 14
click at [415, 515] on link "[DOMAIN_NAME][URL]" at bounding box center [356, 515] width 117 height 14
click at [415, 276] on link "[DOMAIN_NAME][URL]" at bounding box center [356, 282] width 117 height 14
click at [1407, 405] on icon "button" at bounding box center [1406, 406] width 2 height 2
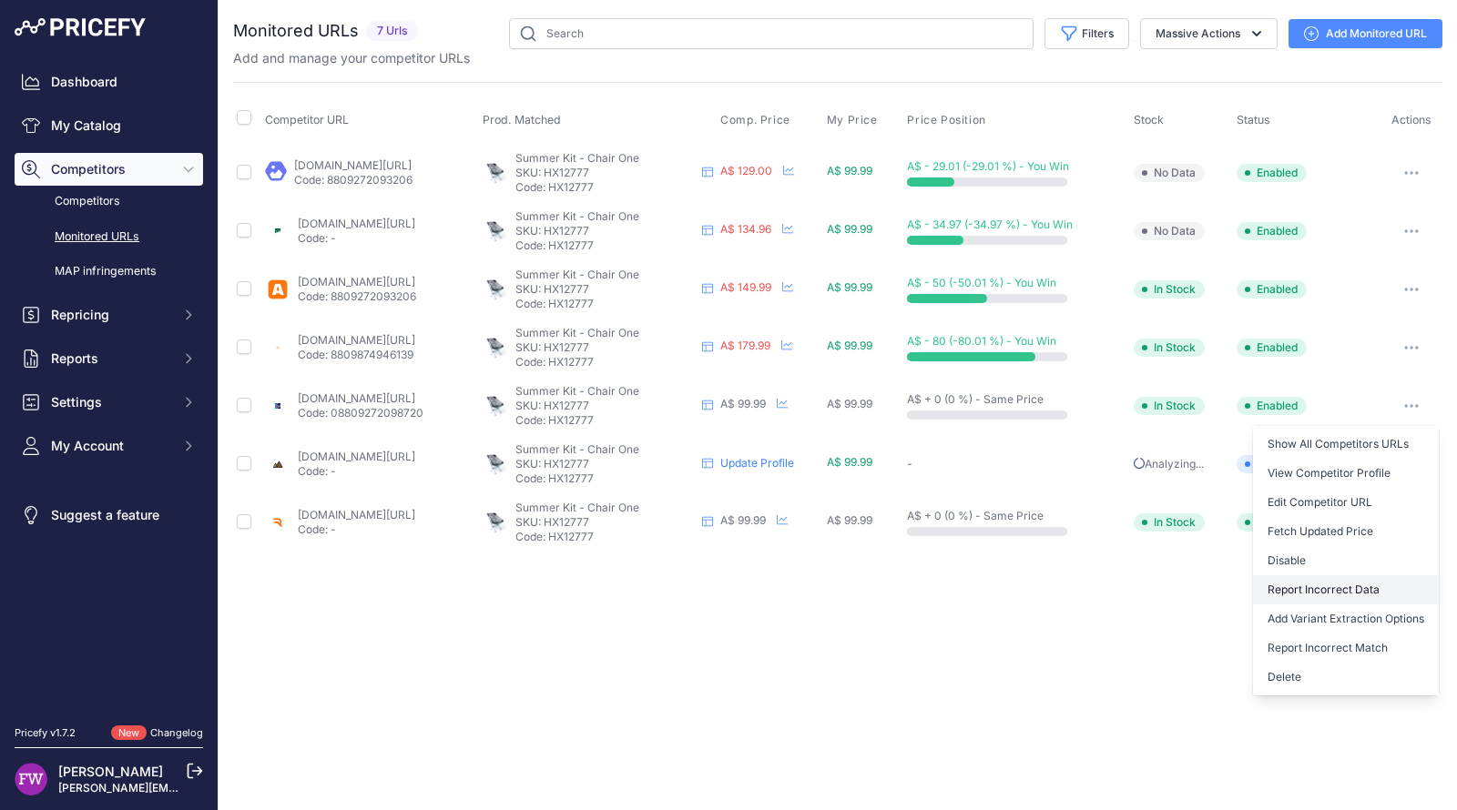
click at [1336, 595] on button "Report Incorrect Data" at bounding box center [1346, 589] width 186 height 29
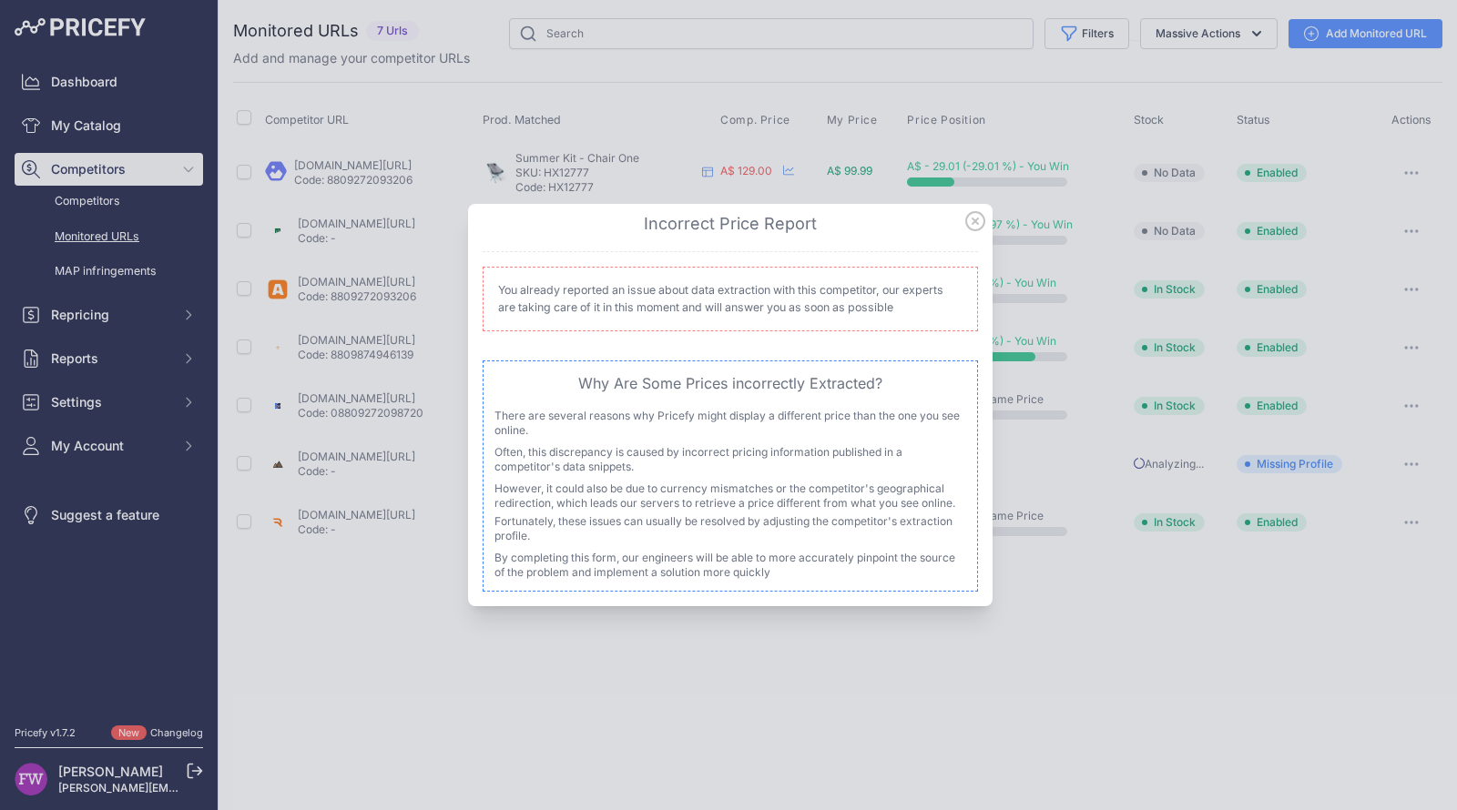
click at [974, 213] on icon at bounding box center [975, 221] width 18 height 18
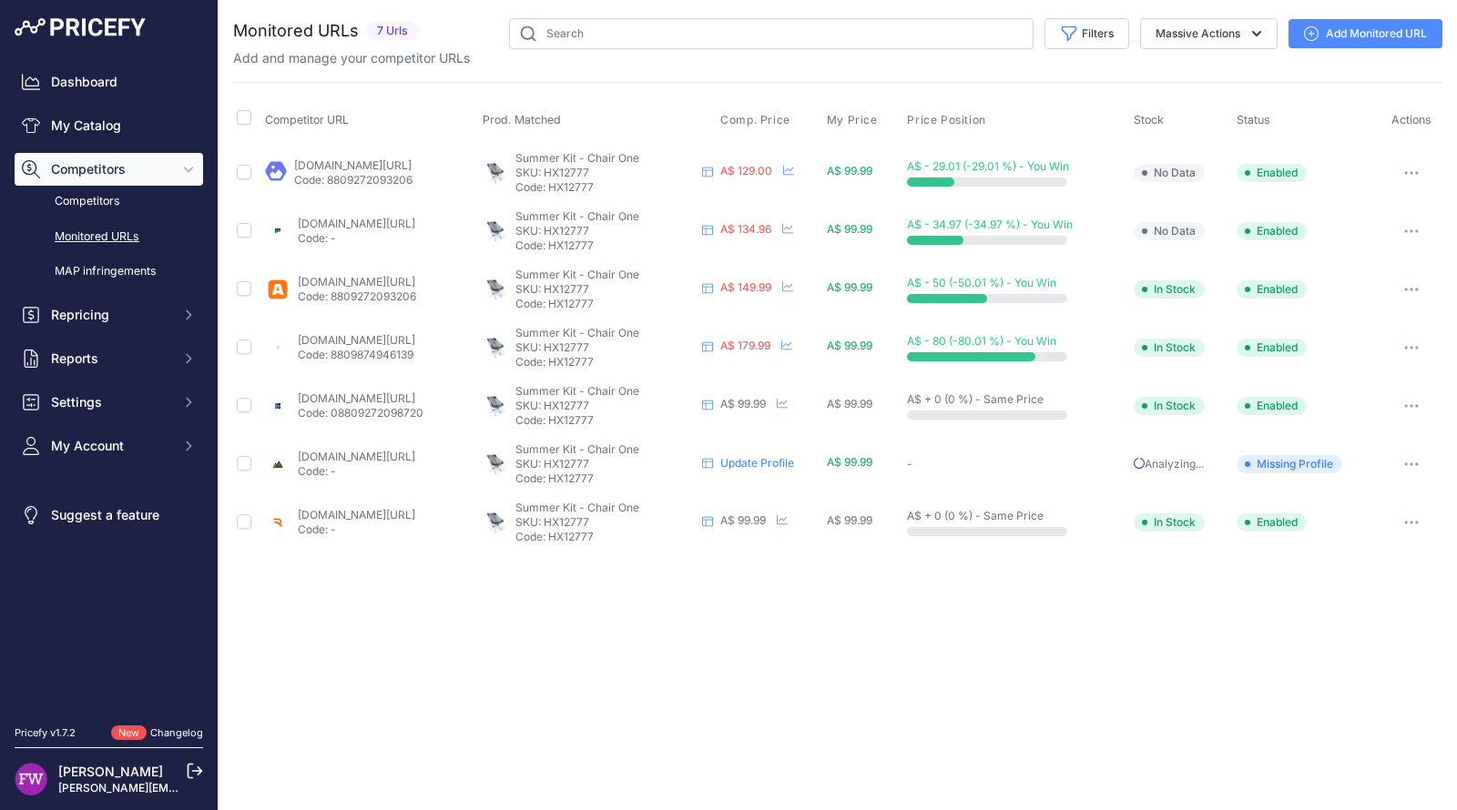
click at [415, 333] on link "[DOMAIN_NAME][URL]" at bounding box center [356, 340] width 117 height 14
click at [1417, 342] on button "button" at bounding box center [1411, 347] width 36 height 25
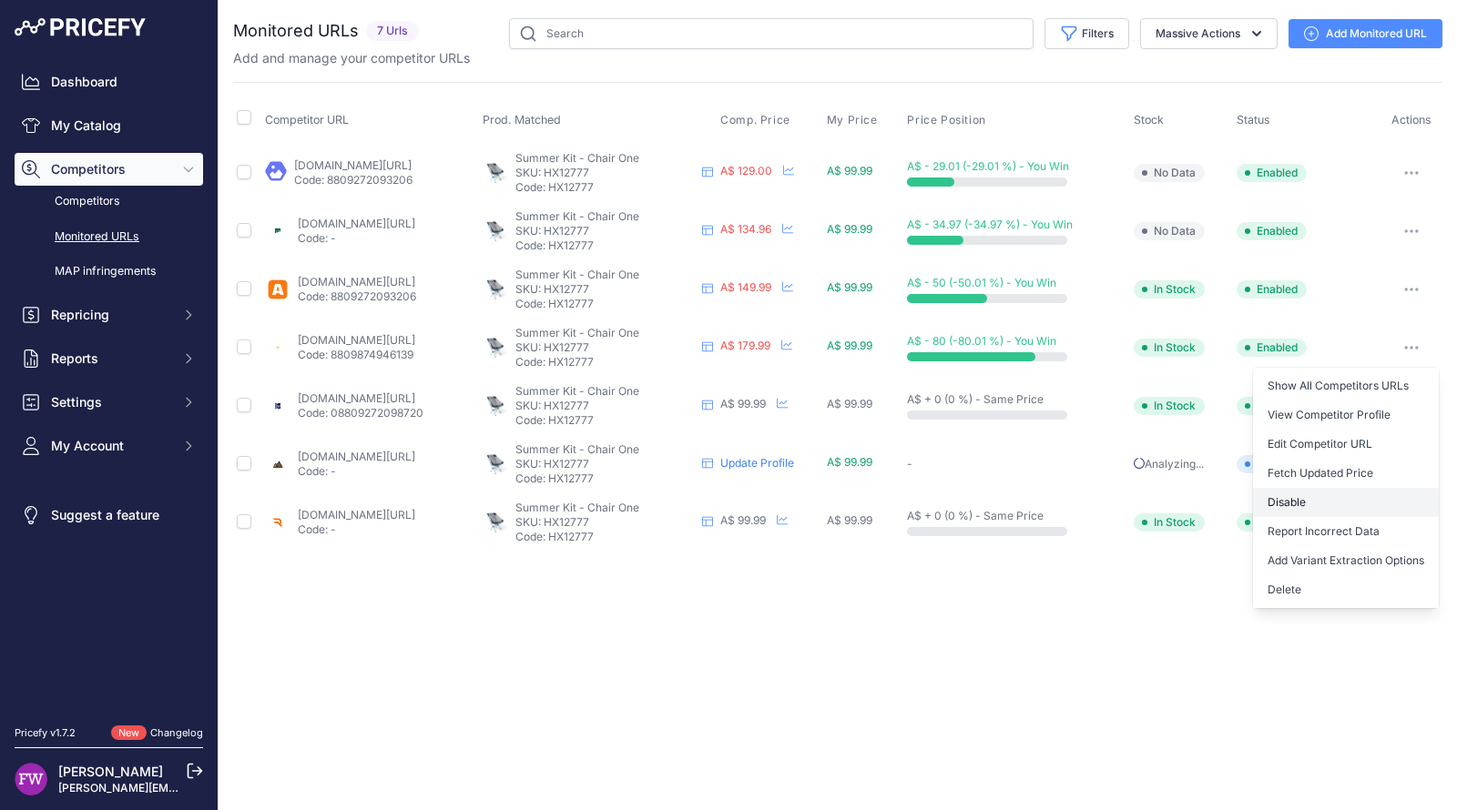
click at [1325, 499] on button "Disable" at bounding box center [1346, 502] width 186 height 29
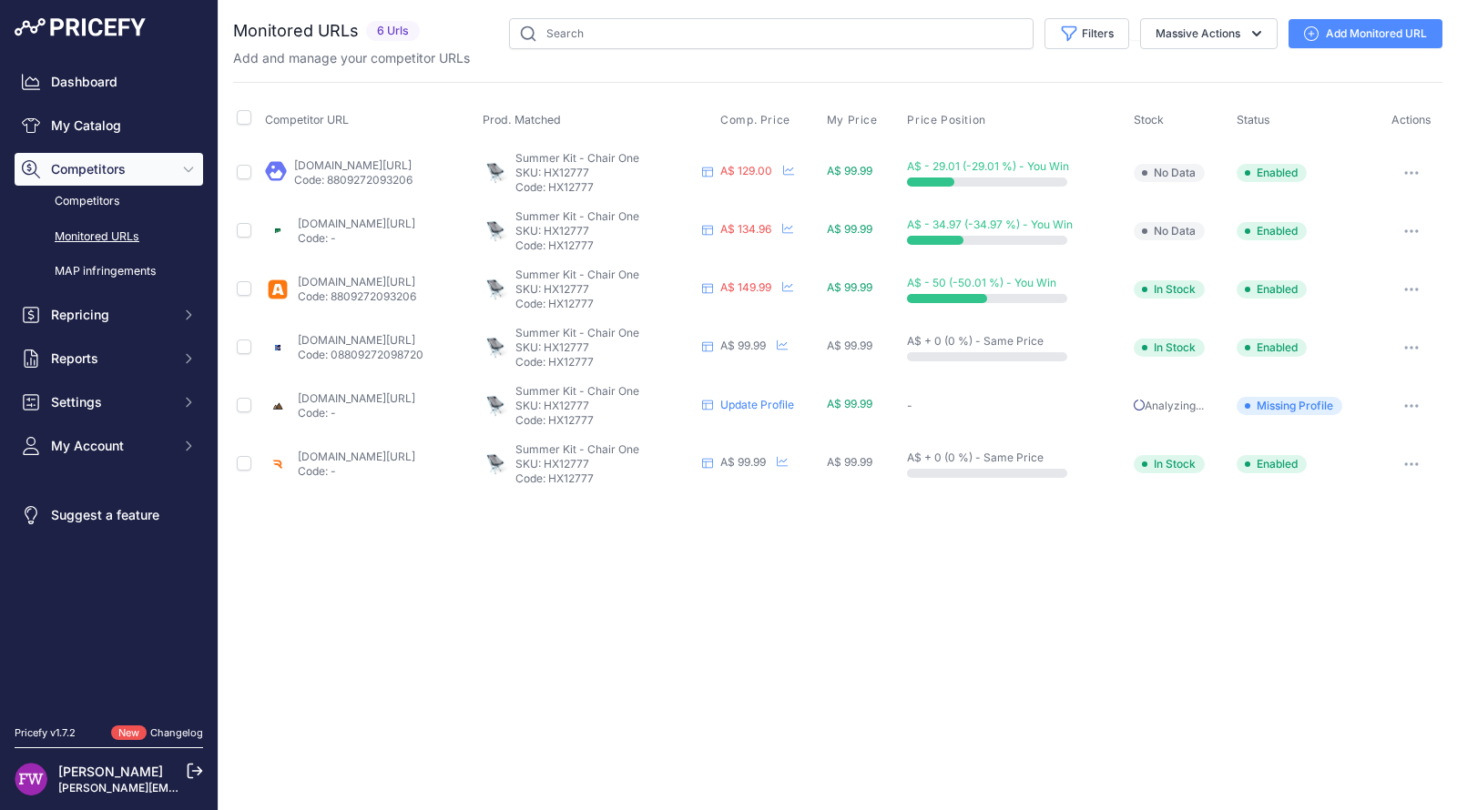
click at [391, 286] on link "anacondastores.com/camping-hiking/camp-furniture/camping-chairs/helinox-one-cha…" at bounding box center [356, 282] width 117 height 14
click at [415, 220] on link "paddypallin.com.au/helinox-chair-one.html?prirule_jdsnikfkfjsd=7008" at bounding box center [356, 224] width 117 height 14
click at [1408, 291] on button "button" at bounding box center [1411, 289] width 36 height 25
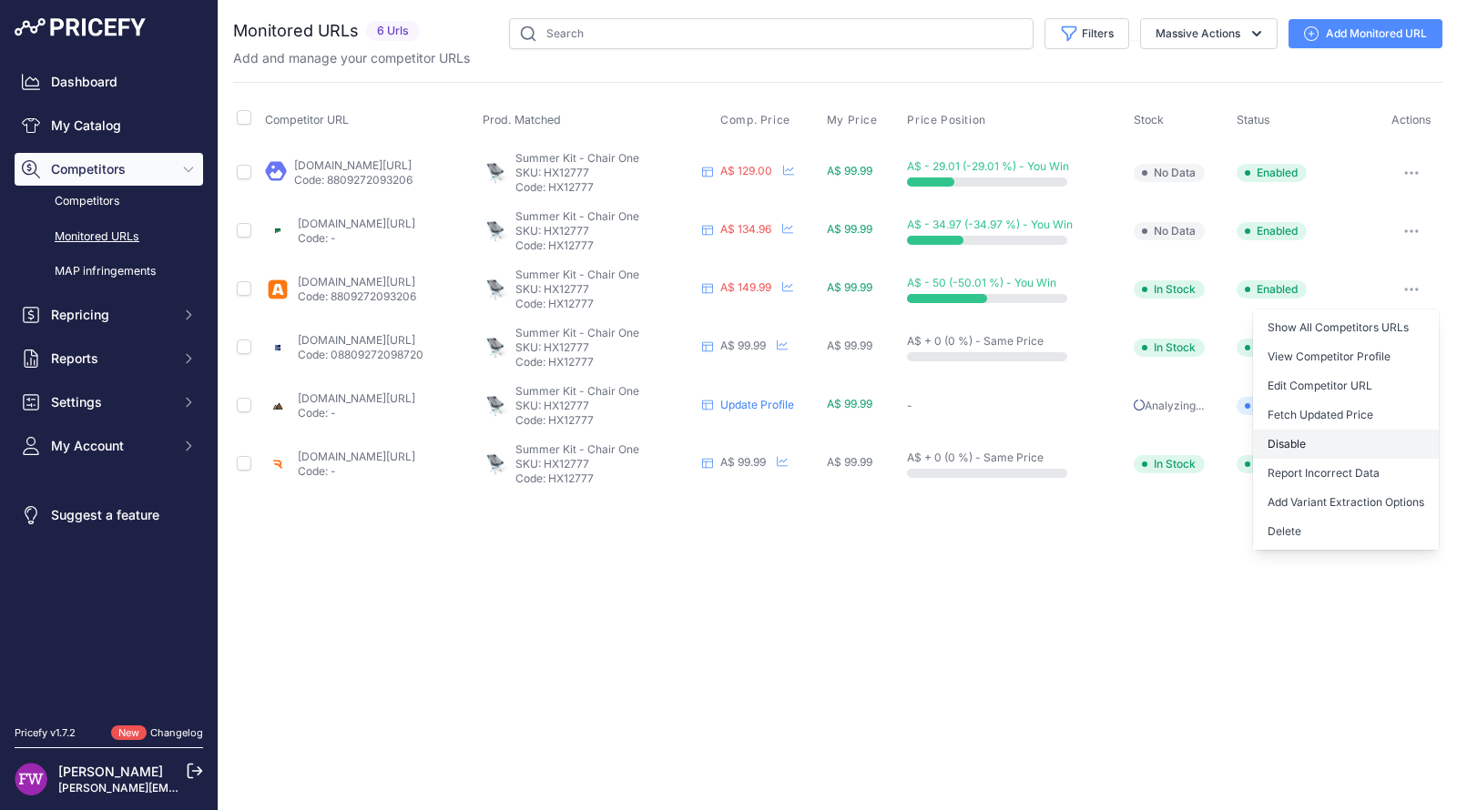
click at [1328, 435] on button "Disable" at bounding box center [1346, 444] width 186 height 29
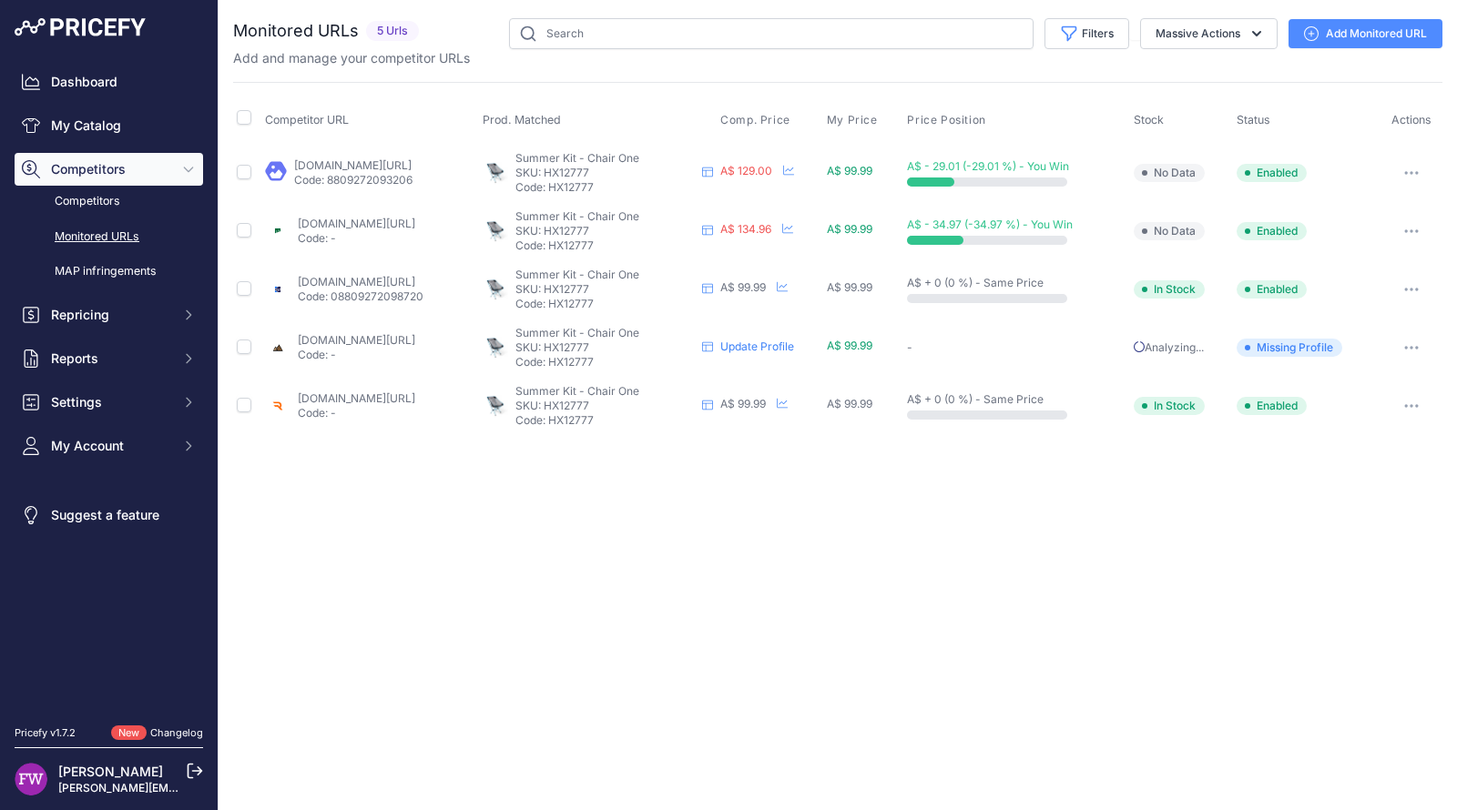
click at [1406, 229] on icon "button" at bounding box center [1411, 231] width 15 height 4
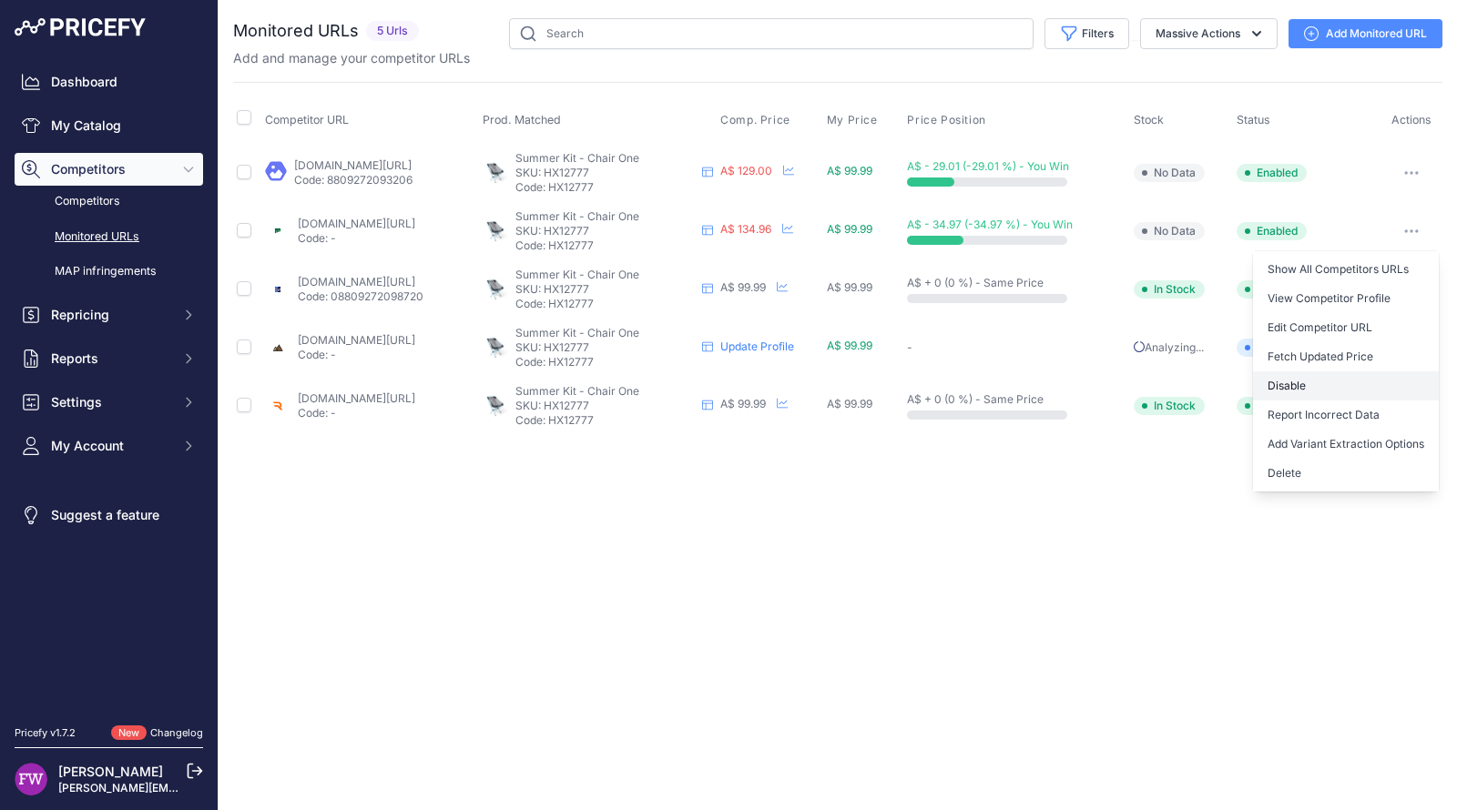
click at [1330, 371] on button "Disable" at bounding box center [1346, 385] width 186 height 29
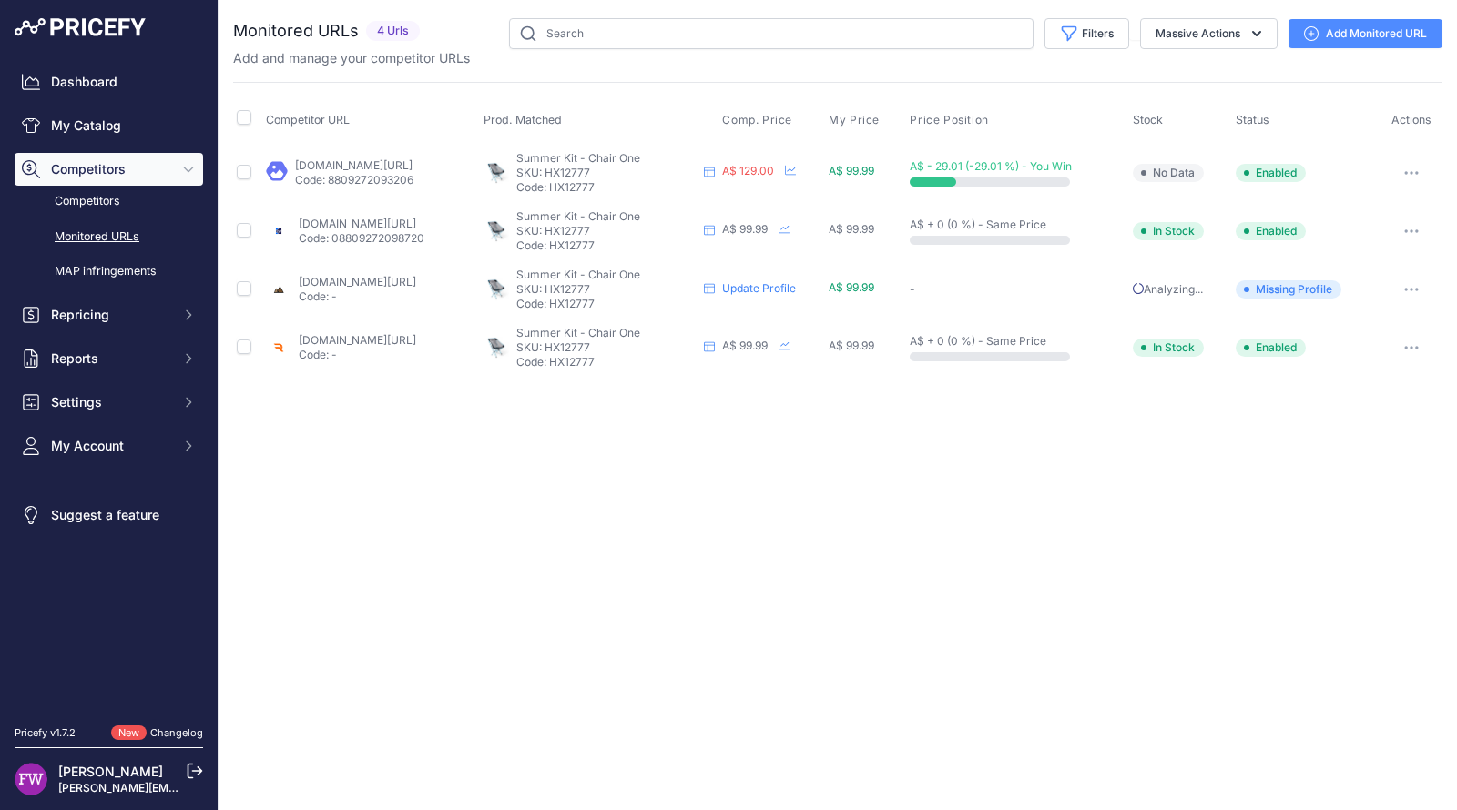
click at [413, 173] on p "Code: 8809272093206" at bounding box center [354, 180] width 118 height 15
click at [412, 159] on link "snowys.com.au/chair-one?c=black+cyan&prirule_jdsnikfkfjsd=7008" at bounding box center [353, 165] width 117 height 14
click at [1427, 170] on button "button" at bounding box center [1411, 172] width 36 height 25
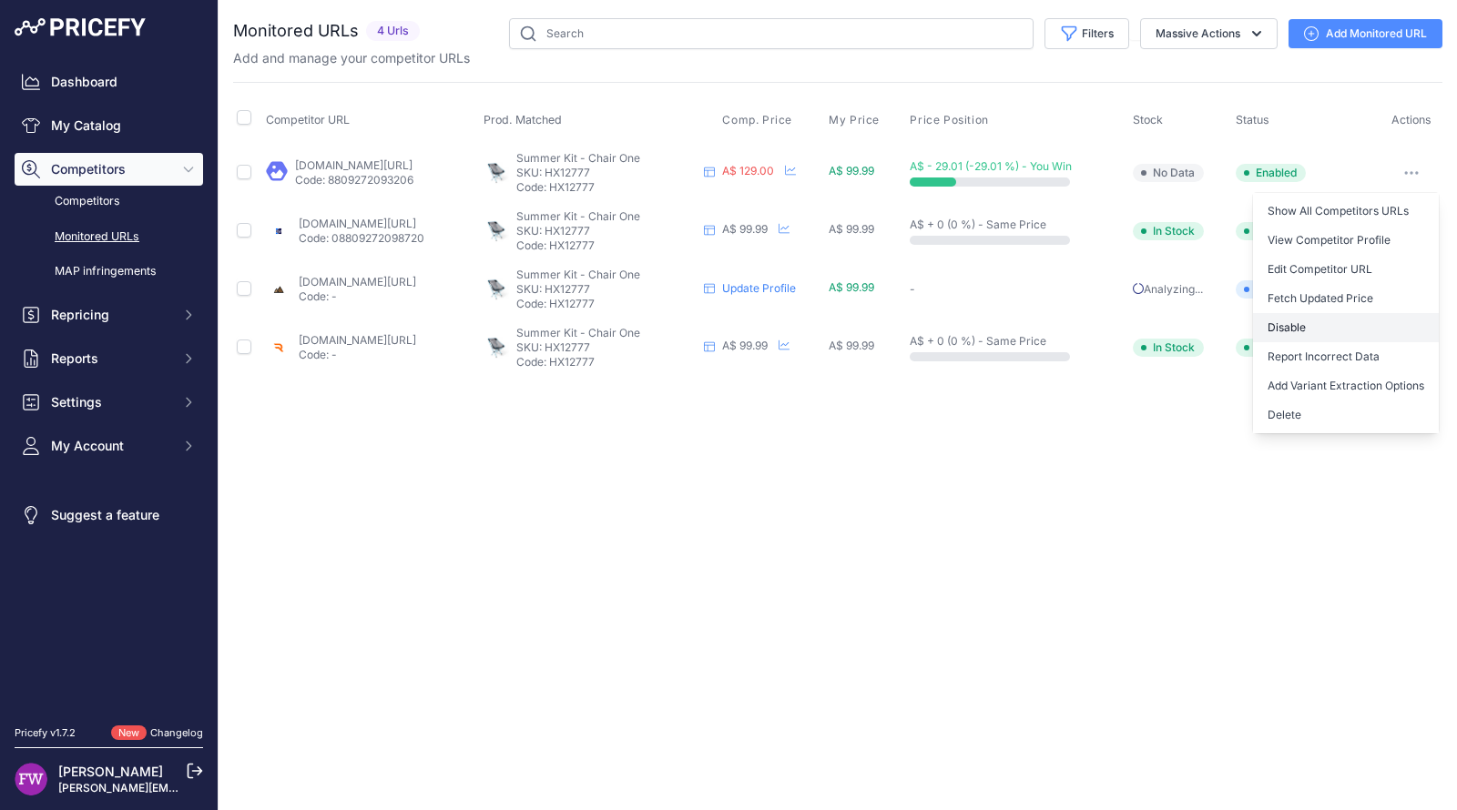
click at [1369, 340] on button "Disable" at bounding box center [1346, 327] width 186 height 29
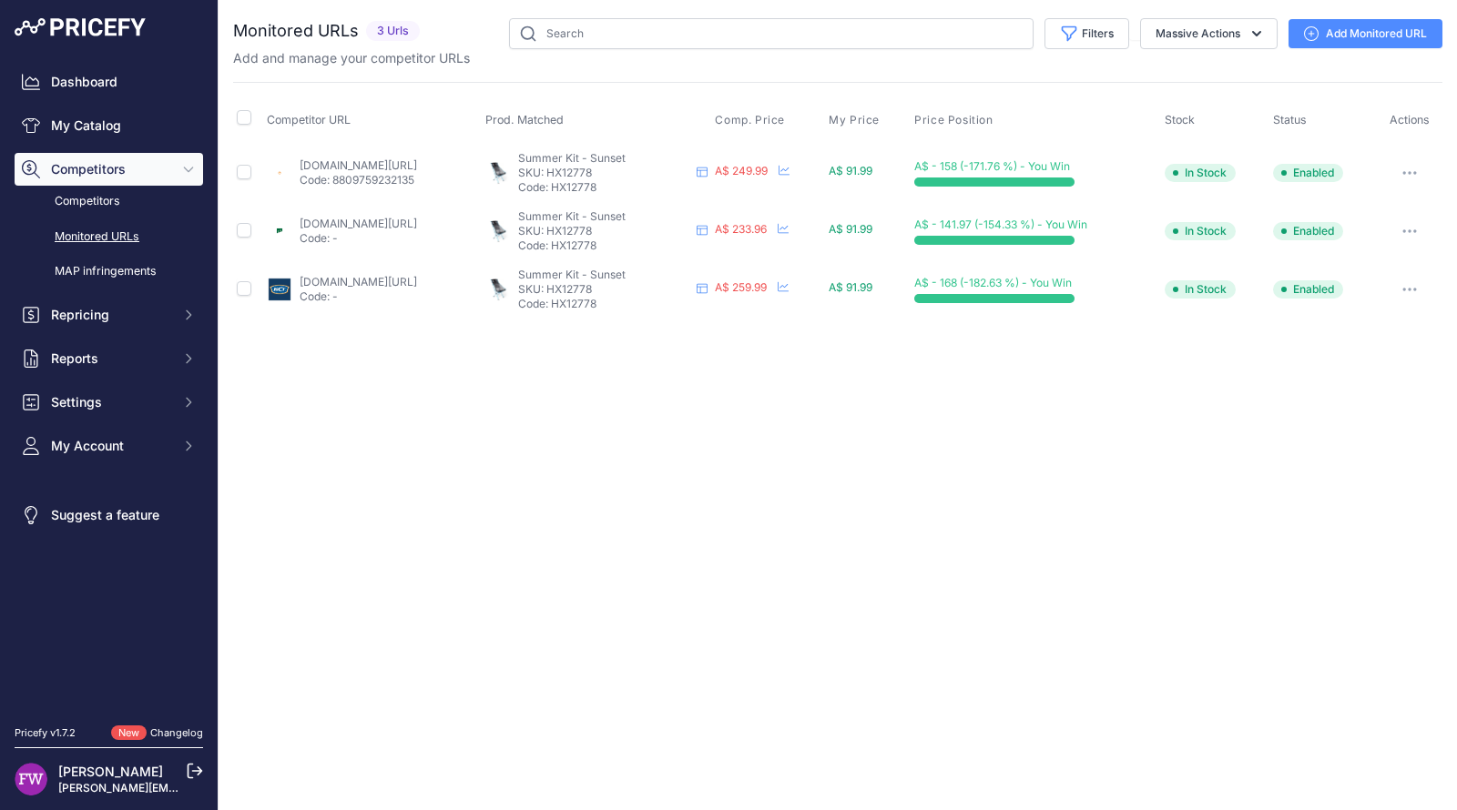
click at [429, 156] on td "[DOMAIN_NAME][URL] Code: 8809759232135" at bounding box center [372, 172] width 219 height 59
click at [417, 162] on link "[DOMAIN_NAME][URL]" at bounding box center [358, 165] width 117 height 14
click at [417, 224] on link "[DOMAIN_NAME][URL]" at bounding box center [358, 224] width 117 height 14
click at [417, 275] on link "[DOMAIN_NAME][URL]" at bounding box center [358, 282] width 117 height 14
click at [1403, 164] on button "button" at bounding box center [1409, 172] width 36 height 25
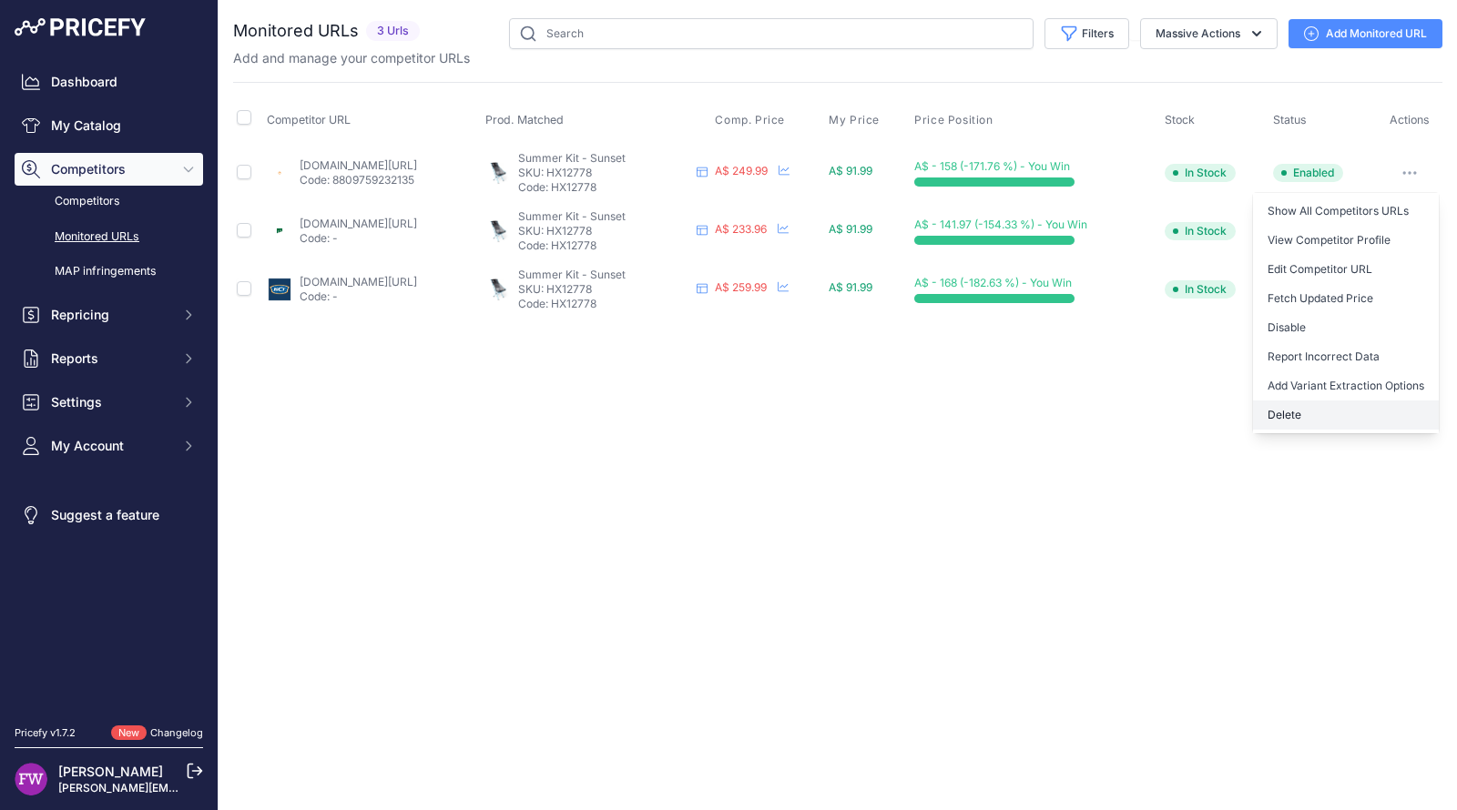
click at [1339, 419] on button "Delete" at bounding box center [1346, 415] width 186 height 29
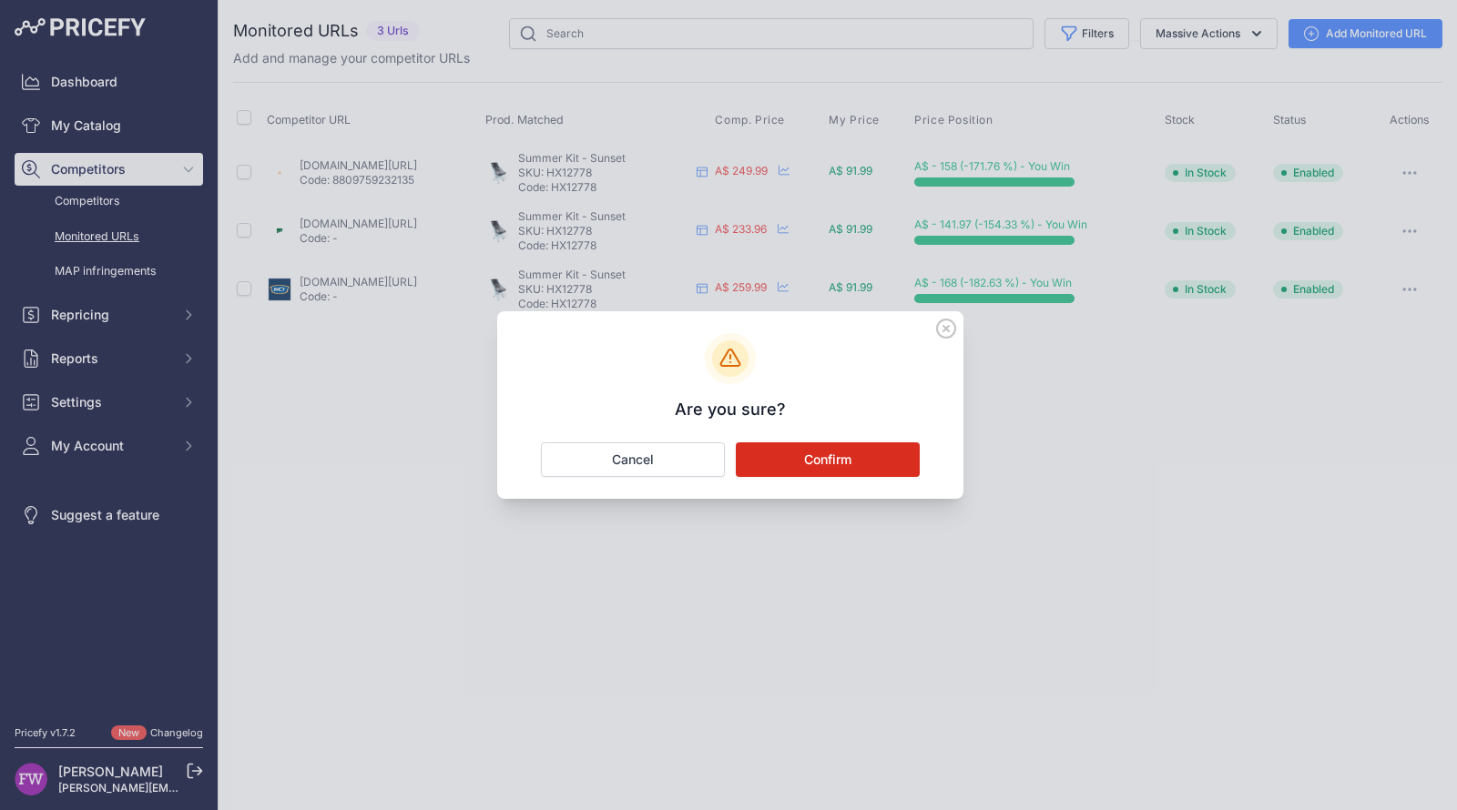
click at [829, 472] on button "Confirm" at bounding box center [828, 459] width 184 height 35
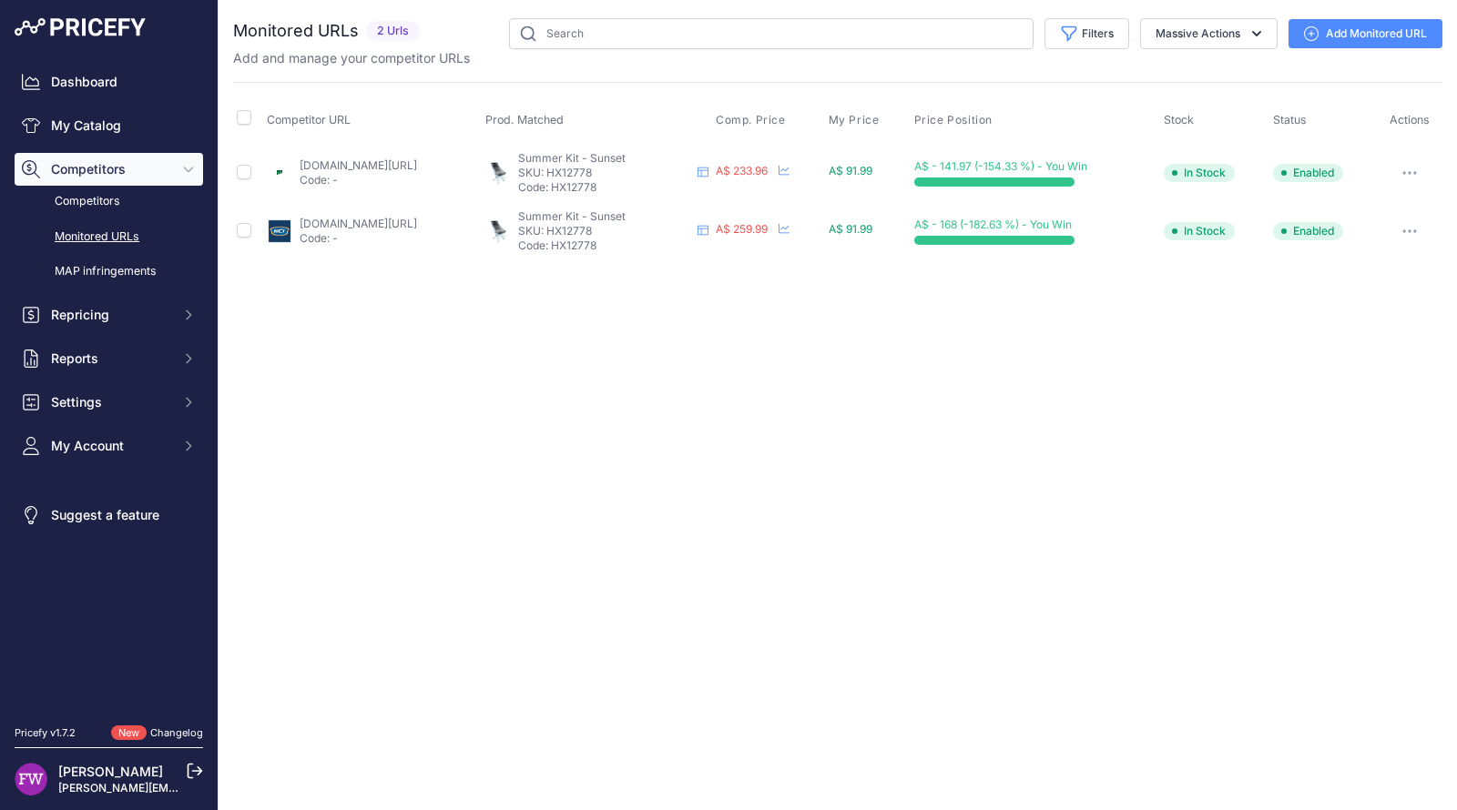
click at [1408, 168] on button "button" at bounding box center [1409, 172] width 36 height 25
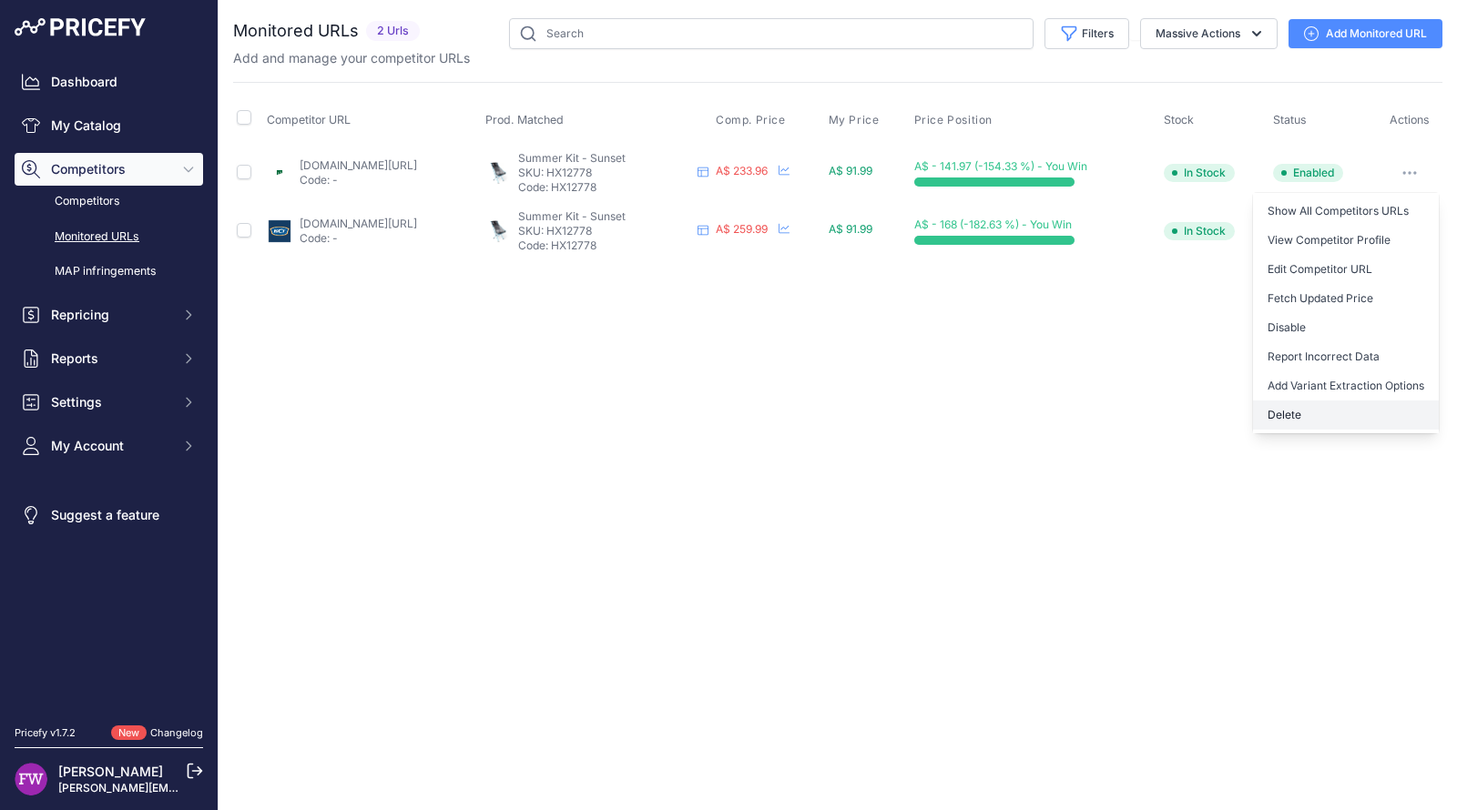
click at [1292, 404] on button "Delete" at bounding box center [1346, 415] width 186 height 29
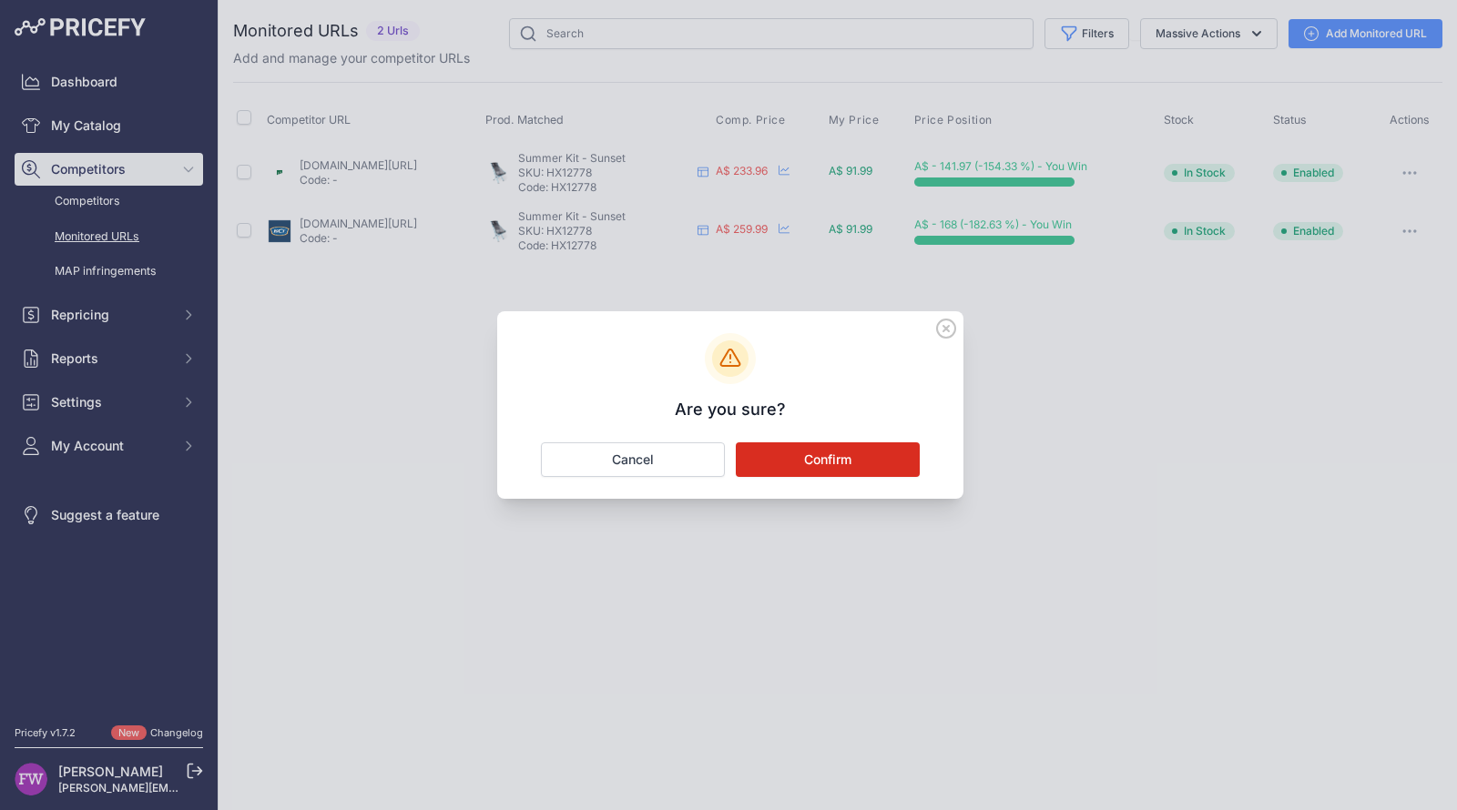
click at [881, 453] on button "Confirm" at bounding box center [828, 459] width 184 height 35
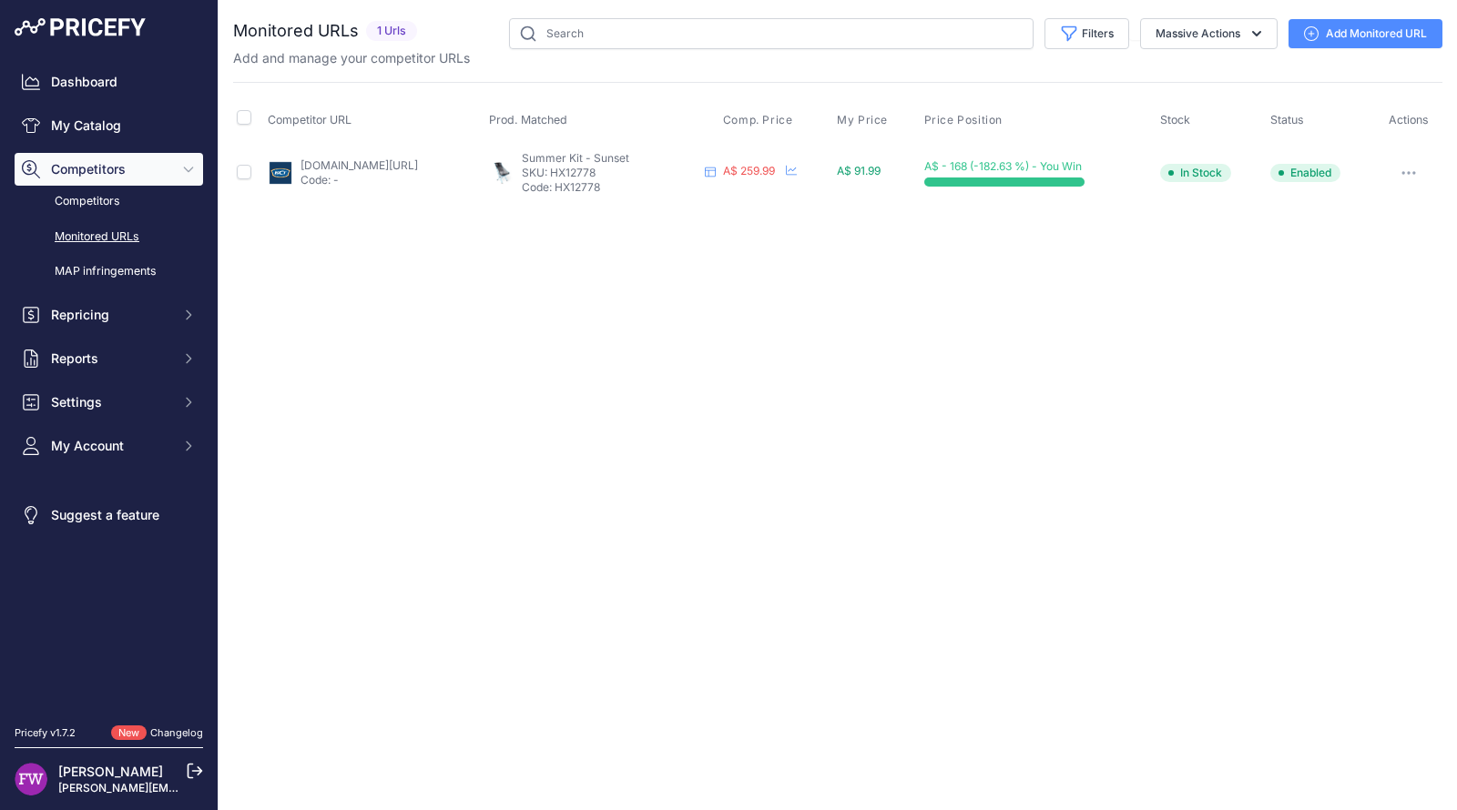
click at [1417, 175] on button "button" at bounding box center [1408, 172] width 36 height 25
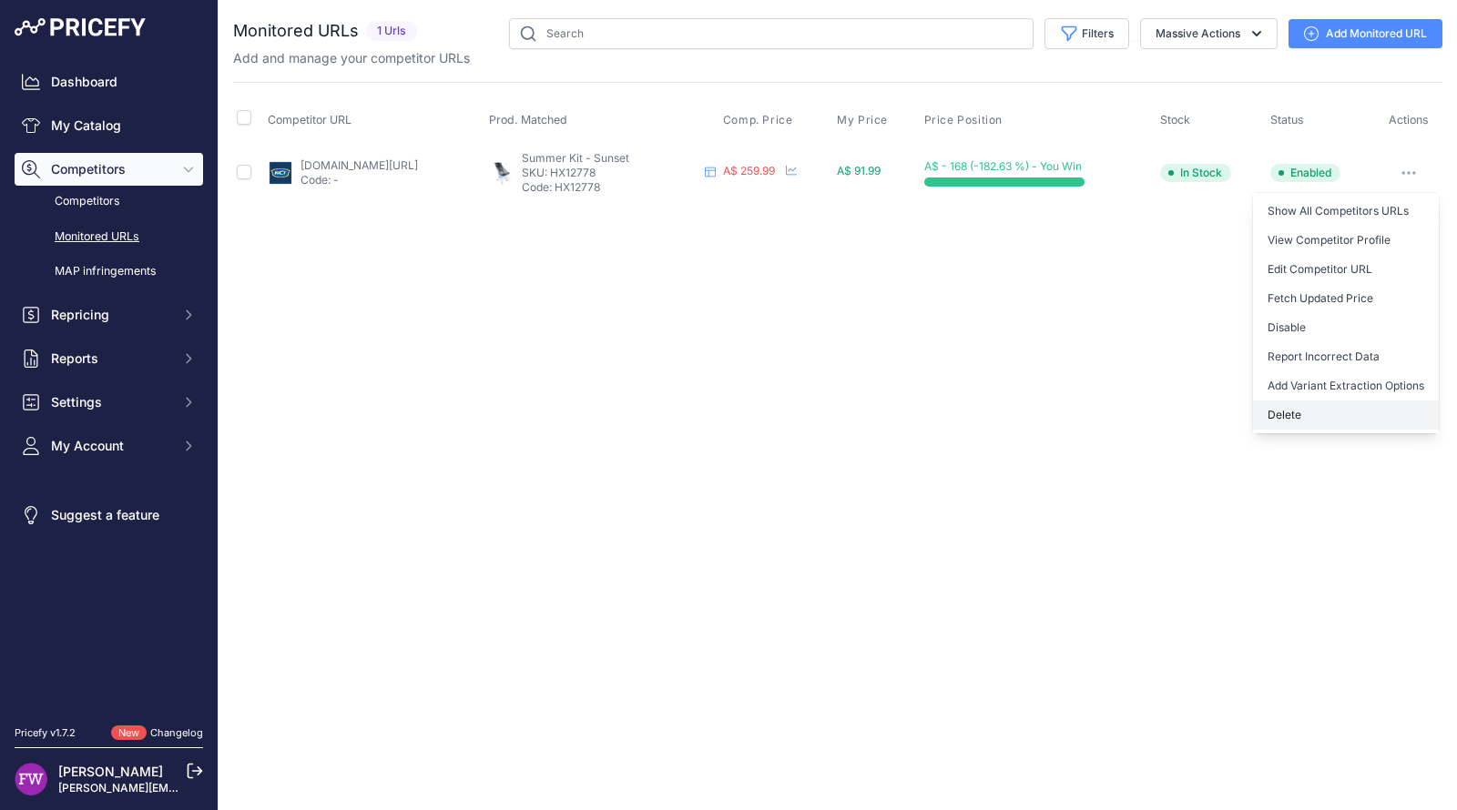
click at [1283, 402] on button "Delete" at bounding box center [1346, 415] width 186 height 29
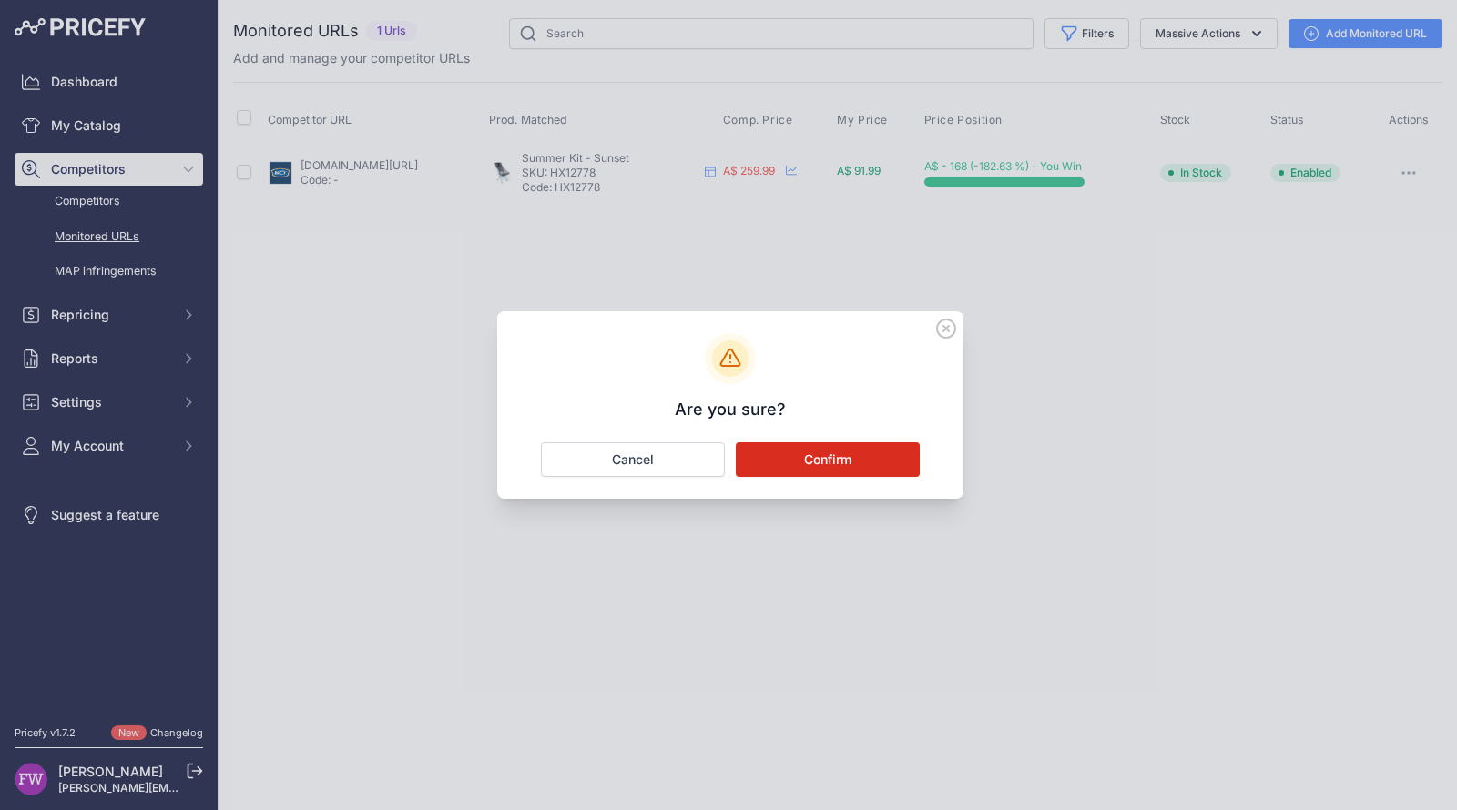
click at [808, 472] on button "Confirm" at bounding box center [828, 459] width 184 height 35
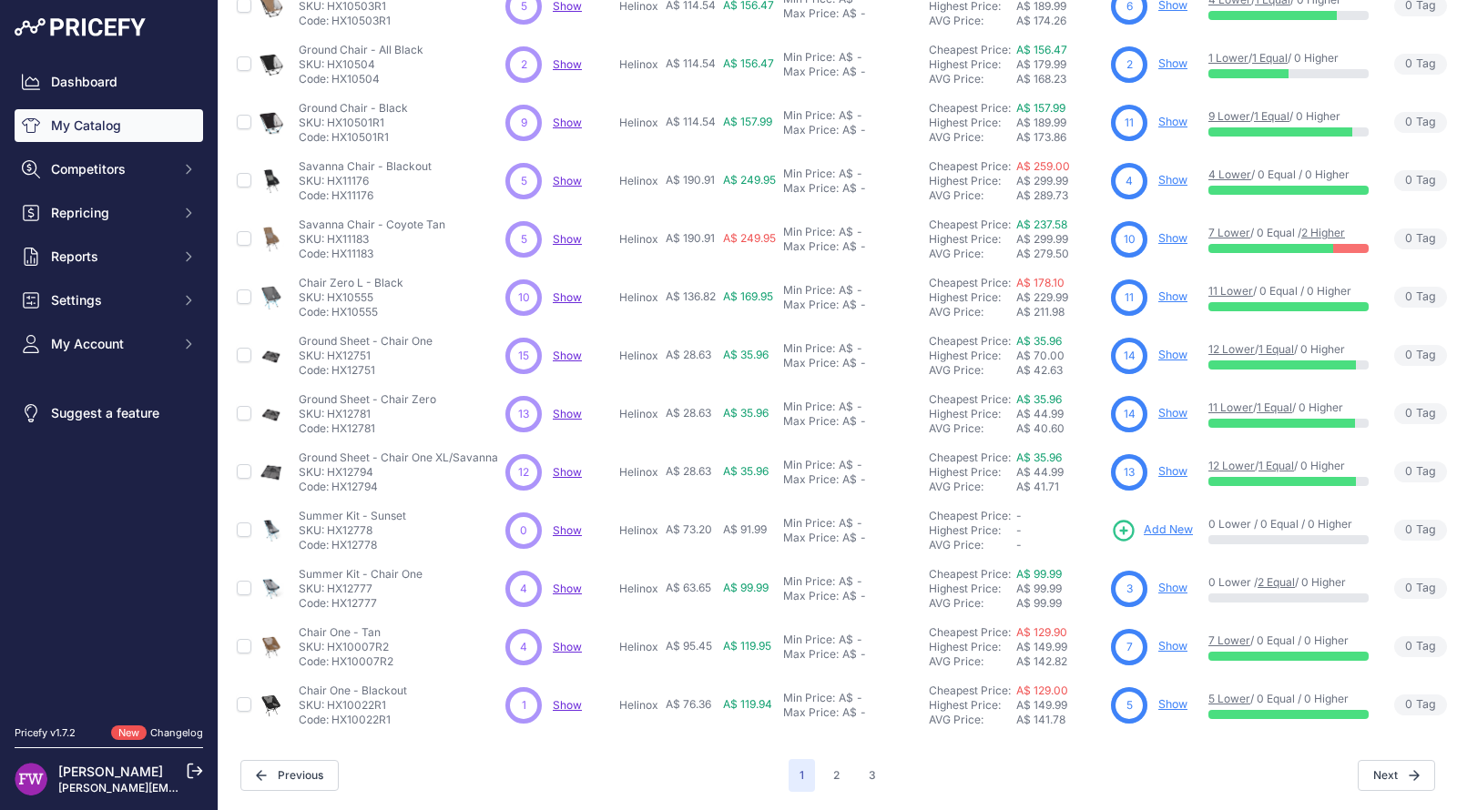
scroll to position [381, 0]
click at [1177, 581] on link "Show" at bounding box center [1172, 588] width 29 height 14
click at [1187, 639] on link "Show" at bounding box center [1172, 646] width 29 height 14
click at [1179, 696] on p "Show" at bounding box center [1172, 704] width 29 height 17
click at [1183, 697] on link "Show" at bounding box center [1172, 704] width 29 height 14
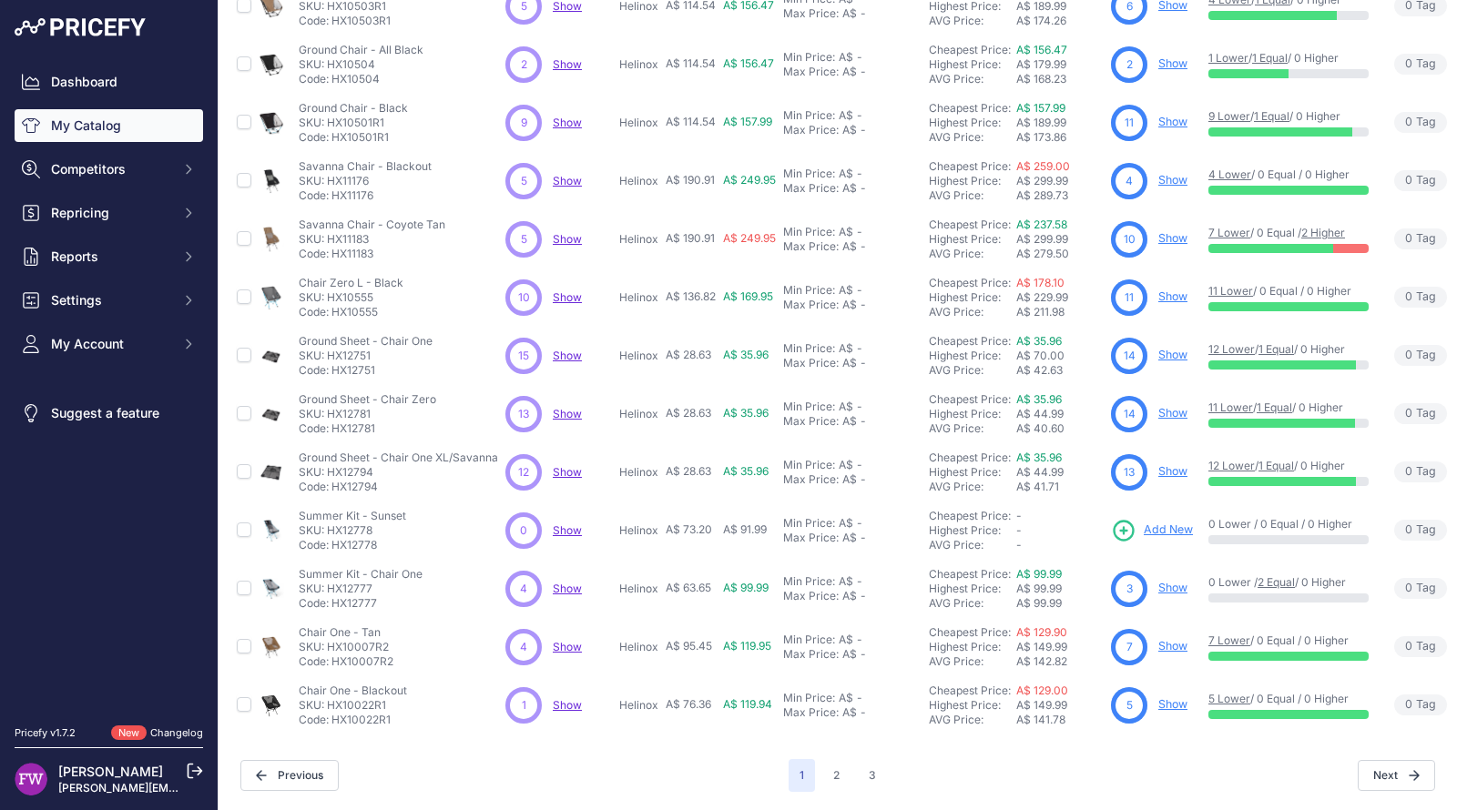
click at [1182, 697] on link "Show" at bounding box center [1172, 704] width 29 height 14
click at [1177, 697] on link "Show" at bounding box center [1172, 704] width 29 height 14
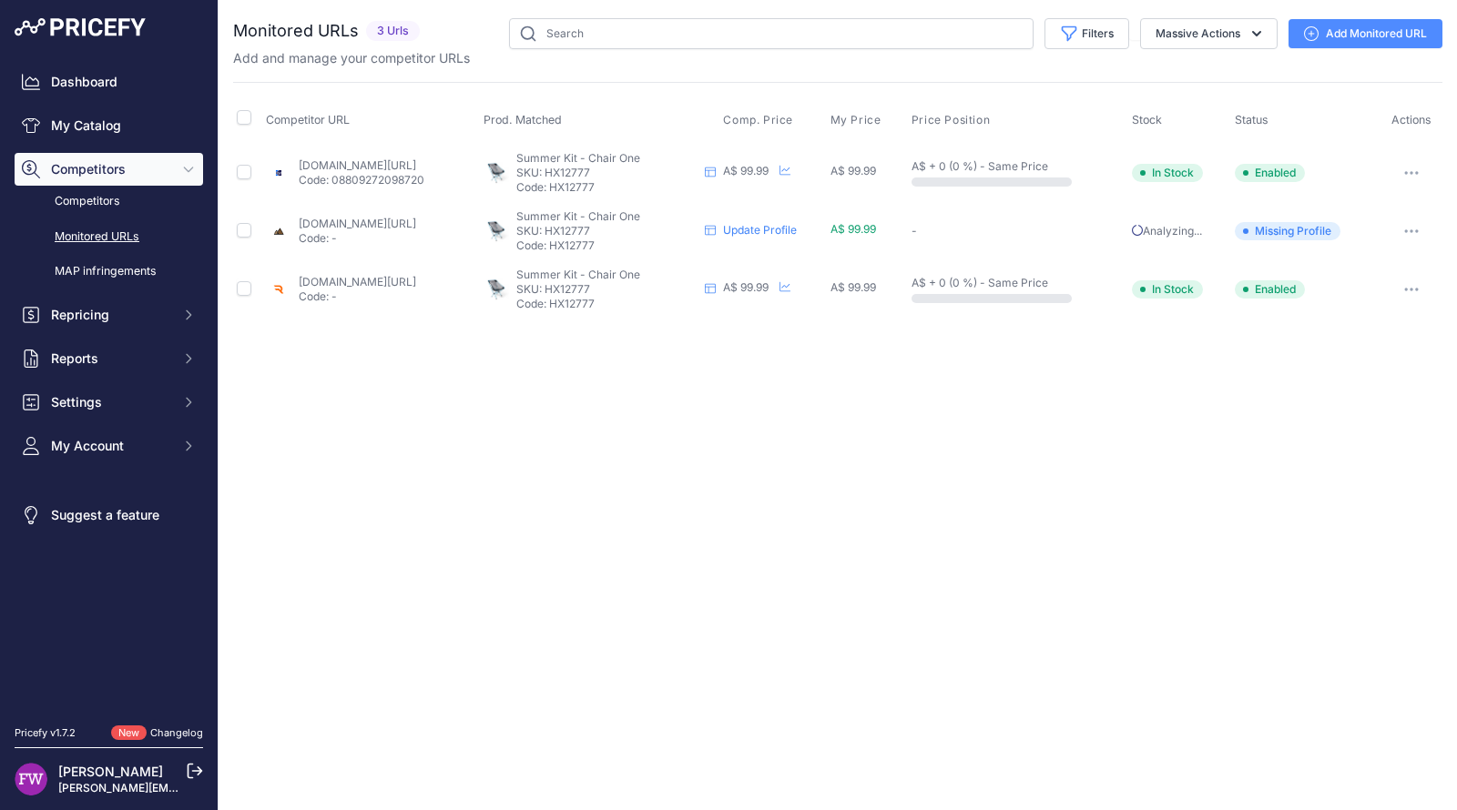
click at [416, 158] on link "[DOMAIN_NAME][URL]" at bounding box center [357, 165] width 117 height 14
click at [416, 229] on div "[DOMAIN_NAME][URL] Code: -" at bounding box center [357, 231] width 117 height 29
click at [416, 219] on link "[DOMAIN_NAME][URL]" at bounding box center [357, 224] width 117 height 14
click at [416, 284] on link "[DOMAIN_NAME][URL]" at bounding box center [357, 282] width 117 height 14
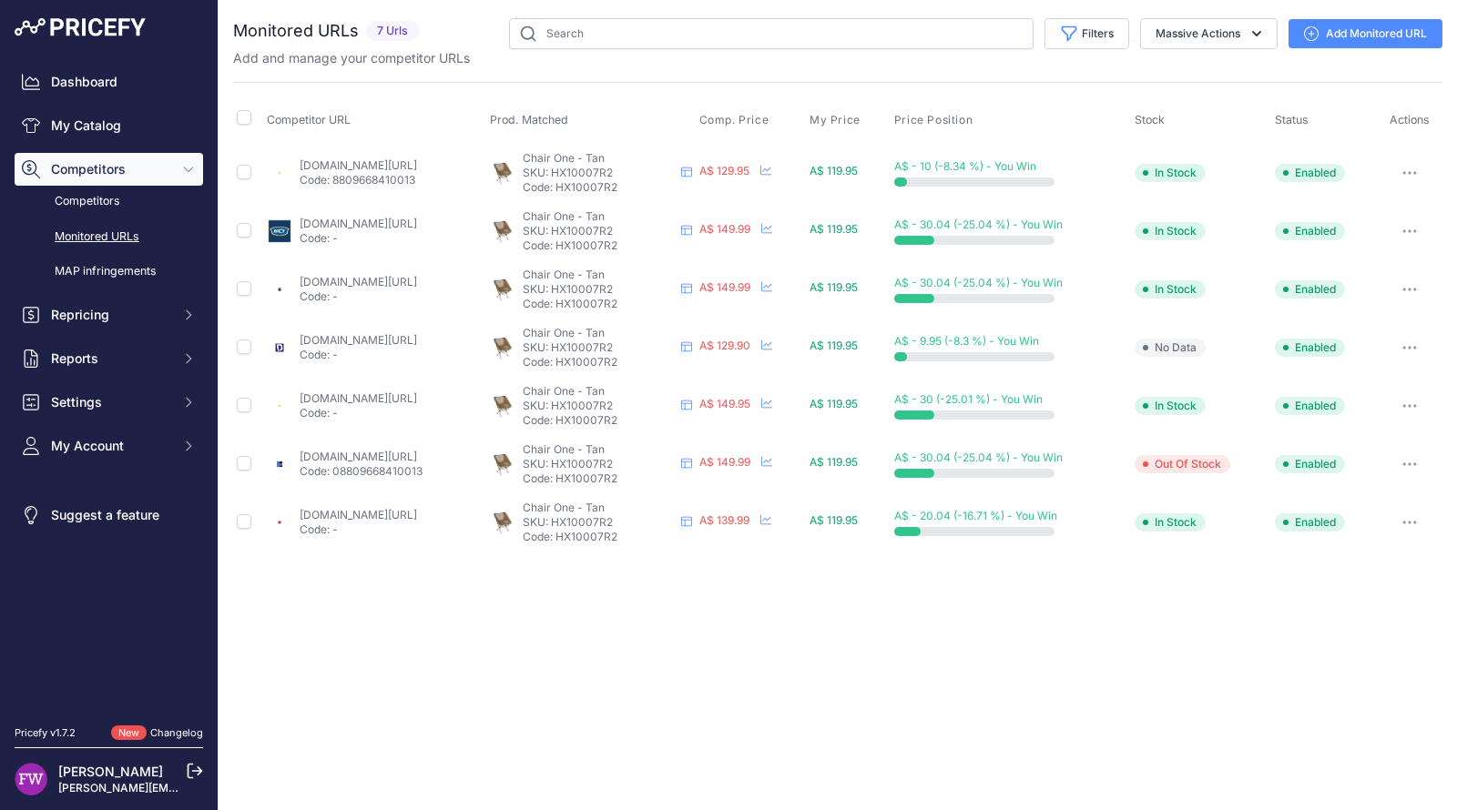
click at [416, 514] on link "getawayoutdoorskelmscott.com.au/products/helinox-chair-one-coyote-tan?prirule_j…" at bounding box center [358, 515] width 117 height 14
drag, startPoint x: 430, startPoint y: 463, endPoint x: 432, endPoint y: 452, distance: 10.2
click at [422, 452] on div "traveluniverse.com.au/products/helinox-chair-one-lightweight-camping-chair-tan?…" at bounding box center [361, 464] width 123 height 29
click at [417, 452] on link "traveluniverse.com.au/products/helinox-chair-one-lightweight-camping-chair-tan?…" at bounding box center [358, 457] width 117 height 14
click at [417, 399] on link "botanex.com.au/products/helinox-chair-one-coyote-tan-with-black-frame?variant=4…" at bounding box center [358, 398] width 117 height 14
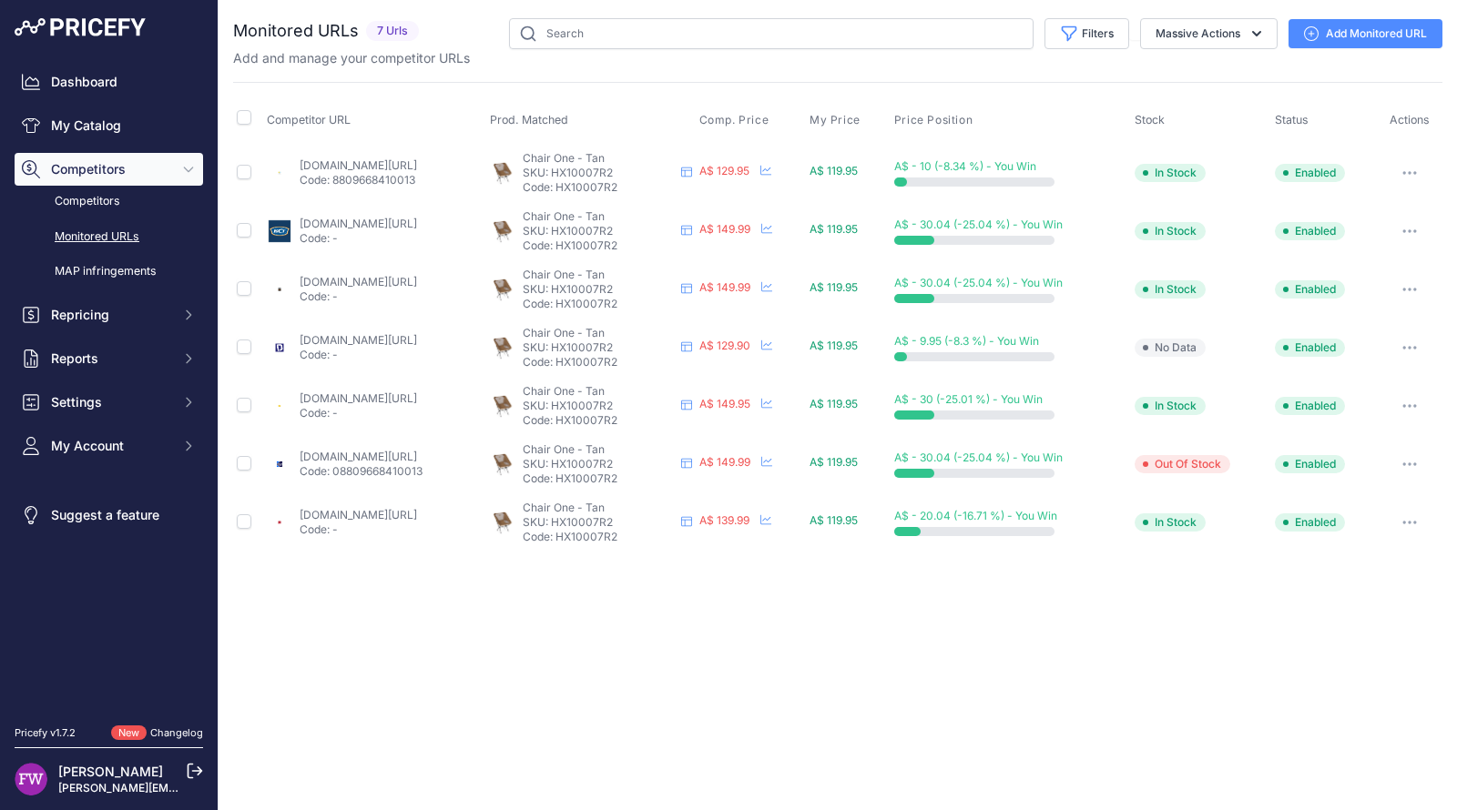
click at [417, 337] on link "downundercamping.com.au/helinox-chair-one-coyote-tan?prirule_jdsnikfkfjsd=7008" at bounding box center [358, 340] width 117 height 14
click at [417, 281] on link "mountainequipment.com/products/chair-one?prirule_jdsnikfkfjsd=7008" at bounding box center [358, 282] width 117 height 14
click at [417, 231] on p "Code: -" at bounding box center [358, 238] width 117 height 15
click at [417, 218] on link "[DOMAIN_NAME][URL]" at bounding box center [358, 224] width 117 height 14
click at [417, 165] on link "[DOMAIN_NAME][URL]" at bounding box center [358, 165] width 117 height 14
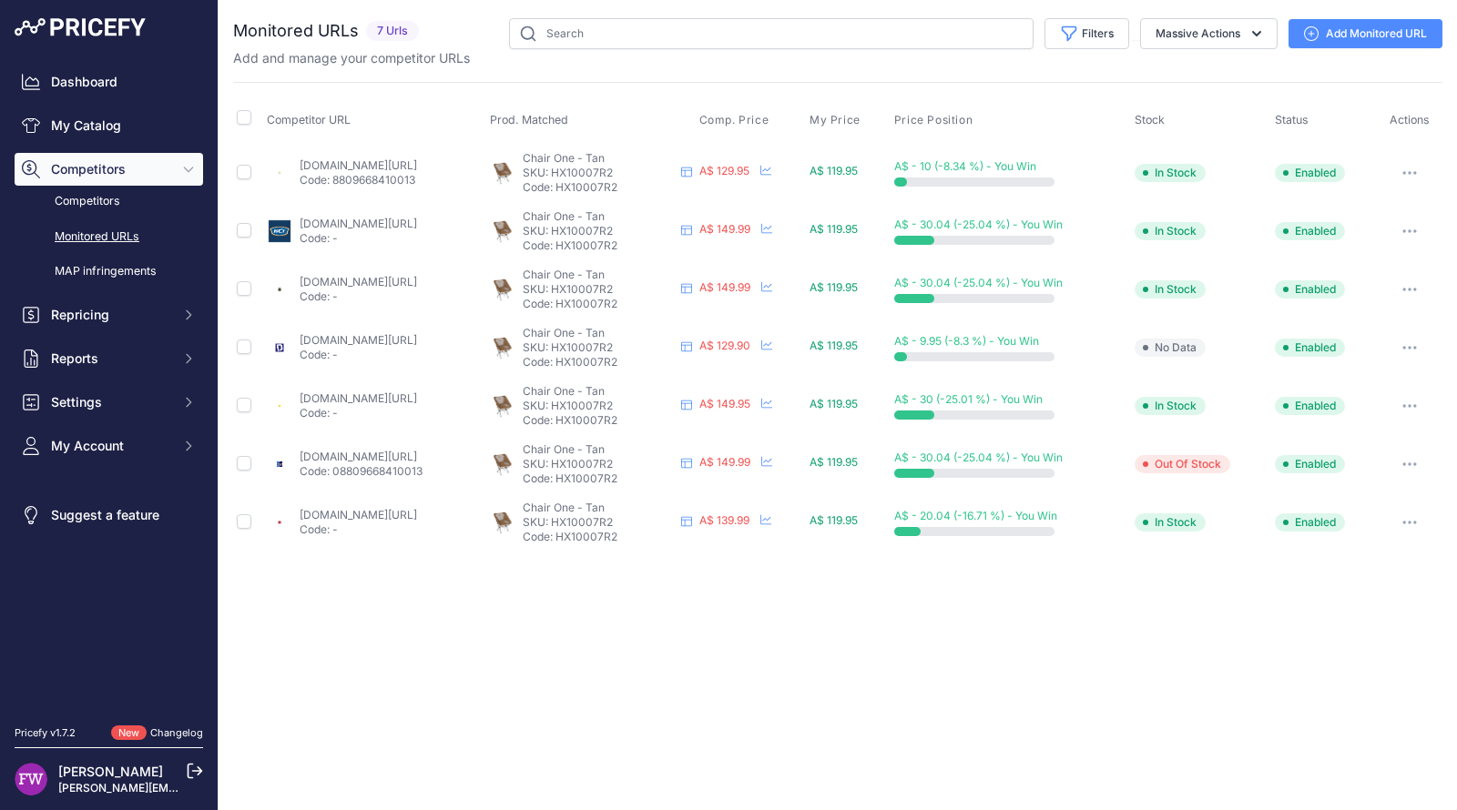
click at [1400, 290] on button "button" at bounding box center [1409, 289] width 36 height 25
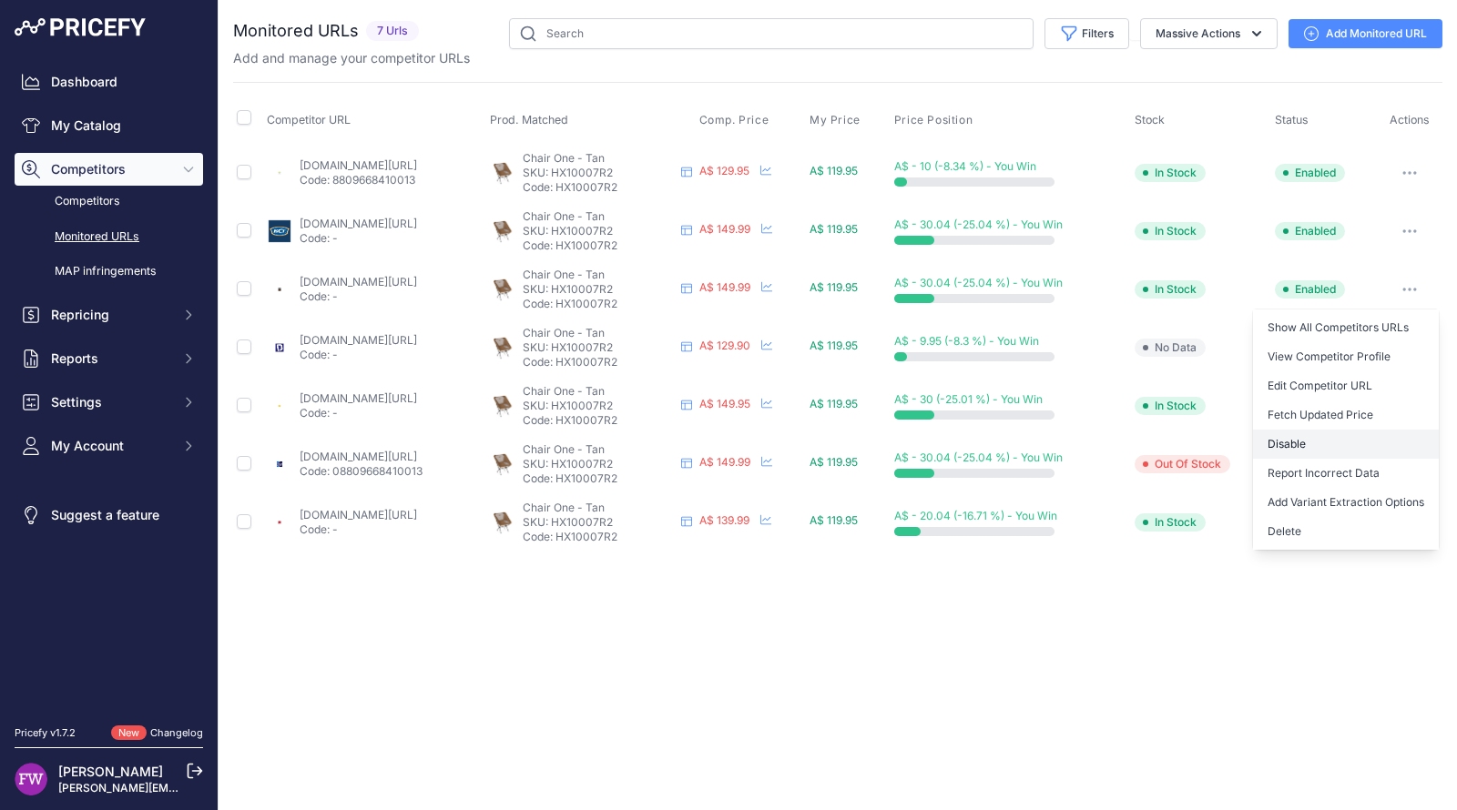
click at [1320, 450] on button "Disable" at bounding box center [1346, 444] width 186 height 29
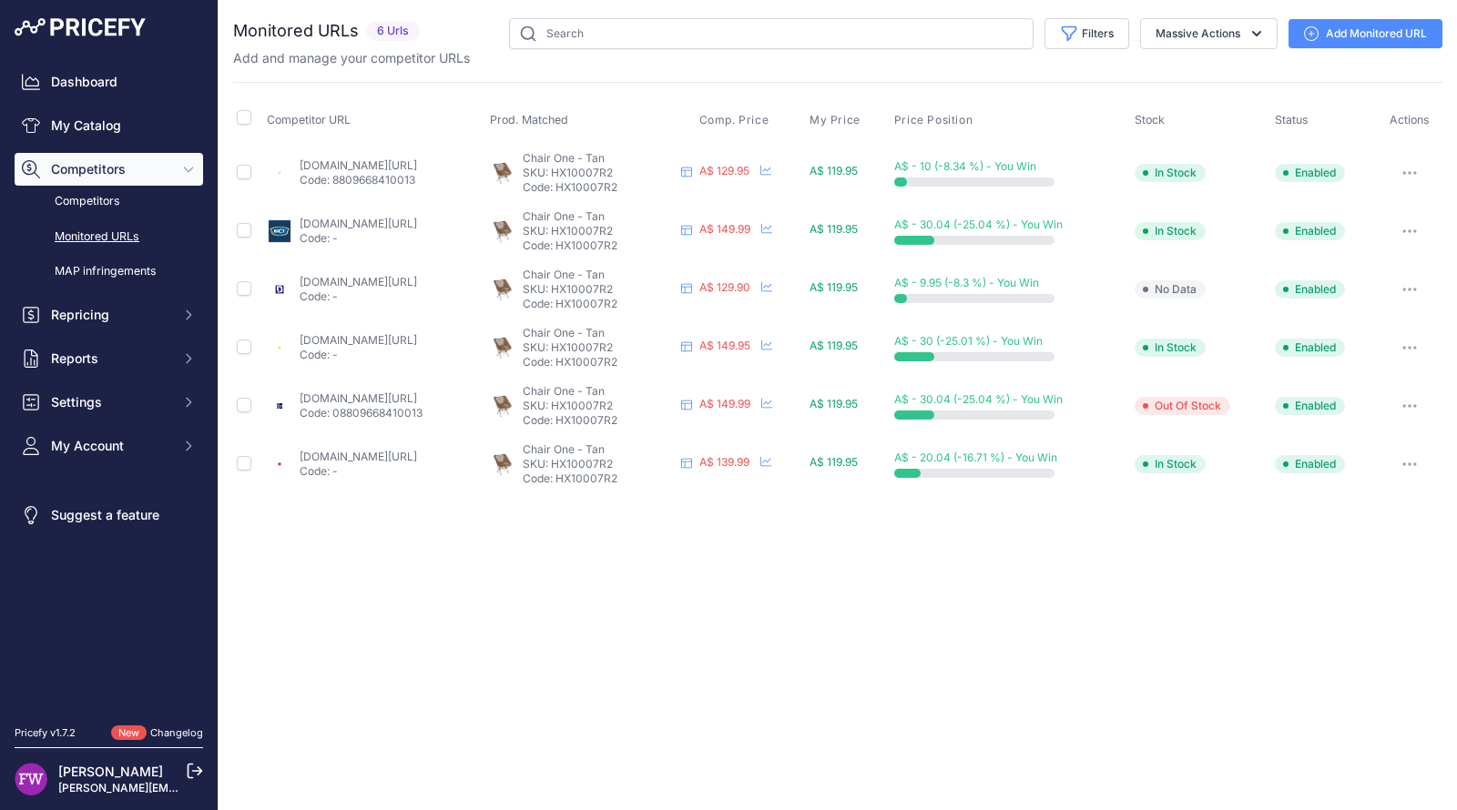
click at [1420, 230] on button "button" at bounding box center [1409, 231] width 36 height 25
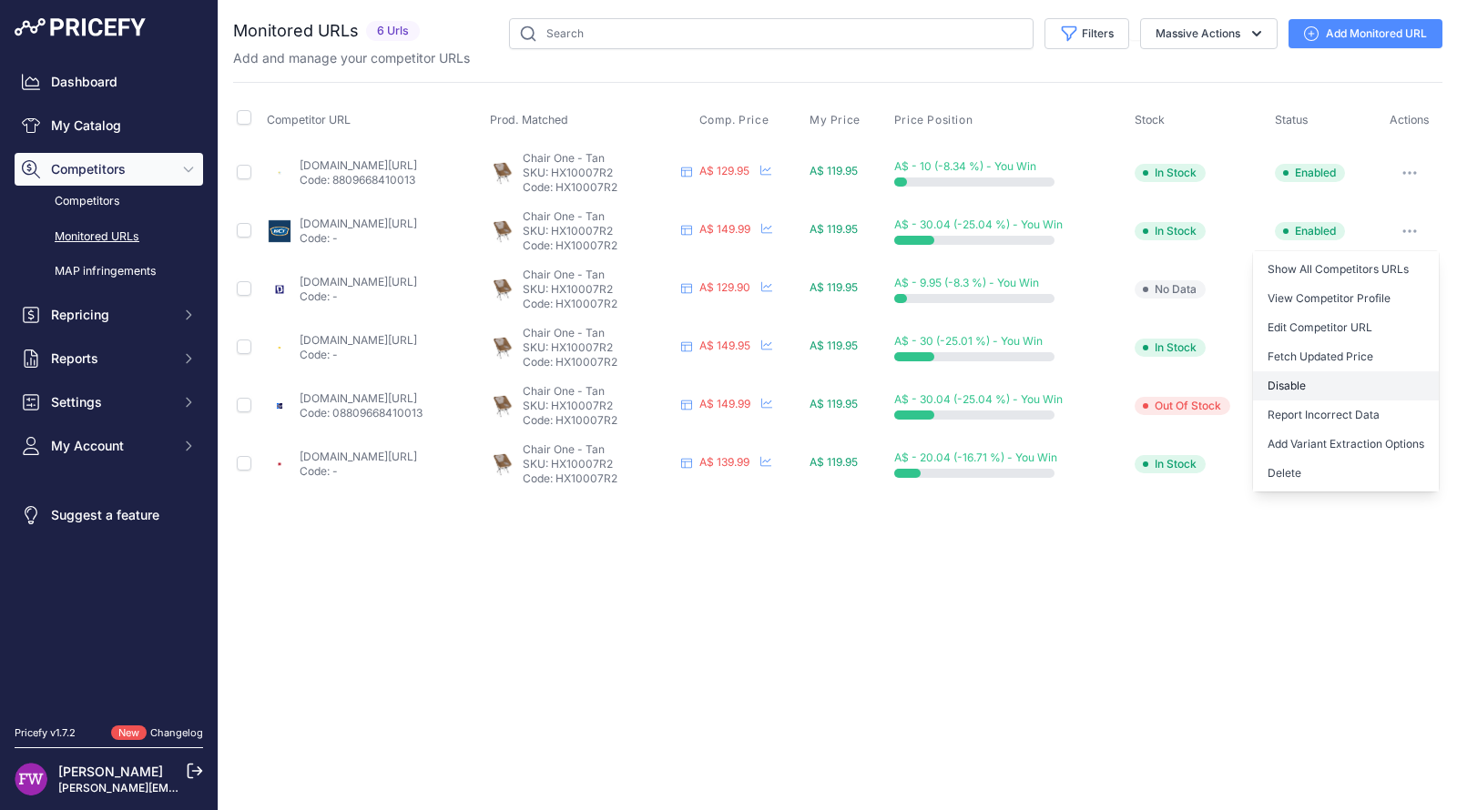
click at [1348, 390] on button "Disable" at bounding box center [1346, 385] width 186 height 29
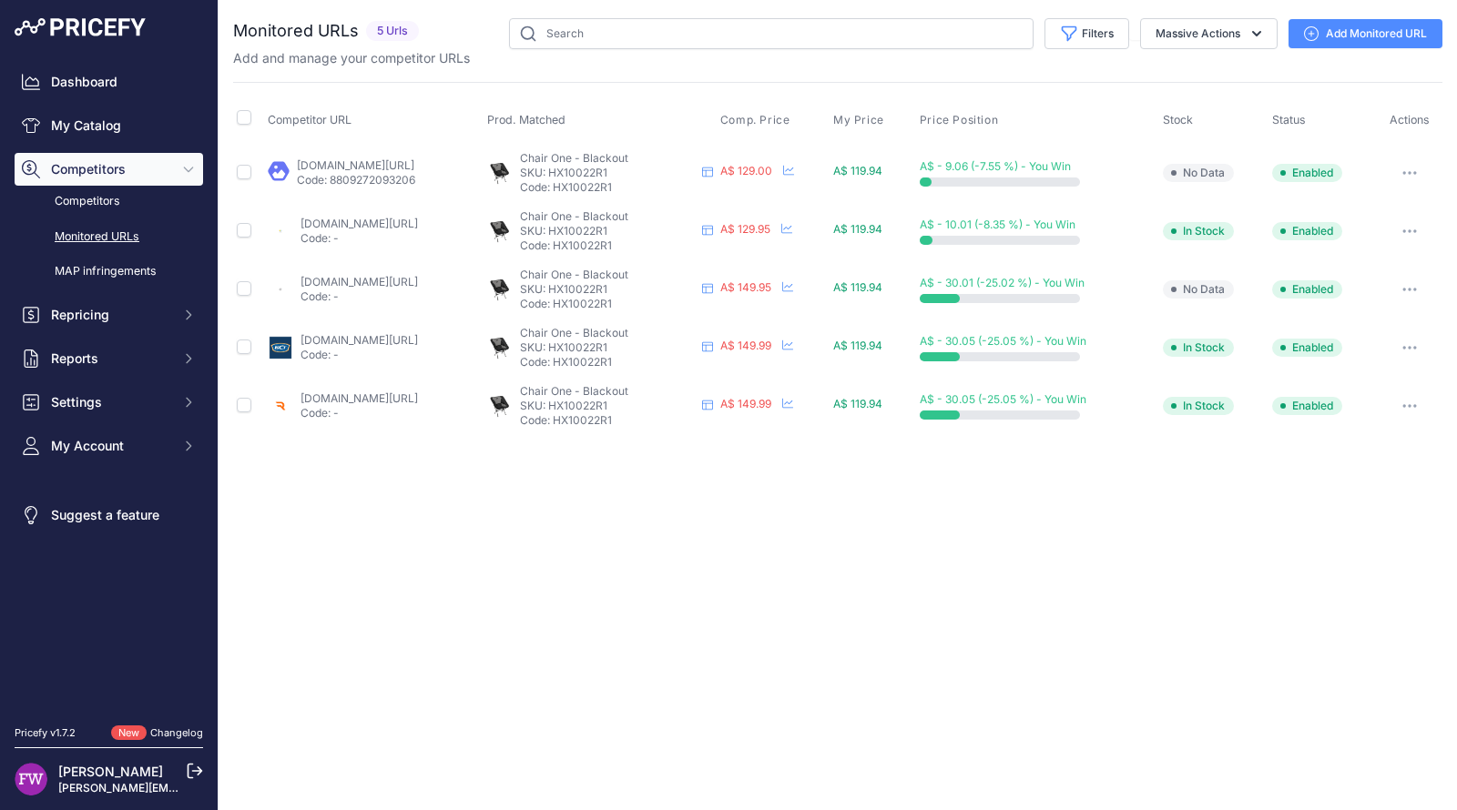
click at [408, 159] on link "[DOMAIN_NAME][URL]" at bounding box center [355, 165] width 117 height 14
click at [418, 217] on link "[DOMAIN_NAME][URL]" at bounding box center [358, 224] width 117 height 14
click at [418, 277] on link "[DOMAIN_NAME][URL]" at bounding box center [358, 282] width 117 height 14
click at [418, 335] on link "[DOMAIN_NAME][URL]" at bounding box center [358, 340] width 117 height 14
click at [418, 391] on link "[DOMAIN_NAME][URL]" at bounding box center [358, 398] width 117 height 14
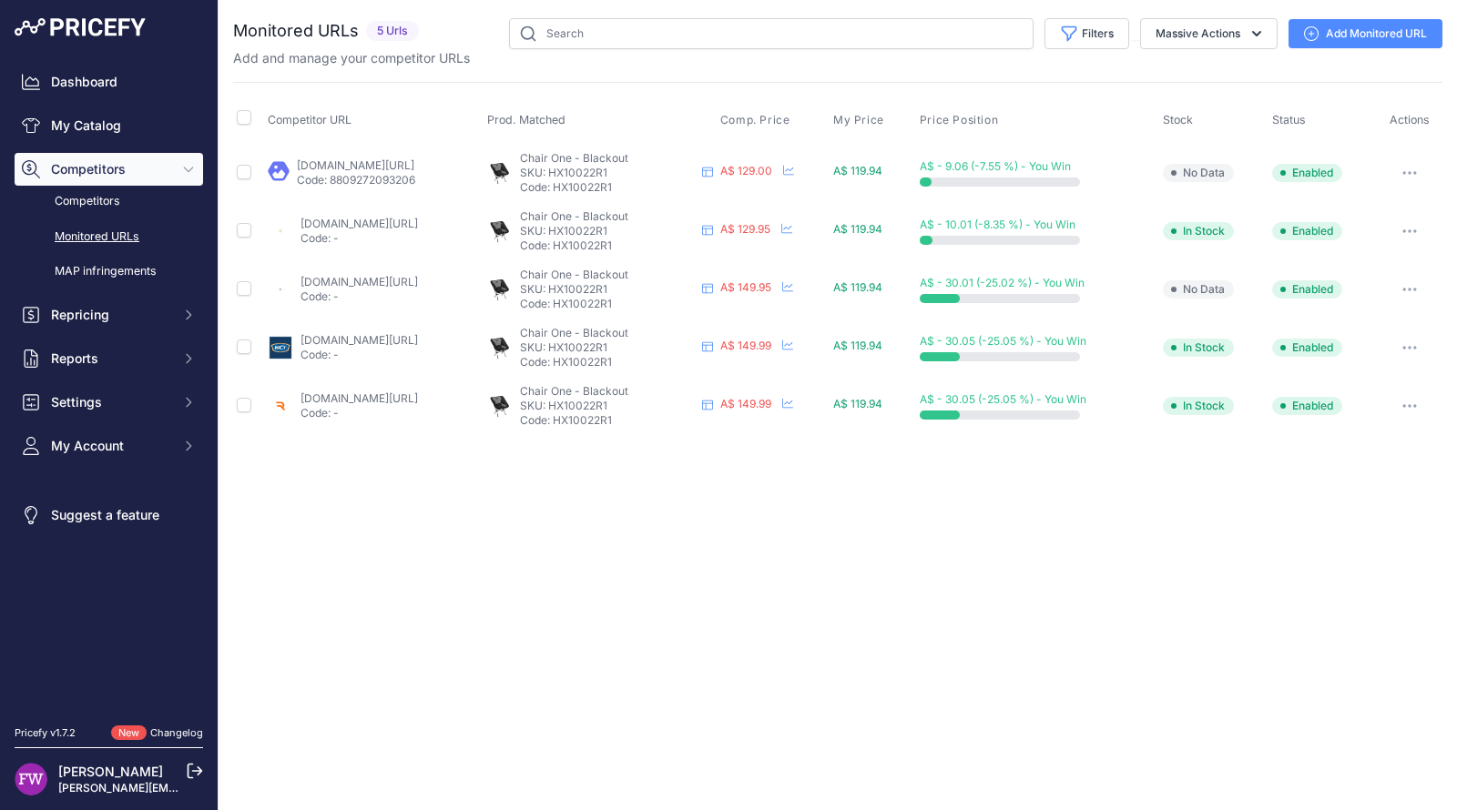
click at [1418, 178] on button "button" at bounding box center [1409, 172] width 36 height 25
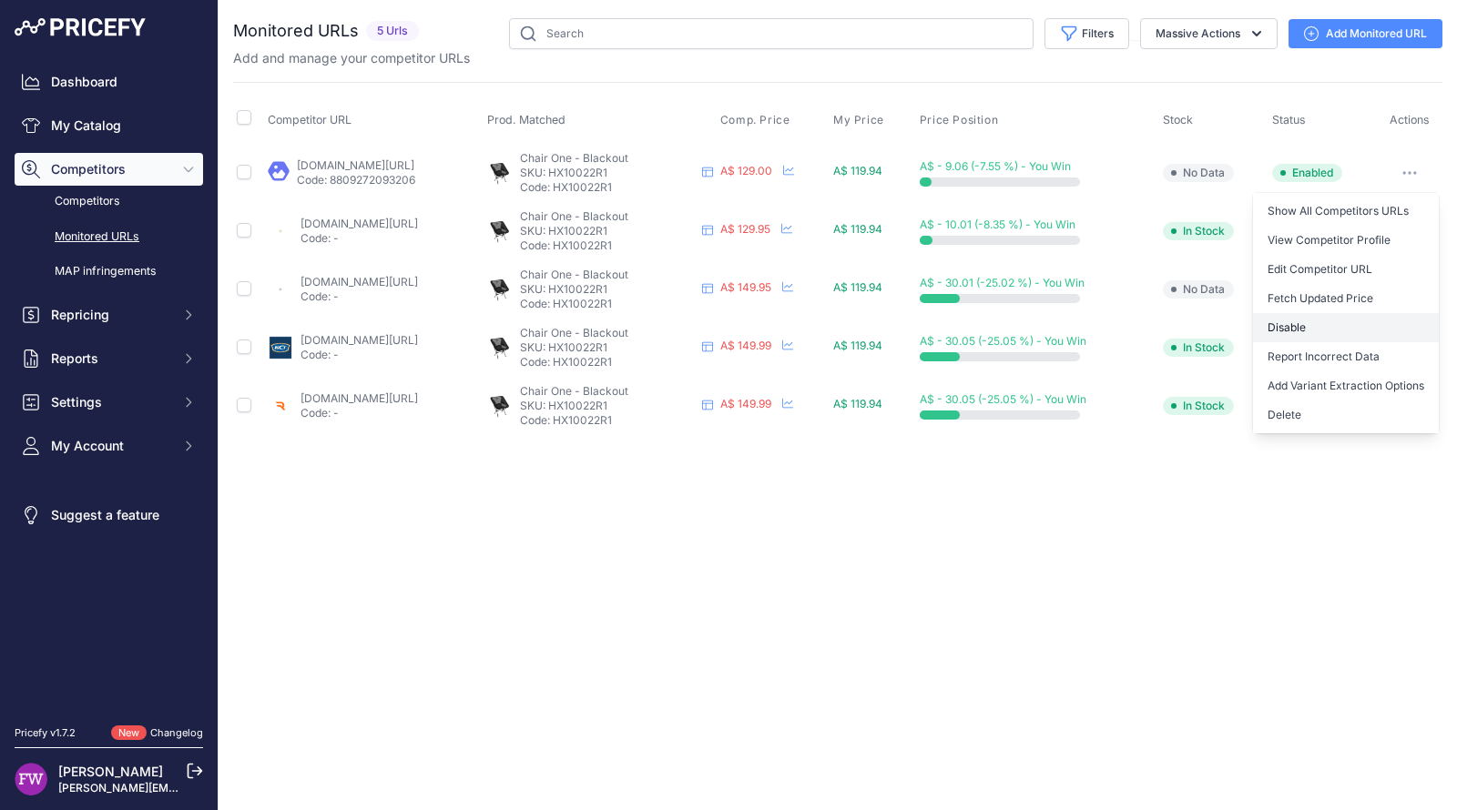
click at [1343, 330] on button "Disable" at bounding box center [1346, 327] width 186 height 29
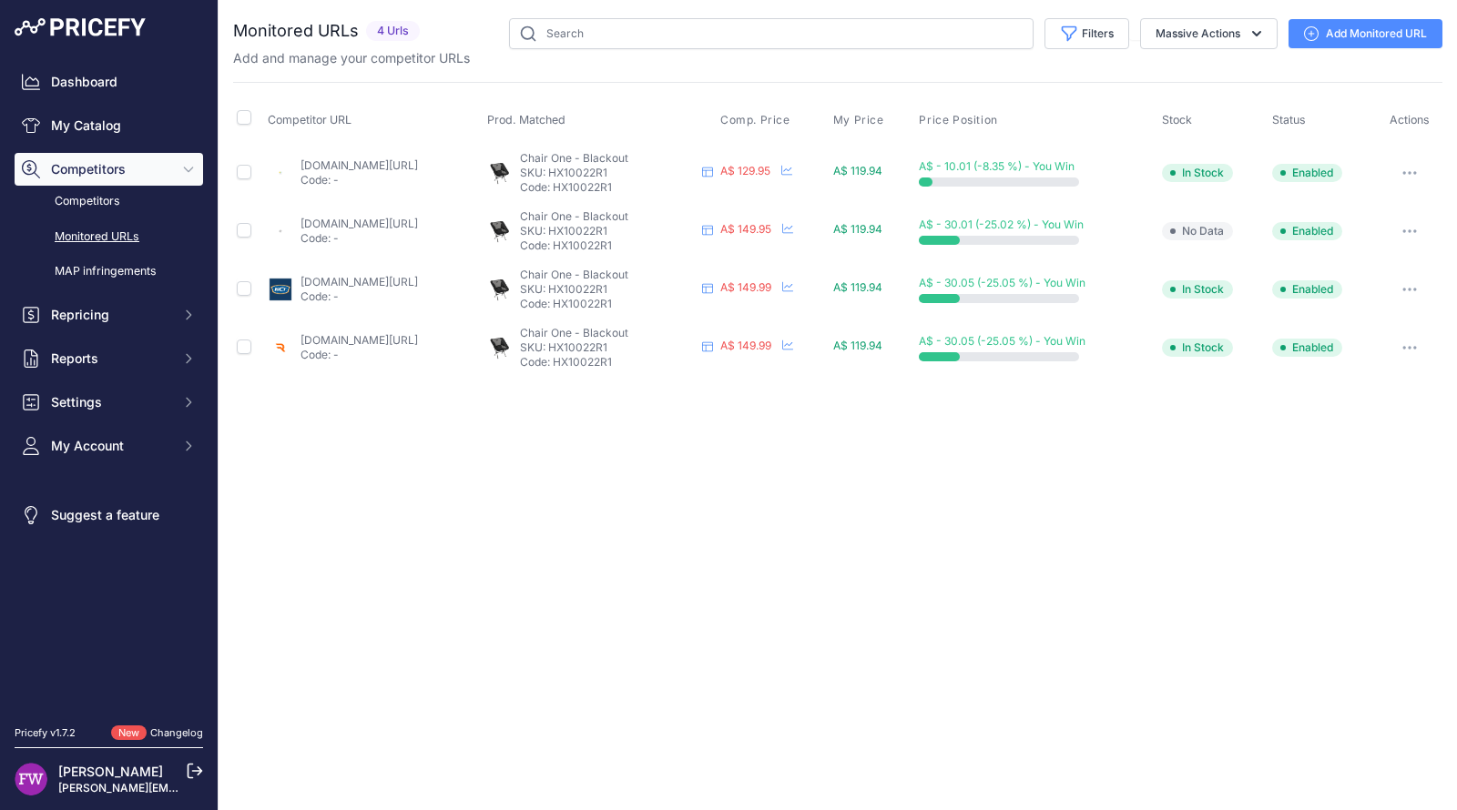
click at [1416, 178] on button "button" at bounding box center [1409, 172] width 36 height 25
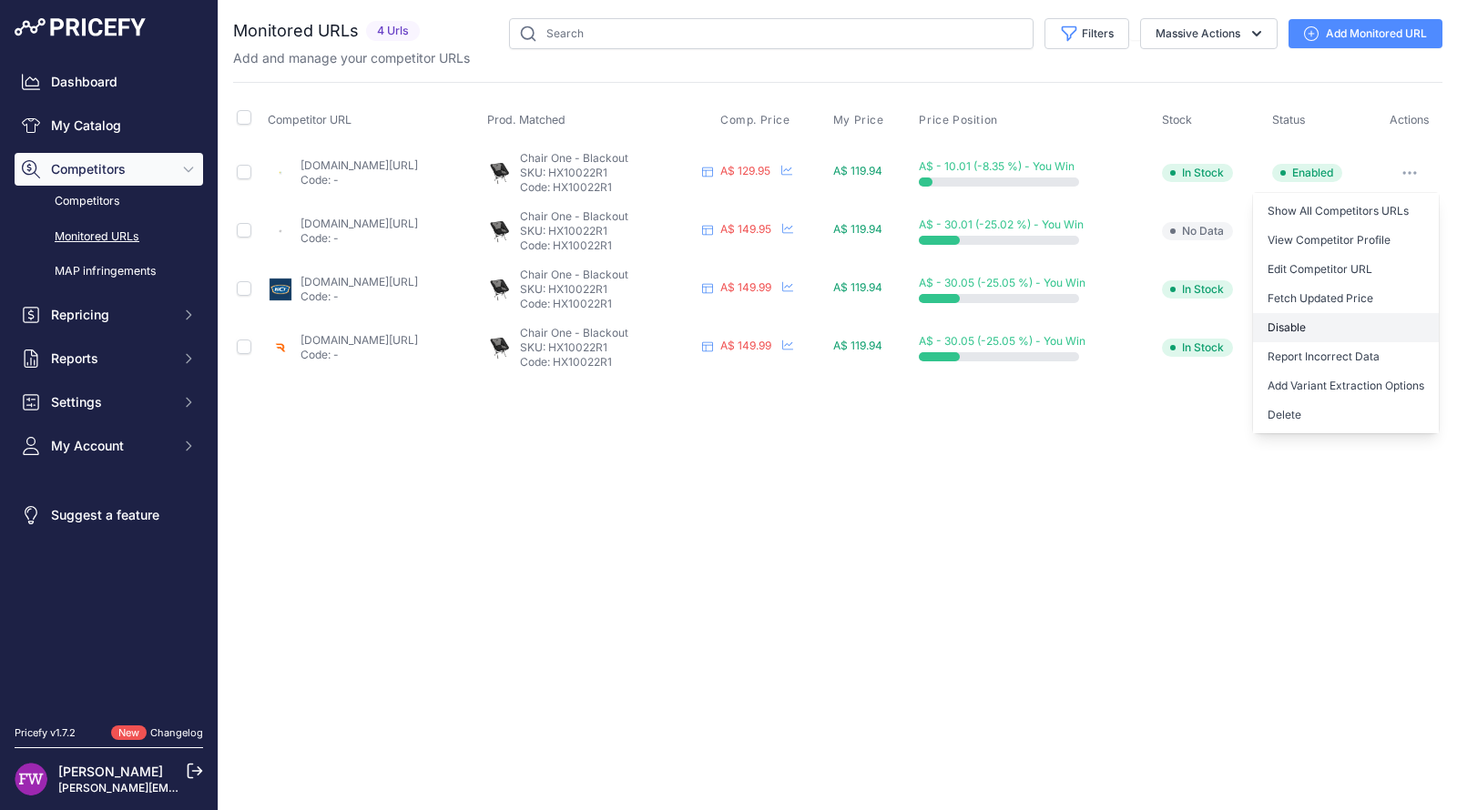
click at [1333, 322] on button "Disable" at bounding box center [1346, 327] width 186 height 29
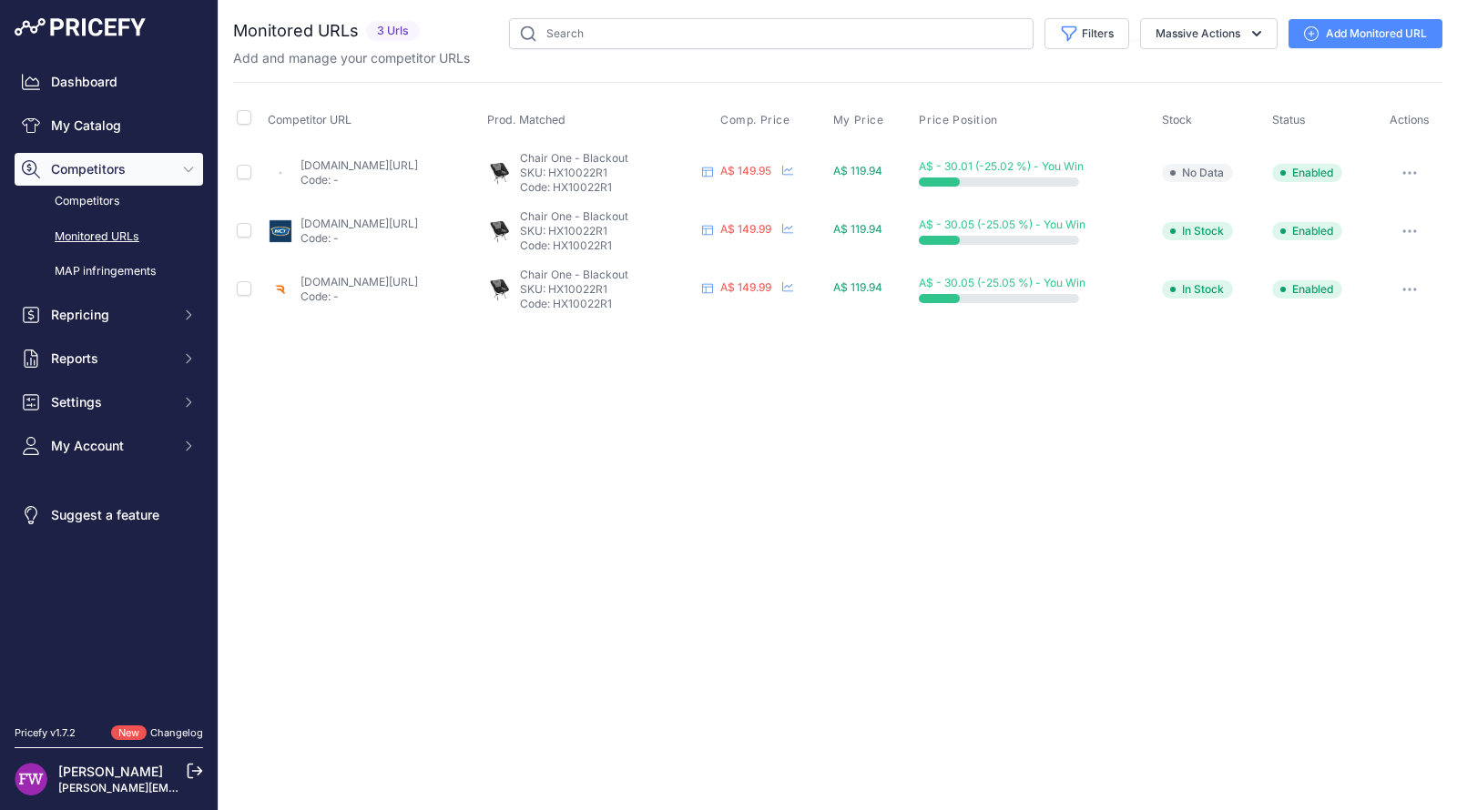
click at [1400, 222] on button "button" at bounding box center [1409, 231] width 36 height 25
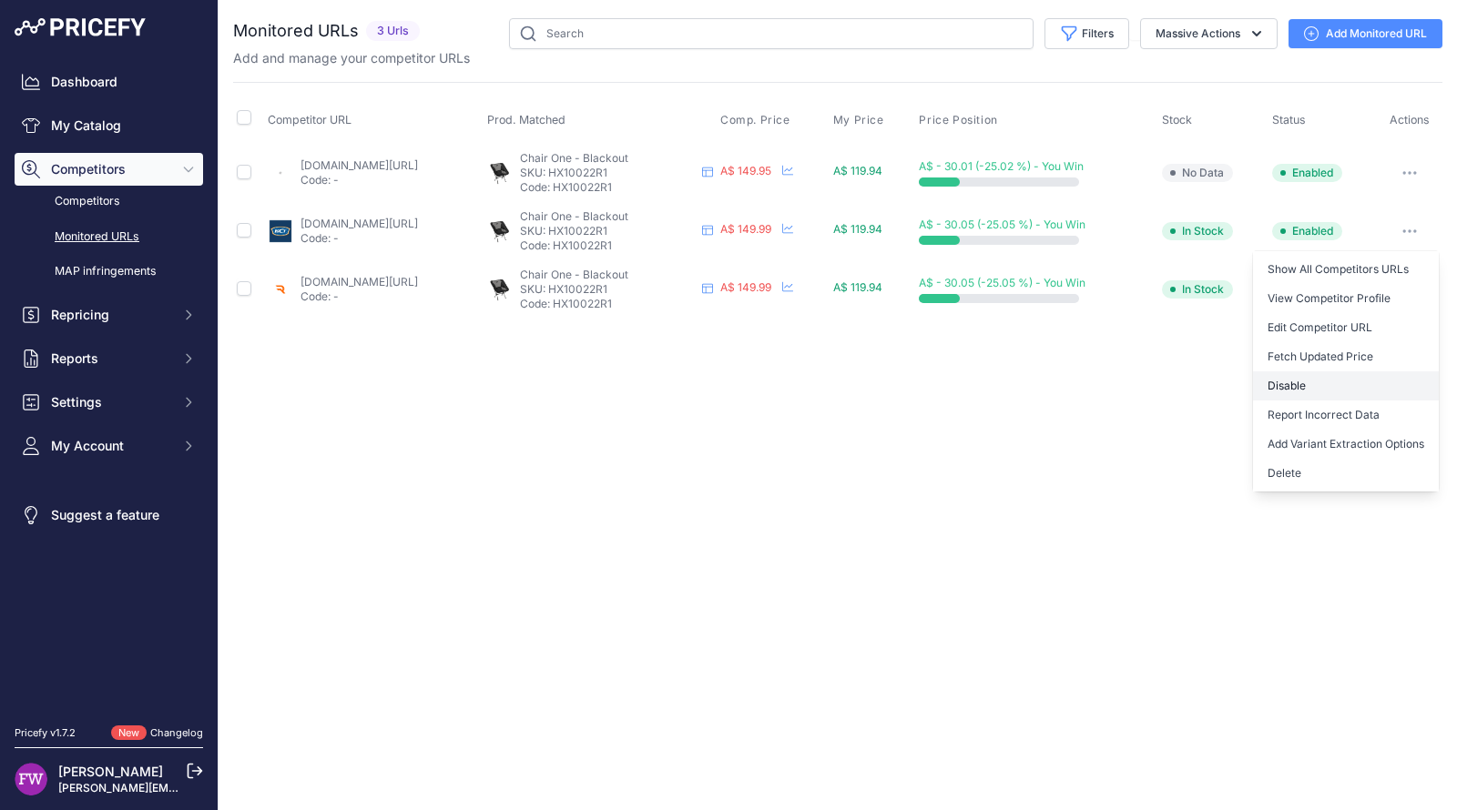
click at [1346, 390] on button "Disable" at bounding box center [1346, 385] width 186 height 29
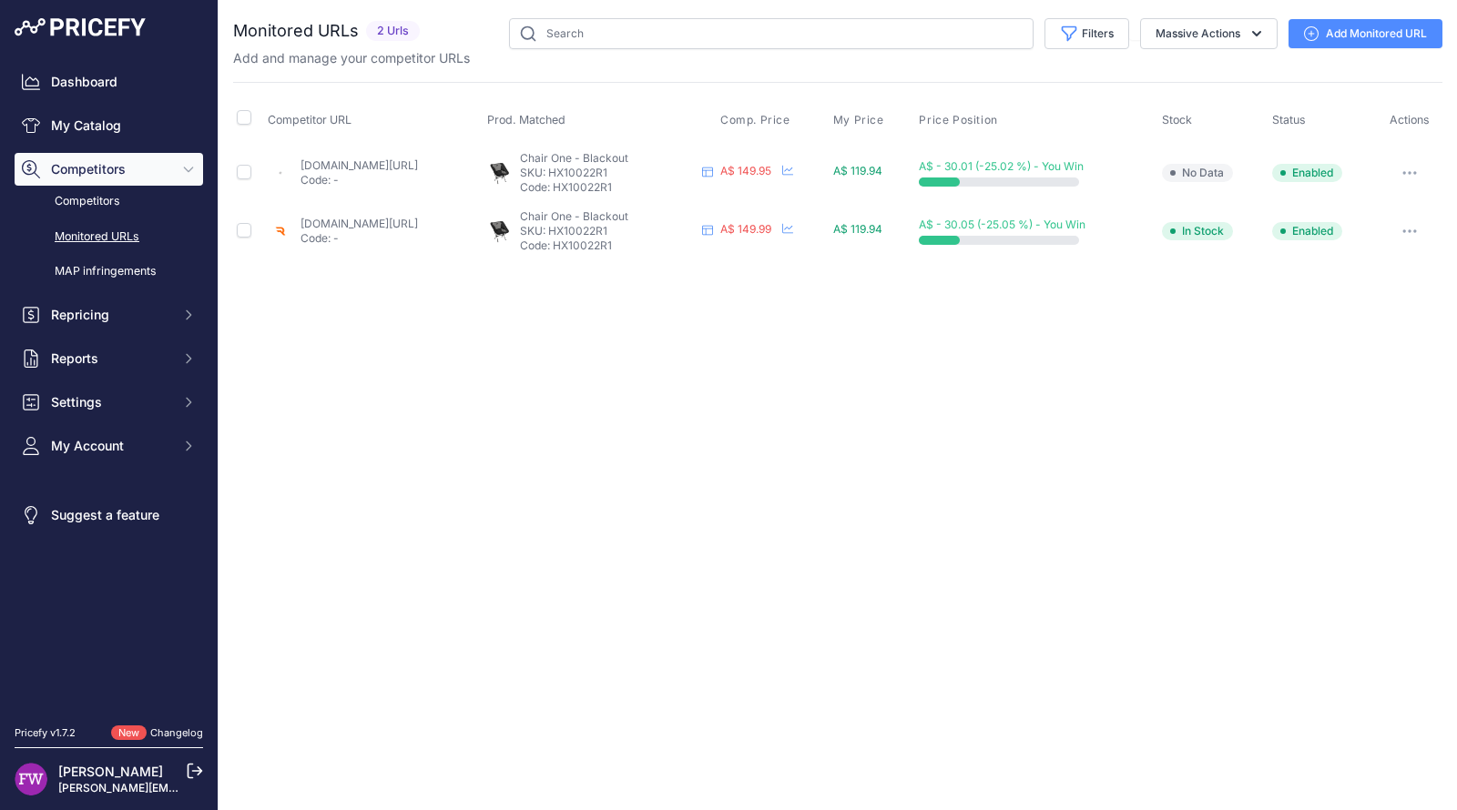
click at [366, 158] on link "findyourfeet.com.au/products/helinox-chair-one?prirule_jdsnikfkfjsd=7008" at bounding box center [358, 165] width 117 height 14
click at [1408, 174] on button "button" at bounding box center [1409, 172] width 36 height 25
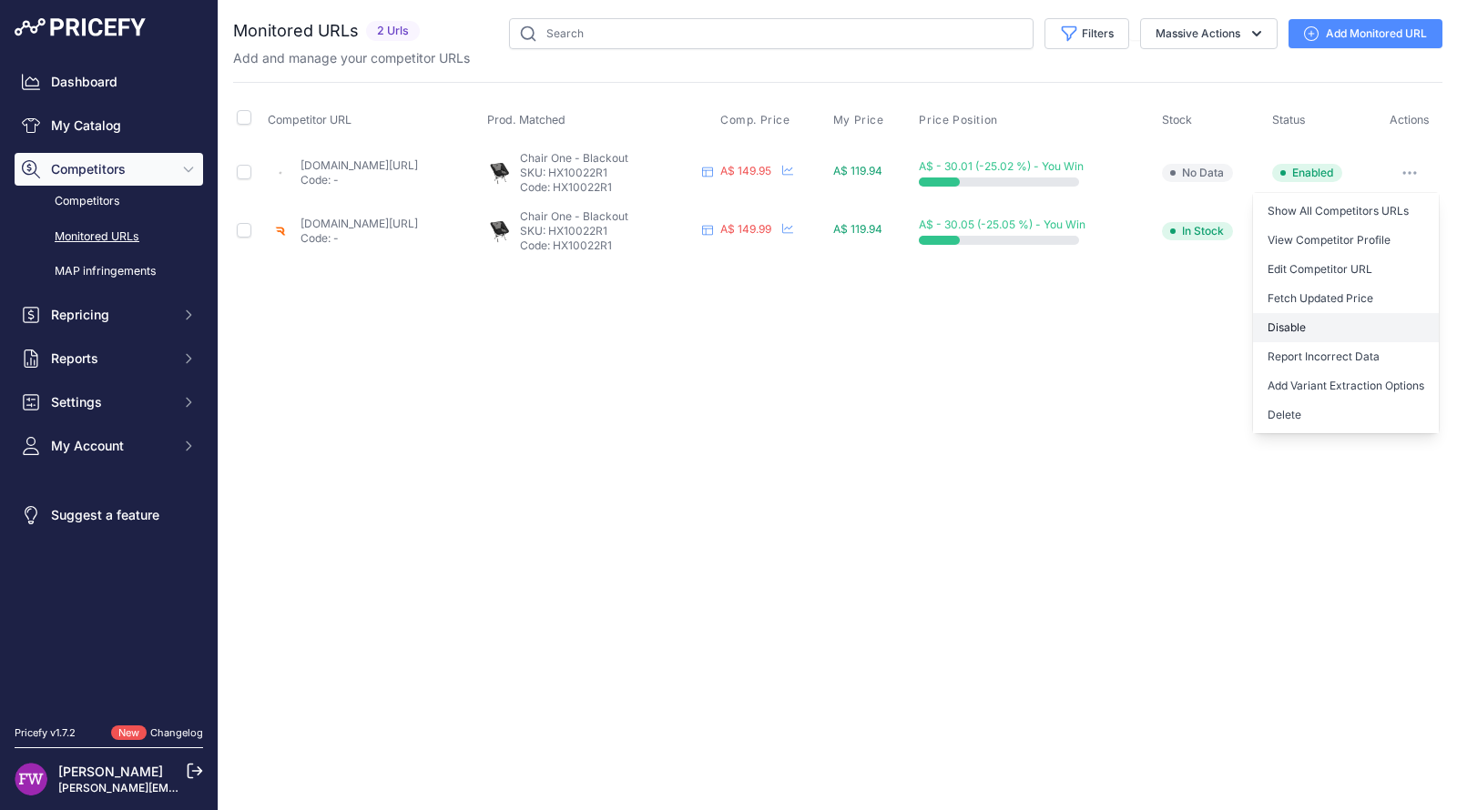
click at [1361, 332] on button "Disable" at bounding box center [1346, 327] width 186 height 29
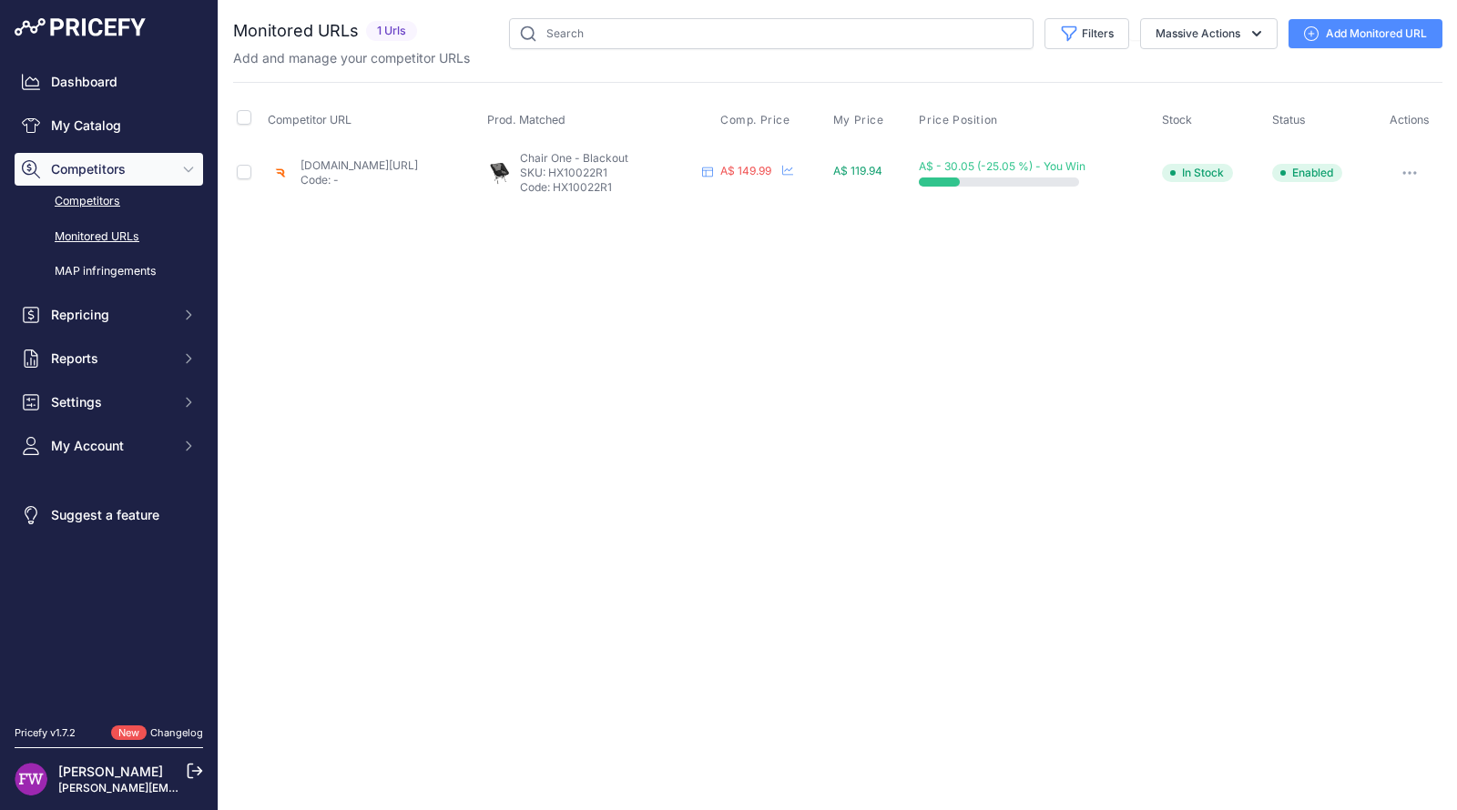
click at [150, 197] on link "Competitors" at bounding box center [109, 202] width 188 height 32
click at [171, 175] on button "Competitors" at bounding box center [109, 169] width 188 height 33
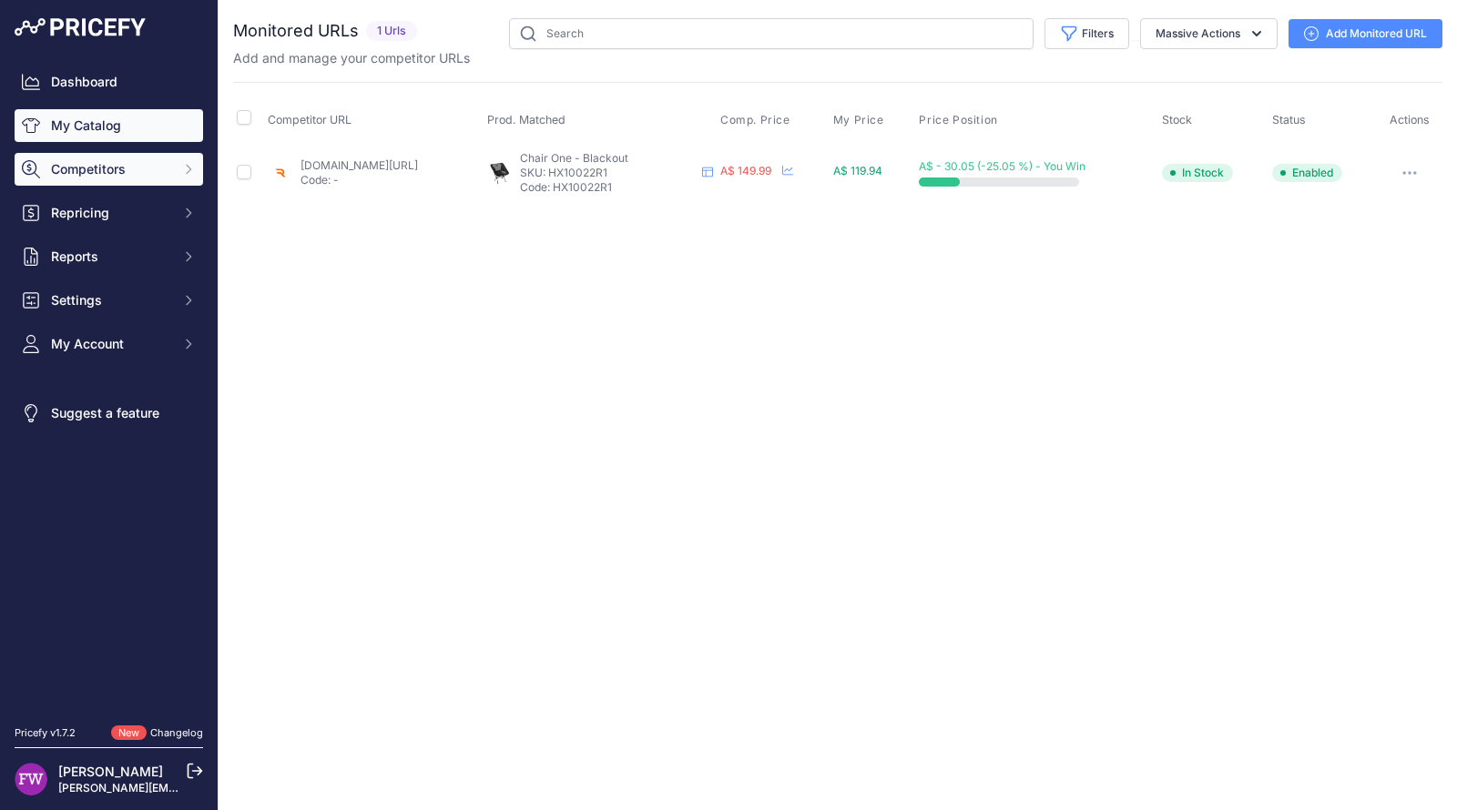
click at [107, 127] on link "My Catalog" at bounding box center [109, 125] width 188 height 33
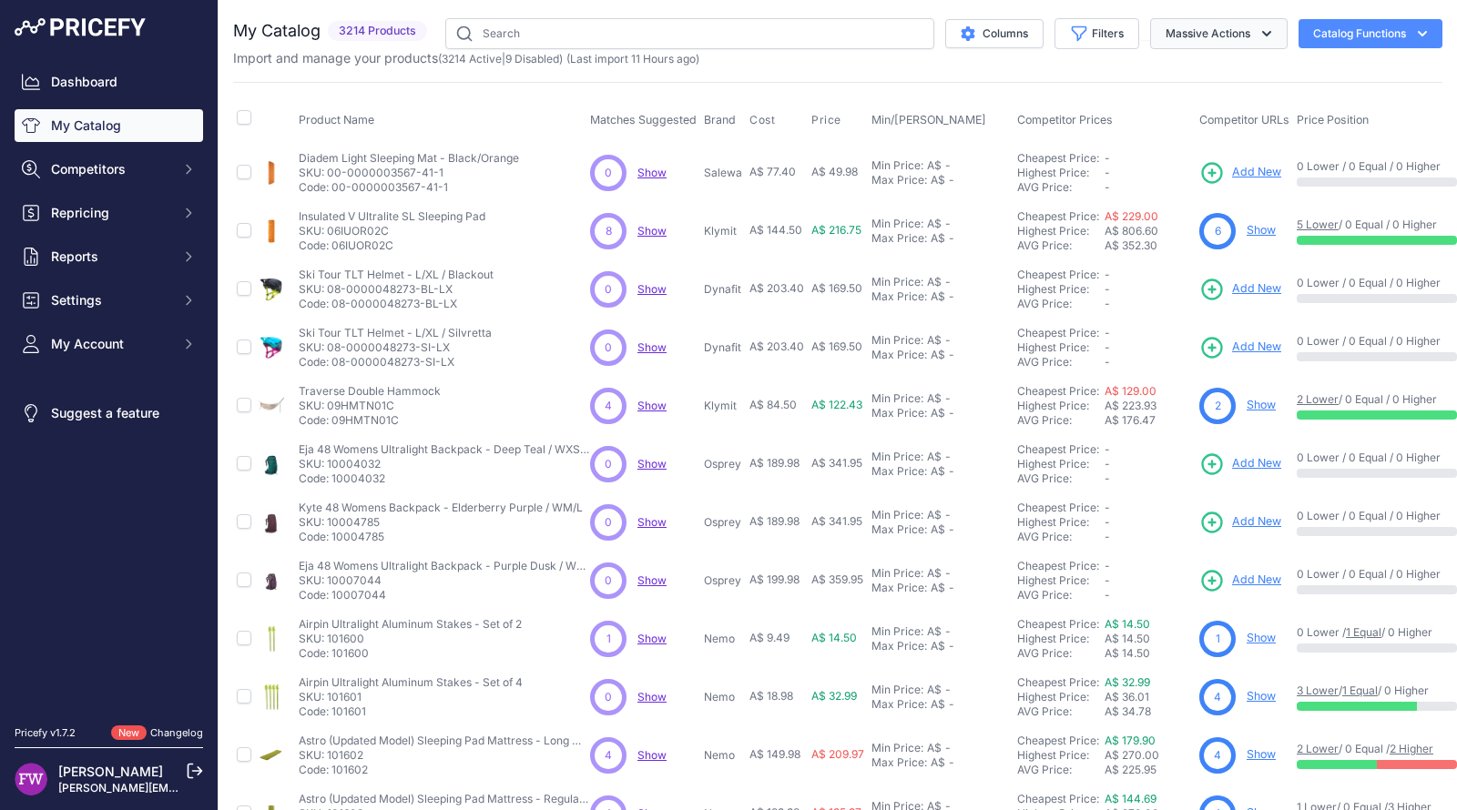
click at [1237, 39] on button "Massive Actions" at bounding box center [1218, 33] width 137 height 31
click at [1070, 25] on icon "button" at bounding box center [1079, 34] width 18 height 18
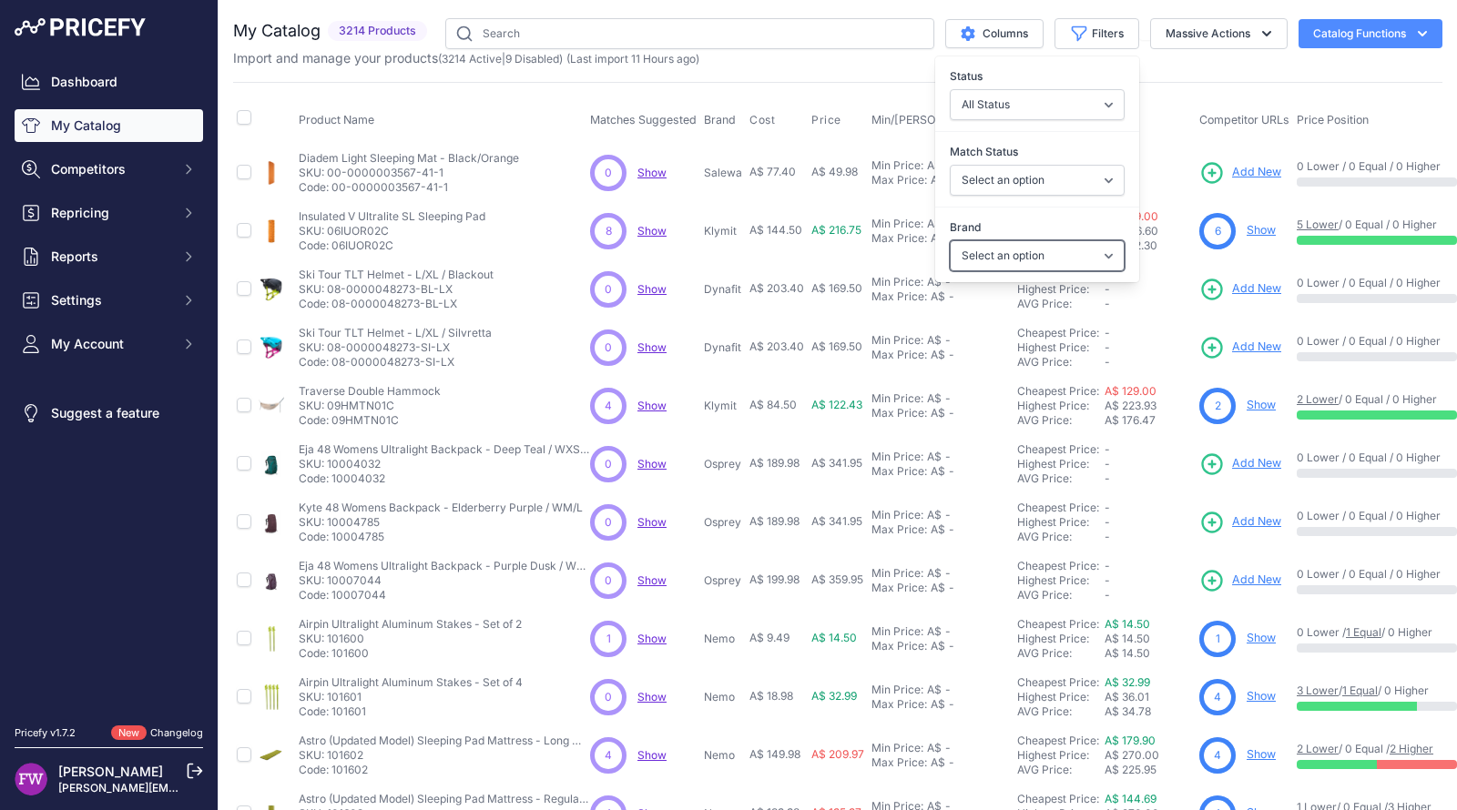
click at [1074, 245] on select "Select an option 100% 226ERS Abus Albek Arva Basil BBB Cycling Biolite Black Di…" at bounding box center [1037, 255] width 175 height 31
select select "Helinox"
click at [950, 240] on select "Select an option 100% 226ERS Abus Albek Arva Basil BBB Cycling Biolite Black Di…" at bounding box center [1037, 255] width 175 height 31
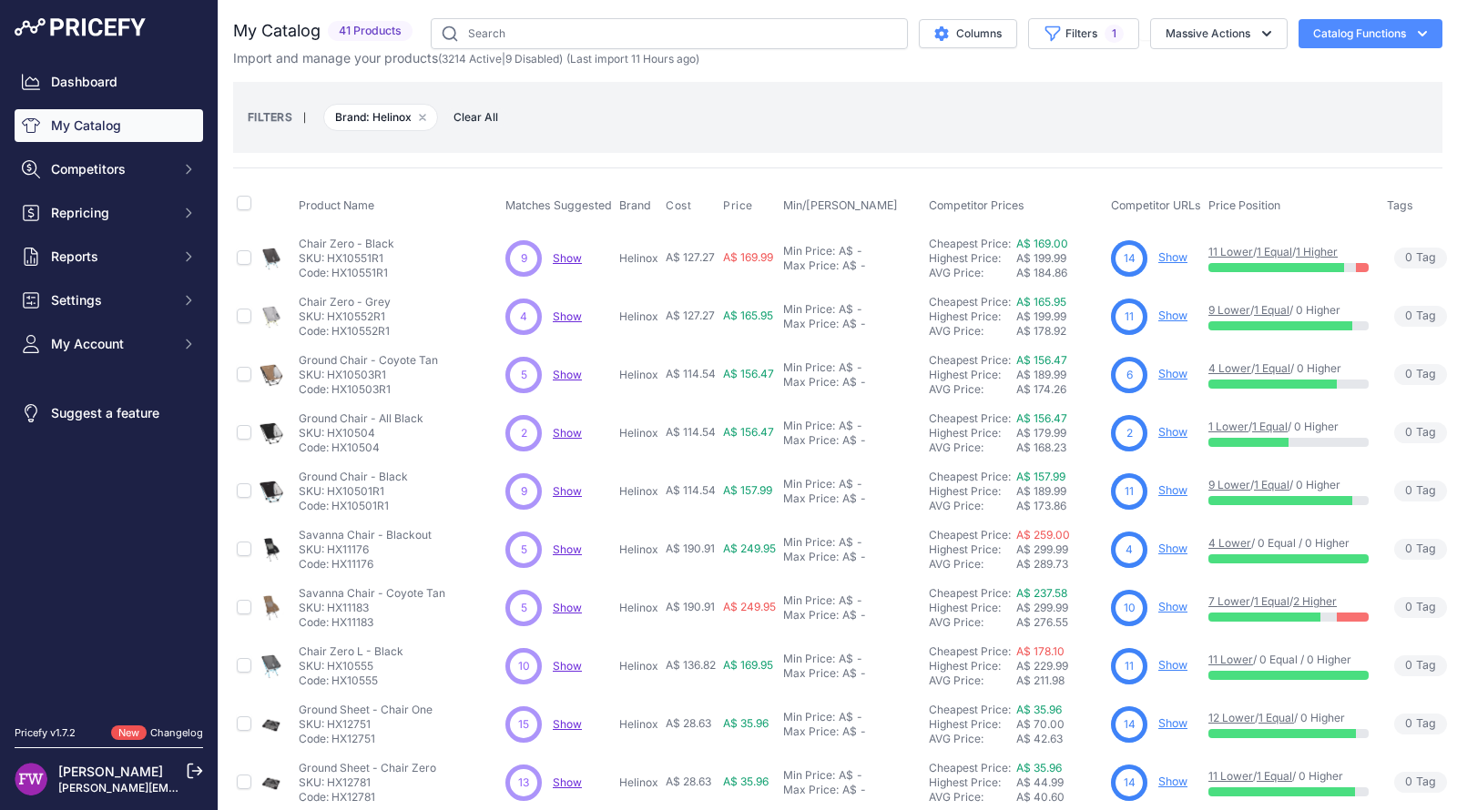
click at [1194, 113] on div "FILTERS | Brand: Helinox Remove filter option Clear All" at bounding box center [838, 117] width 1180 height 49
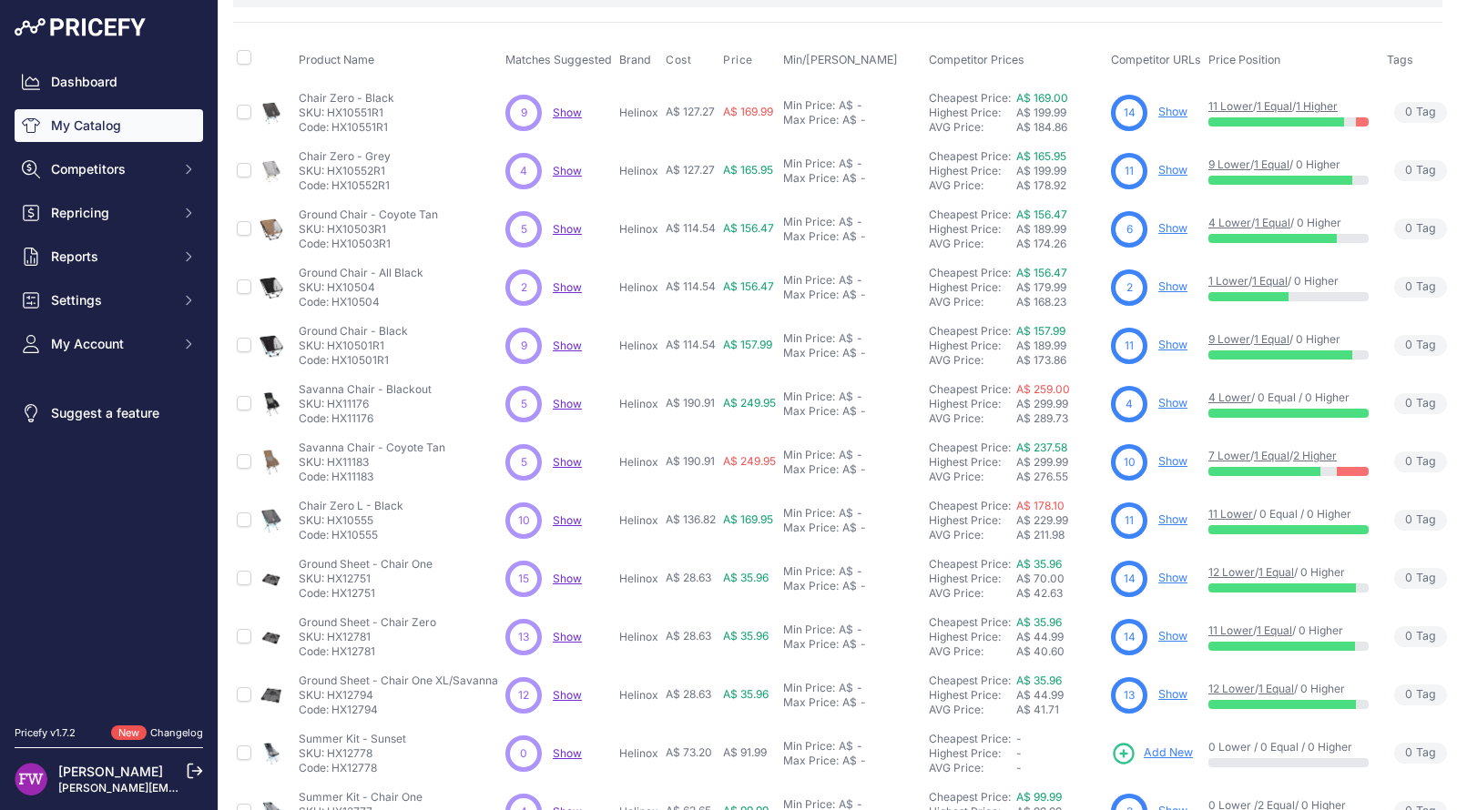
scroll to position [382, 0]
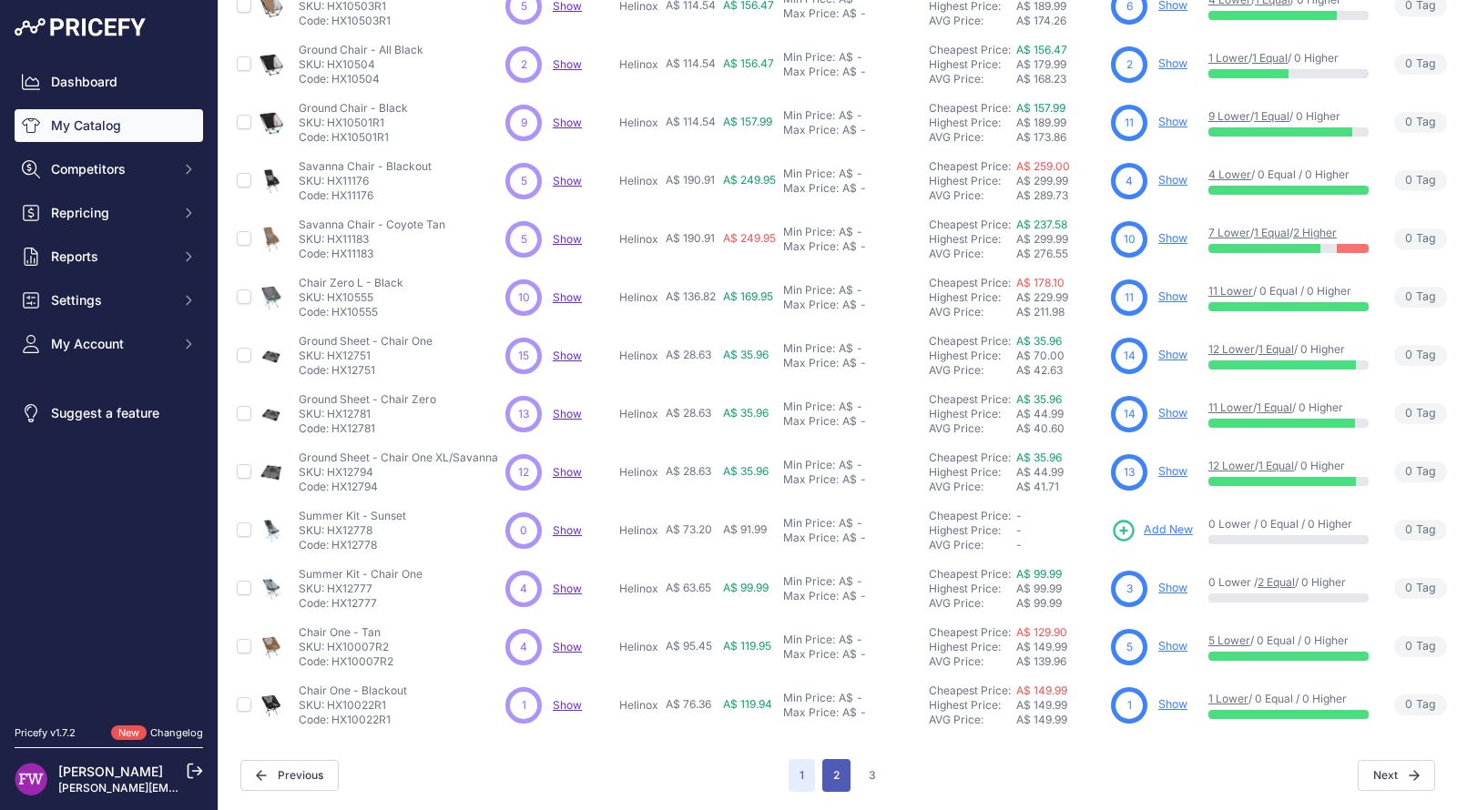
click at [834, 759] on button "2" at bounding box center [836, 775] width 28 height 33
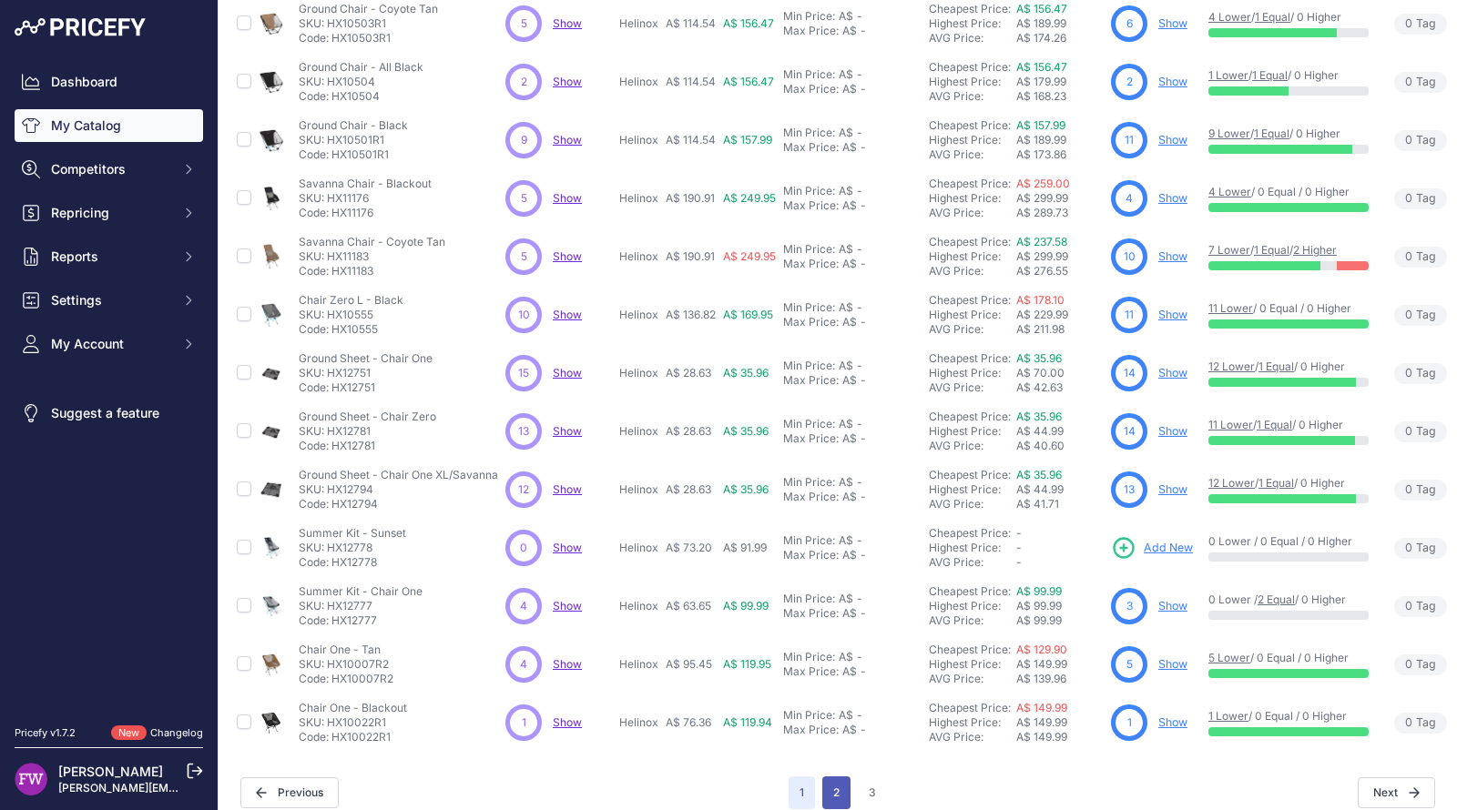
scroll to position [414, 0]
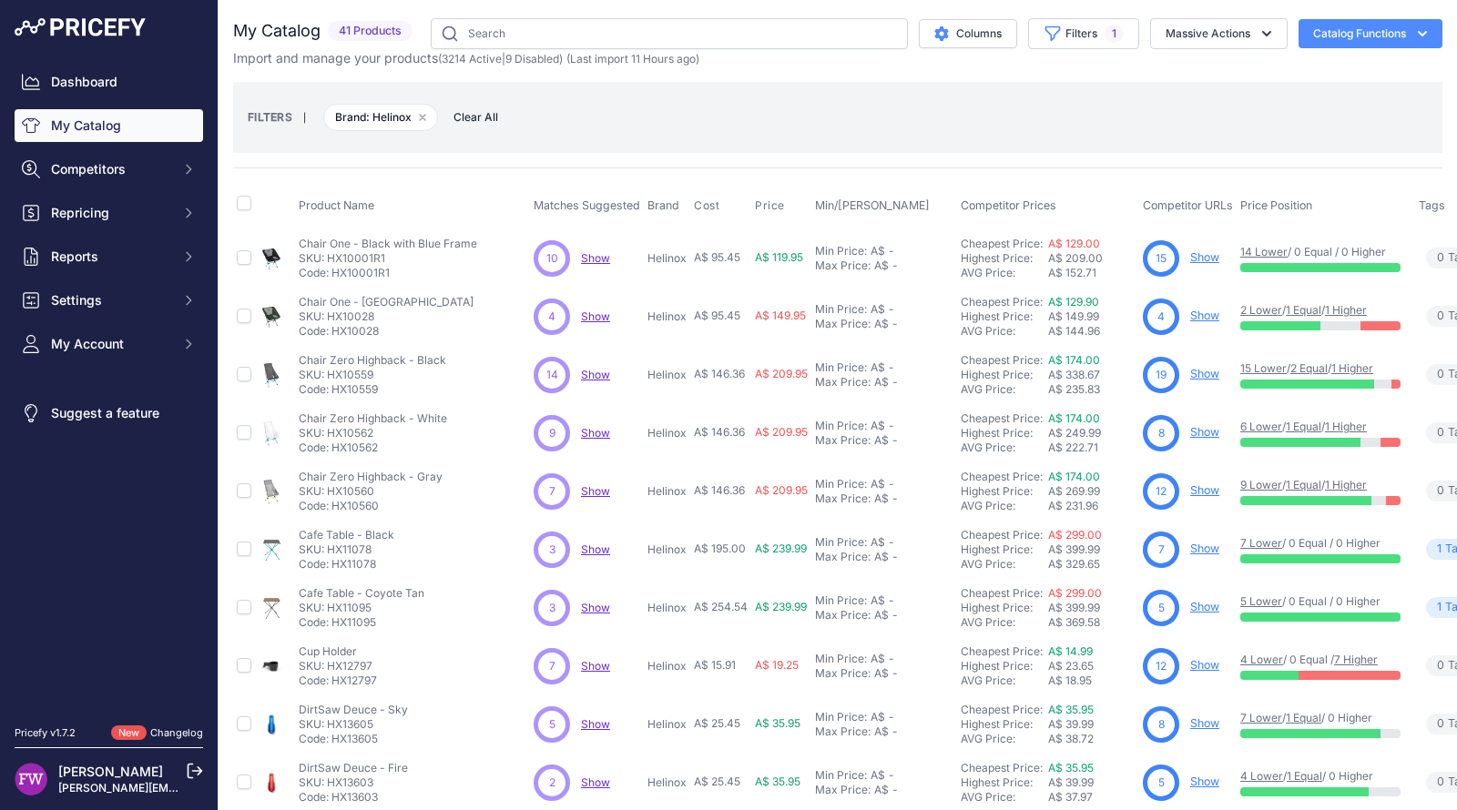
click at [1203, 259] on link "Show" at bounding box center [1204, 257] width 29 height 14
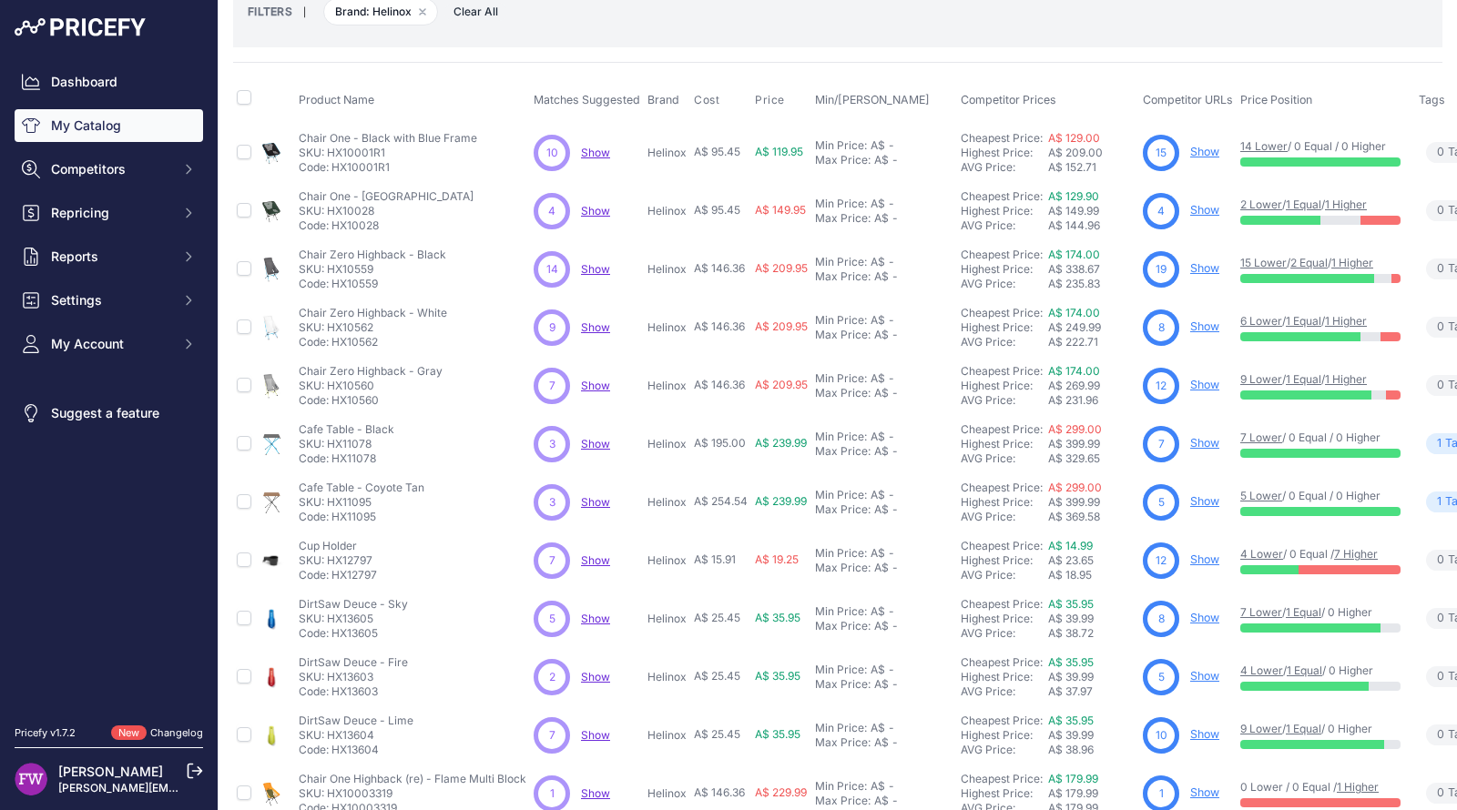
scroll to position [83, 0]
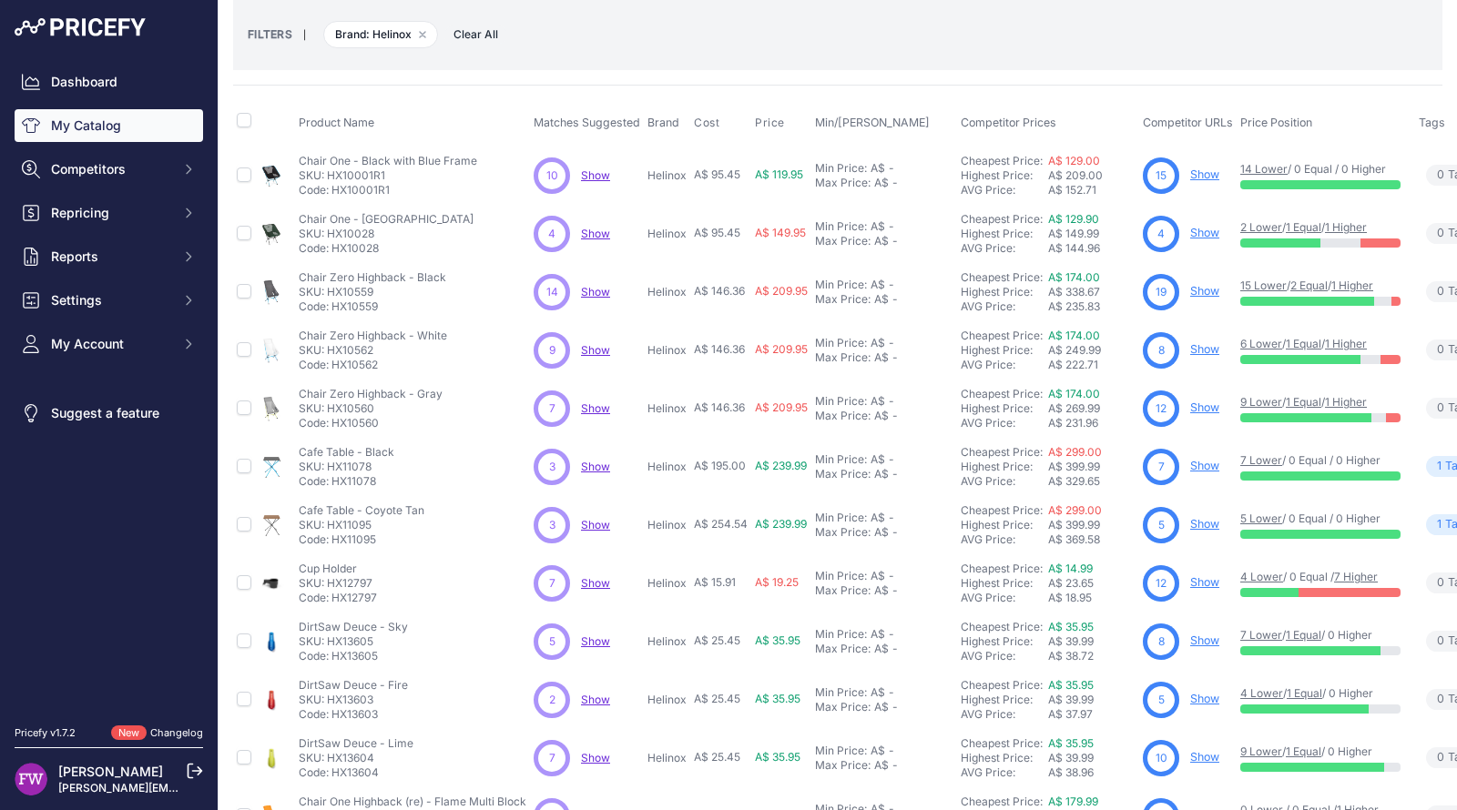
click at [1205, 172] on link "Show" at bounding box center [1204, 175] width 29 height 14
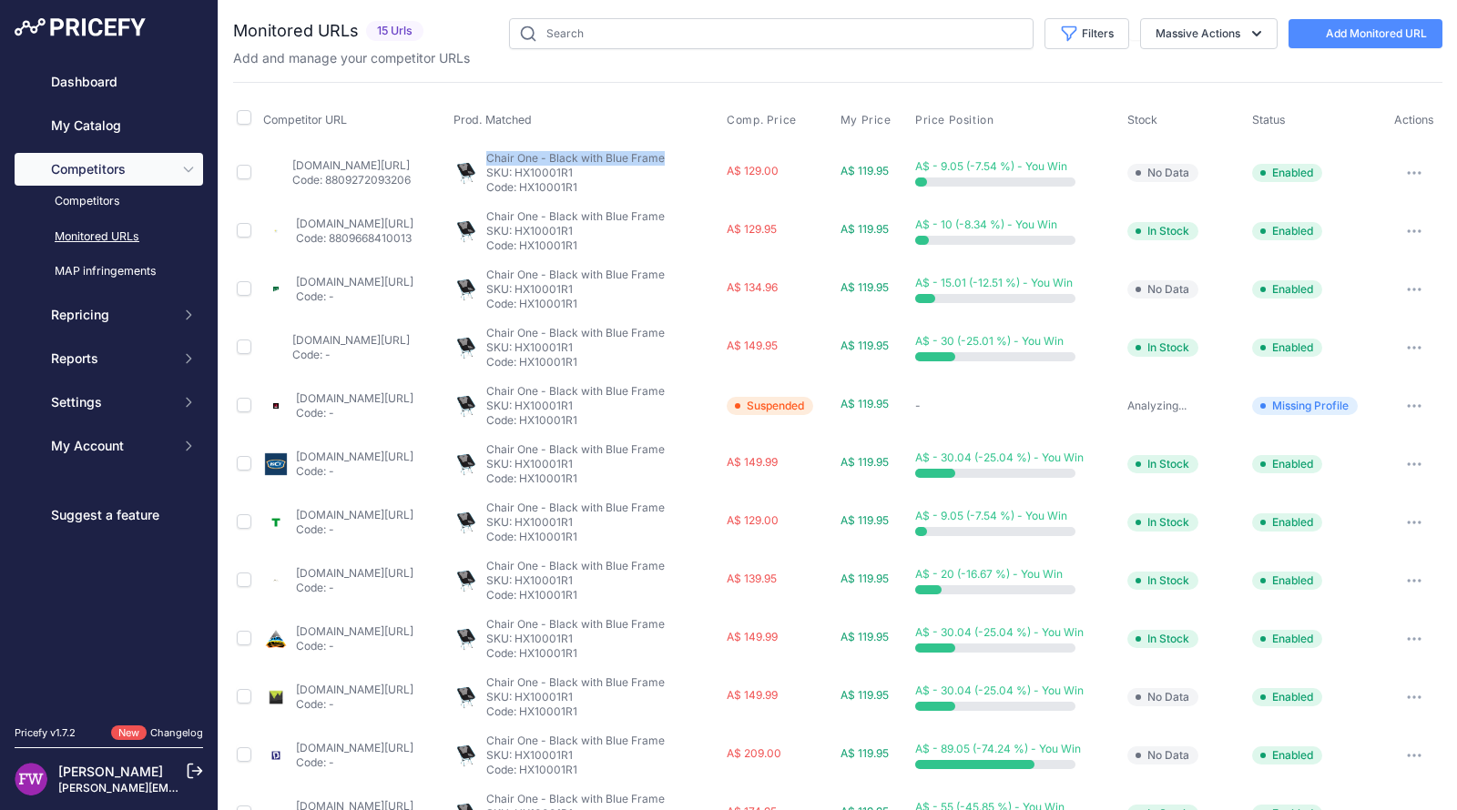
drag, startPoint x: 545, startPoint y: 151, endPoint x: 734, endPoint y: 148, distance: 188.5
click at [719, 151] on div "Chair One - Black with Blue Frame Chair One - Black with Blue Frame Chair One -…" at bounding box center [586, 173] width 266 height 44
copy span "Chair One - Black with Blue Frame"
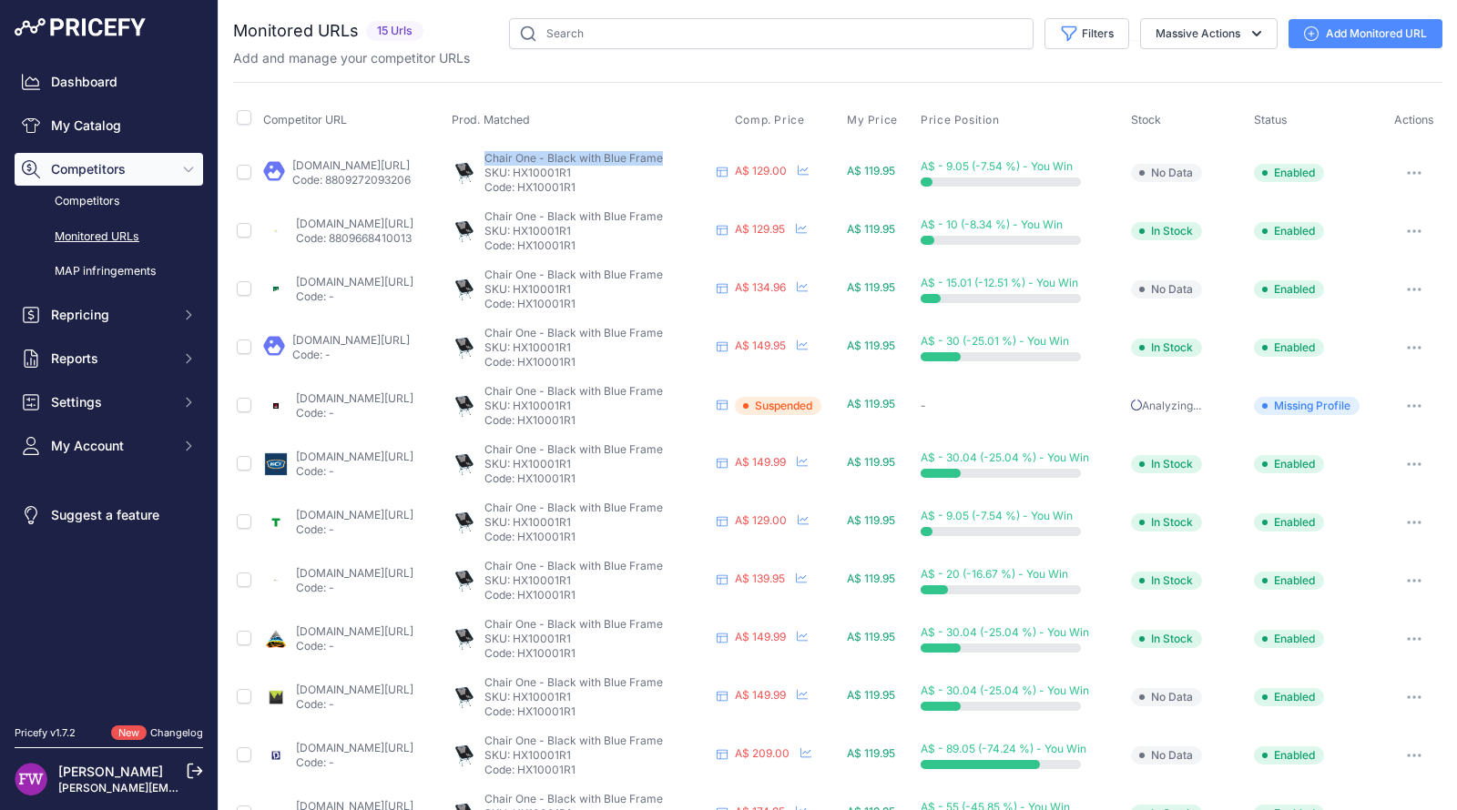
click at [1396, 407] on button "button" at bounding box center [1414, 405] width 36 height 25
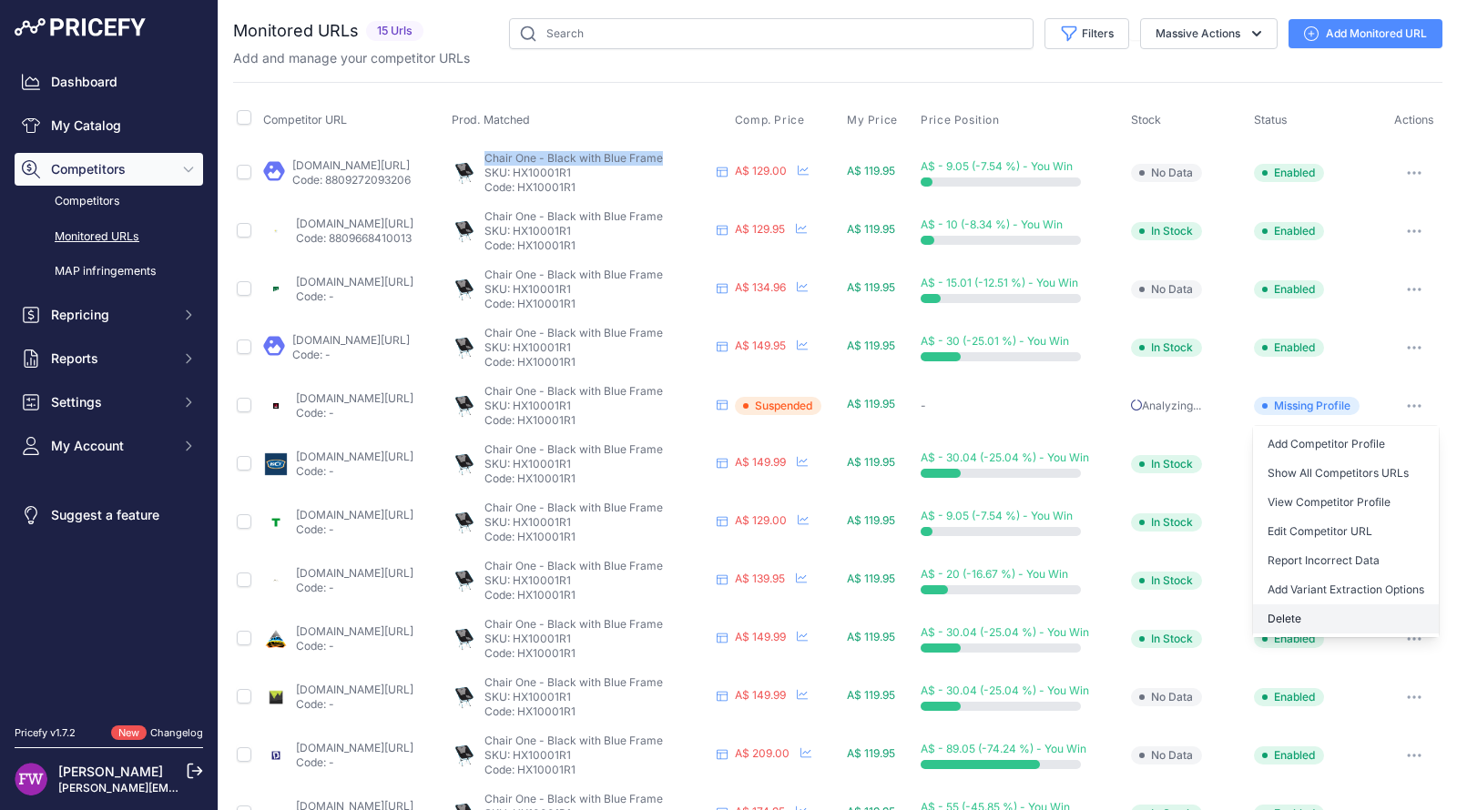
click at [1308, 615] on button "Delete" at bounding box center [1346, 619] width 186 height 29
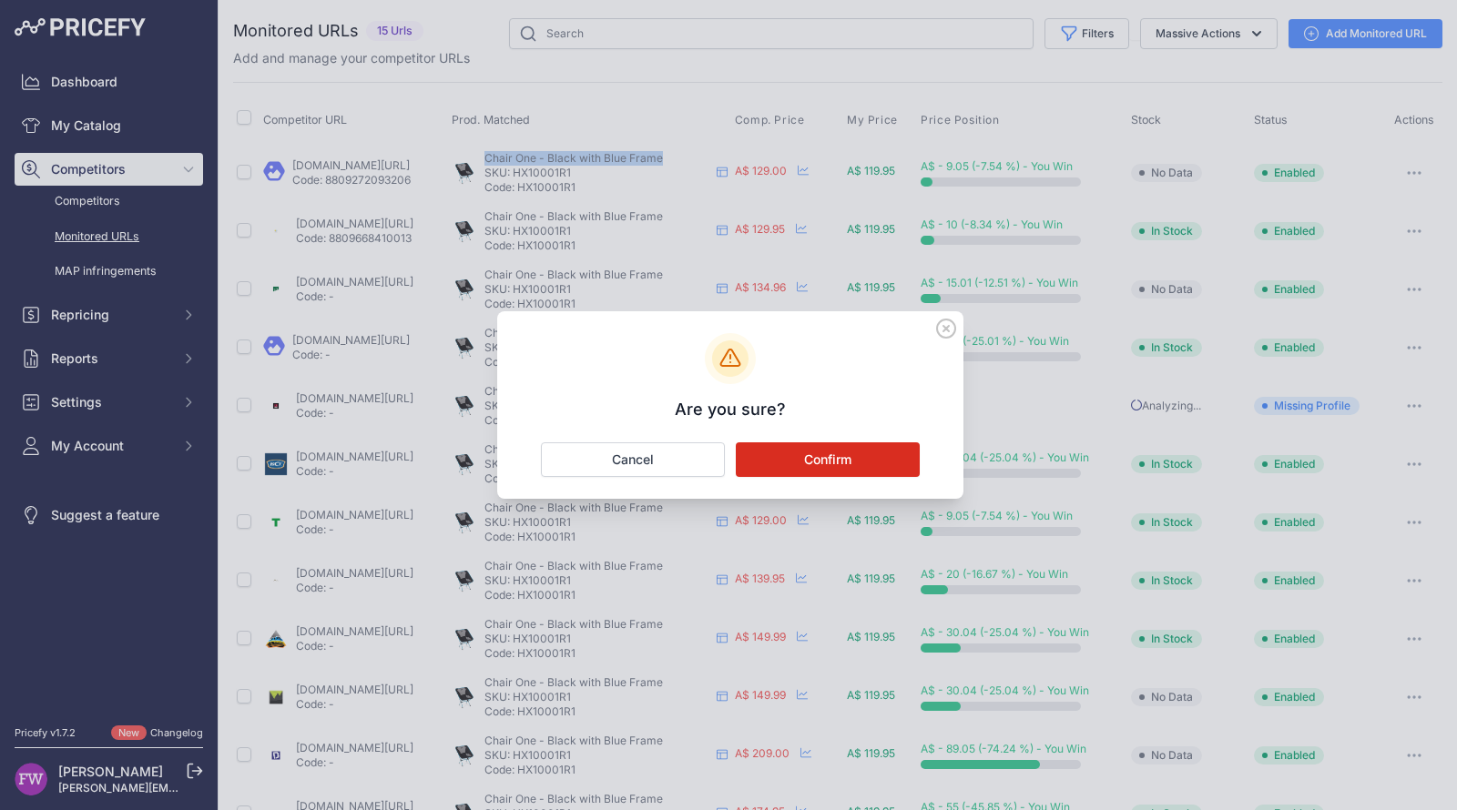
click at [890, 444] on button "Confirm" at bounding box center [828, 459] width 184 height 35
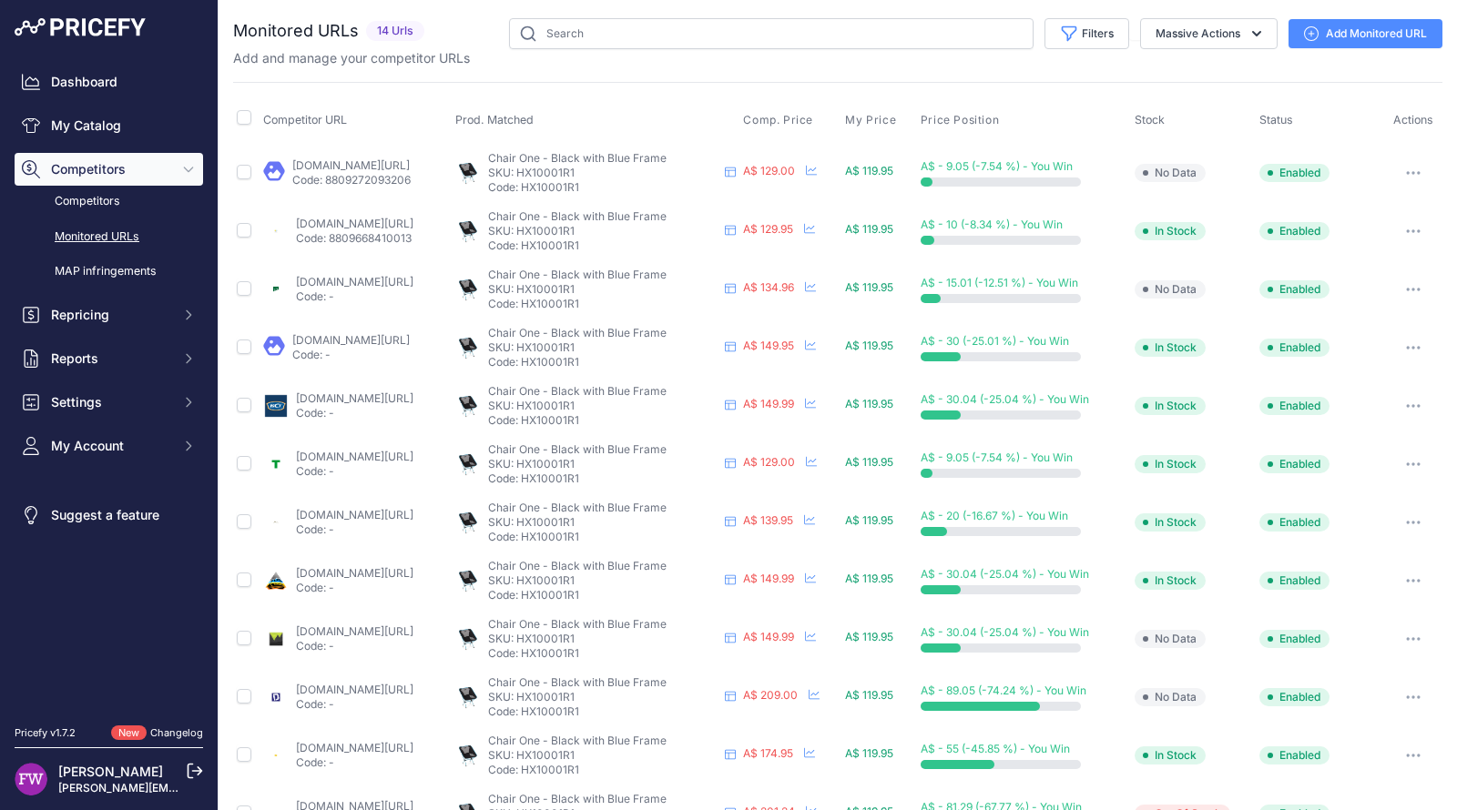
scroll to position [165, 0]
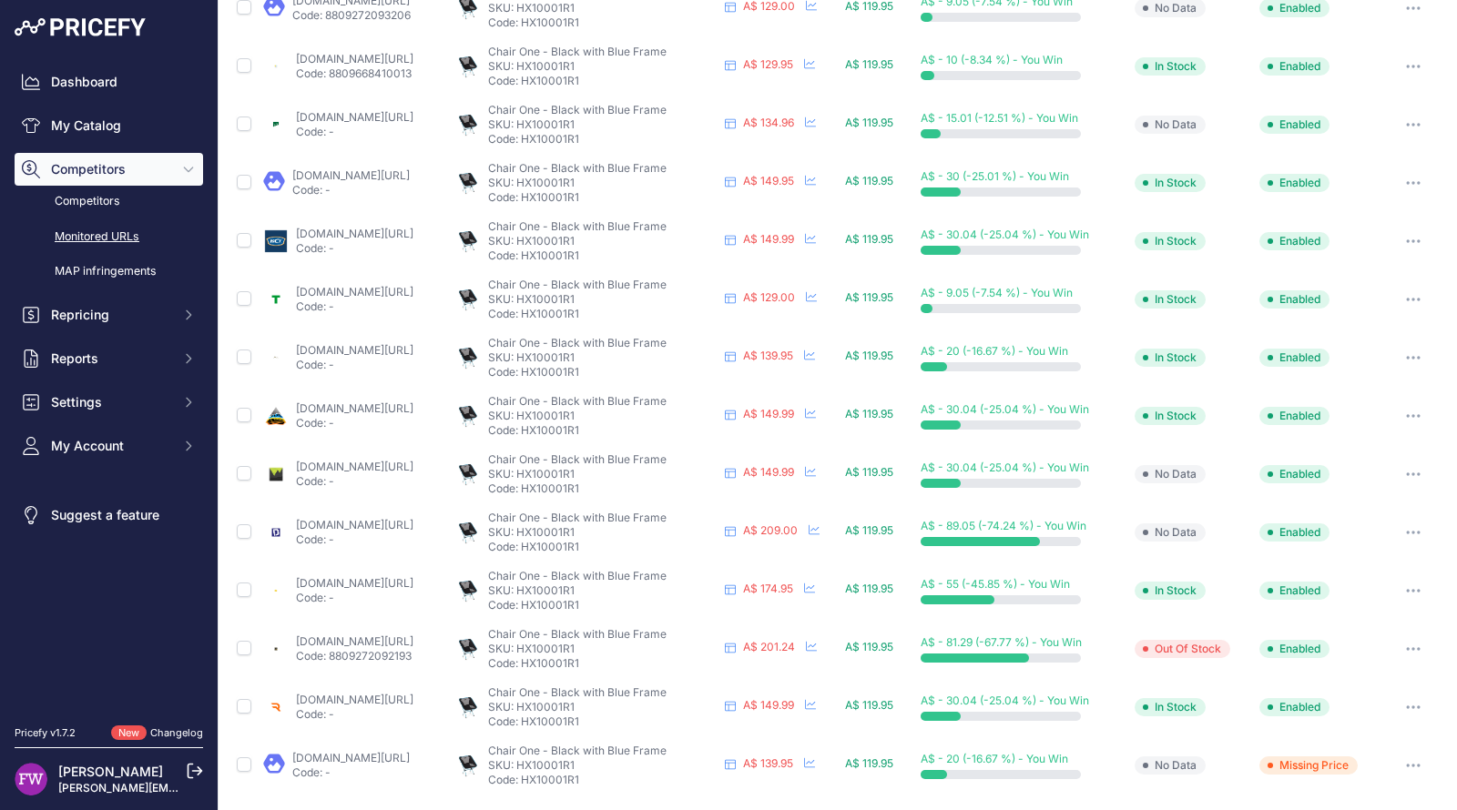
click at [413, 522] on link "[DOMAIN_NAME][URL]" at bounding box center [354, 525] width 117 height 14
click at [402, 638] on link "freddys.com.au/products/helinox-chair-one-xl-blue-with-black-frame?prirule_jdsn…" at bounding box center [354, 642] width 117 height 14
click at [1410, 642] on button "button" at bounding box center [1413, 648] width 36 height 25
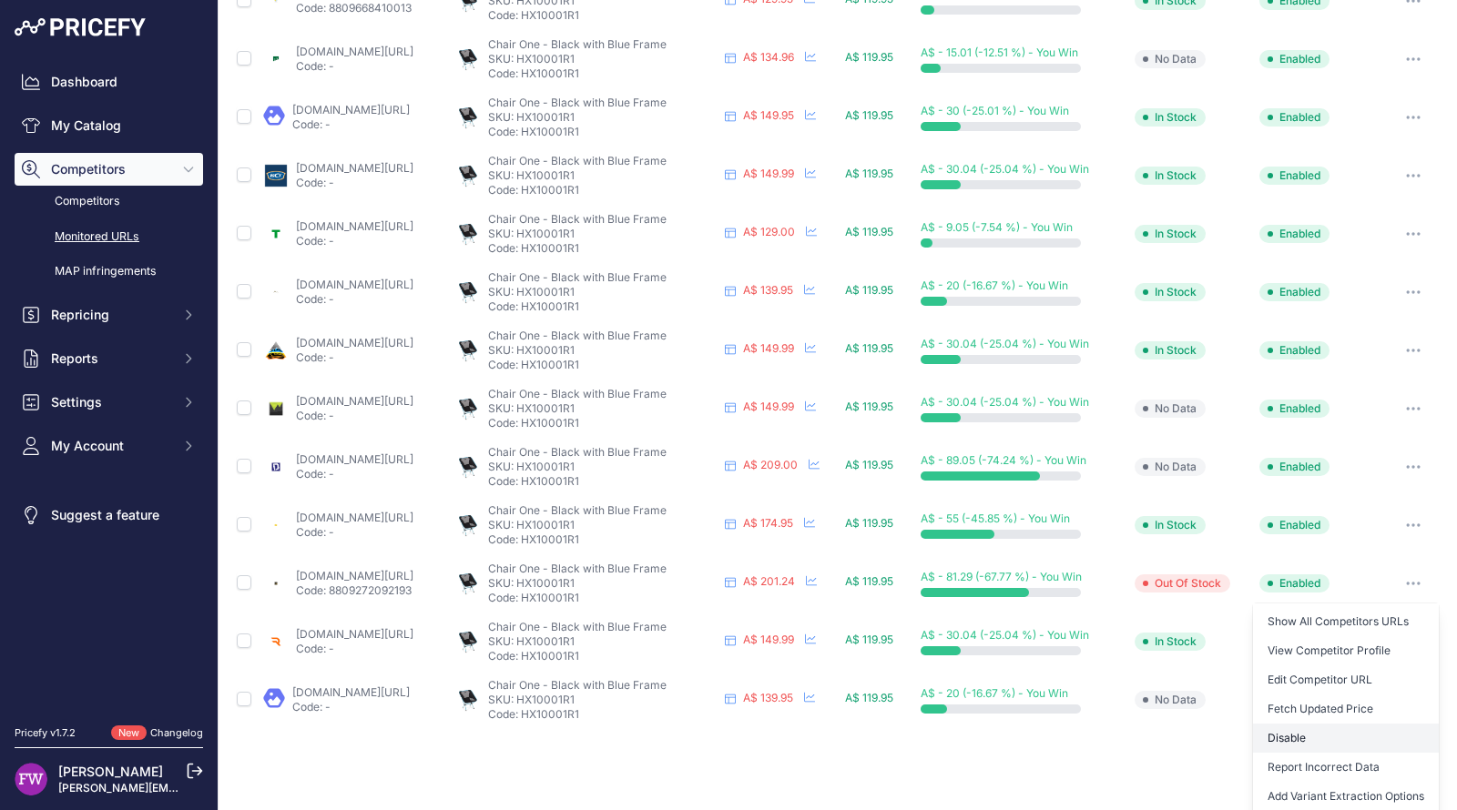
scroll to position [290, 0]
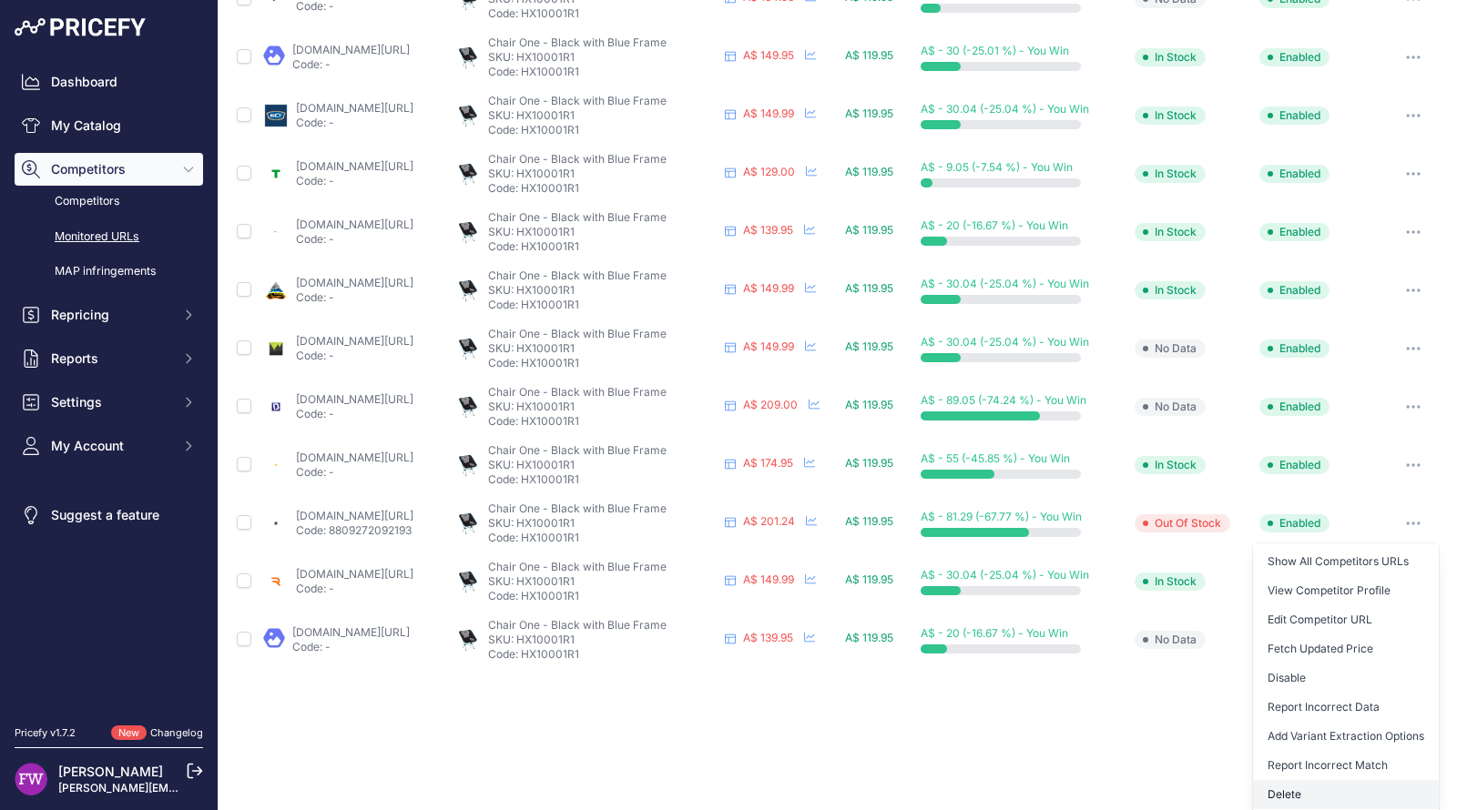
click at [1341, 780] on button "Delete" at bounding box center [1346, 794] width 186 height 29
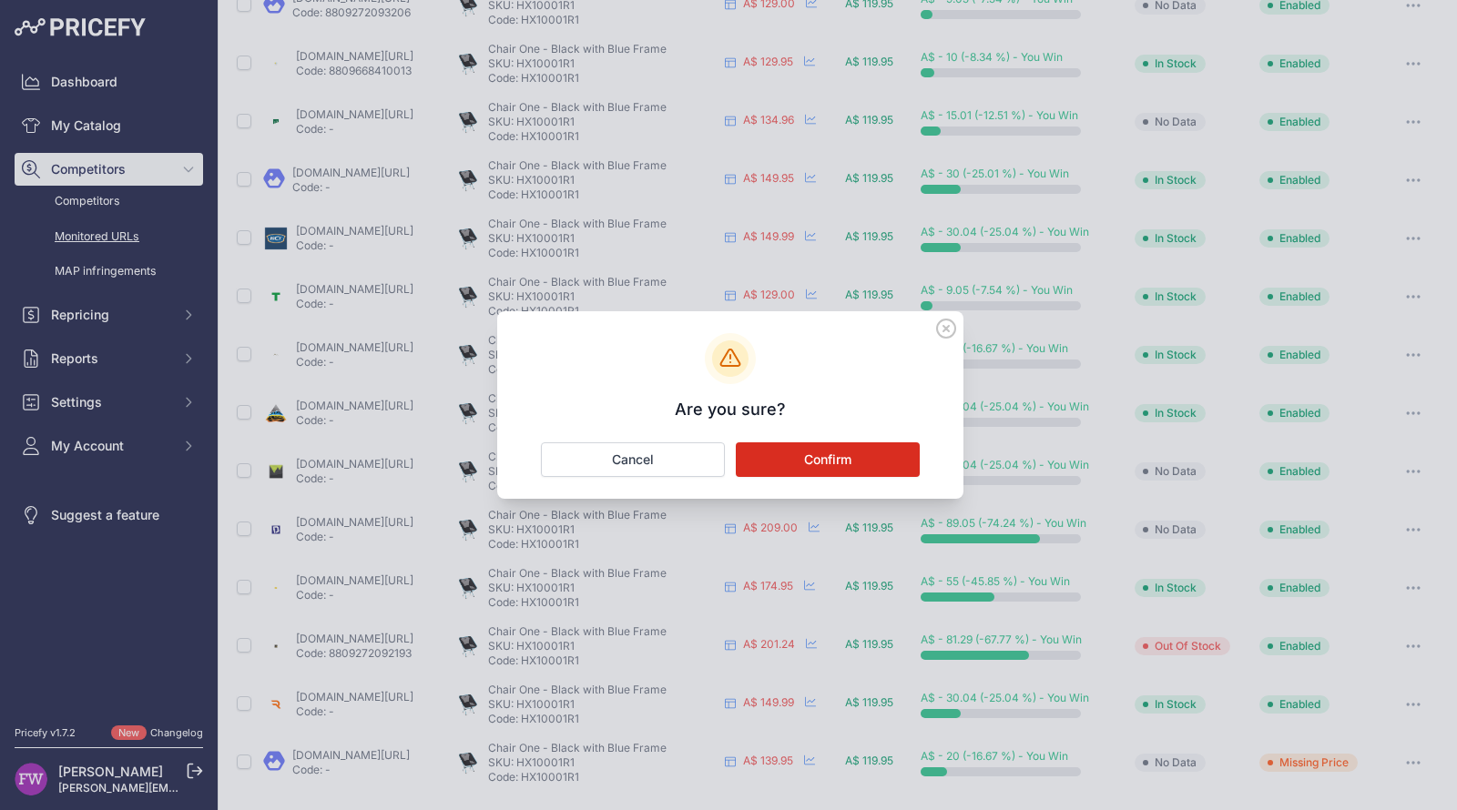
scroll to position [165, 0]
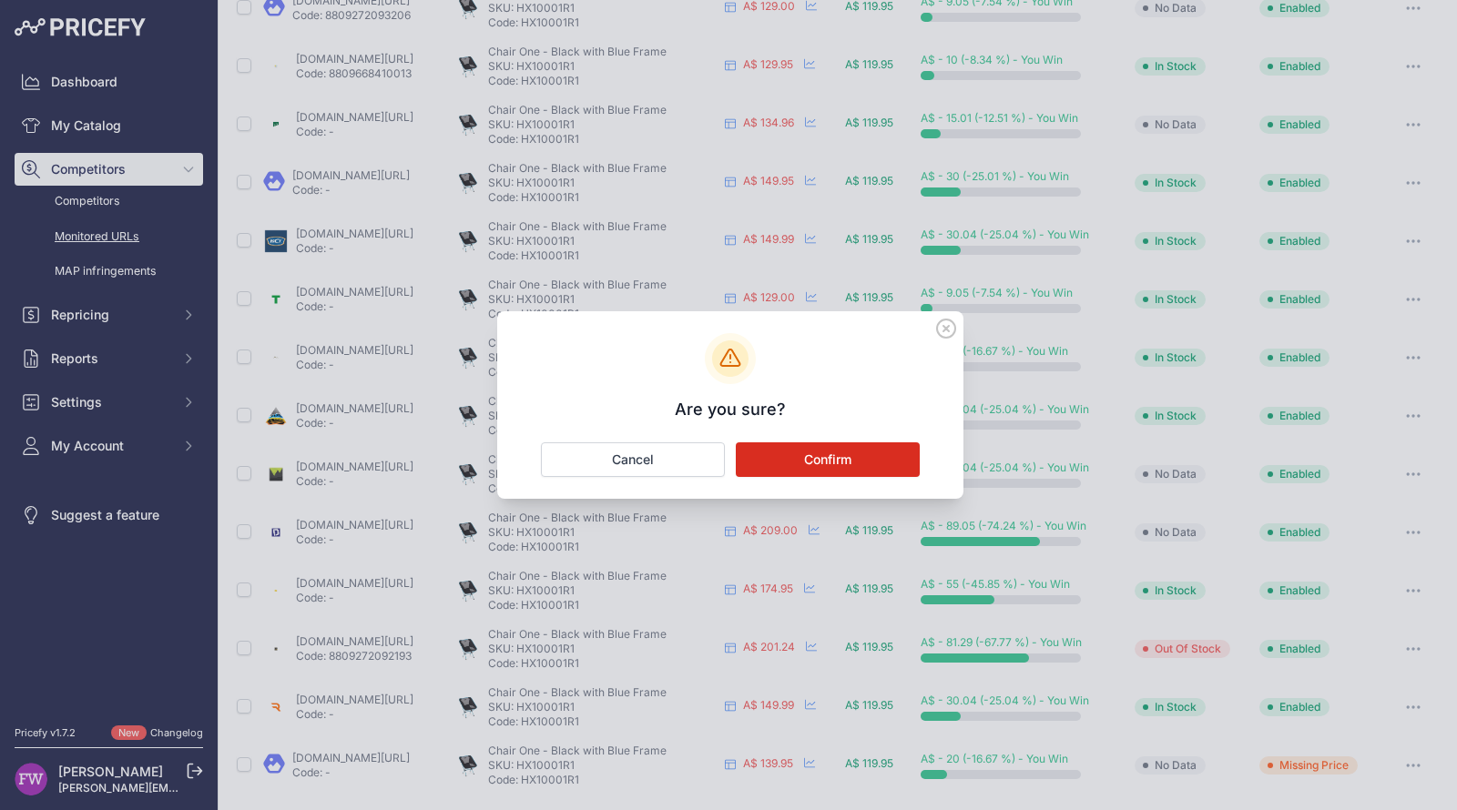
click at [824, 447] on button "Confirm" at bounding box center [828, 459] width 184 height 35
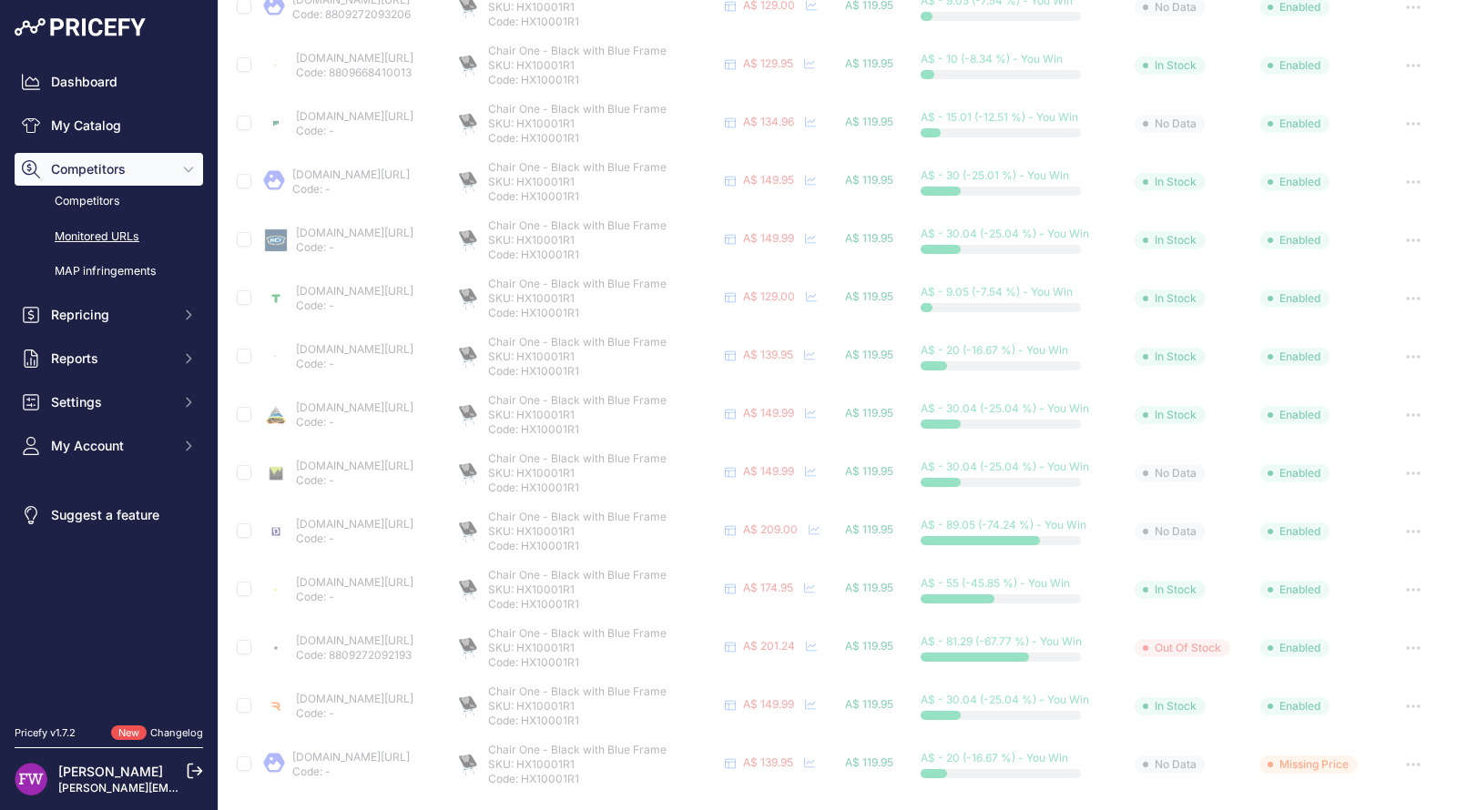
scroll to position [0, 0]
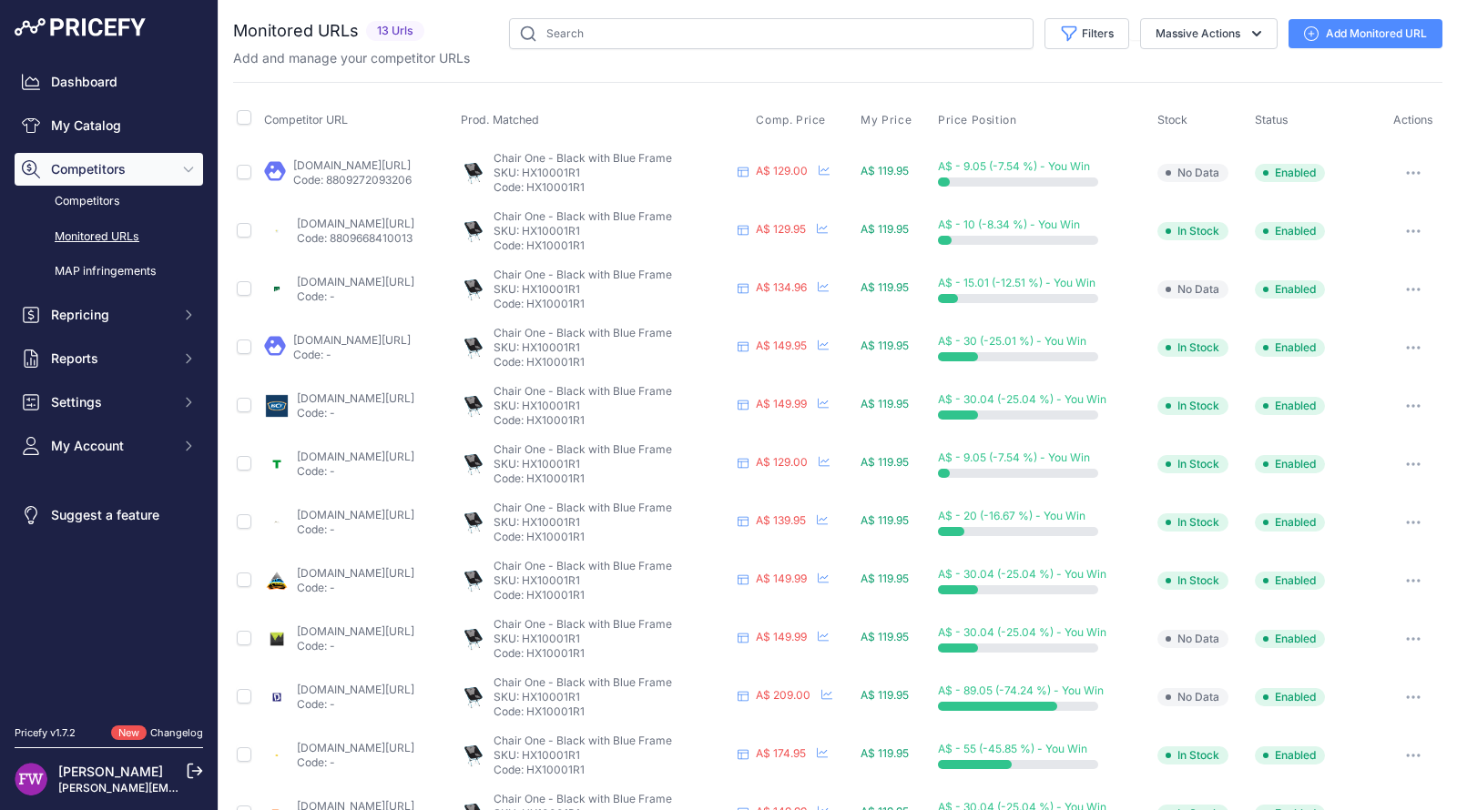
click at [1334, 28] on link "Add Monitored URL" at bounding box center [1365, 33] width 154 height 29
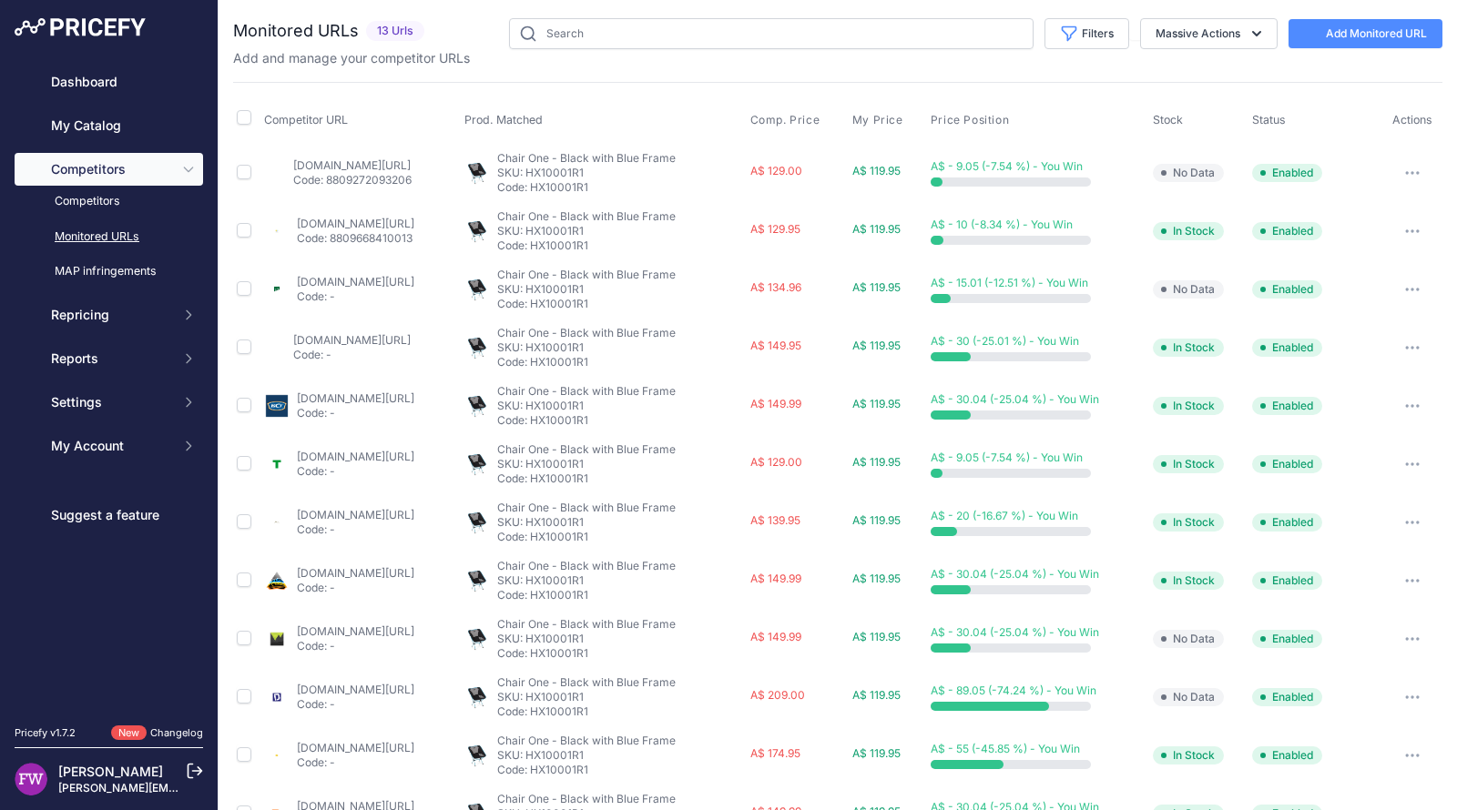
click at [1331, 35] on link "Add Monitored URL" at bounding box center [1365, 33] width 154 height 29
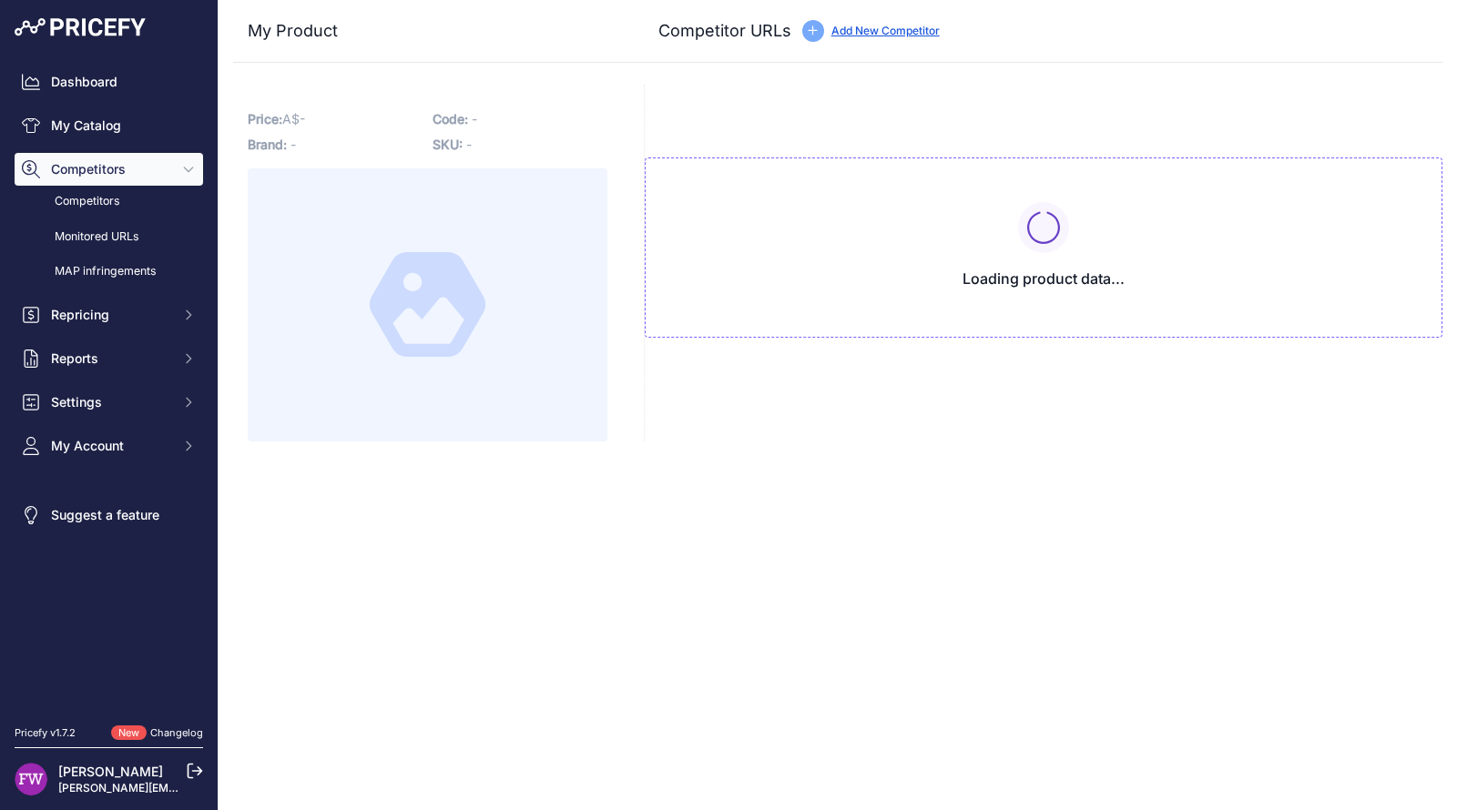
type input "[DOMAIN_NAME][URL]"
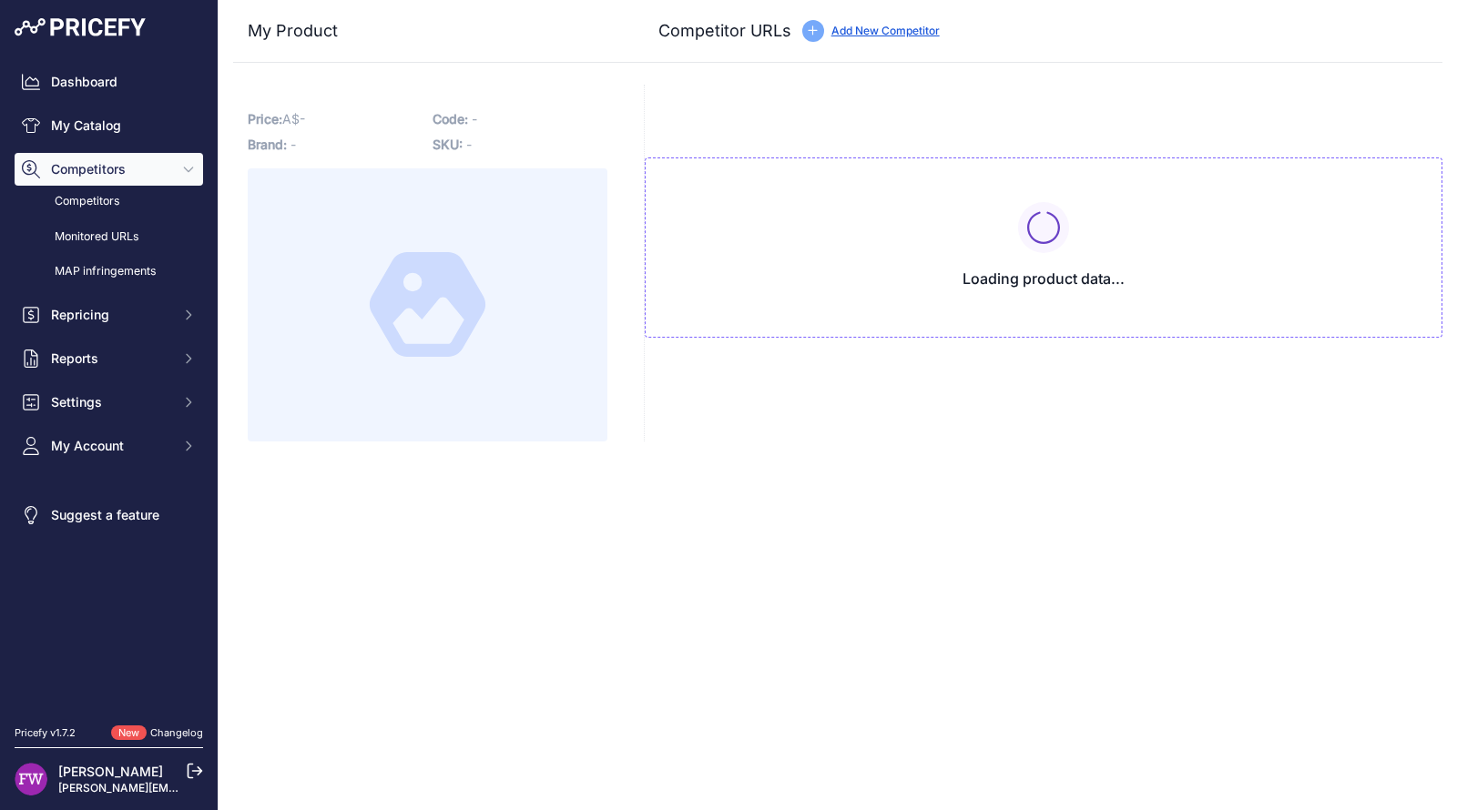
type input "www.downundercamping.com.au/helinox-chair-one-xl-black-with-blue-frame?prirule_…"
type input "www.outbackequipment.com.au/helinox-chair-one-black-with-blue-frame?prirule_jds…"
type input "www.paddypallin.com.au/helinox-chair-one.html?prirule_jdsnikfkfjsd=7008"
type input "[DOMAIN_NAME][URL]"
type input "www.roadtechmarine.com.au/helinox-chair-one-black-w-blue-frame/p/YS2884?prirule…"
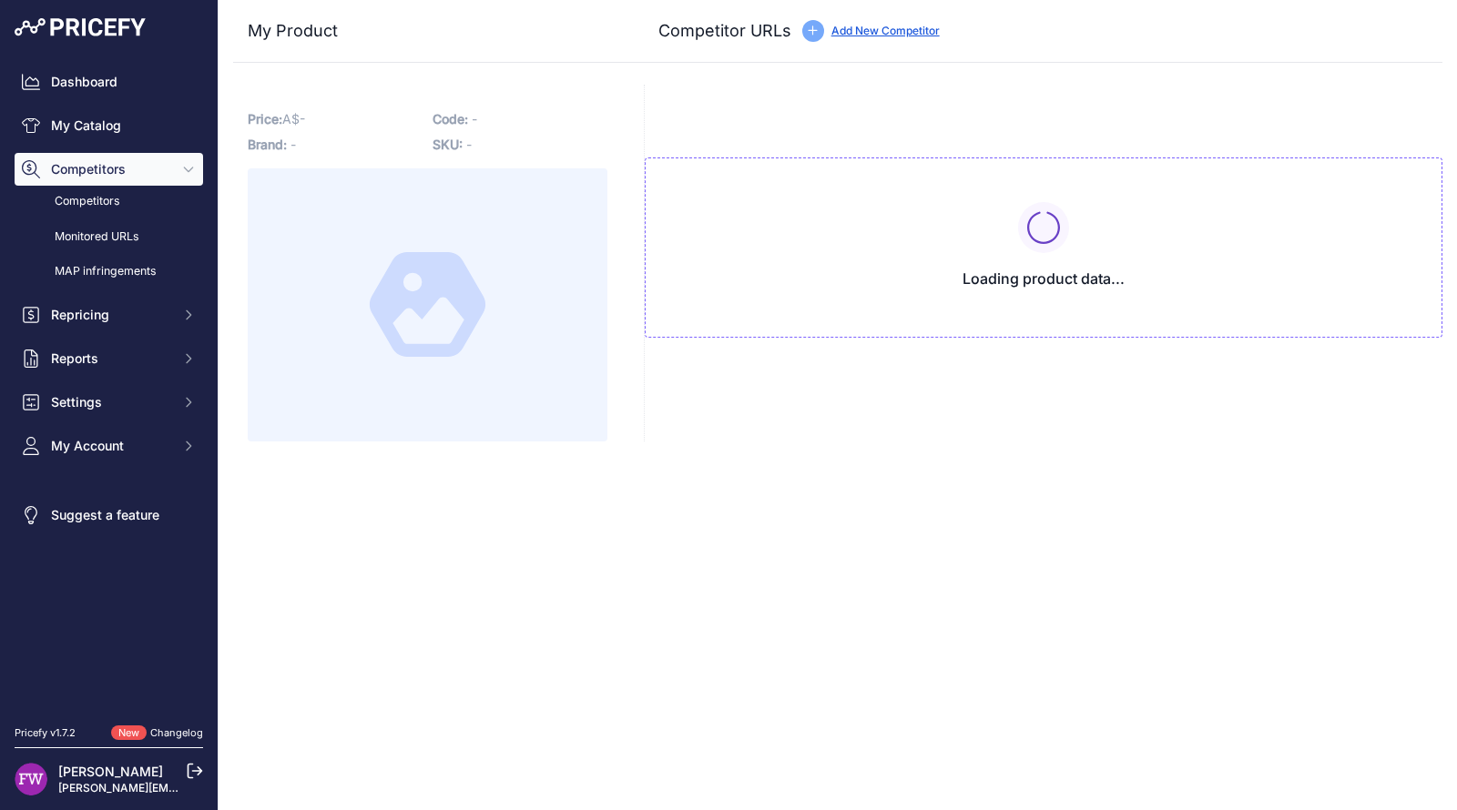
type input "www.sherpa.com.au/helinox-chair-one-black-w-blue-frame~26271?prirule_jdsnikfkfj…"
type input "www.snowys.com.au/chair-one?prirule_jdsnikfkfjsd=7008"
type input "www.tentworld.com.au/buy-sale/helinox-chair-one-black-with-blue-frame?prirule_j…"
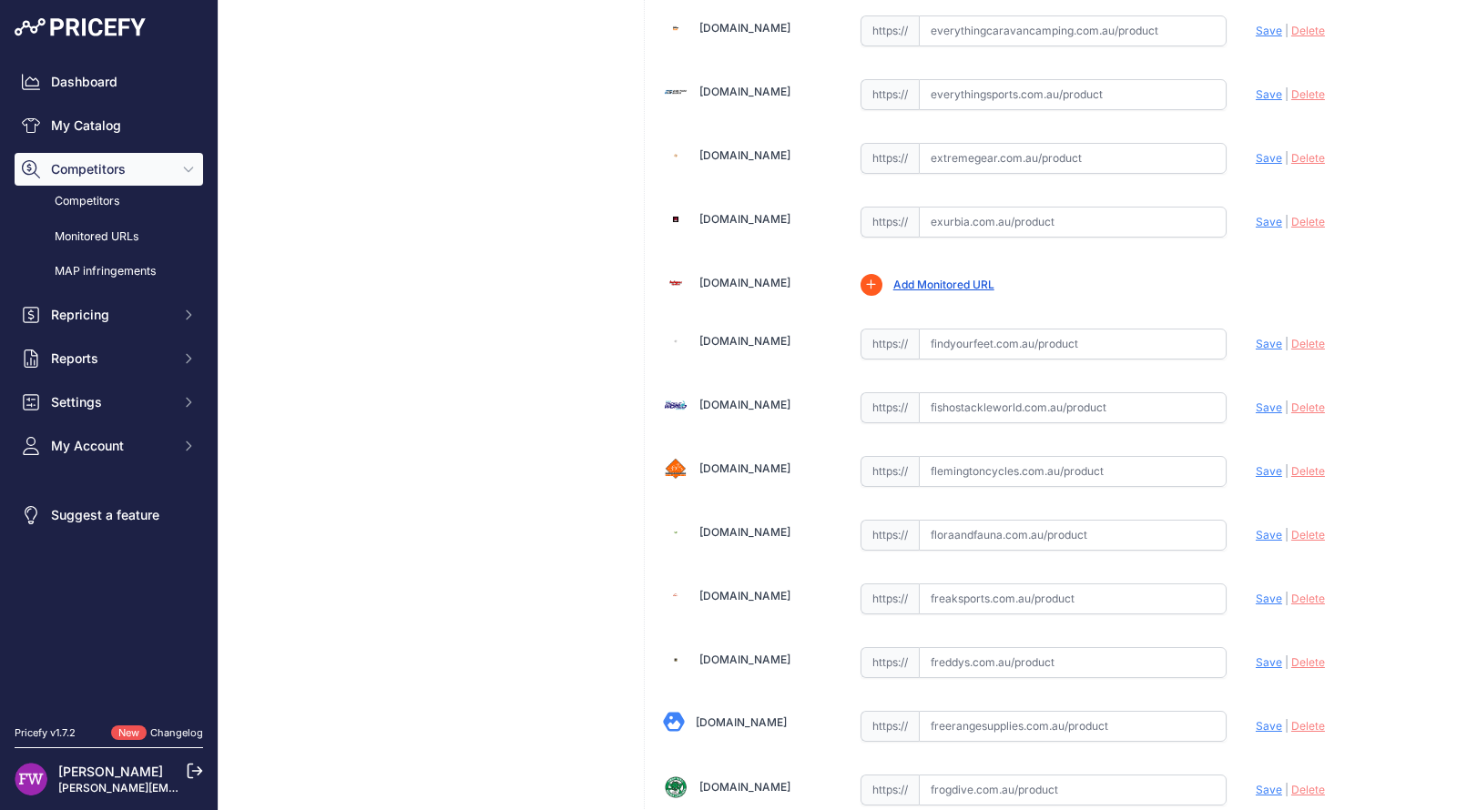
scroll to position [7080, 0]
click at [986, 647] on input "text" at bounding box center [1073, 662] width 308 height 31
paste input "https://www.freddys.com.au/products/helinox-chair-one-lightweight-folding-chairs"
click at [1256, 656] on span "Save" at bounding box center [1269, 663] width 26 height 14
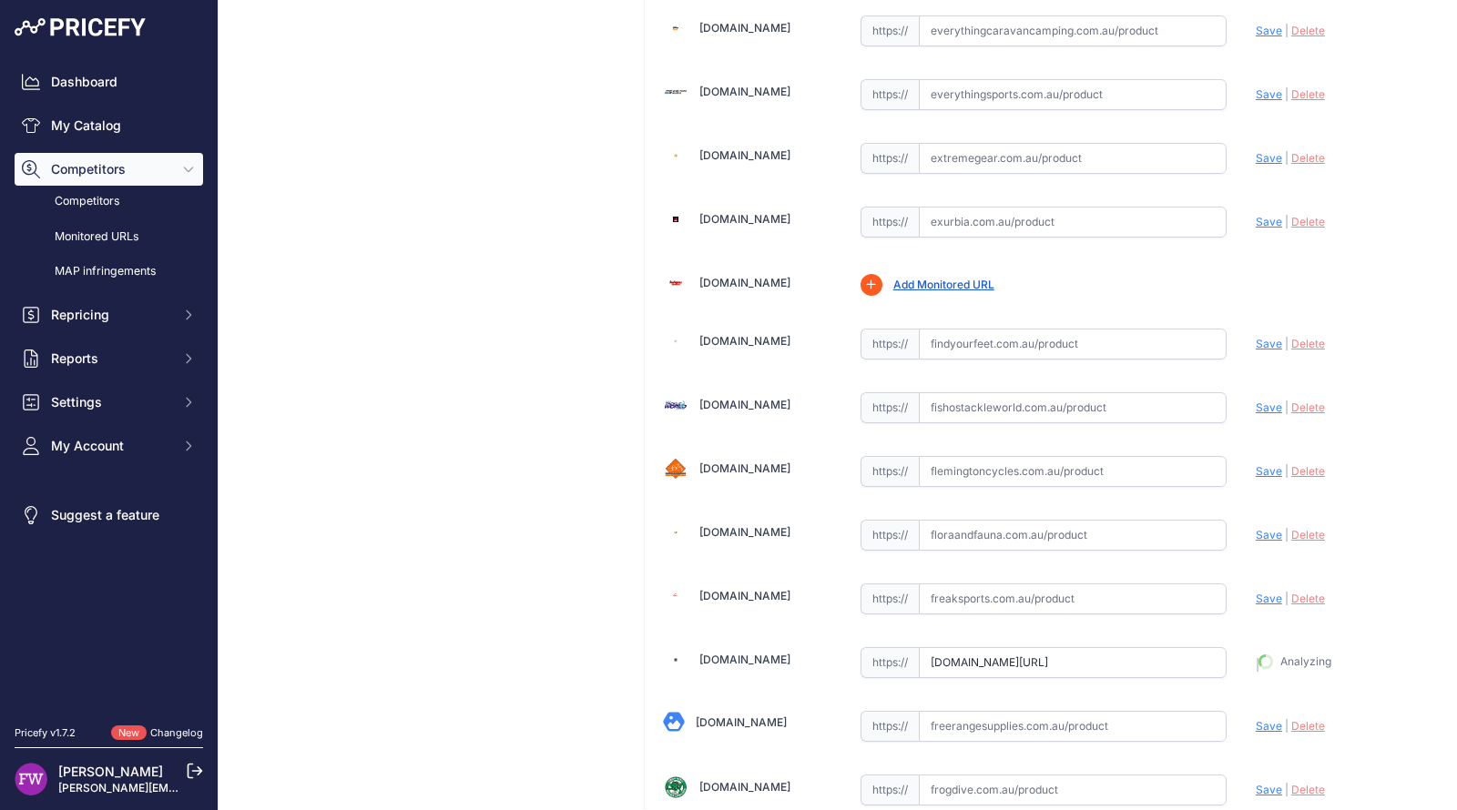
type input "https://www.freddys.com.au/products/helinox-chair-one-lightweight-folding-chair…"
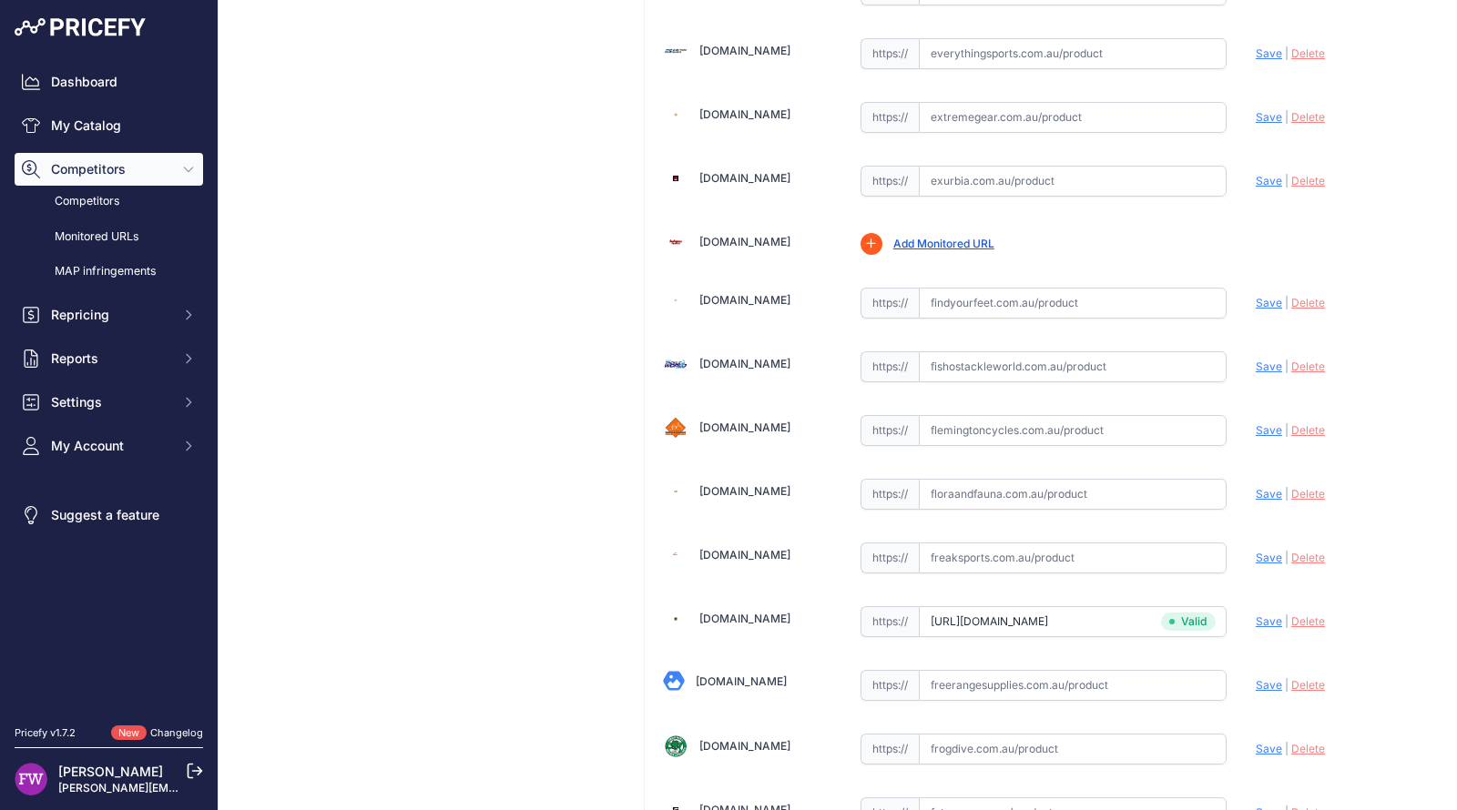
scroll to position [7080, 0]
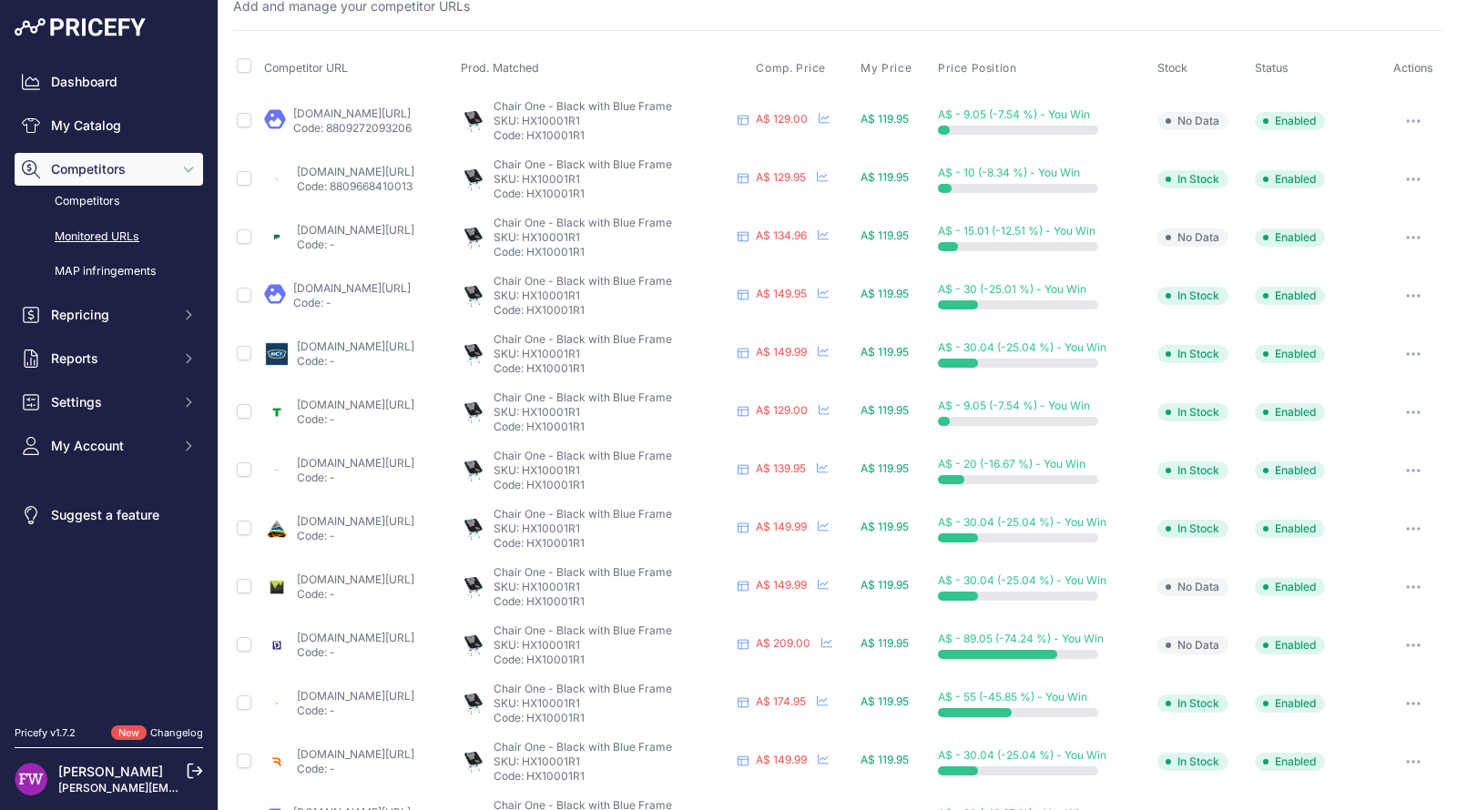
scroll to position [69, 0]
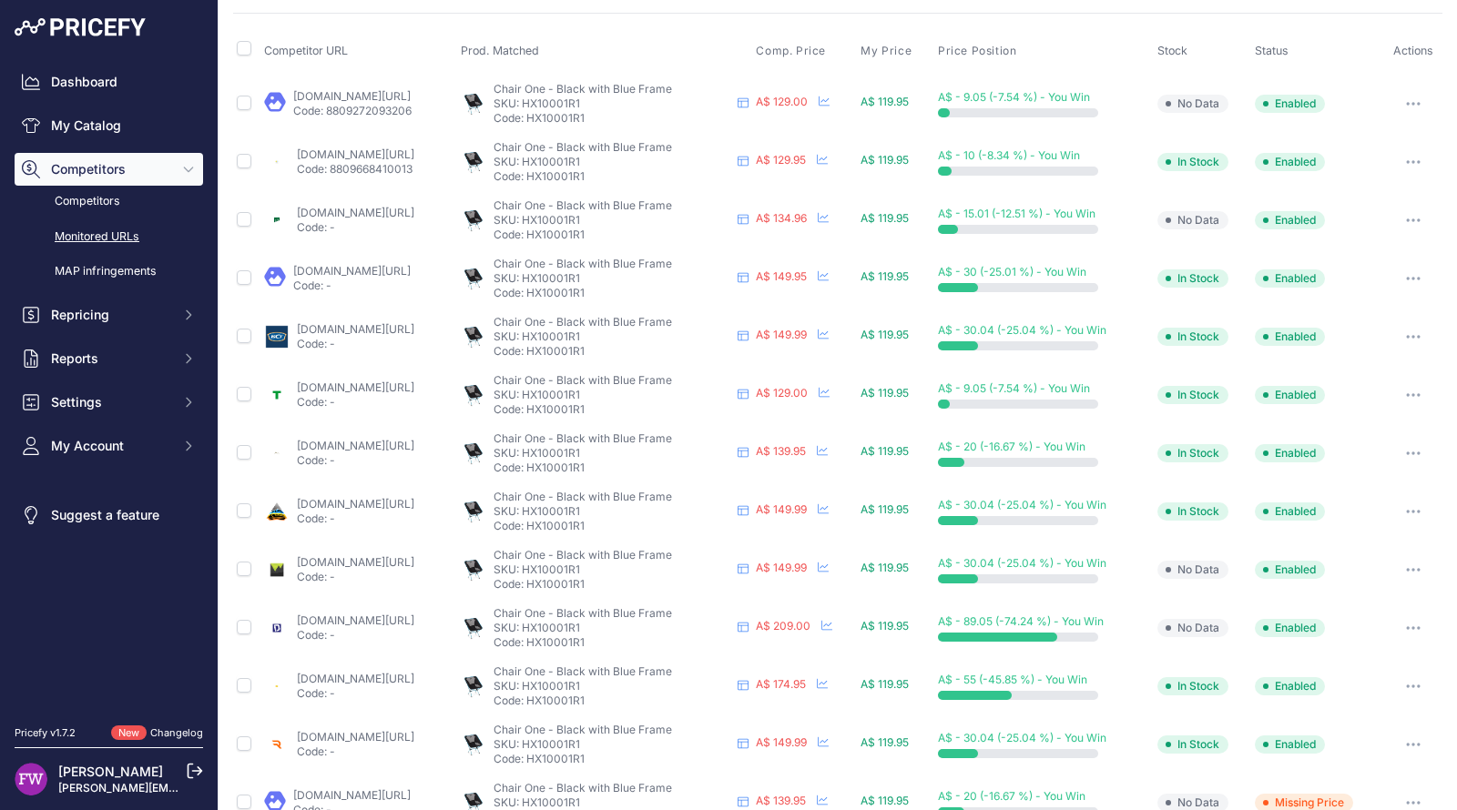
click at [414, 619] on link "[DOMAIN_NAME][URL]" at bounding box center [355, 621] width 117 height 14
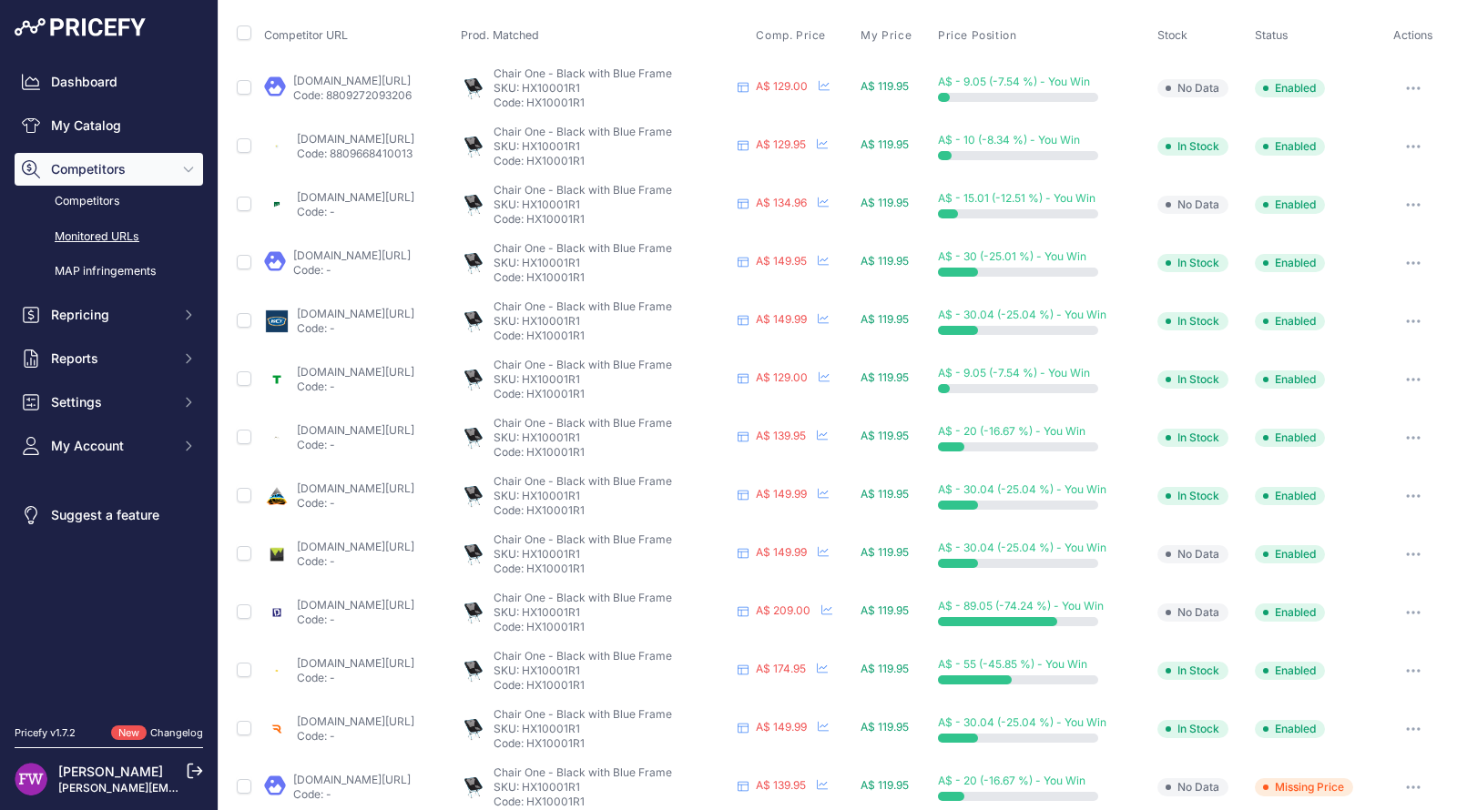
click at [1395, 609] on button "button" at bounding box center [1413, 612] width 36 height 25
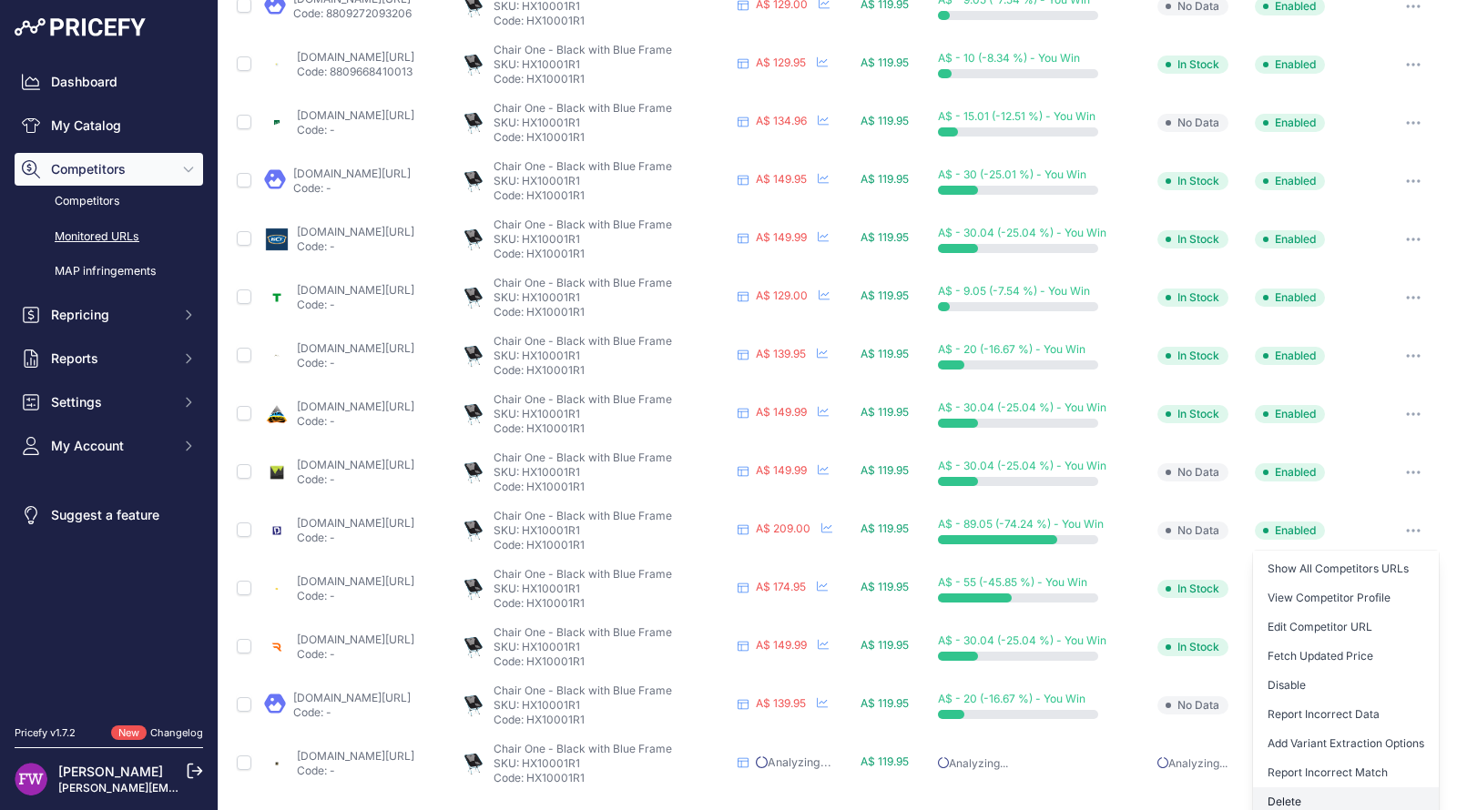
click at [1289, 801] on button "Delete" at bounding box center [1346, 802] width 186 height 29
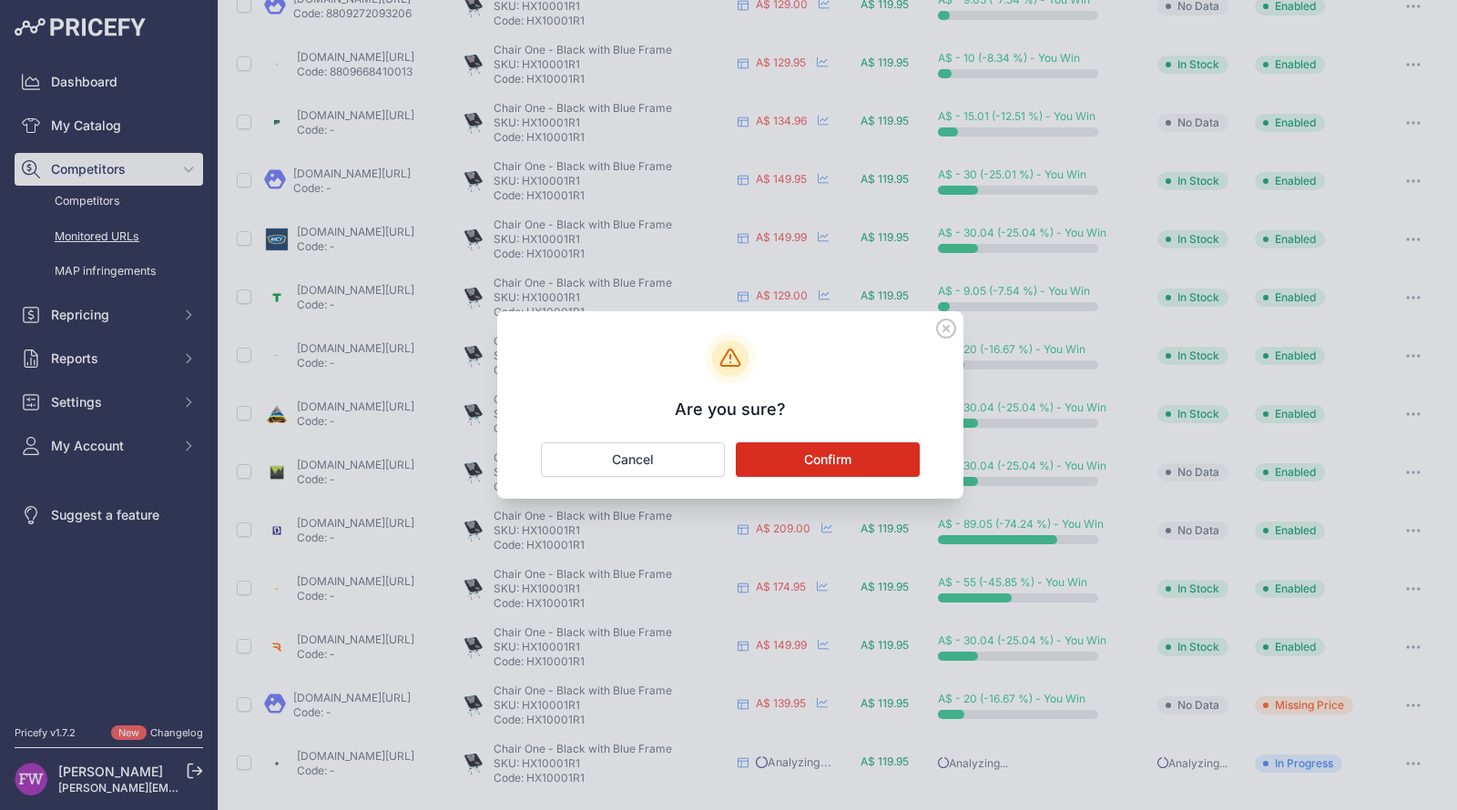
scroll to position [165, 0]
click at [842, 461] on button "Confirm" at bounding box center [828, 459] width 184 height 35
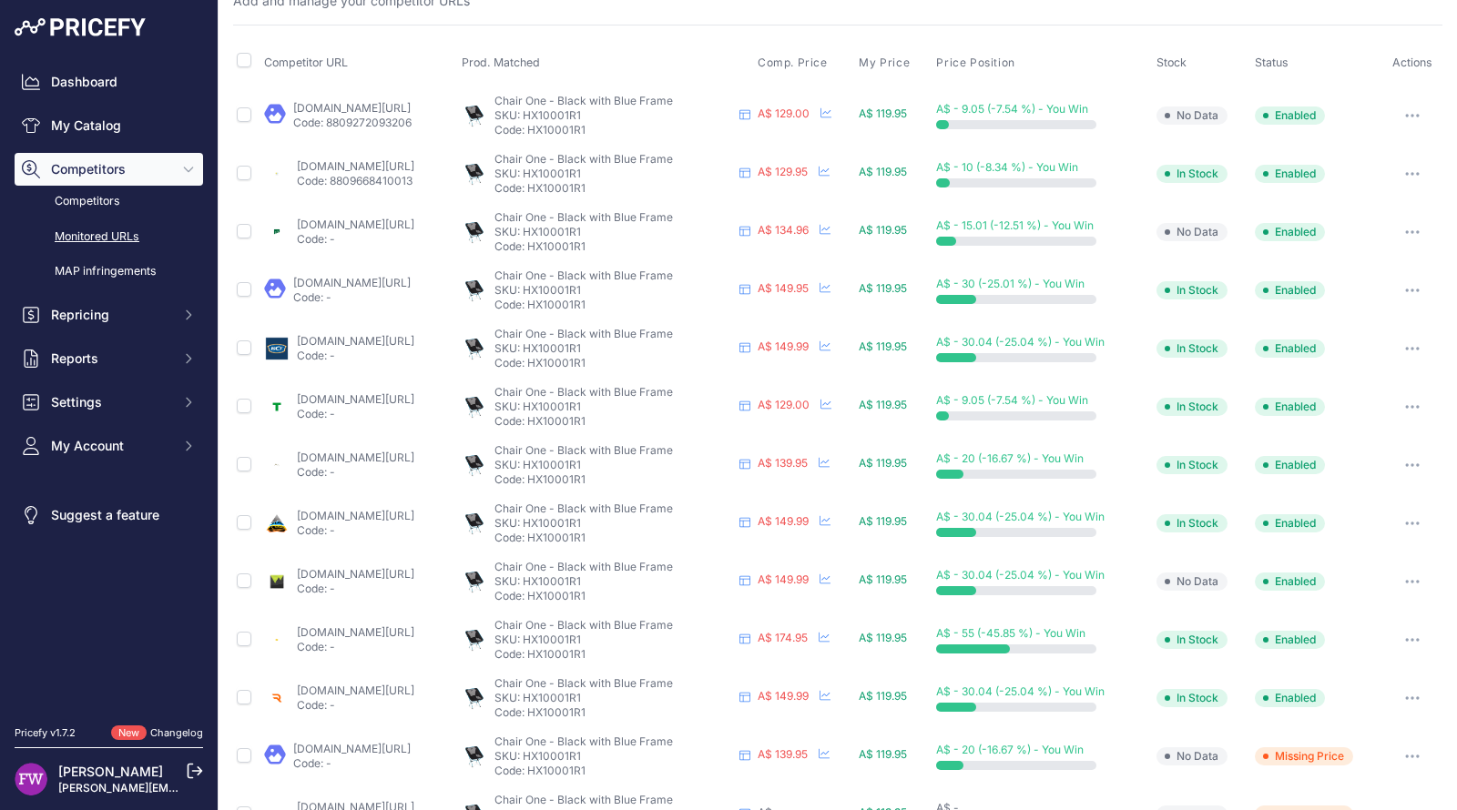
scroll to position [52, 0]
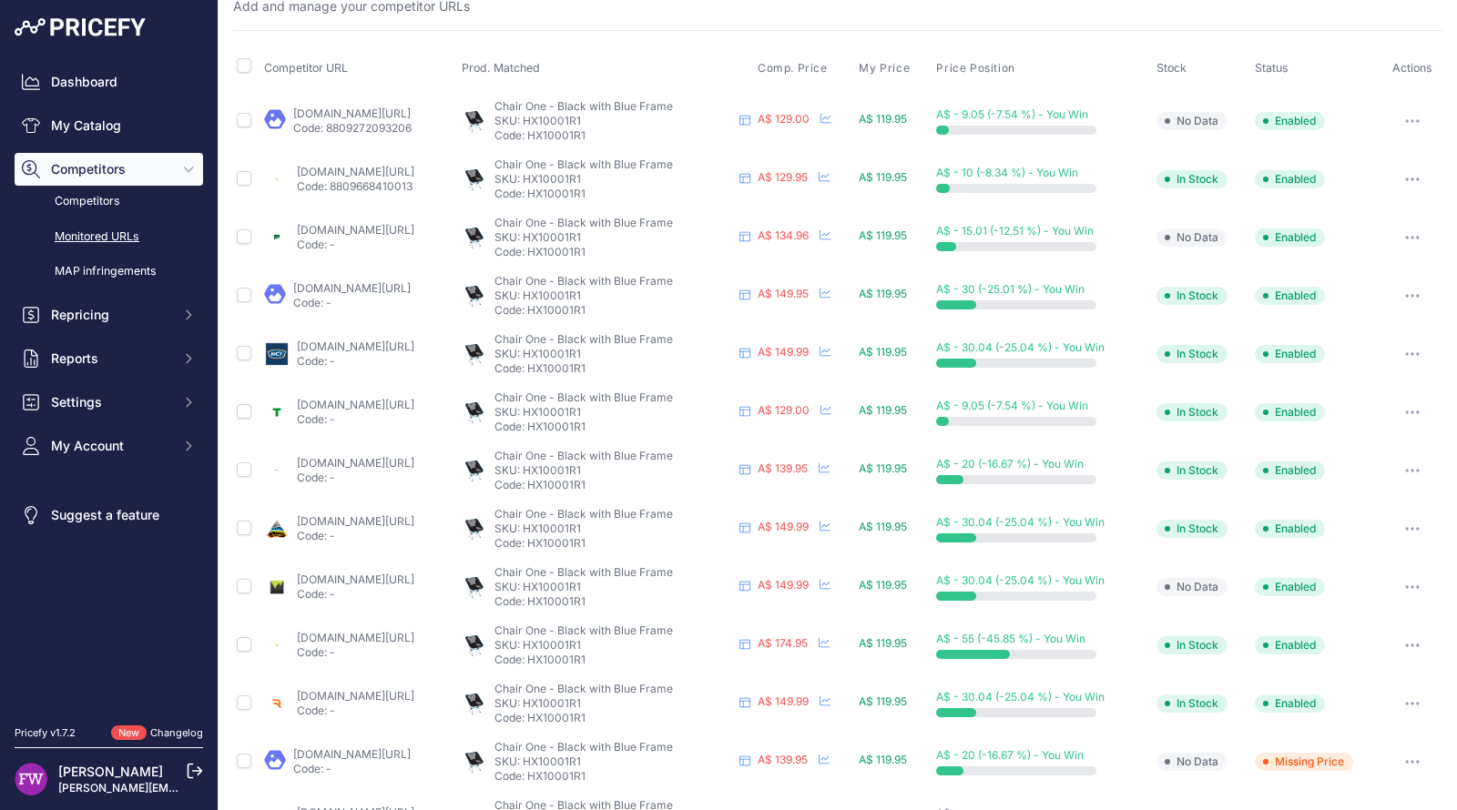
click at [414, 344] on link "bcf.com.au/p/helinox-chair-one-145kg/632750.html?cgid=bcf08357&prirule_jdsnikfk…" at bounding box center [355, 347] width 117 height 14
click at [411, 292] on link "bogong.com.au/helinox-chair-one1.html?prirule_jdsnikfkfjsd=7008" at bounding box center [351, 288] width 117 height 14
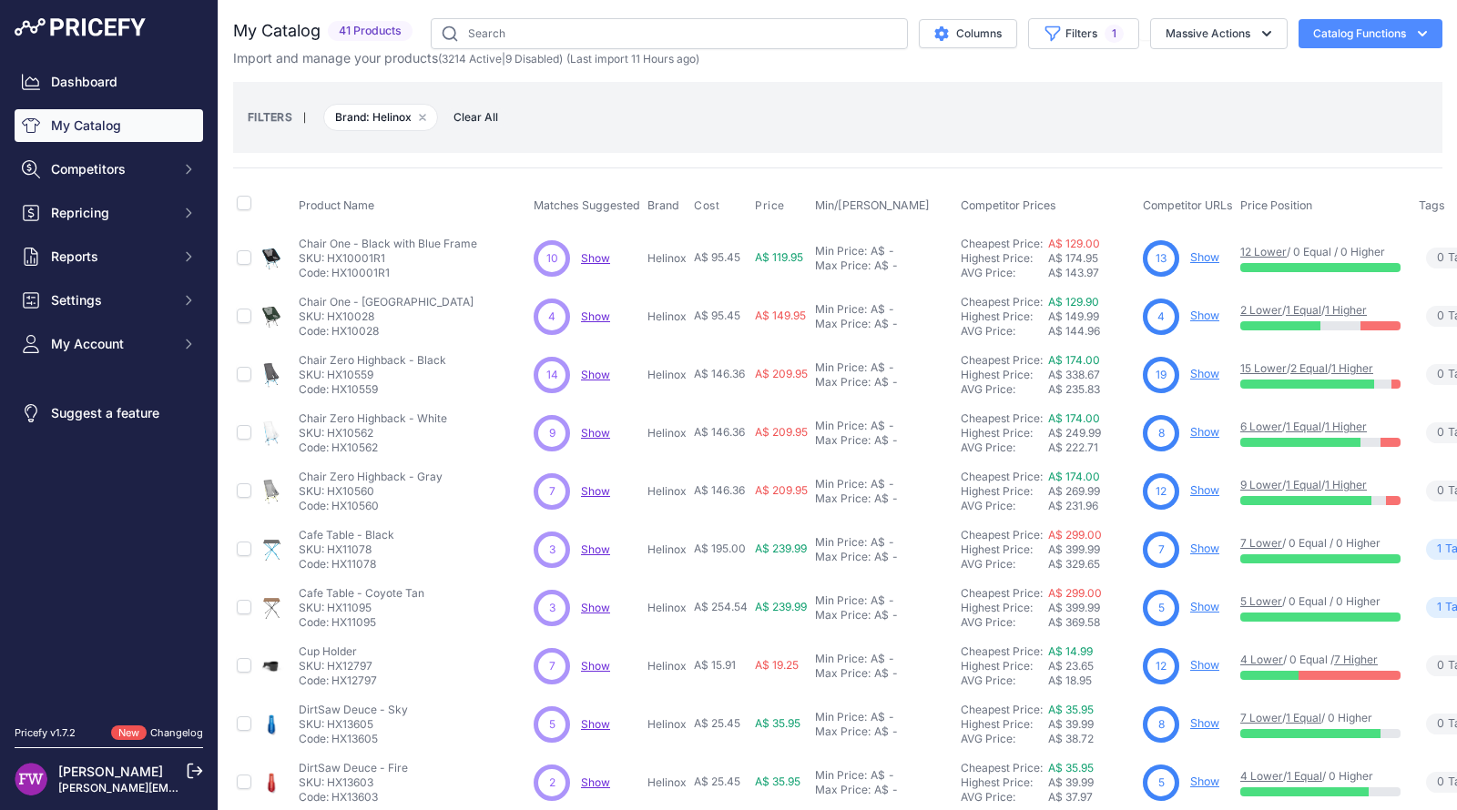
click at [1195, 315] on link "Show" at bounding box center [1204, 316] width 29 height 14
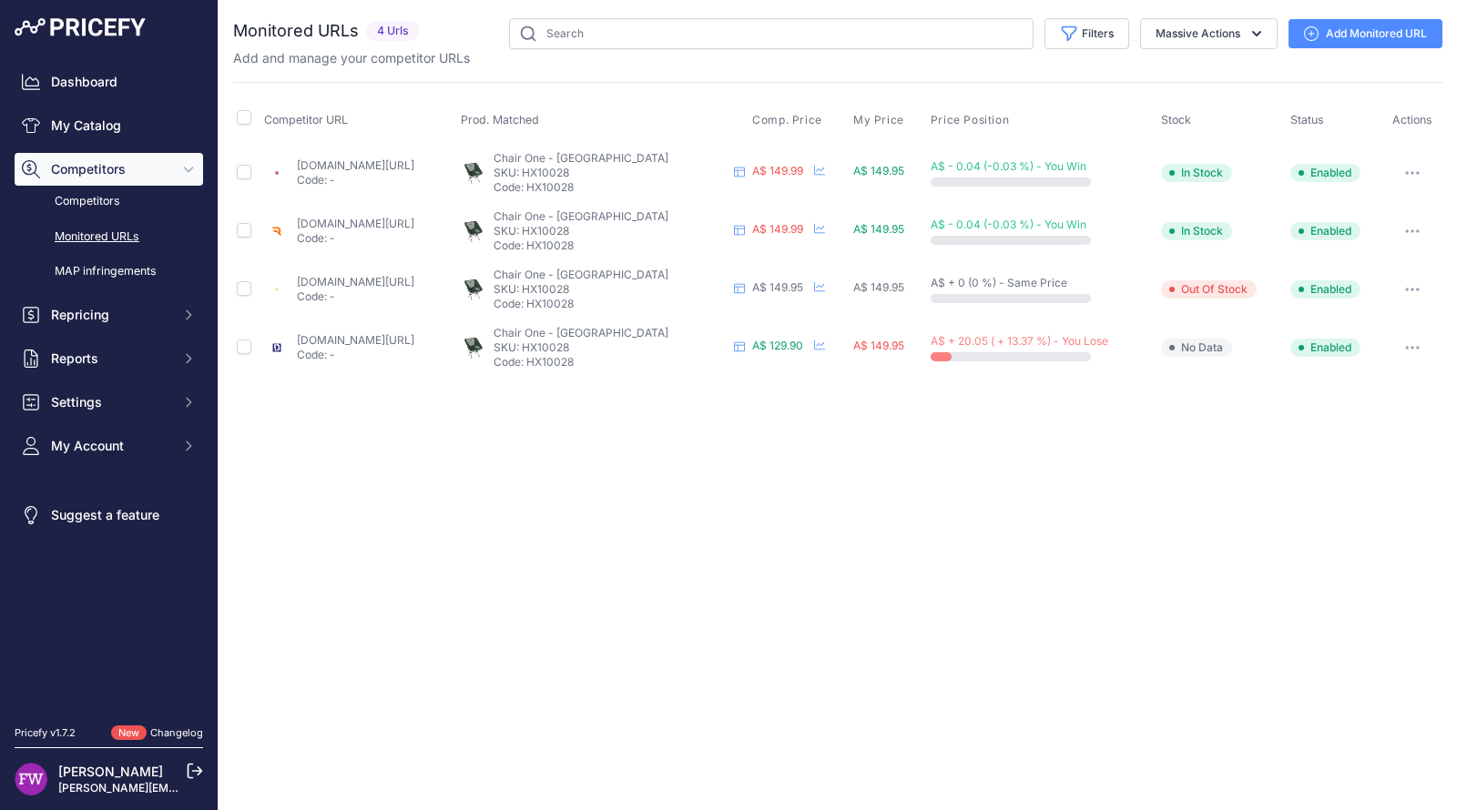
click at [414, 160] on link "getawayoutdoorsbalcatta.com.au/products/chair-one-grn-gry-helinox-s2s?prirule_j…" at bounding box center [355, 165] width 117 height 14
click at [414, 231] on p "Code: -" at bounding box center [355, 238] width 117 height 15
click at [414, 340] on link "downundercamping.com.au/helinox-chair-one-forest-green?prirule_jdsnikfkfjsd=7008" at bounding box center [355, 340] width 117 height 14
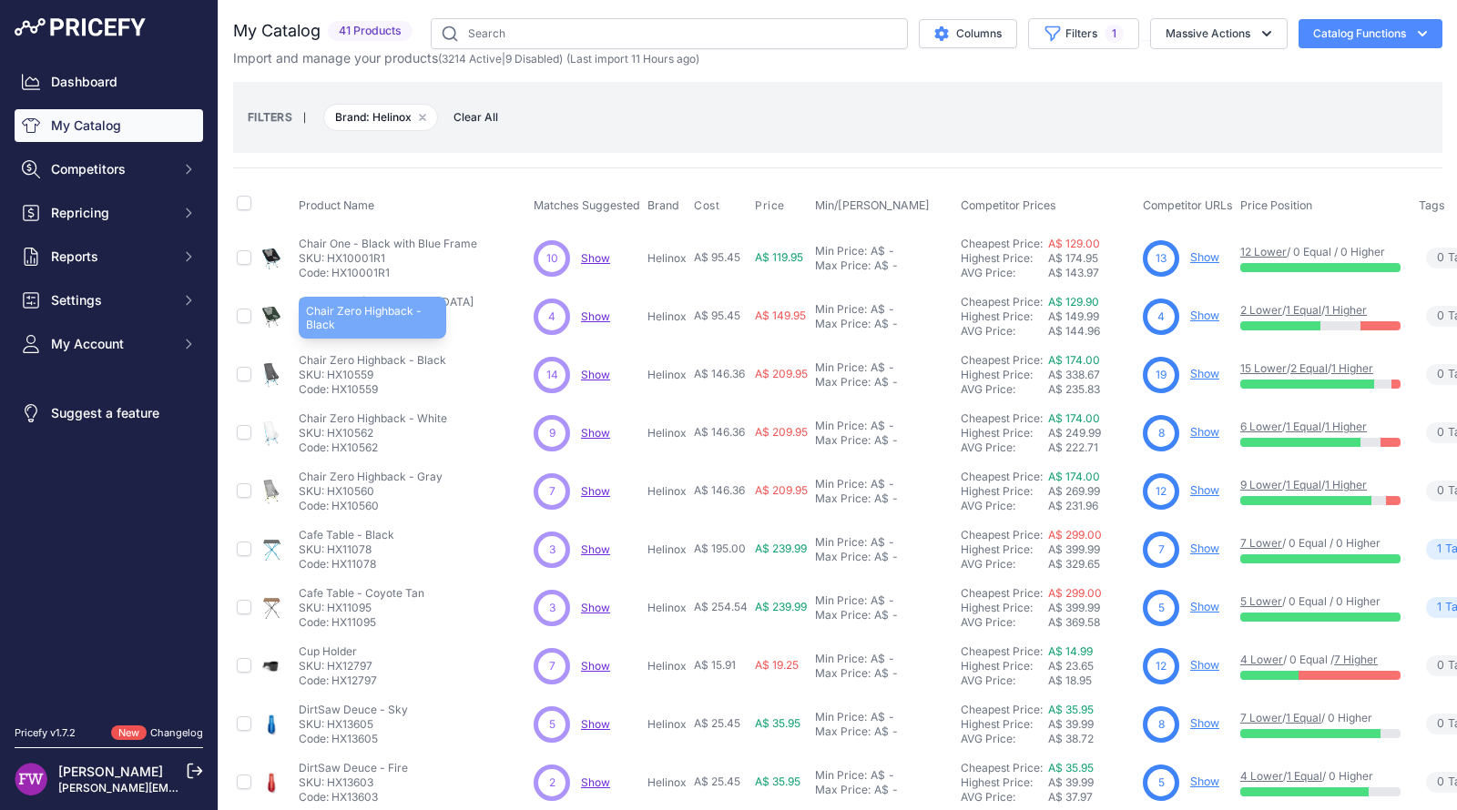
drag, startPoint x: 463, startPoint y: 354, endPoint x: 296, endPoint y: 357, distance: 166.6
click at [296, 357] on td "Chair Zero Highback - Black Chair Zero Highback - Black SKU: HX10559 Code: HX10…" at bounding box center [412, 375] width 235 height 58
copy p "Chair Zero Highback - Black"
click at [1211, 370] on link "Show" at bounding box center [1204, 374] width 29 height 14
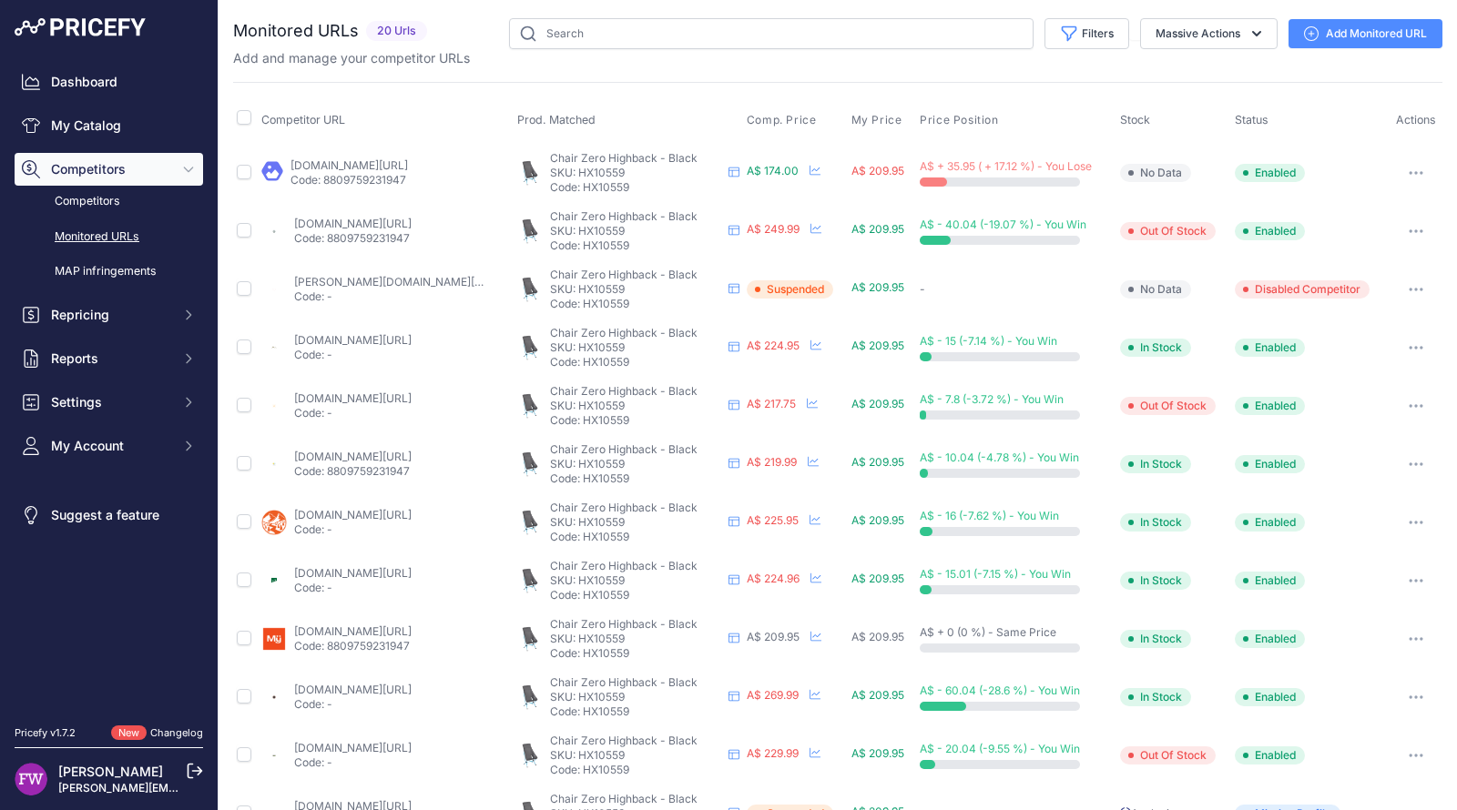
click at [408, 168] on link "[DOMAIN_NAME][URL]" at bounding box center [348, 165] width 117 height 14
click at [412, 227] on link "tomsoutdoors.com.au/products/helinox-chair-zero-highback?_pos=2&_psq=chair+zero…" at bounding box center [352, 224] width 117 height 14
click at [412, 340] on link "sherpa.com.au/helinox-chair-zero-high-back?prirule_jdsnikfkfjsd=7008" at bounding box center [352, 340] width 117 height 14
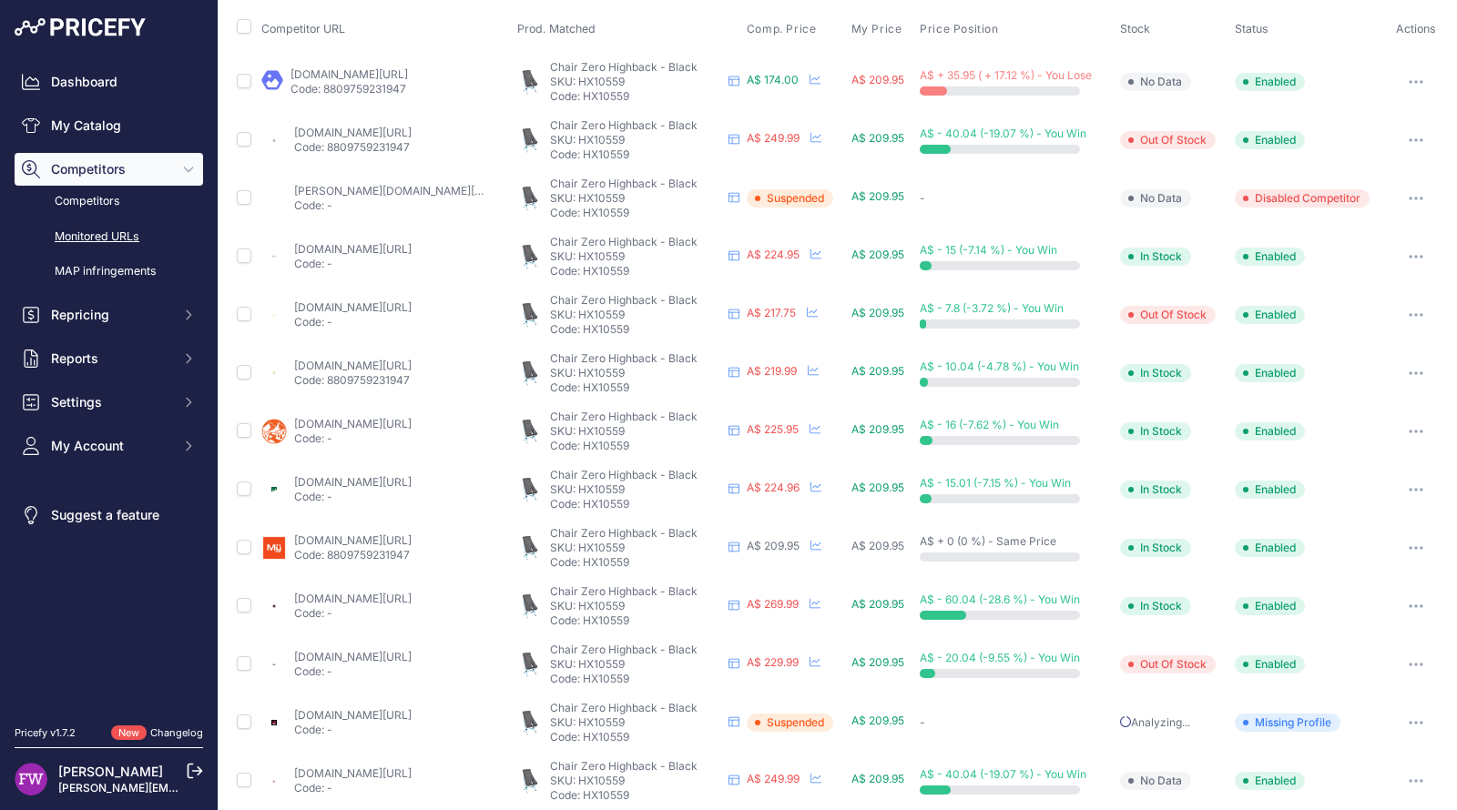
scroll to position [123, 0]
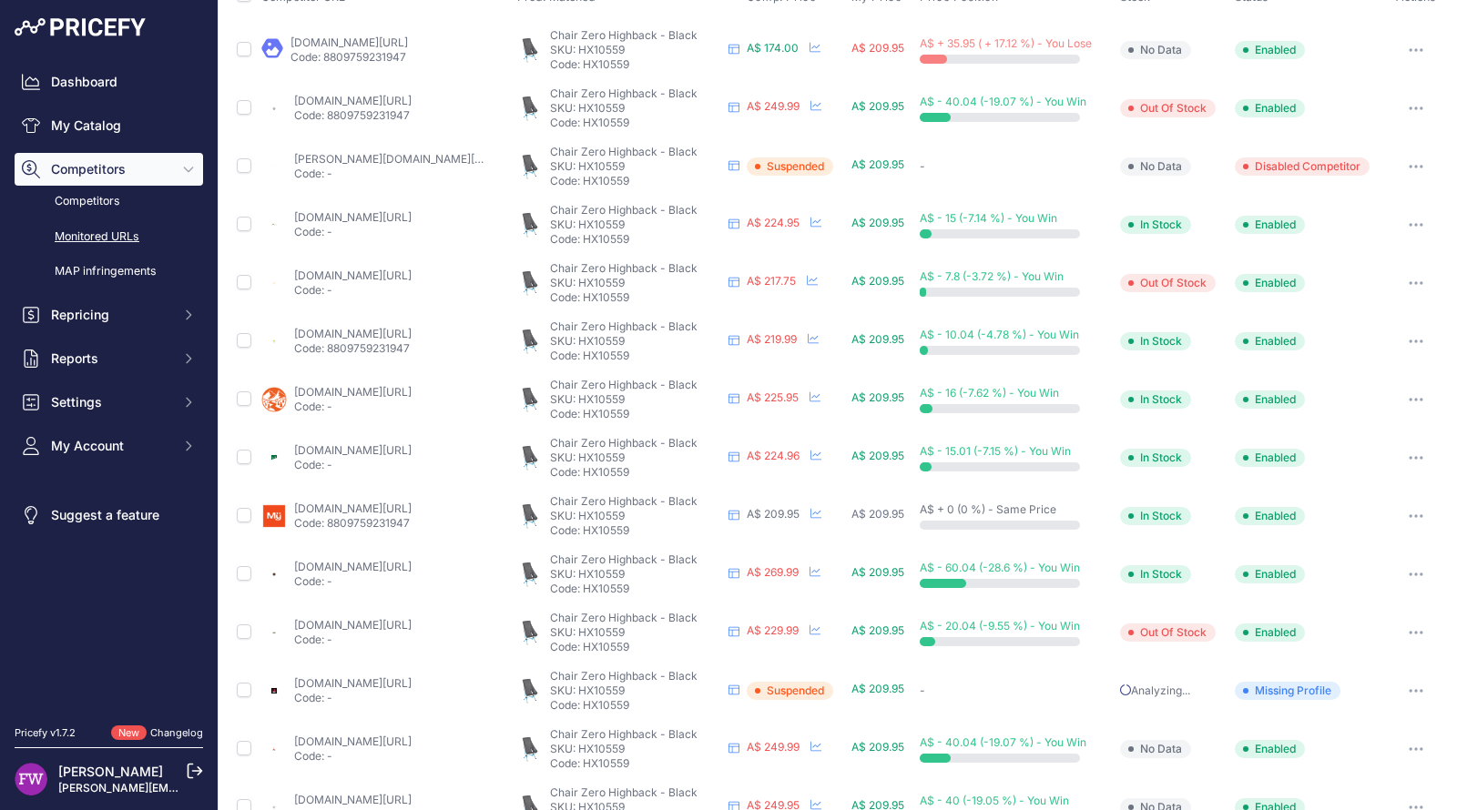
click at [412, 563] on link "campingoverlanding.com.au/products/helinox-chair-zero-high-back?prirule_jdsnikf…" at bounding box center [352, 567] width 117 height 14
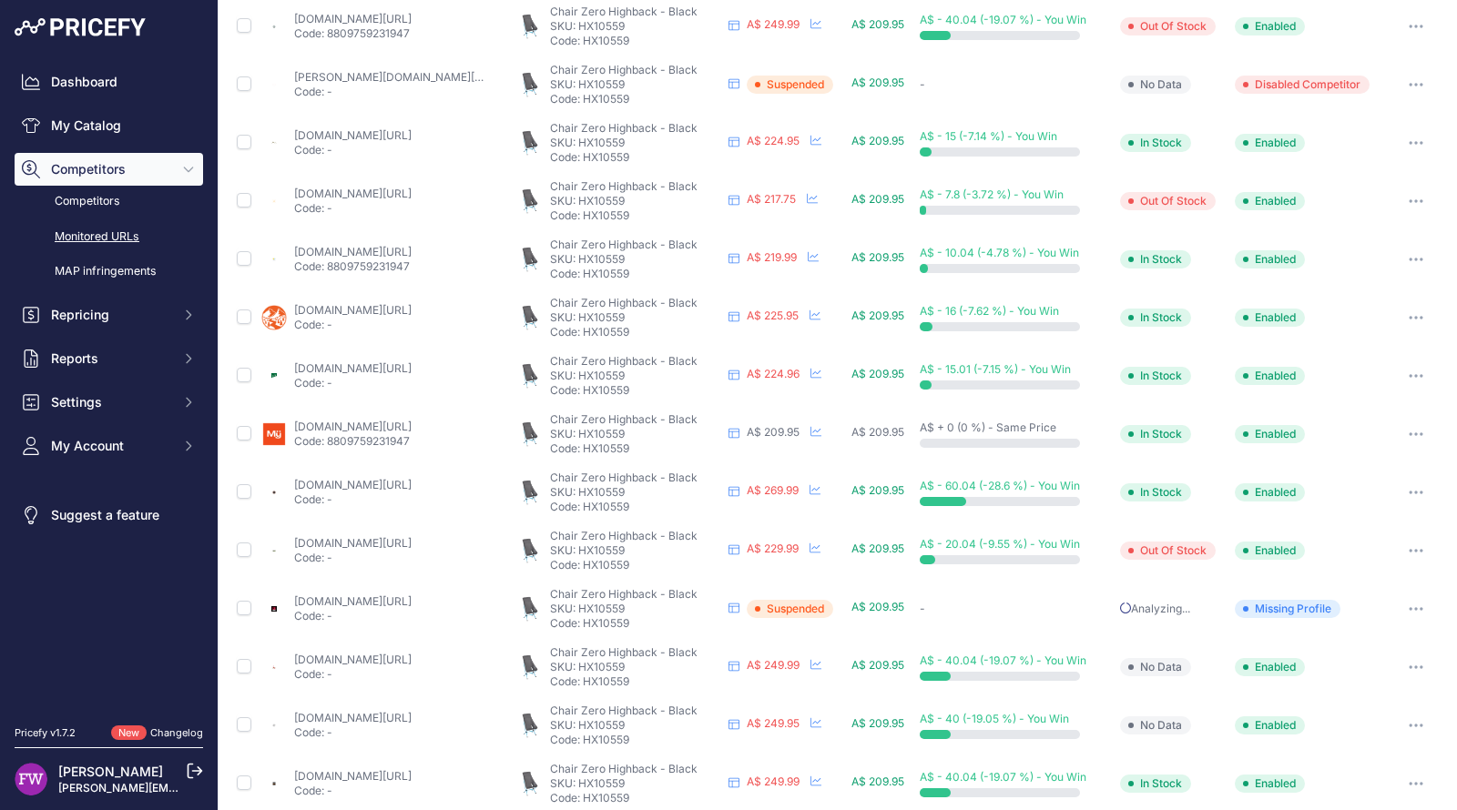
click at [1410, 73] on button "button" at bounding box center [1416, 84] width 36 height 25
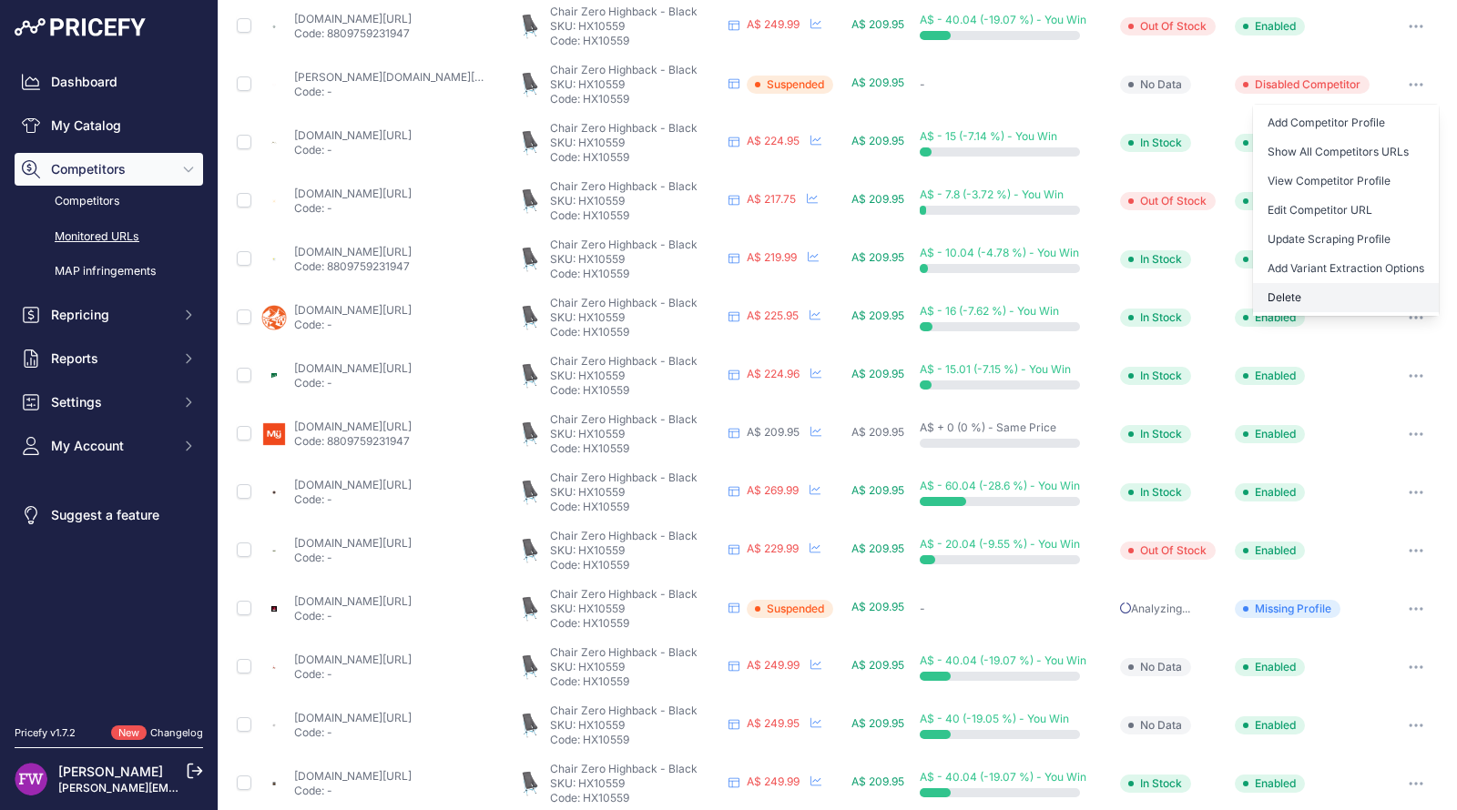
click at [1347, 283] on button "Delete" at bounding box center [1346, 297] width 186 height 29
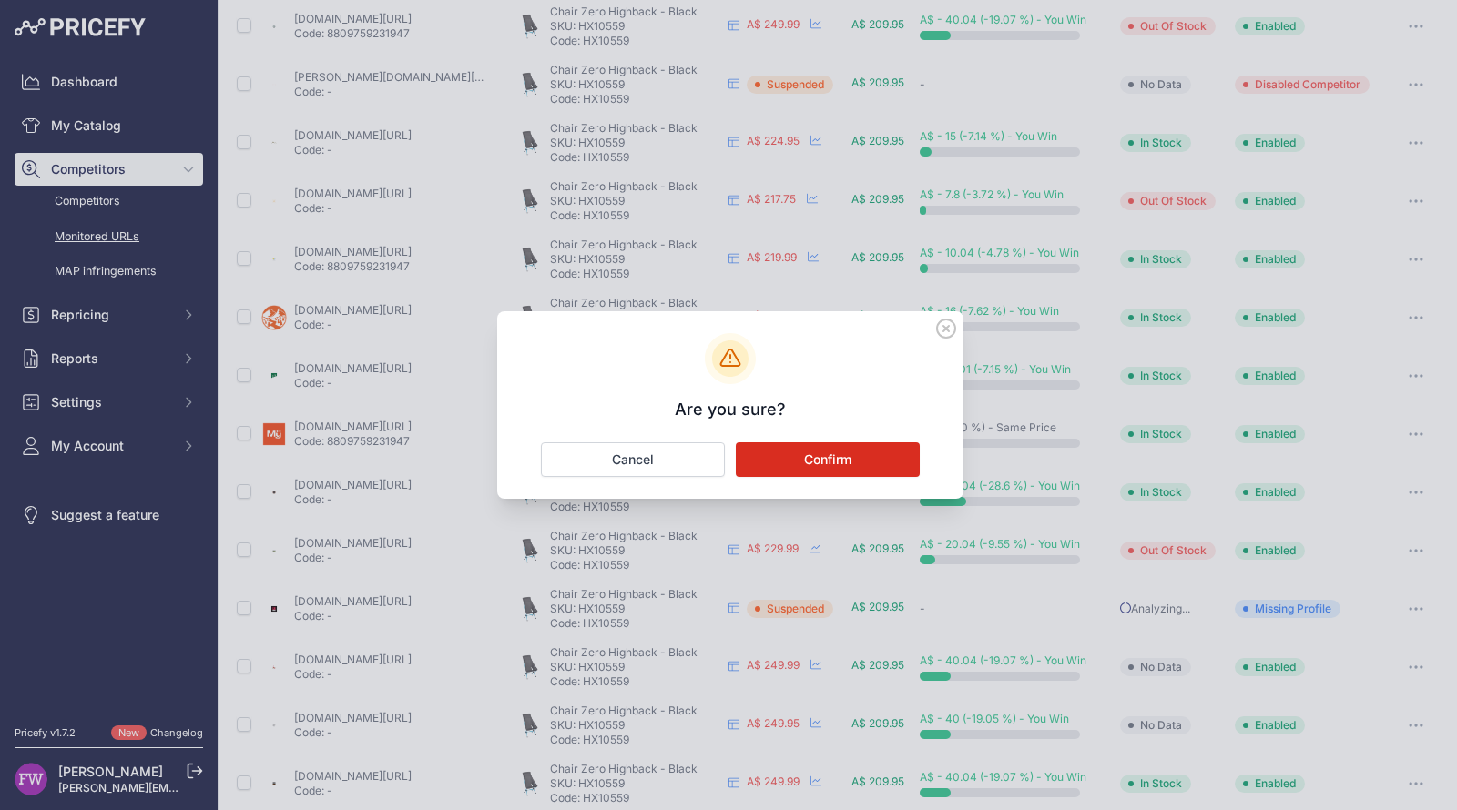
click at [873, 453] on button "Confirm" at bounding box center [828, 459] width 184 height 35
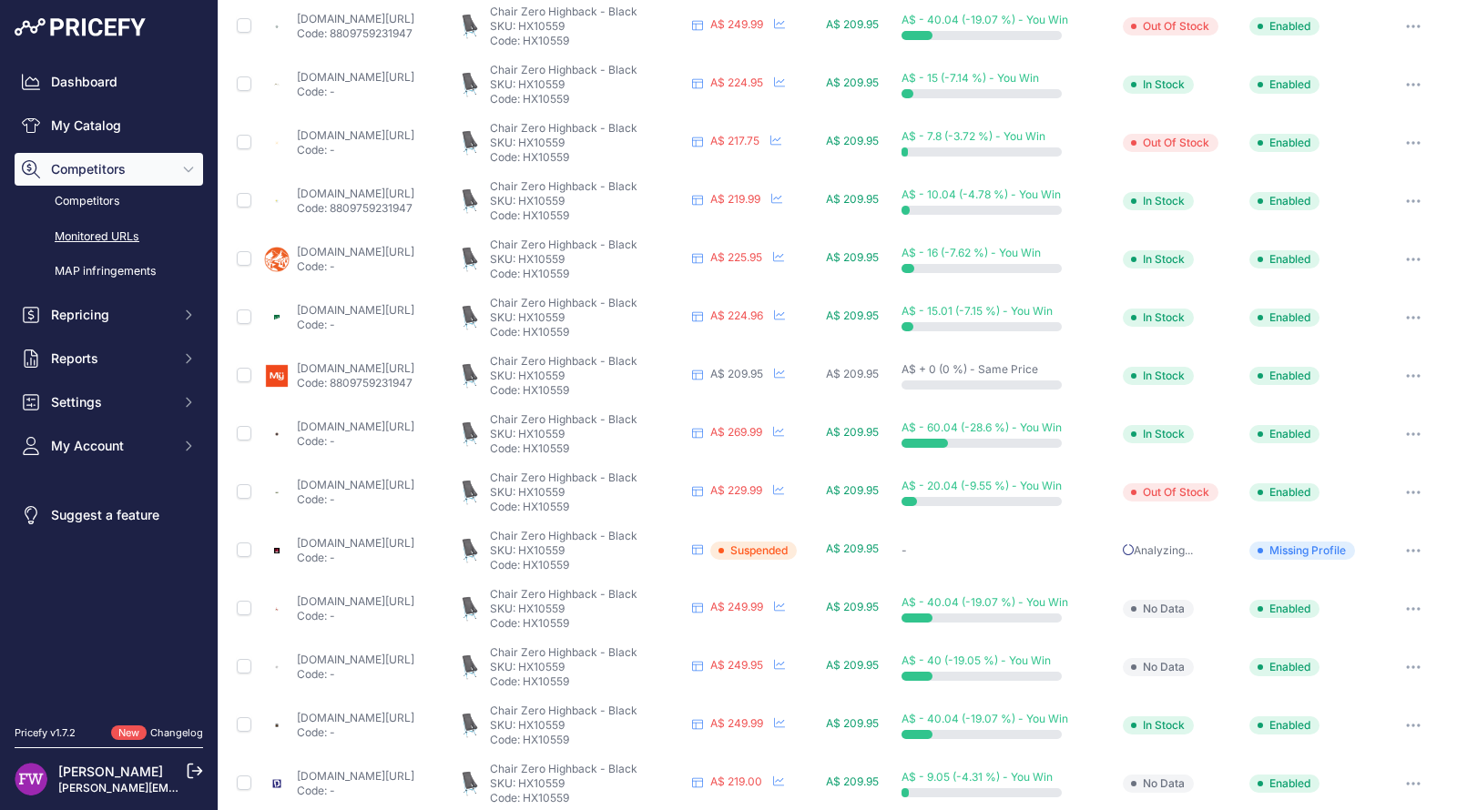
click at [1395, 552] on button "button" at bounding box center [1413, 550] width 36 height 25
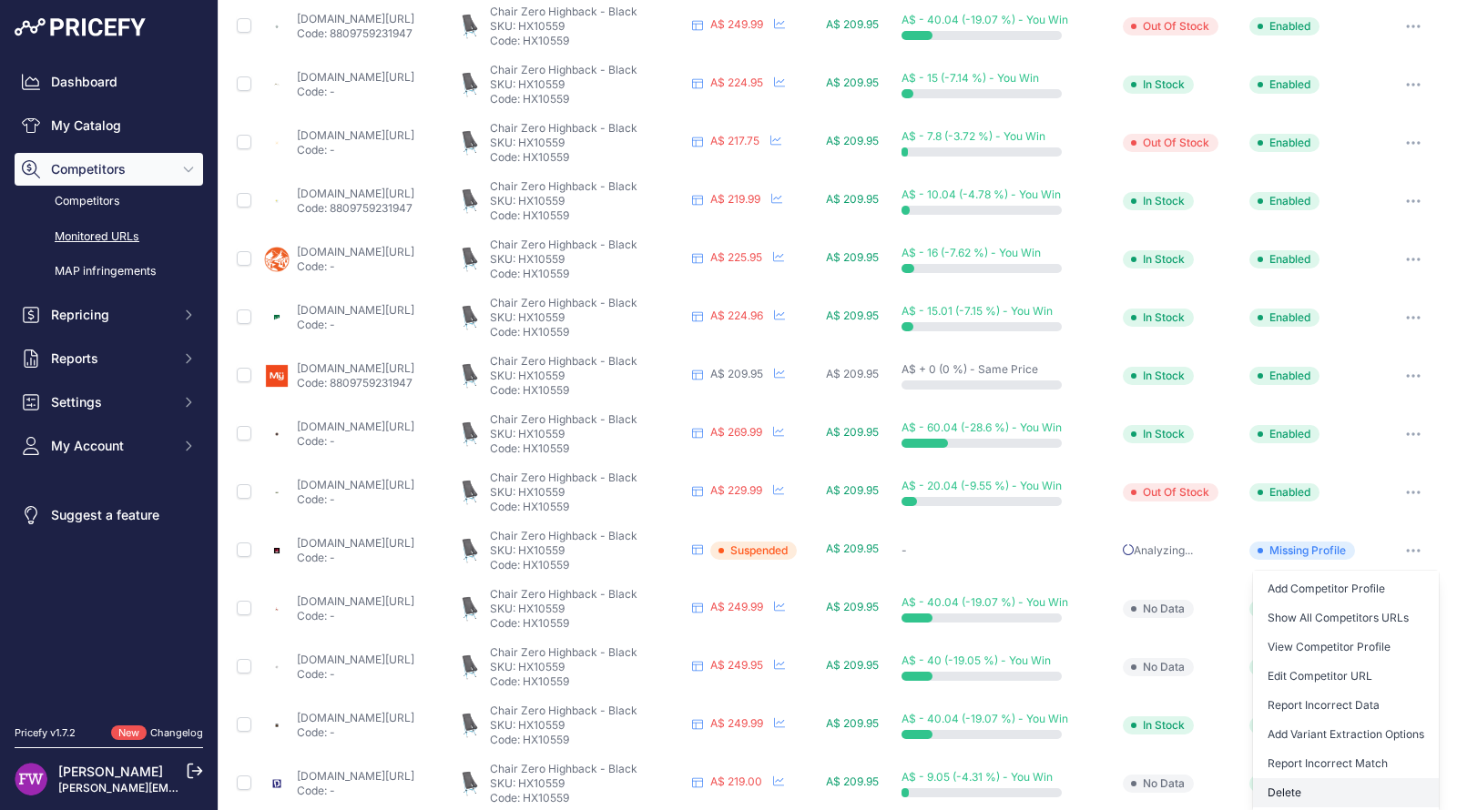
click at [1326, 788] on button "Delete" at bounding box center [1346, 792] width 186 height 29
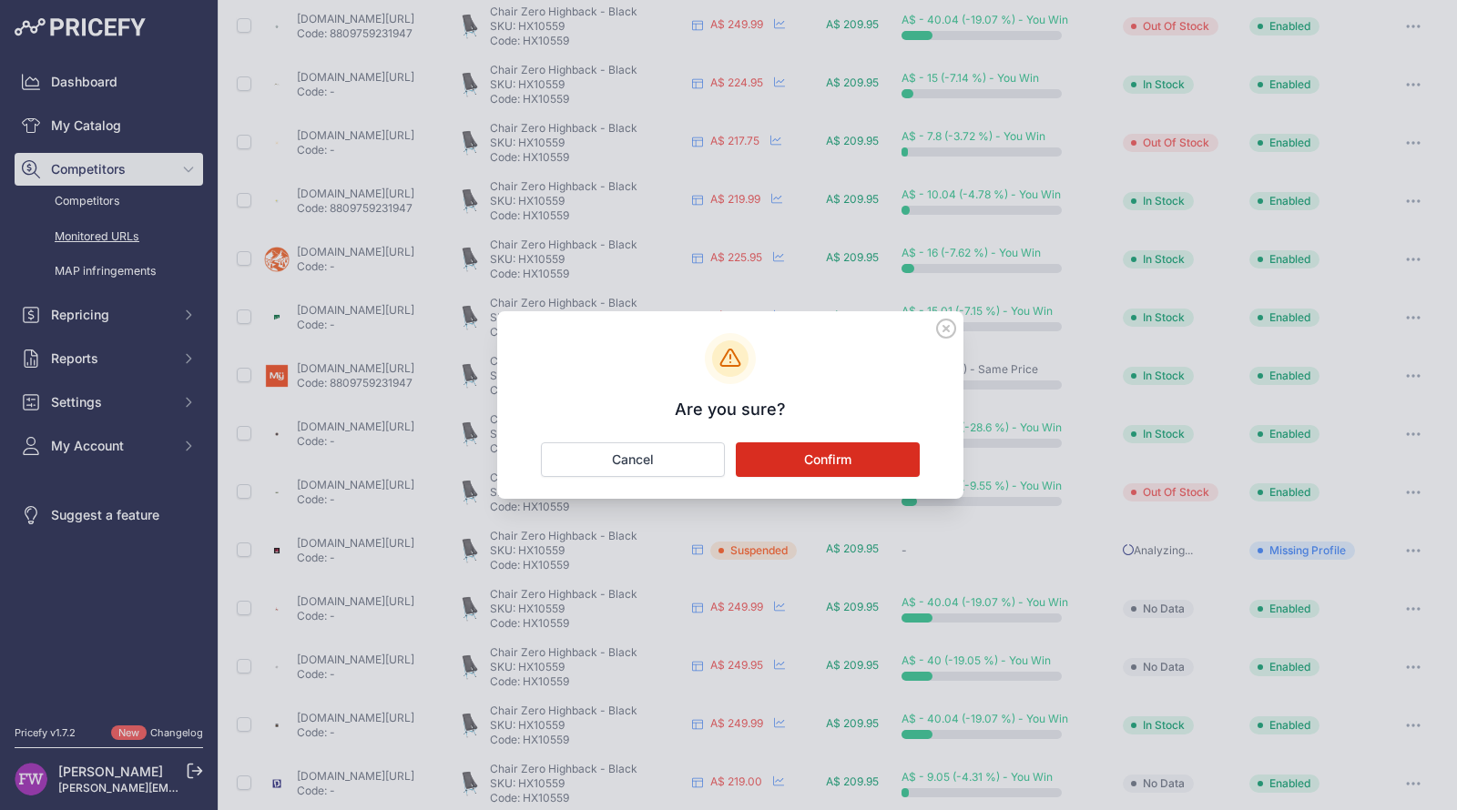
click at [876, 454] on button "Confirm" at bounding box center [828, 459] width 184 height 35
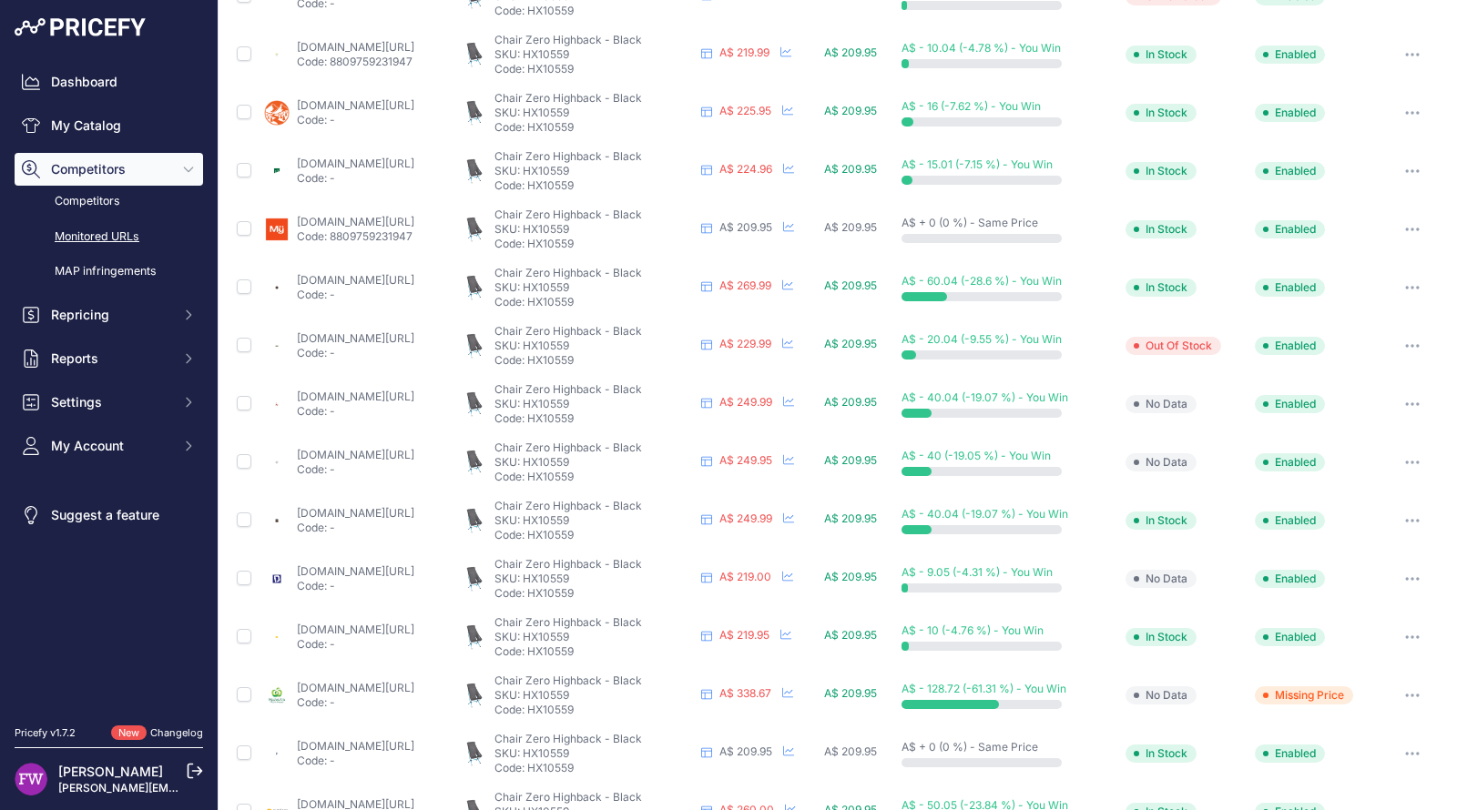
scroll to position [398, 0]
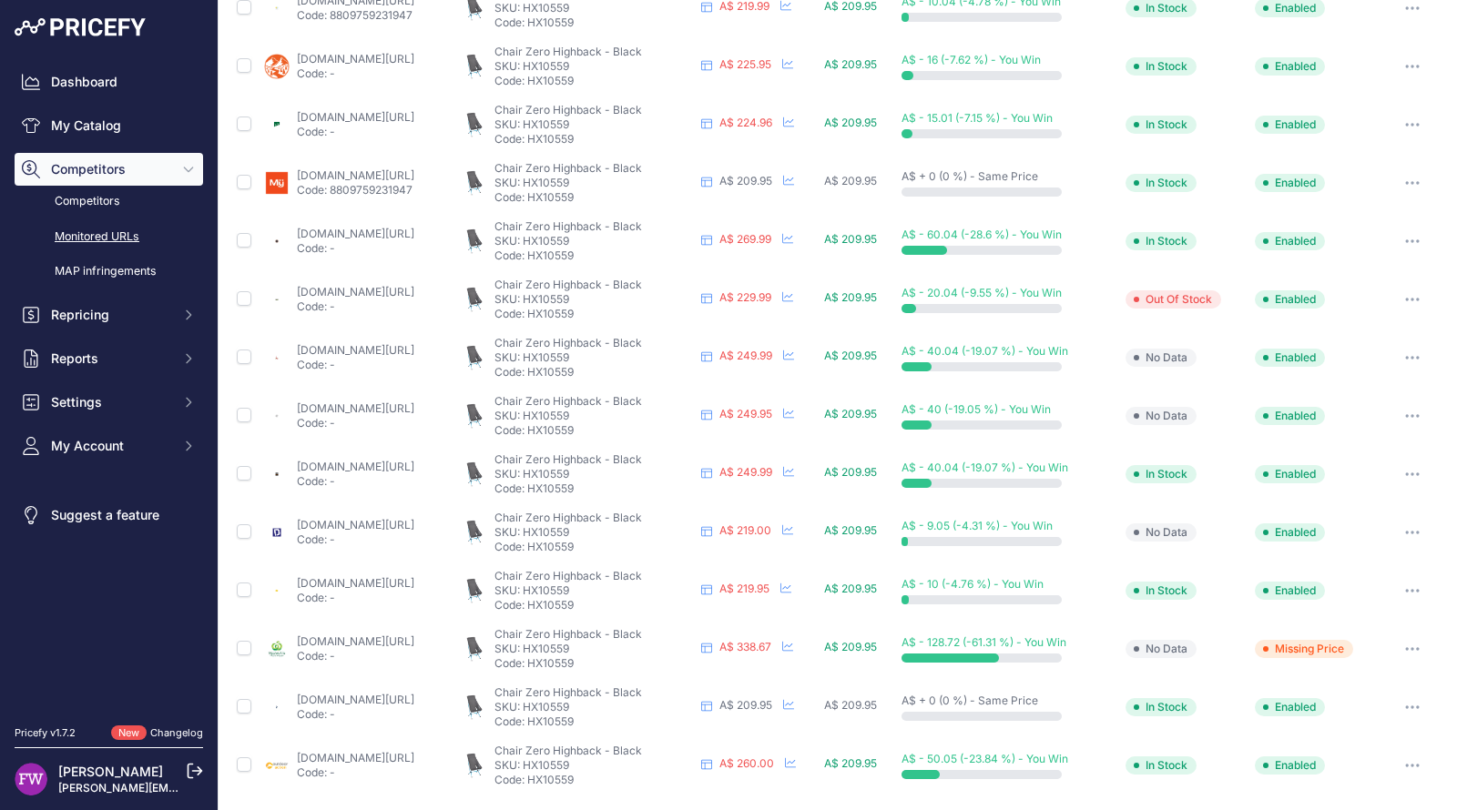
click at [414, 641] on link "woolworths.com.au/shop/productdetails/1121171943?prirule_jdsnikfkfjsd=7008" at bounding box center [355, 642] width 117 height 14
click at [414, 758] on link "outdooraction.com.au/products/helinox-chair-zero-highback?prirule_jdsnikfkfjsd=…" at bounding box center [355, 758] width 117 height 14
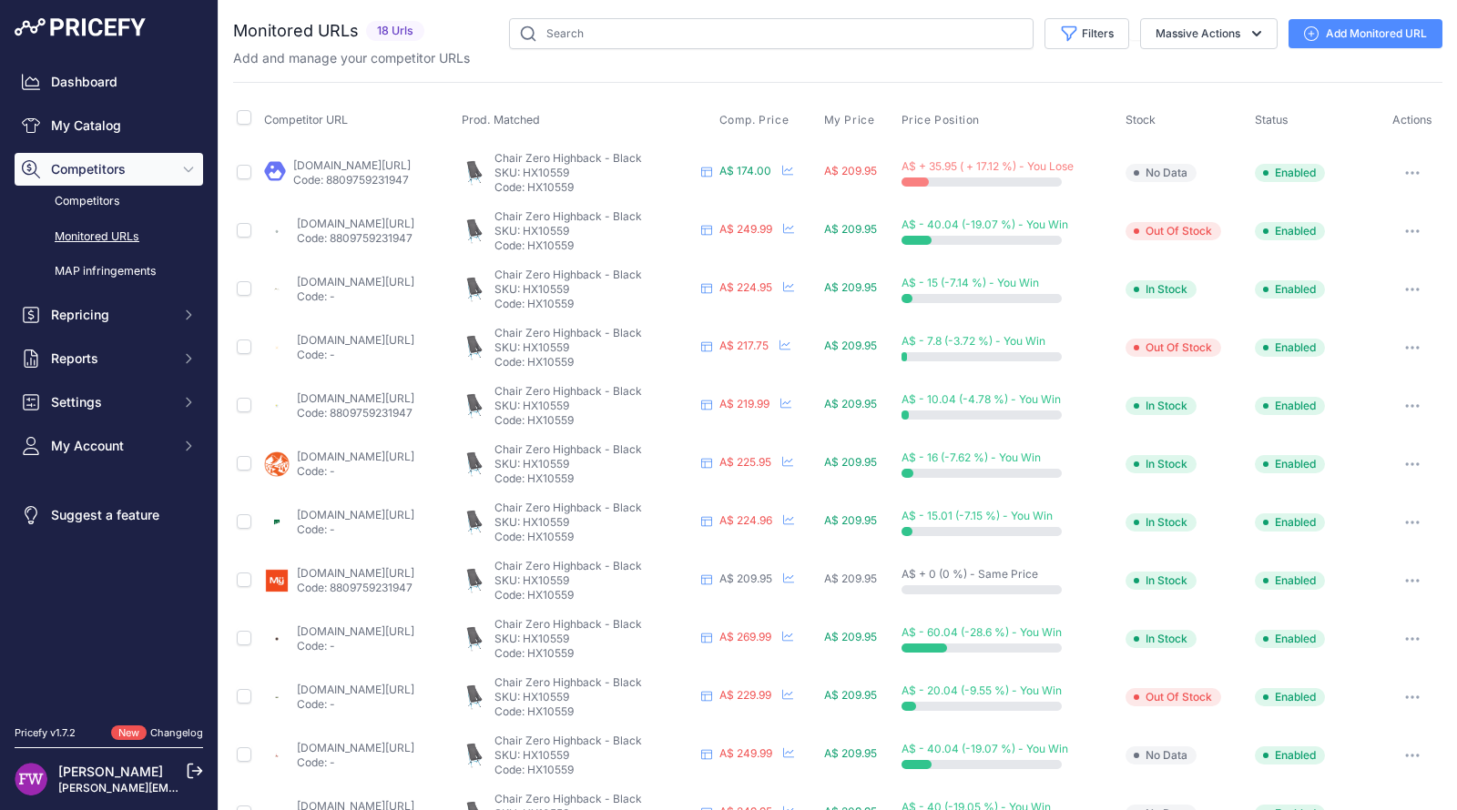
click at [1394, 173] on button "button" at bounding box center [1412, 172] width 36 height 25
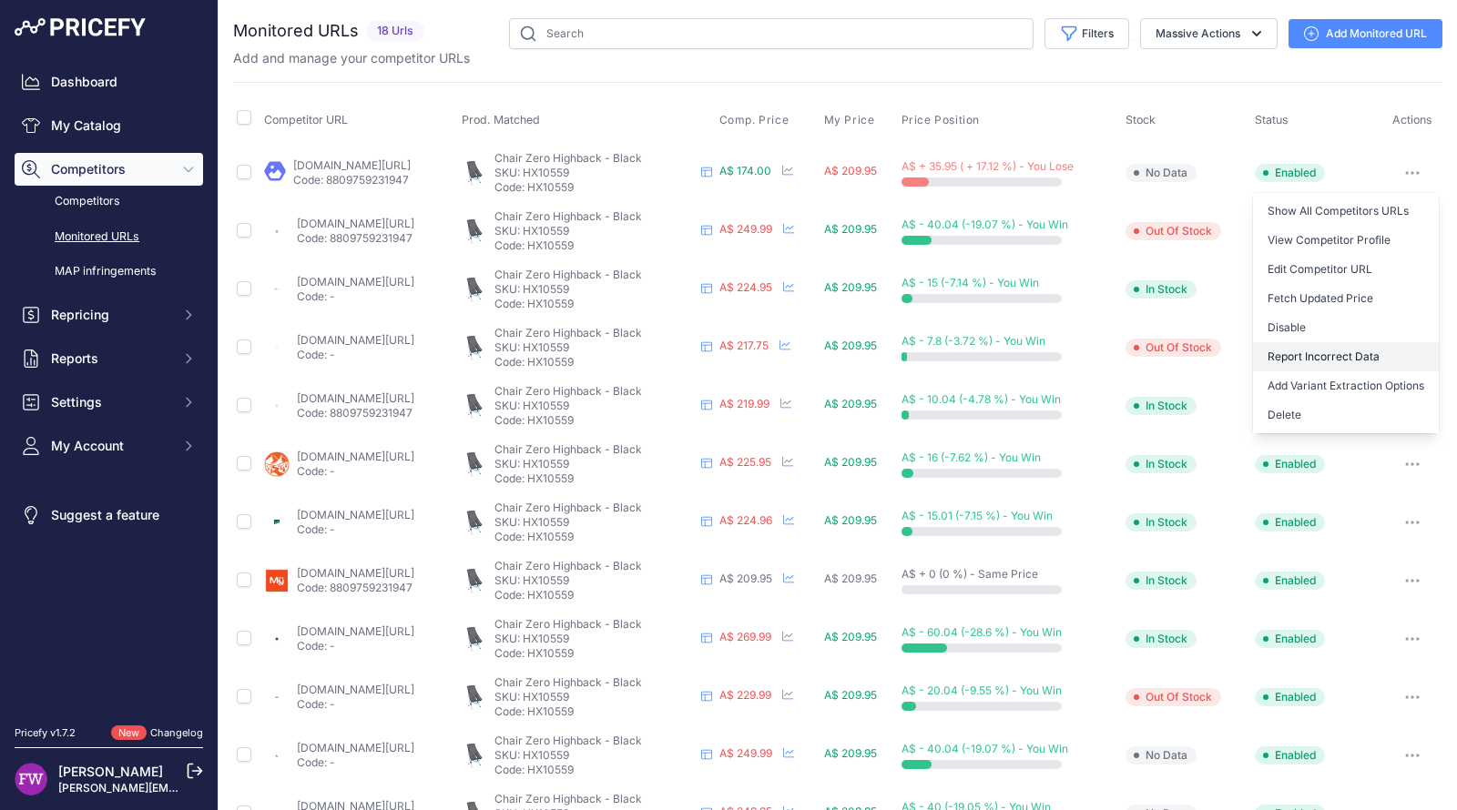
click at [1318, 356] on button "Report Incorrect Data" at bounding box center [1346, 356] width 186 height 29
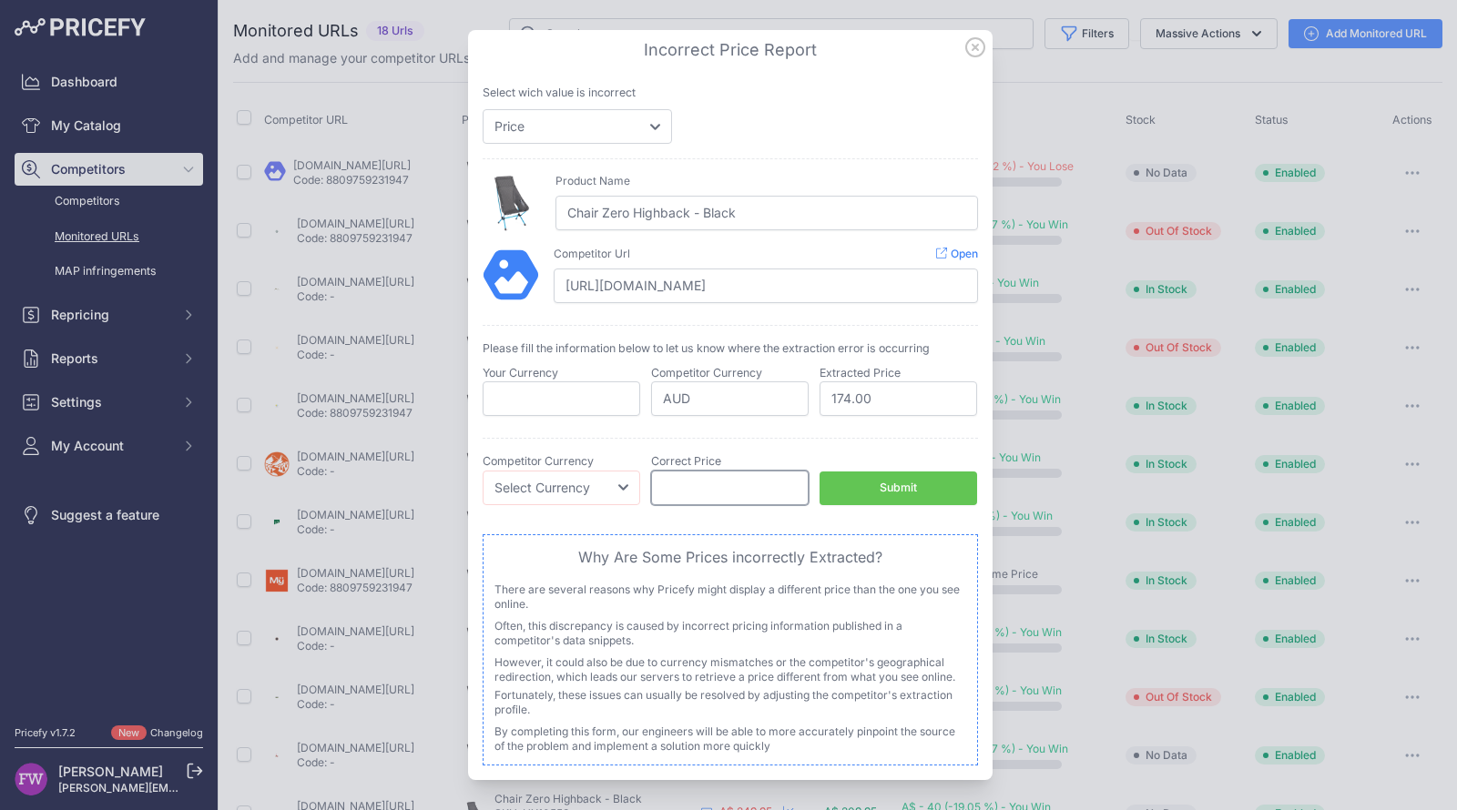
click at [728, 501] on input "number" at bounding box center [730, 488] width 158 height 35
type input "174.9"
click at [580, 493] on select "Select Currency EUR CAD CNY JPY PLN" at bounding box center [562, 488] width 158 height 35
select select "AUD"
click at [483, 471] on select "Select Currency EUR CAD CNY JPY PLN" at bounding box center [562, 488] width 158 height 35
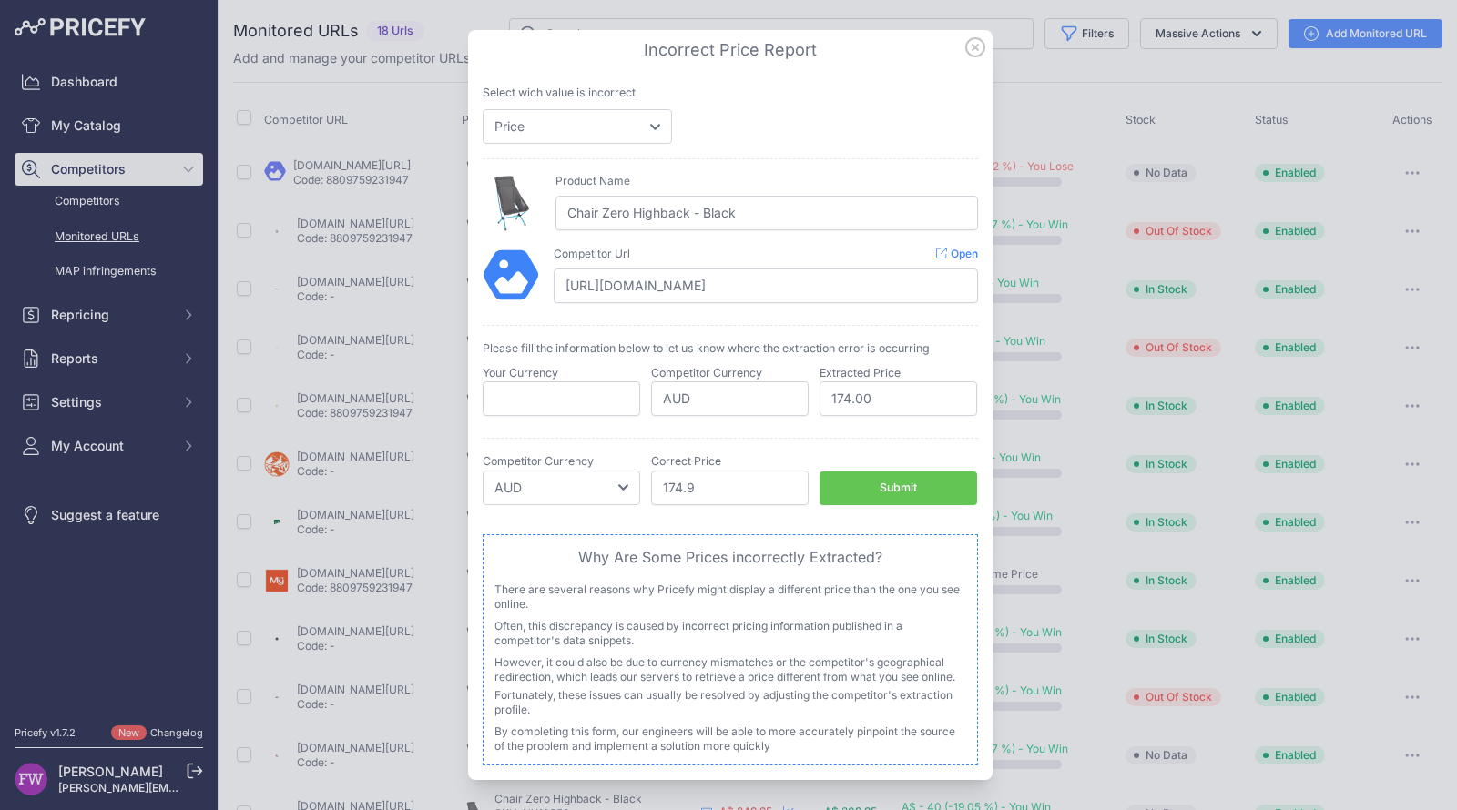
click at [900, 472] on button "Submit" at bounding box center [898, 489] width 158 height 34
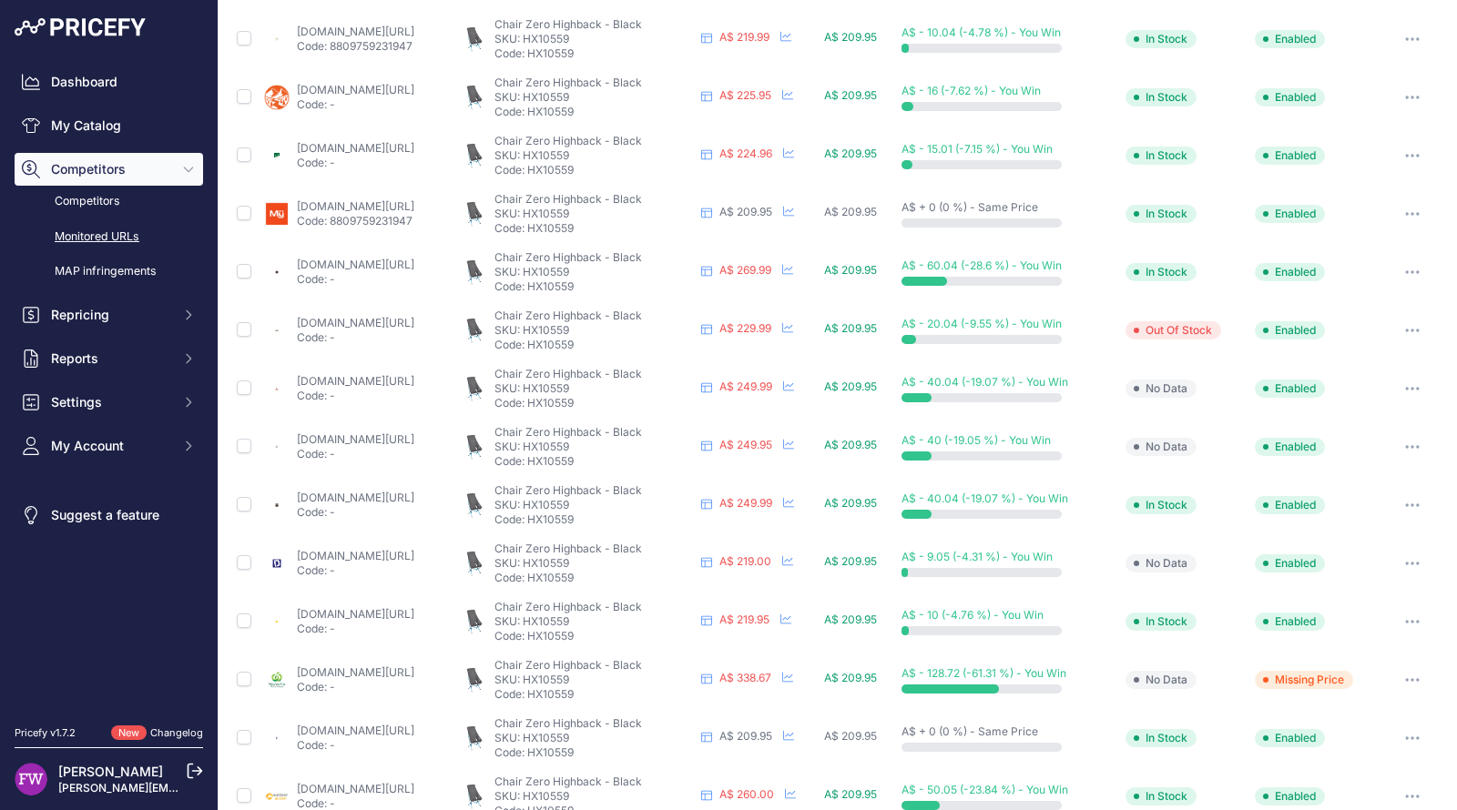
scroll to position [366, 0]
click at [414, 262] on link "campingoverlanding.com.au/products/helinox-chair-zero-high-back?prirule_jdsnikf…" at bounding box center [355, 266] width 117 height 14
click at [1409, 271] on button "button" at bounding box center [1412, 272] width 36 height 25
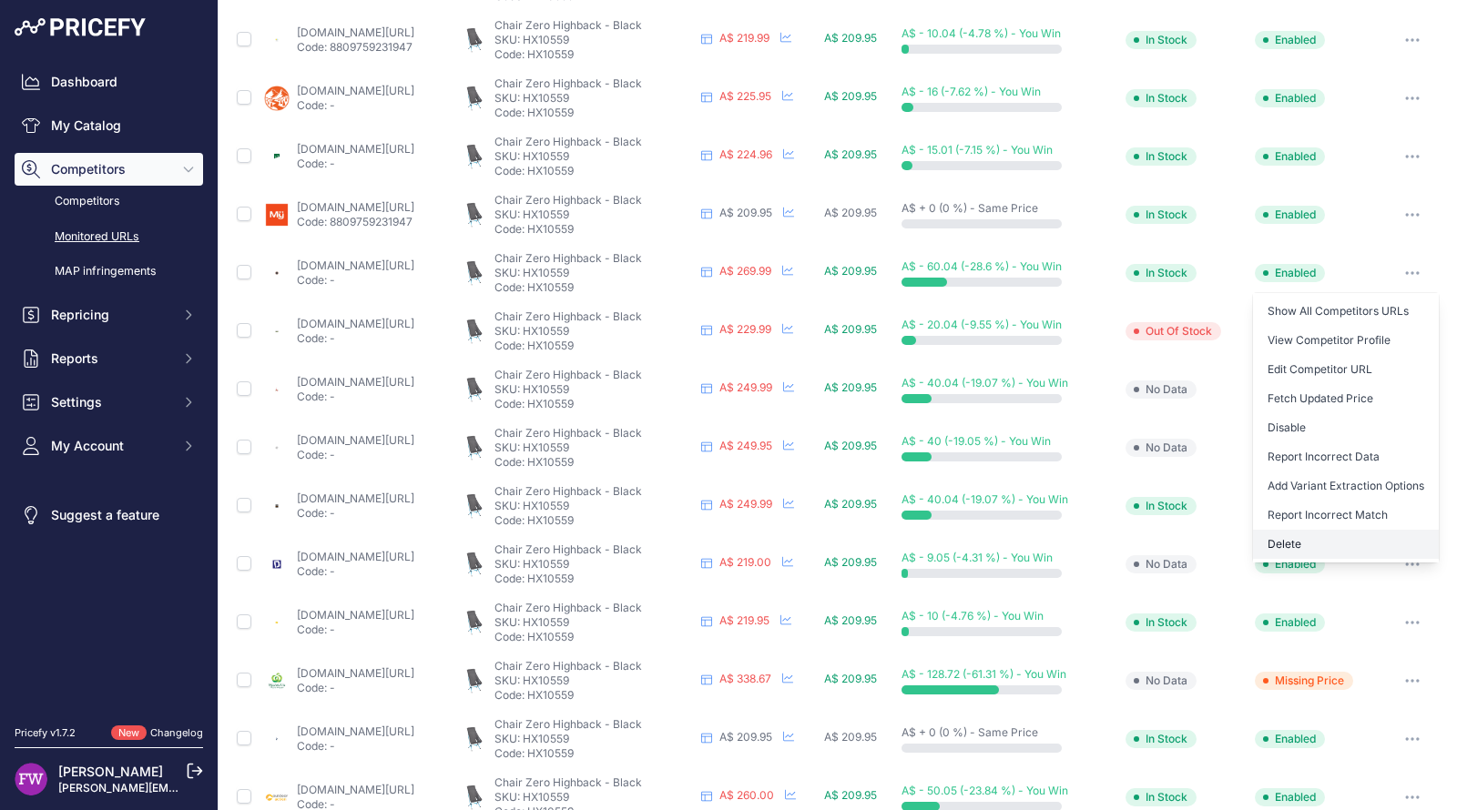
click at [1357, 540] on button "Delete" at bounding box center [1346, 544] width 186 height 29
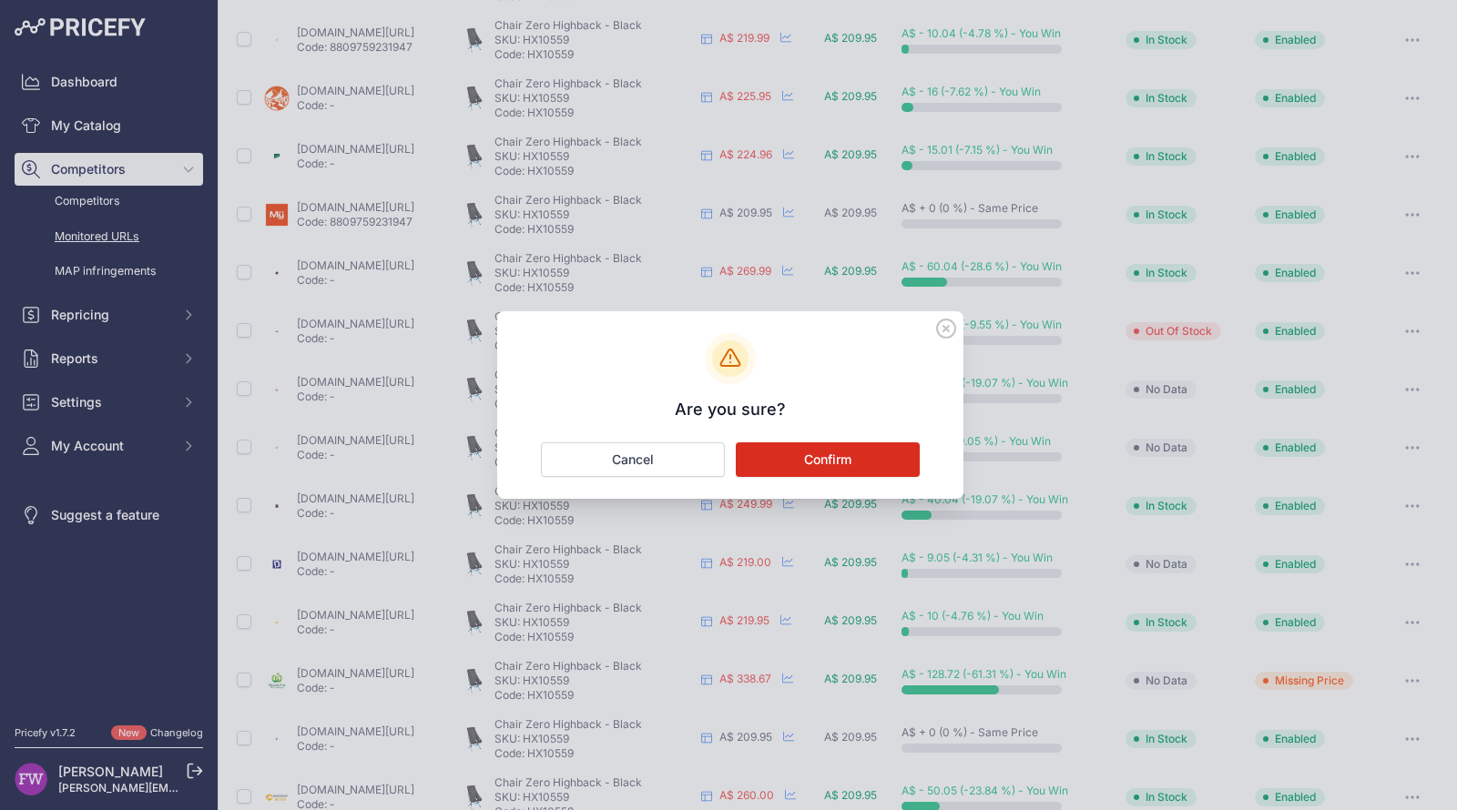
click at [869, 443] on button "Confirm" at bounding box center [828, 459] width 184 height 35
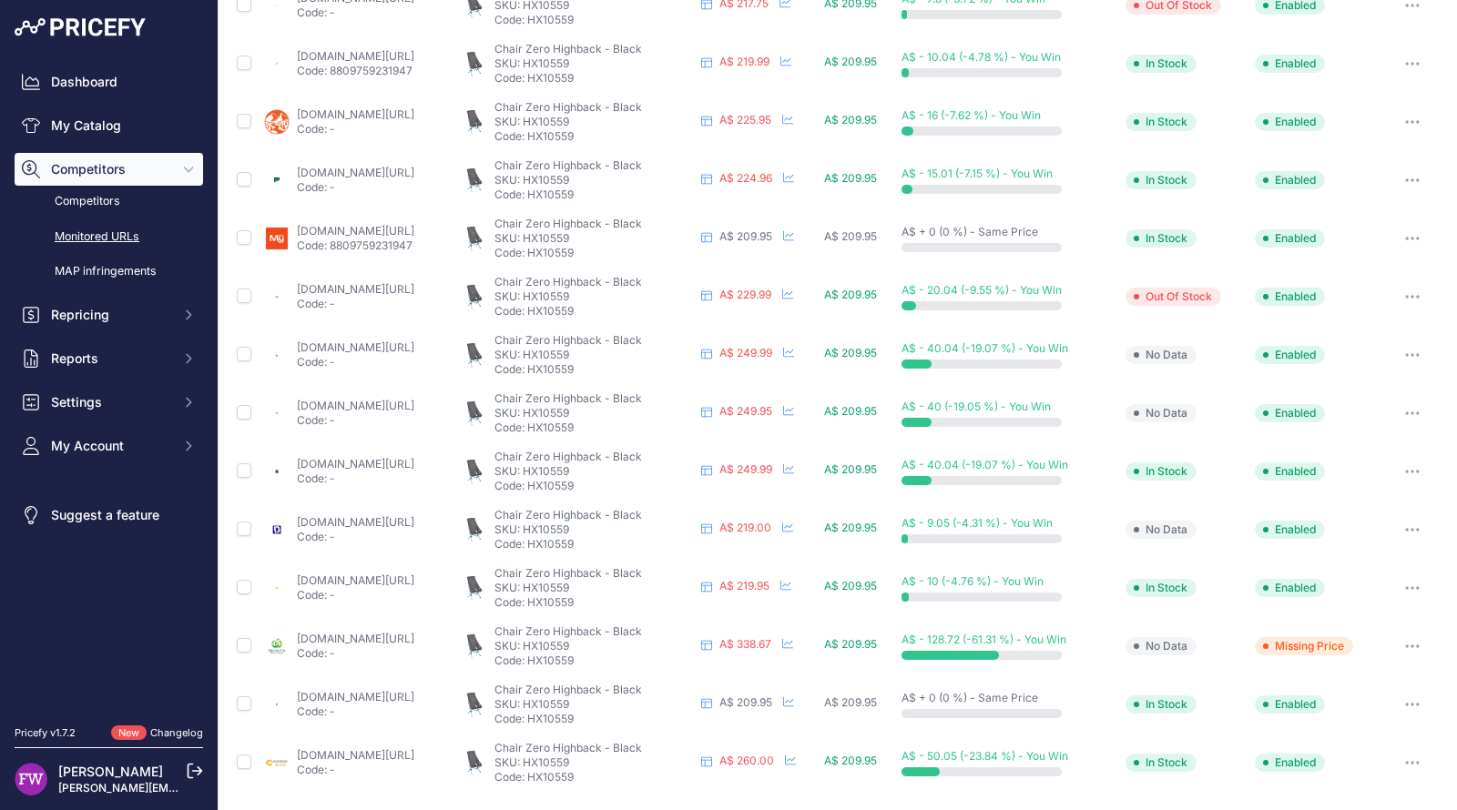
scroll to position [340, 0]
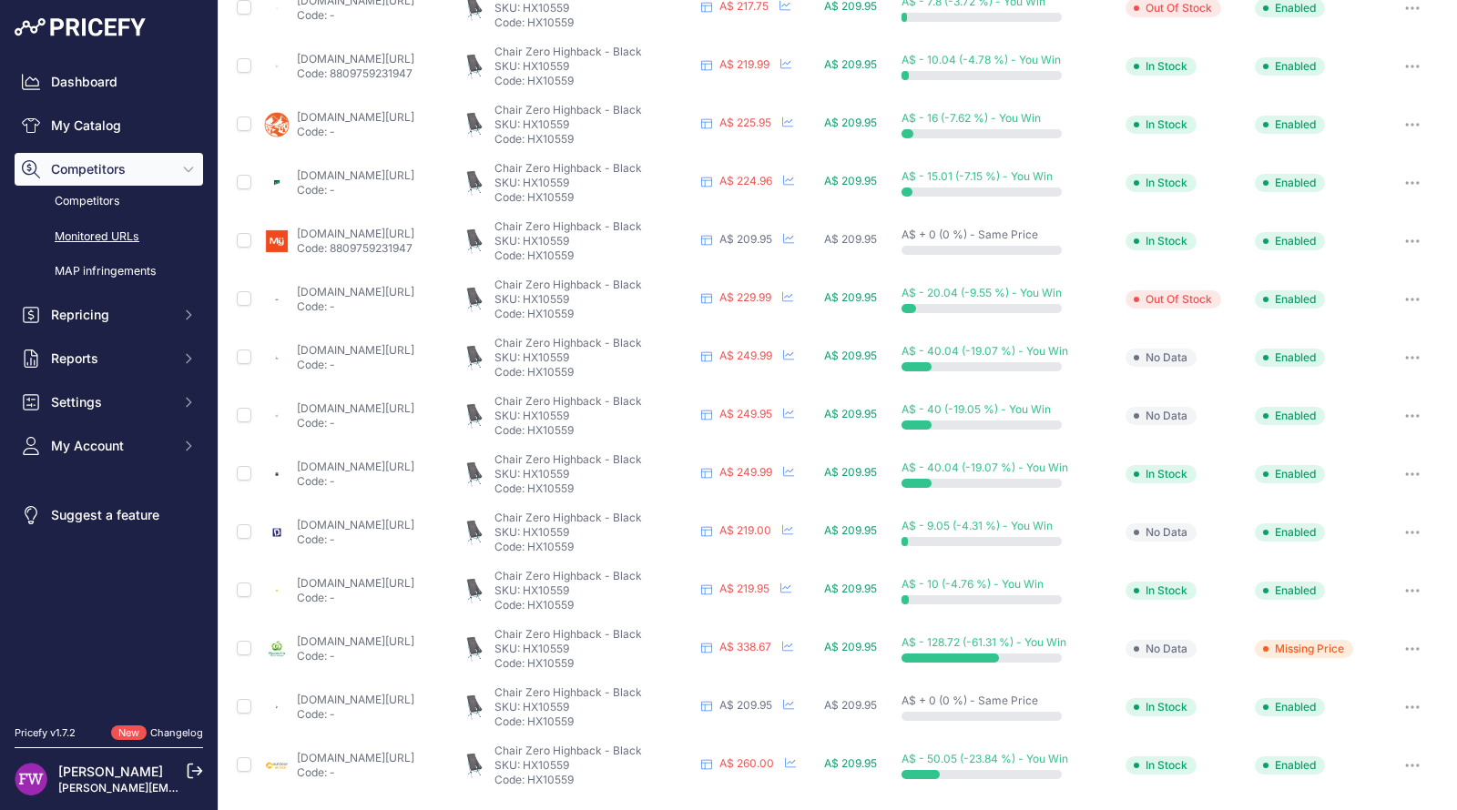
click at [1410, 651] on button "button" at bounding box center [1412, 648] width 36 height 25
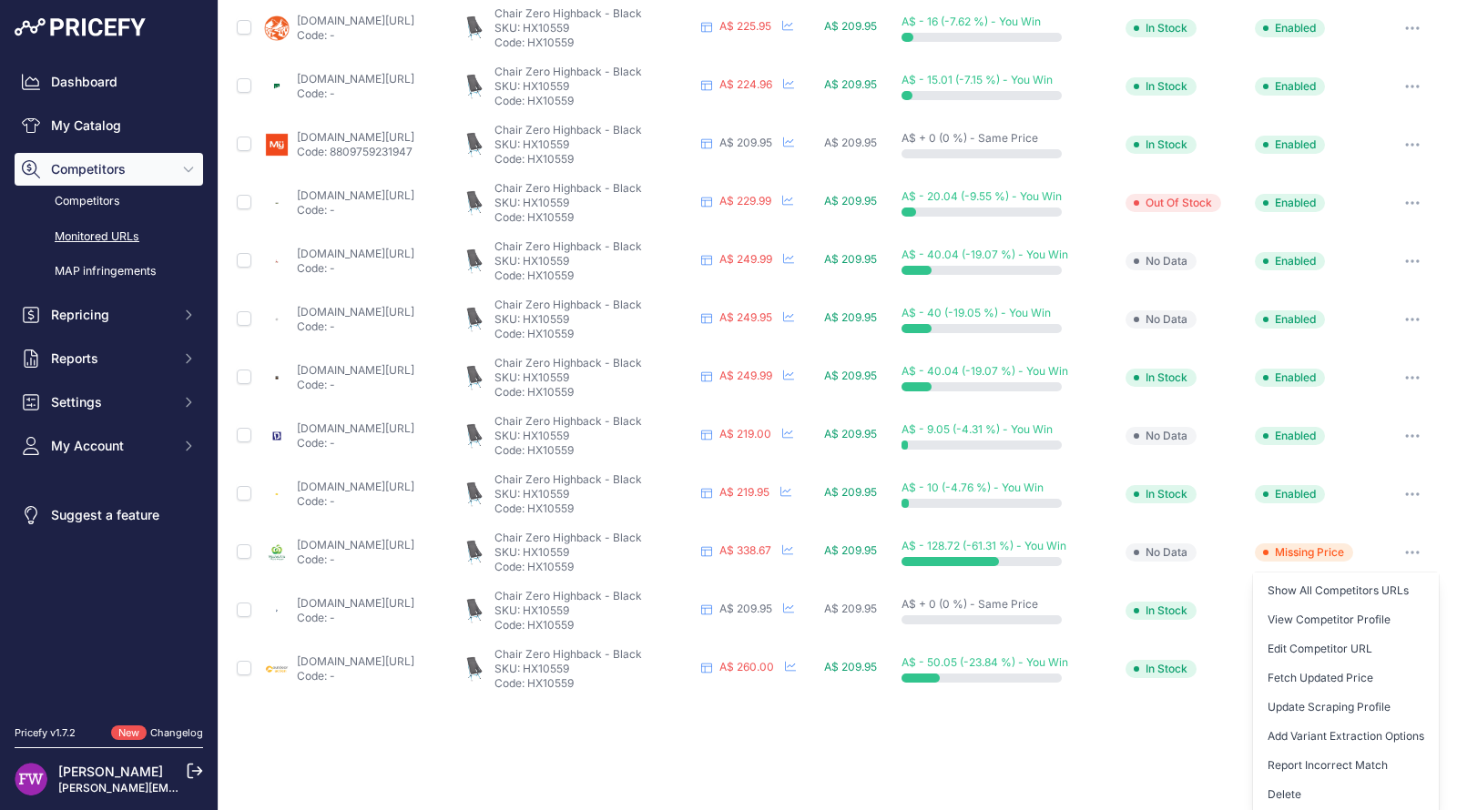
click at [1396, 483] on button "button" at bounding box center [1412, 494] width 36 height 25
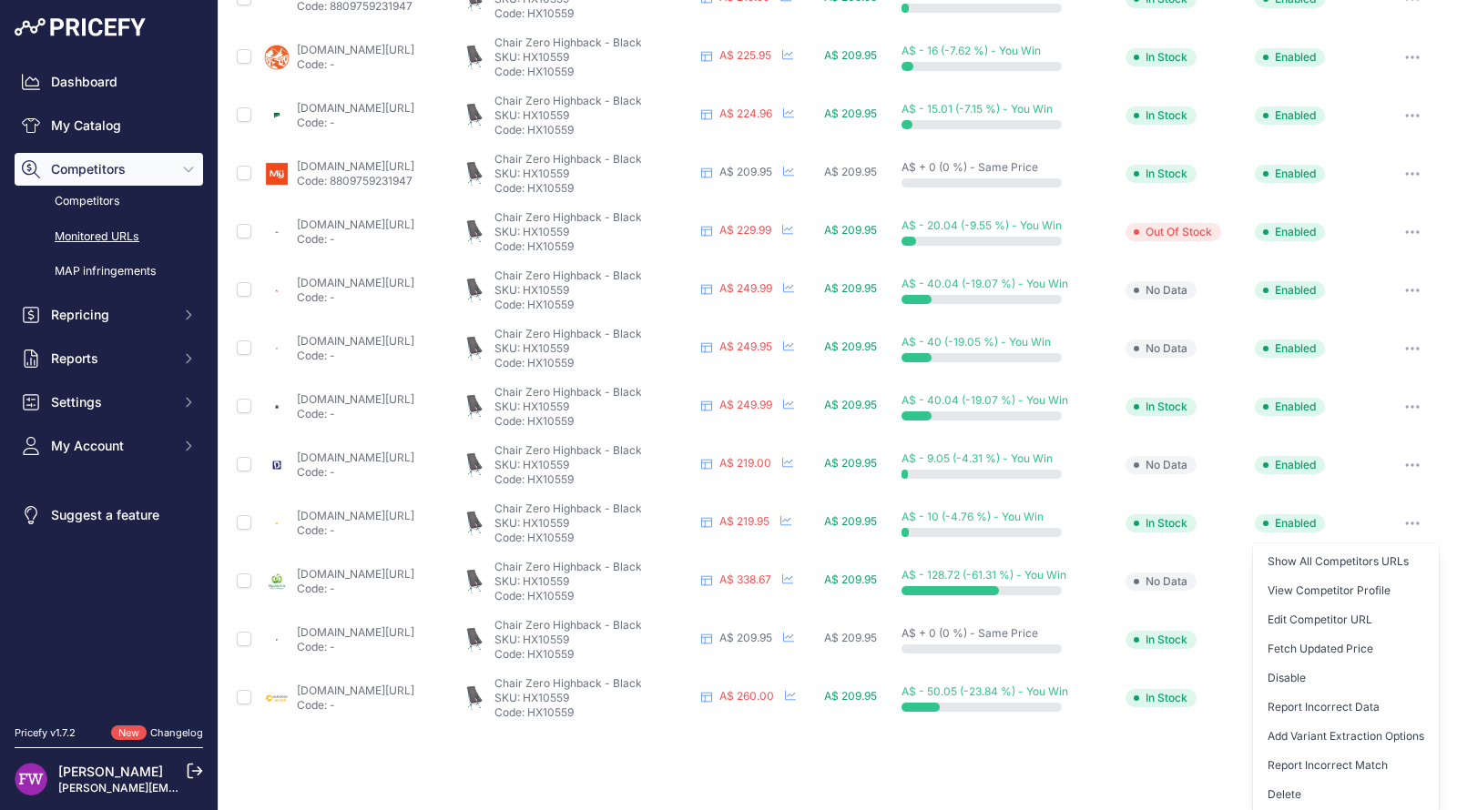
scroll to position [0, 0]
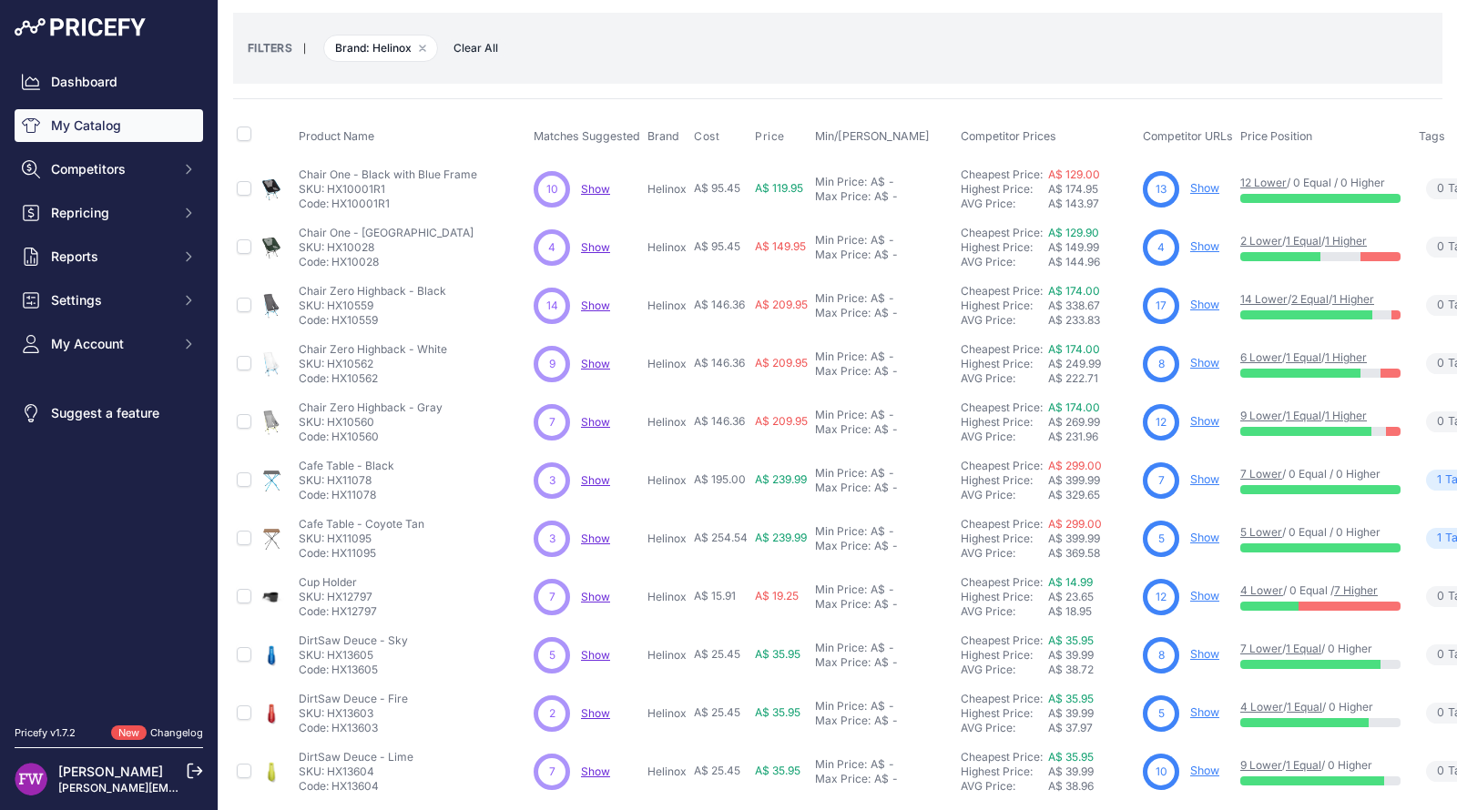
scroll to position [75, 0]
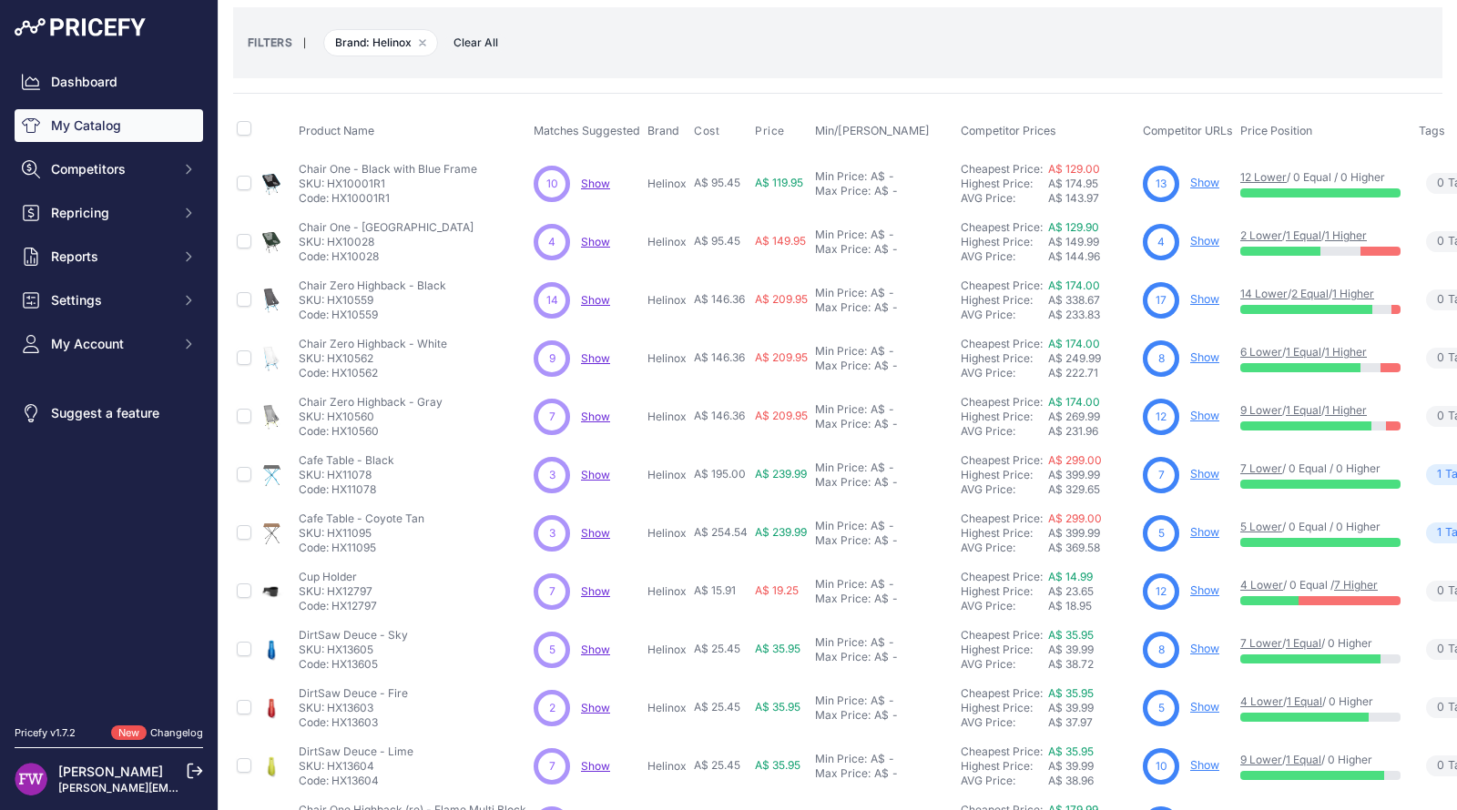
click at [1192, 353] on link "Show" at bounding box center [1204, 358] width 29 height 14
click at [1205, 410] on link "Show" at bounding box center [1204, 416] width 29 height 14
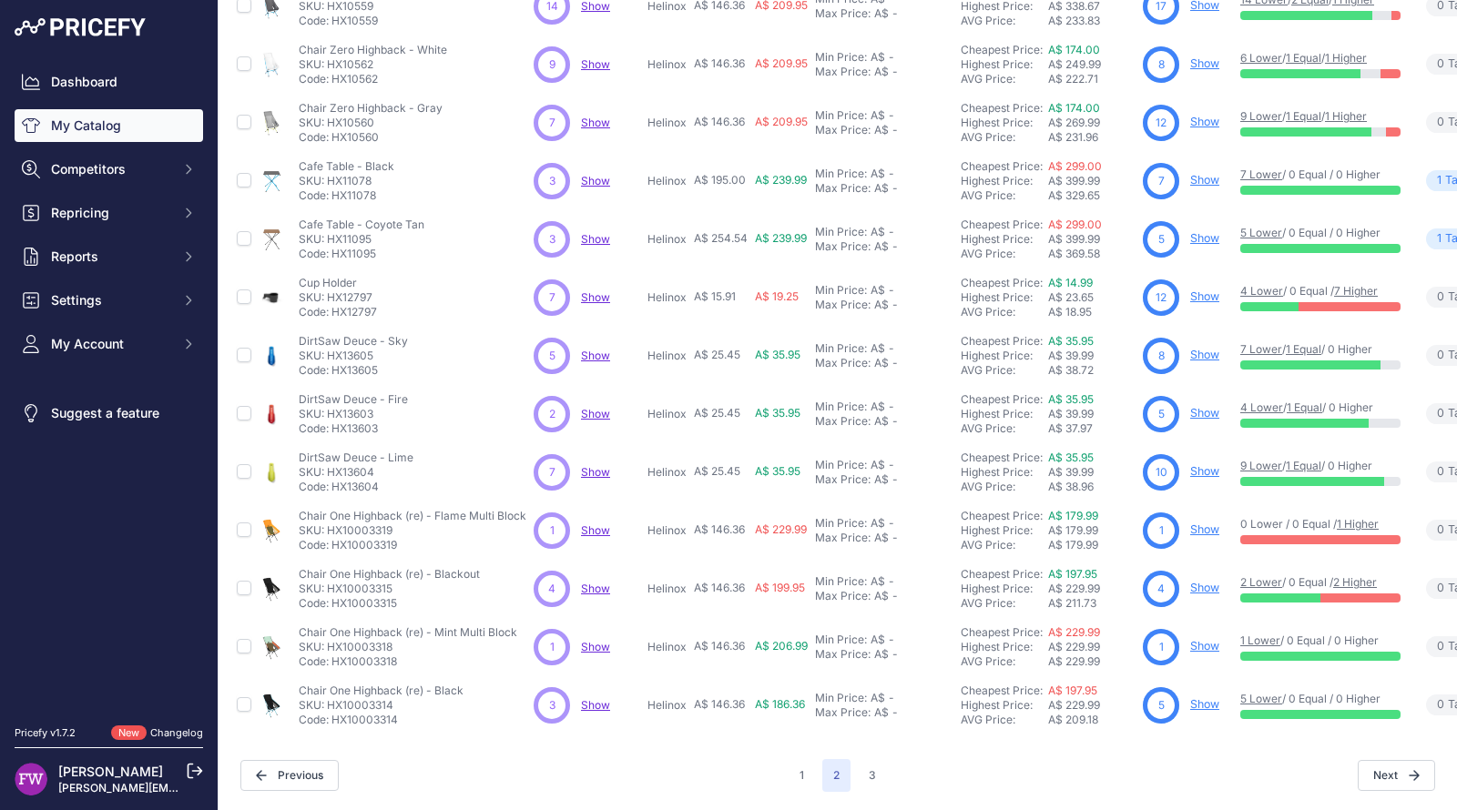
scroll to position [382, 0]
click at [1218, 173] on link "Show" at bounding box center [1204, 180] width 29 height 14
click at [1201, 231] on link "Show" at bounding box center [1204, 238] width 29 height 14
click at [1204, 290] on link "Show" at bounding box center [1204, 297] width 29 height 14
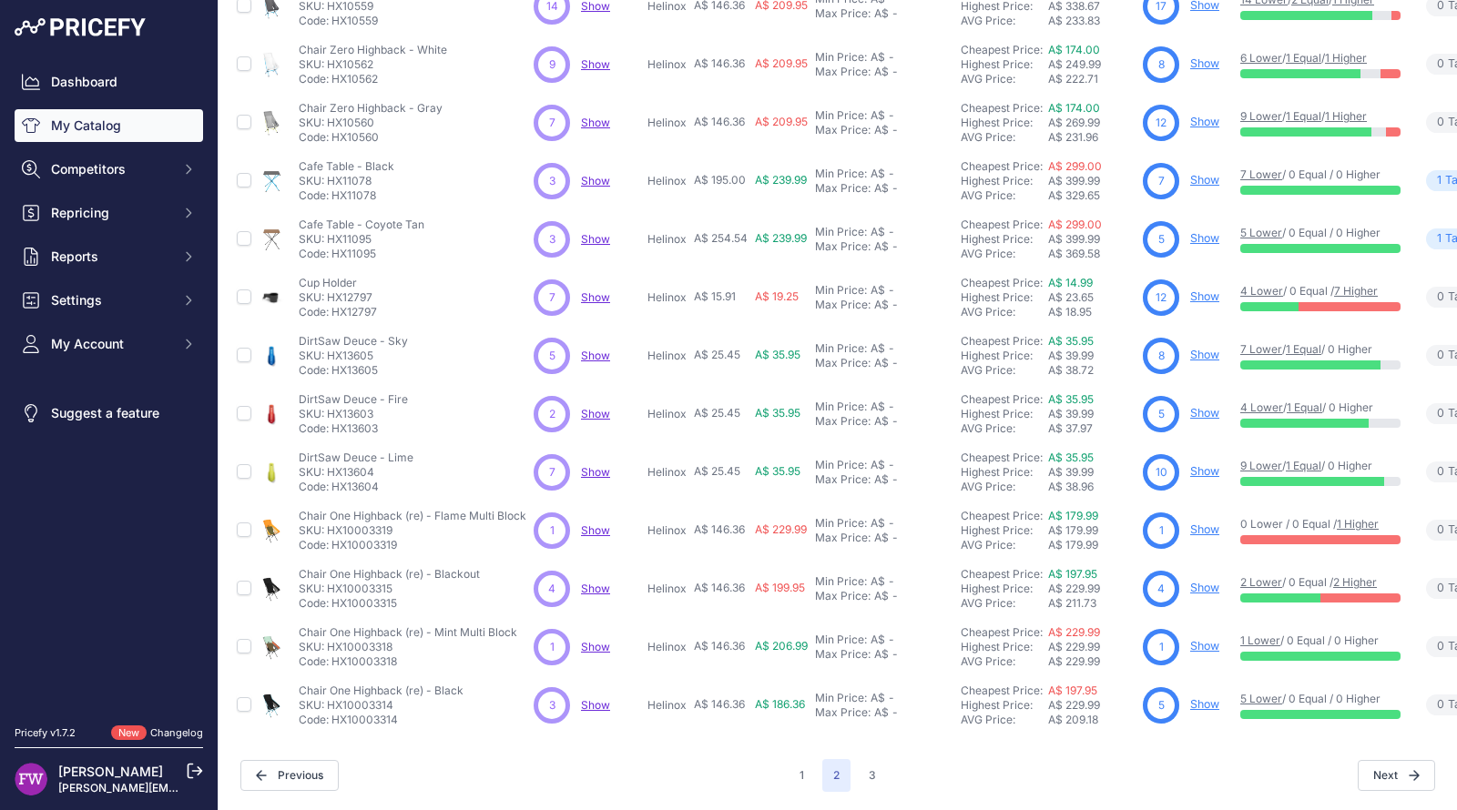
click at [1202, 231] on link "Show" at bounding box center [1204, 238] width 29 height 14
click at [1209, 290] on link "Show" at bounding box center [1204, 297] width 29 height 14
click at [1209, 348] on link "Show" at bounding box center [1204, 355] width 29 height 14
click at [1200, 408] on link "Show" at bounding box center [1204, 413] width 29 height 14
click at [1198, 464] on link "Show" at bounding box center [1204, 471] width 29 height 14
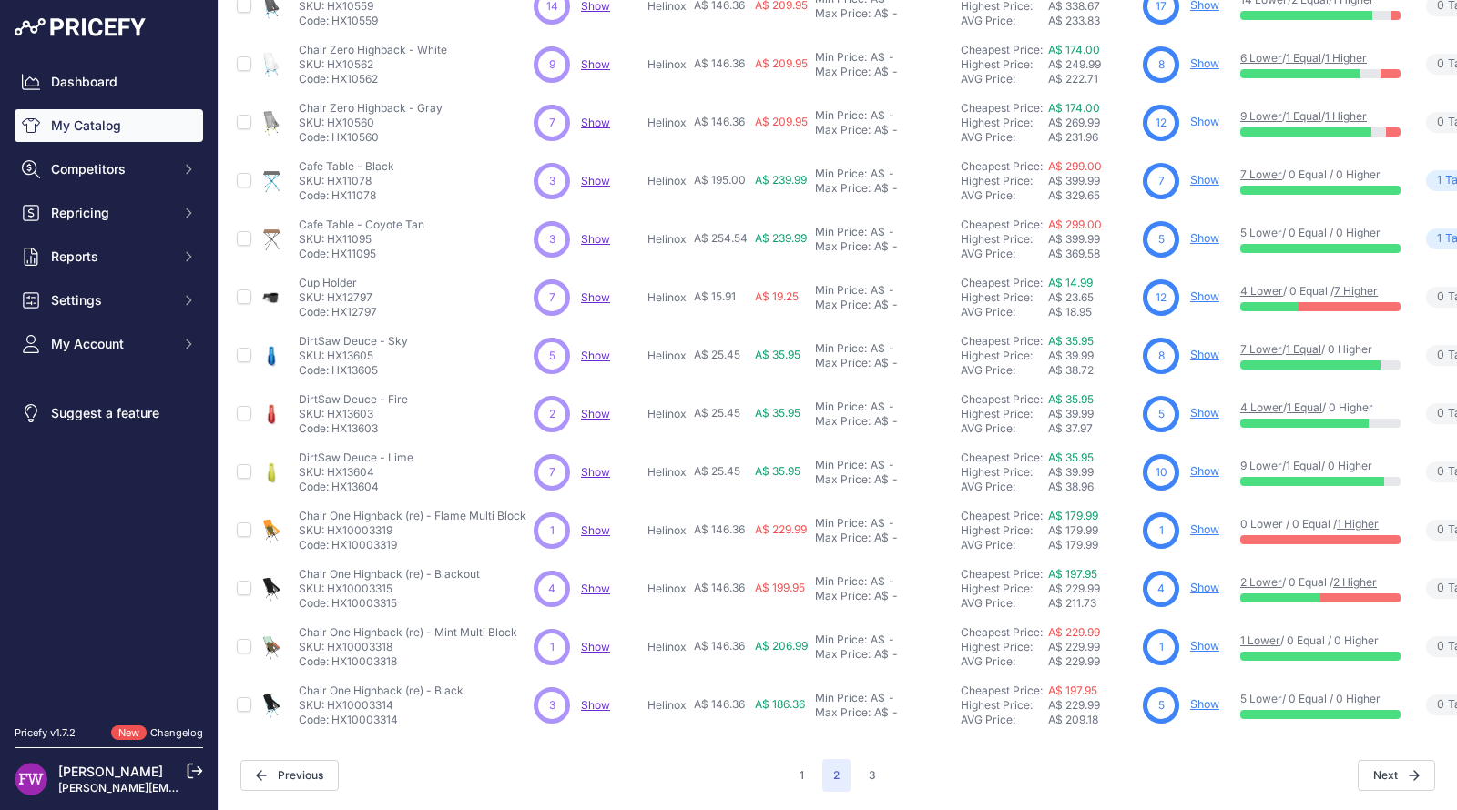
click at [1201, 523] on link "Show" at bounding box center [1204, 530] width 29 height 14
drag, startPoint x: 294, startPoint y: 386, endPoint x: 450, endPoint y: 380, distance: 155.8
click at [450, 385] on td "DirtSaw Deuce - Fire DirtSaw Deuce - Fire SKU: HX13603 Code: HX13603" at bounding box center [412, 414] width 235 height 58
copy p "DirtSaw Deuce - Fire"
click at [1202, 523] on link "Show" at bounding box center [1204, 530] width 29 height 14
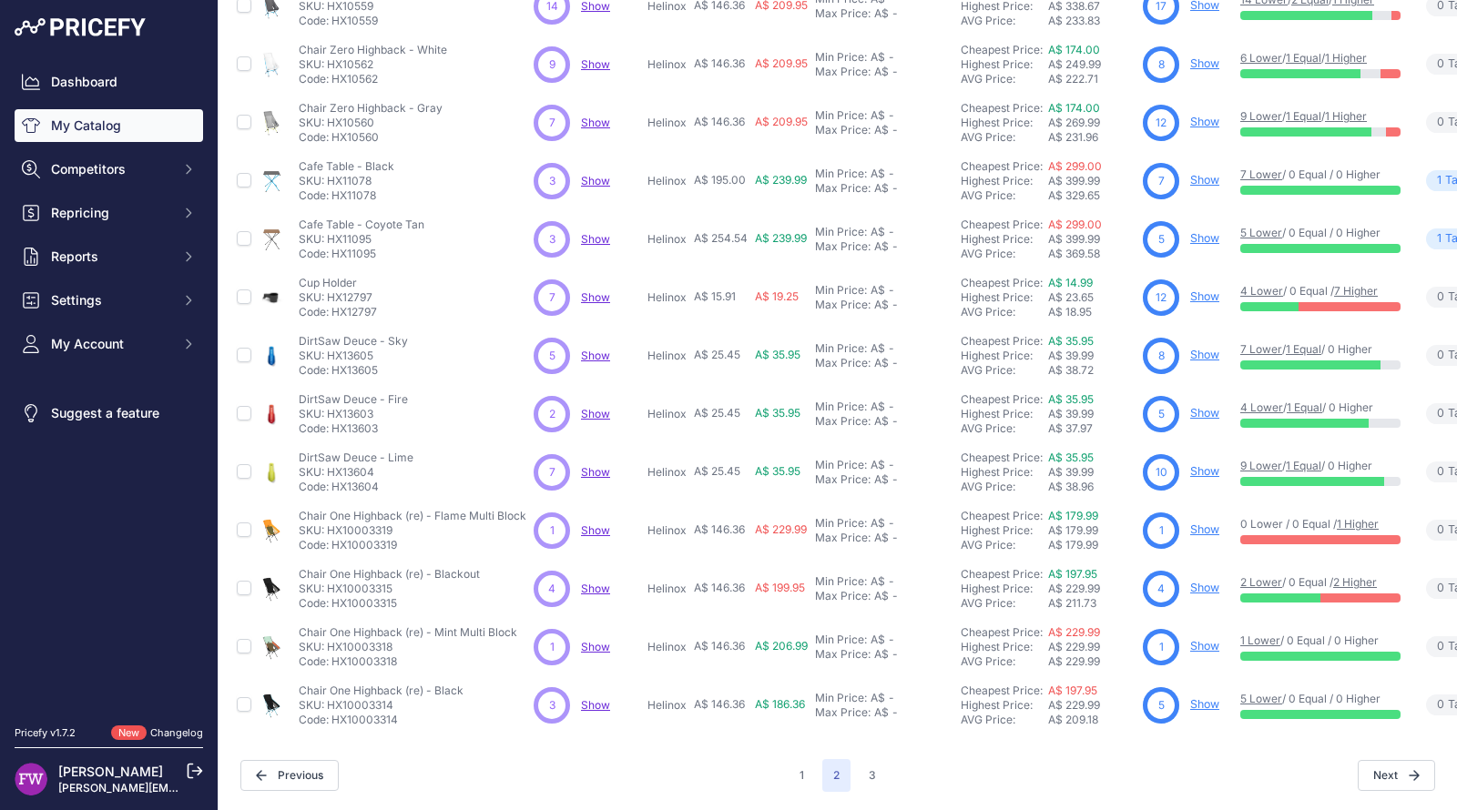
click at [1202, 523] on link "Show" at bounding box center [1204, 530] width 29 height 14
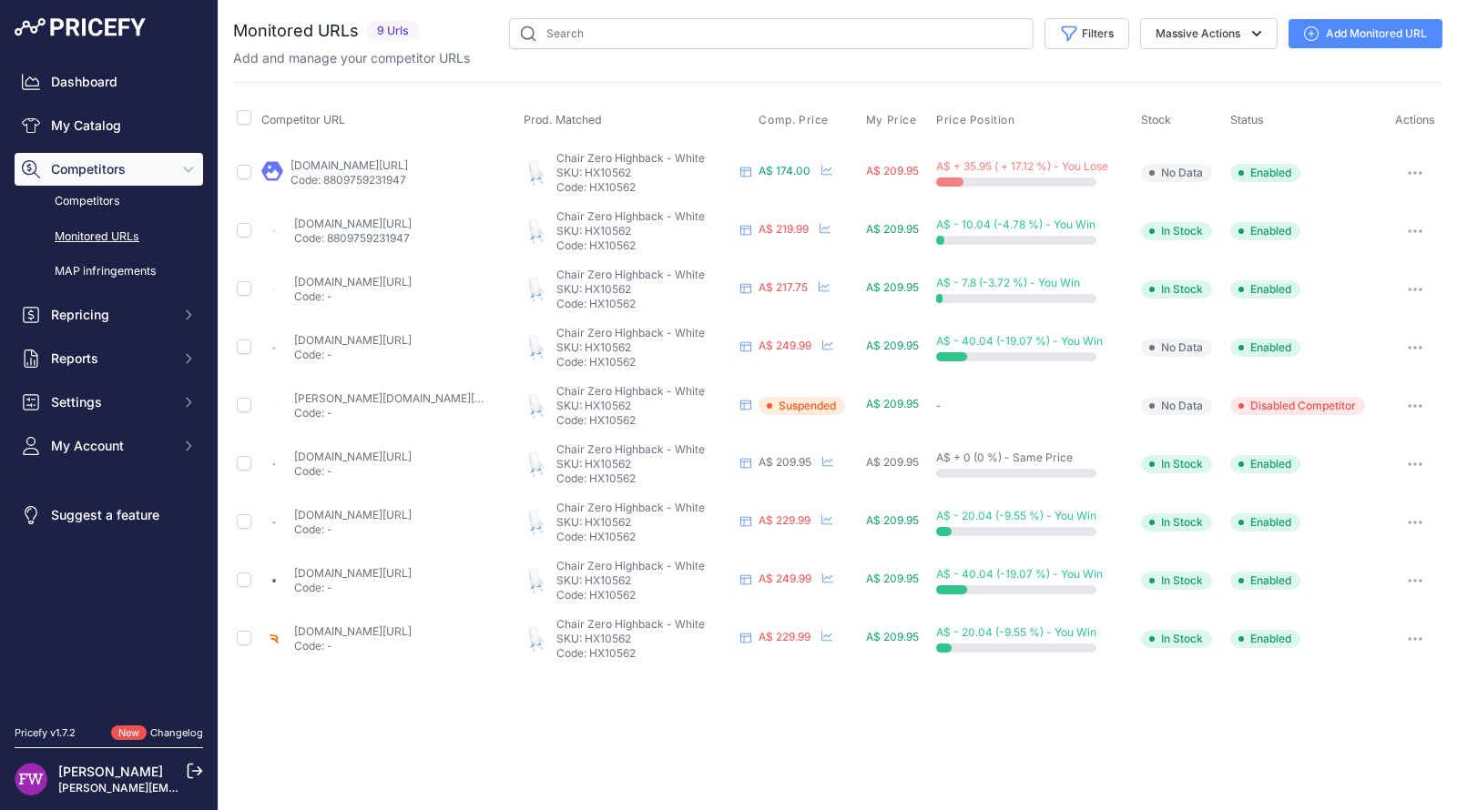
click at [1405, 397] on button "button" at bounding box center [1415, 405] width 36 height 25
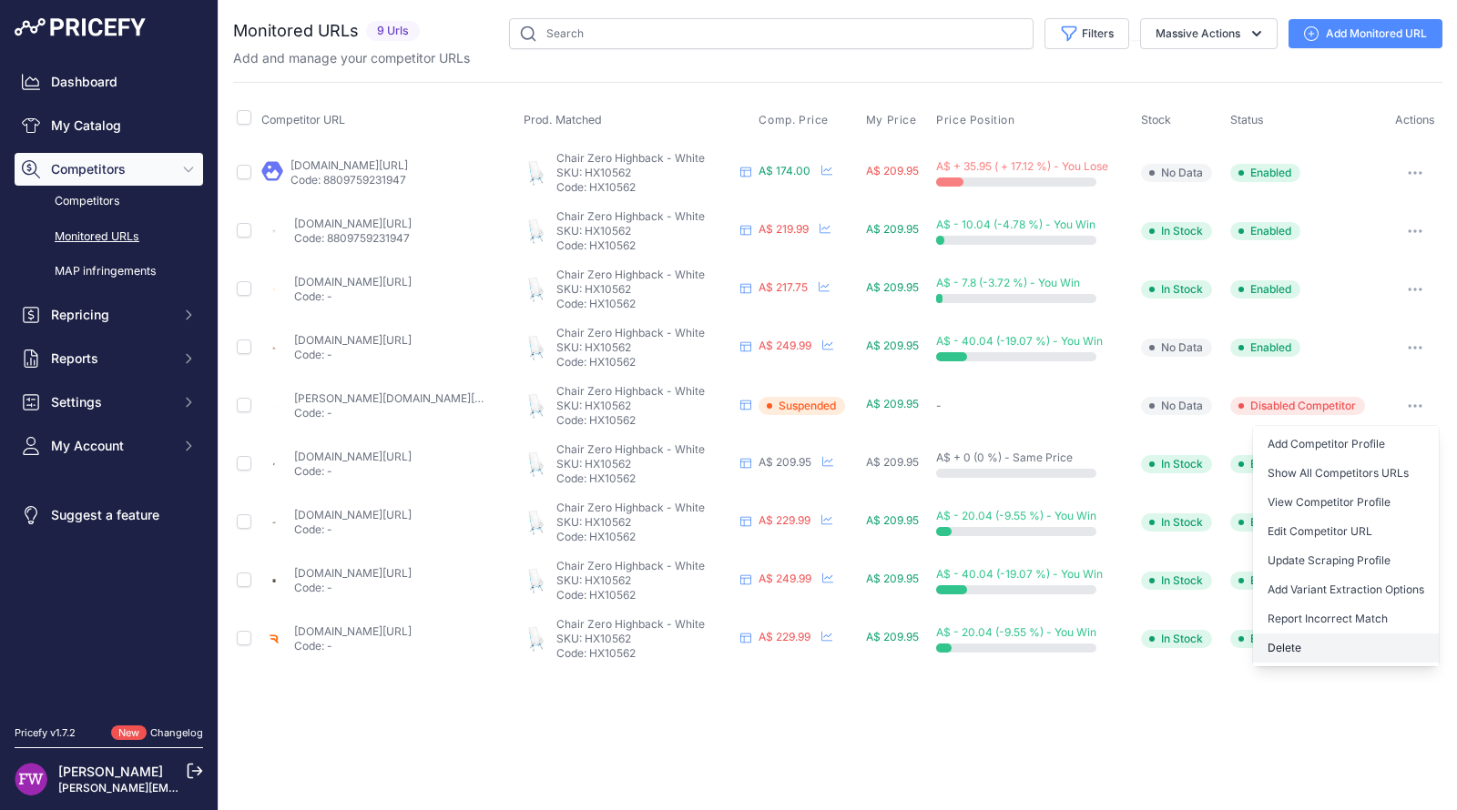
click at [1301, 654] on button "Delete" at bounding box center [1346, 648] width 186 height 29
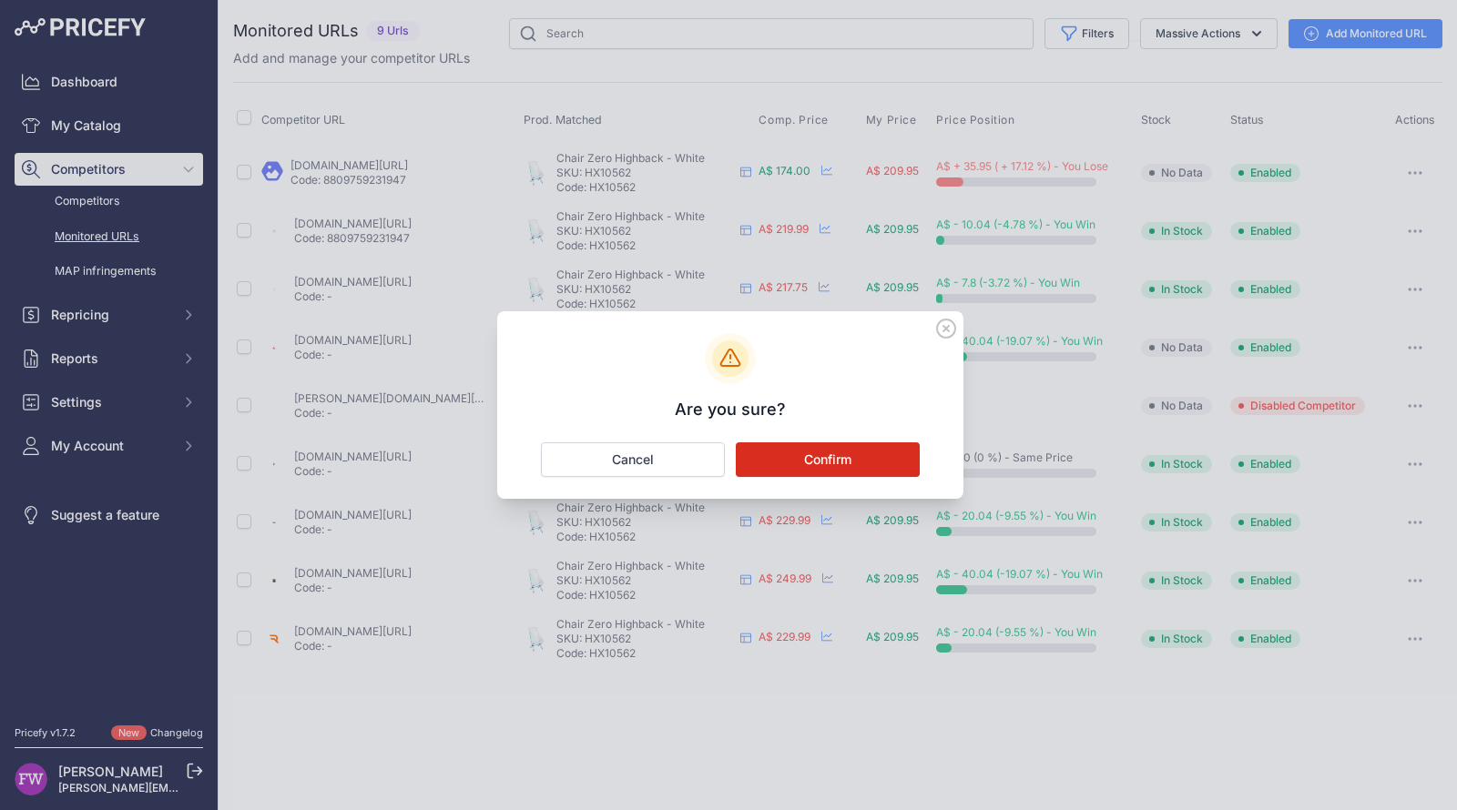
click at [875, 464] on button "Confirm" at bounding box center [828, 459] width 184 height 35
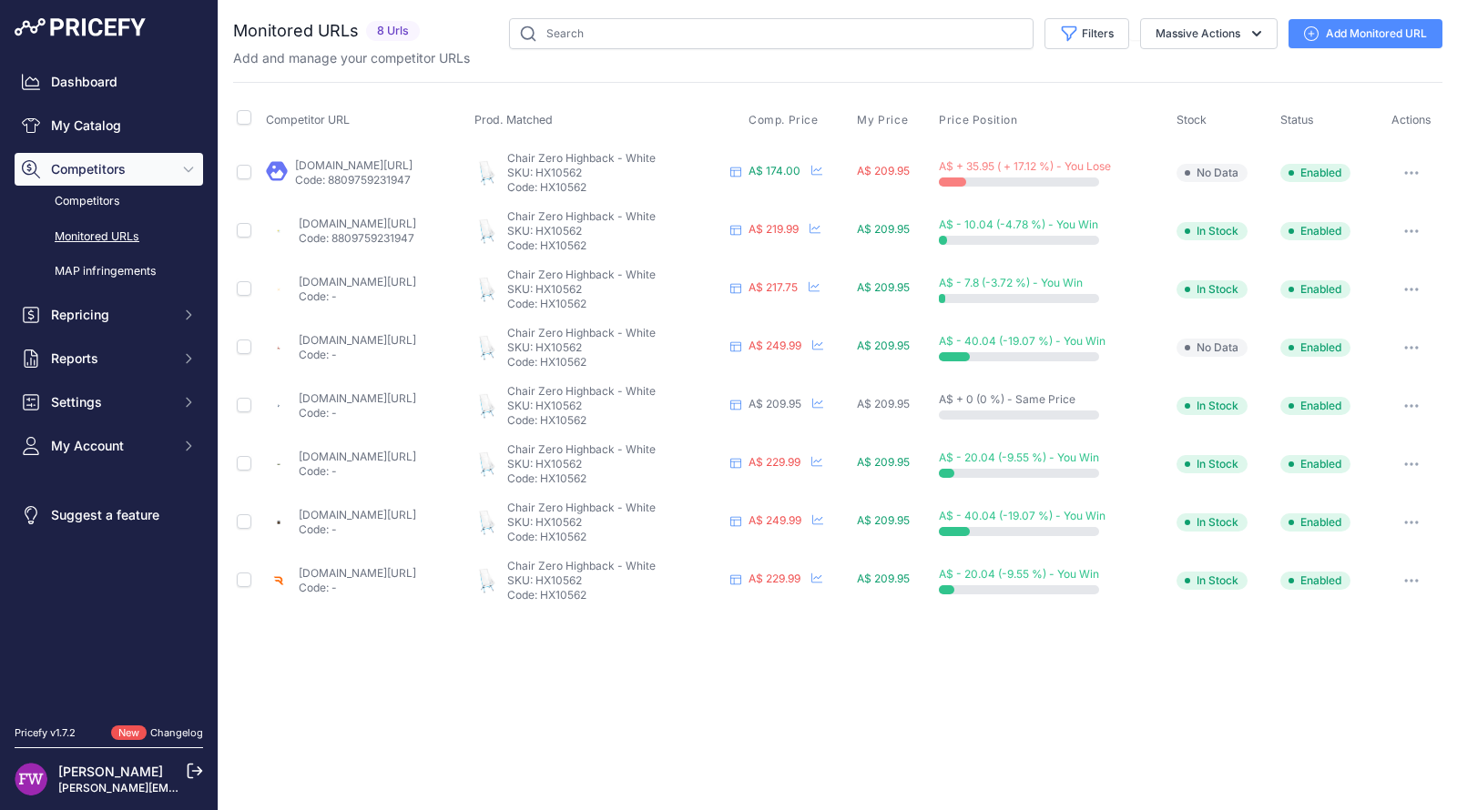
click at [395, 159] on link "[DOMAIN_NAME][URL]" at bounding box center [353, 165] width 117 height 14
click at [1404, 164] on button "button" at bounding box center [1411, 172] width 36 height 25
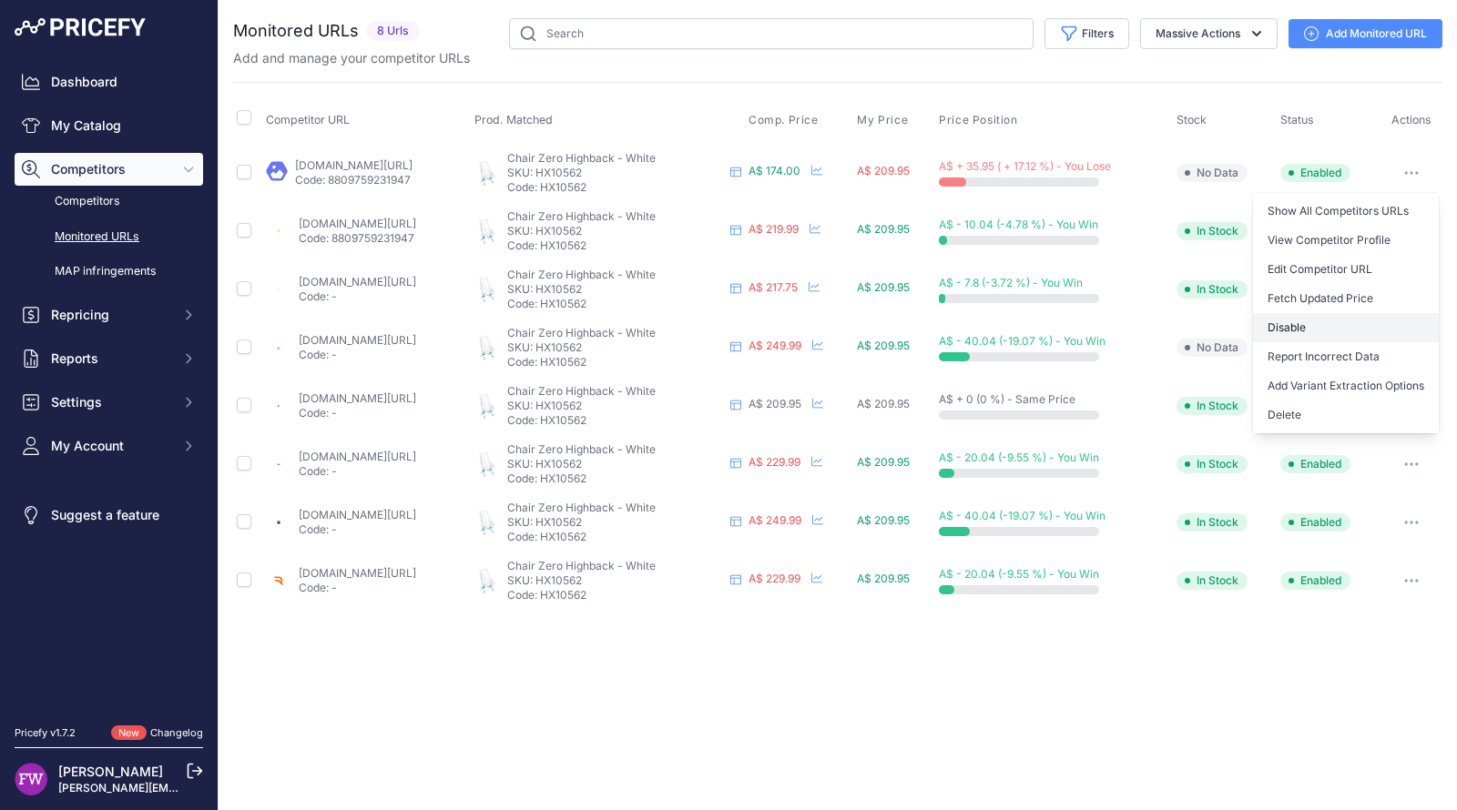
click at [1307, 333] on button "Disable" at bounding box center [1346, 327] width 186 height 29
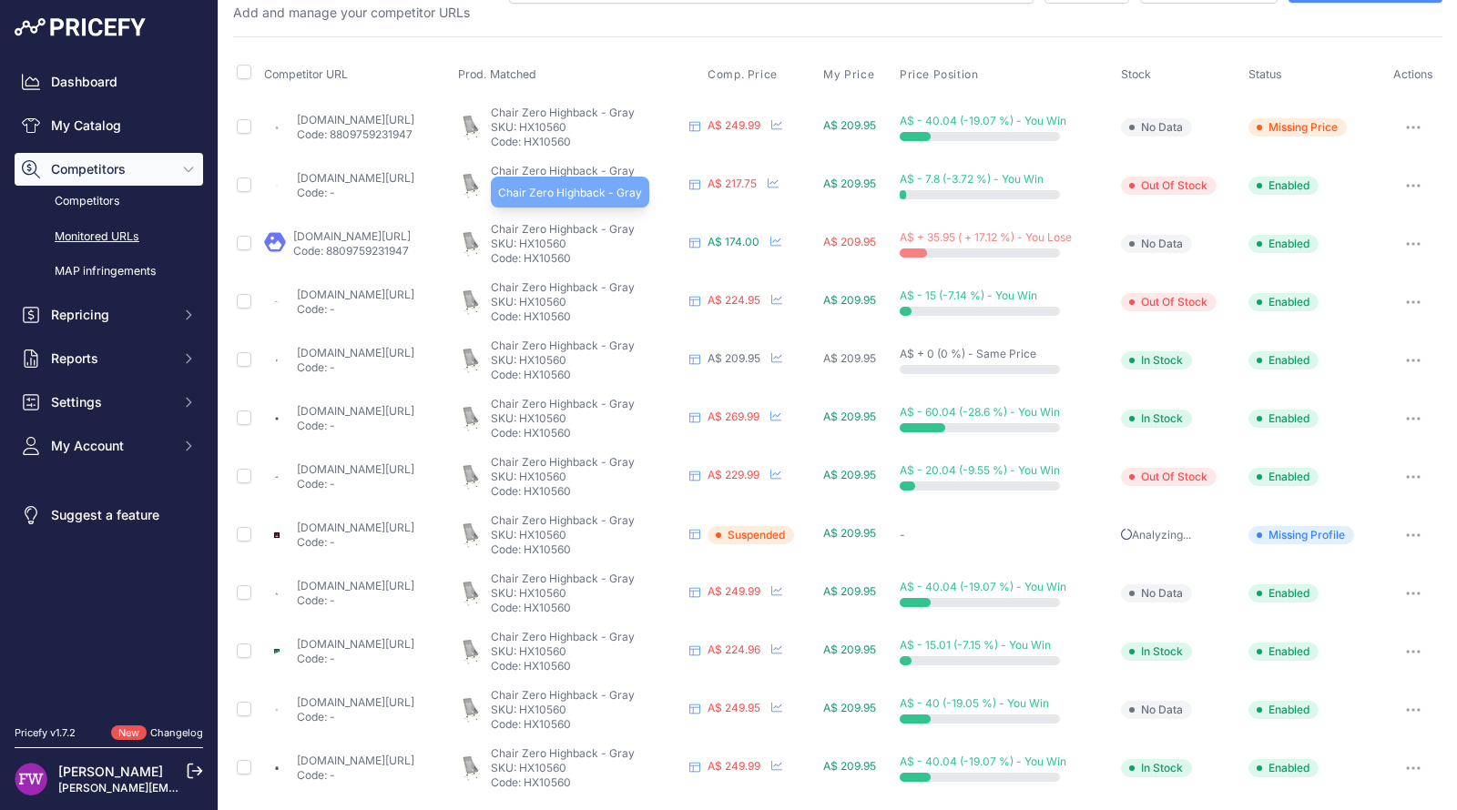
scroll to position [46, 0]
click at [411, 229] on link "[DOMAIN_NAME][URL]" at bounding box center [351, 236] width 117 height 14
click at [1400, 130] on button "button" at bounding box center [1413, 126] width 36 height 25
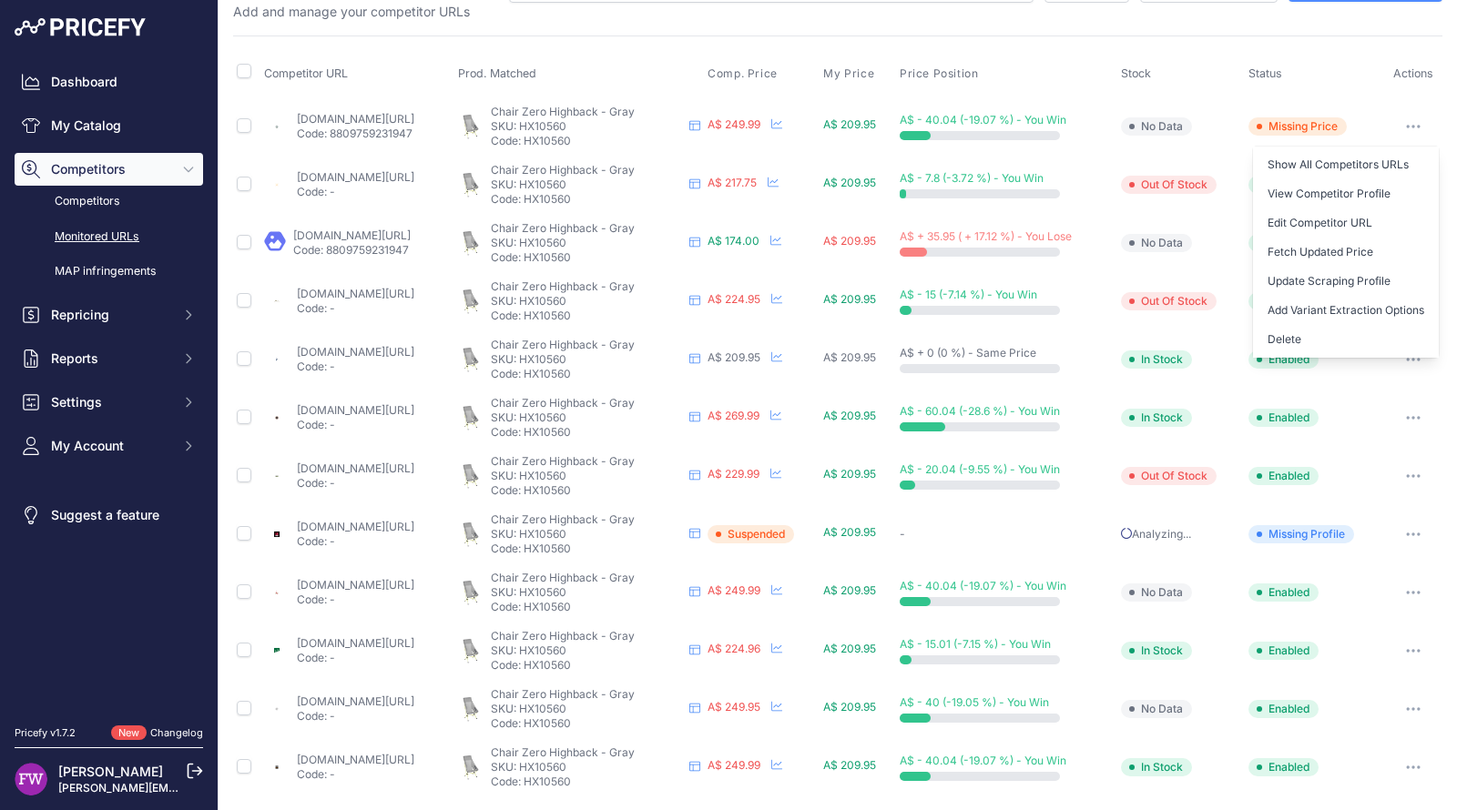
click at [1404, 543] on button "button" at bounding box center [1413, 534] width 36 height 25
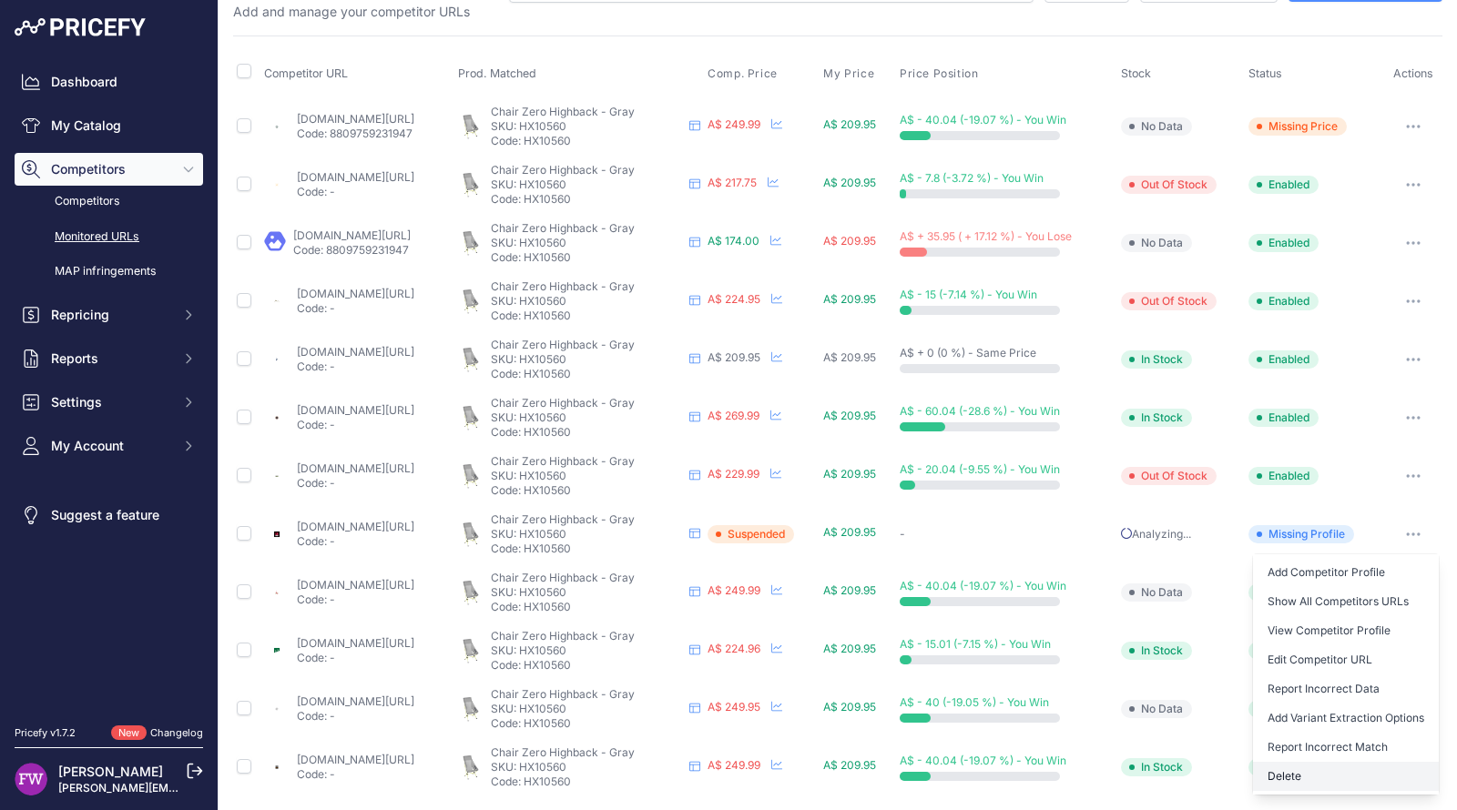
click at [1280, 765] on button "Delete" at bounding box center [1346, 776] width 186 height 29
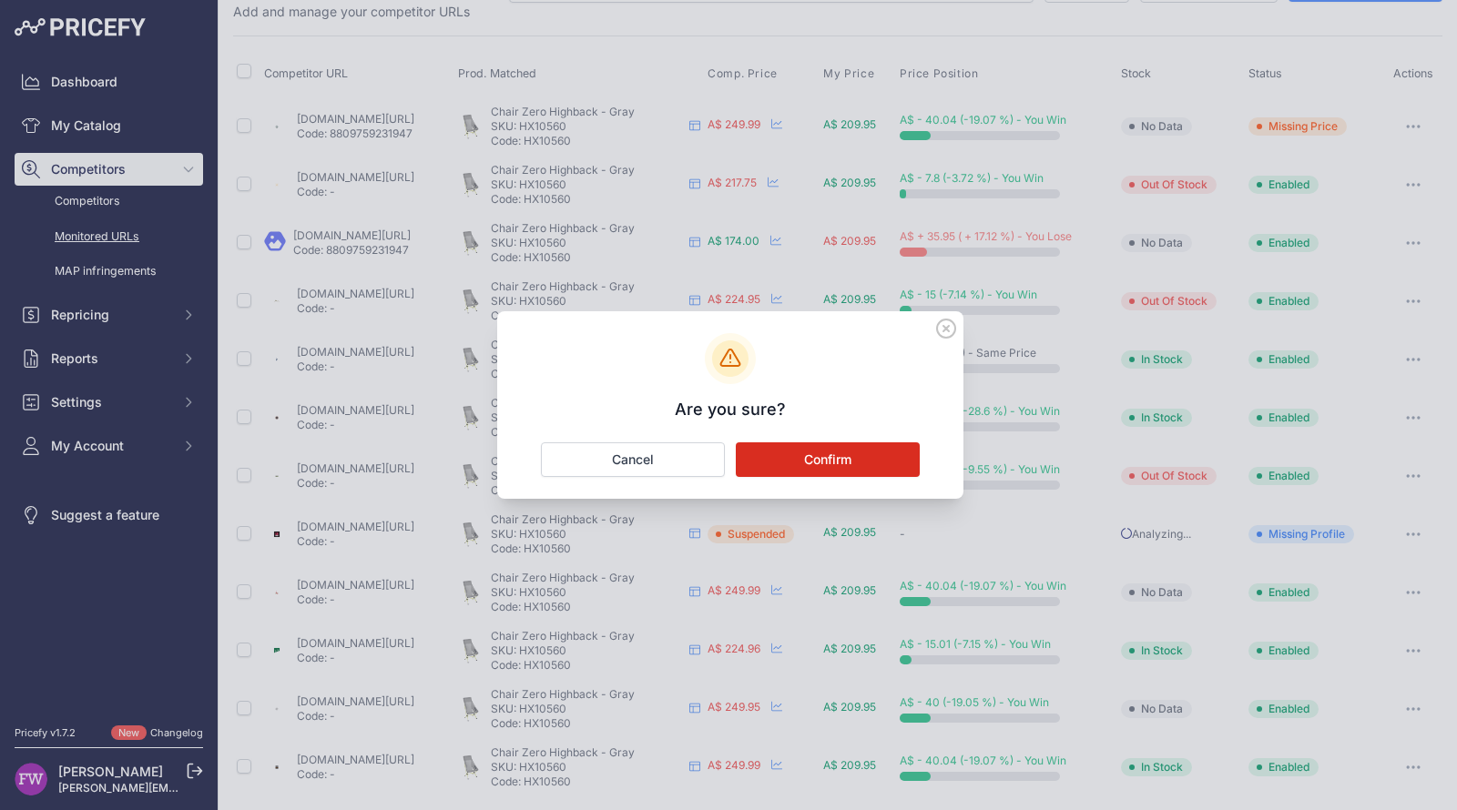
click at [875, 464] on button "Confirm" at bounding box center [828, 459] width 184 height 35
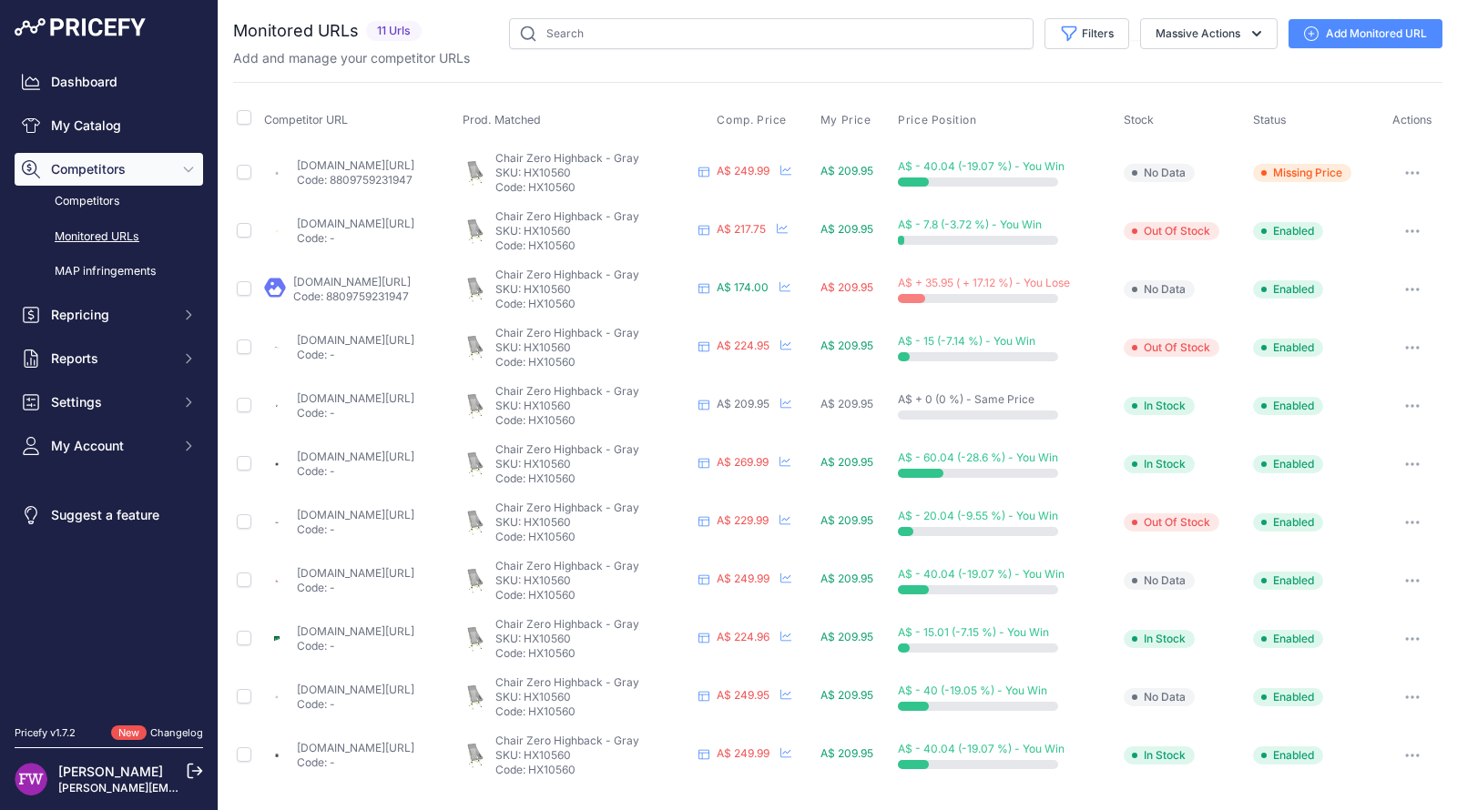
scroll to position [0, 0]
click at [1411, 280] on button "button" at bounding box center [1412, 289] width 36 height 25
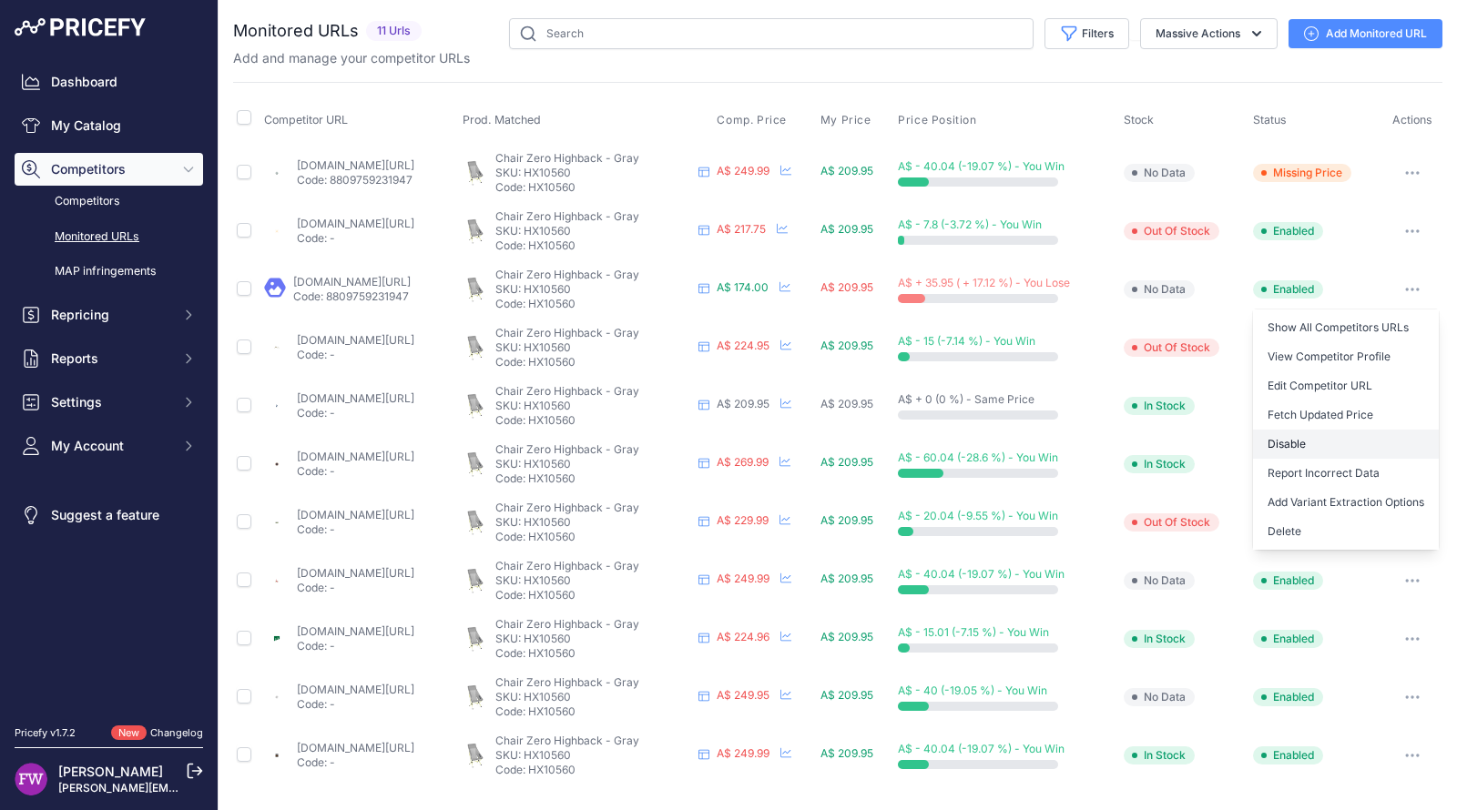
click at [1318, 444] on button "Disable" at bounding box center [1346, 444] width 186 height 29
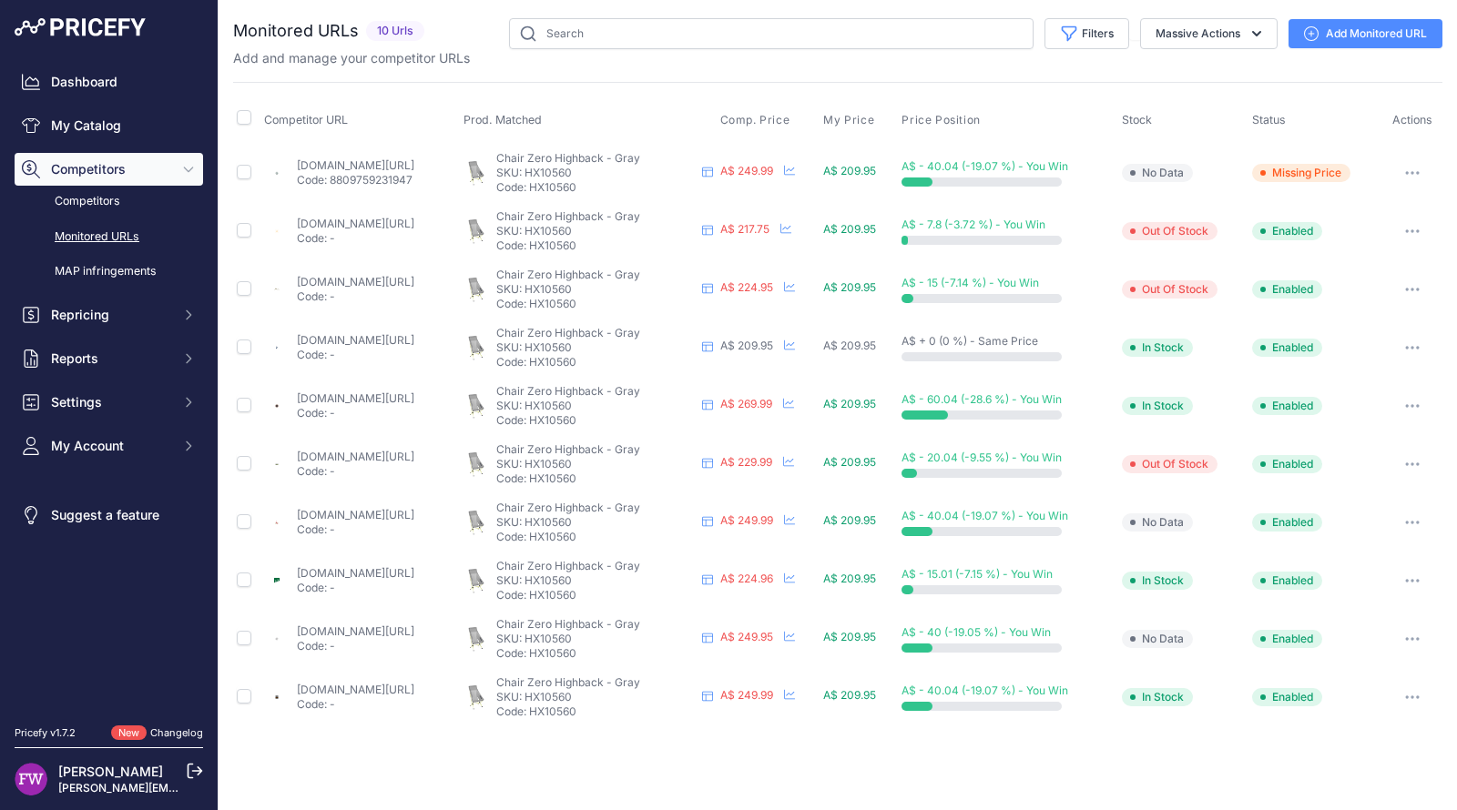
click at [414, 397] on link "campingoverlanding.com.au/products/helinox-chair-zero-high-back?prirule_jdsnikf…" at bounding box center [355, 398] width 117 height 14
click at [1405, 403] on button "button" at bounding box center [1412, 405] width 36 height 25
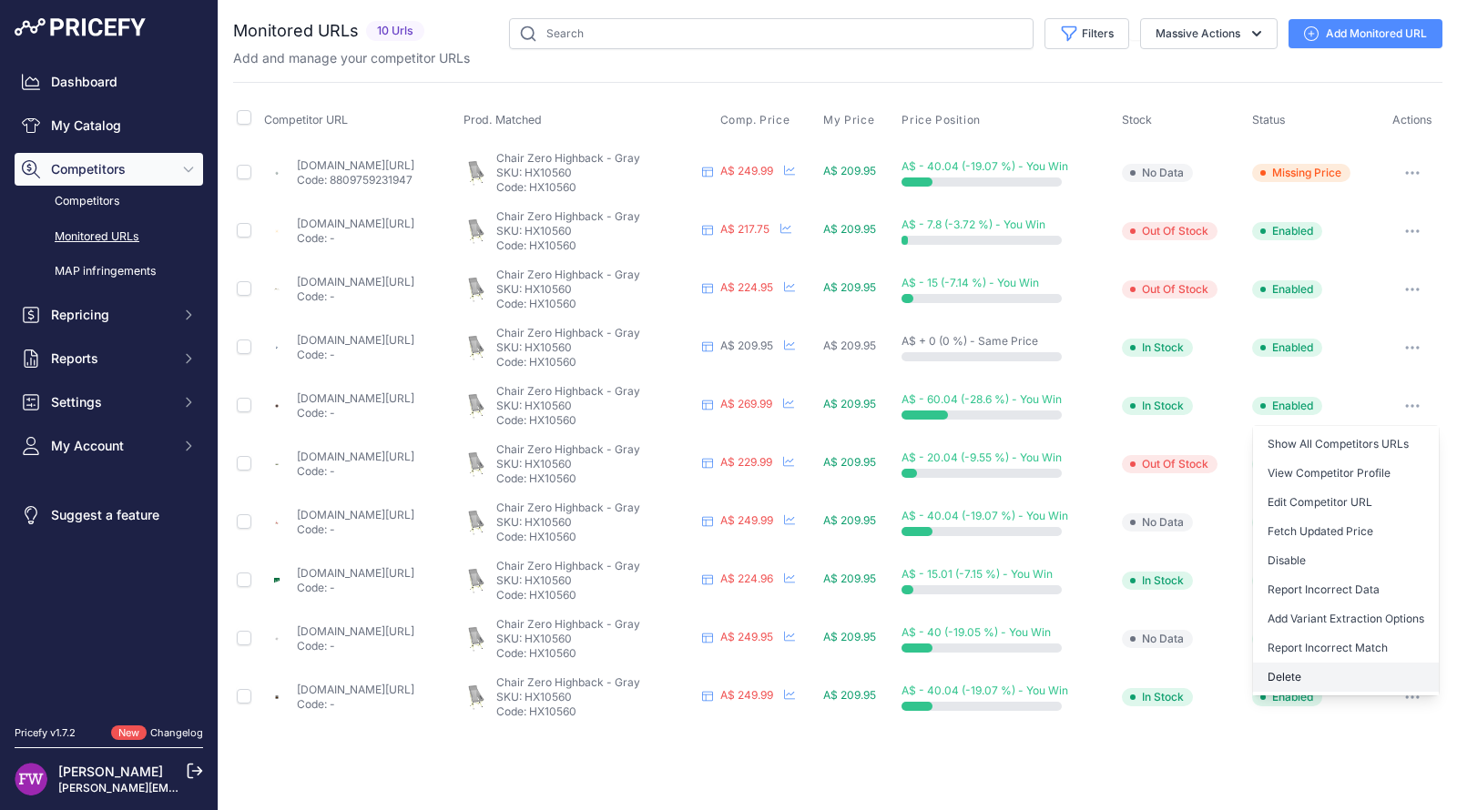
click at [1284, 666] on button "Delete" at bounding box center [1346, 677] width 186 height 29
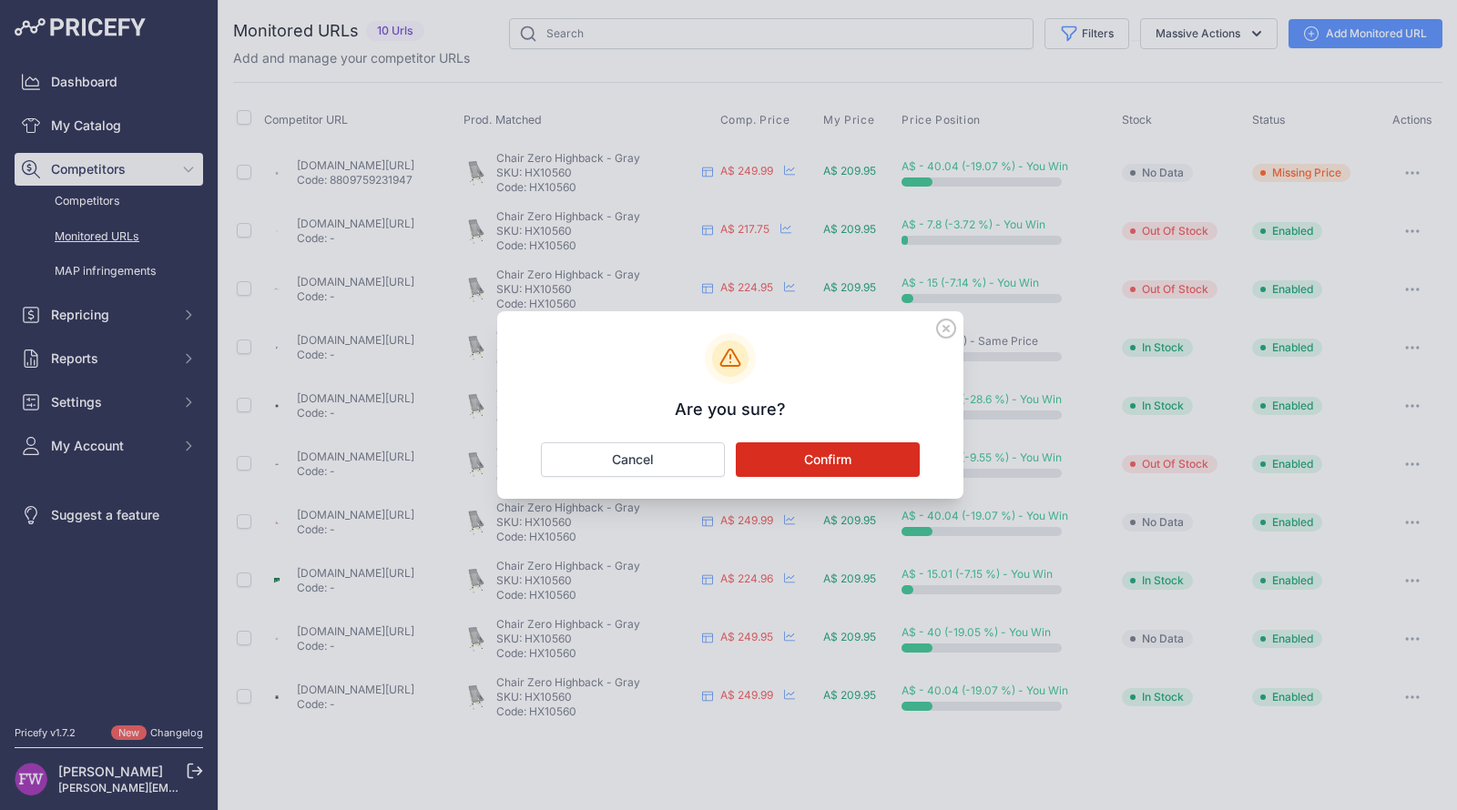
click at [818, 451] on button "Confirm" at bounding box center [828, 459] width 184 height 35
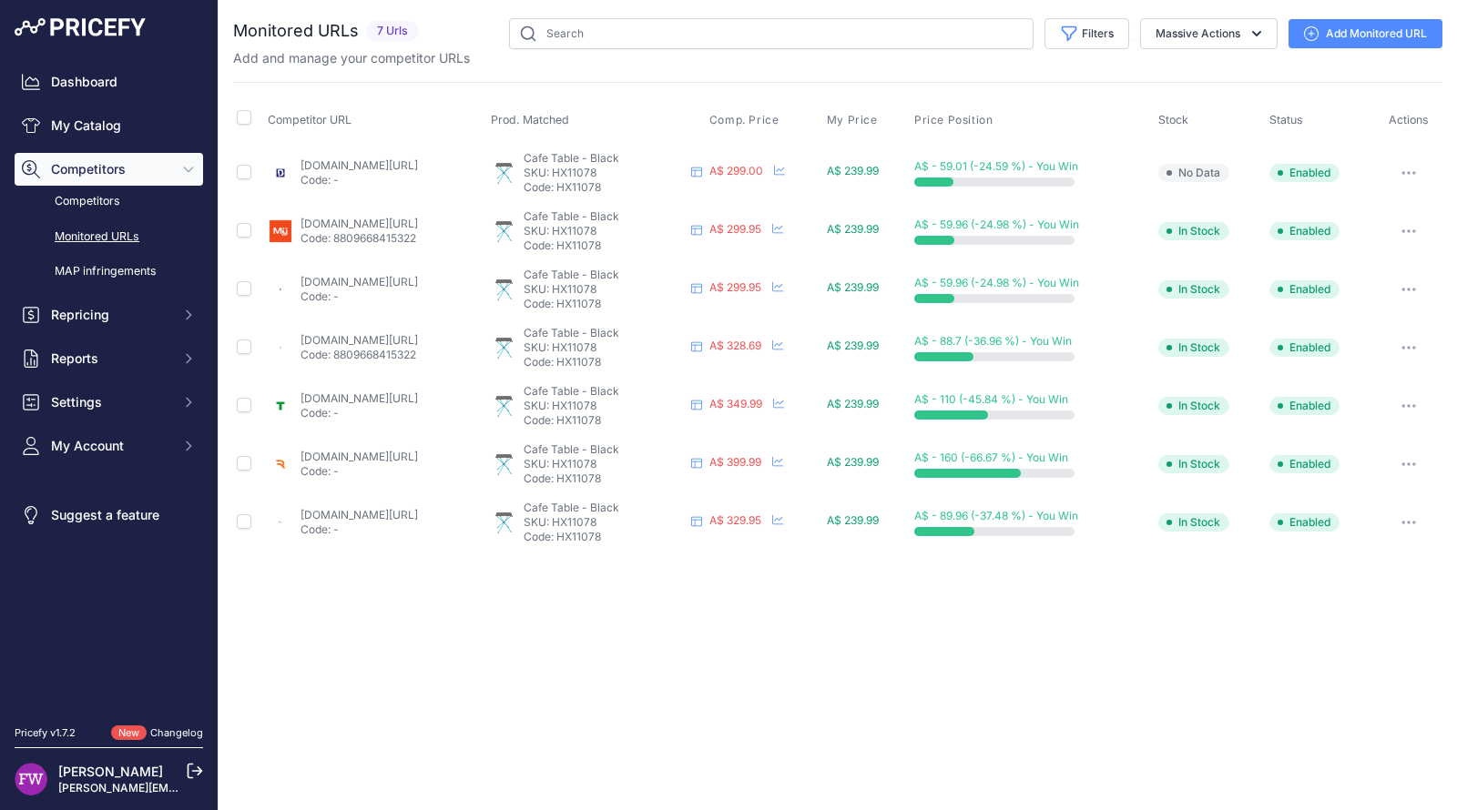
click at [418, 169] on link "downundercamping.com.au/helinox-cafe-table-wide-black-with-blue-frame?prirule_j…" at bounding box center [358, 165] width 117 height 14
click at [418, 335] on link "baysports.com.au/products/helinox-cafe-table?variant=40262815842371&country=au&…" at bounding box center [358, 340] width 117 height 14
click at [418, 397] on link "tentworld.com.au/buy-sale/helinox-cafe-table-black?prirule_jdsnikfkfjsd=7008" at bounding box center [358, 398] width 117 height 14
drag, startPoint x: 454, startPoint y: 442, endPoint x: 454, endPoint y: 453, distance: 11.8
click at [454, 453] on td "rampedup4x4.com.au/products/cafe-table-black-with-cyan-blue-frame?prirule_jdsni…" at bounding box center [375, 464] width 223 height 58
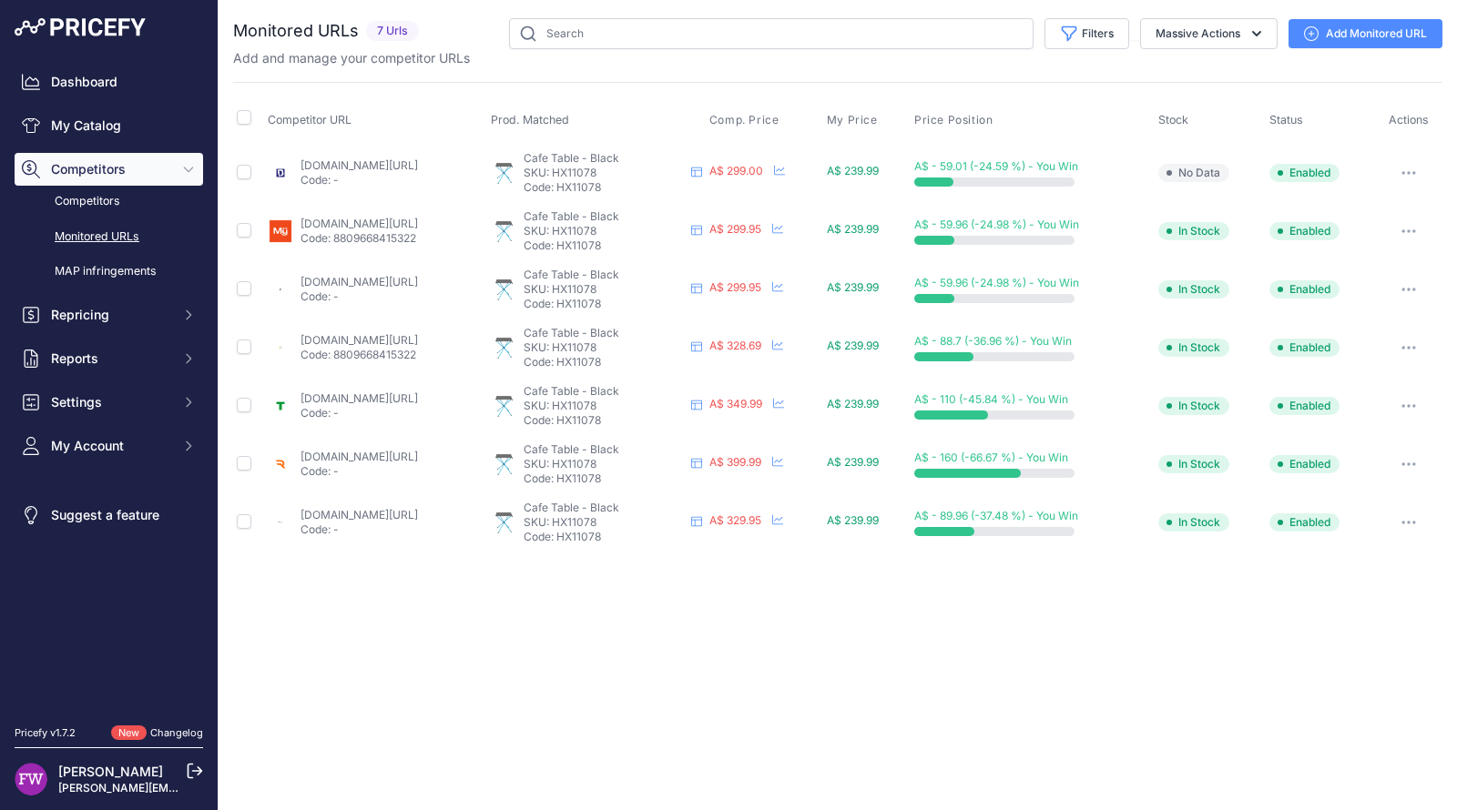
click at [418, 453] on link "rampedup4x4.com.au/products/cafe-table-black-with-cyan-blue-frame?prirule_jdsni…" at bounding box center [358, 457] width 117 height 14
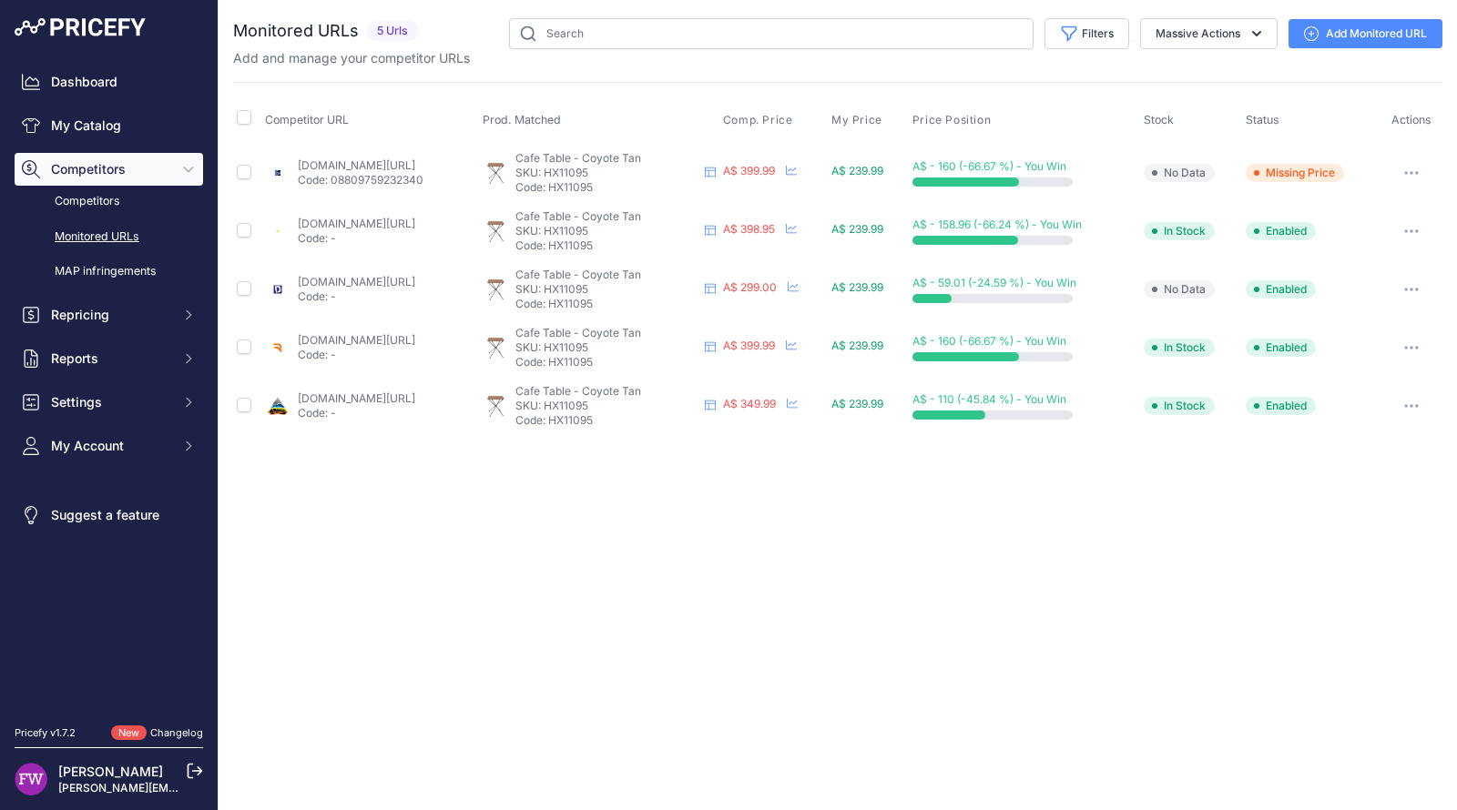
click at [408, 168] on link "[DOMAIN_NAME][URL]" at bounding box center [356, 165] width 117 height 14
click at [1423, 182] on button "button" at bounding box center [1411, 172] width 36 height 25
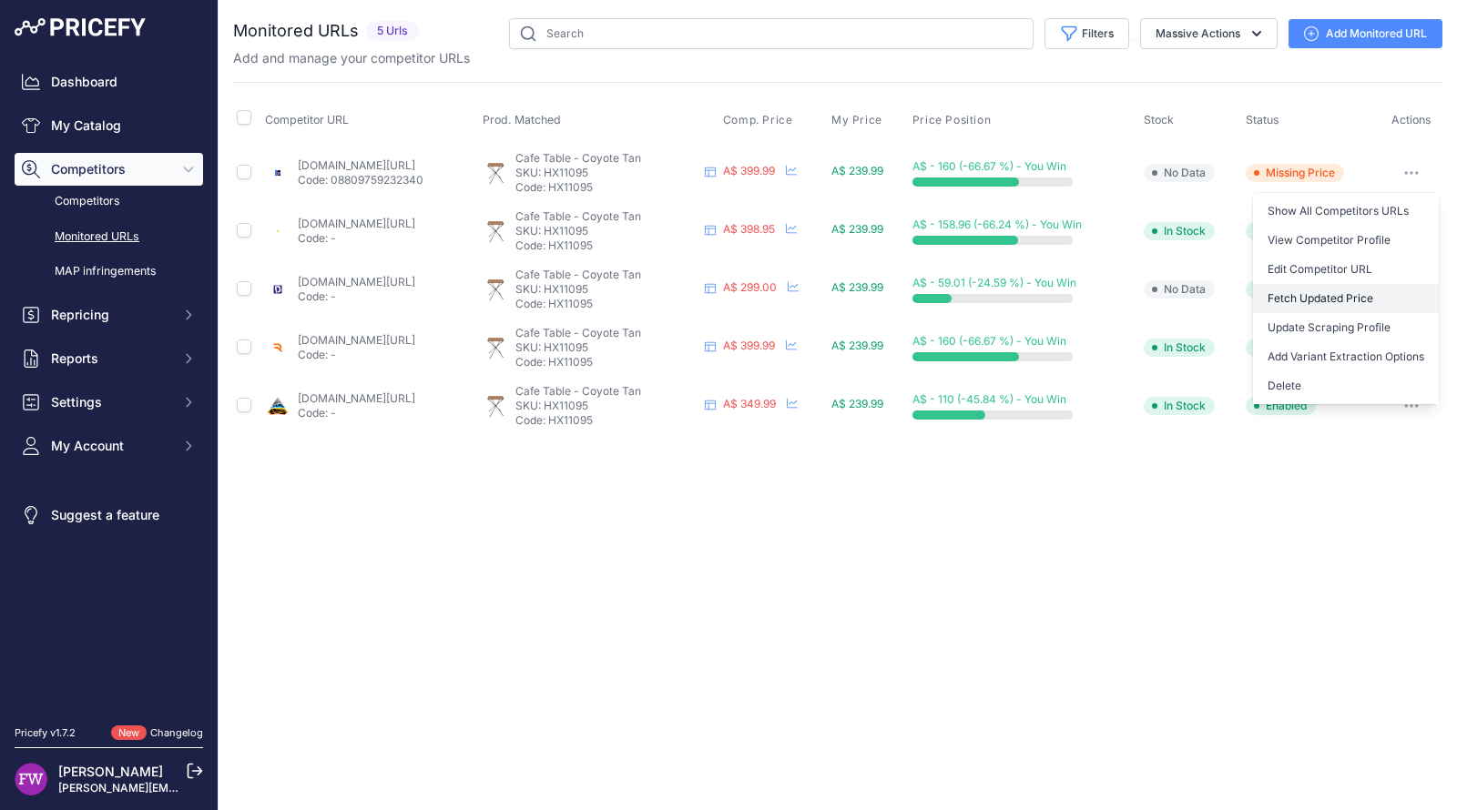
click at [1357, 300] on button "Fetch Updated Price" at bounding box center [1346, 298] width 186 height 29
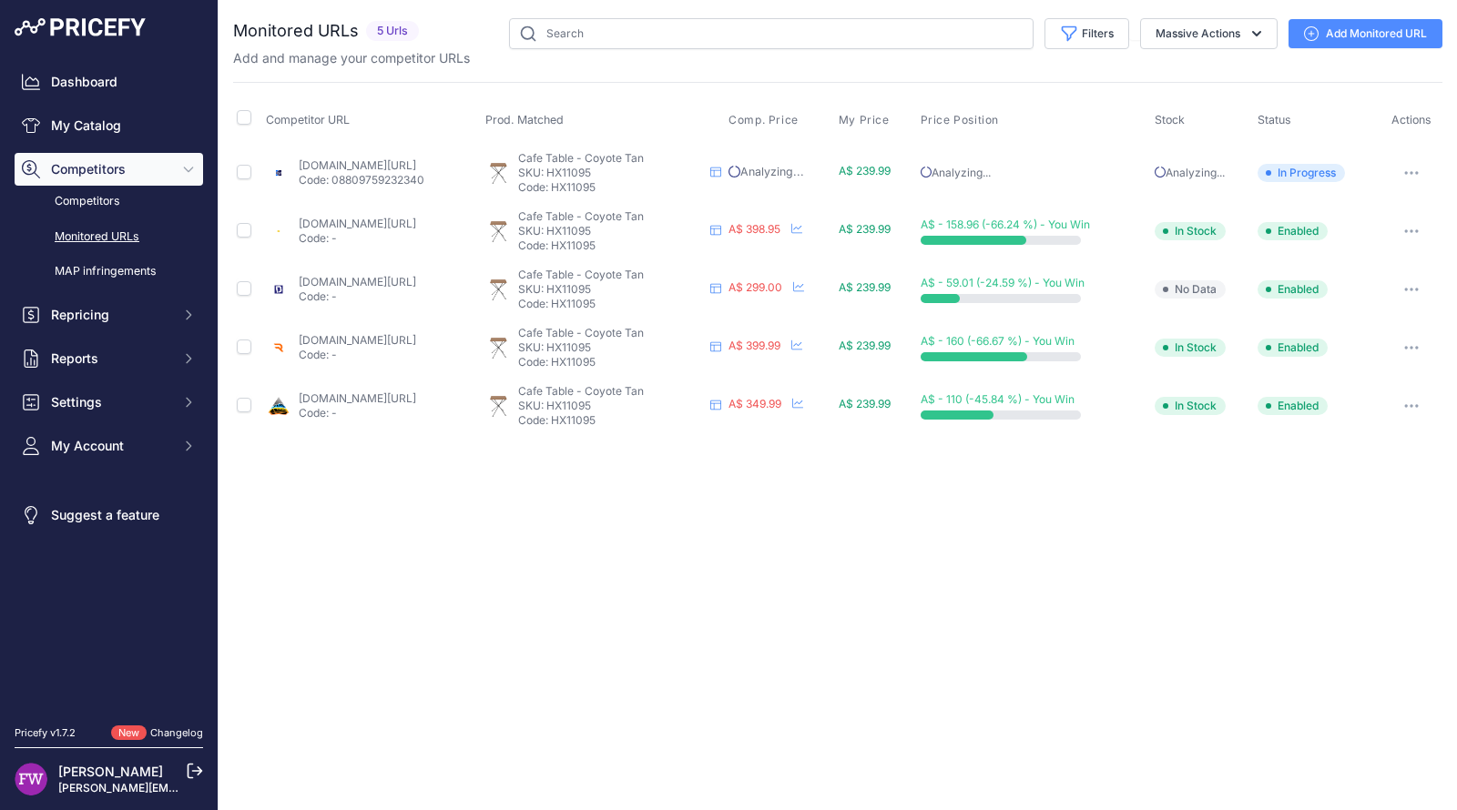
click at [416, 217] on link "botanex.com.au/products/helinox-cafe-table-coyote-tan-with-black-frame?prirule_…" at bounding box center [357, 224] width 117 height 14
click at [416, 340] on link "rampedup4x4.com.au/products/cafe-table-coyote-tan-with-black-frame?prirule_jdsn…" at bounding box center [357, 340] width 117 height 14
click at [416, 392] on link "outbackequipment.com.au/helinox-cafe-table-coyote-tan-with-black-frame?prirule_…" at bounding box center [357, 398] width 117 height 14
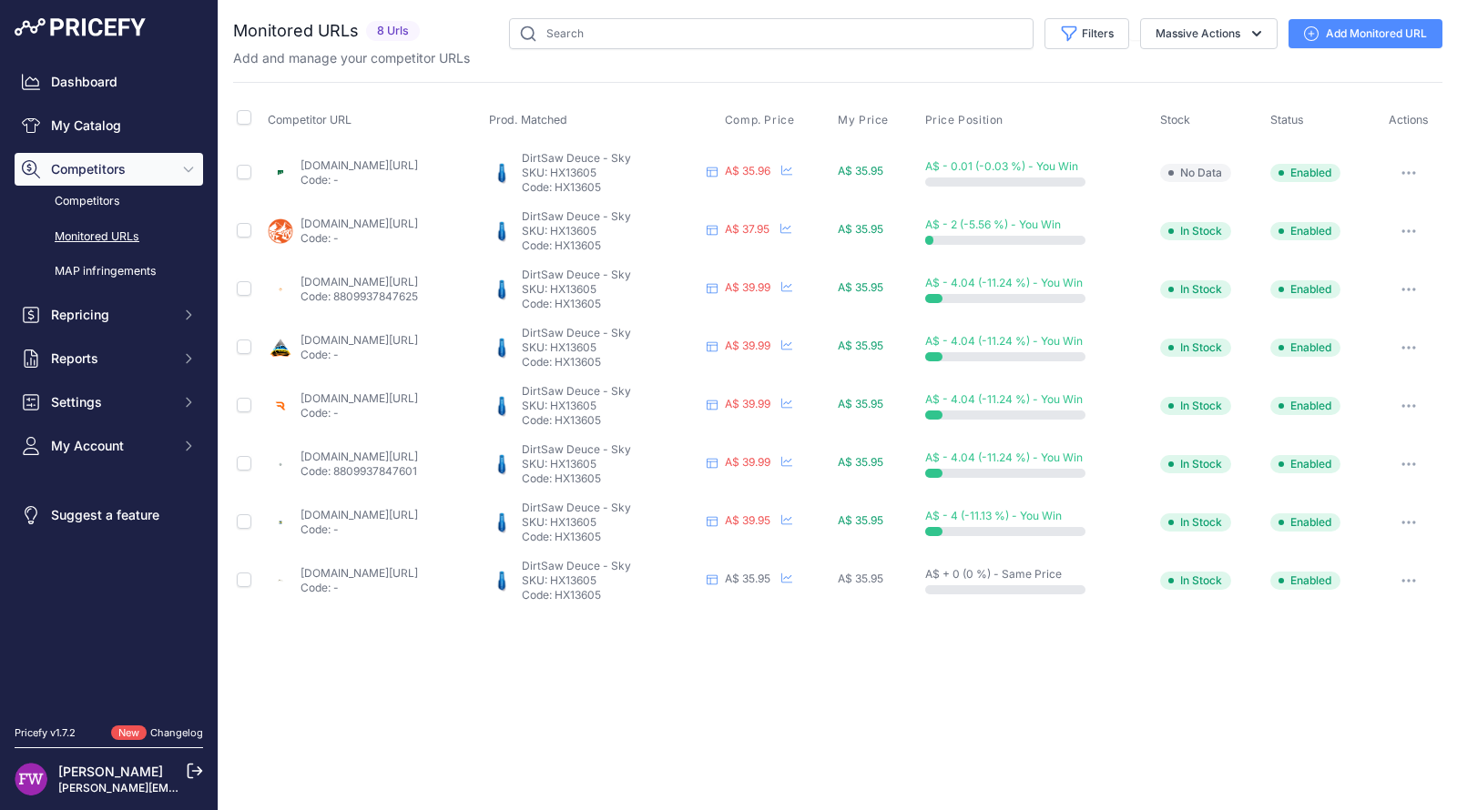
click at [418, 217] on link "[DOMAIN_NAME][URL]" at bounding box center [358, 224] width 117 height 14
click at [418, 406] on p "Code: -" at bounding box center [358, 413] width 117 height 15
click at [418, 450] on link "tomsoutdoors.com.au/products/helinox-dirtsaw-deuce?prirule_jdsnikfkfjsd=7008" at bounding box center [358, 457] width 117 height 14
click at [418, 574] on link "sherpa.com.au/helinox-dirtsaw-deuce?prirule_jdsnikfkfjsd=7008" at bounding box center [358, 573] width 117 height 14
click at [574, 155] on div "DirtSaw Deuce - Sky DirtSaw Deuce - Sky DirtSaw Deuce - Sky" at bounding box center [603, 173] width 229 height 44
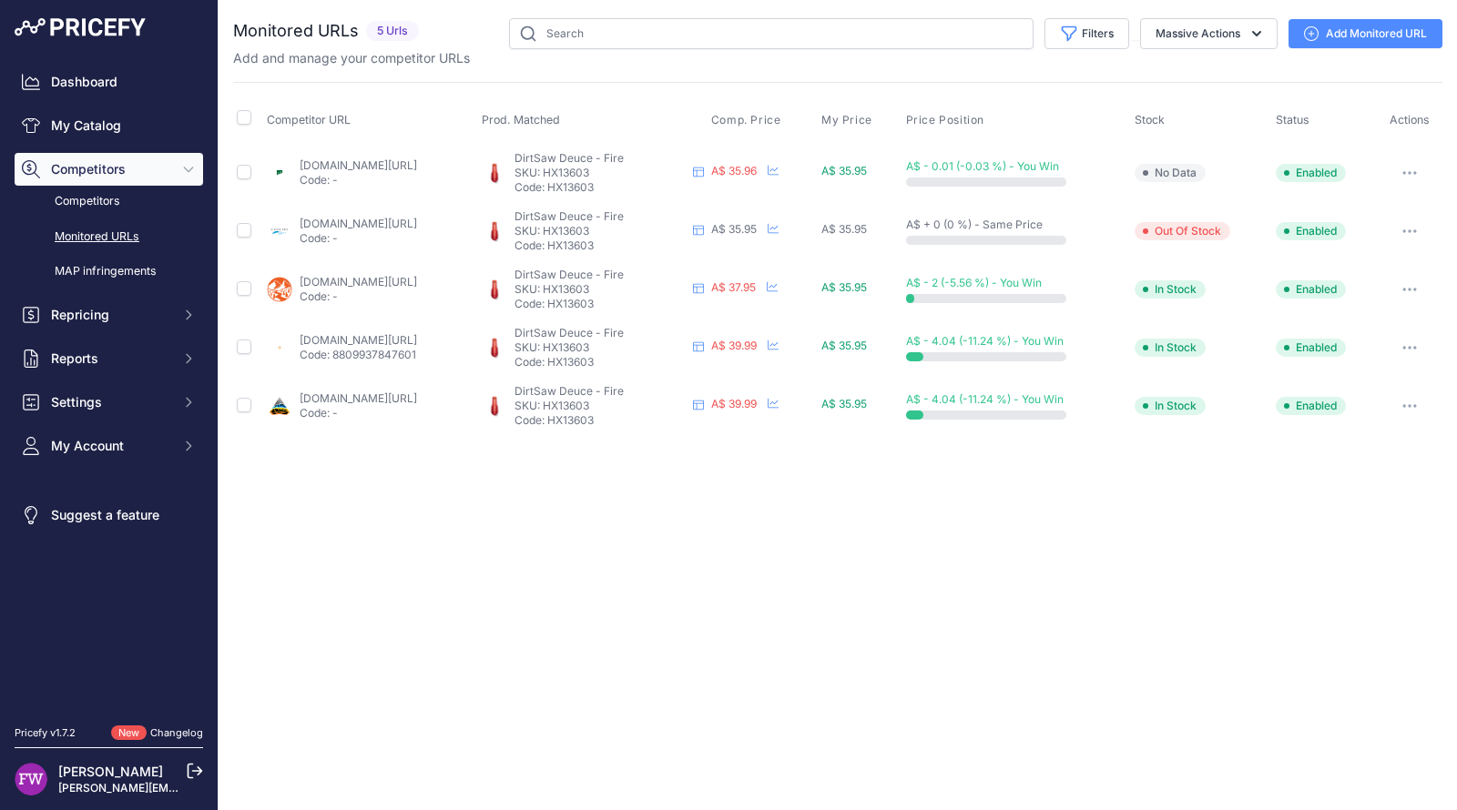
click at [398, 392] on link "[DOMAIN_NAME][URL]" at bounding box center [358, 398] width 117 height 14
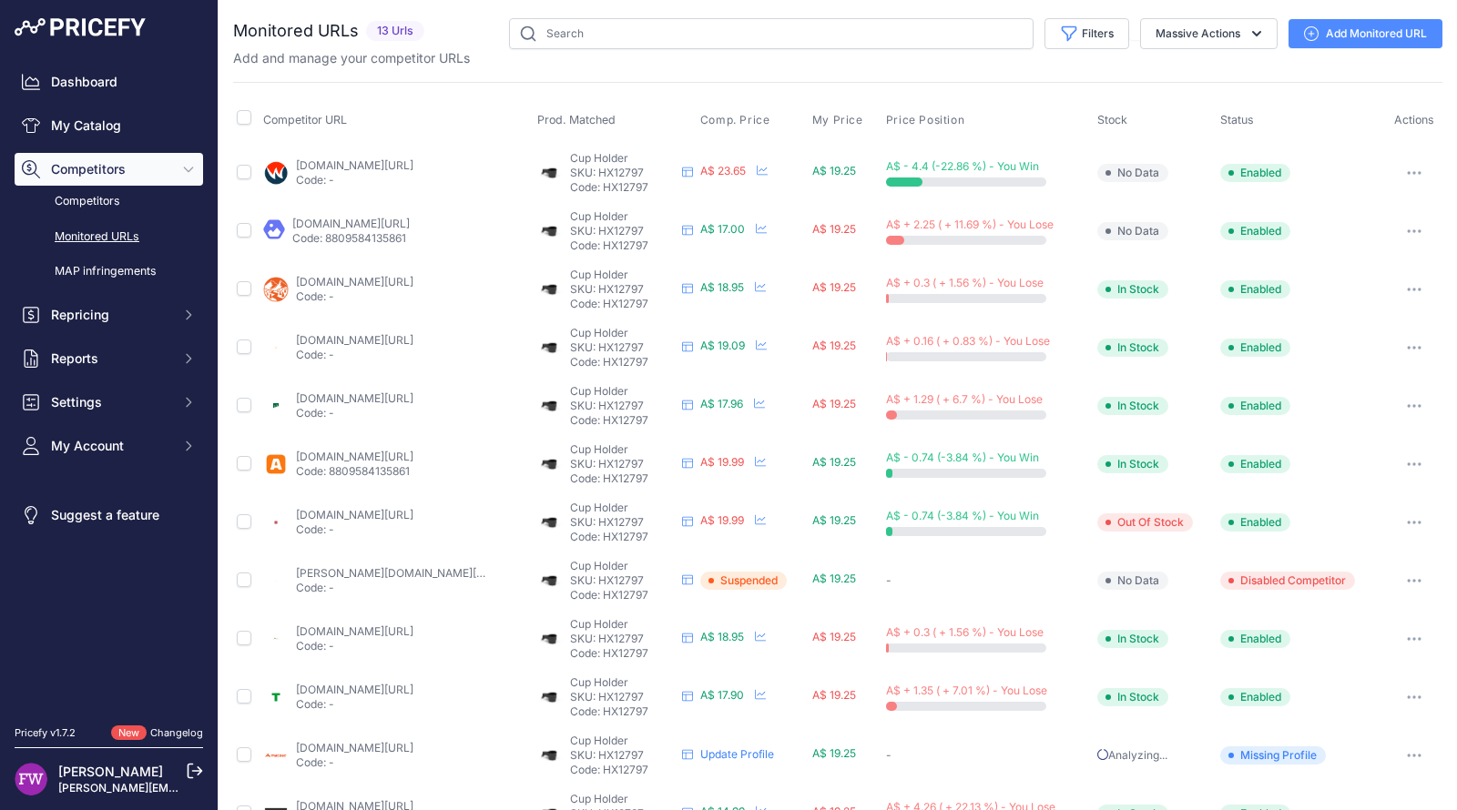
click at [413, 173] on p "Code: -" at bounding box center [354, 180] width 117 height 15
click at [413, 165] on link "wildfiresports.com.au/helinox-plastic-cup-holder?prirule_jdsnikfkfjsd=7008" at bounding box center [354, 165] width 117 height 14
click at [1400, 576] on button "button" at bounding box center [1414, 580] width 36 height 25
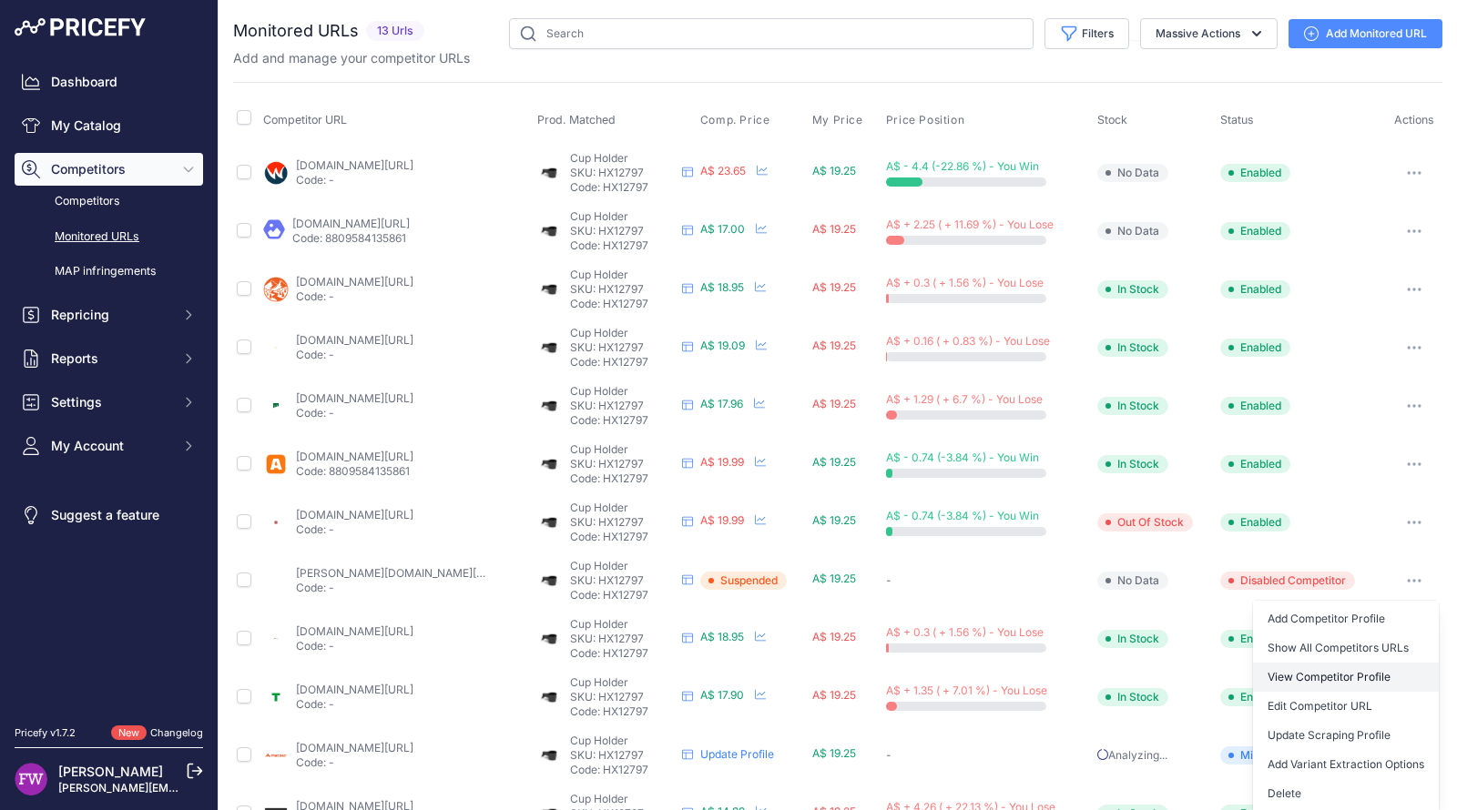
scroll to position [70, 0]
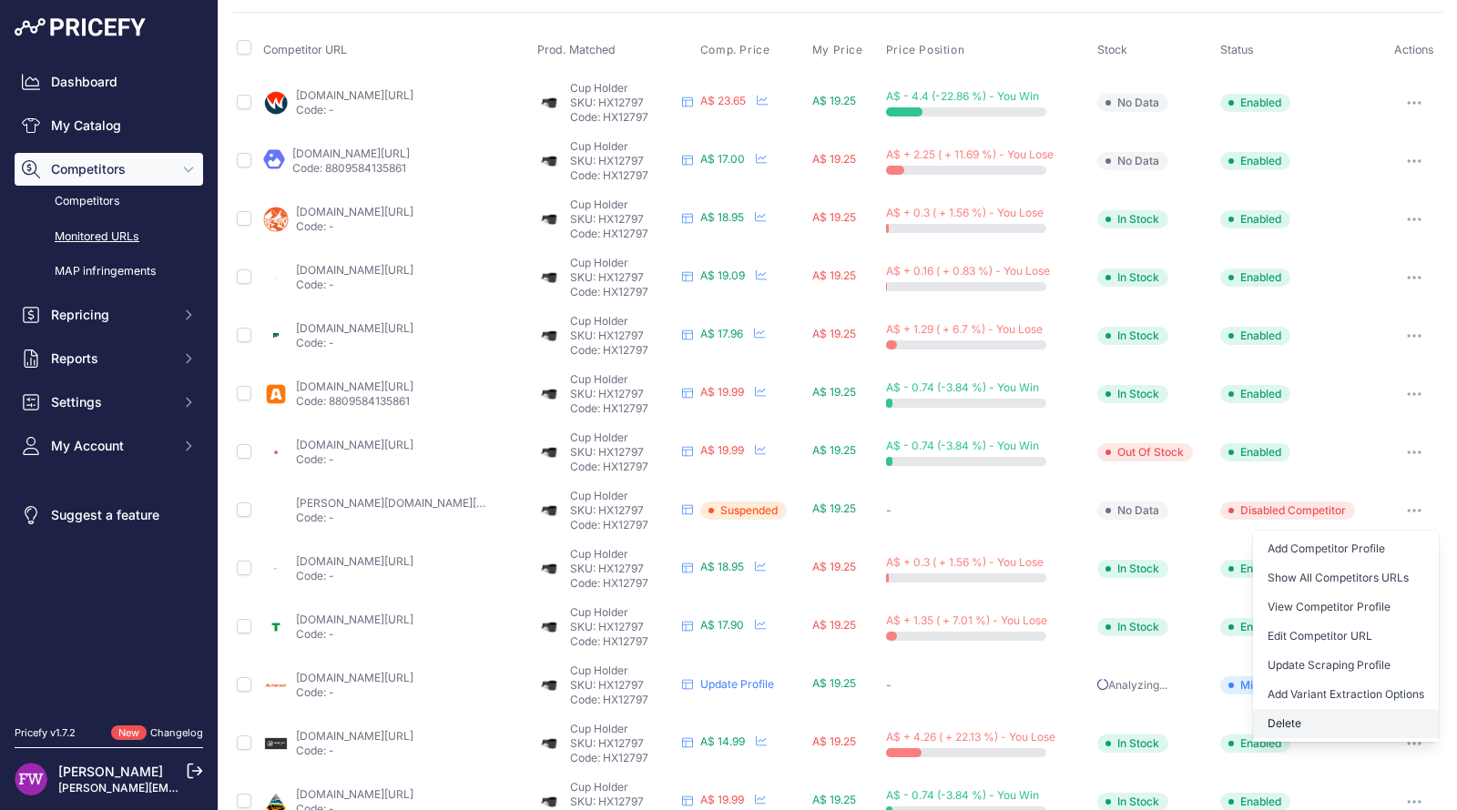
click at [1290, 709] on button "Delete" at bounding box center [1346, 723] width 186 height 29
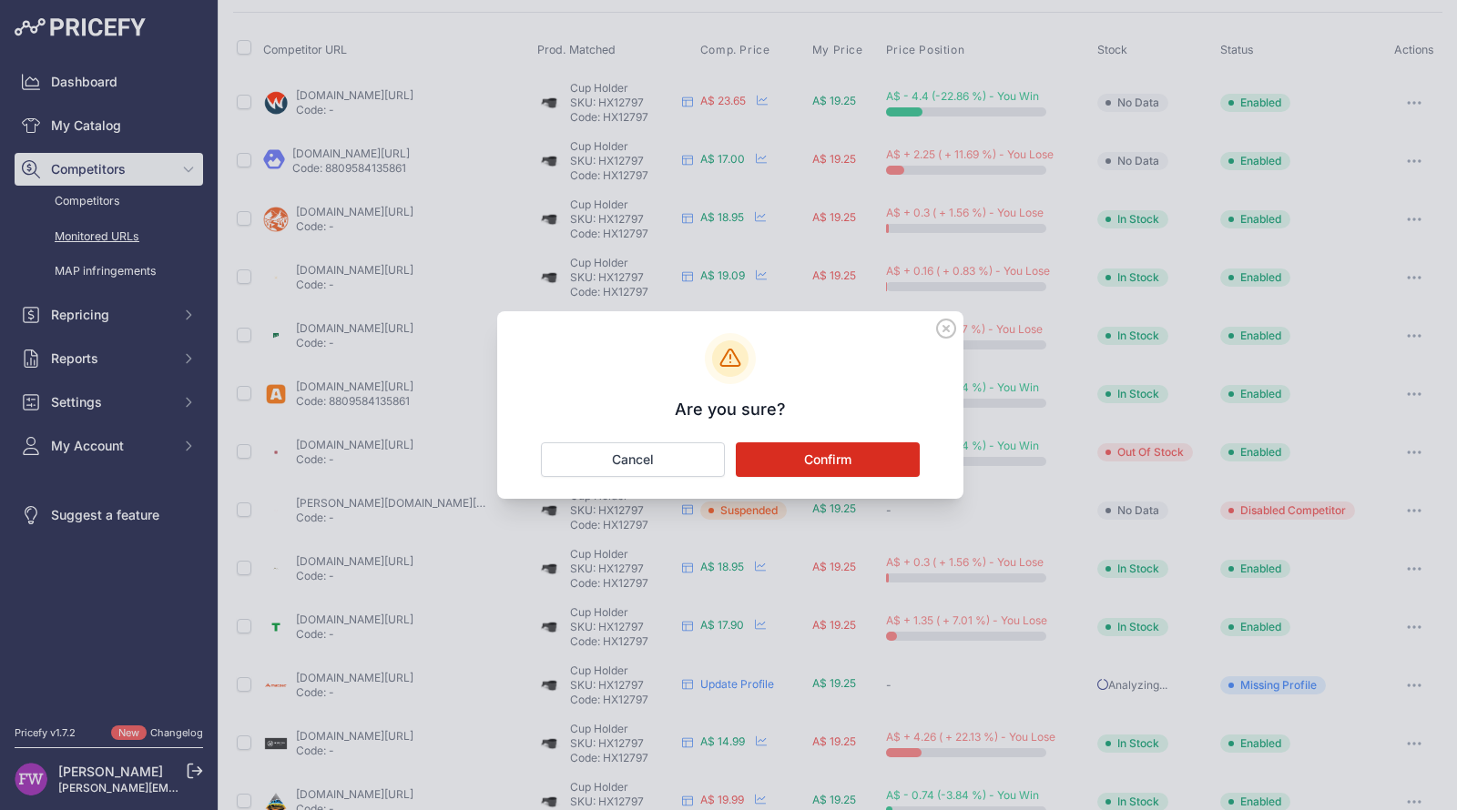
click at [859, 444] on button "Confirm" at bounding box center [828, 459] width 184 height 35
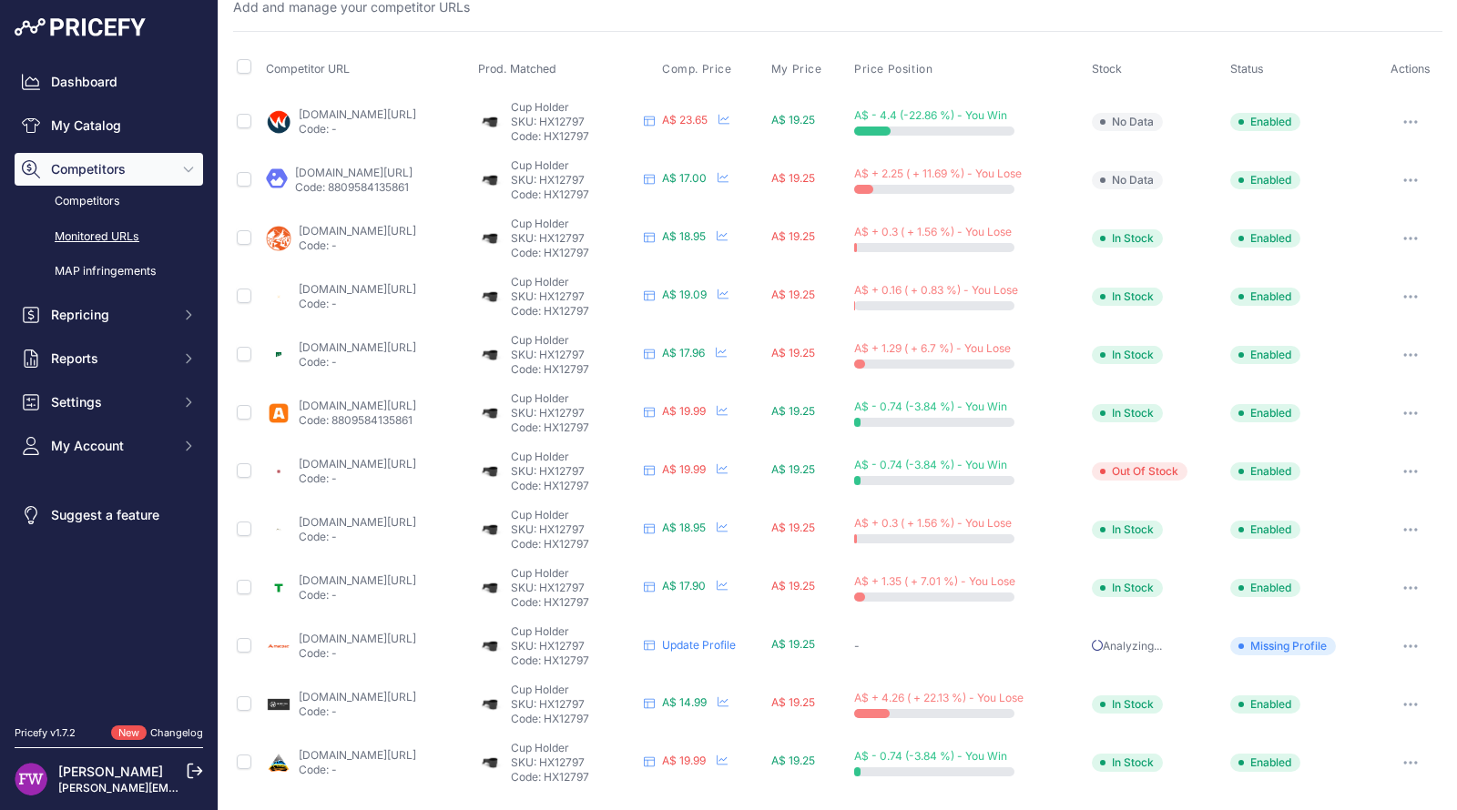
scroll to position [0, 0]
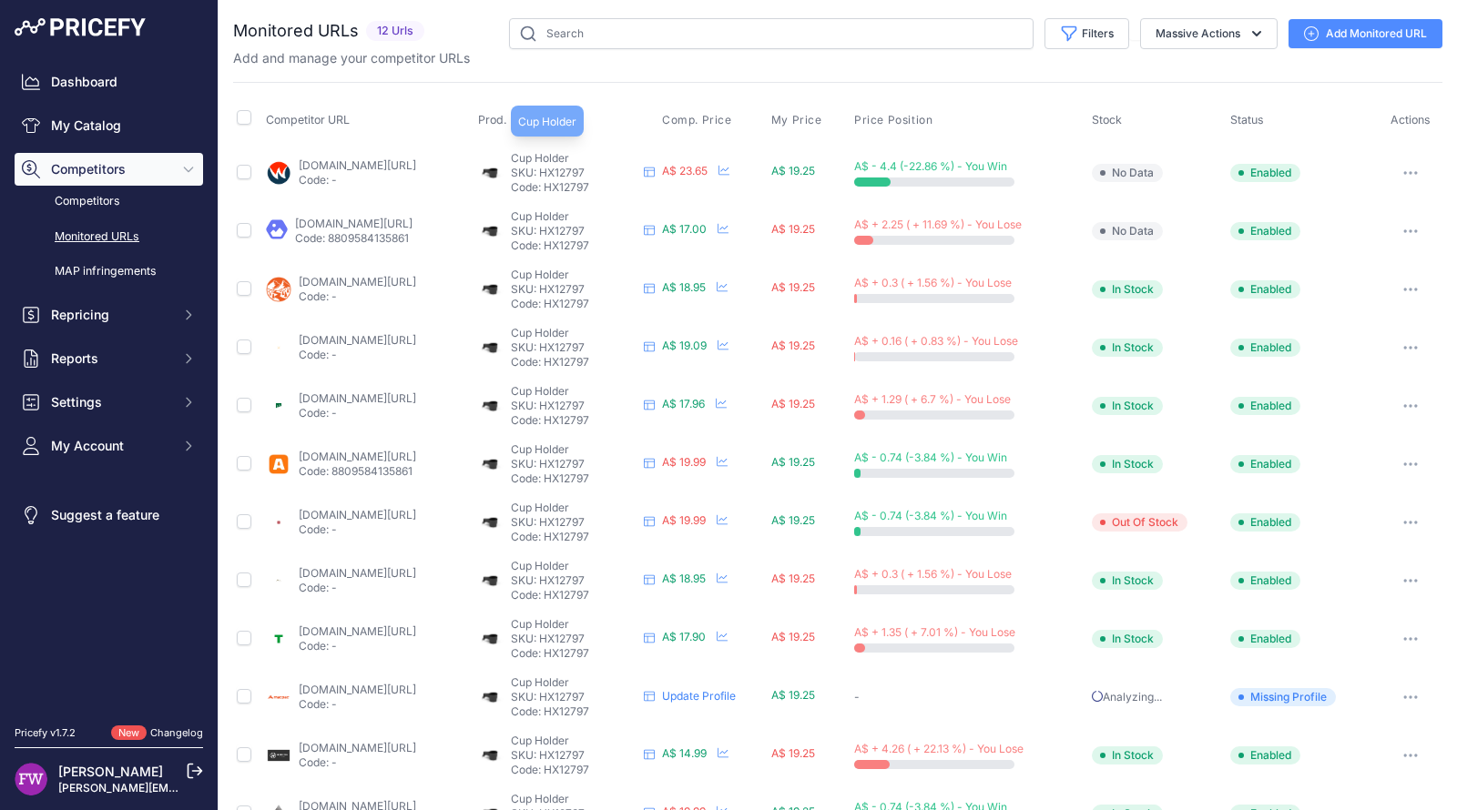
click at [569, 159] on span "Cup Holder" at bounding box center [540, 158] width 58 height 14
drag, startPoint x: 576, startPoint y: 176, endPoint x: 559, endPoint y: 169, distance: 18.4
click at [559, 169] on div "Cup Holder Cup Holder Cup Holder" at bounding box center [566, 173] width 177 height 44
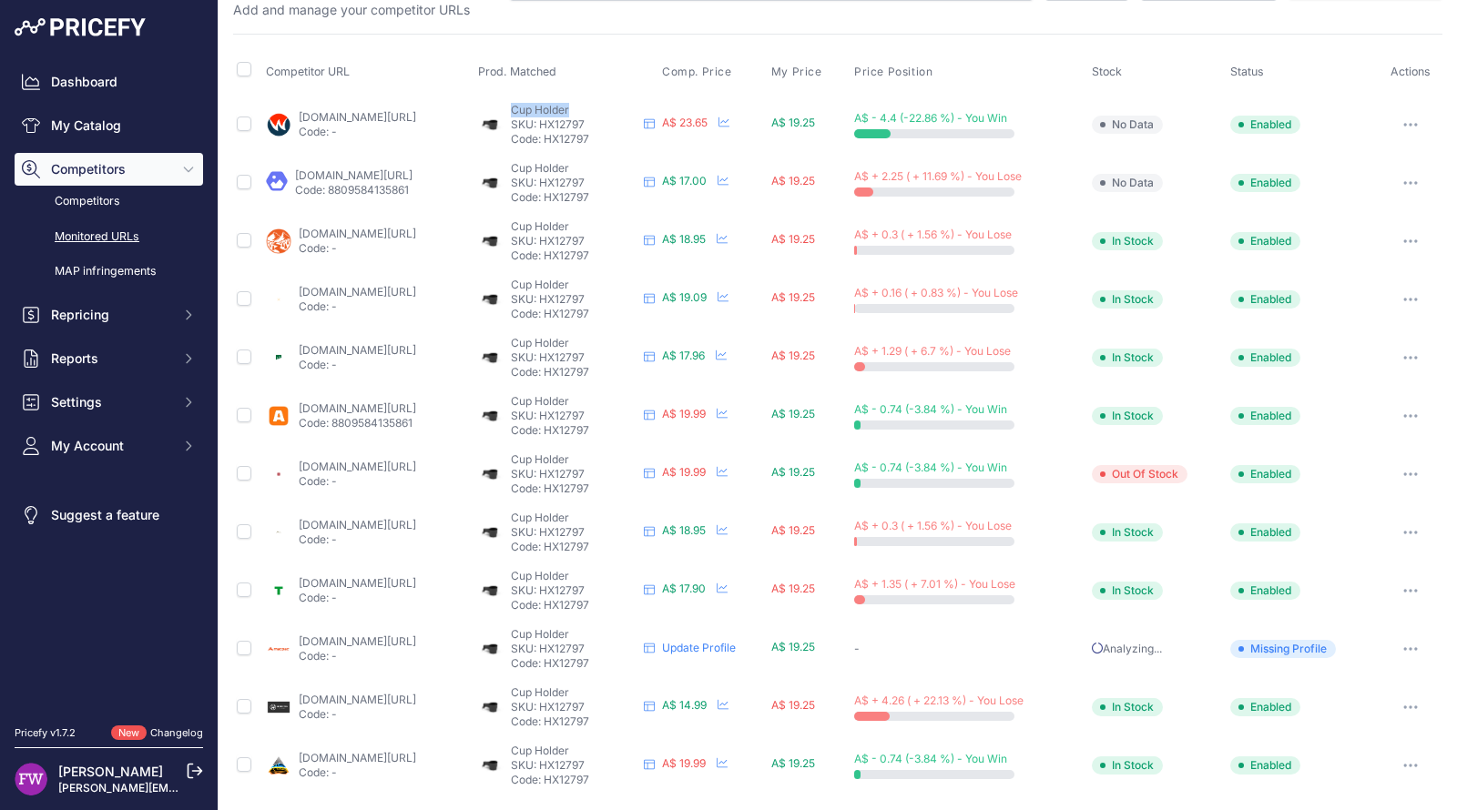
click at [416, 347] on link "paddypallin.com.au/hel-cup-holder.html?prirule_jdsnikfkfjsd=7008" at bounding box center [357, 350] width 117 height 14
click at [416, 576] on link "tentworld.com.au/buy-sale/helinox-cup-holder?sku=hx12797&prirule_jdsnikfkfjsd=7…" at bounding box center [357, 583] width 117 height 14
click at [416, 638] on link "macpac.com.au/helinox-cup-holder/119921.html?prirule_jdsnikfkfjsd=7008" at bounding box center [357, 642] width 117 height 14
click at [416, 699] on link "horizonleisure.com.au/products/helinox-cup-holder?currency=aud&variant=43610746…" at bounding box center [357, 700] width 117 height 14
click at [655, 647] on icon at bounding box center [649, 648] width 11 height 11
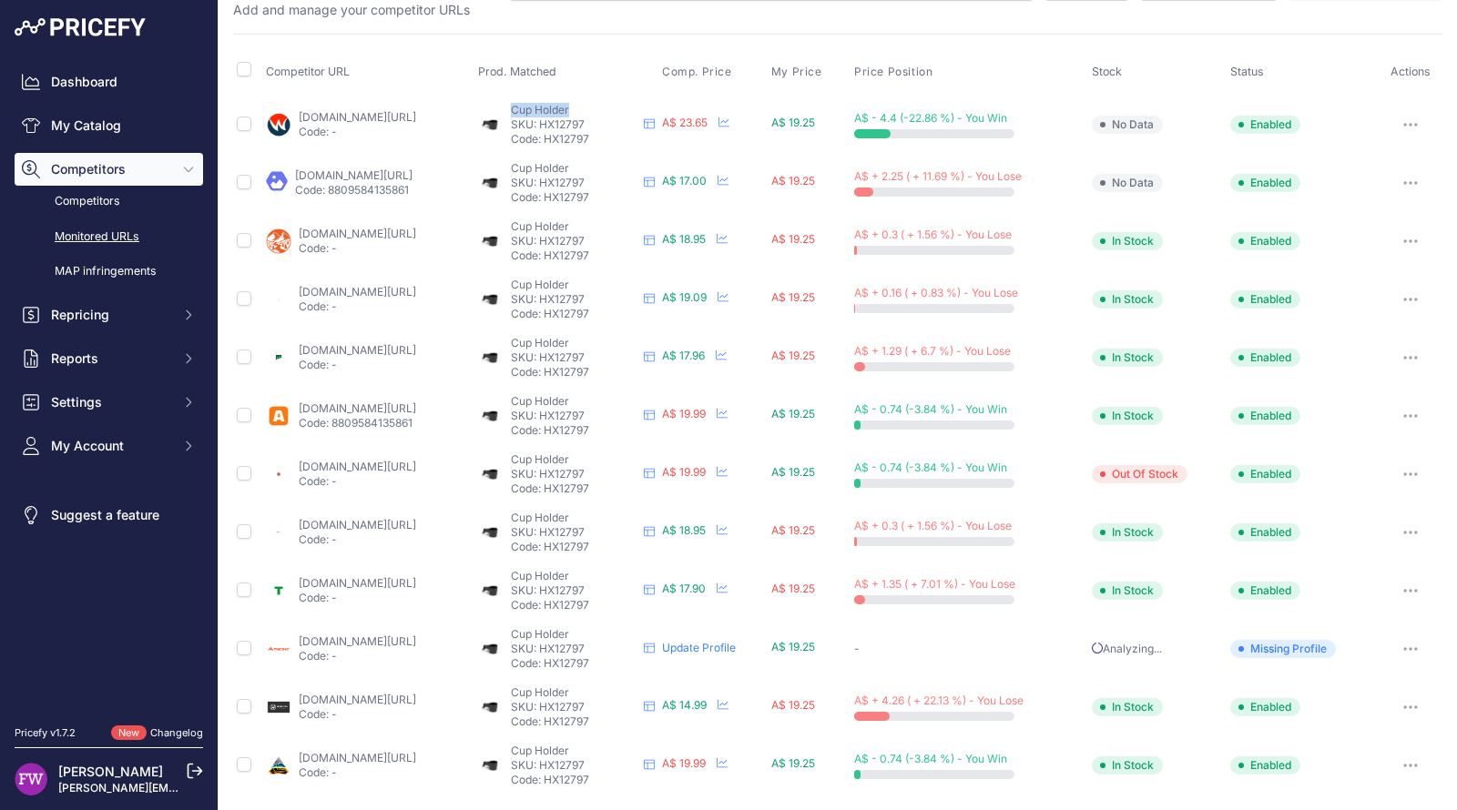
click at [1392, 645] on button "button" at bounding box center [1410, 648] width 36 height 25
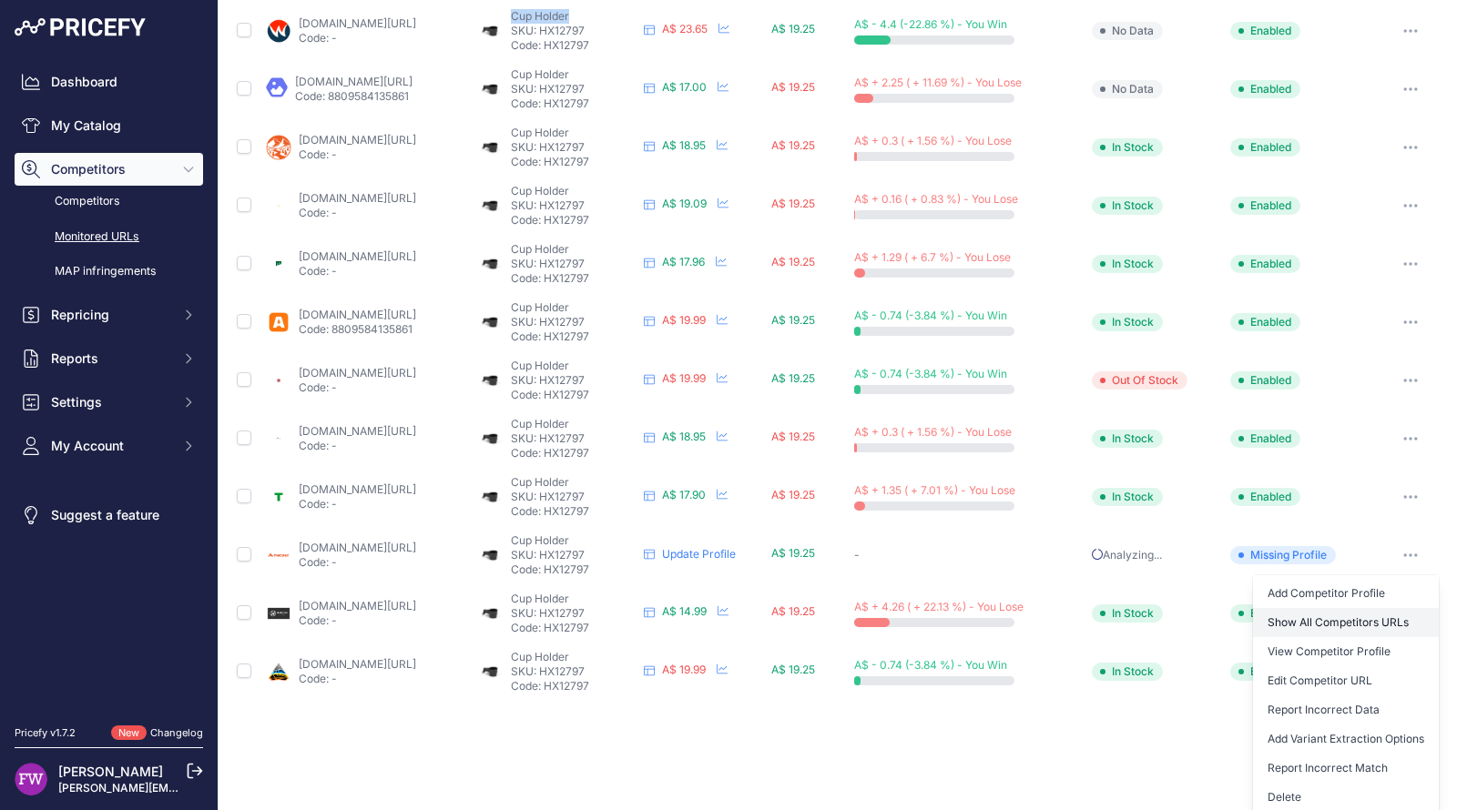
scroll to position [146, 0]
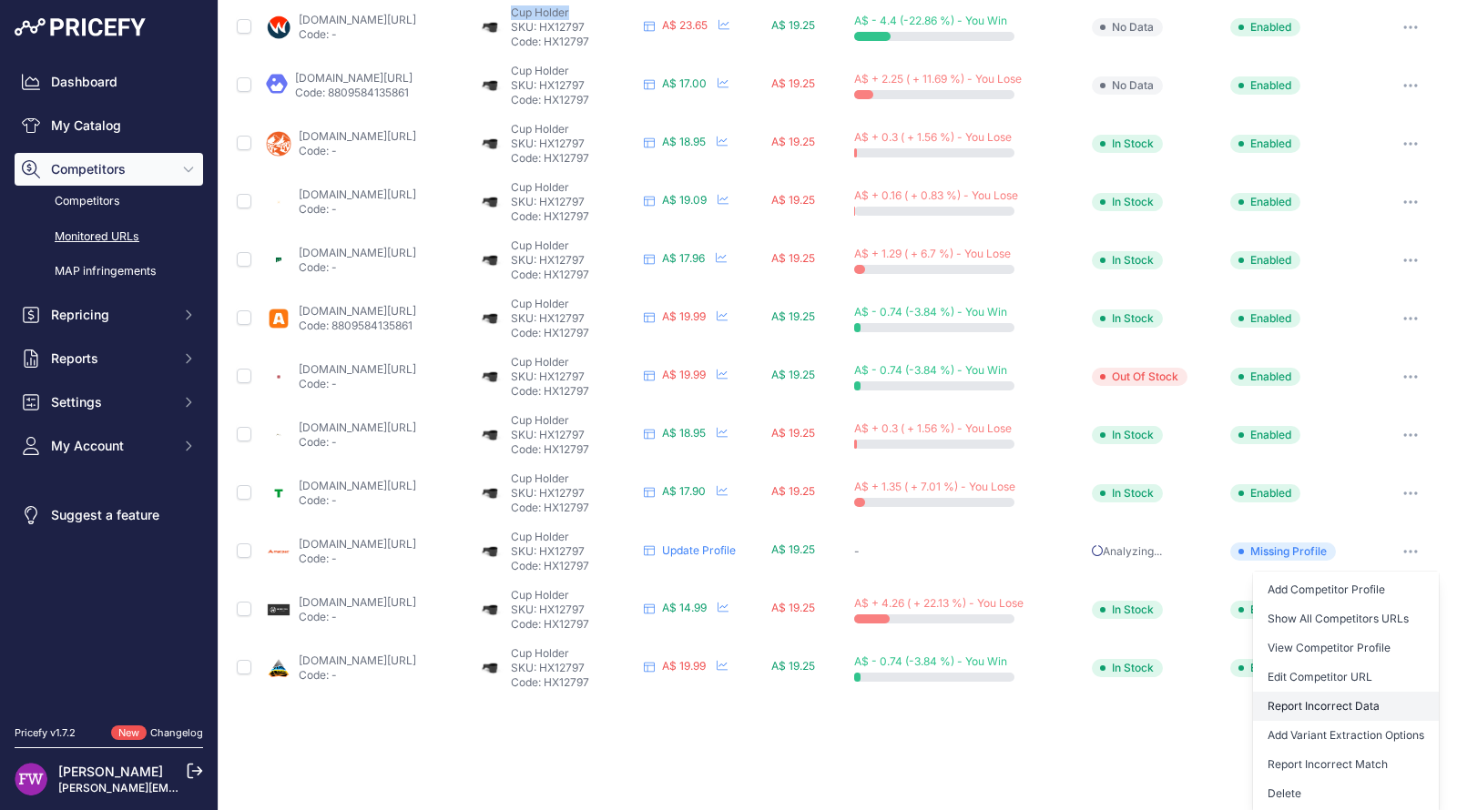
click at [1347, 699] on button "Report Incorrect Data" at bounding box center [1346, 706] width 186 height 29
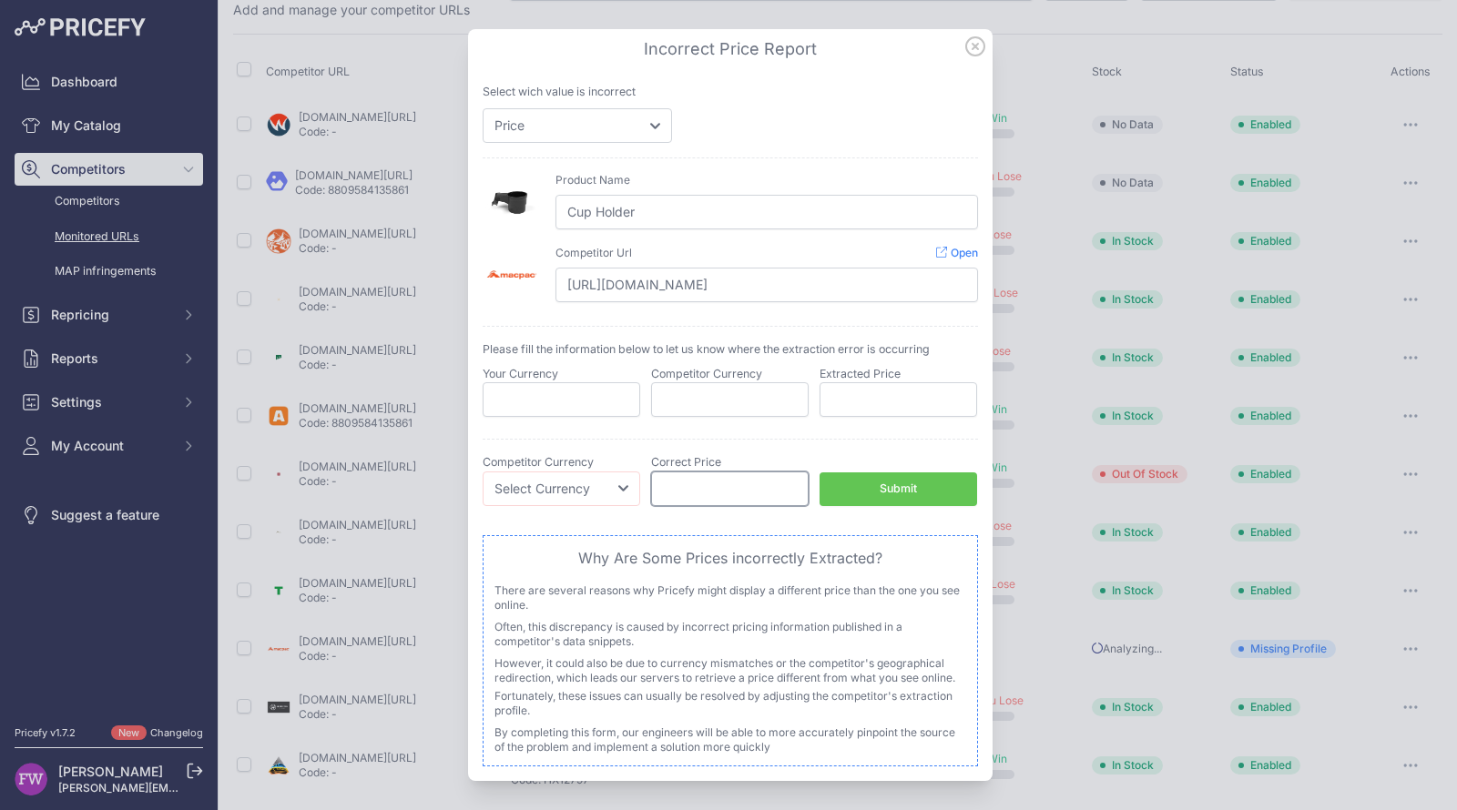
click at [718, 473] on input "number" at bounding box center [730, 489] width 158 height 35
click at [574, 487] on select "Select Currency EUR CAD CNY JPY PLN" at bounding box center [562, 489] width 158 height 35
select select "AUD"
click at [483, 472] on select "Select Currency EUR CAD CNY JPY PLN" at bounding box center [562, 489] width 158 height 35
click at [739, 483] on input "number" at bounding box center [730, 489] width 158 height 35
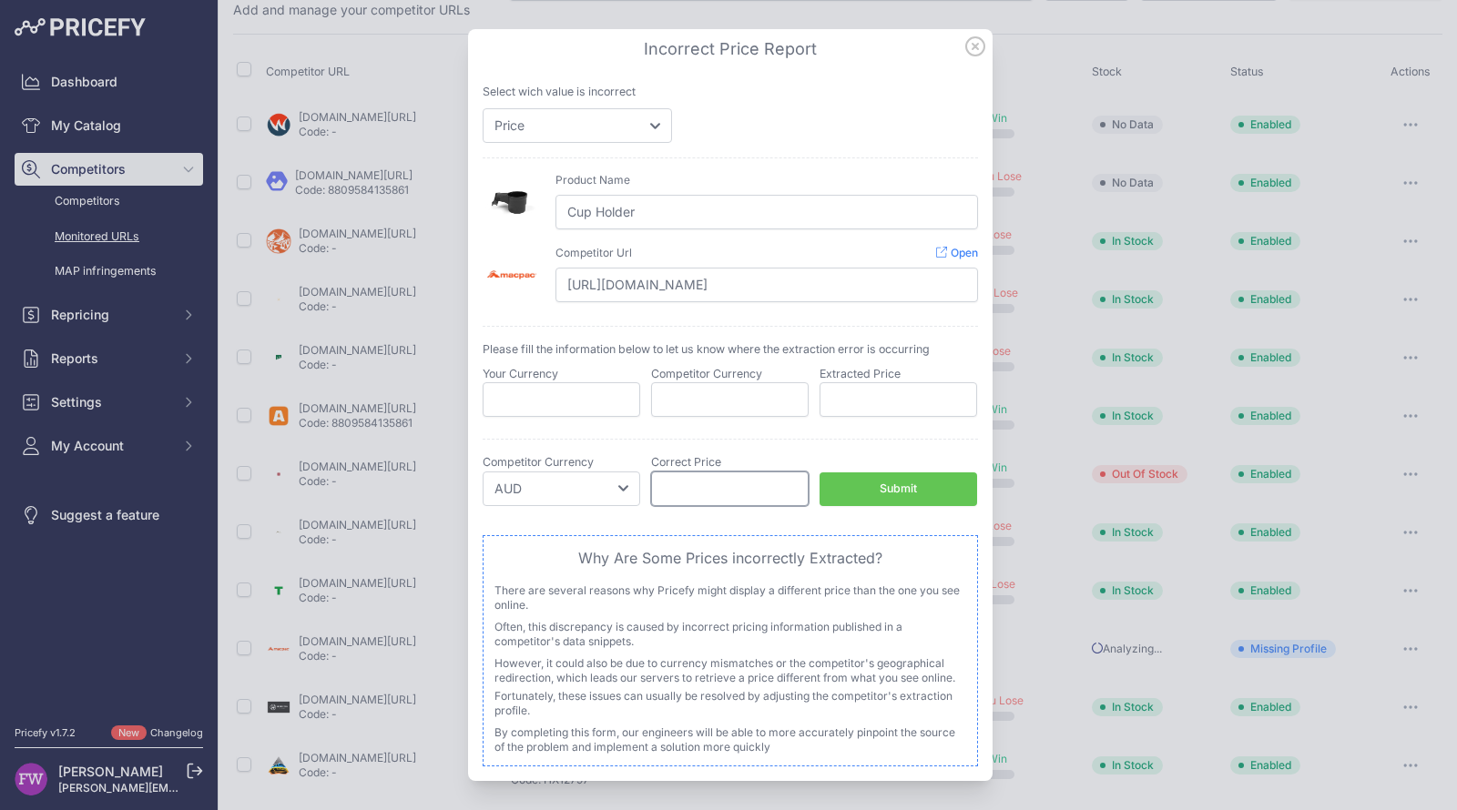
paste input "24.99"
type input "24.99"
click at [893, 506] on div "Correct Stock Status Select Stock Status Out of Stock In Stock Competitor Curre…" at bounding box center [730, 480] width 495 height 82
click at [899, 494] on div "Submit" at bounding box center [897, 489] width 37 height 17
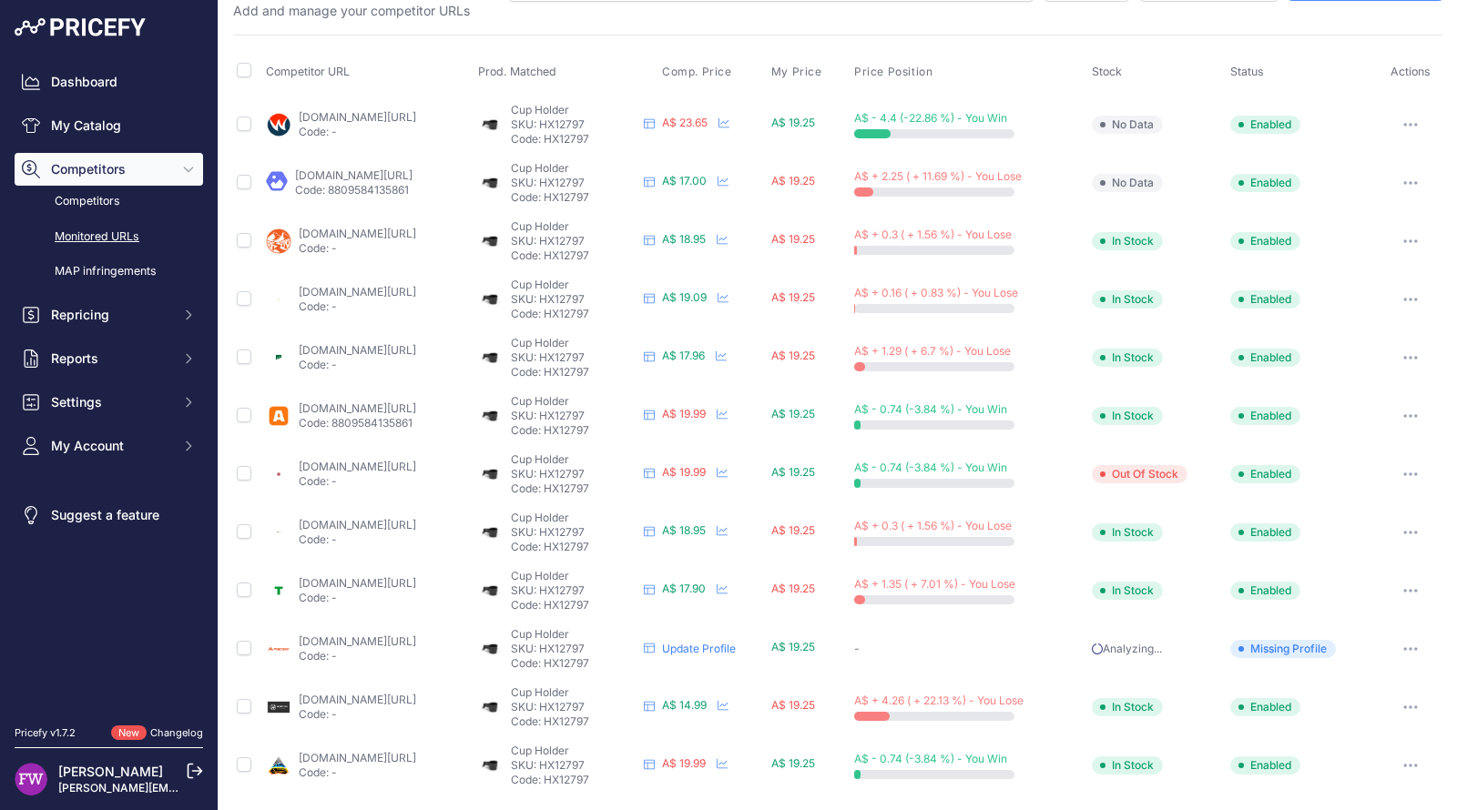
scroll to position [90, 0]
click at [1396, 128] on button "button" at bounding box center [1410, 123] width 36 height 25
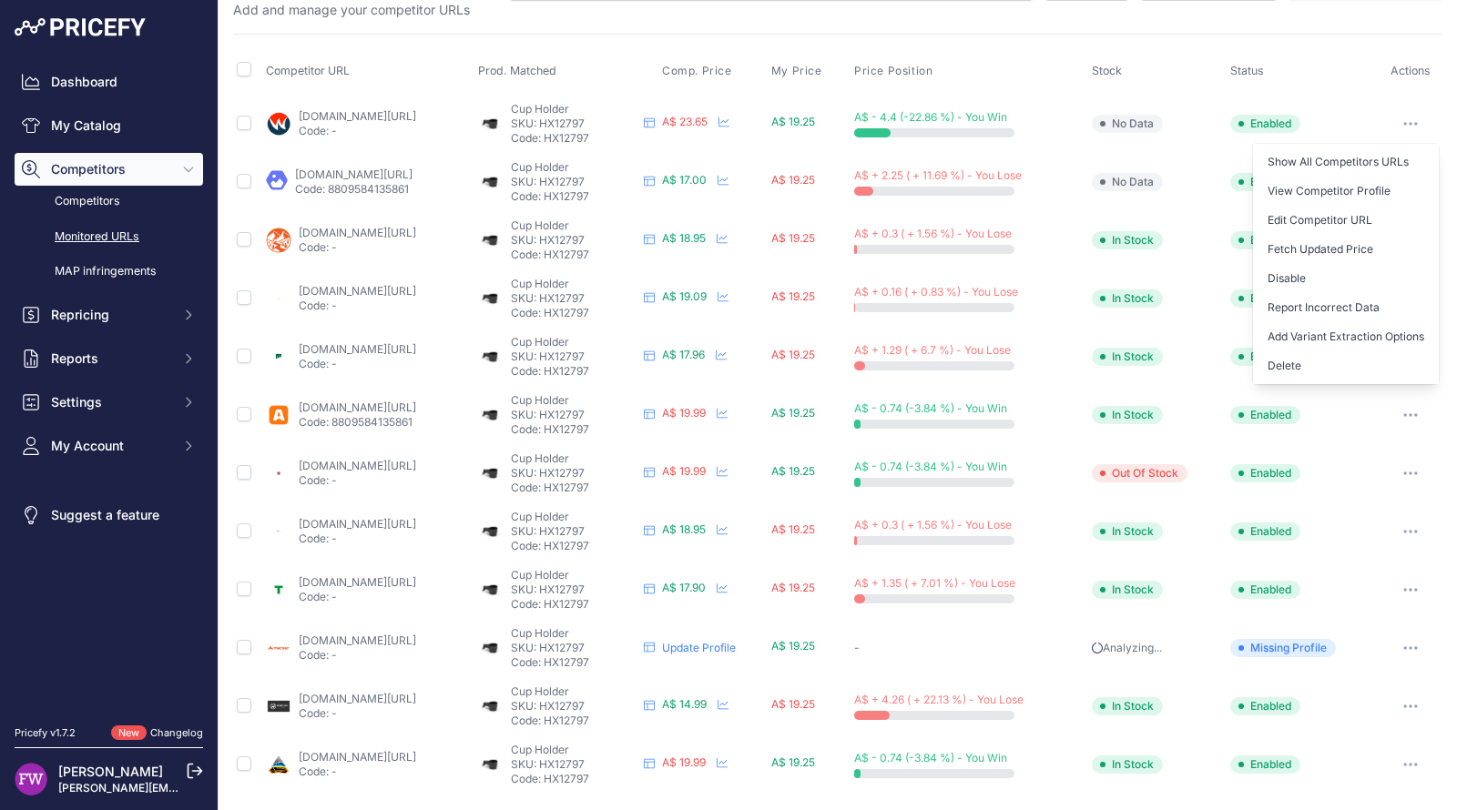
scroll to position [48, 0]
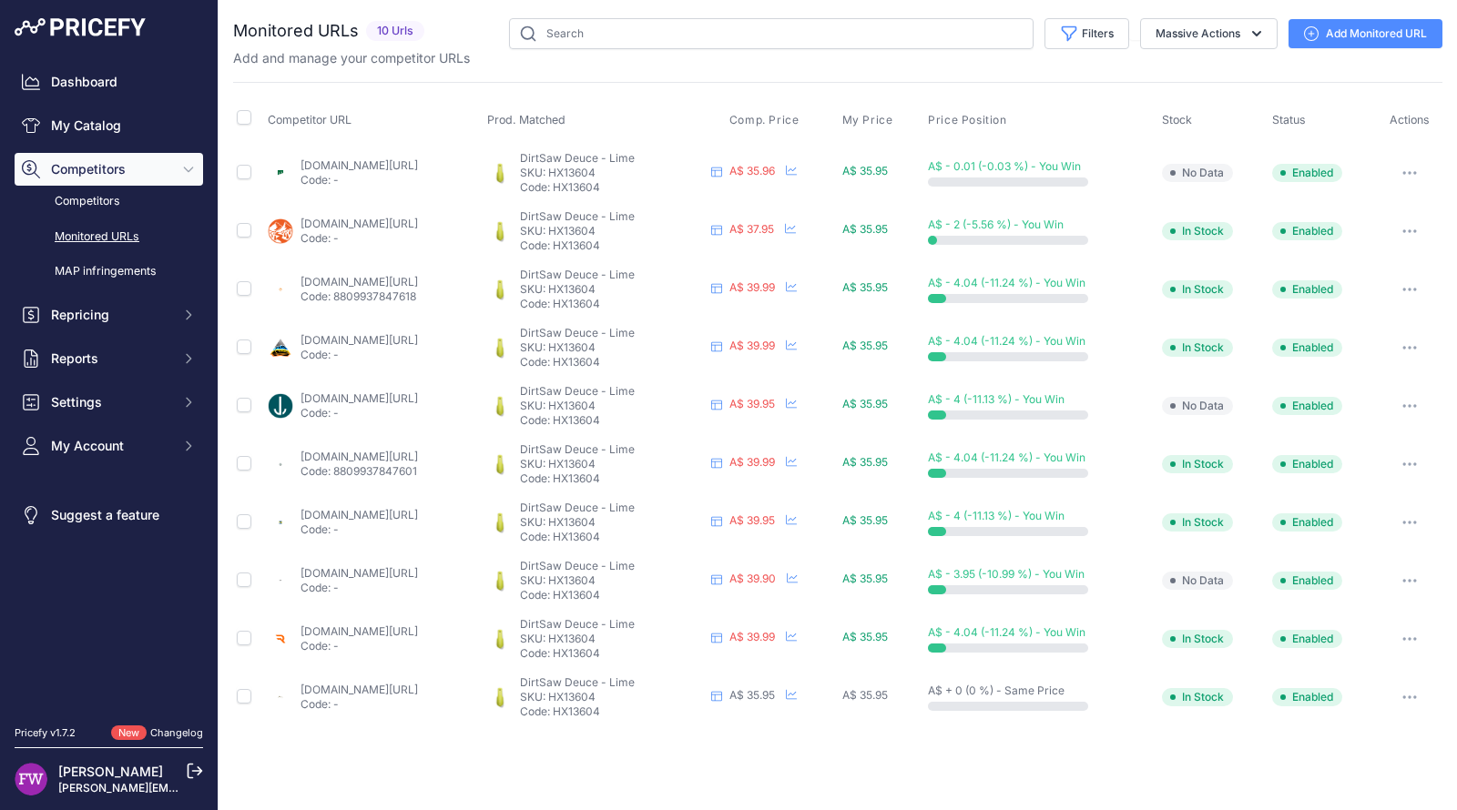
click at [418, 517] on link "[DOMAIN_NAME][URL]" at bounding box center [358, 515] width 117 height 14
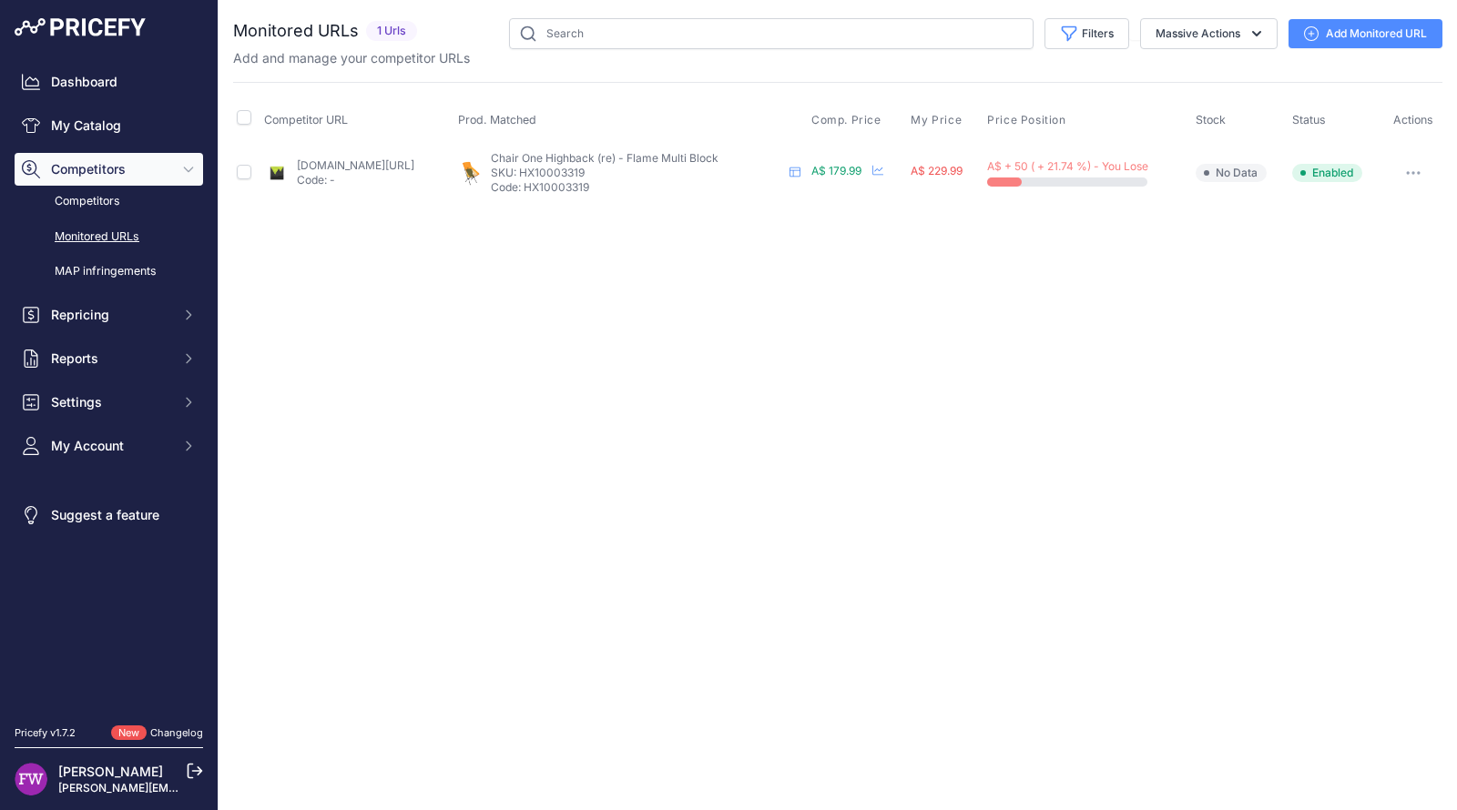
click at [414, 164] on link "[DOMAIN_NAME][URL]" at bounding box center [355, 165] width 117 height 14
click at [1400, 166] on button "button" at bounding box center [1413, 172] width 36 height 25
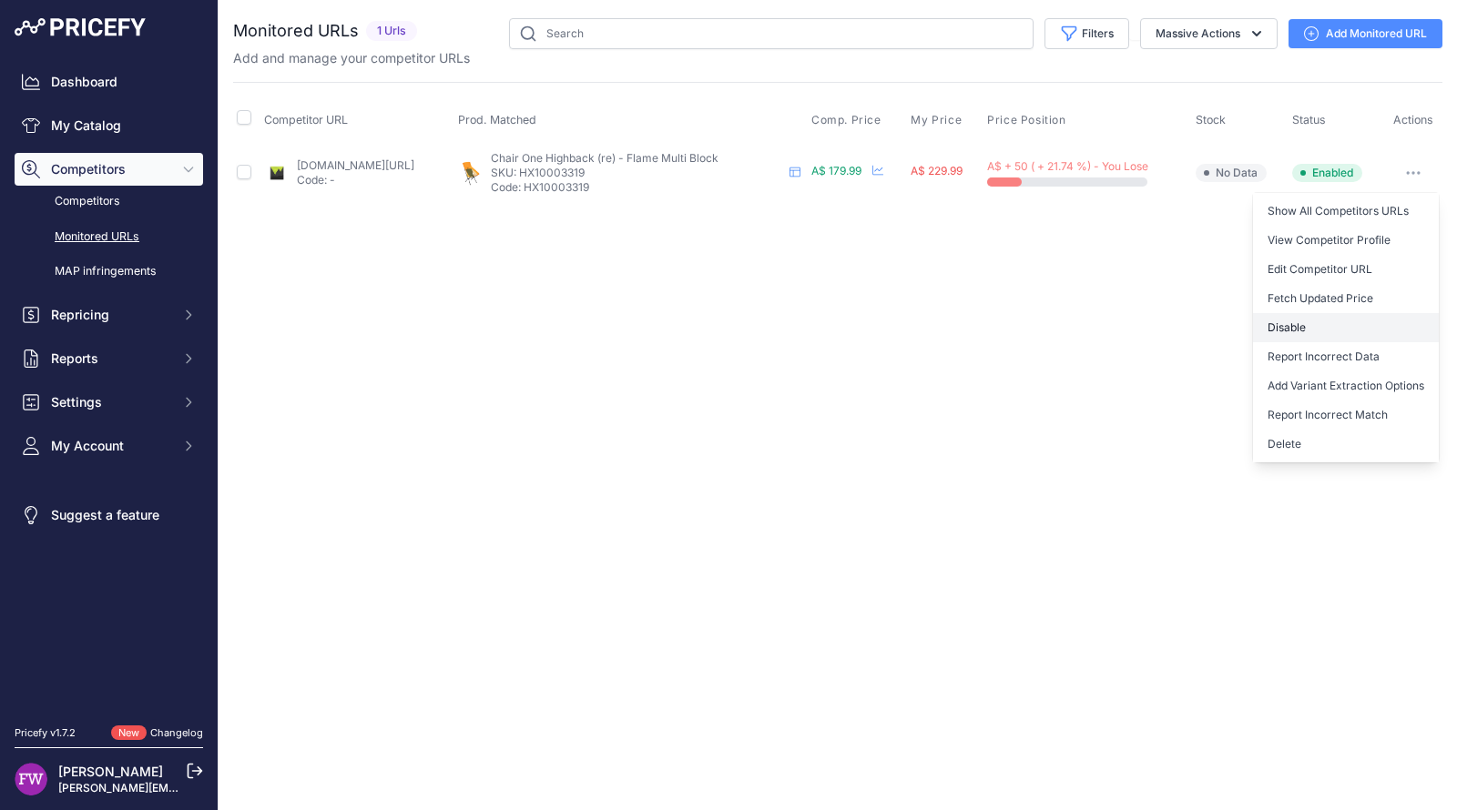
click at [1318, 338] on button "Disable" at bounding box center [1346, 327] width 186 height 29
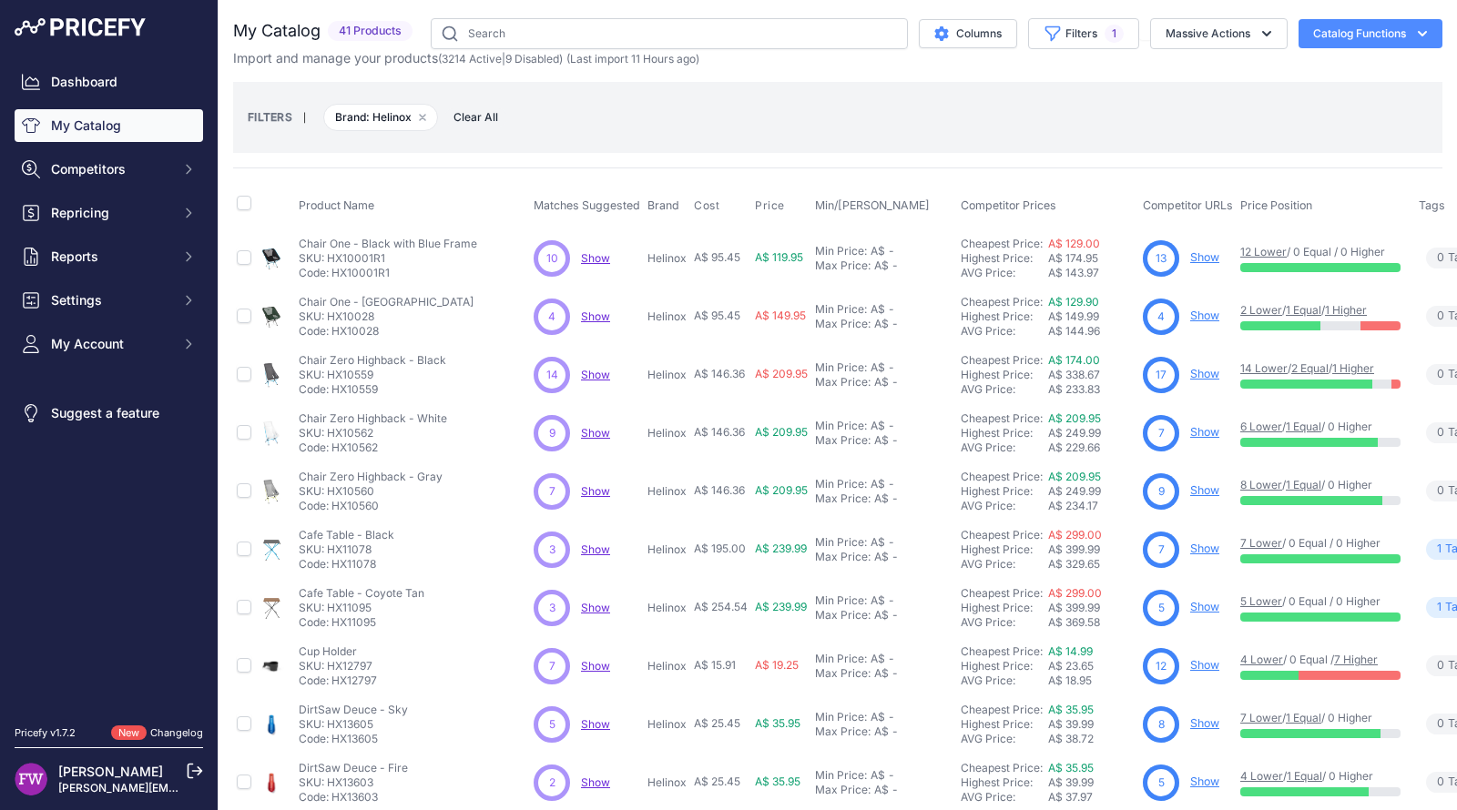
scroll to position [382, 0]
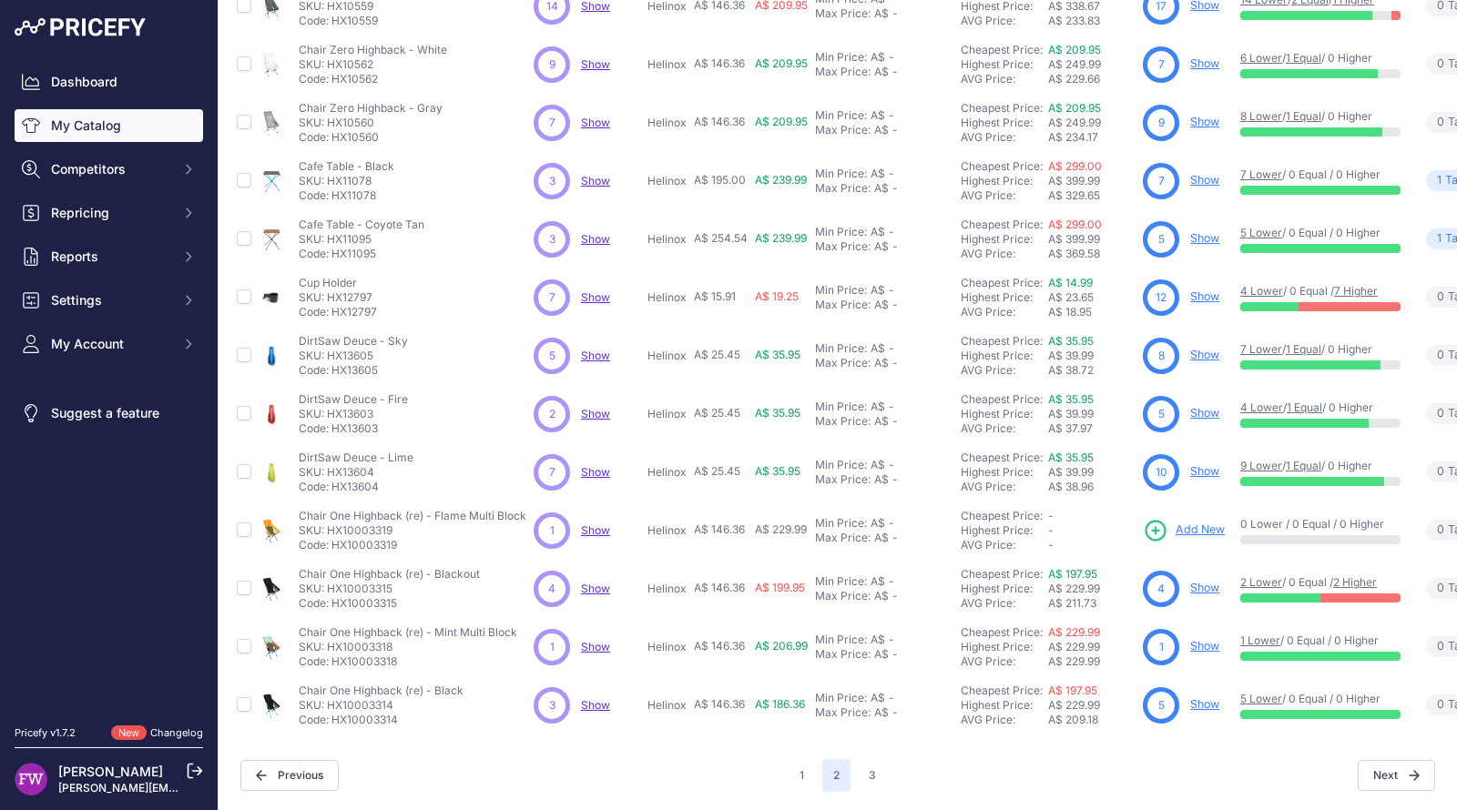
click at [1216, 581] on link "Show" at bounding box center [1204, 588] width 29 height 14
